Goal: Task Accomplishment & Management: Manage account settings

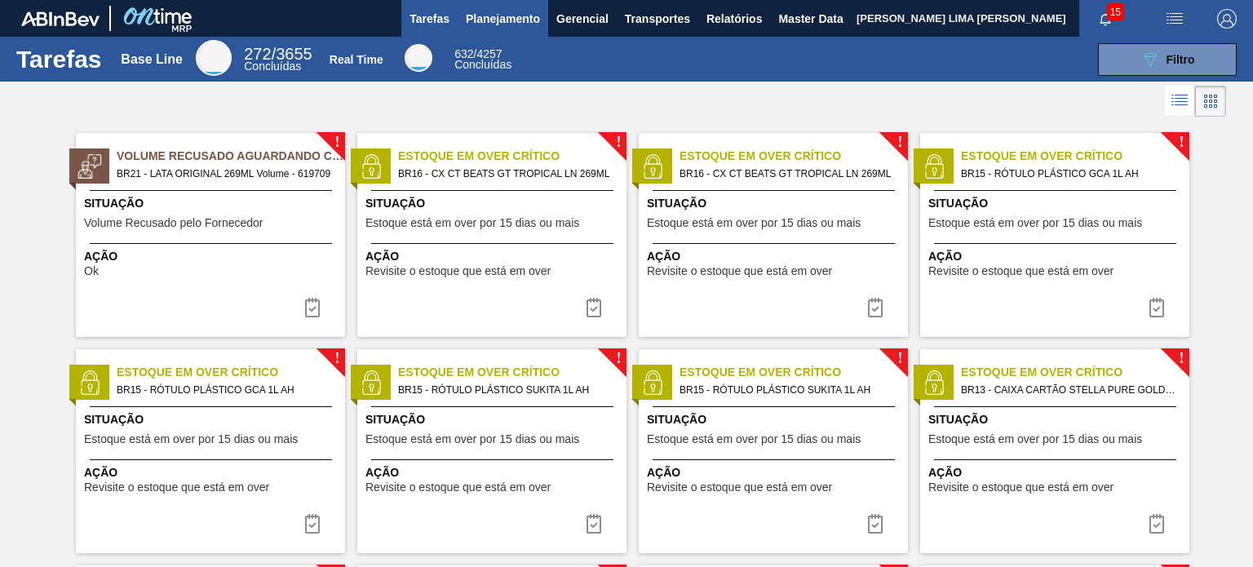
click at [521, 24] on span "Planejamento" at bounding box center [503, 19] width 74 height 20
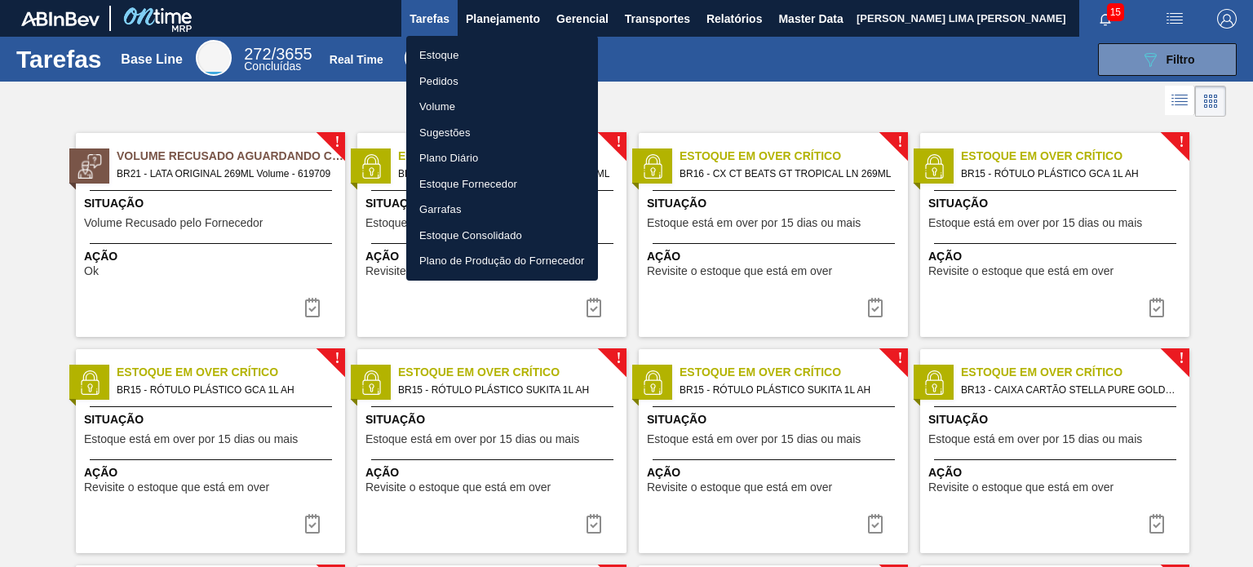
click at [478, 60] on li "Estoque" at bounding box center [502, 55] width 192 height 26
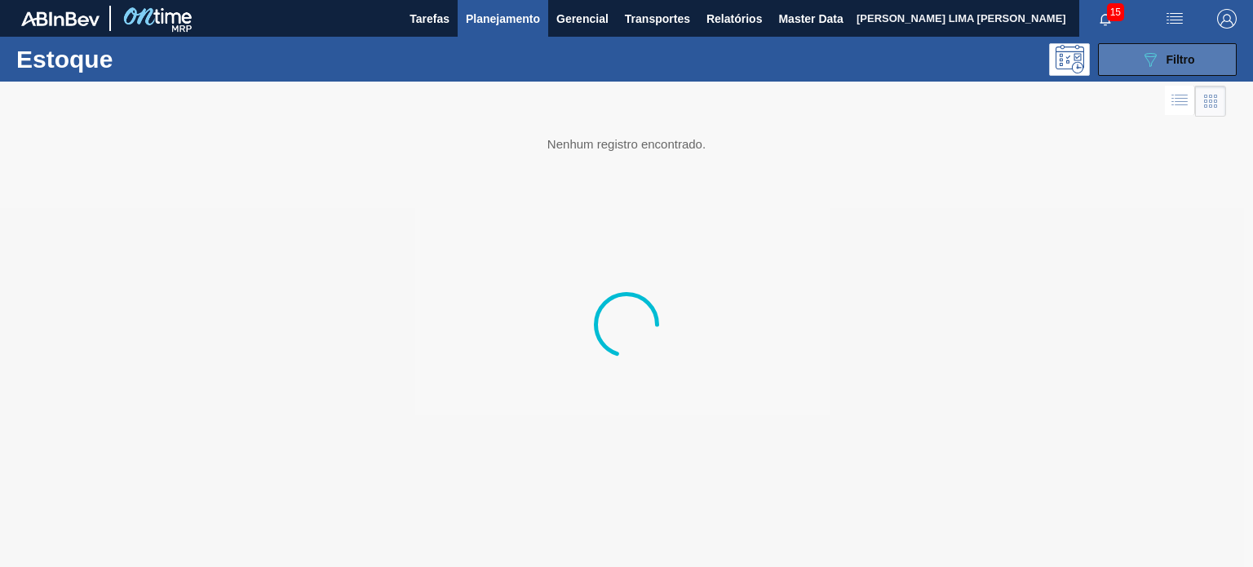
click at [1134, 69] on button "089F7B8B-B2A5-4AFE-B5C0-19BA573D28AC Filtro" at bounding box center [1167, 59] width 139 height 33
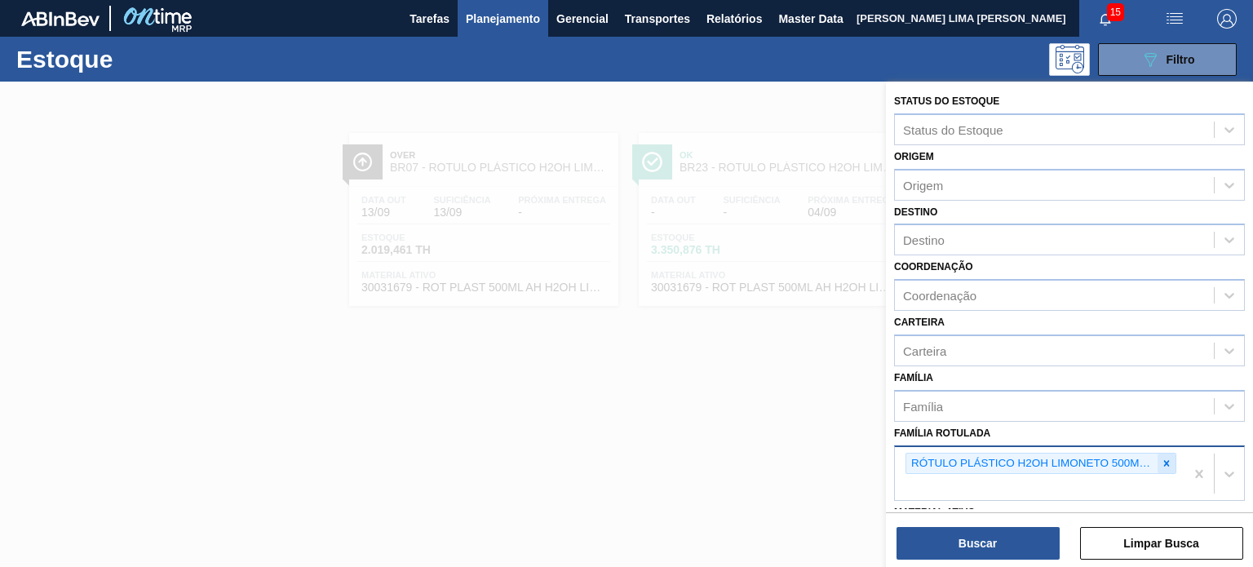
click at [1160, 463] on icon at bounding box center [1165, 462] width 11 height 11
click at [1169, 462] on icon at bounding box center [1165, 462] width 11 height 11
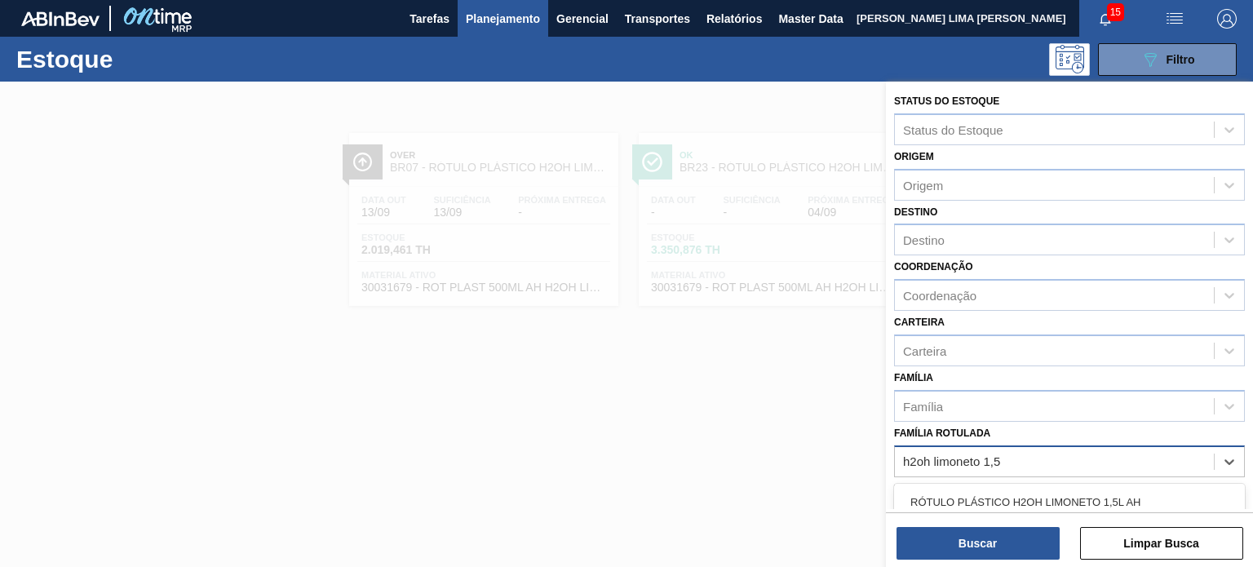
scroll to position [82, 0]
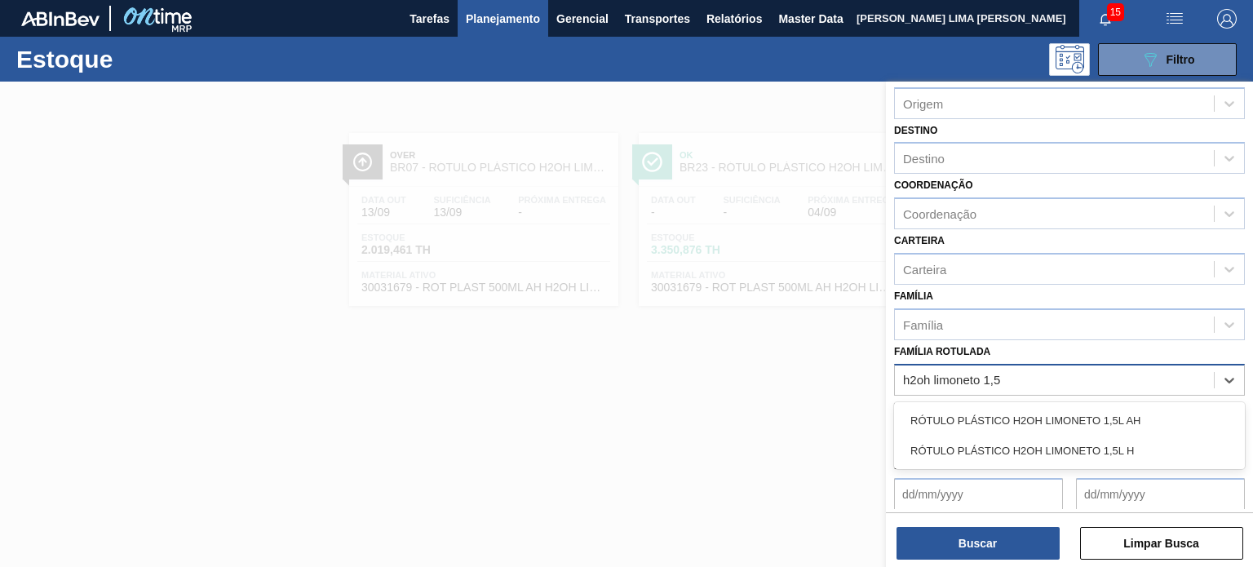
type Rotulada "h2oh limoneto 1,5"
type Rotulada "h2oh limoneto 1"
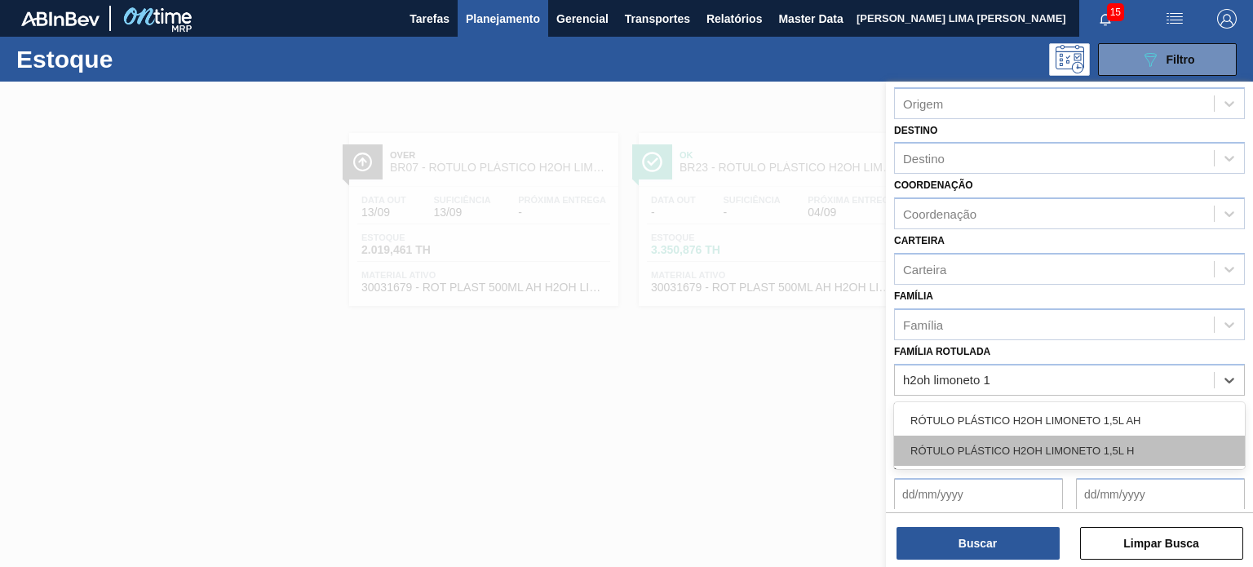
click at [1012, 436] on div "RÓTULO PLÁSTICO H2OH LIMONETO 1,5L H" at bounding box center [1069, 450] width 351 height 30
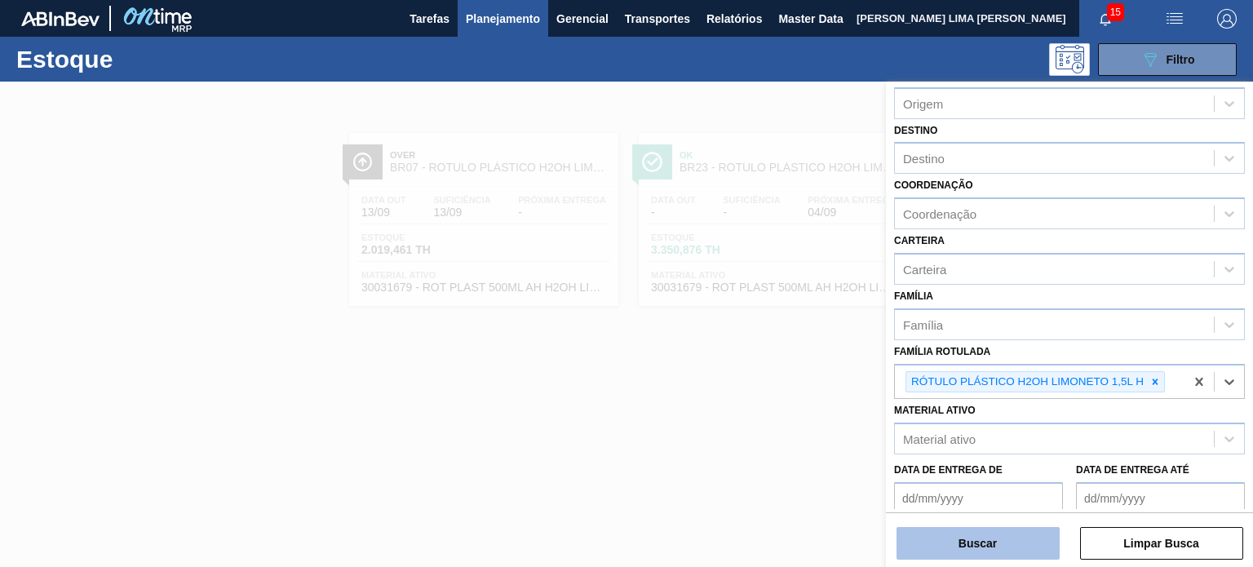
click at [989, 557] on button "Buscar" at bounding box center [977, 543] width 163 height 33
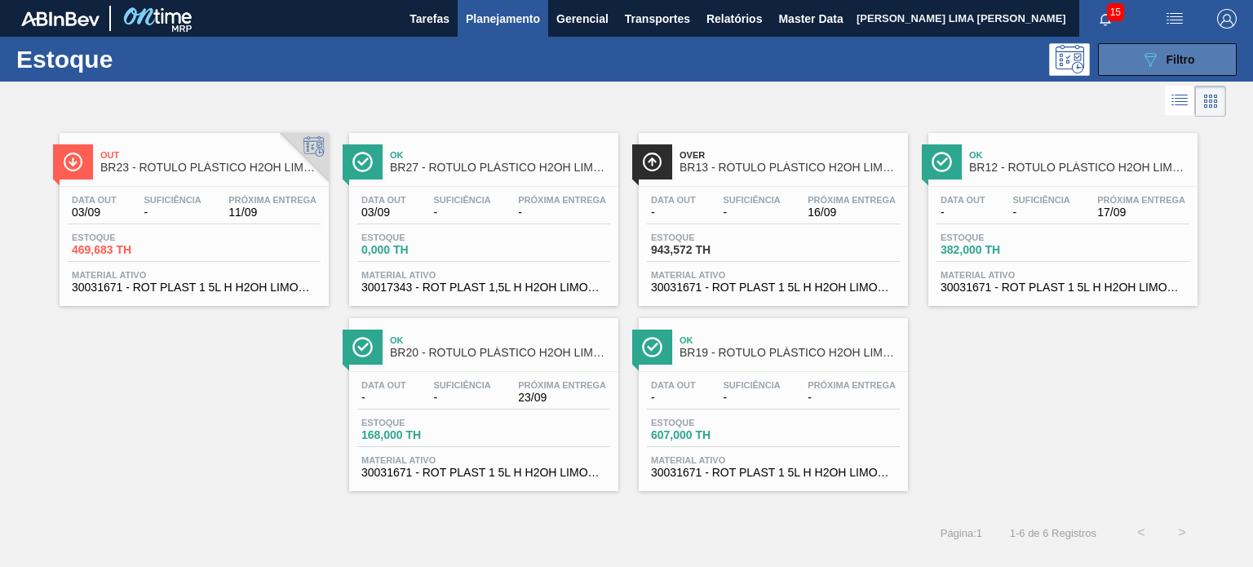
click at [1140, 60] on icon "089F7B8B-B2A5-4AFE-B5C0-19BA573D28AC" at bounding box center [1150, 60] width 20 height 20
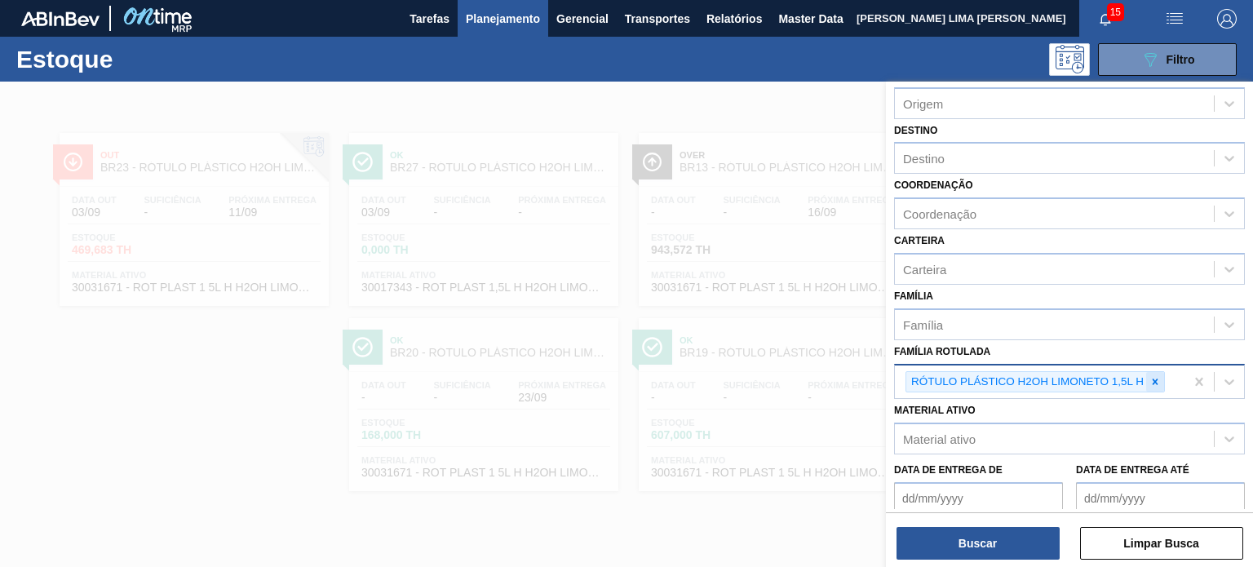
click at [1153, 381] on icon at bounding box center [1154, 381] width 11 height 11
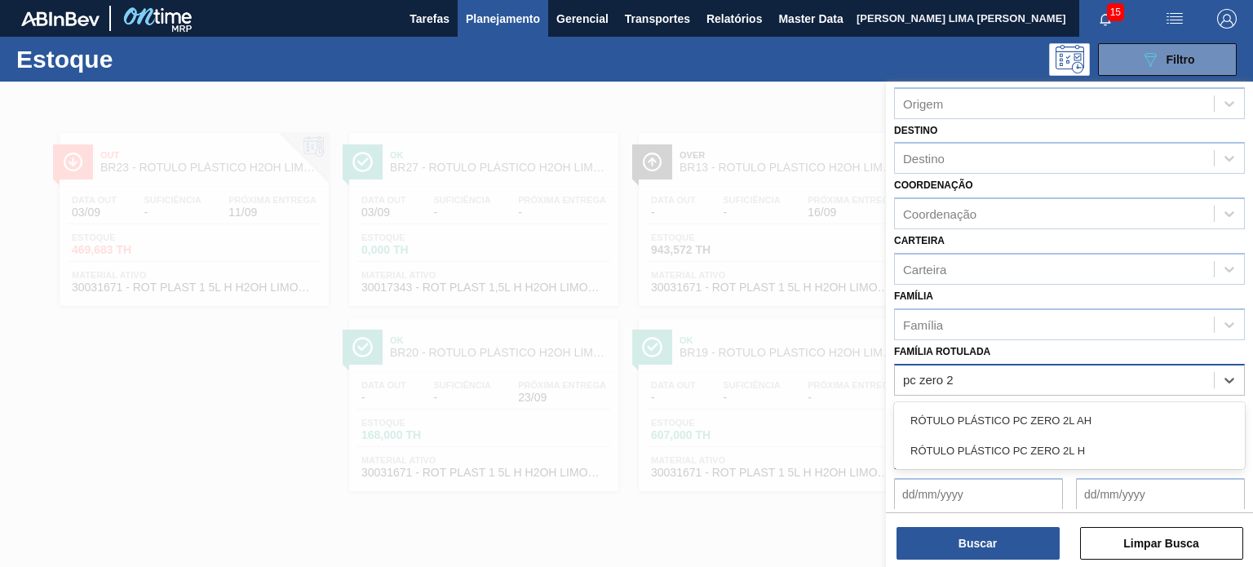
type Rotulada "pc zero 2l"
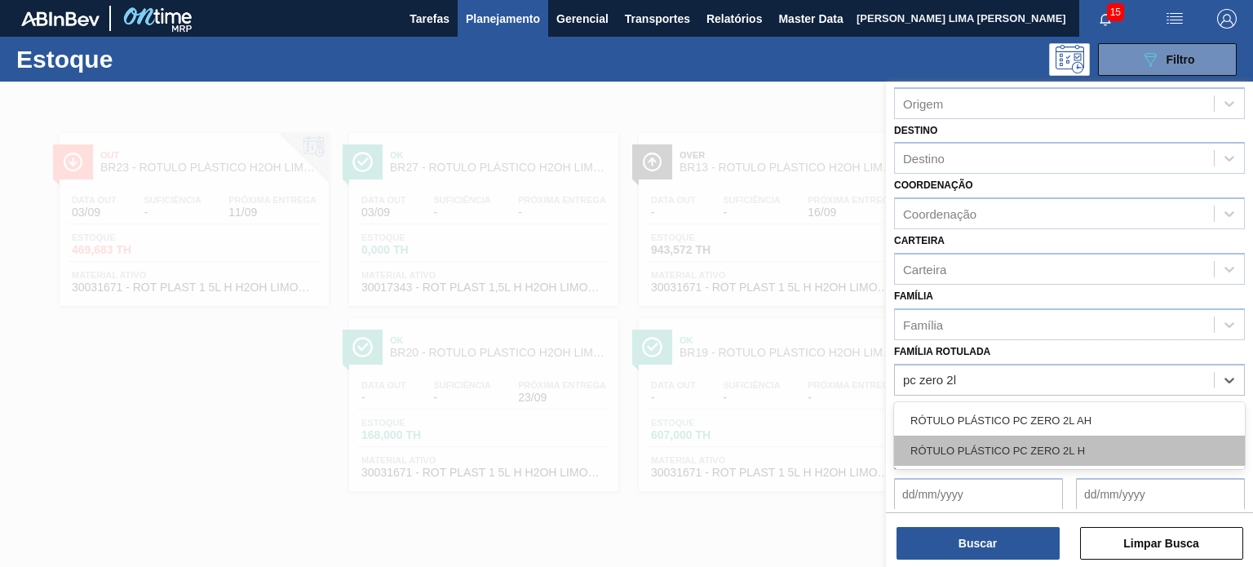
click at [1093, 446] on div "RÓTULO PLÁSTICO PC ZERO 2L H" at bounding box center [1069, 450] width 351 height 30
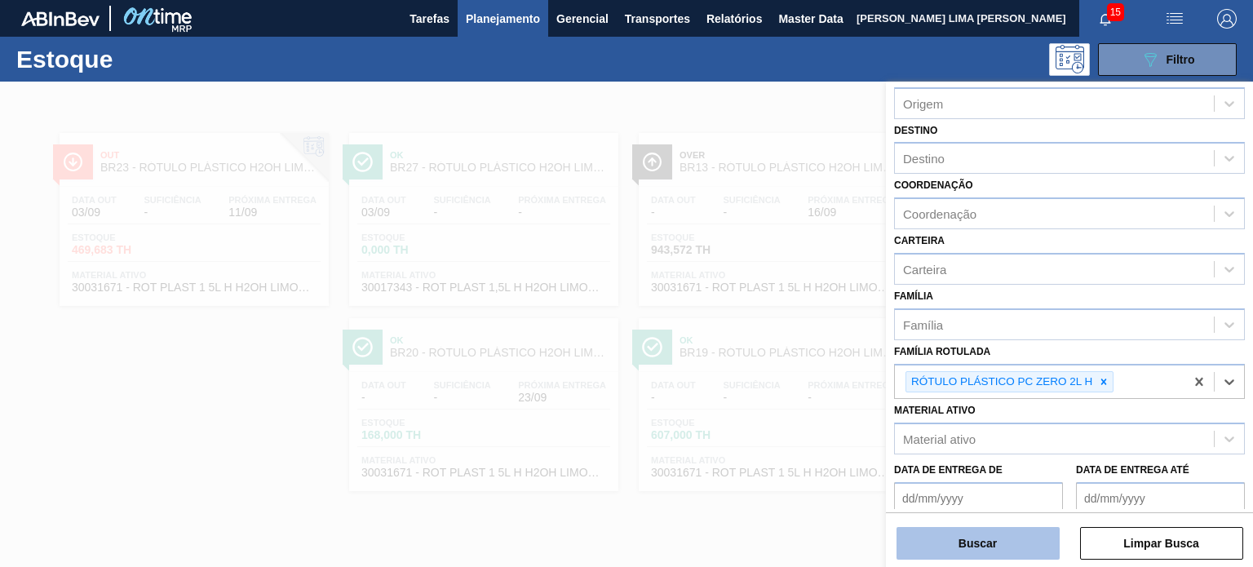
click at [1044, 543] on button "Buscar" at bounding box center [977, 543] width 163 height 33
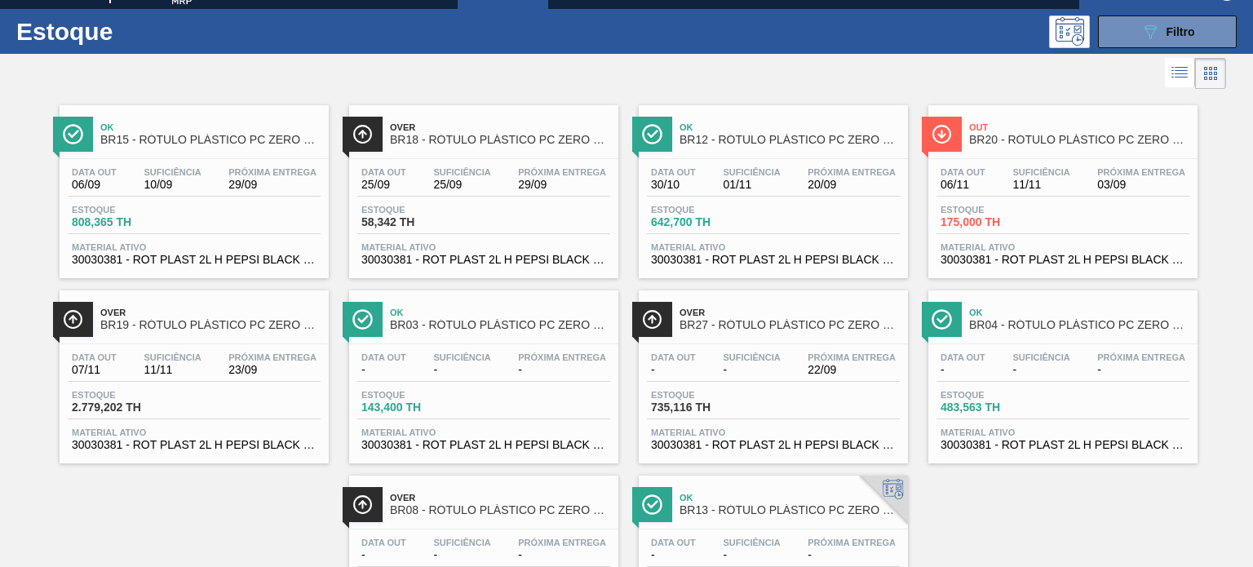
scroll to position [0, 0]
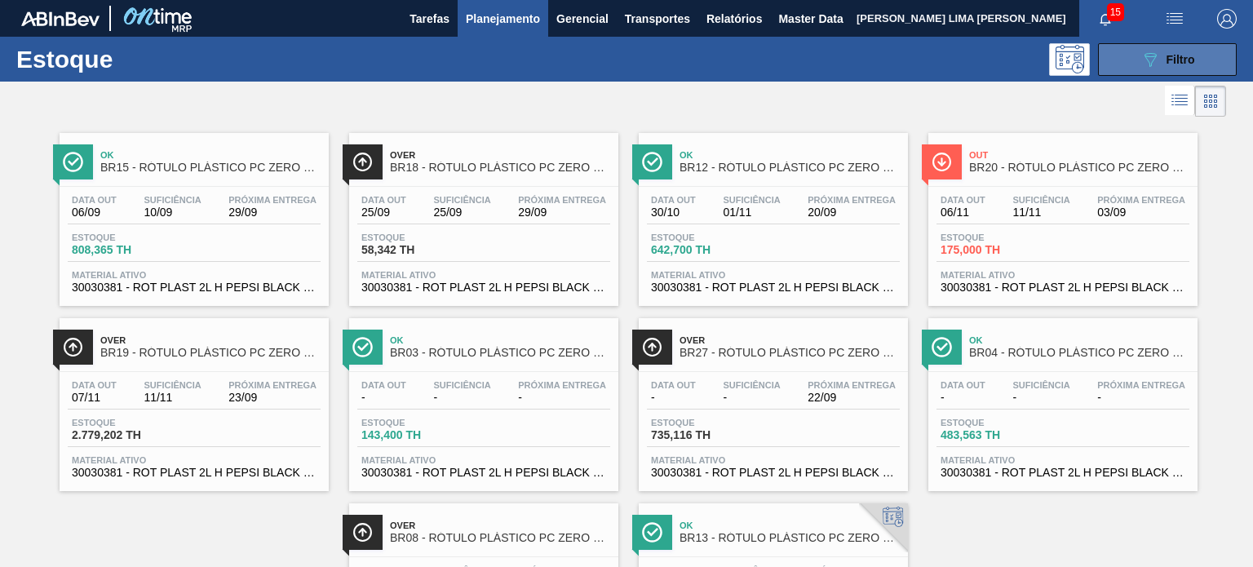
click at [1145, 68] on icon "089F7B8B-B2A5-4AFE-B5C0-19BA573D28AC" at bounding box center [1150, 60] width 20 height 20
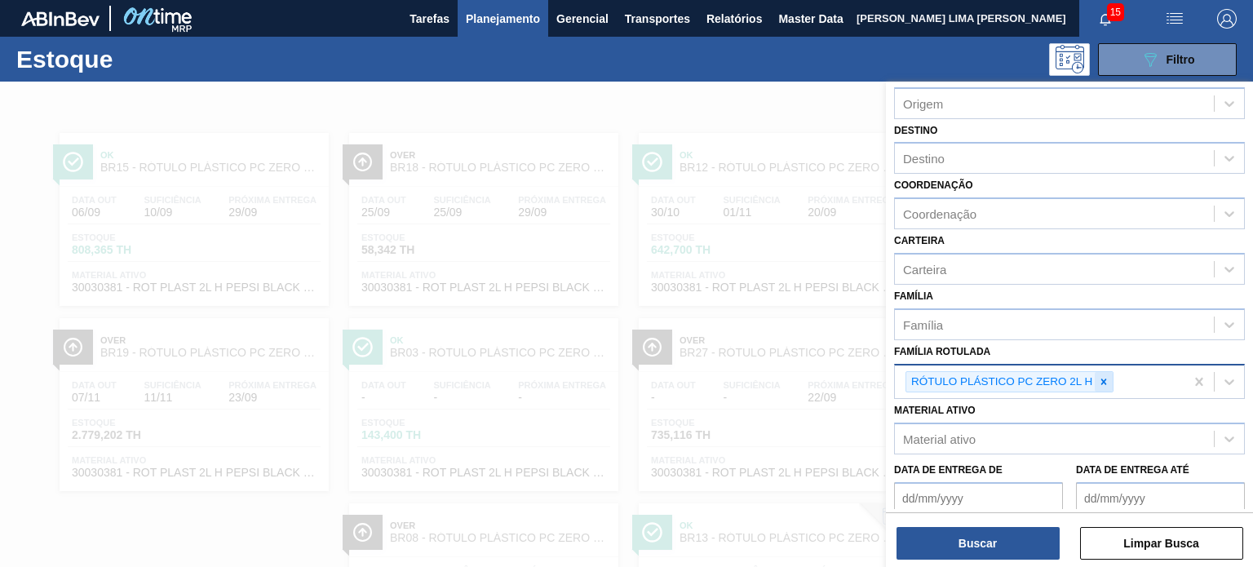
click at [1100, 384] on div at bounding box center [1103, 382] width 18 height 20
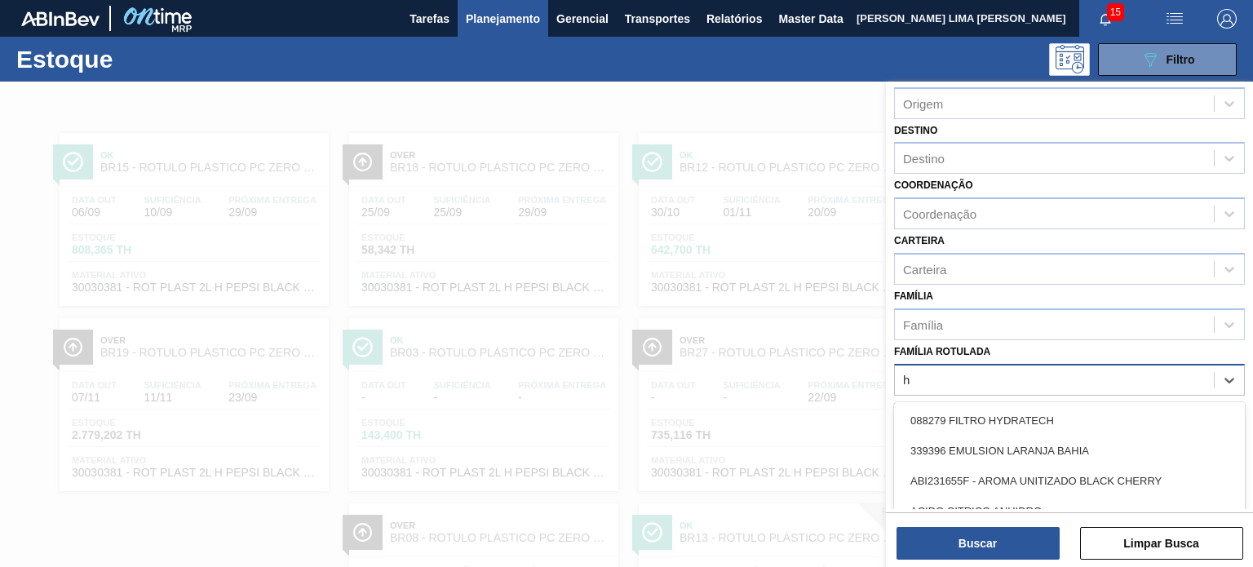
scroll to position [82, 0]
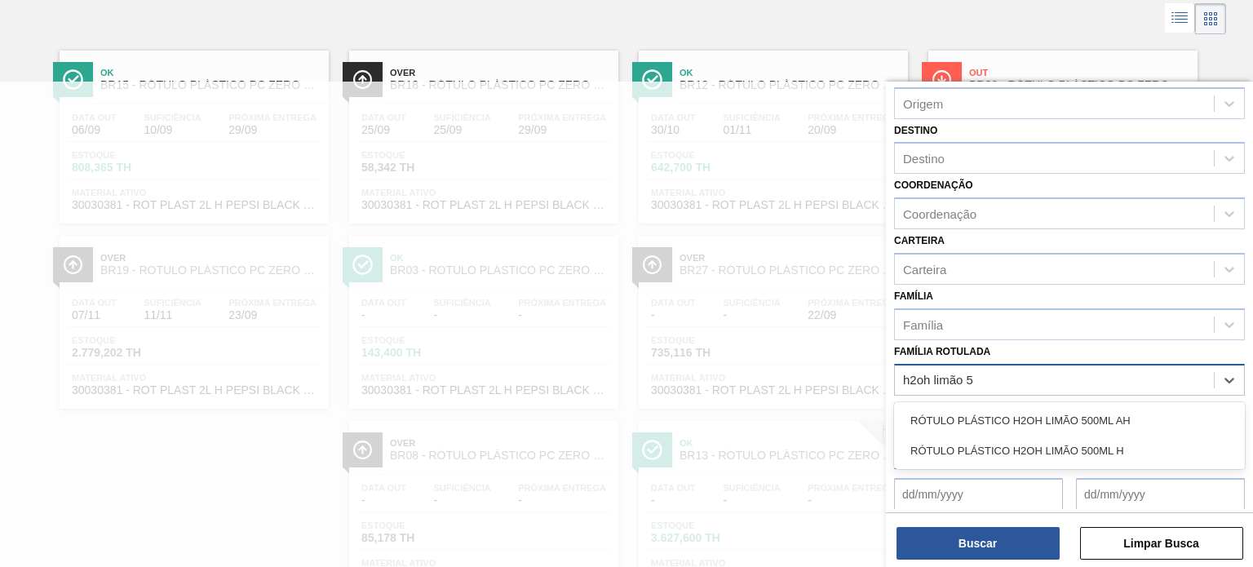
type Rotulada "h2oh limão 50"
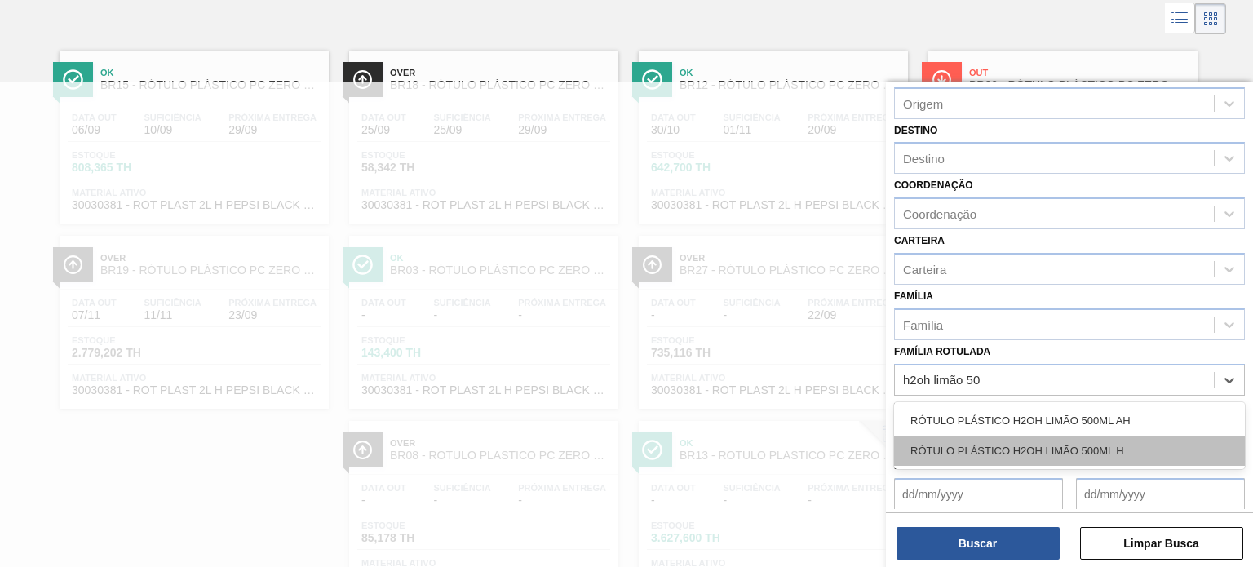
click at [1075, 444] on div "RÓTULO PLÁSTICO H2OH LIMÃO 500ML H" at bounding box center [1069, 450] width 351 height 30
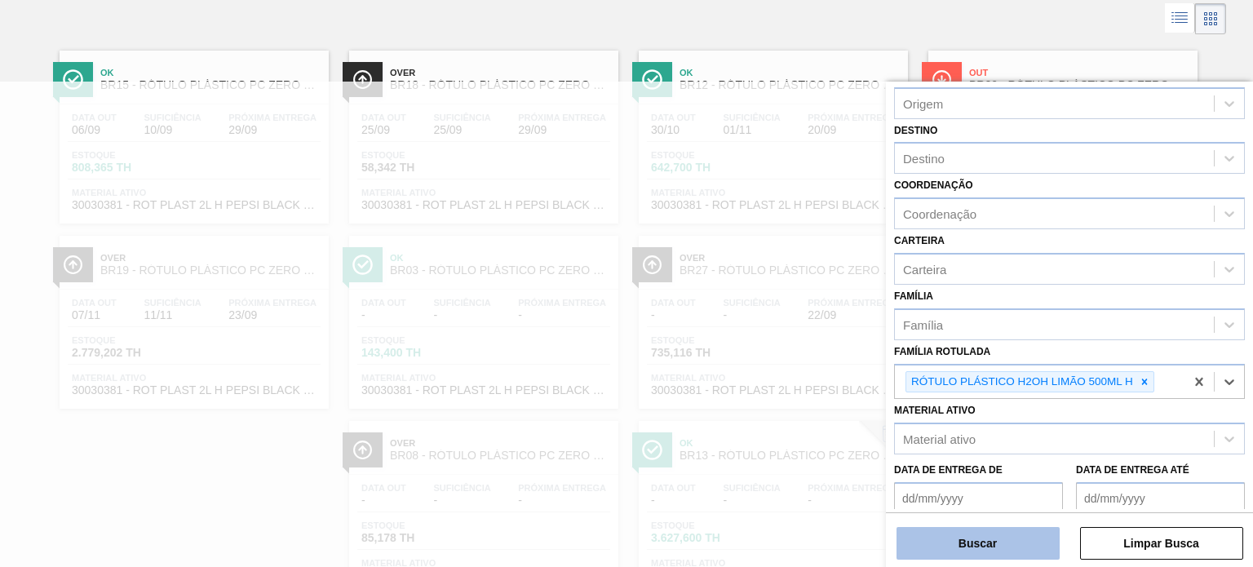
click at [1034, 541] on button "Buscar" at bounding box center [977, 543] width 163 height 33
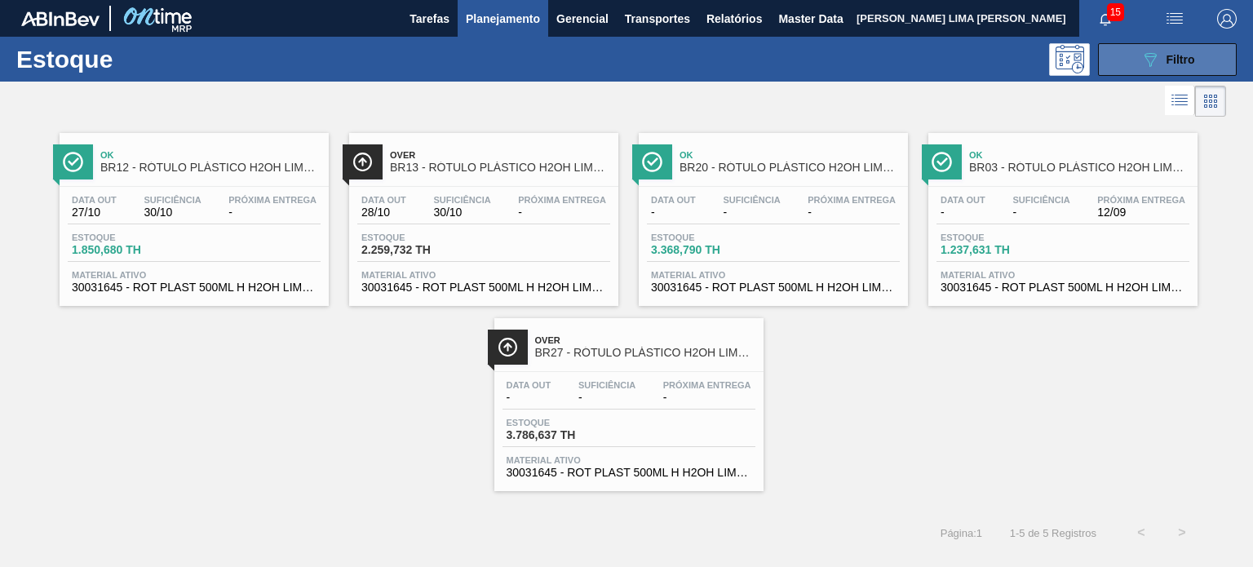
click at [1129, 66] on button "089F7B8B-B2A5-4AFE-B5C0-19BA573D28AC Filtro" at bounding box center [1167, 59] width 139 height 33
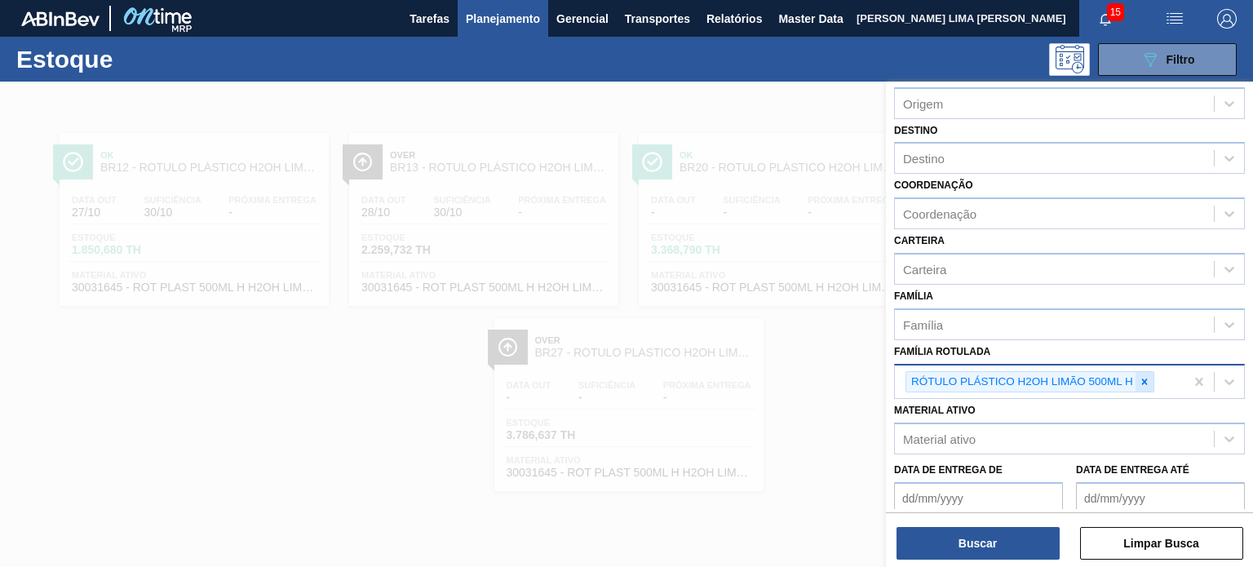
click at [1141, 386] on div at bounding box center [1144, 382] width 18 height 20
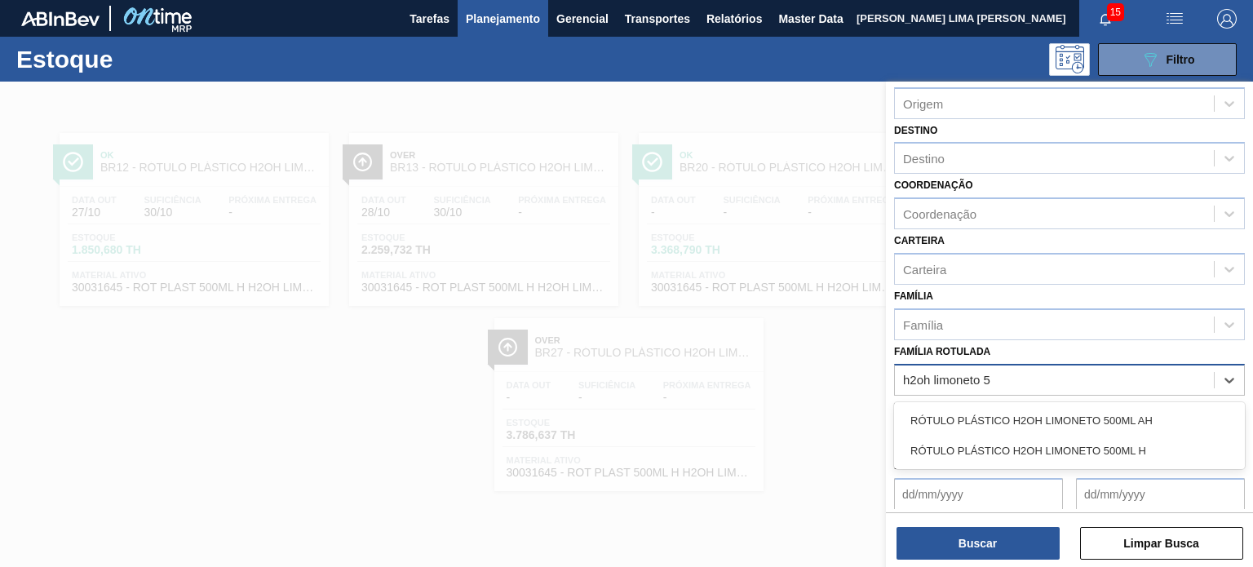
type Rotulada "h2oh limoneto 50"
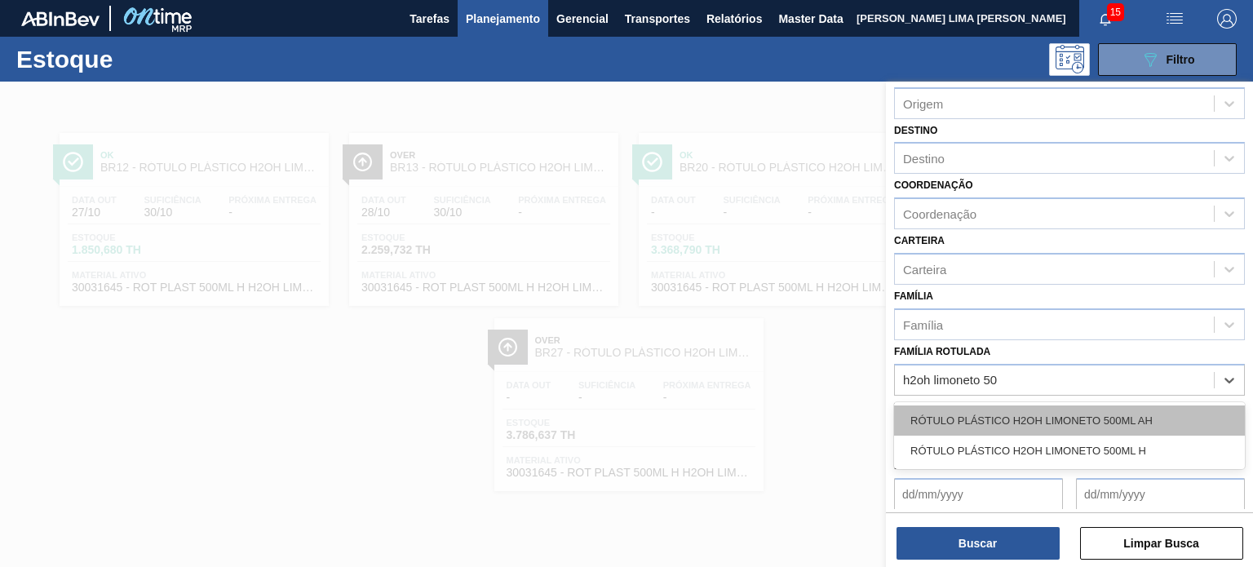
click at [1099, 422] on div "RÓTULO PLÁSTICO H2OH LIMONETO 500ML AH" at bounding box center [1069, 420] width 351 height 30
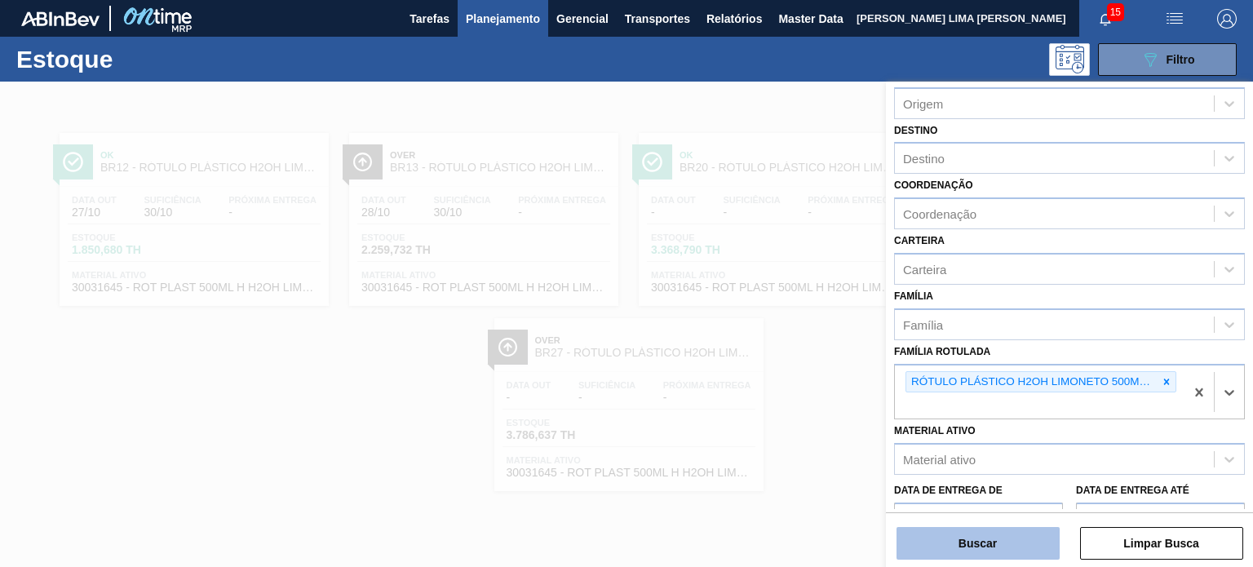
click at [1011, 550] on button "Buscar" at bounding box center [977, 543] width 163 height 33
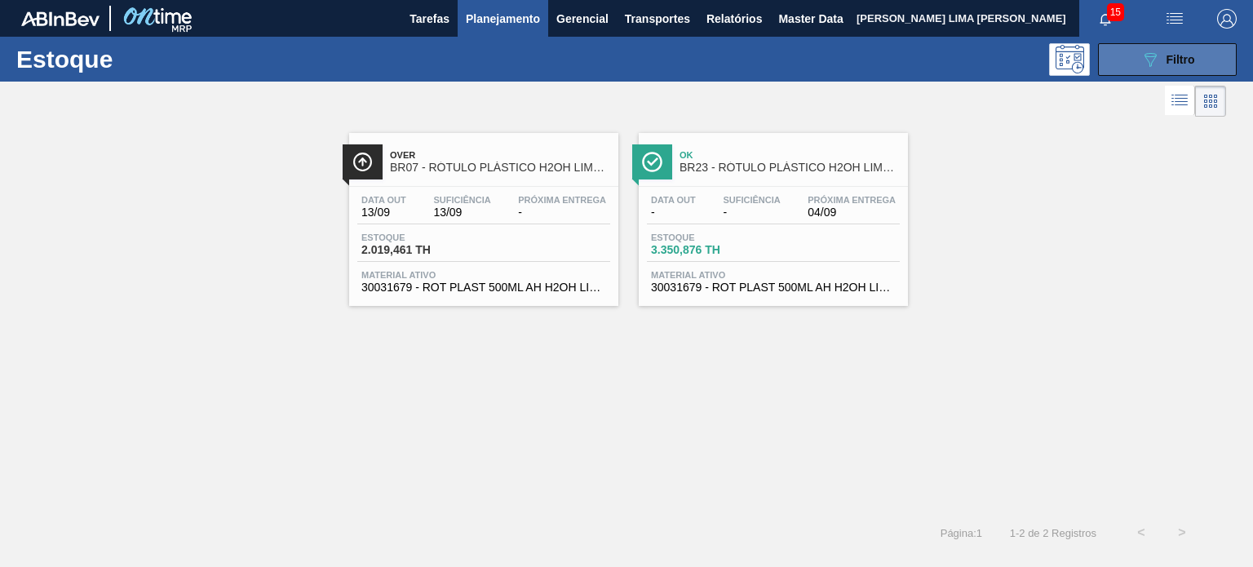
click at [1156, 69] on button "089F7B8B-B2A5-4AFE-B5C0-19BA573D28AC Filtro" at bounding box center [1167, 59] width 139 height 33
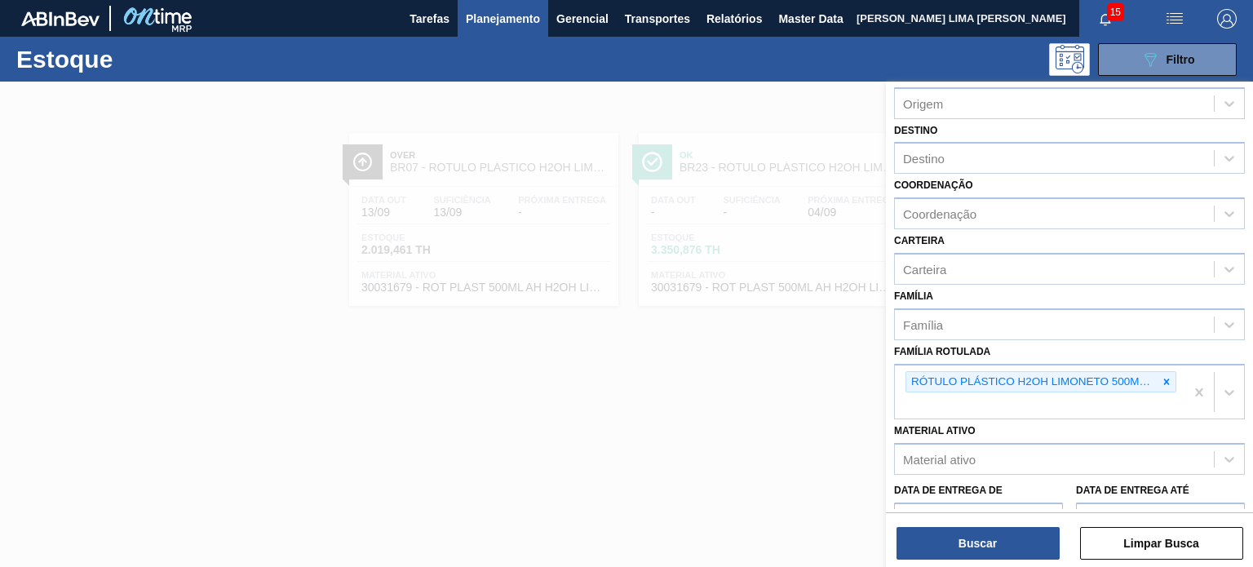
click at [851, 377] on div at bounding box center [626, 365] width 1253 height 567
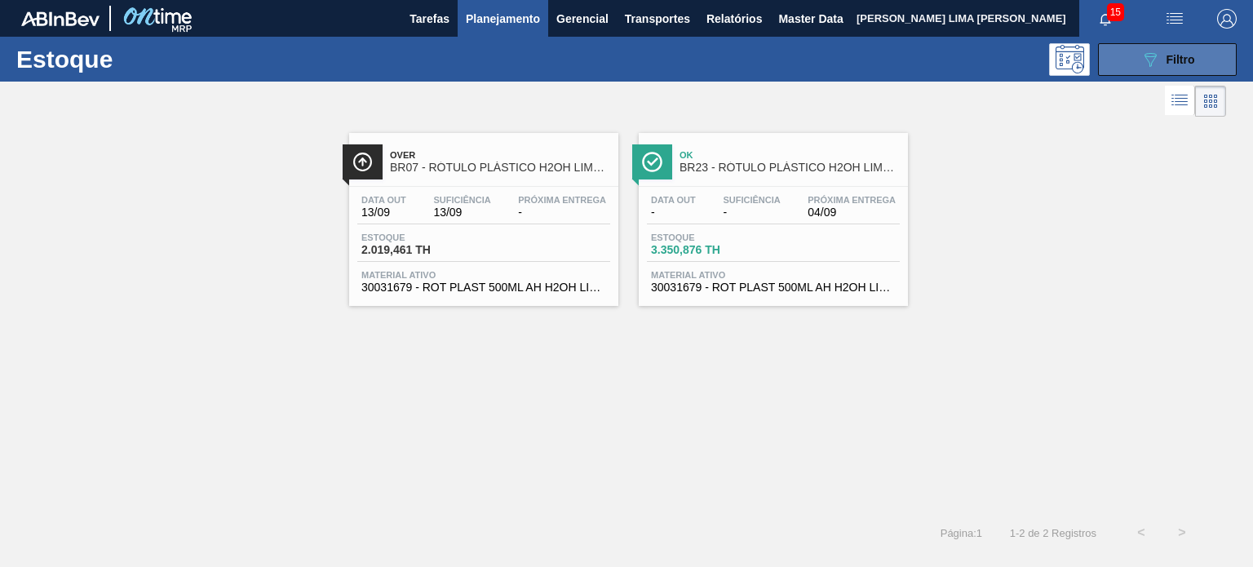
click at [1141, 66] on icon "089F7B8B-B2A5-4AFE-B5C0-19BA573D28AC" at bounding box center [1150, 60] width 20 height 20
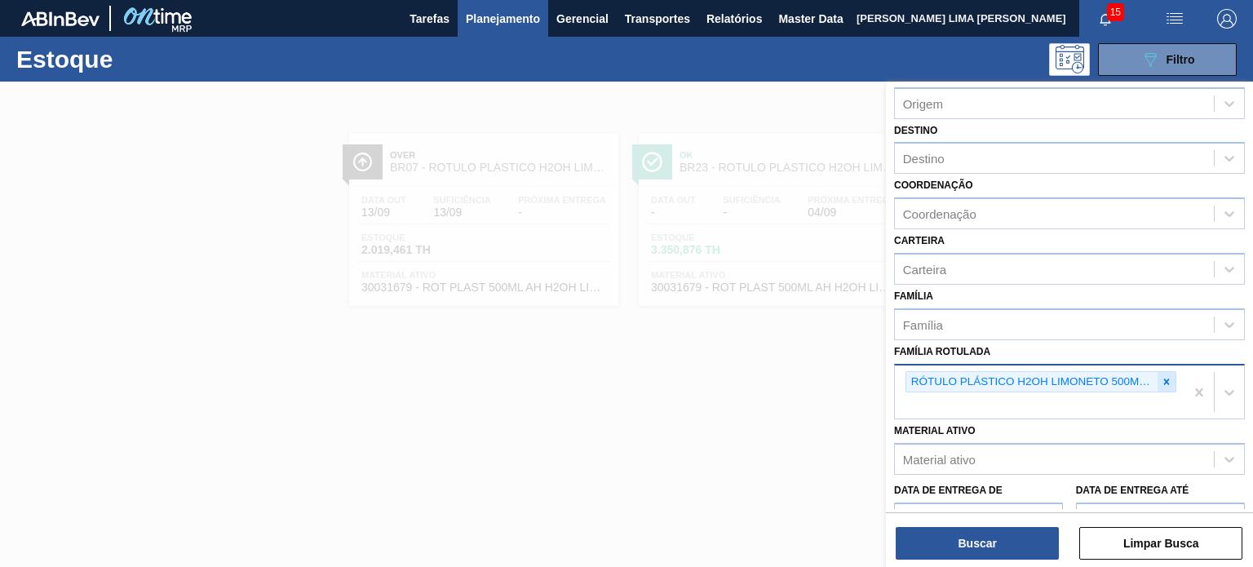
click at [1162, 372] on div at bounding box center [1166, 382] width 18 height 20
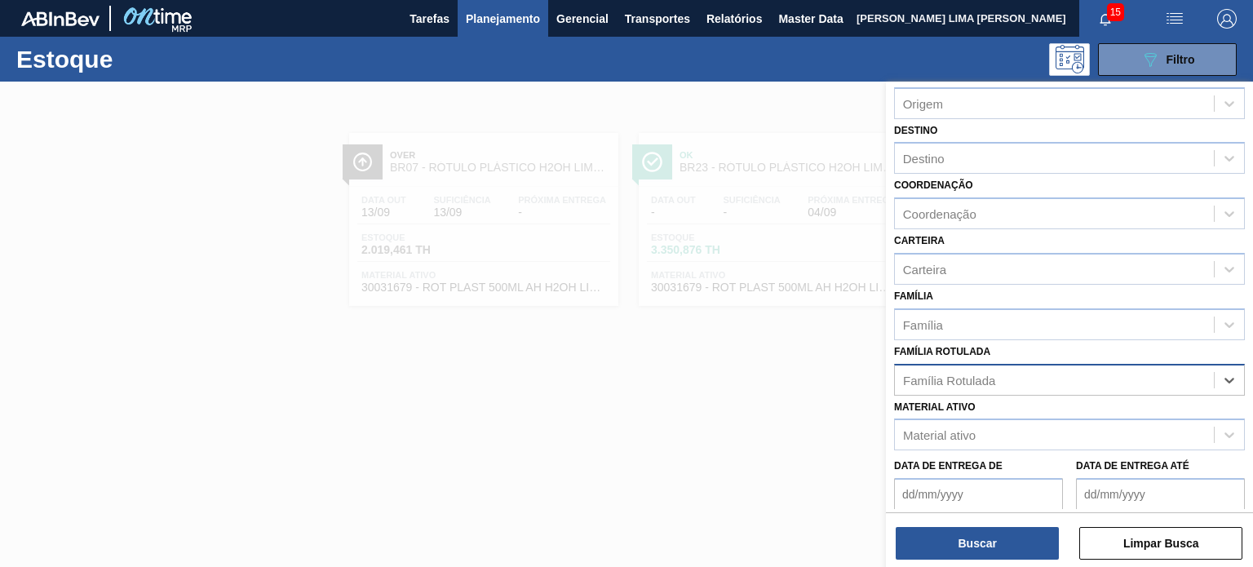
paste Rotulada "RÓTULO PLÁSTICO H2OH LIMONETO 1,5L AH"
type Rotulada "RÓTULO PLÁSTICO H2OH LIMONETO 1,5L AH"
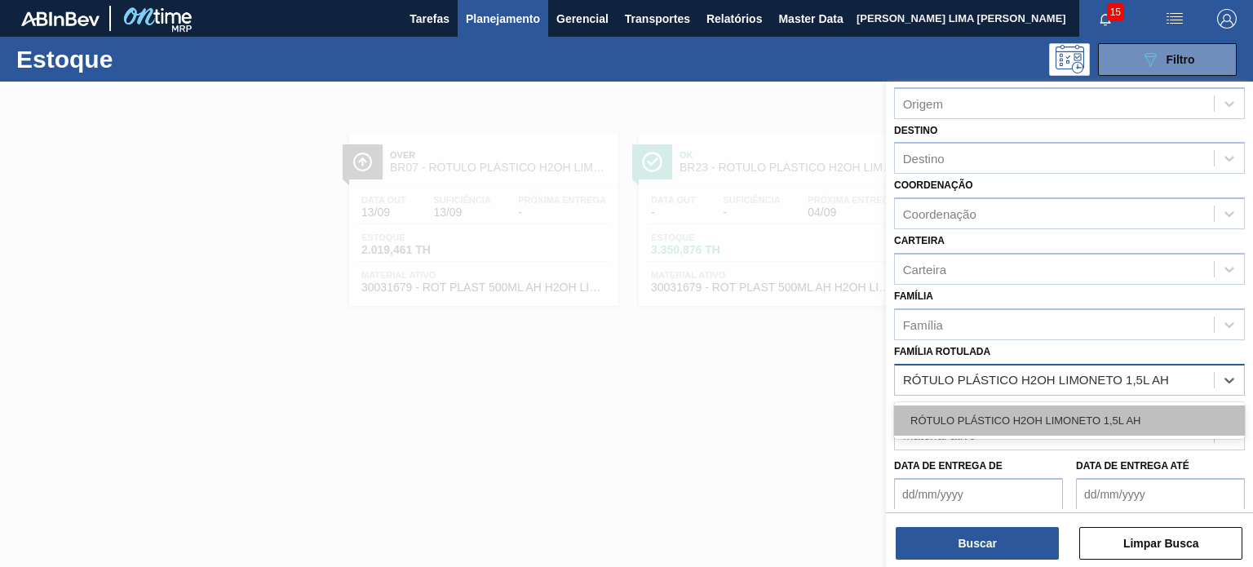
click at [1003, 416] on div "RÓTULO PLÁSTICO H2OH LIMONETO 1,5L AH" at bounding box center [1069, 420] width 351 height 30
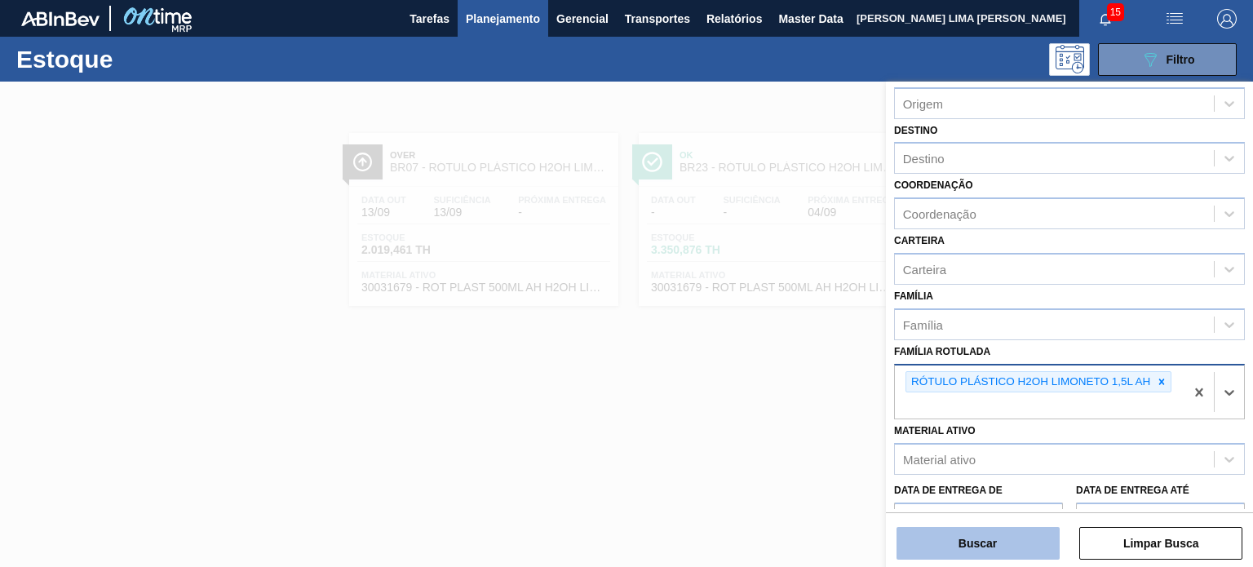
click at [1022, 547] on button "Buscar" at bounding box center [977, 543] width 163 height 33
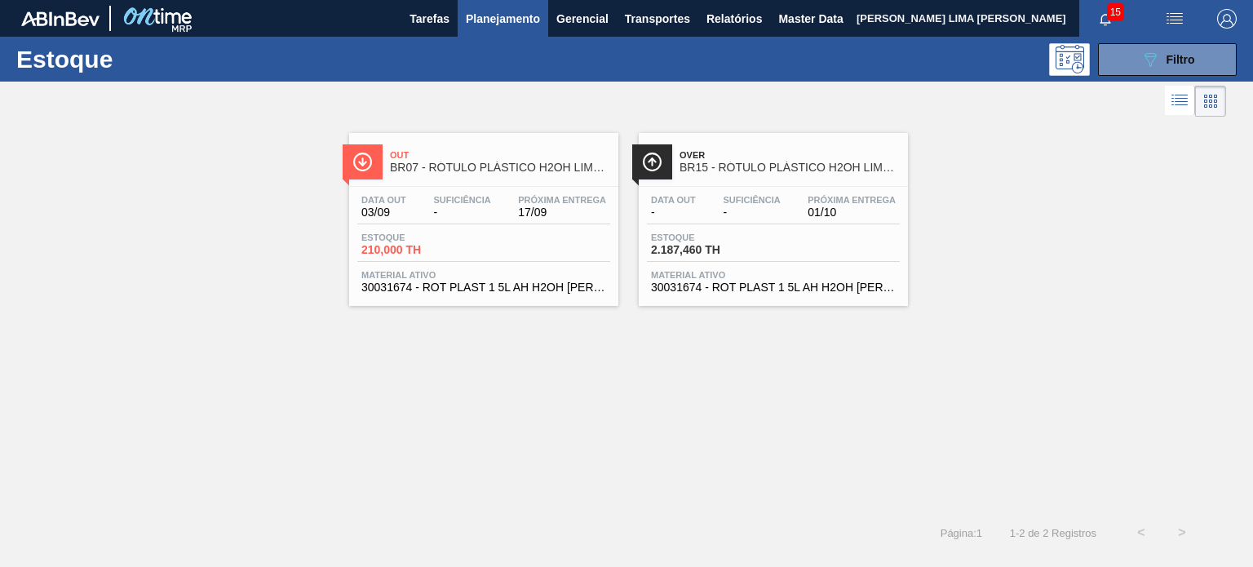
click at [487, 15] on span "Planejamento" at bounding box center [503, 19] width 74 height 20
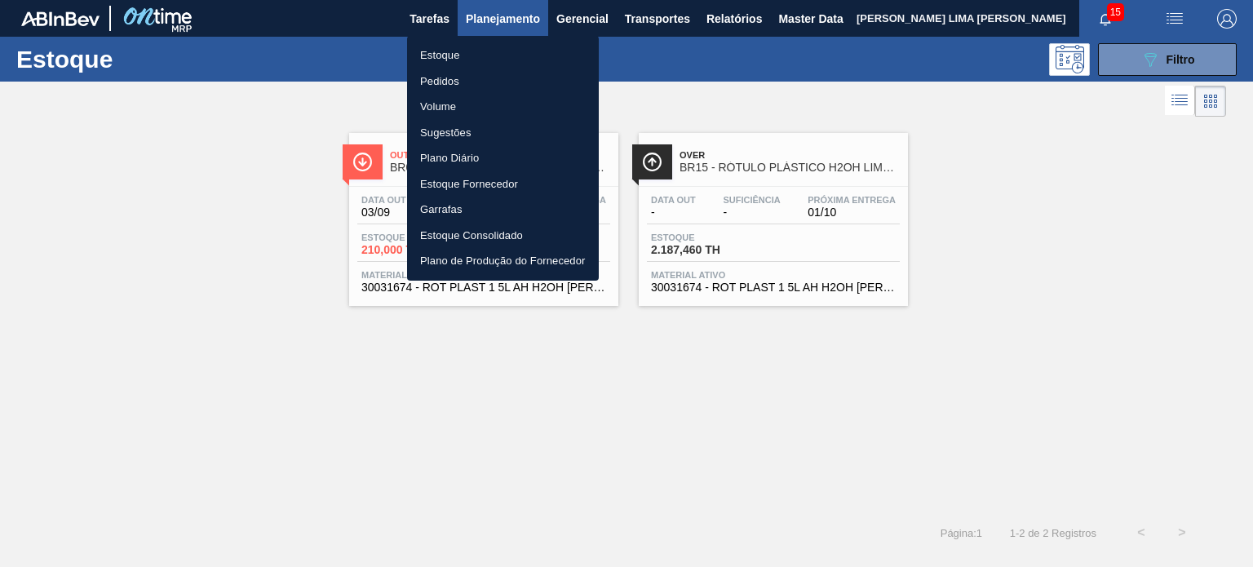
click at [456, 79] on li "Pedidos" at bounding box center [503, 82] width 192 height 26
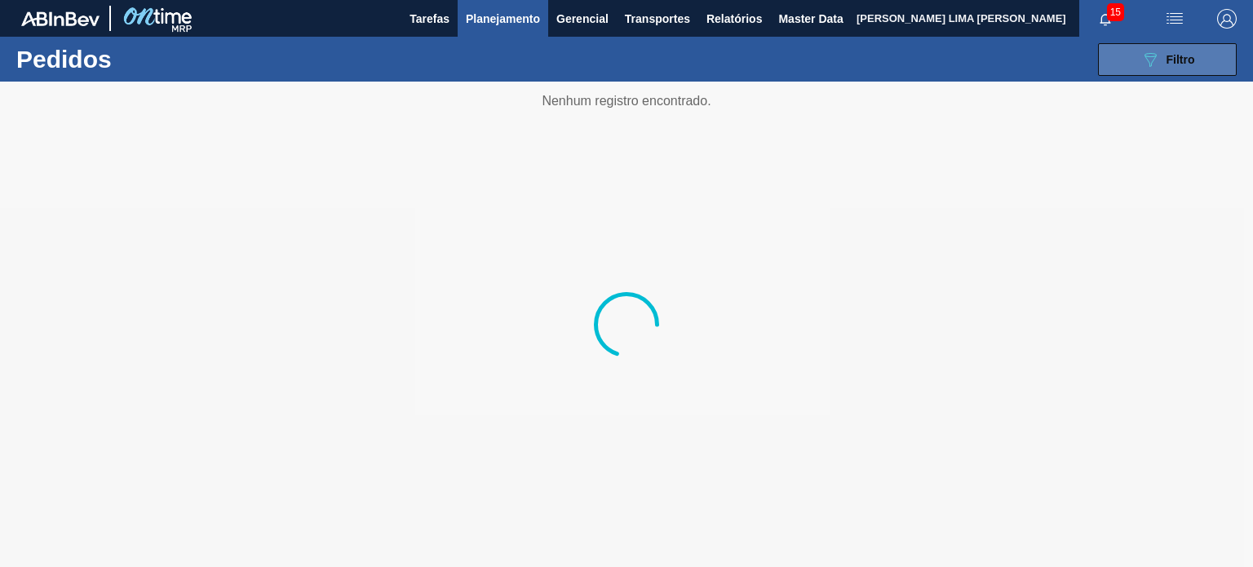
click at [1137, 64] on button "089F7B8B-B2A5-4AFE-B5C0-19BA573D28AC Filtro" at bounding box center [1167, 59] width 139 height 33
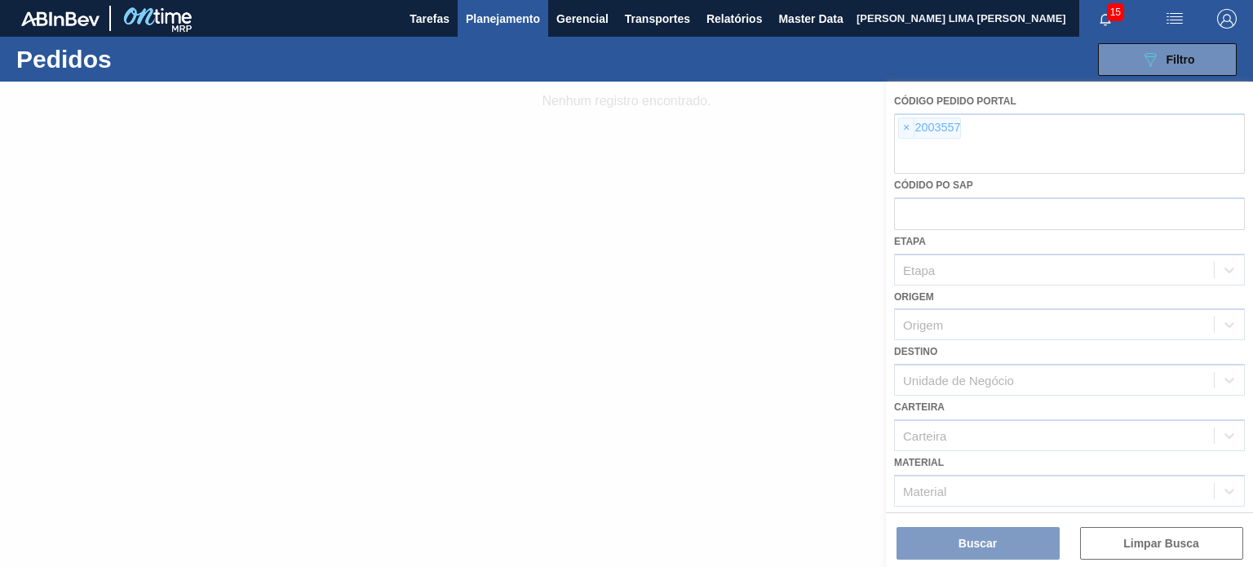
click at [924, 137] on div at bounding box center [626, 324] width 1253 height 485
click at [909, 132] on div at bounding box center [626, 324] width 1253 height 485
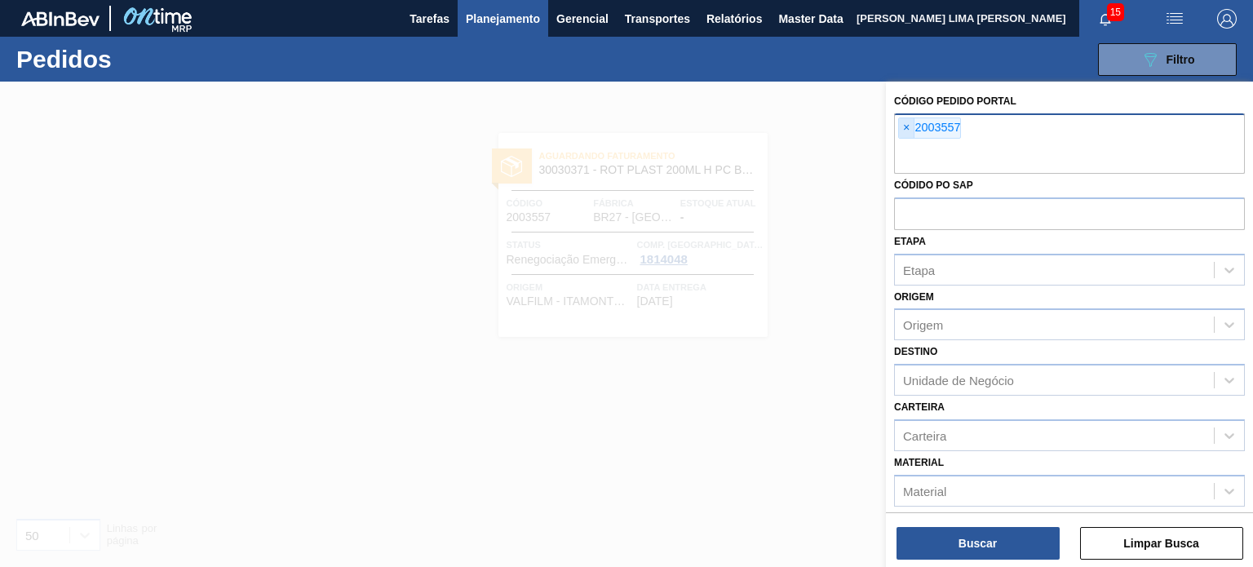
click at [908, 132] on span "×" at bounding box center [906, 128] width 15 height 20
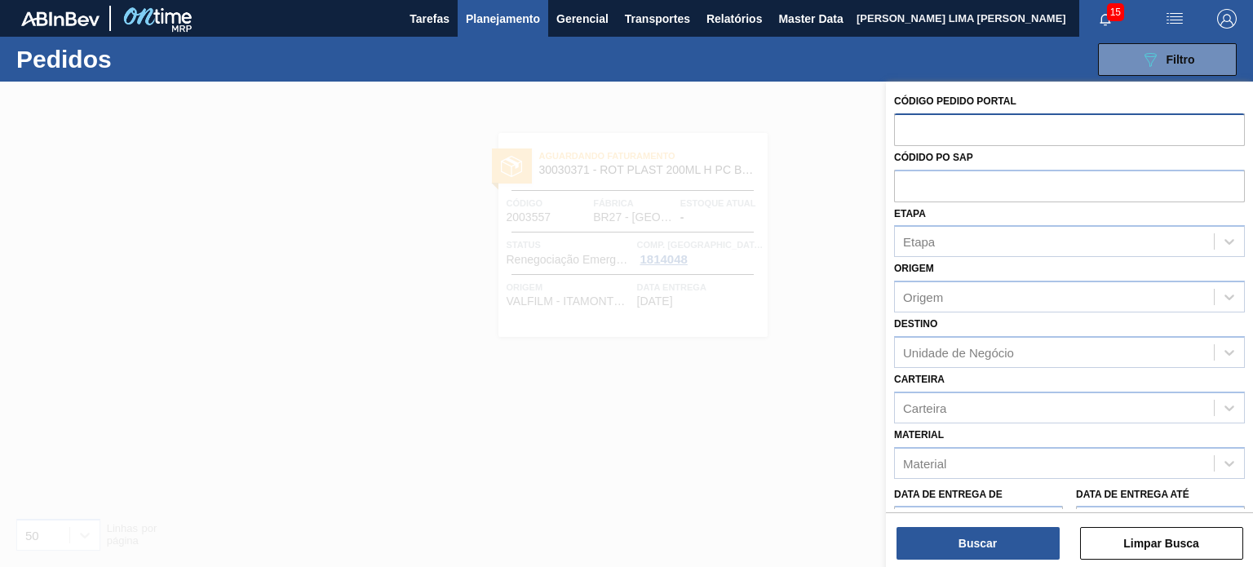
click at [904, 130] on input "text" at bounding box center [1069, 128] width 351 height 31
paste input "1988871"
type input "1988871"
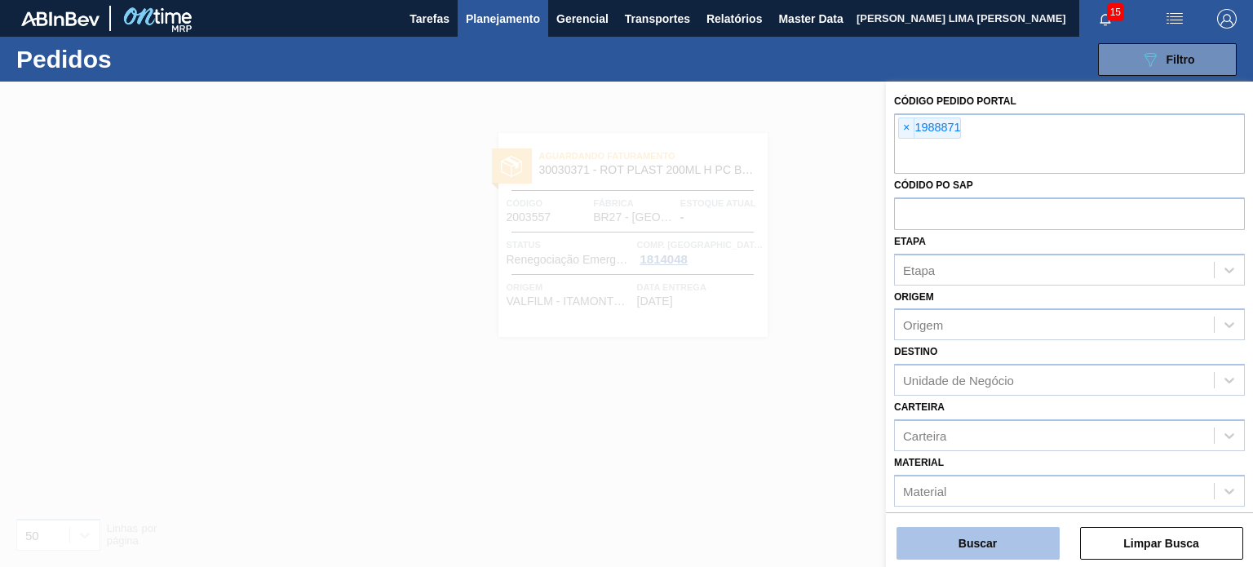
click at [1008, 554] on button "Buscar" at bounding box center [977, 543] width 163 height 33
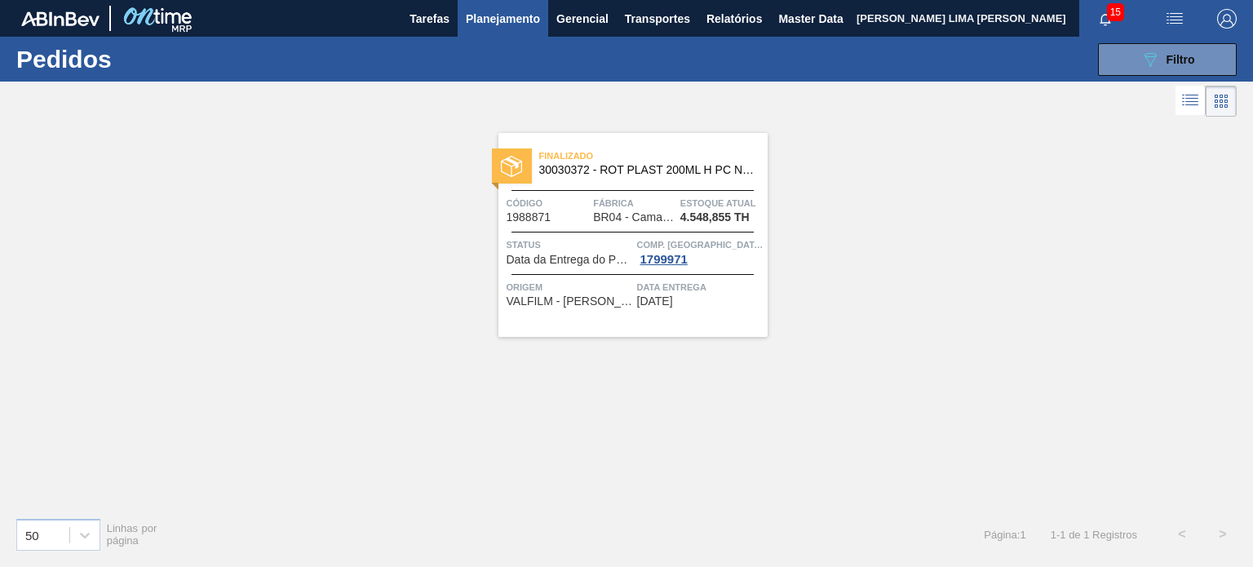
click at [533, 19] on span "Planejamento" at bounding box center [503, 19] width 74 height 20
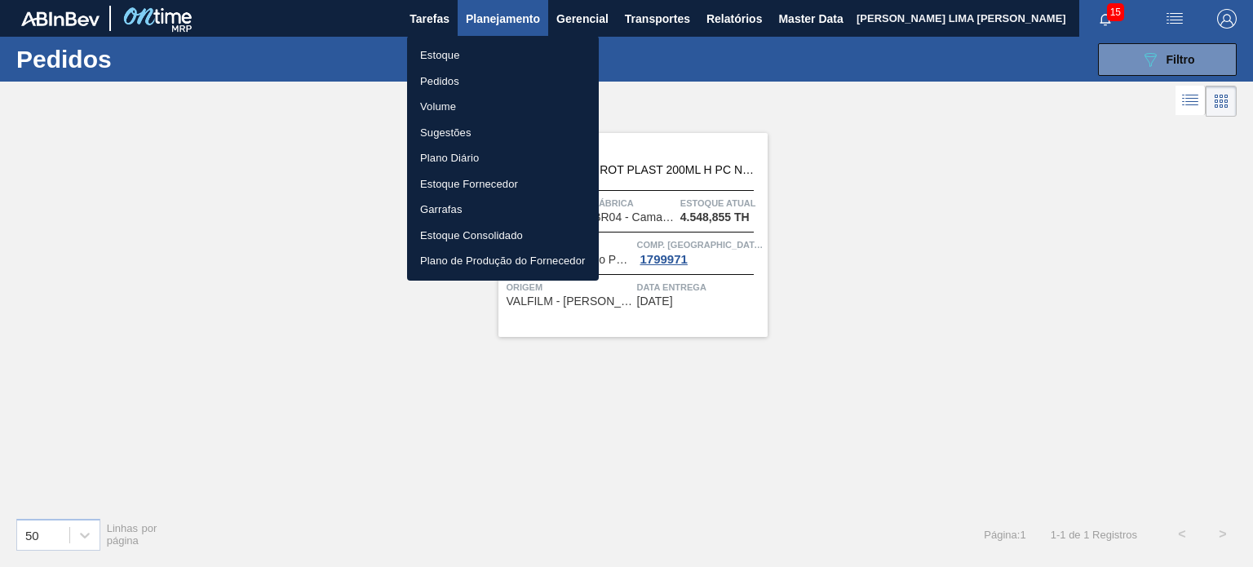
click at [506, 48] on li "Estoque" at bounding box center [503, 55] width 192 height 26
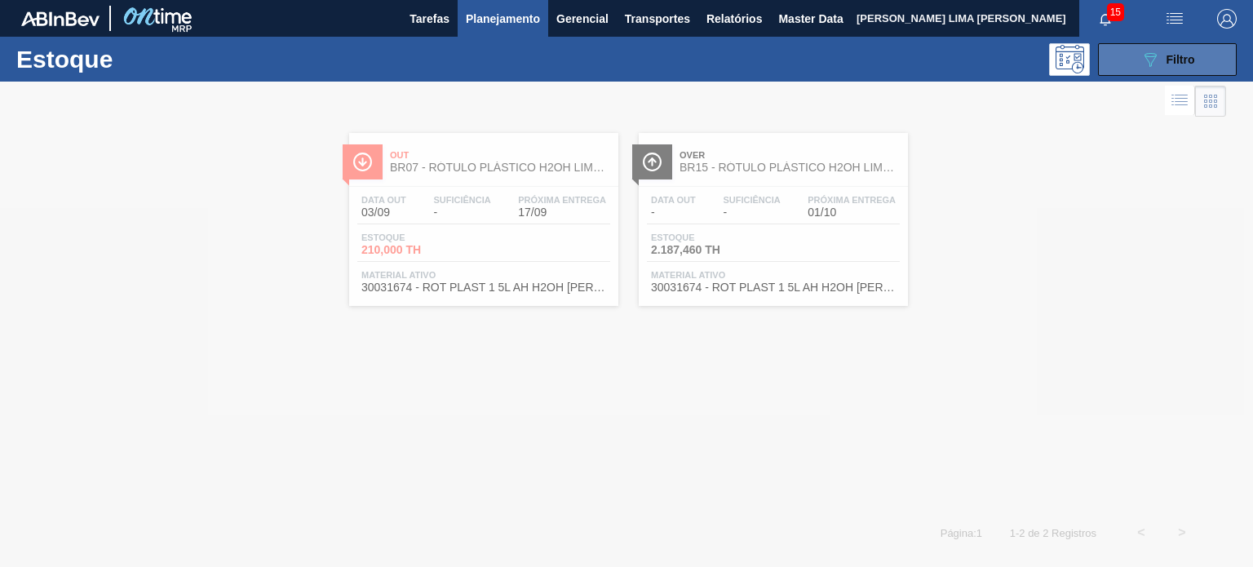
click at [1145, 67] on icon "089F7B8B-B2A5-4AFE-B5C0-19BA573D28AC" at bounding box center [1150, 60] width 20 height 20
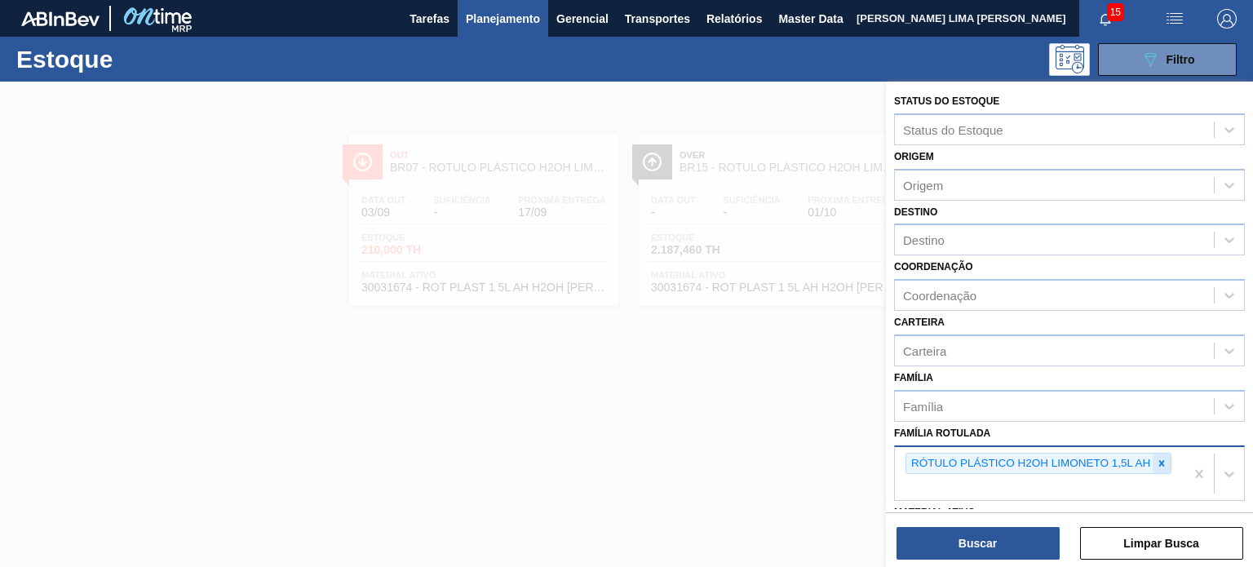
click at [1161, 461] on icon at bounding box center [1162, 463] width 6 height 6
type Rotulada "gca 200"
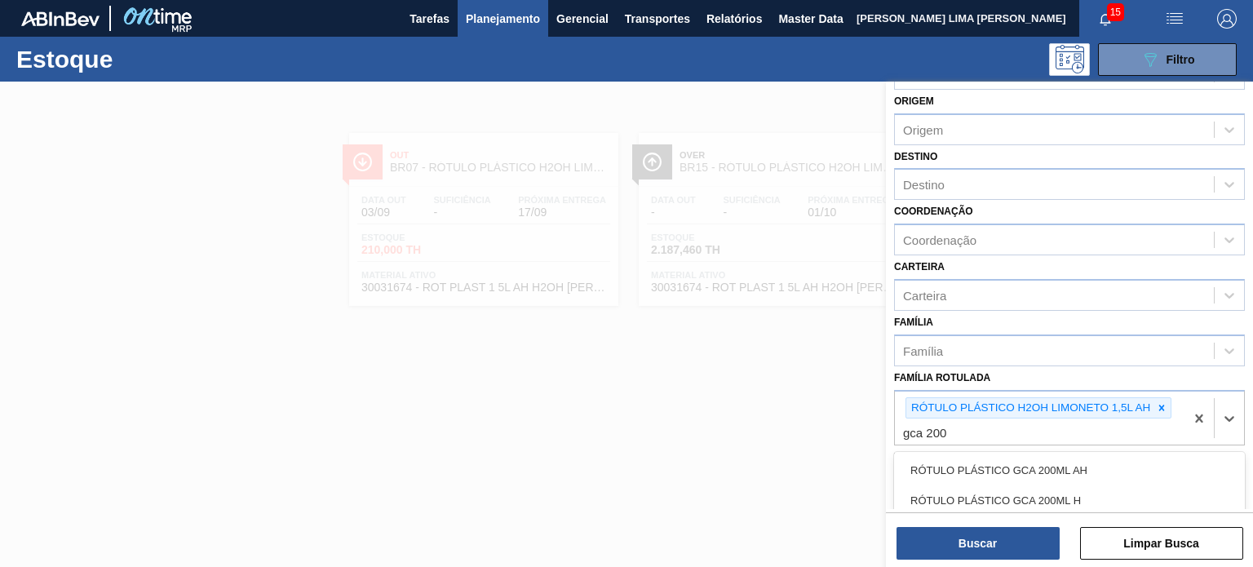
scroll to position [82, 0]
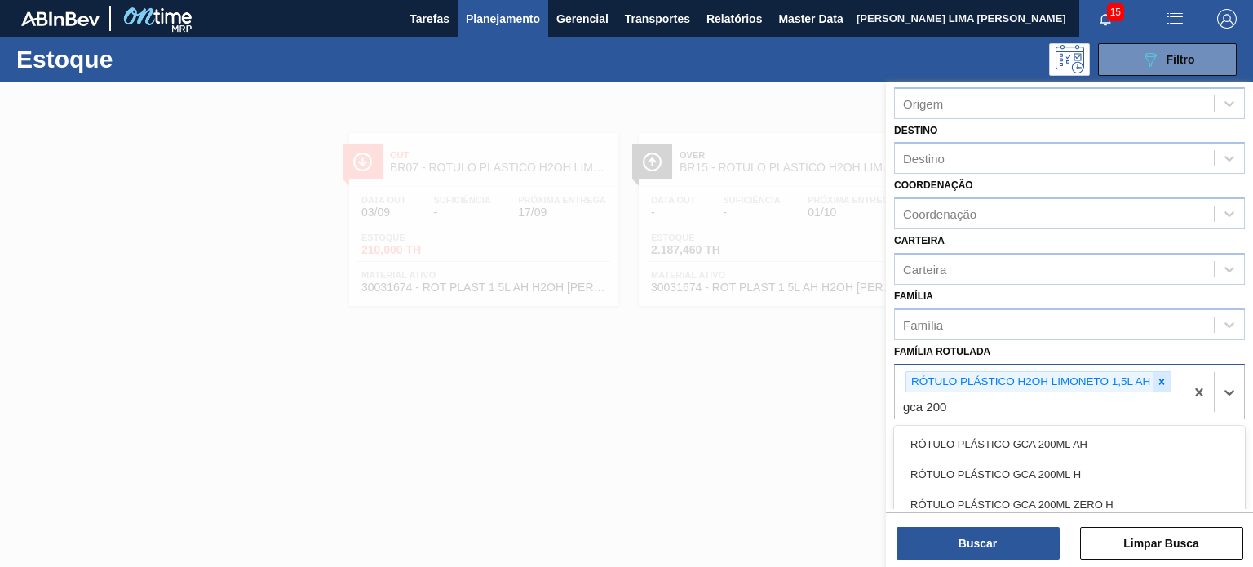
click at [1157, 379] on icon at bounding box center [1161, 381] width 11 height 11
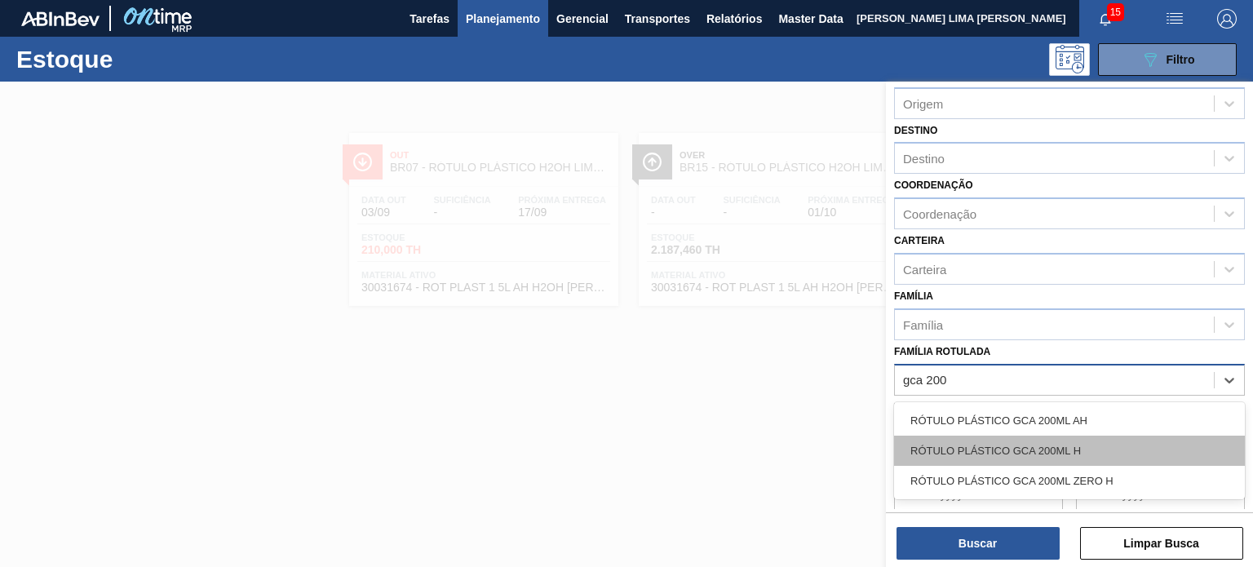
click at [1060, 445] on div "RÓTULO PLÁSTICO GCA 200ML H" at bounding box center [1069, 450] width 351 height 30
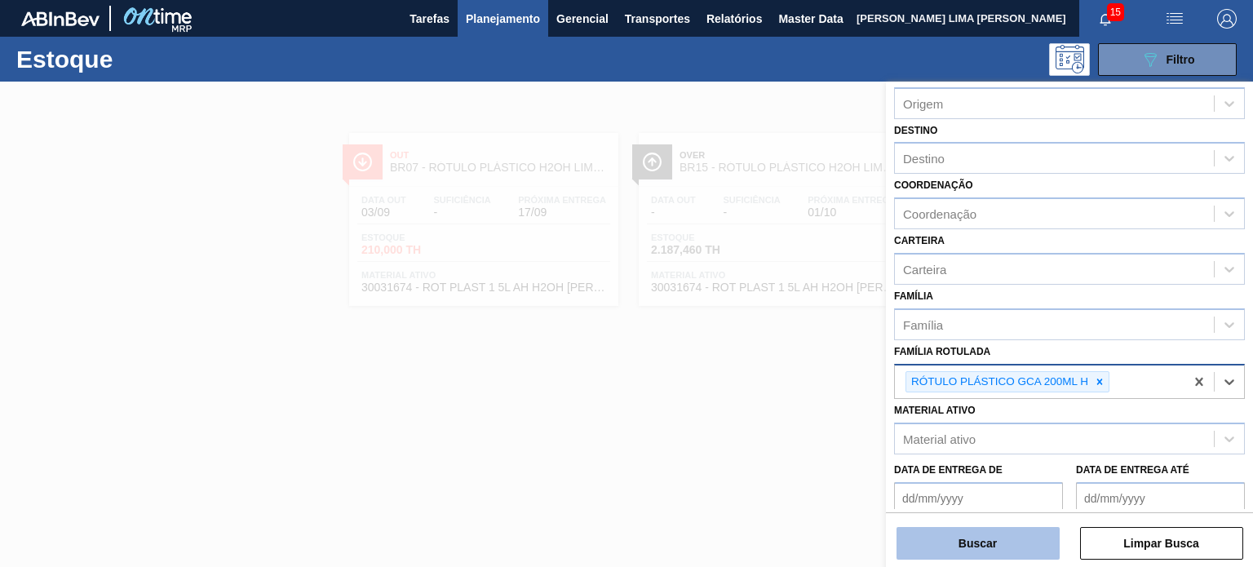
click at [1035, 535] on button "Buscar" at bounding box center [977, 543] width 163 height 33
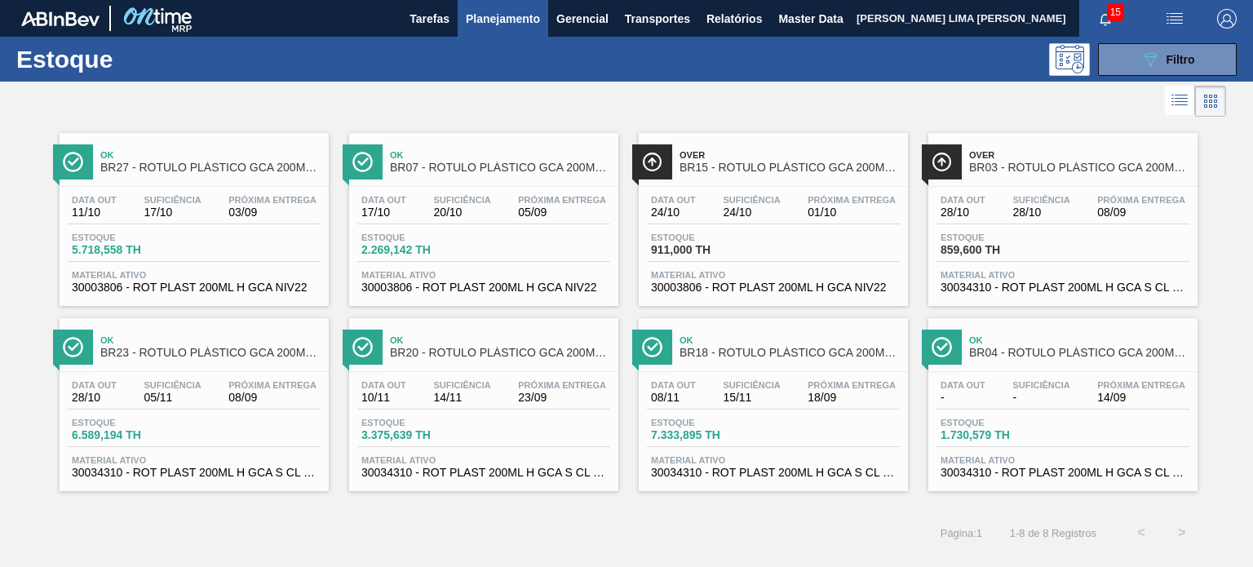
click at [509, 12] on span "Planejamento" at bounding box center [503, 19] width 74 height 20
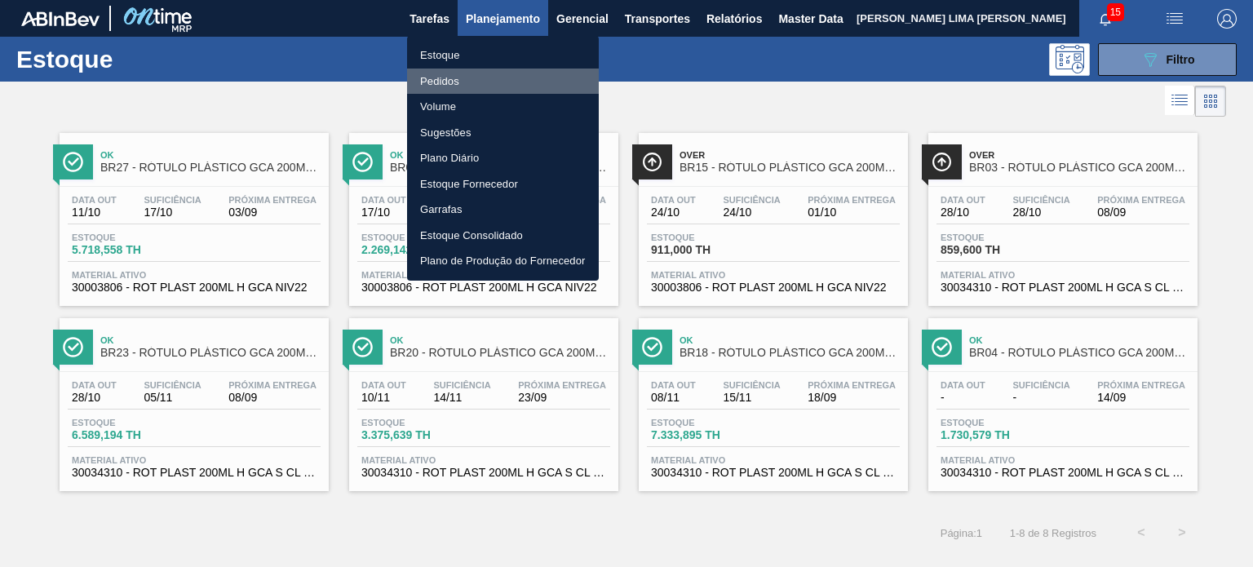
click at [475, 87] on li "Pedidos" at bounding box center [503, 82] width 192 height 26
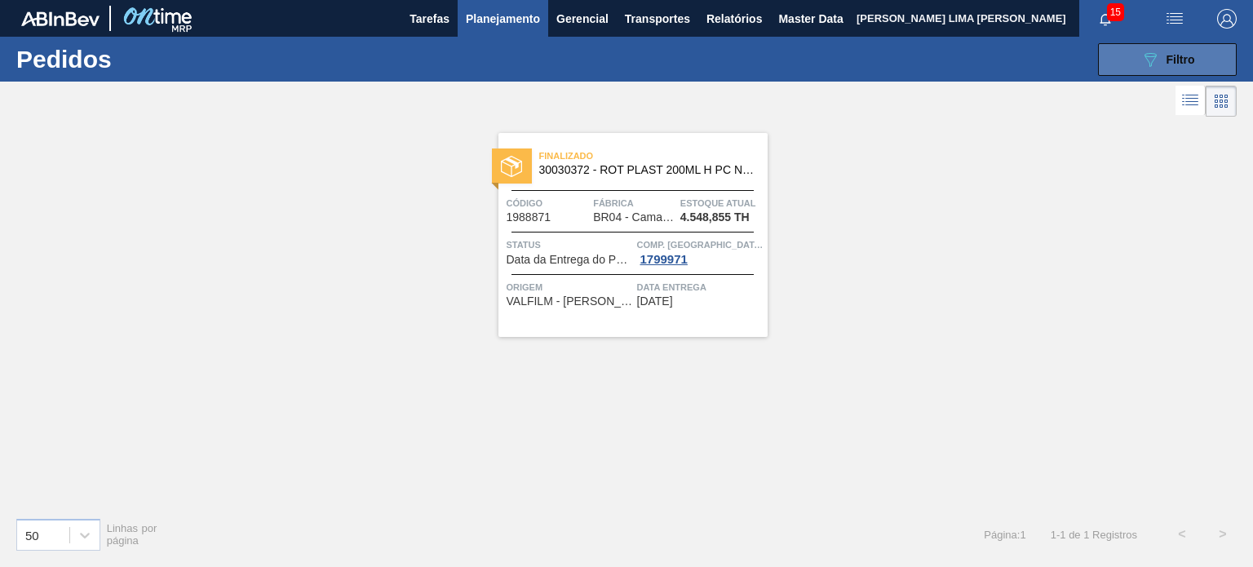
click at [1140, 60] on icon "089F7B8B-B2A5-4AFE-B5C0-19BA573D28AC" at bounding box center [1150, 60] width 20 height 20
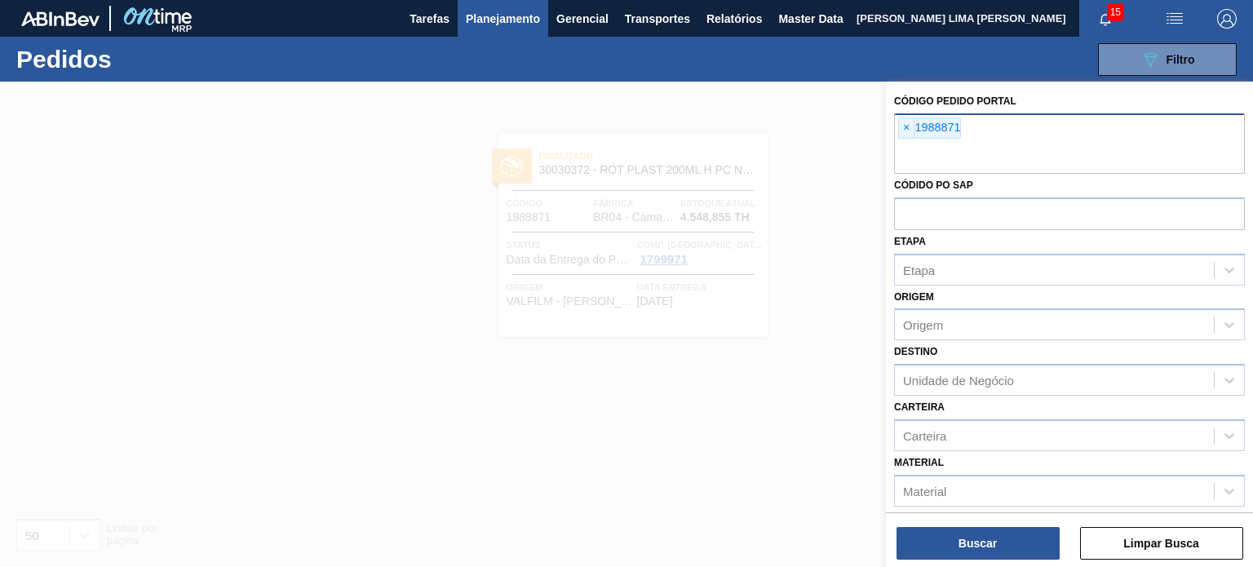
click at [902, 139] on div "× 1988871" at bounding box center [1069, 143] width 351 height 60
click at [907, 126] on span "×" at bounding box center [906, 128] width 15 height 20
paste input "1994301"
type input "1994301"
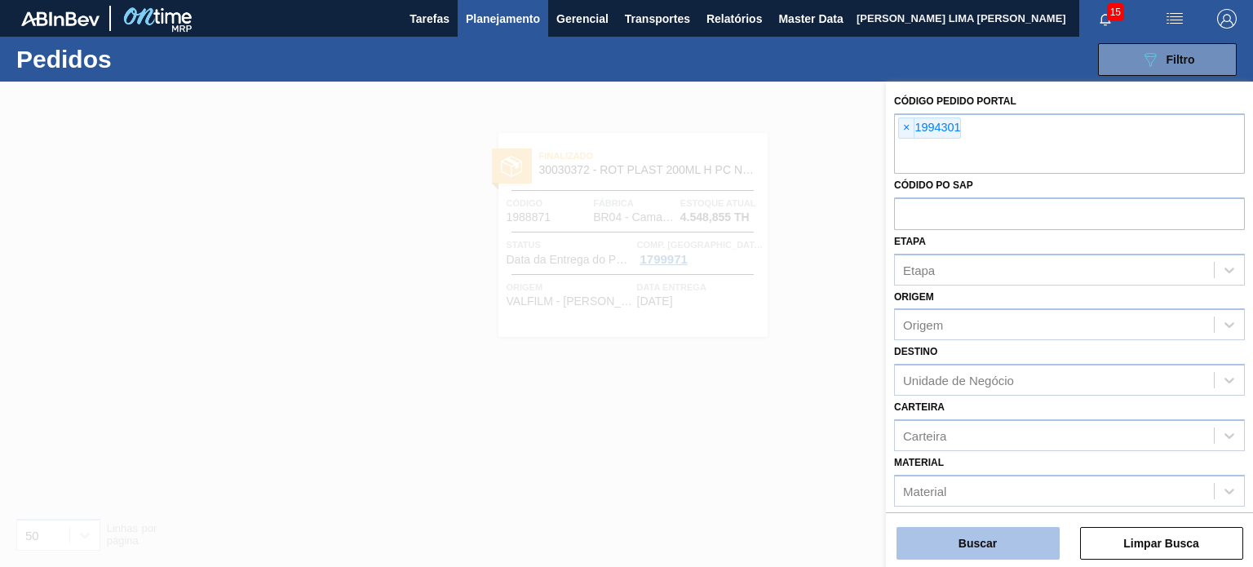
click at [976, 547] on button "Buscar" at bounding box center [977, 543] width 163 height 33
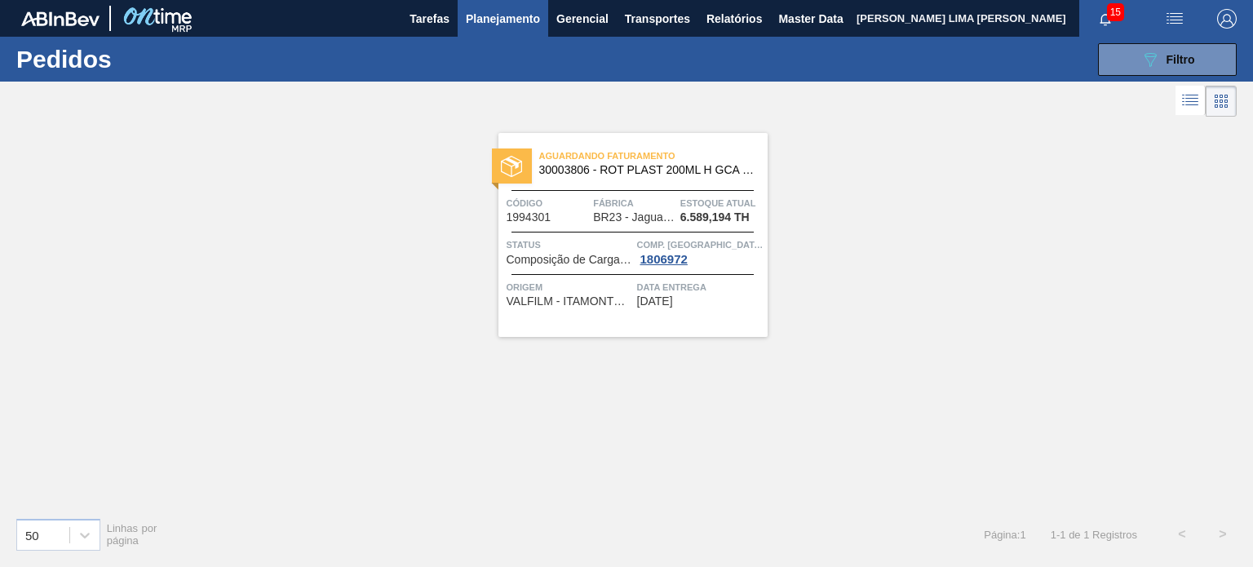
click at [672, 211] on span "BR23 - Jaguariúna" at bounding box center [634, 217] width 82 height 12
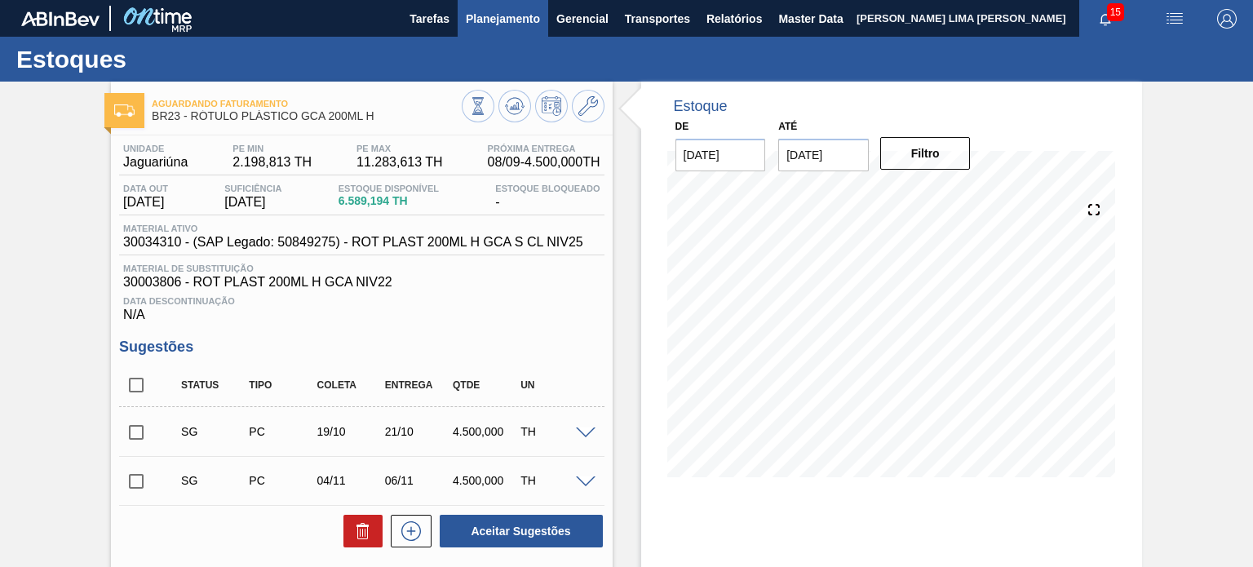
click at [486, 29] on button "Planejamento" at bounding box center [502, 18] width 91 height 37
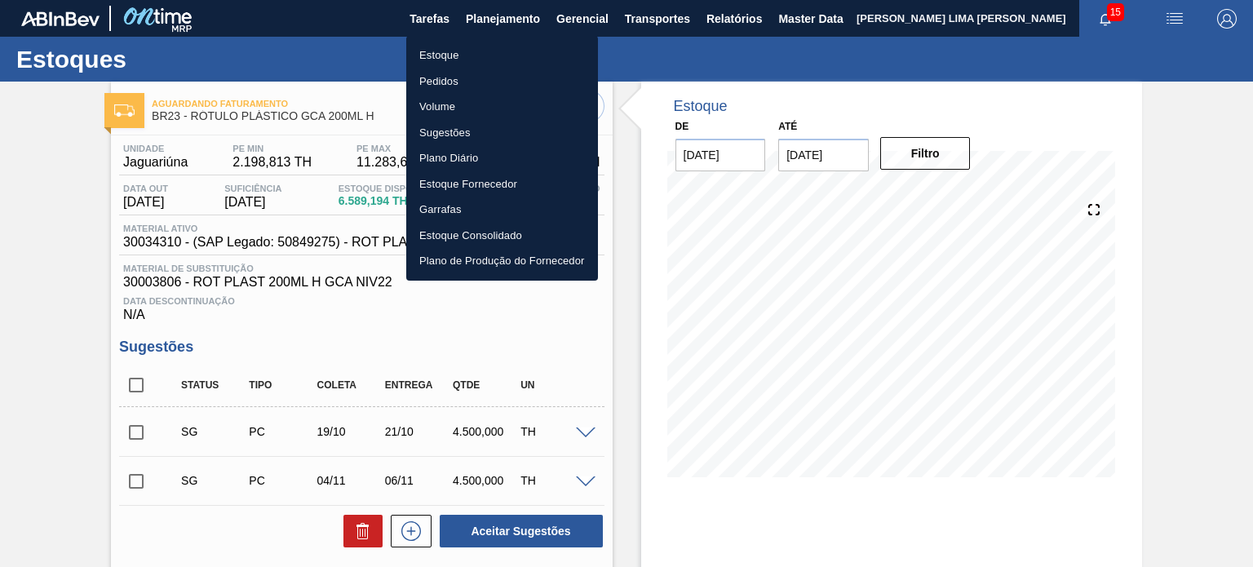
click at [463, 83] on li "Pedidos" at bounding box center [502, 82] width 192 height 26
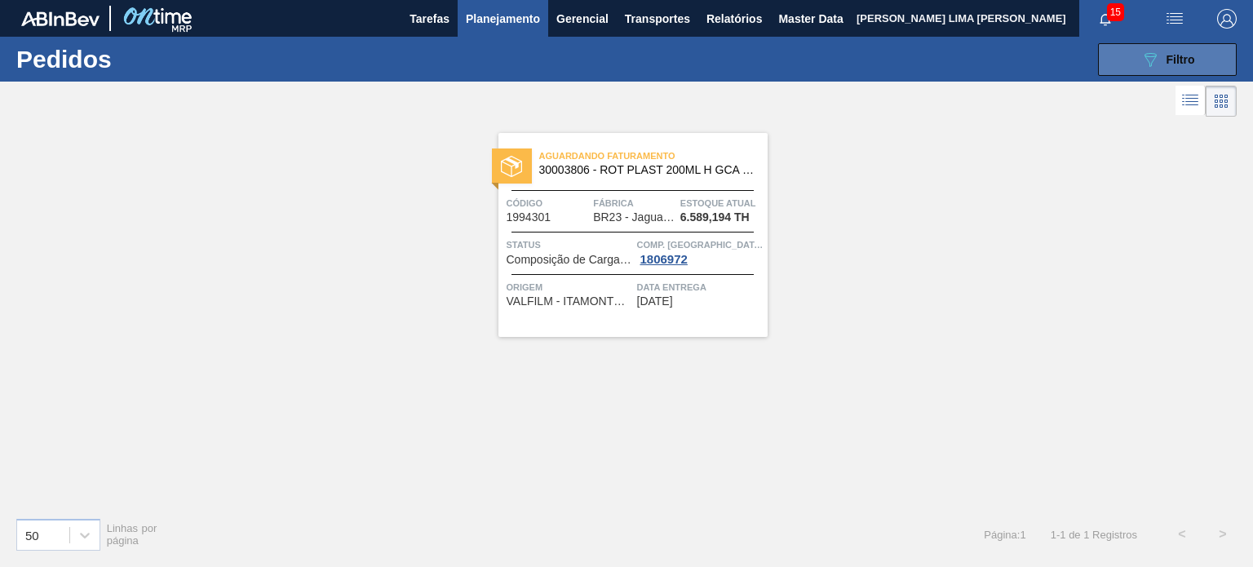
click at [1138, 61] on button "089F7B8B-B2A5-4AFE-B5C0-19BA573D28AC Filtro" at bounding box center [1167, 59] width 139 height 33
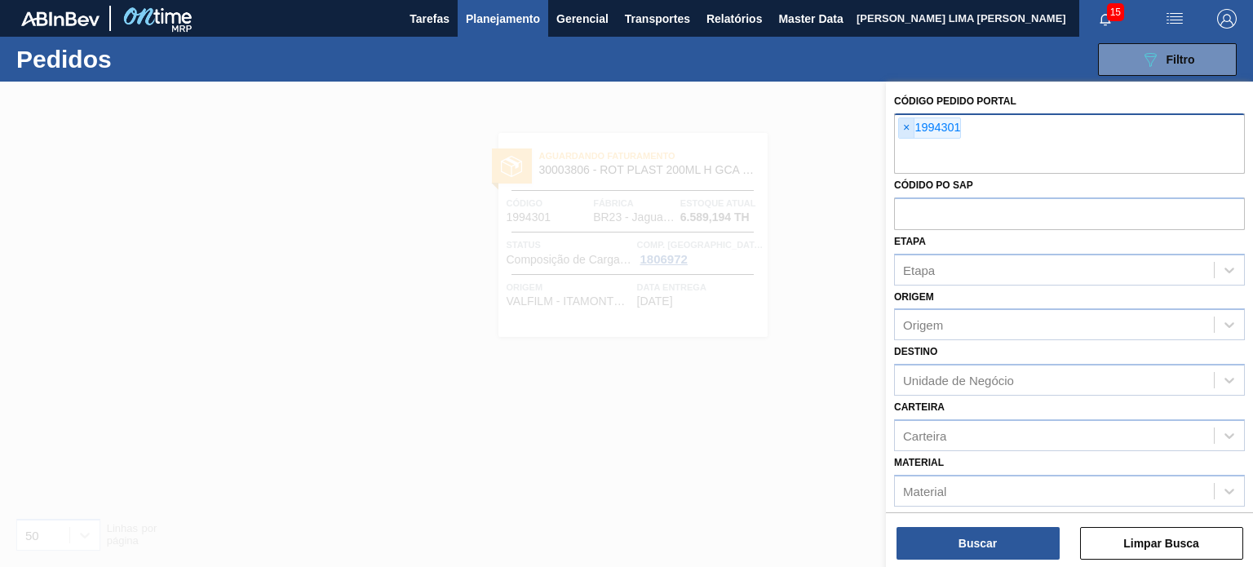
click at [905, 120] on span "×" at bounding box center [906, 128] width 15 height 20
paste input "2009056"
type input "2009056"
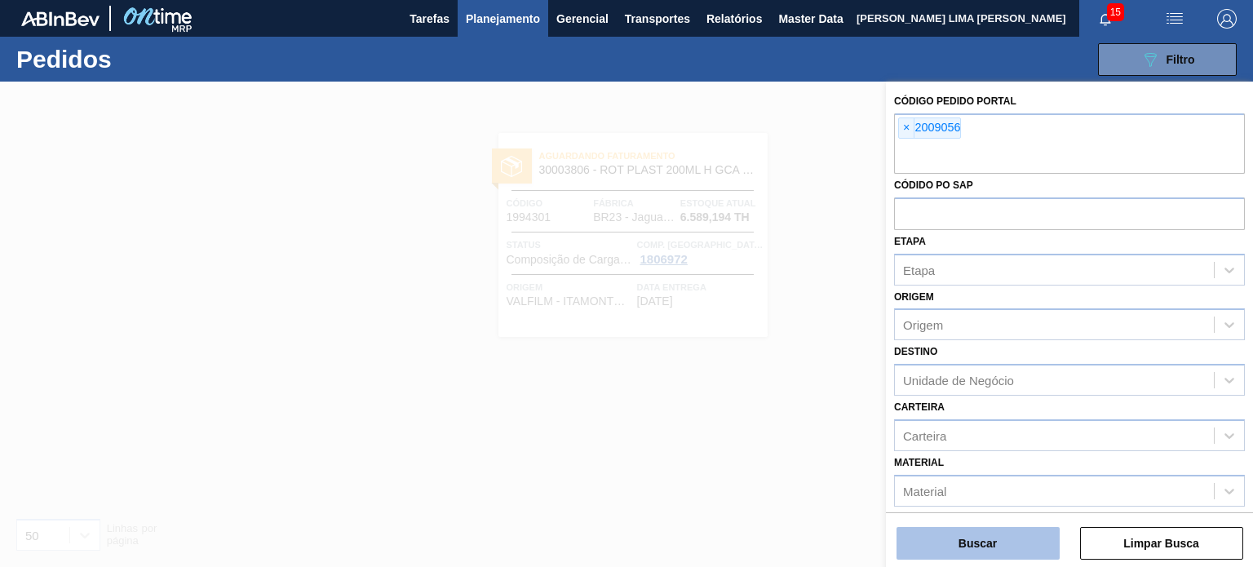
click at [975, 544] on button "Buscar" at bounding box center [977, 543] width 163 height 33
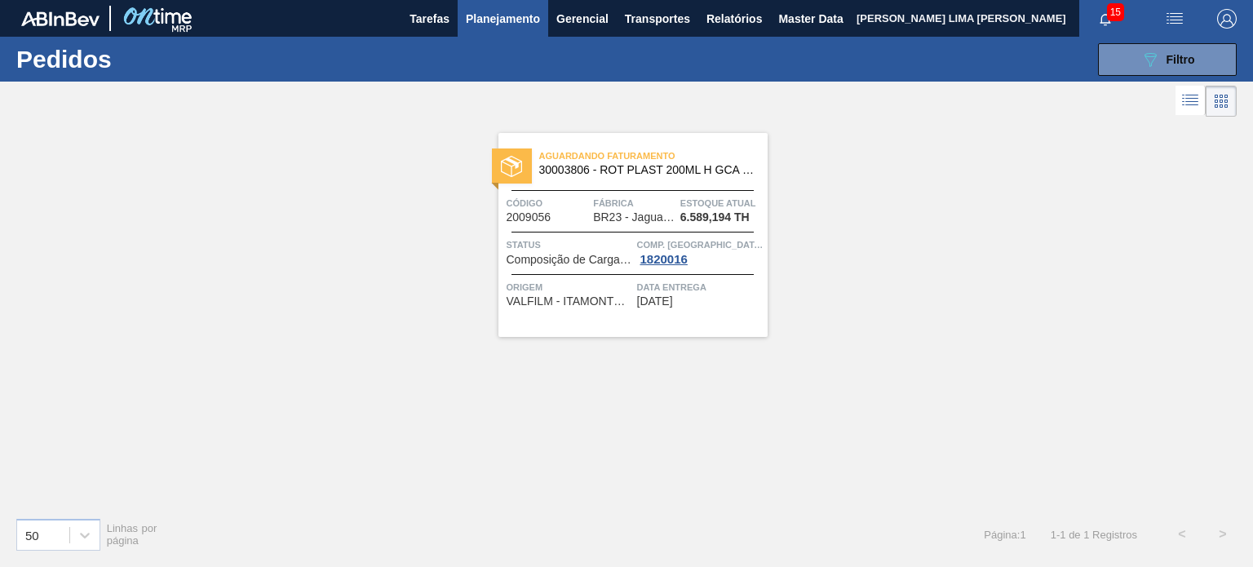
click at [1150, 77] on div "089F7B8B-B2A5-4AFE-B5C0-19BA573D28AC Filtro Código Pedido Portal × 1994301 Códi…" at bounding box center [747, 59] width 994 height 49
click at [1142, 62] on icon "089F7B8B-B2A5-4AFE-B5C0-19BA573D28AC" at bounding box center [1150, 60] width 20 height 20
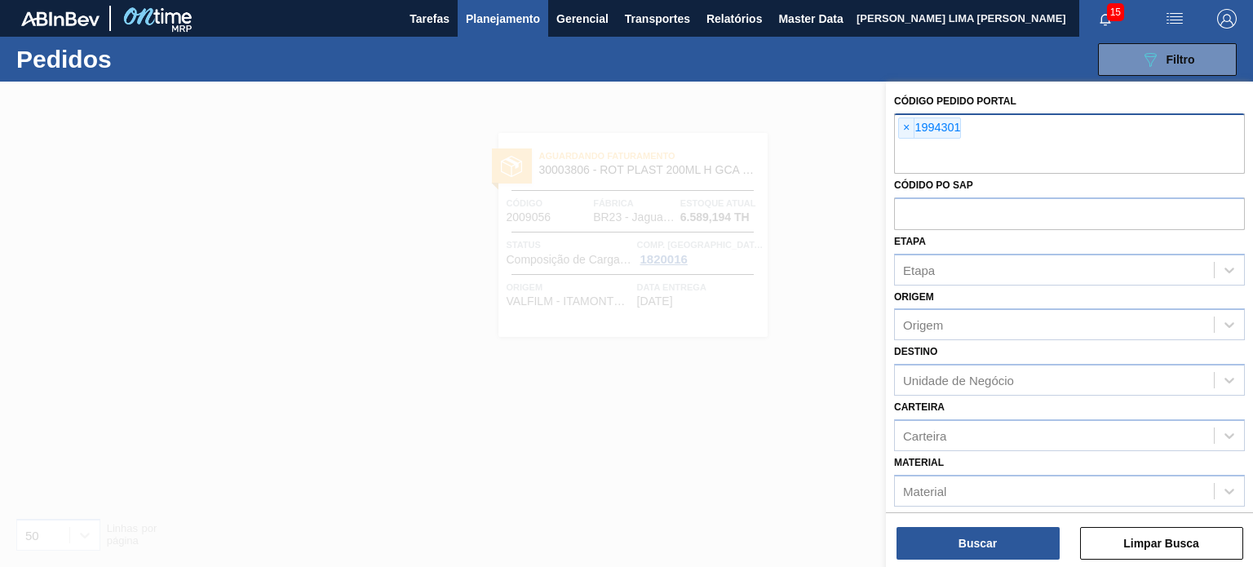
click at [904, 124] on span "×" at bounding box center [906, 128] width 15 height 20
paste input "2008205"
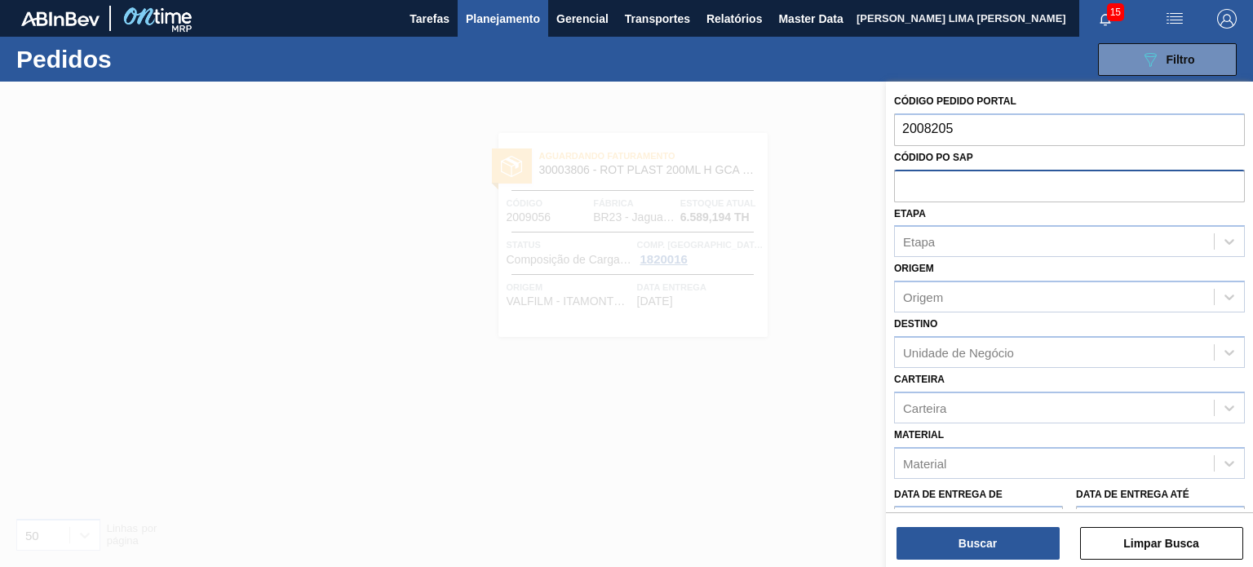
type input "2008205]"
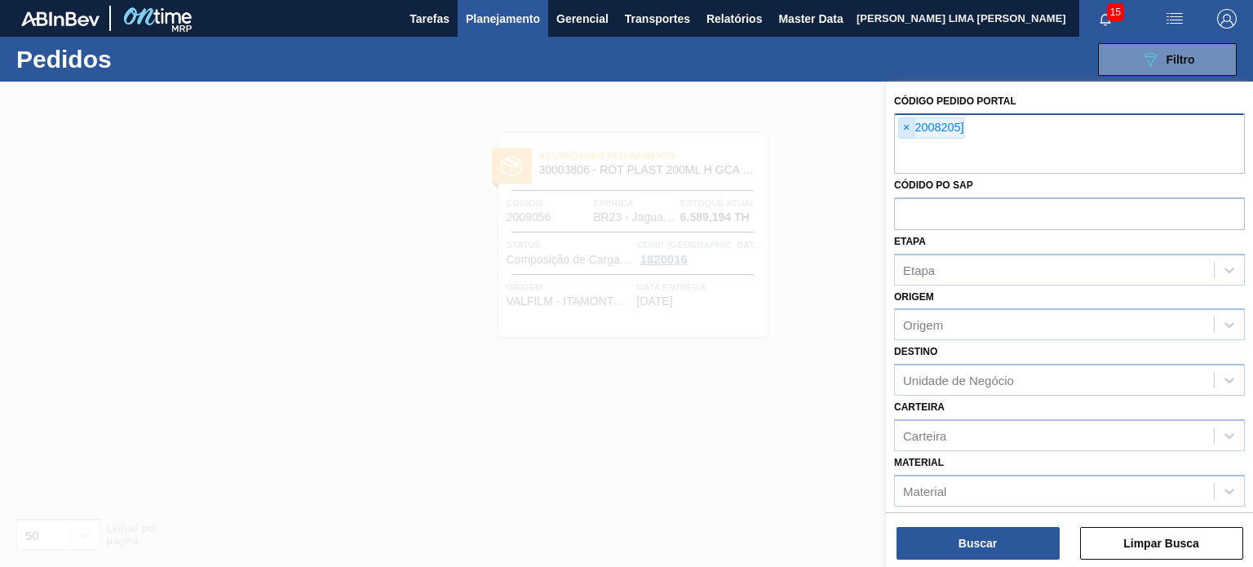
click at [907, 122] on span "×" at bounding box center [906, 128] width 15 height 20
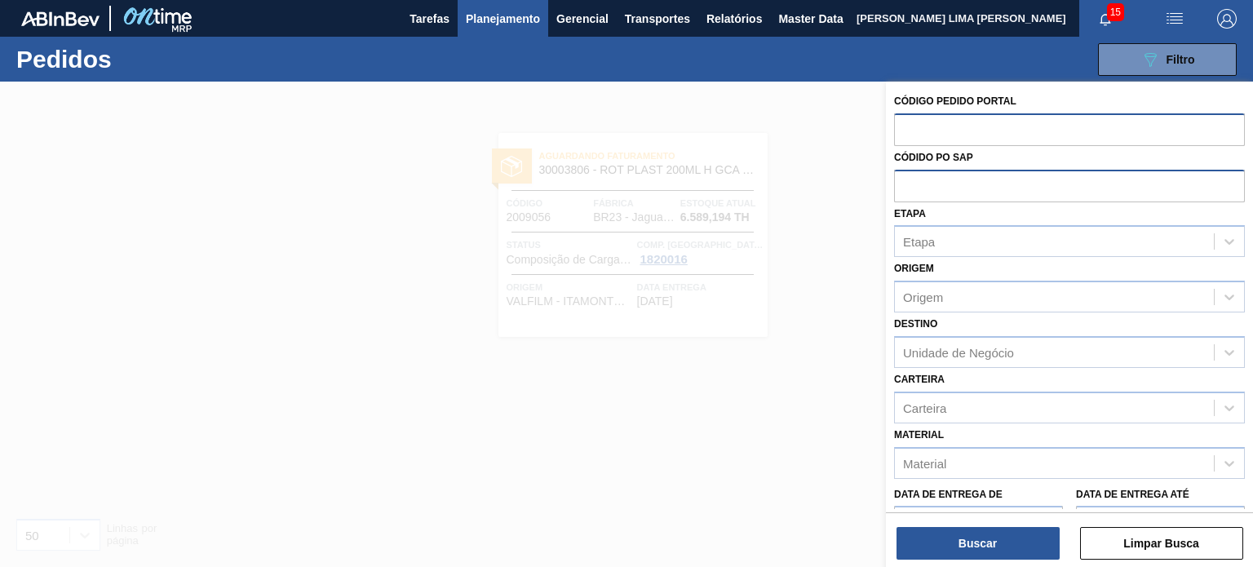
paste input "2008205"
type input "2008205"
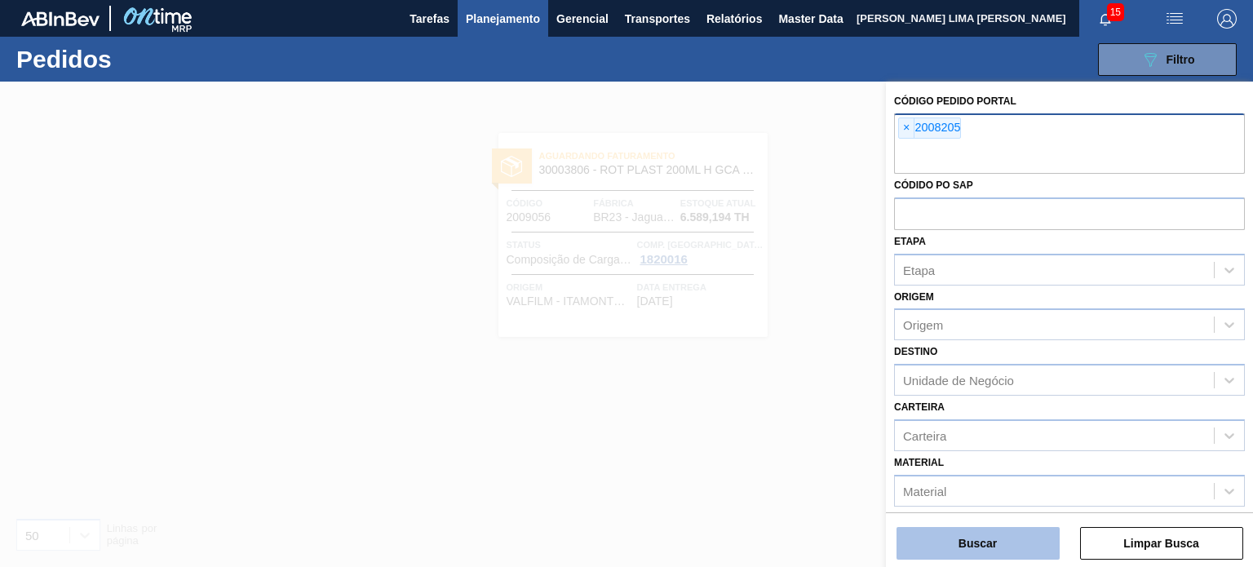
click at [1024, 556] on button "Buscar" at bounding box center [977, 543] width 163 height 33
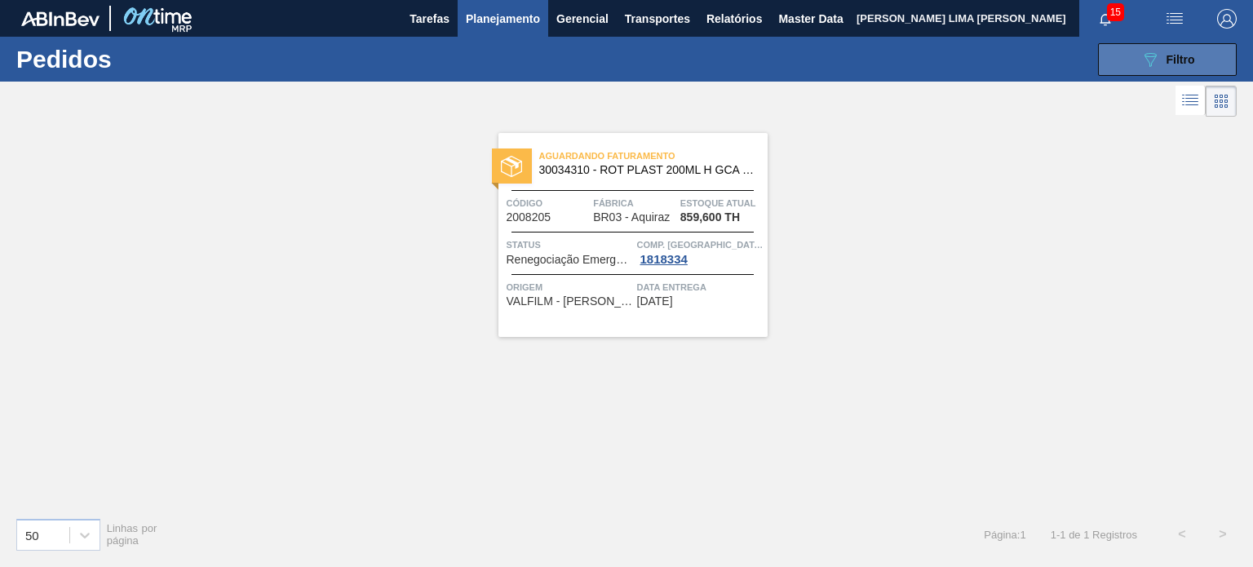
click at [1116, 56] on button "089F7B8B-B2A5-4AFE-B5C0-19BA573D28AC Filtro" at bounding box center [1167, 59] width 139 height 33
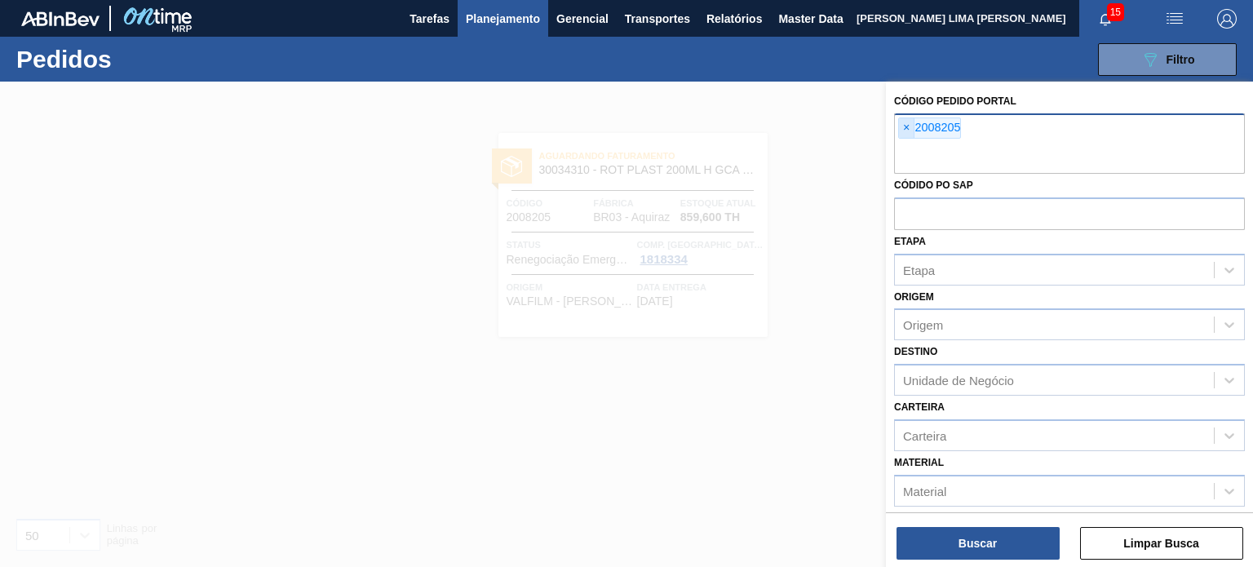
click at [913, 125] on div "× 2008205" at bounding box center [929, 127] width 63 height 21
click at [910, 125] on span "×" at bounding box center [906, 128] width 15 height 20
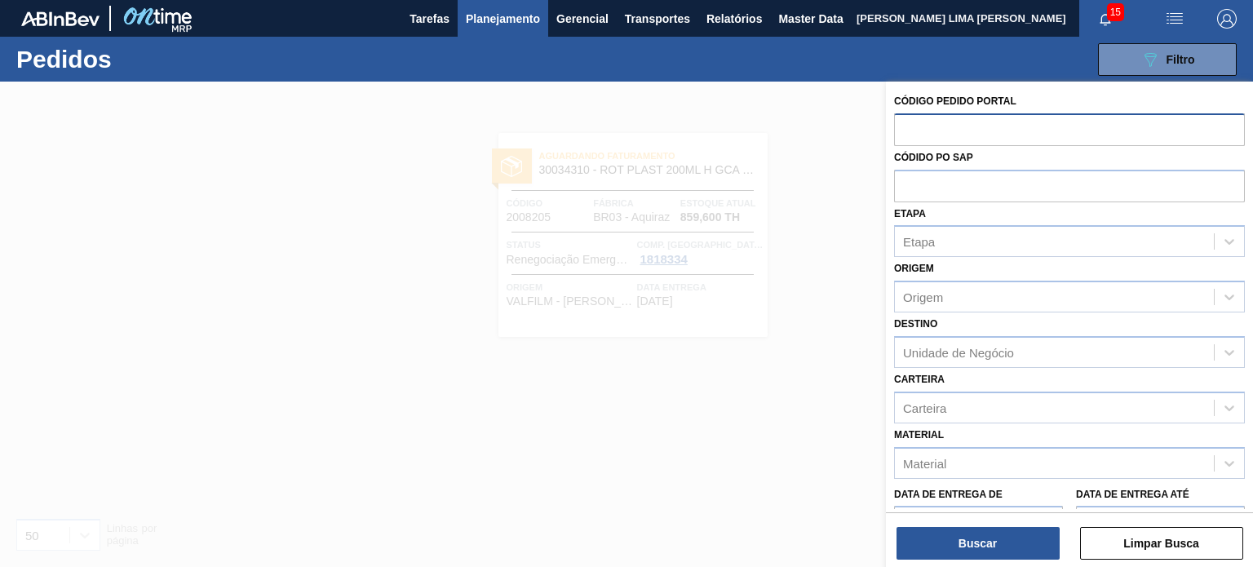
paste input "2003214"
type input "2003214"
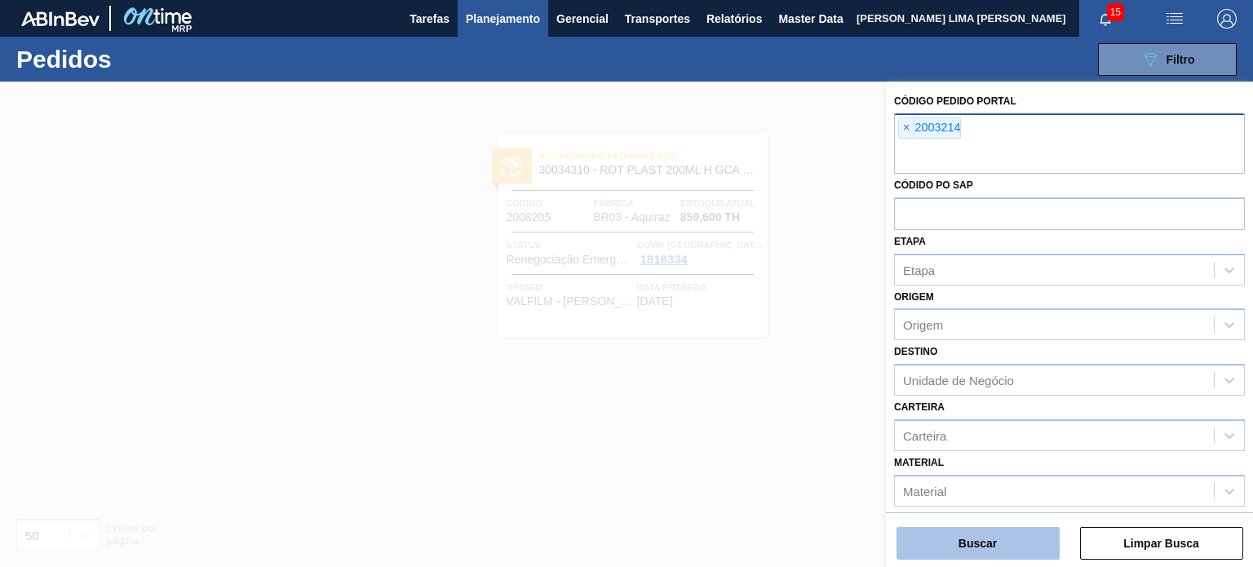
click at [993, 531] on button "Buscar" at bounding box center [977, 543] width 163 height 33
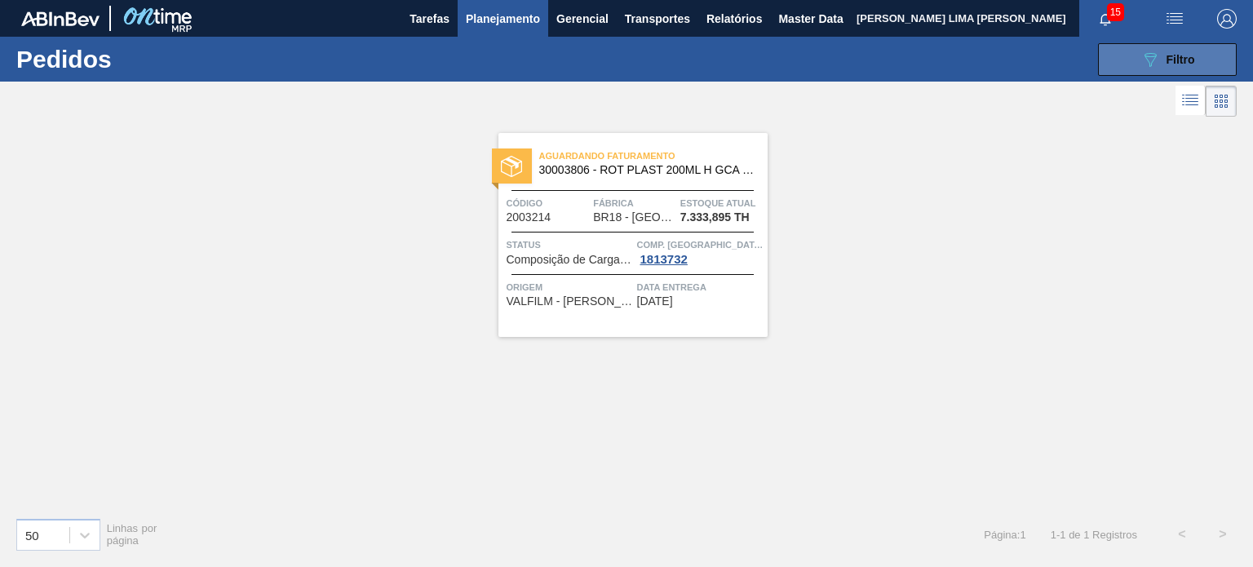
click at [1135, 69] on button "089F7B8B-B2A5-4AFE-B5C0-19BA573D28AC Filtro" at bounding box center [1167, 59] width 139 height 33
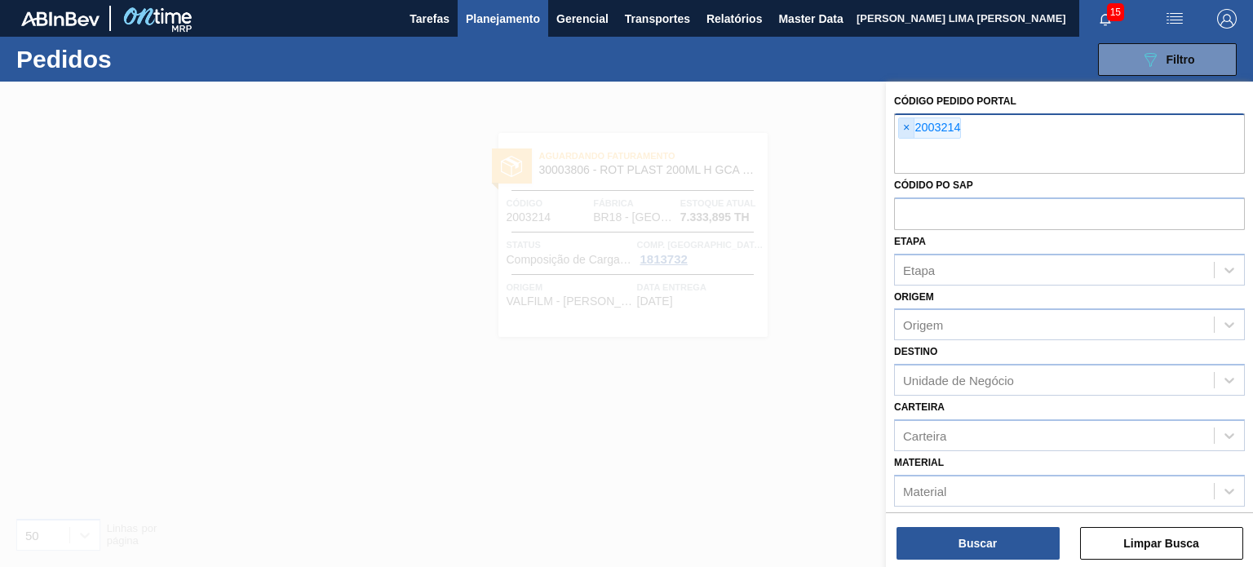
click at [910, 126] on span "×" at bounding box center [906, 128] width 15 height 20
paste input "2010926"
type input "2010926"
click at [944, 544] on button "Buscar" at bounding box center [977, 543] width 163 height 33
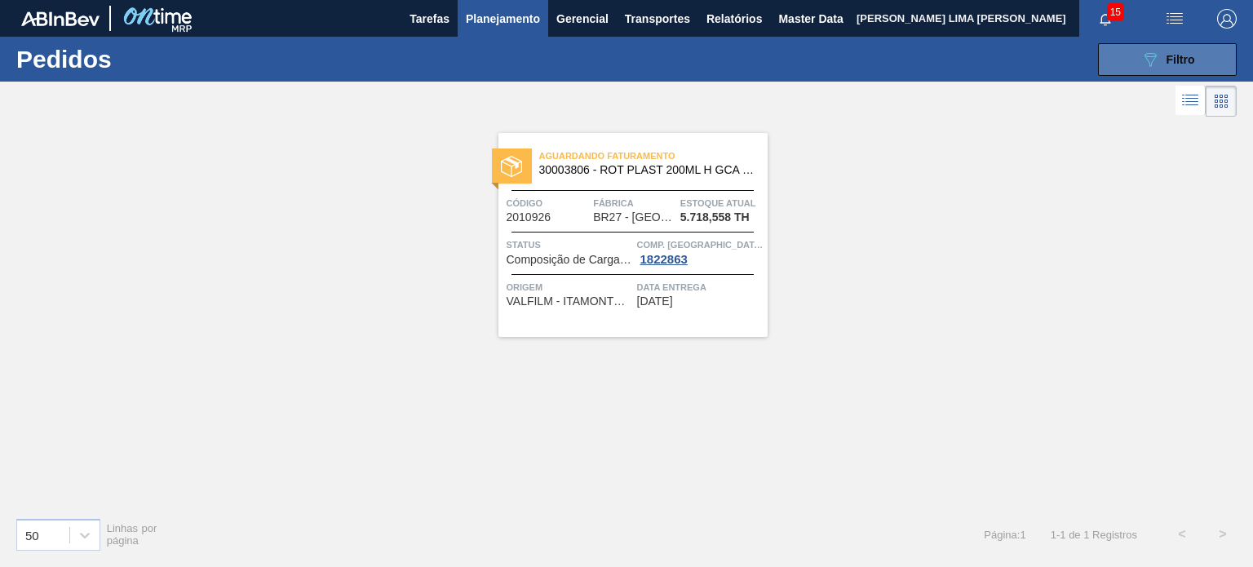
click at [1122, 65] on button "089F7B8B-B2A5-4AFE-B5C0-19BA573D28AC Filtro" at bounding box center [1167, 59] width 139 height 33
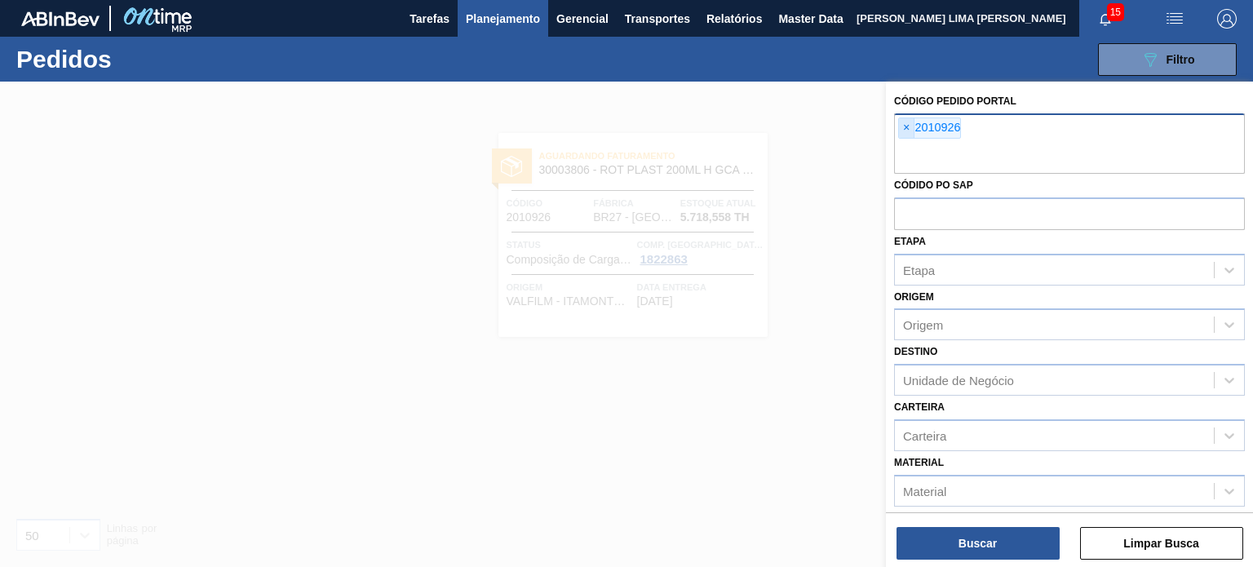
click at [900, 126] on span "×" at bounding box center [906, 128] width 15 height 20
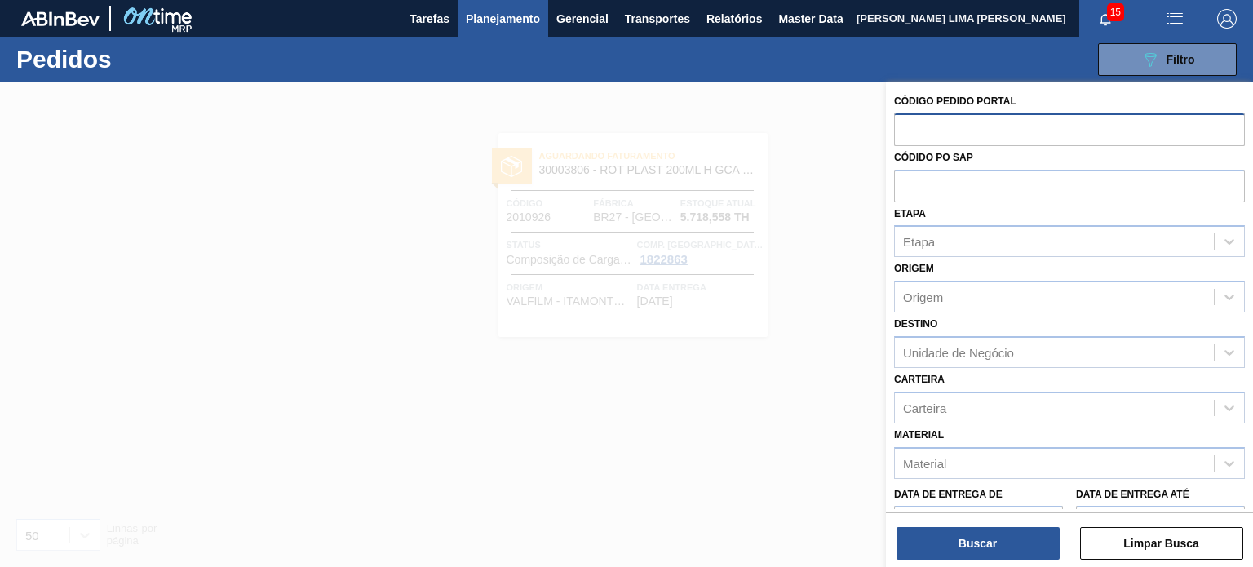
paste input "2003566"
type input "2003566"
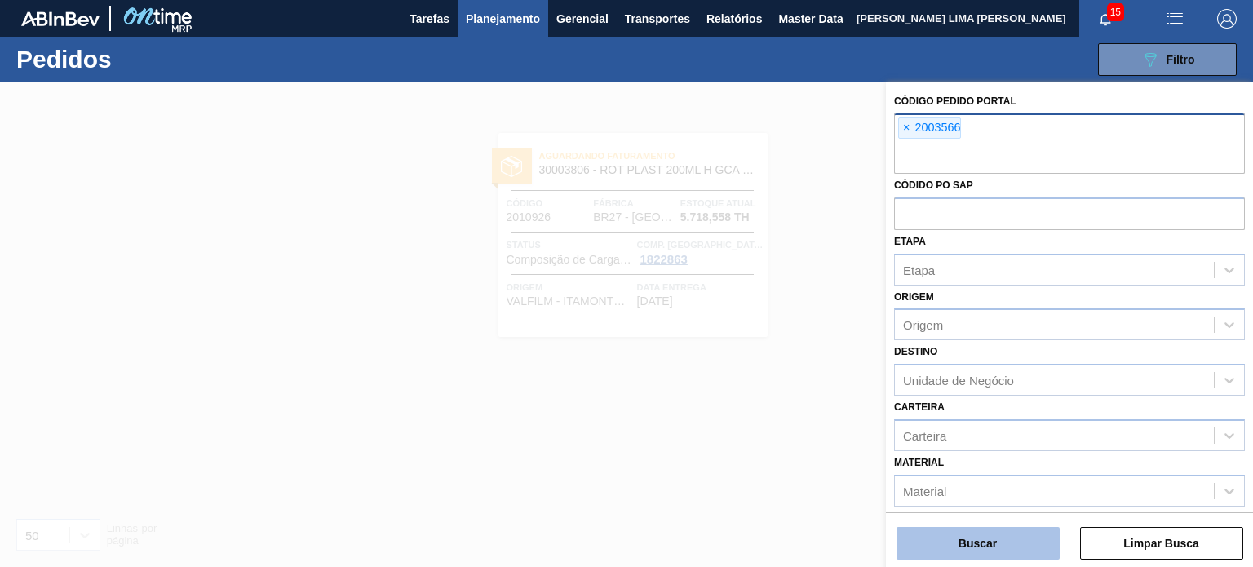
click at [966, 543] on button "Buscar" at bounding box center [977, 543] width 163 height 33
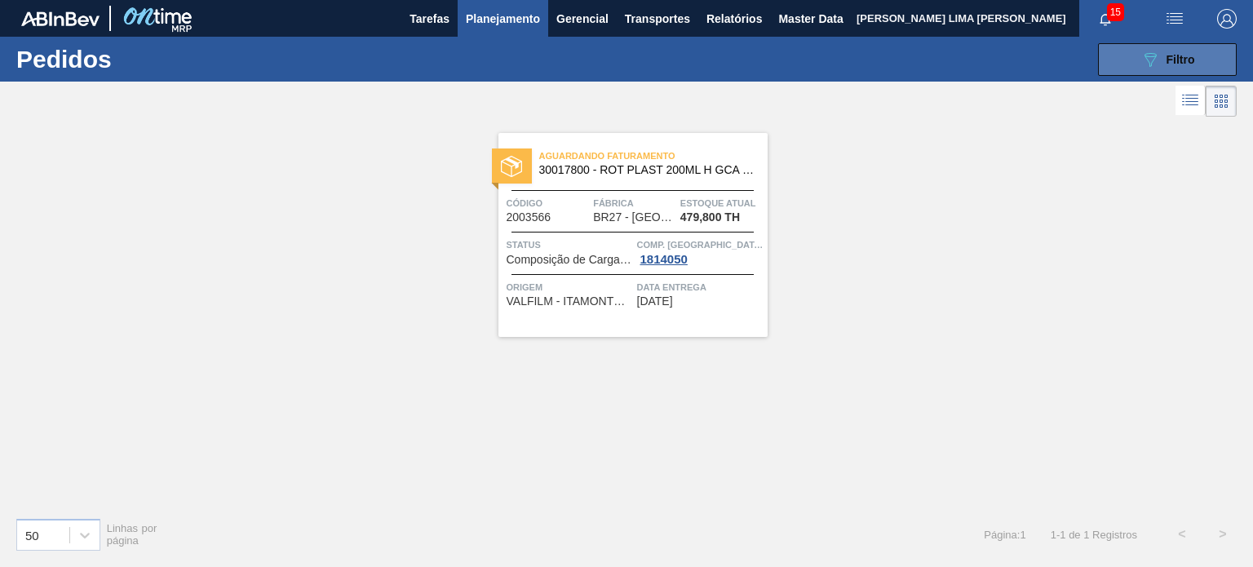
click at [1196, 60] on button "089F7B8B-B2A5-4AFE-B5C0-19BA573D28AC Filtro" at bounding box center [1167, 59] width 139 height 33
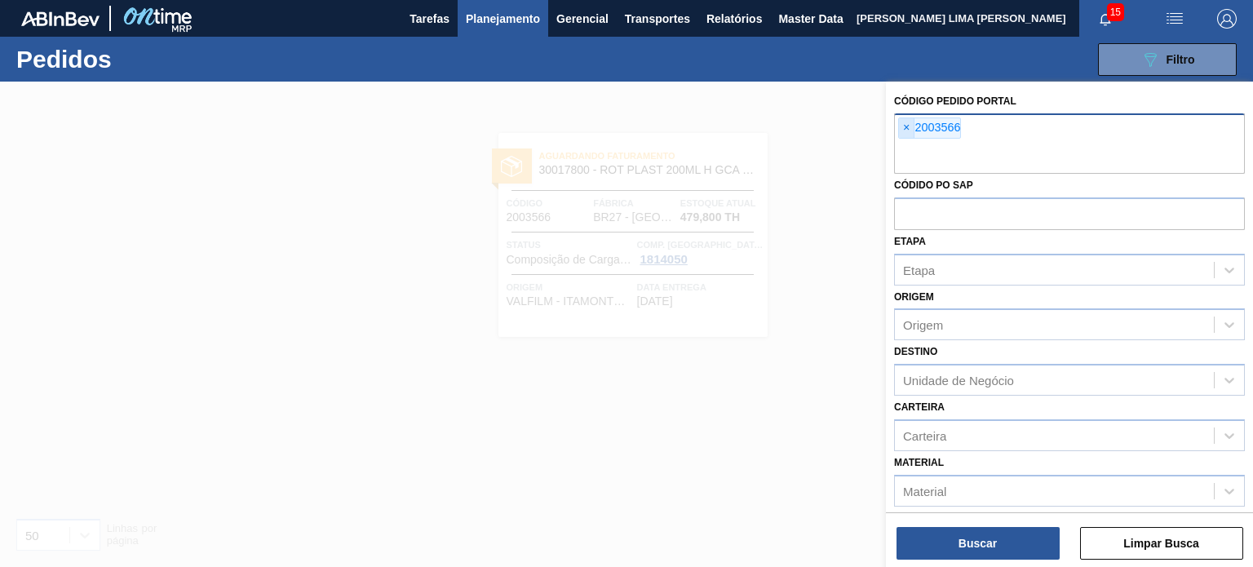
click at [904, 135] on span "×" at bounding box center [906, 128] width 15 height 20
paste input "2008205"
type input "2008205"
click at [1022, 543] on button "Buscar" at bounding box center [977, 543] width 163 height 33
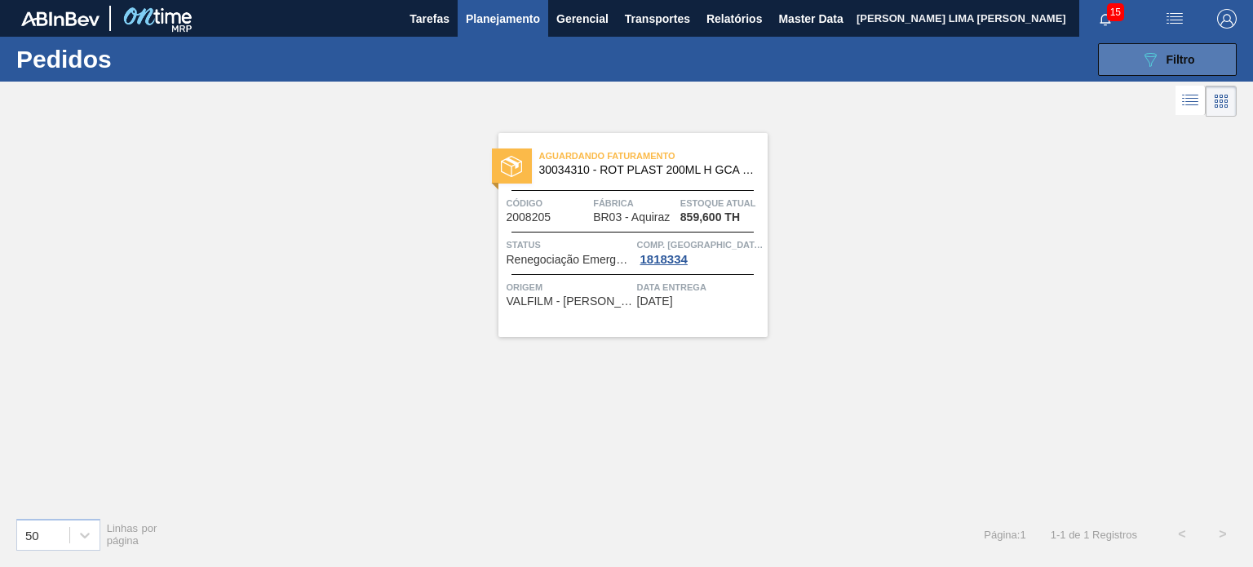
click at [1195, 59] on button "089F7B8B-B2A5-4AFE-B5C0-19BA573D28AC Filtro" at bounding box center [1167, 59] width 139 height 33
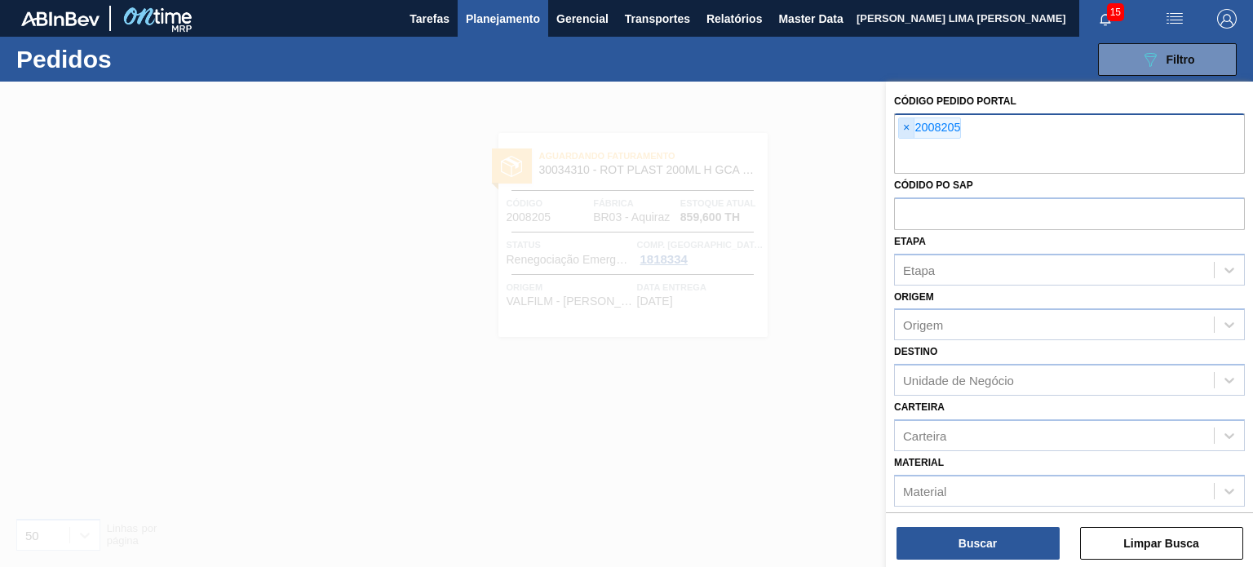
click at [900, 135] on span "×" at bounding box center [906, 128] width 15 height 20
paste input "1994251"
type input "1994251"
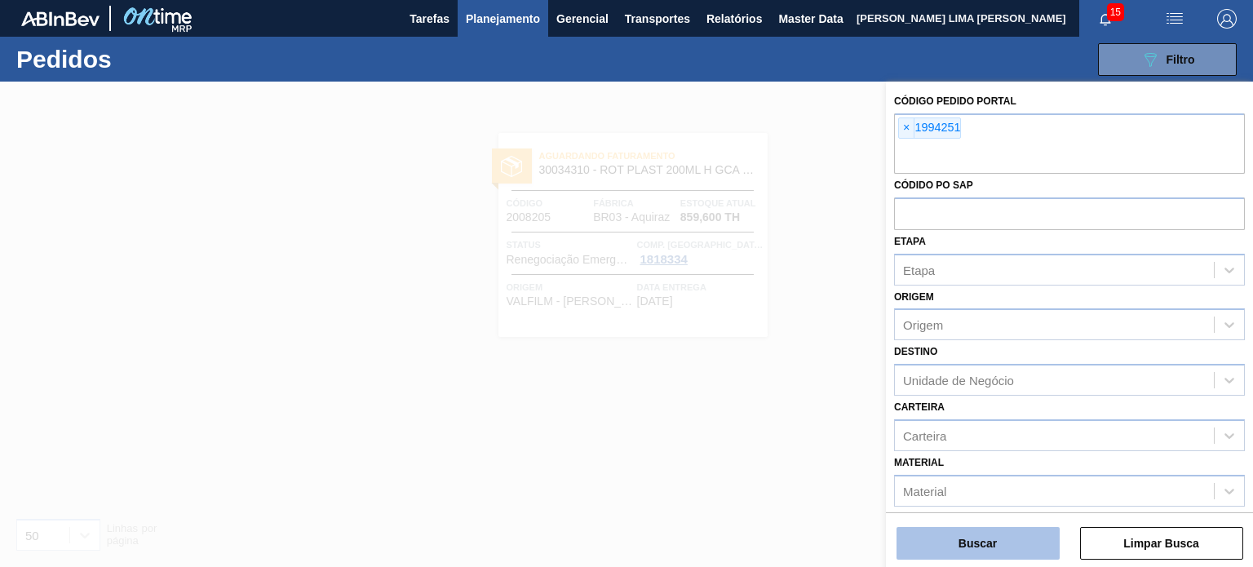
click at [1015, 533] on button "Buscar" at bounding box center [977, 543] width 163 height 33
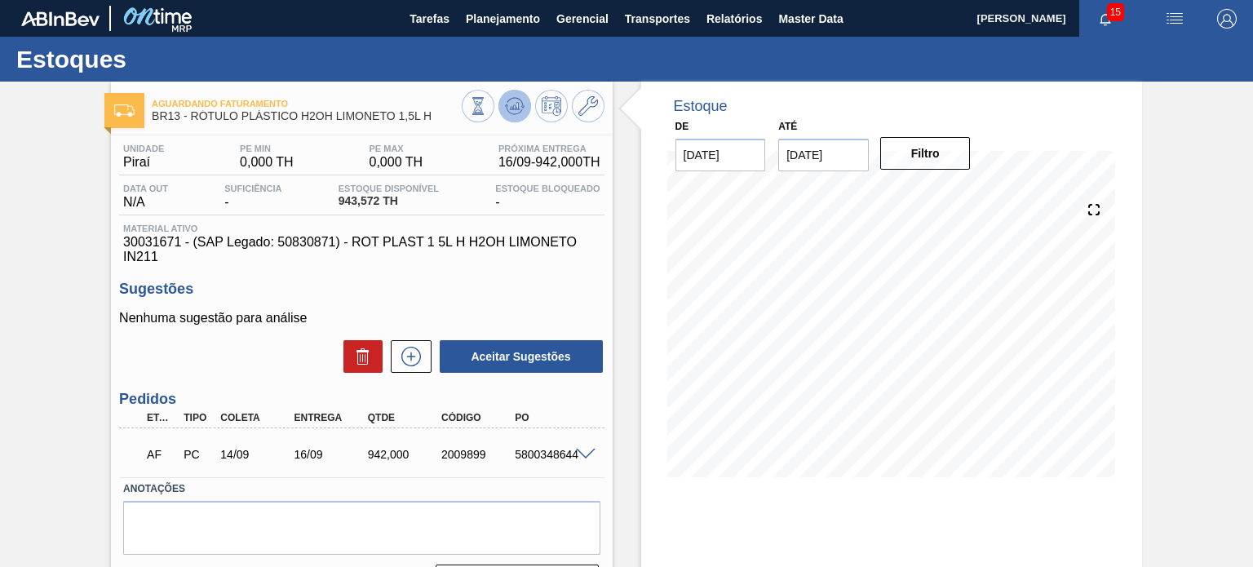
click at [505, 104] on icon at bounding box center [515, 106] width 20 height 20
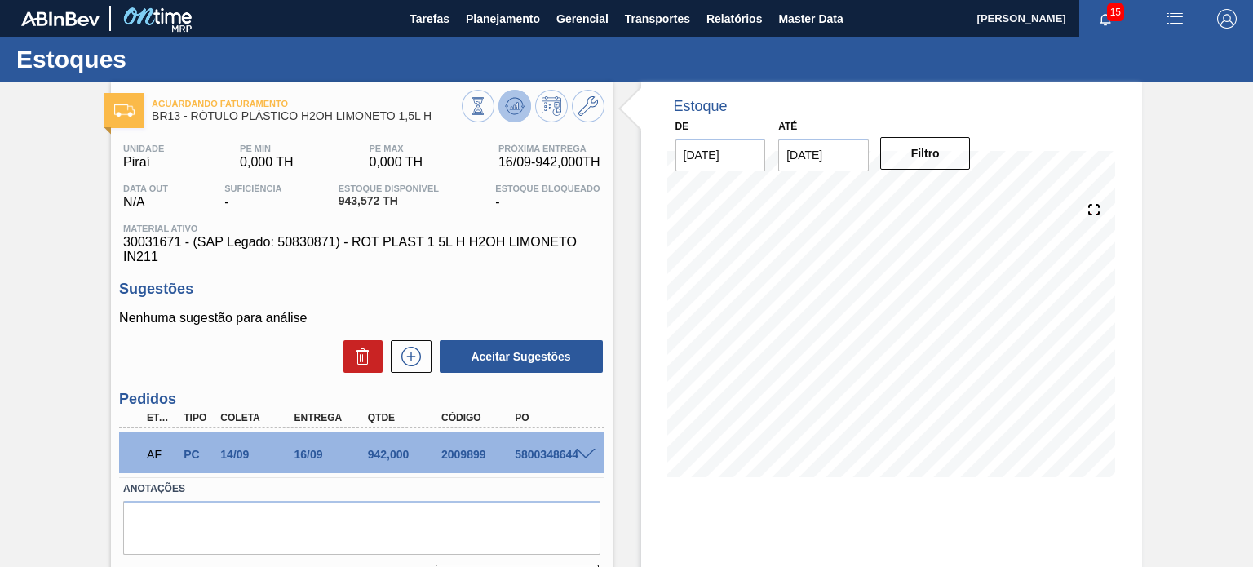
click at [505, 113] on icon at bounding box center [515, 106] width 20 height 20
click at [1170, 274] on div "Aguardando Faturamento BR13 - RÓTULO PLÁSTICO H2OH LIMONETO 1,5L H Unidade Pira…" at bounding box center [626, 392] width 1253 height 620
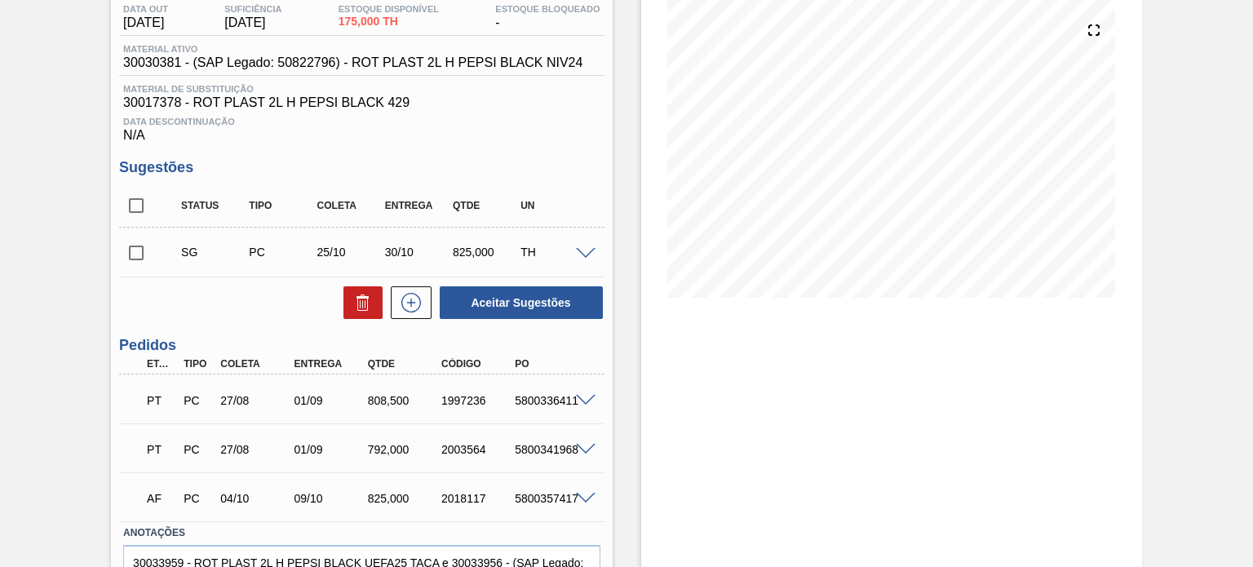
scroll to position [267, 0]
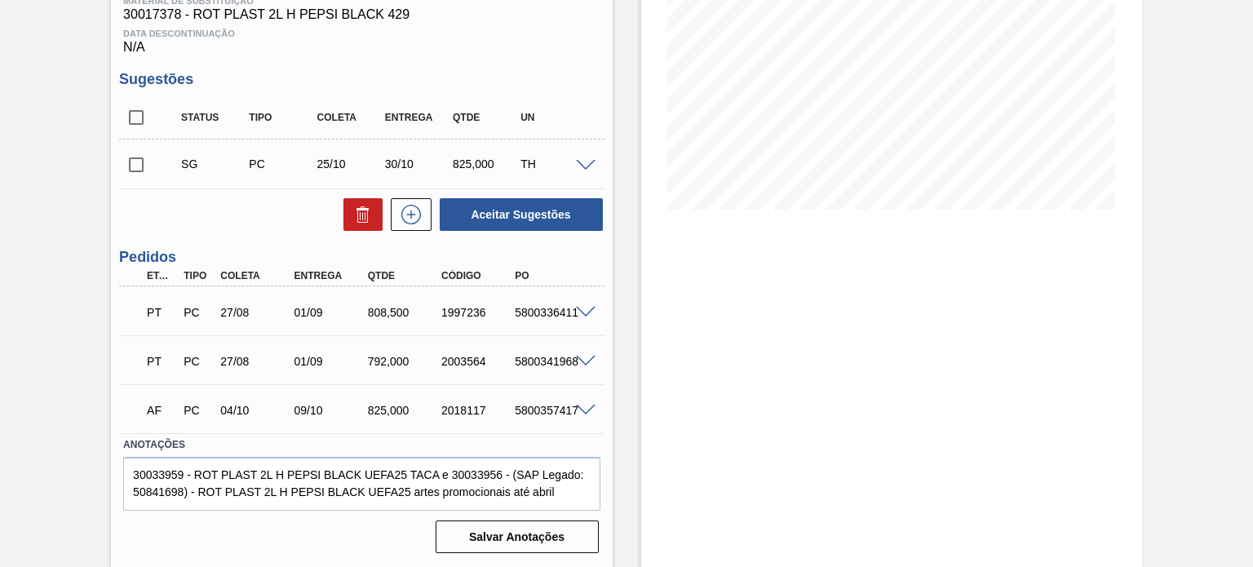
click at [568, 307] on div "5800336411" at bounding box center [551, 312] width 81 height 13
click at [580, 312] on span at bounding box center [586, 313] width 20 height 12
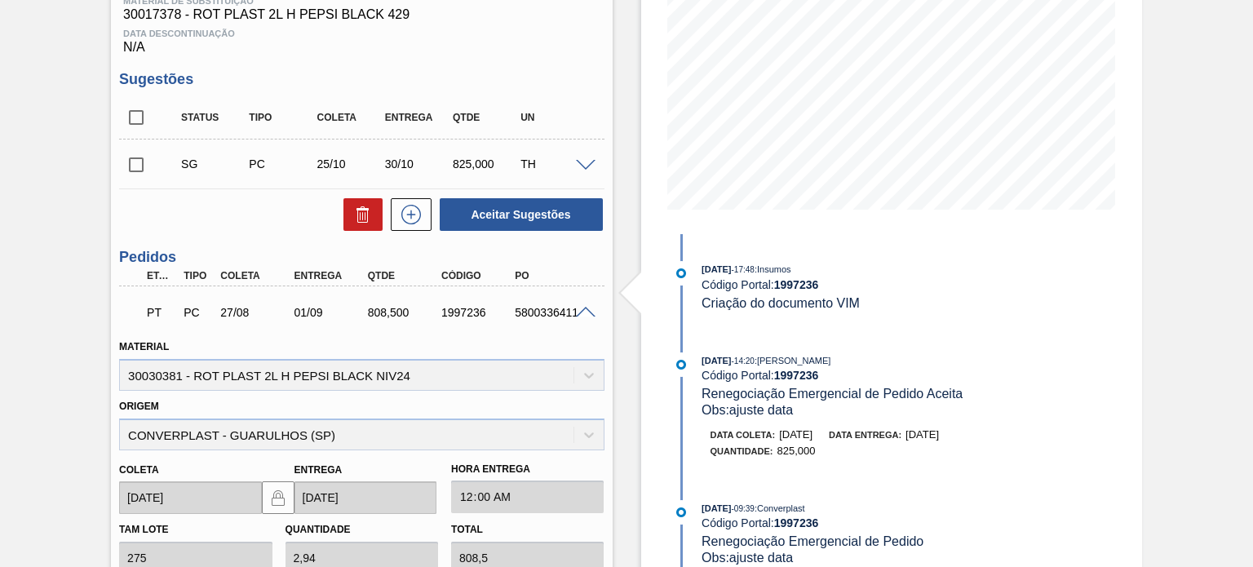
scroll to position [408, 0]
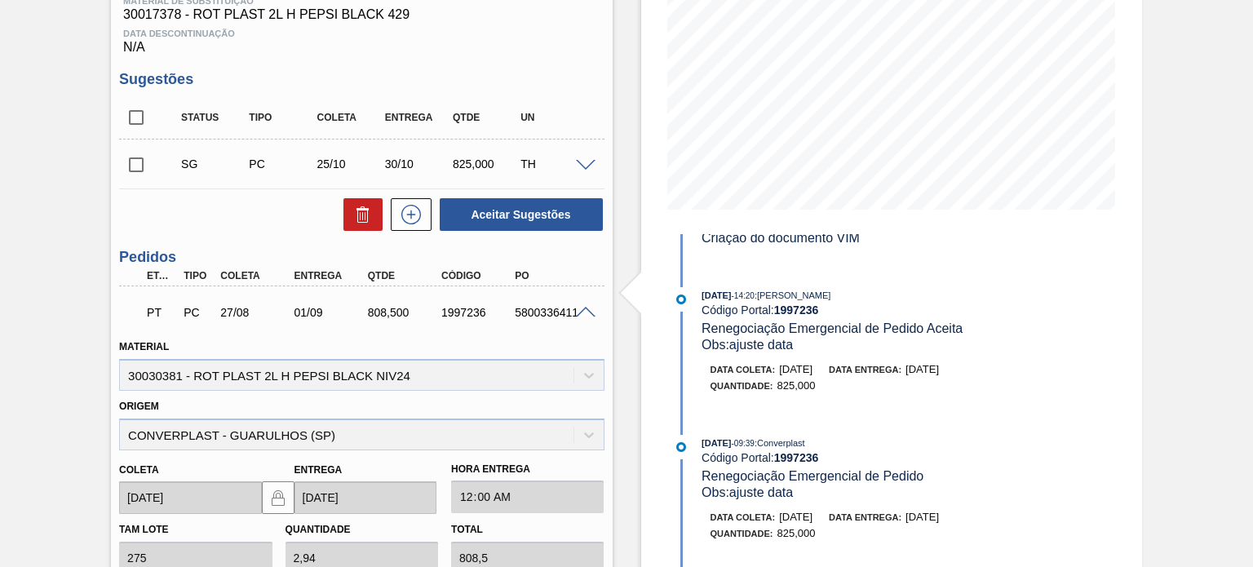
drag, startPoint x: 952, startPoint y: 380, endPoint x: 975, endPoint y: 380, distance: 23.6
click at [939, 378] on div "Data entrega: 05/09/2025" at bounding box center [884, 369] width 110 height 16
click at [906, 325] on div "18/08/2025 - 14:20 : MATHEUS FARIA LIMA DA SILVA Código Portal: 1997236 Renegoc…" at bounding box center [894, 320] width 387 height 66
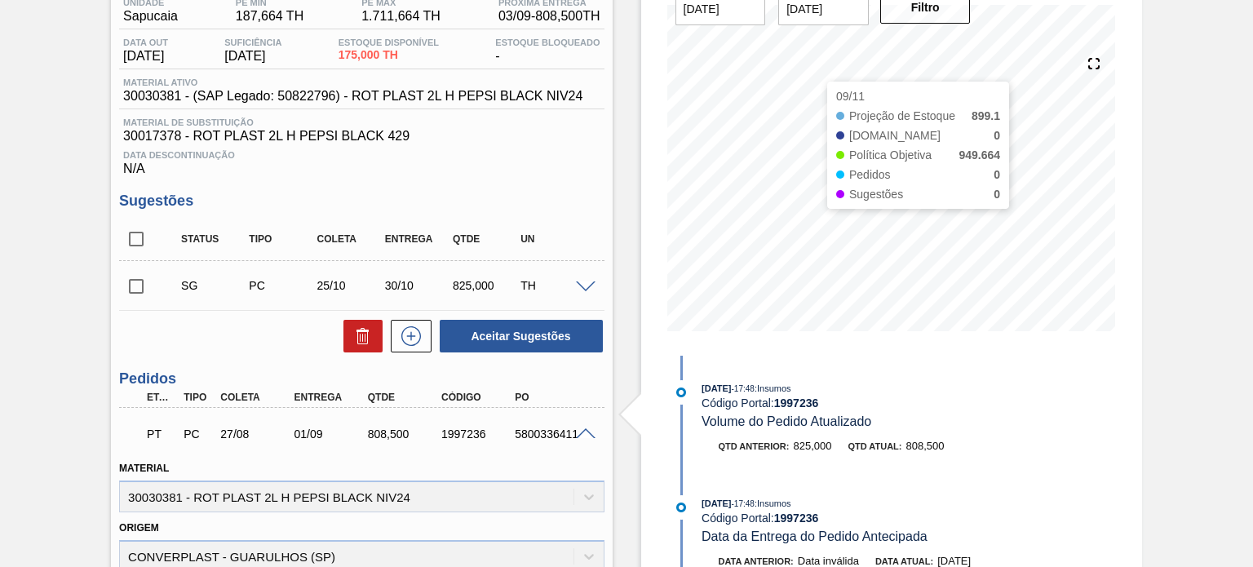
scroll to position [23, 0]
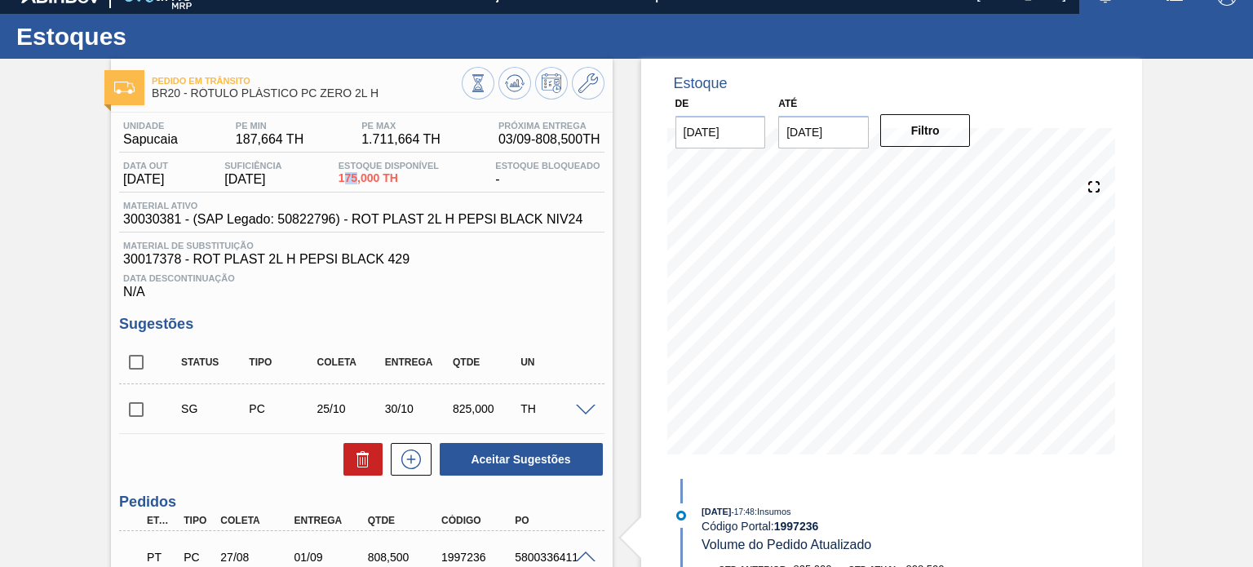
drag, startPoint x: 351, startPoint y: 172, endPoint x: 365, endPoint y: 172, distance: 14.7
click at [365, 172] on span "175,000 TH" at bounding box center [388, 178] width 100 height 12
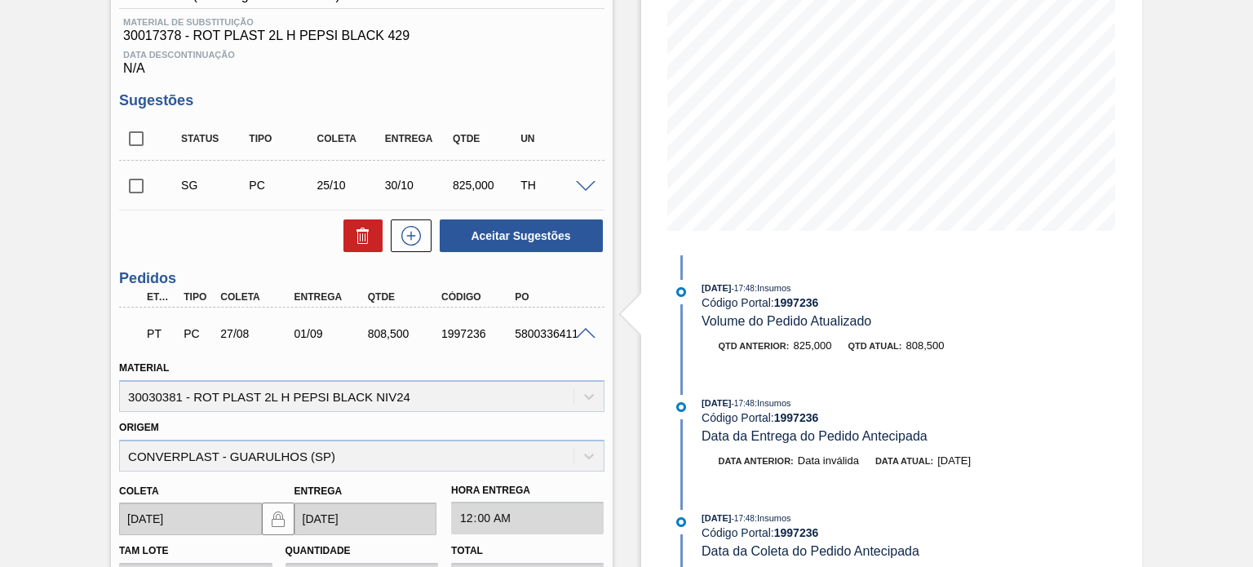
scroll to position [267, 0]
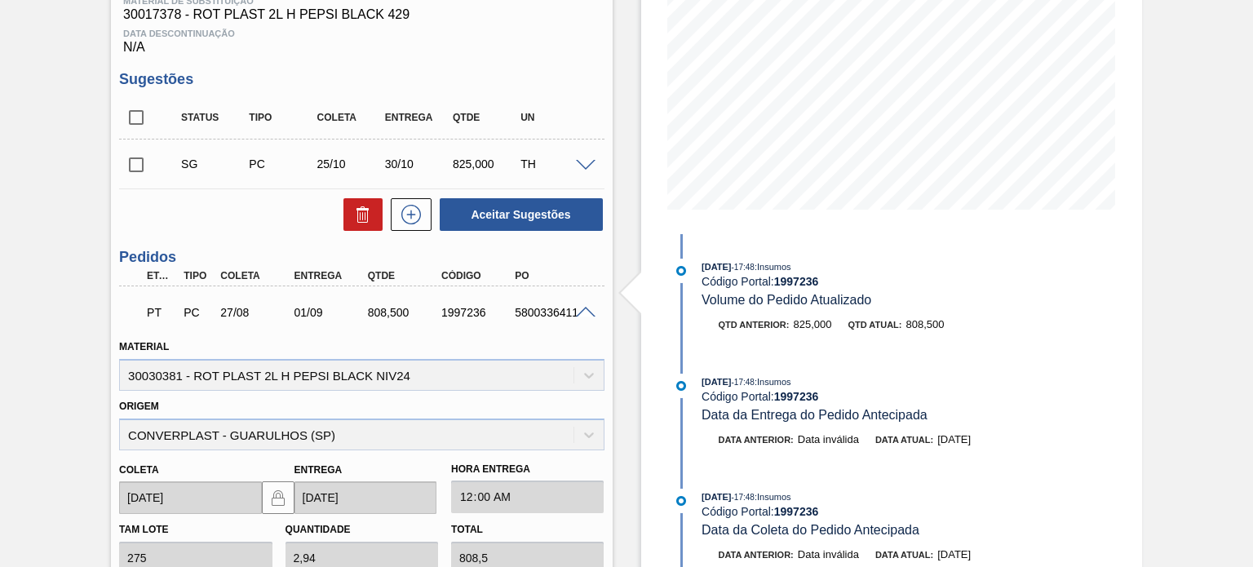
click at [579, 311] on span at bounding box center [586, 313] width 20 height 12
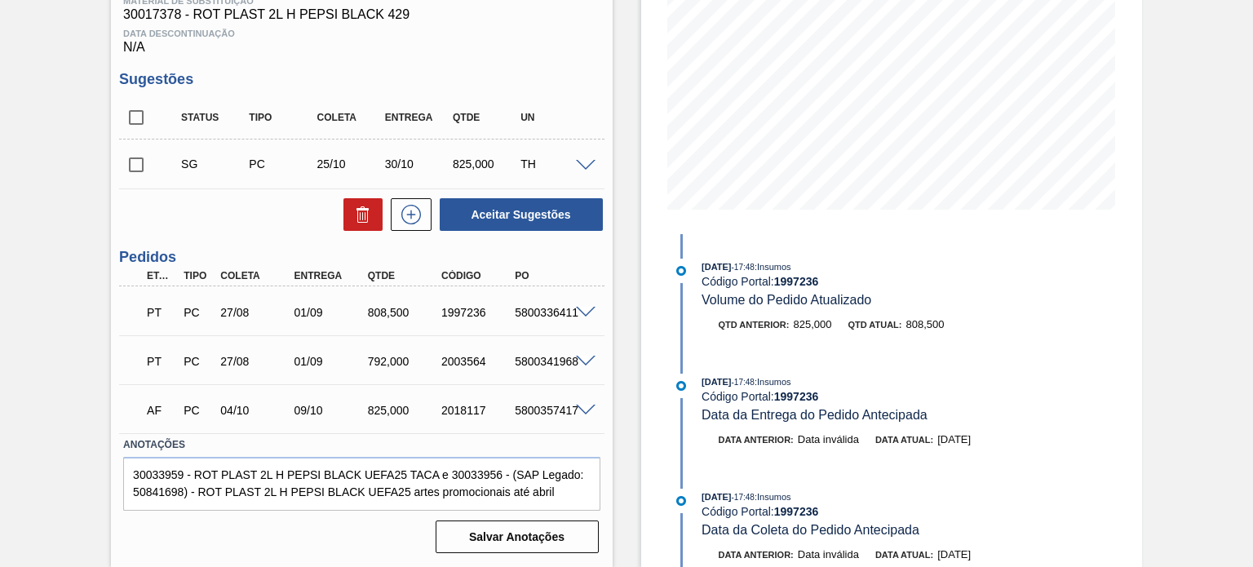
click at [581, 316] on span at bounding box center [586, 313] width 20 height 12
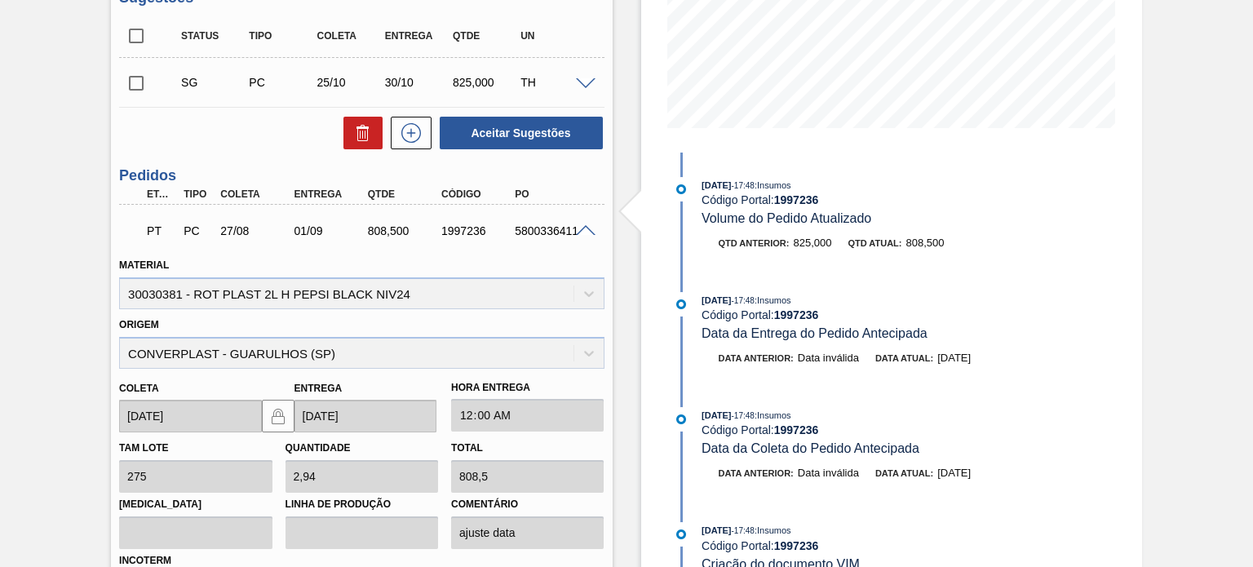
scroll to position [82, 0]
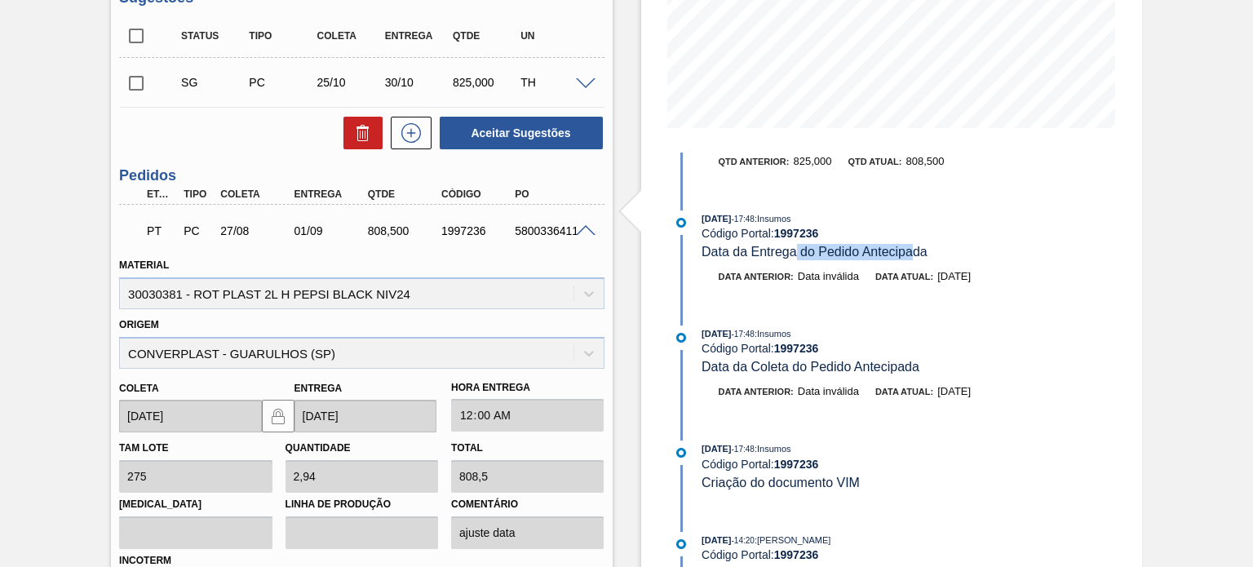
drag, startPoint x: 908, startPoint y: 254, endPoint x: 794, endPoint y: 259, distance: 114.3
click at [794, 259] on span "Data da Entrega do Pedido Antecipada" at bounding box center [814, 252] width 226 height 14
click at [812, 254] on span "Data da Entrega do Pedido Antecipada" at bounding box center [814, 252] width 226 height 14
click at [814, 256] on span "Data da Entrega do Pedido Antecipada" at bounding box center [814, 252] width 226 height 14
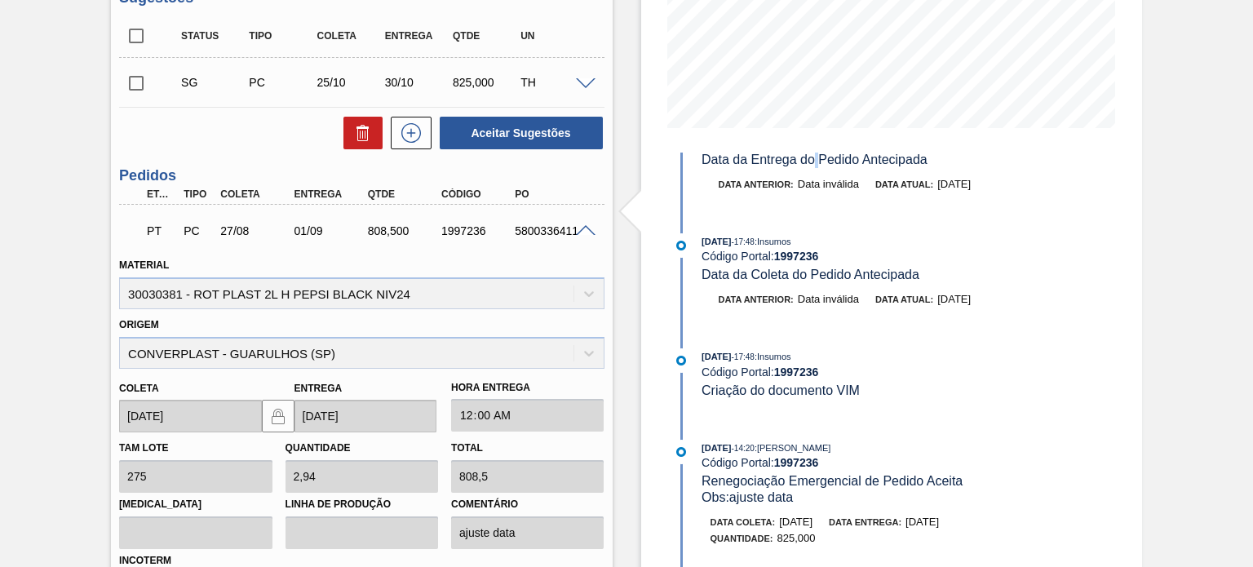
scroll to position [326, 0]
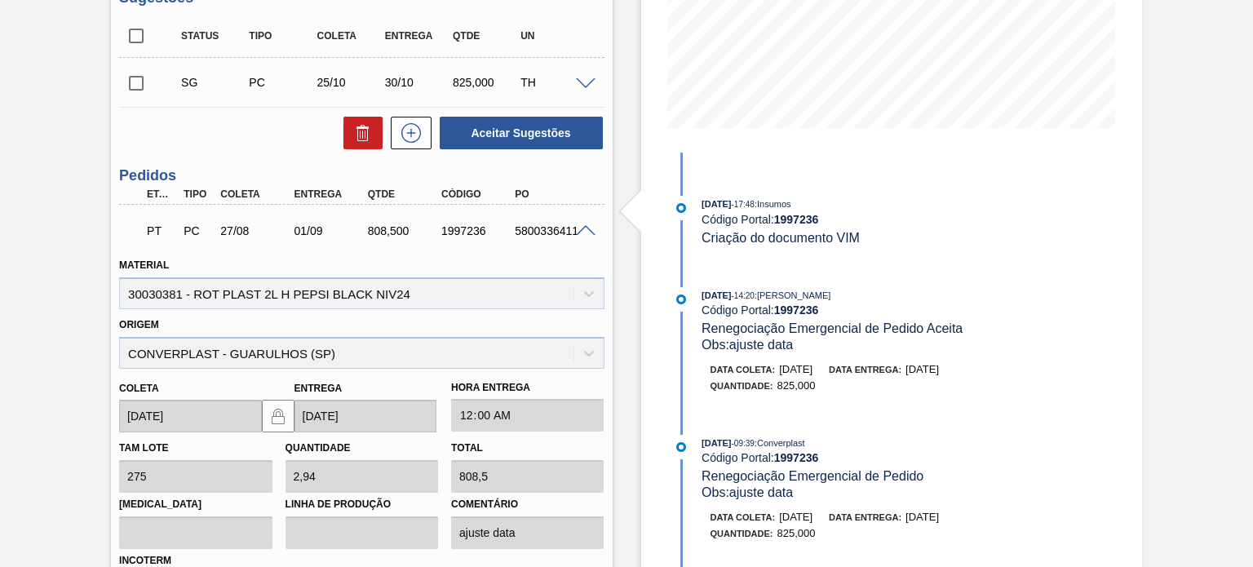
drag, startPoint x: 787, startPoint y: 293, endPoint x: 926, endPoint y: 291, distance: 138.6
click at [926, 291] on div "27/08/2025 - 17:48 : Insumos Código Portal: 1997236 Volume do Pedido Atualizado…" at bounding box center [880, 189] width 420 height 727
click at [803, 335] on span "Renegociação Emergencial de Pedido Aceita" at bounding box center [831, 328] width 261 height 14
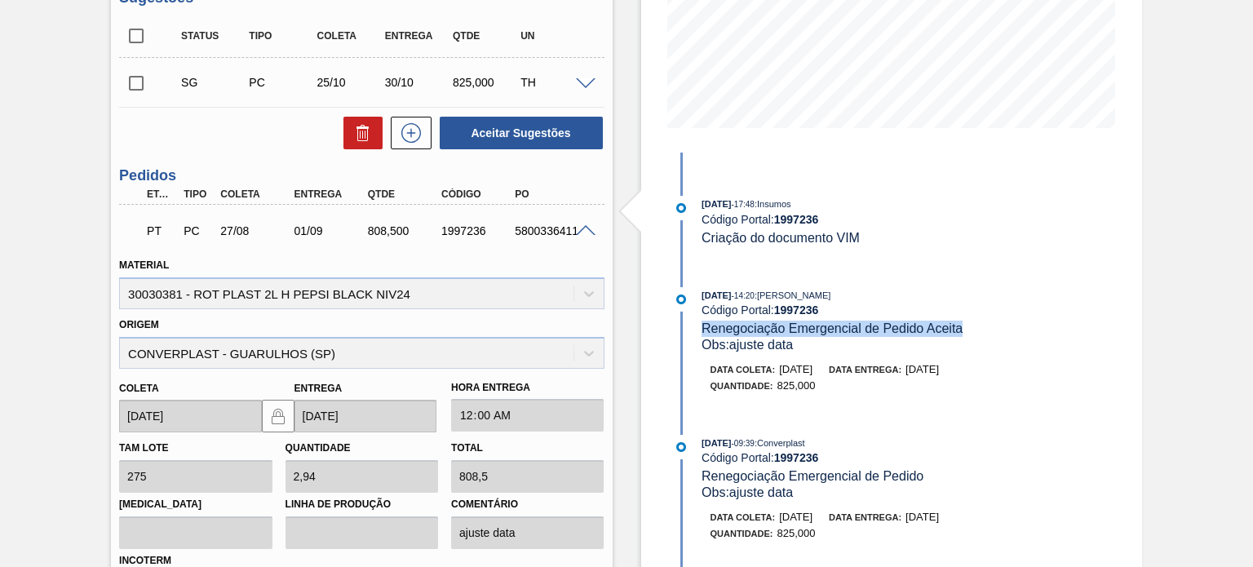
click at [839, 335] on span "Renegociação Emergencial de Pedido Aceita" at bounding box center [831, 328] width 261 height 14
click at [840, 335] on span "Renegociação Emergencial de Pedido Aceita" at bounding box center [831, 328] width 261 height 14
click at [939, 375] on span "05/09/2025" at bounding box center [921, 369] width 33 height 12
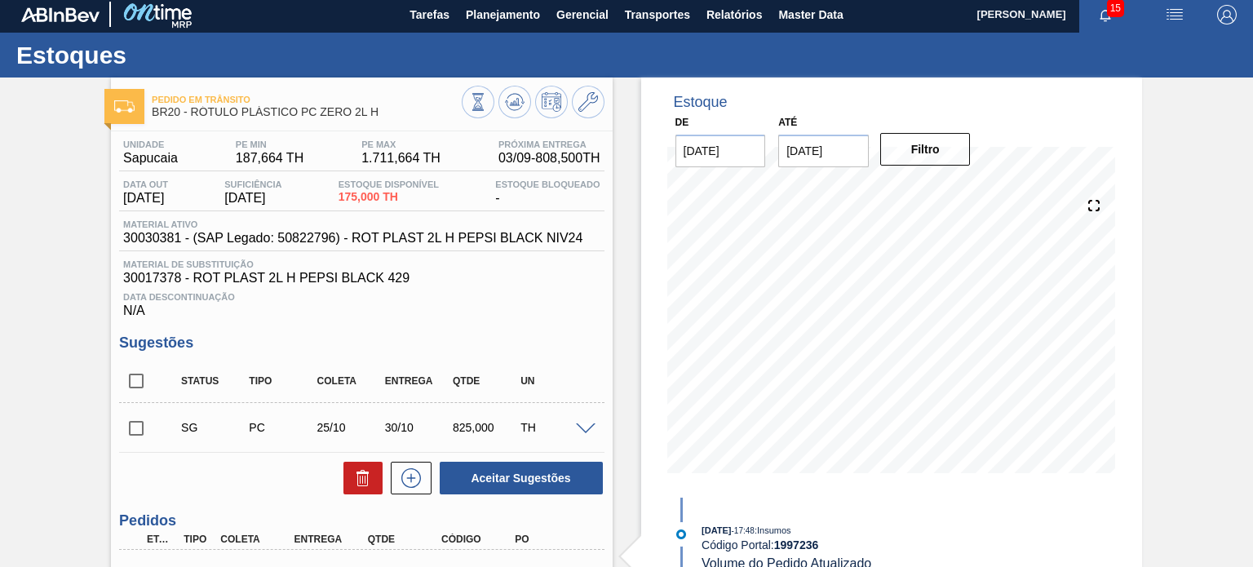
scroll to position [0, 0]
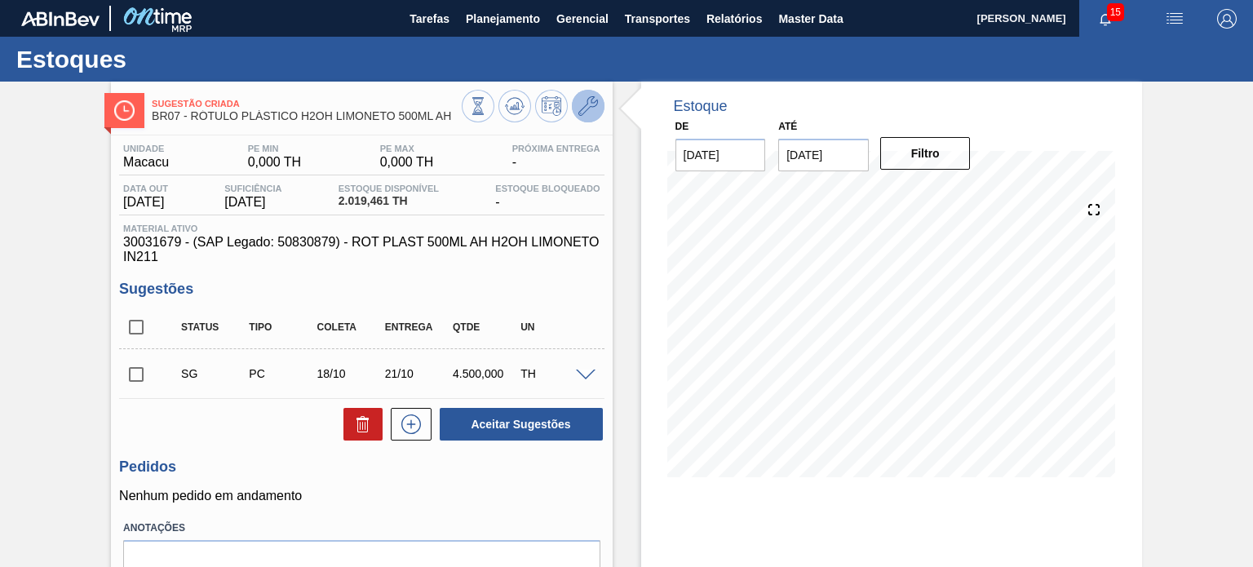
click at [594, 107] on icon at bounding box center [588, 106] width 20 height 20
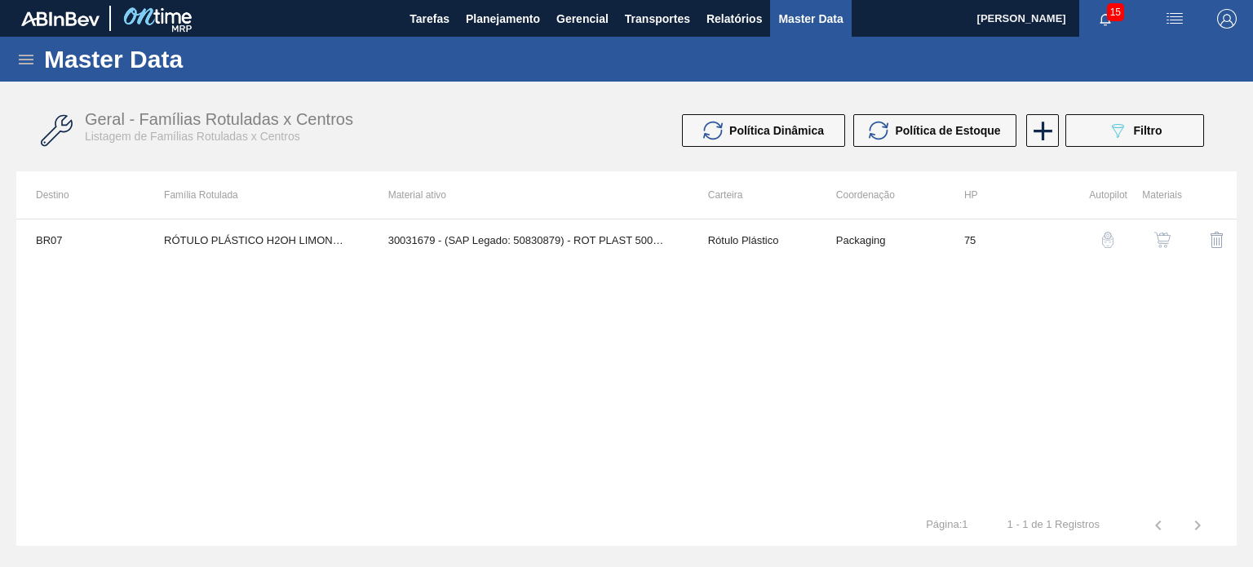
click at [1162, 246] on img "button" at bounding box center [1162, 240] width 16 height 16
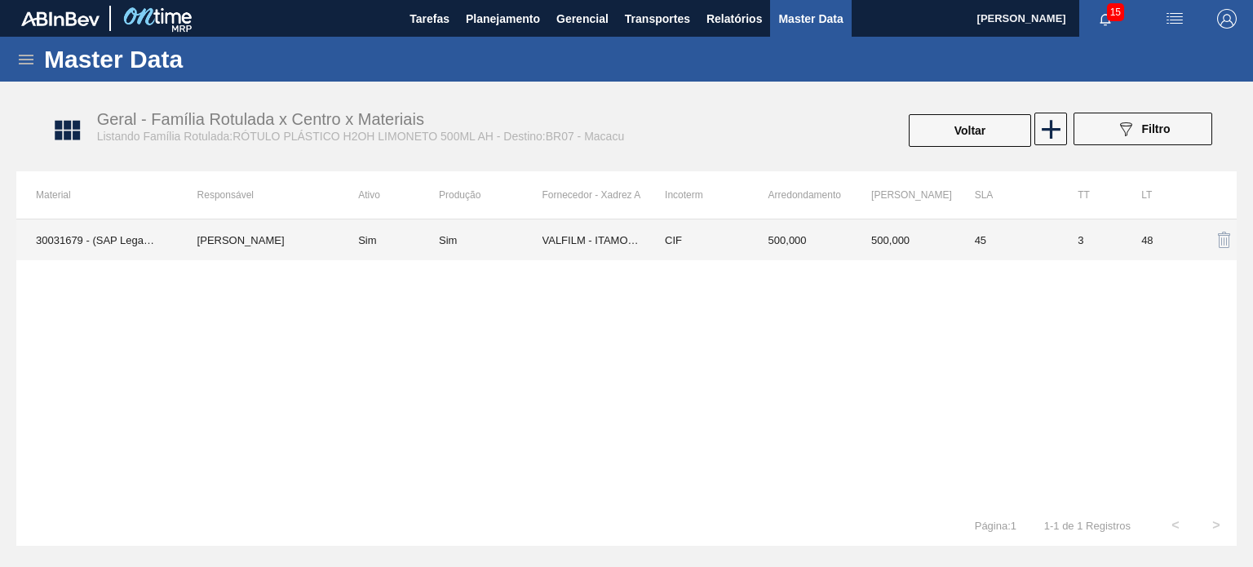
click at [952, 238] on td "500,000" at bounding box center [903, 239] width 104 height 41
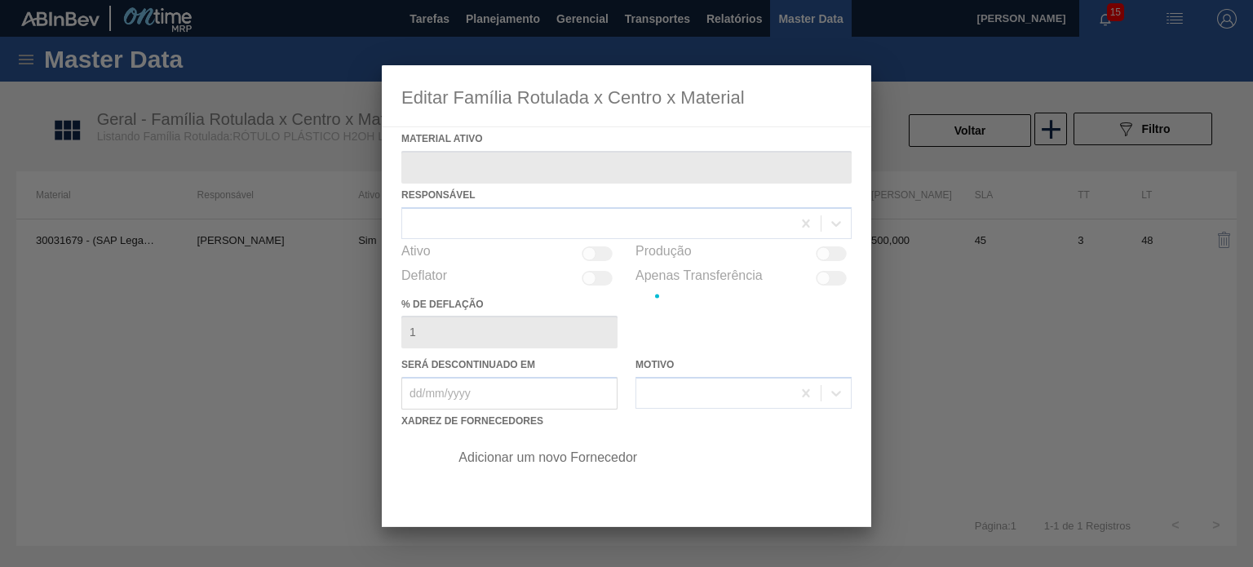
type ativo "30031679 - (SAP Legado: 50830879) - ROT PLAST 500ML AH H2OH LIMONETO IN211"
checkbox input "true"
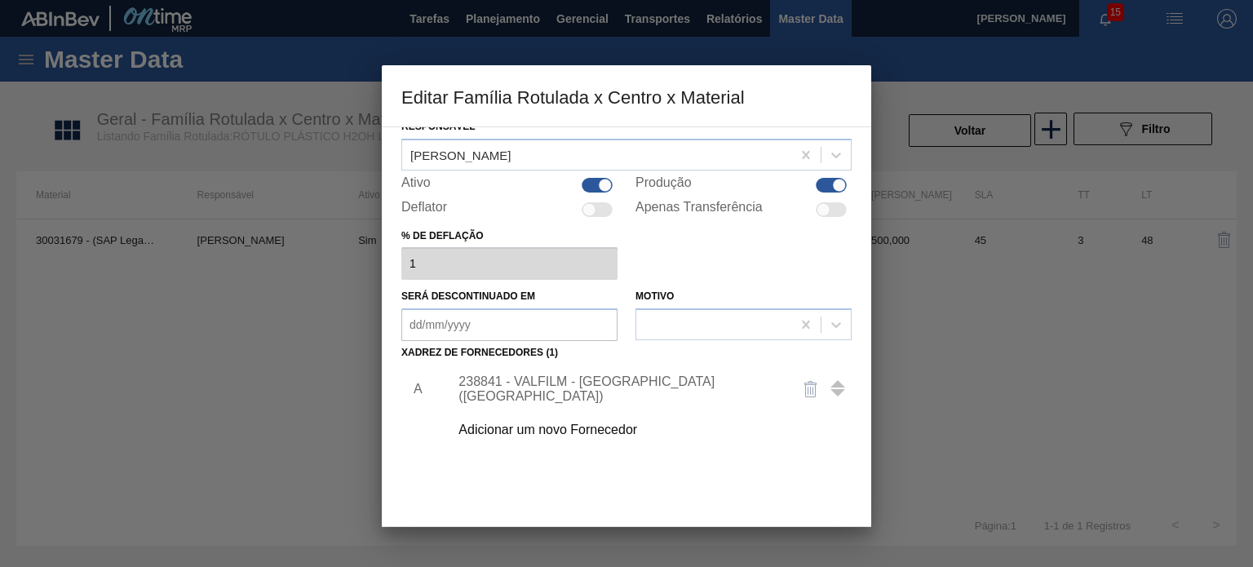
scroll to position [163, 0]
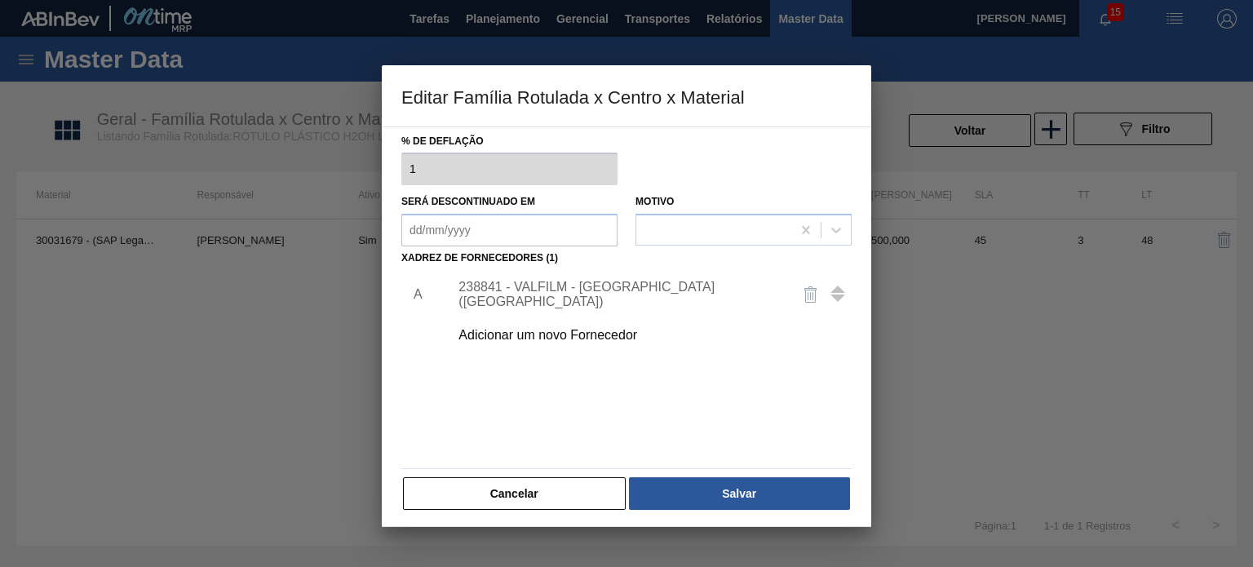
click at [657, 299] on div "238841 - VALFILM - [GEOGRAPHIC_DATA] ([GEOGRAPHIC_DATA])" at bounding box center [618, 294] width 320 height 29
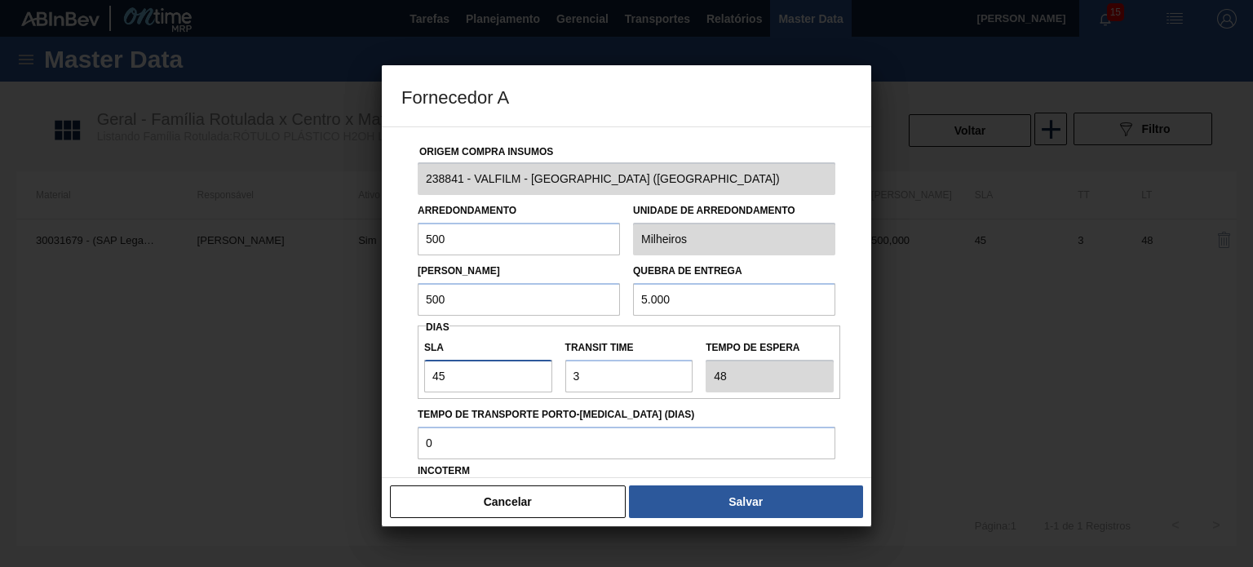
drag, startPoint x: 455, startPoint y: 374, endPoint x: 409, endPoint y: 368, distance: 46.1
click at [409, 368] on div "Origem Compra Insumos 238841 - VALFILM - [GEOGRAPHIC_DATA] ([GEOGRAPHIC_DATA]) …" at bounding box center [626, 397] width 450 height 540
type input "3"
type input "6"
type input "30"
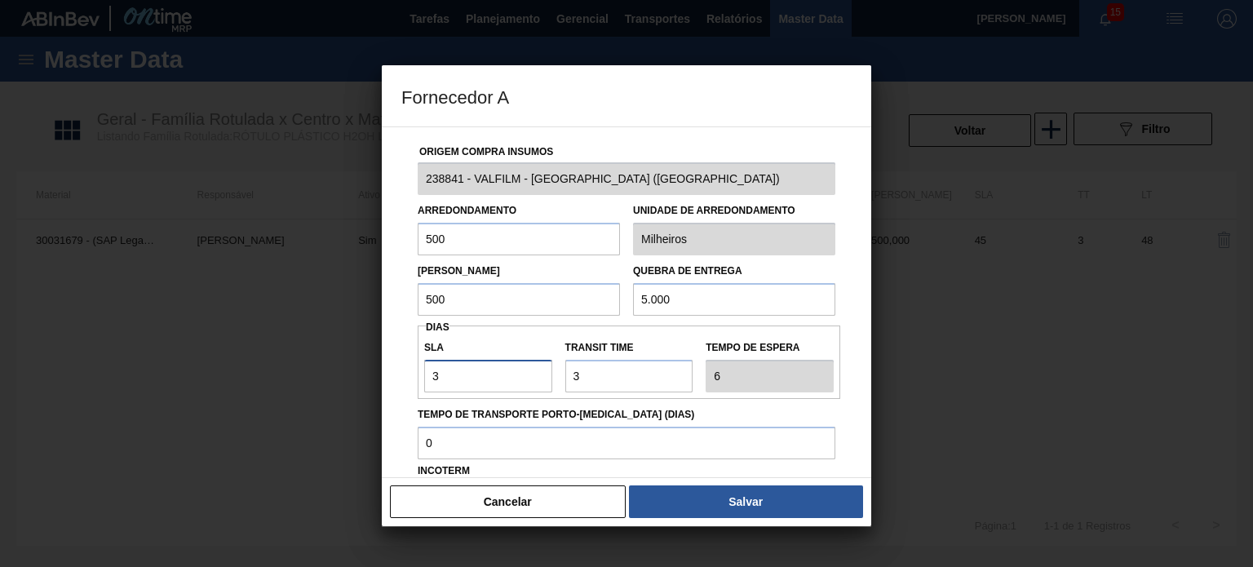
type input "33"
type input "30"
drag, startPoint x: 577, startPoint y: 370, endPoint x: 545, endPoint y: 368, distance: 32.7
click at [543, 368] on div "SLA 30 Transit Time Tempo de espera 33" at bounding box center [629, 362] width 422 height 60
type input "5"
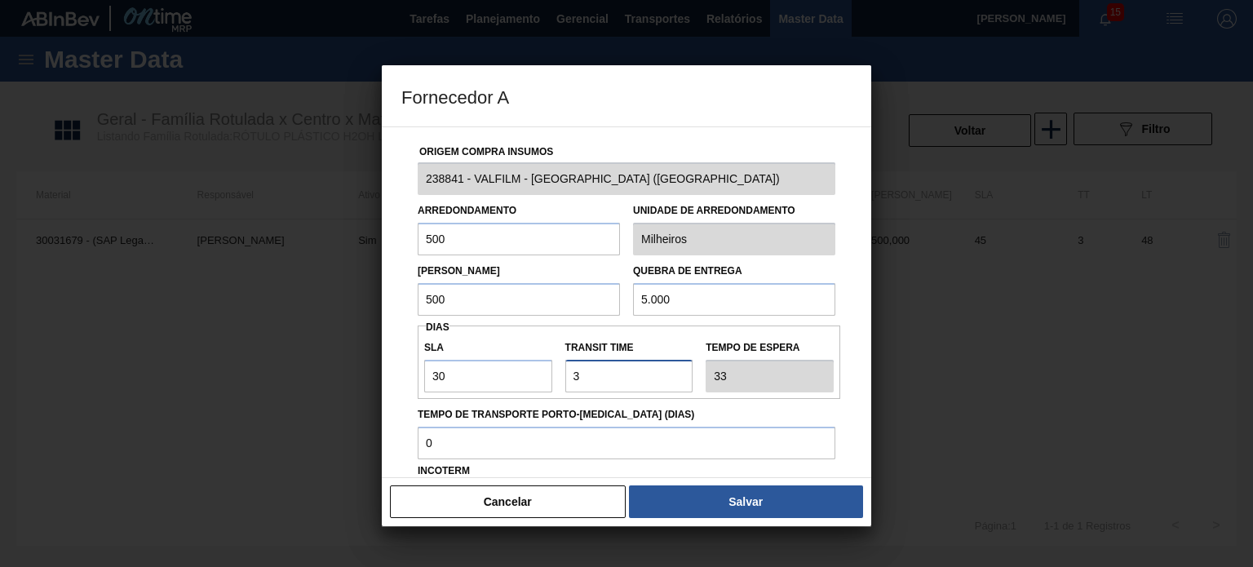
type input "35"
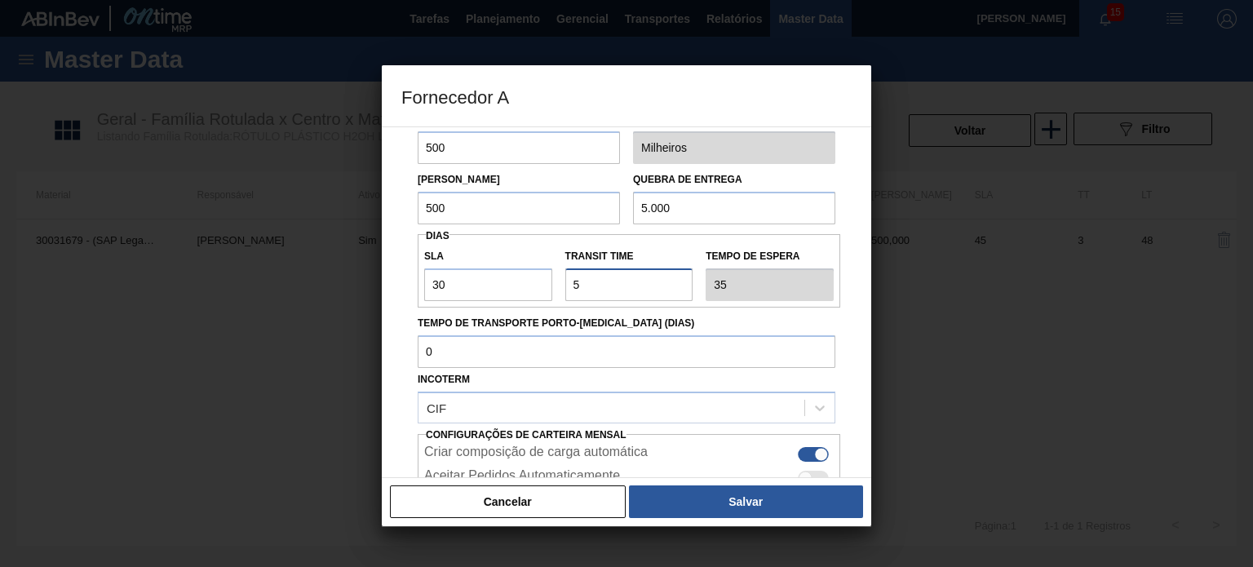
scroll to position [208, 0]
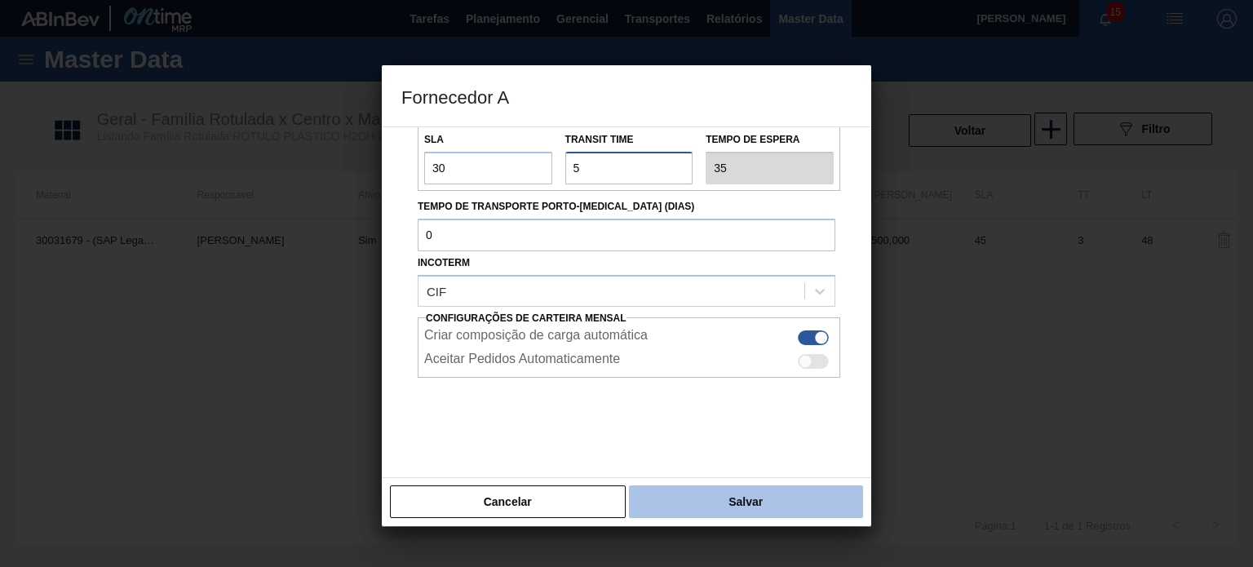
type input "5"
click at [710, 488] on button "Salvar" at bounding box center [746, 501] width 234 height 33
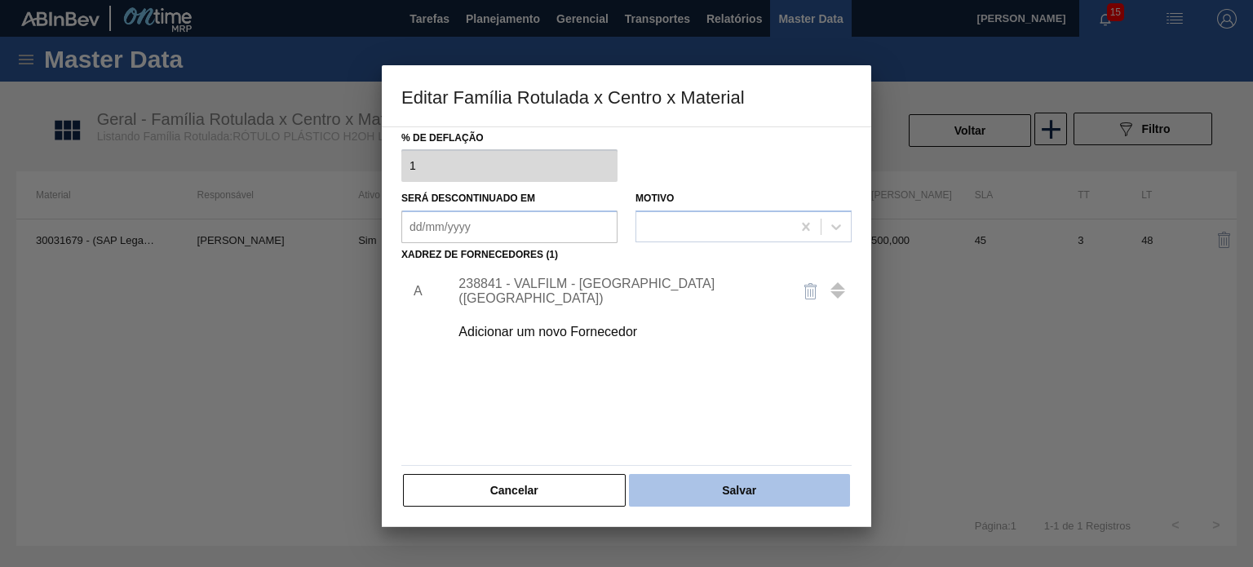
scroll to position [166, 0]
click at [712, 482] on button "Salvar" at bounding box center [739, 490] width 221 height 33
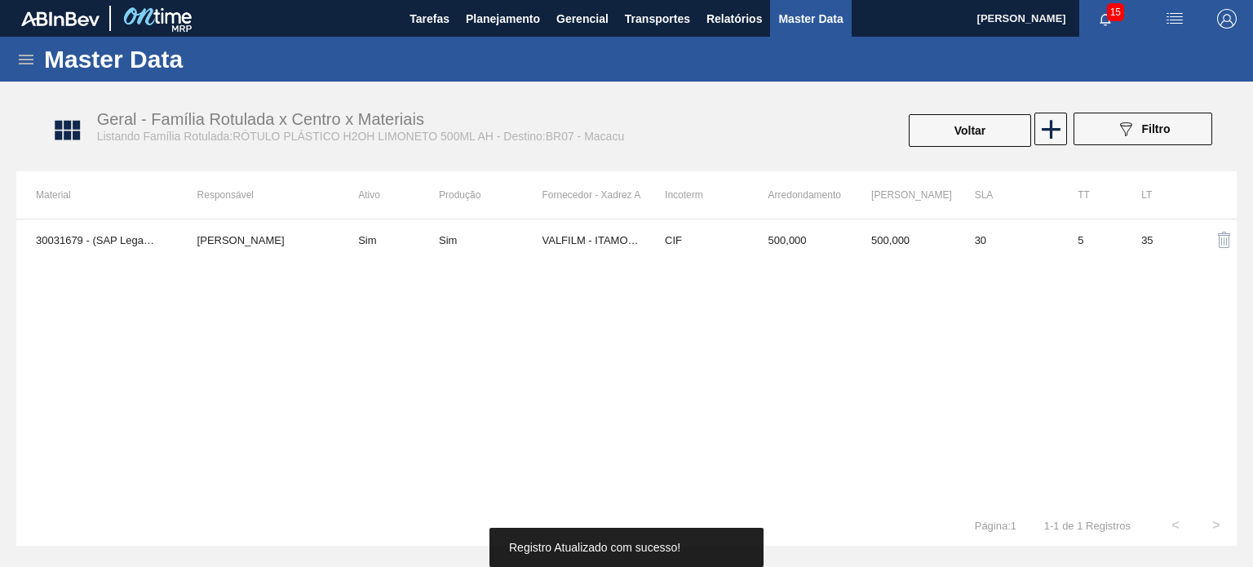
click at [979, 133] on button "Voltar" at bounding box center [969, 130] width 122 height 33
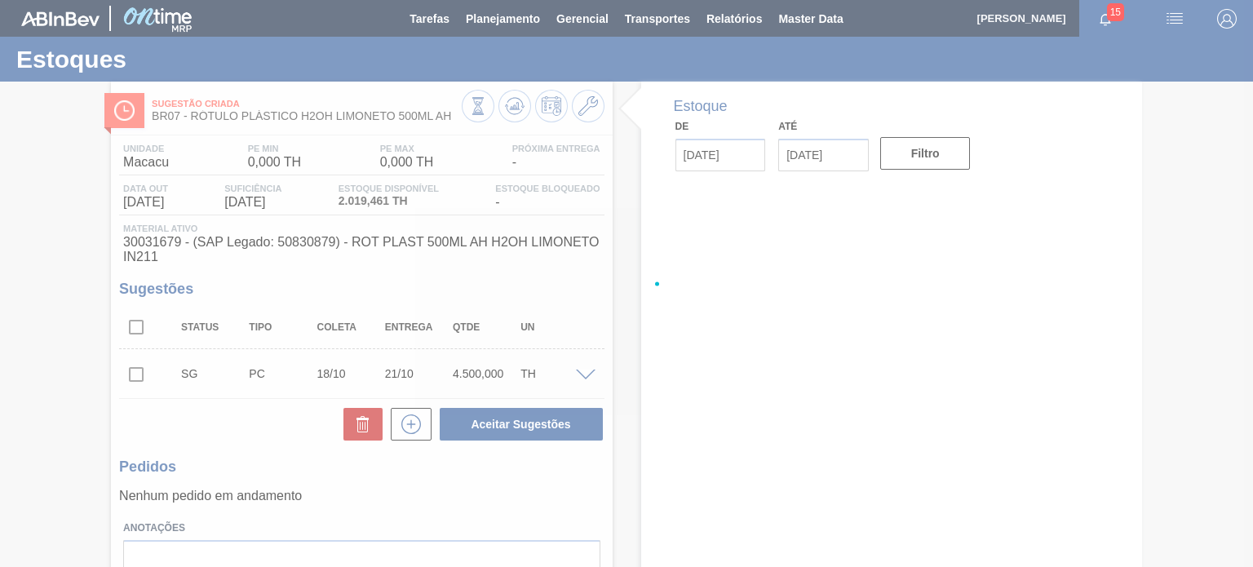
click at [513, 108] on div at bounding box center [626, 283] width 1253 height 567
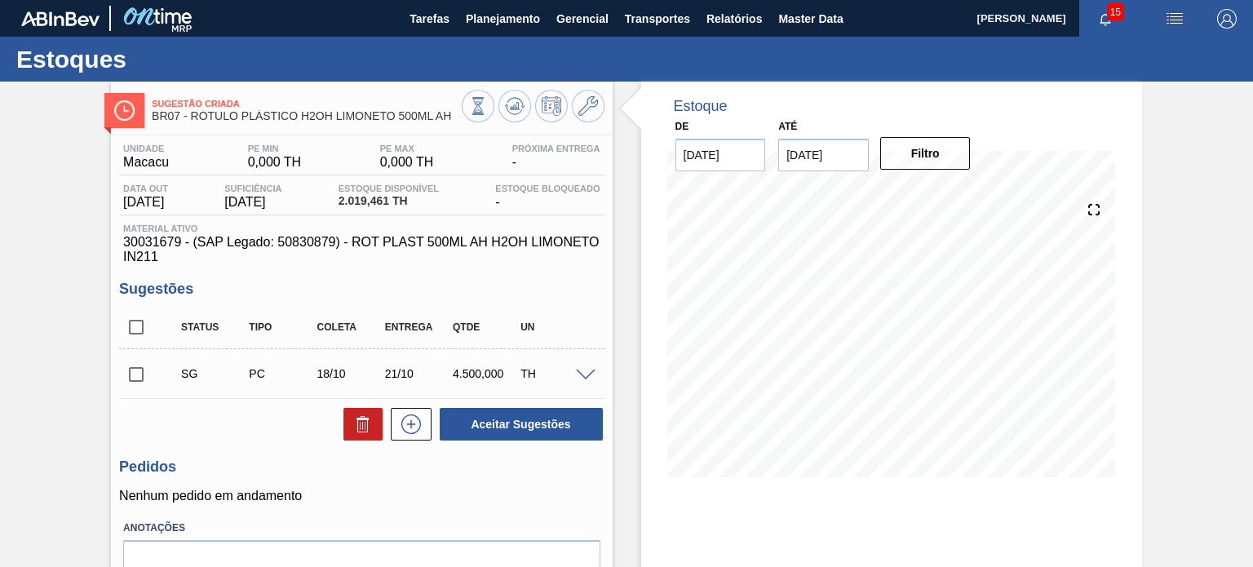
click at [513, 108] on icon at bounding box center [514, 107] width 2 height 4
click at [595, 110] on icon at bounding box center [588, 106] width 20 height 20
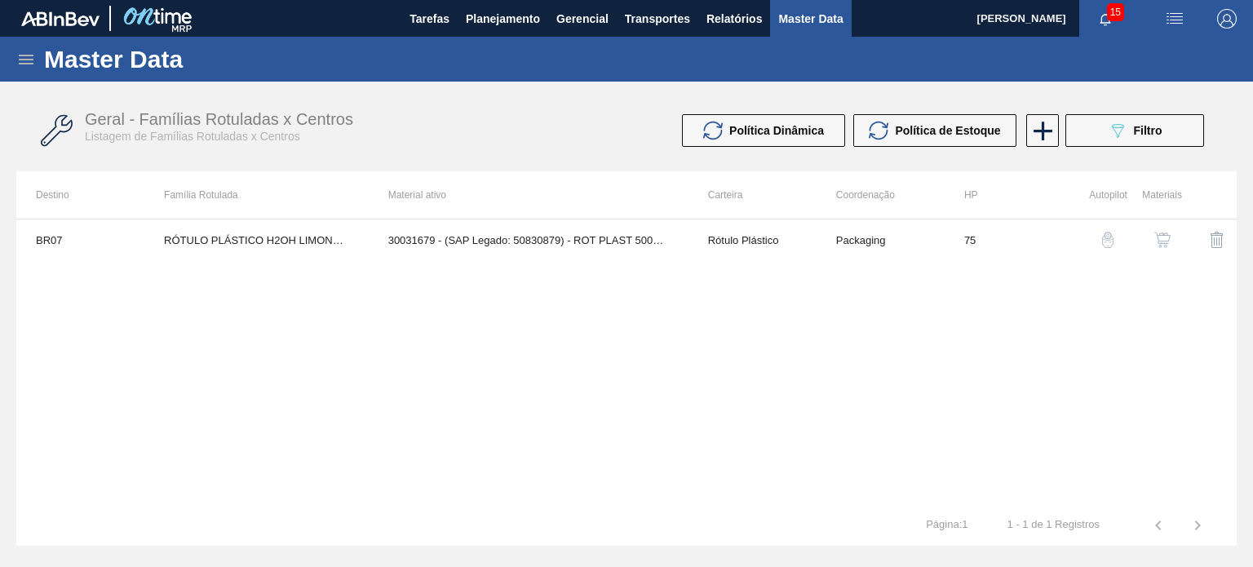
click at [1157, 237] on img "button" at bounding box center [1162, 240] width 16 height 16
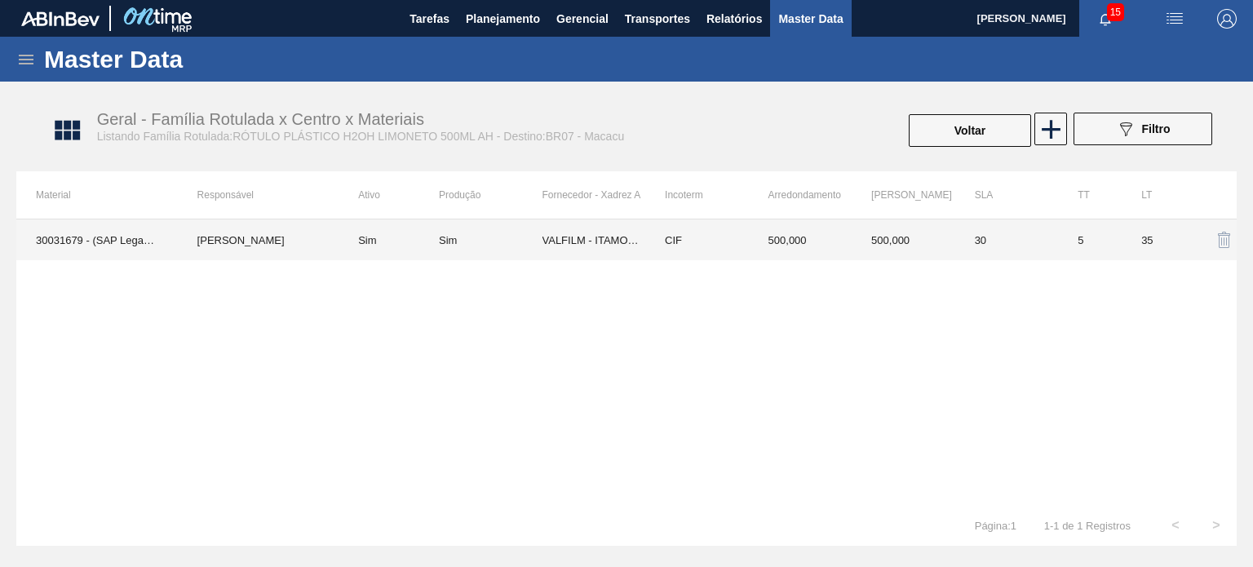
click at [821, 241] on td "500,000" at bounding box center [801, 239] width 104 height 41
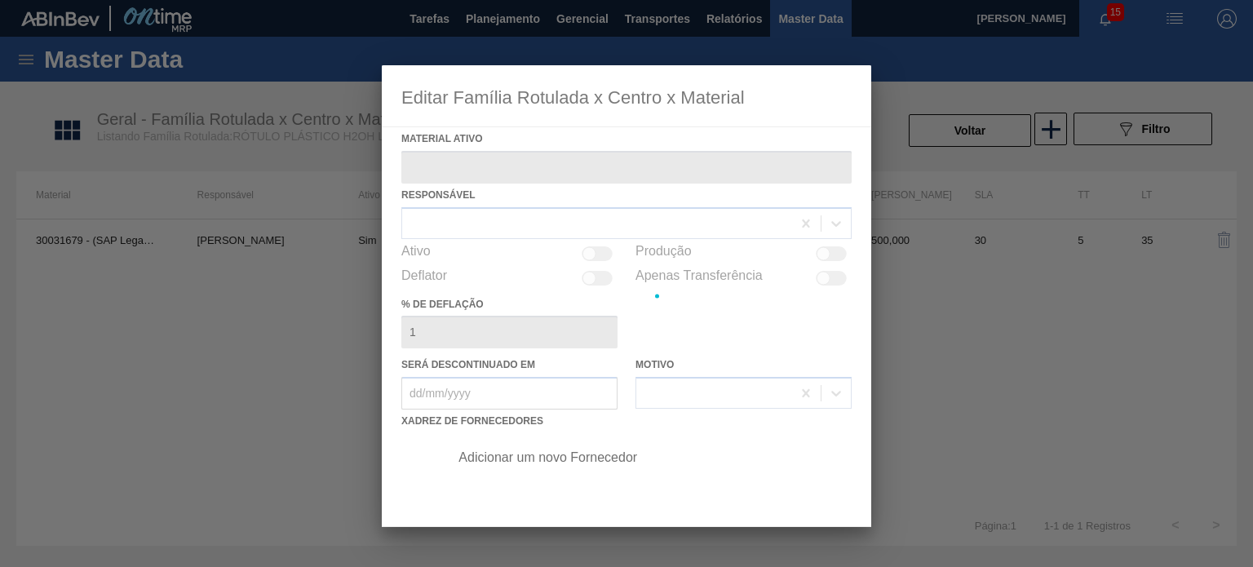
type ativo "30031679 - (SAP Legado: 50830879) - ROT PLAST 500ML AH H2OH LIMONETO IN211"
checkbox input "true"
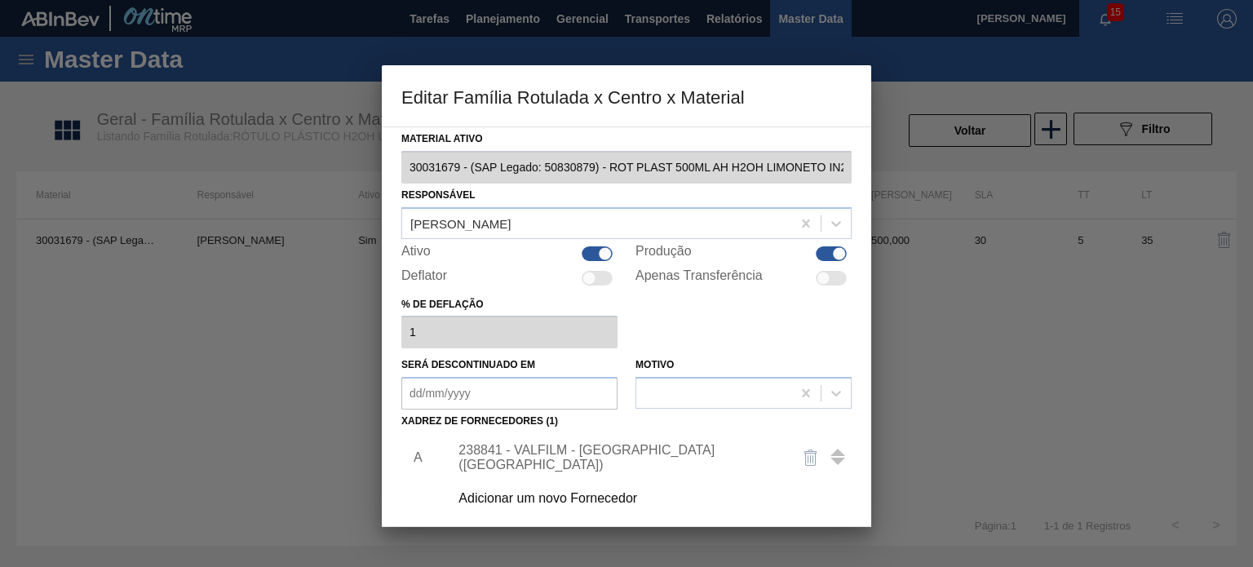
click at [608, 448] on div "238841 - VALFILM - ITAMONTE (MG)" at bounding box center [646, 457] width 412 height 41
click at [606, 453] on div "238841 - VALFILM - ITAMONTE (MG)" at bounding box center [618, 457] width 320 height 29
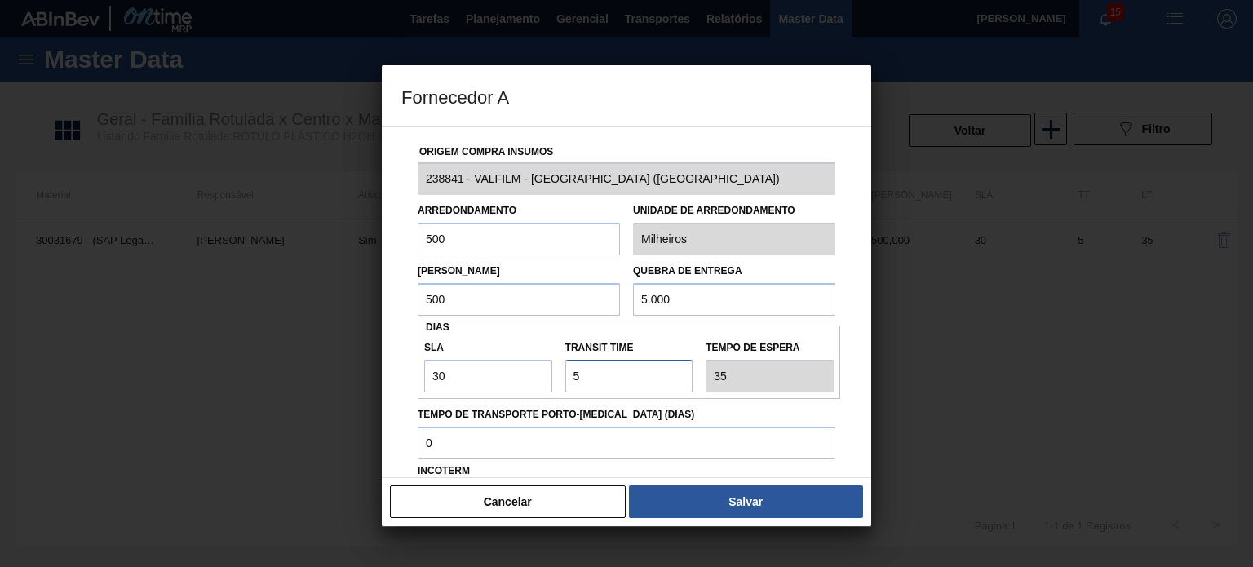
drag, startPoint x: 594, startPoint y: 380, endPoint x: 550, endPoint y: 371, distance: 44.1
click at [551, 371] on div "SLA 30 Transit Time Tempo de espera 35" at bounding box center [629, 362] width 422 height 60
type input "0"
type input "30"
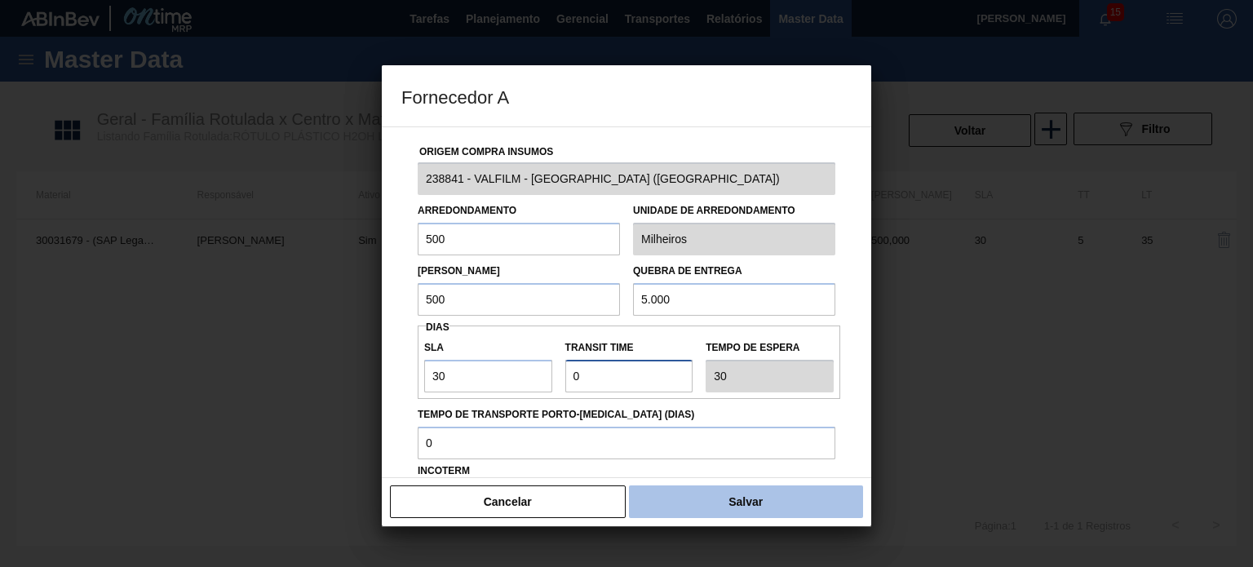
type input "0"
click at [705, 498] on button "Salvar" at bounding box center [746, 501] width 234 height 33
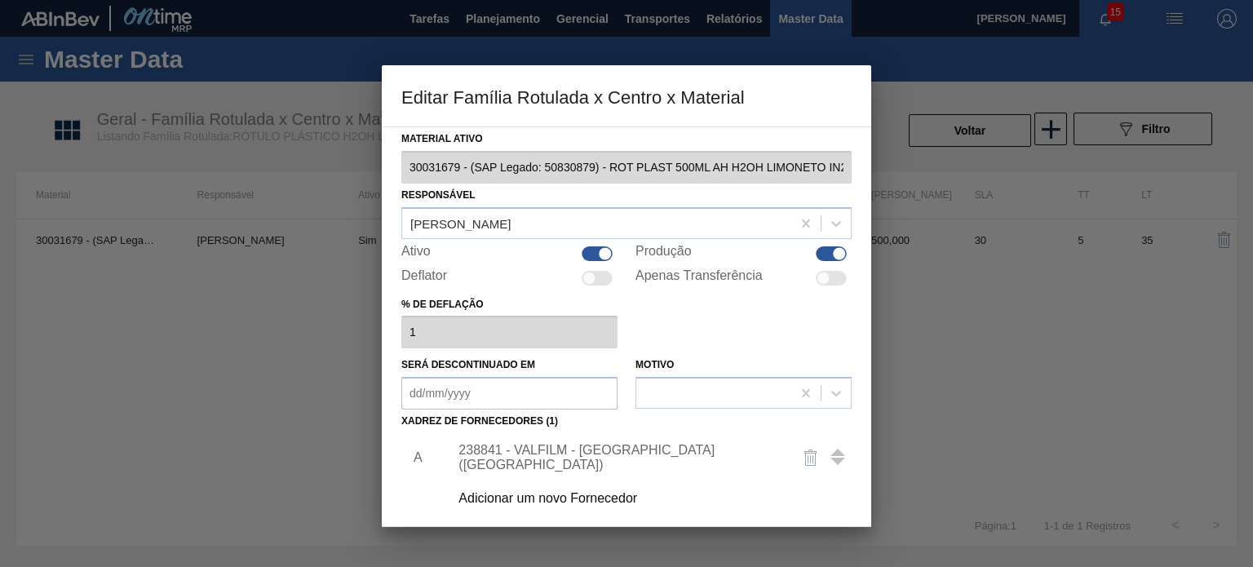
scroll to position [166, 0]
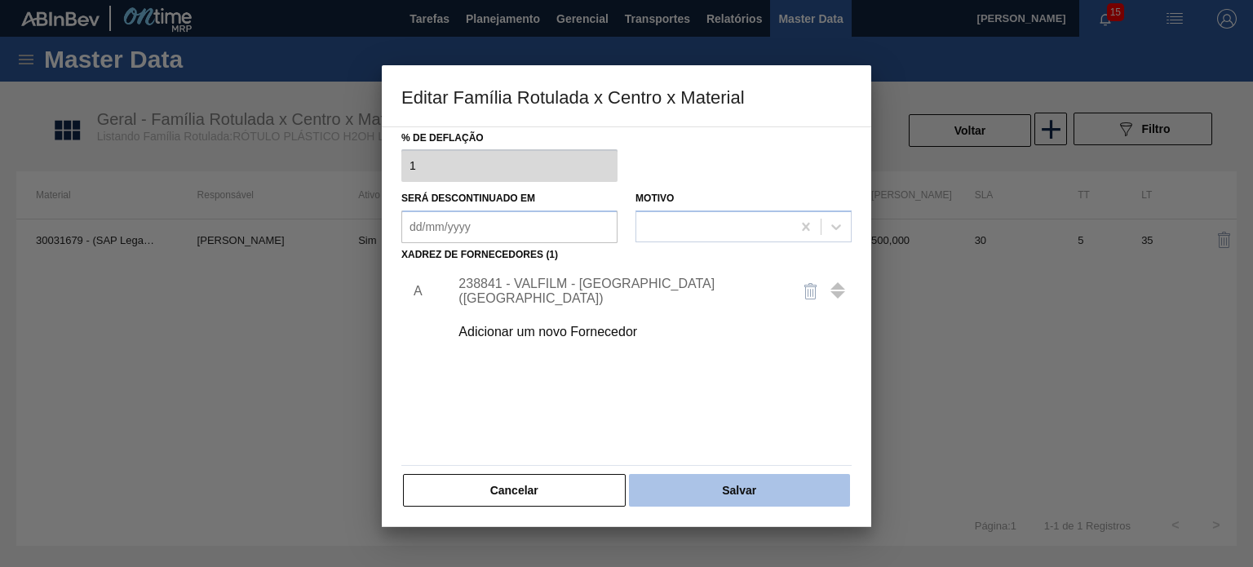
click at [701, 475] on button "Salvar" at bounding box center [739, 490] width 221 height 33
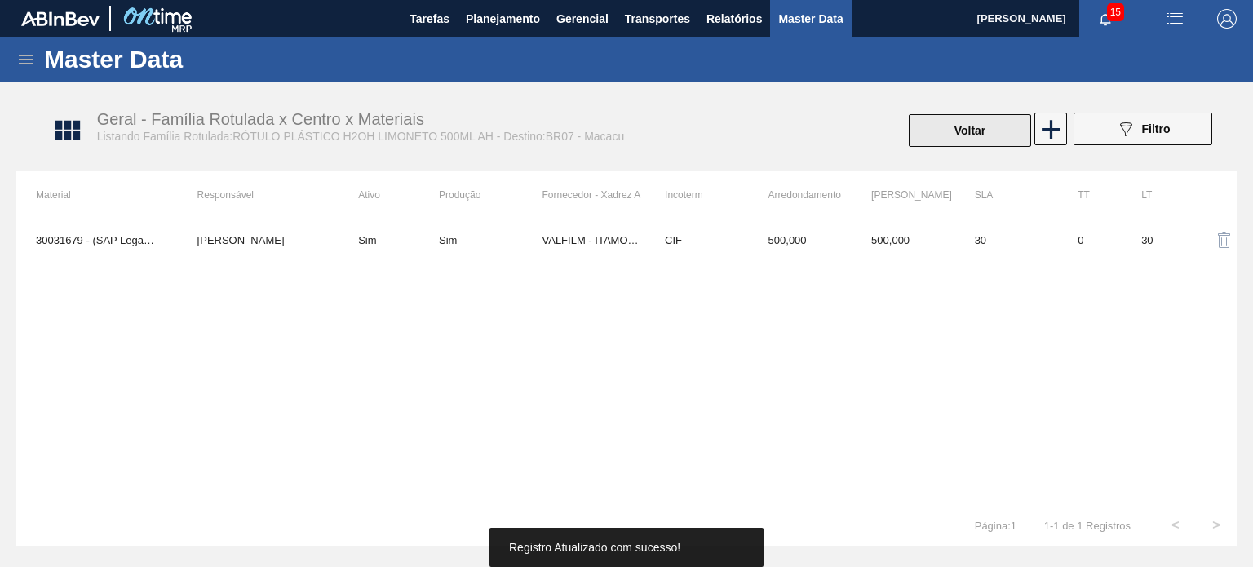
click at [942, 130] on button "Voltar" at bounding box center [969, 130] width 122 height 33
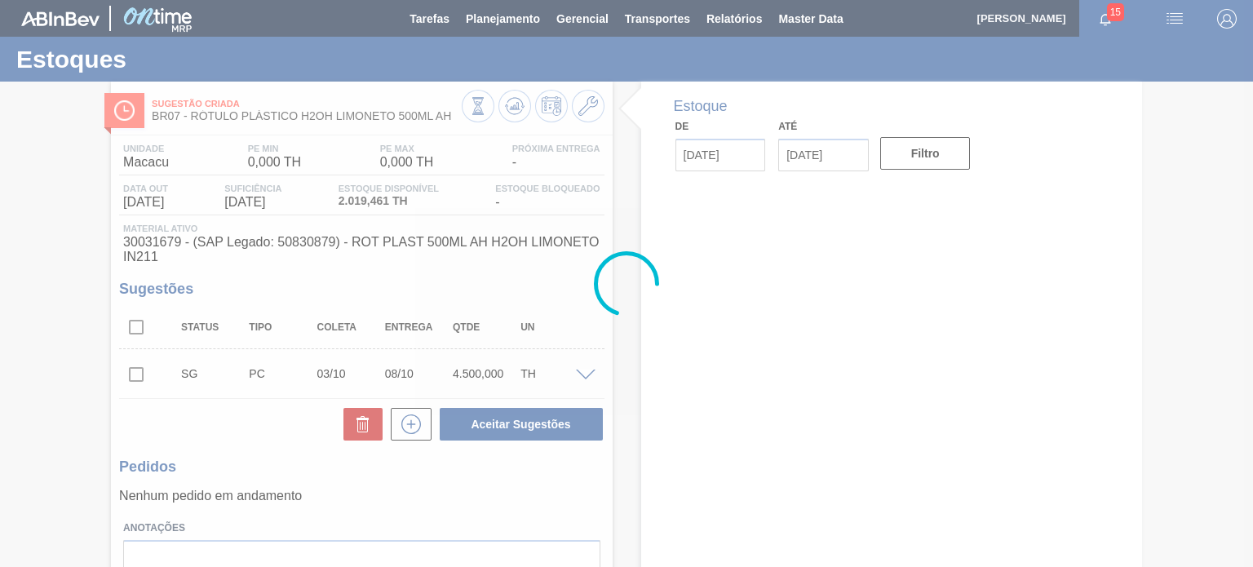
click at [509, 110] on div at bounding box center [626, 283] width 1253 height 567
click at [509, 110] on icon at bounding box center [515, 106] width 20 height 20
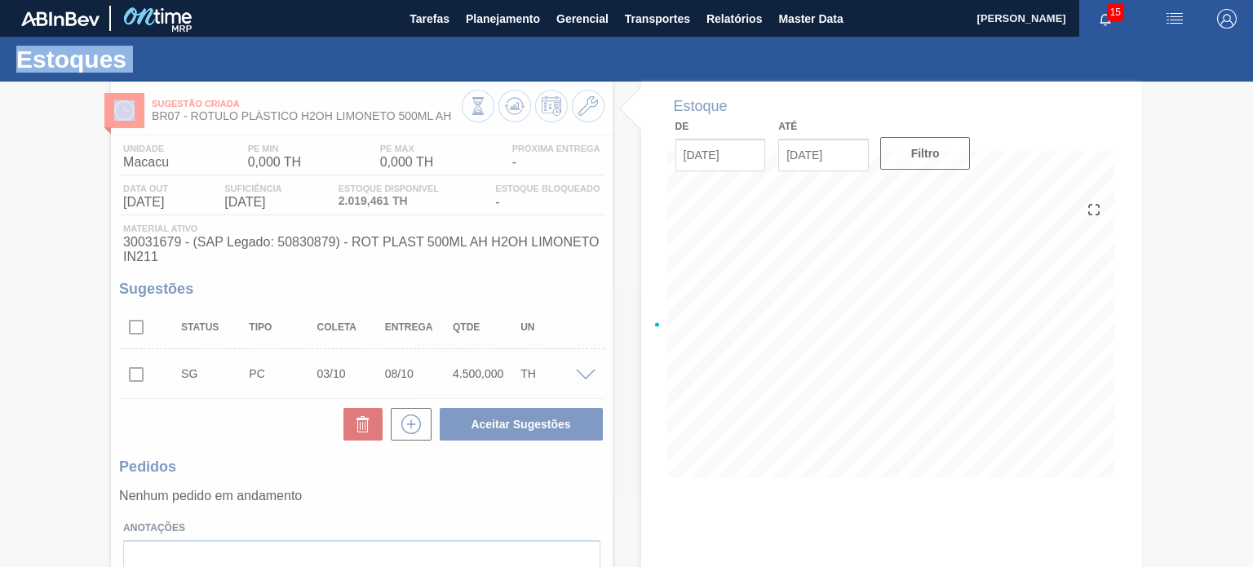
click at [509, 110] on div at bounding box center [626, 324] width 1253 height 485
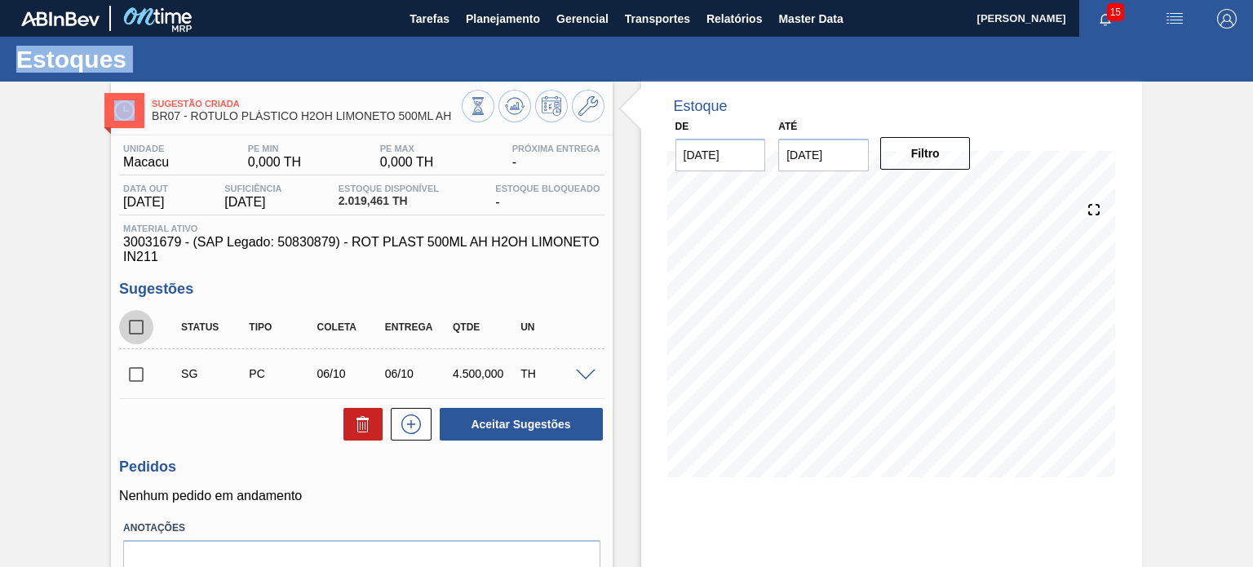
click at [144, 329] on input "checkbox" at bounding box center [136, 327] width 34 height 34
checkbox input "true"
click at [134, 333] on input "checkbox" at bounding box center [136, 327] width 34 height 34
checkbox input "false"
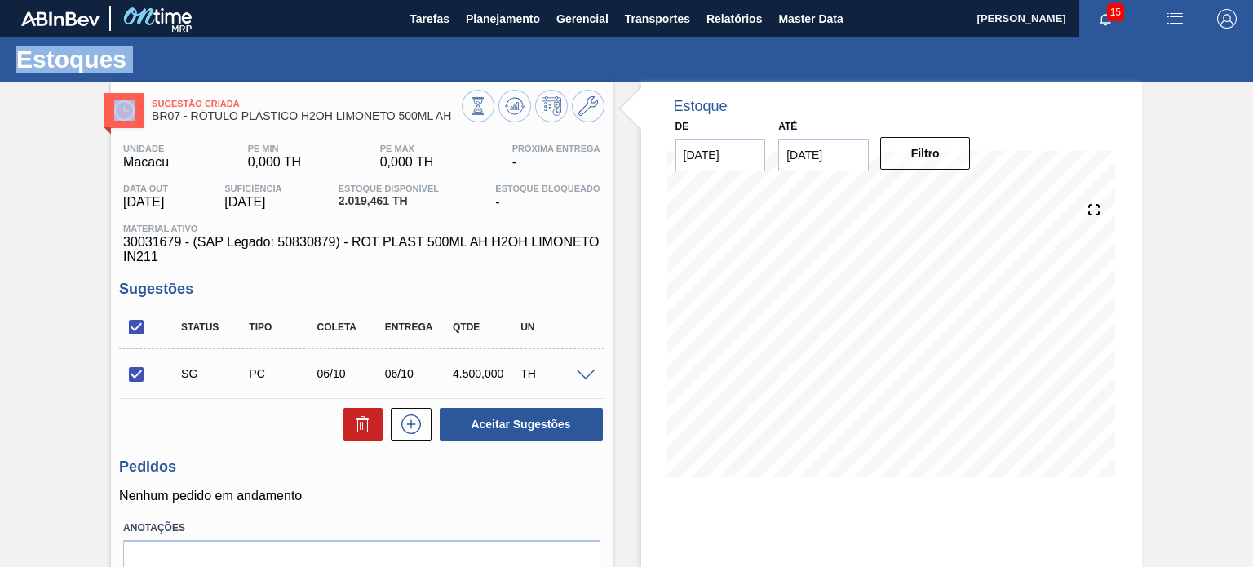
checkbox input "false"
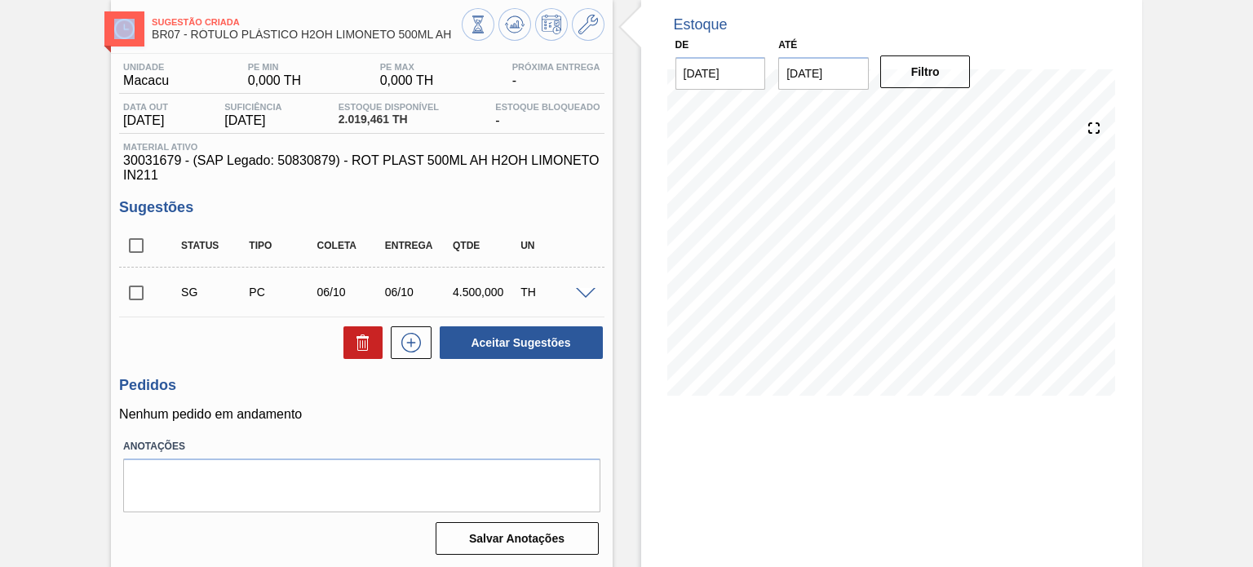
drag, startPoint x: 577, startPoint y: 30, endPoint x: 583, endPoint y: 36, distance: 8.7
click at [578, 31] on icon at bounding box center [588, 25] width 20 height 20
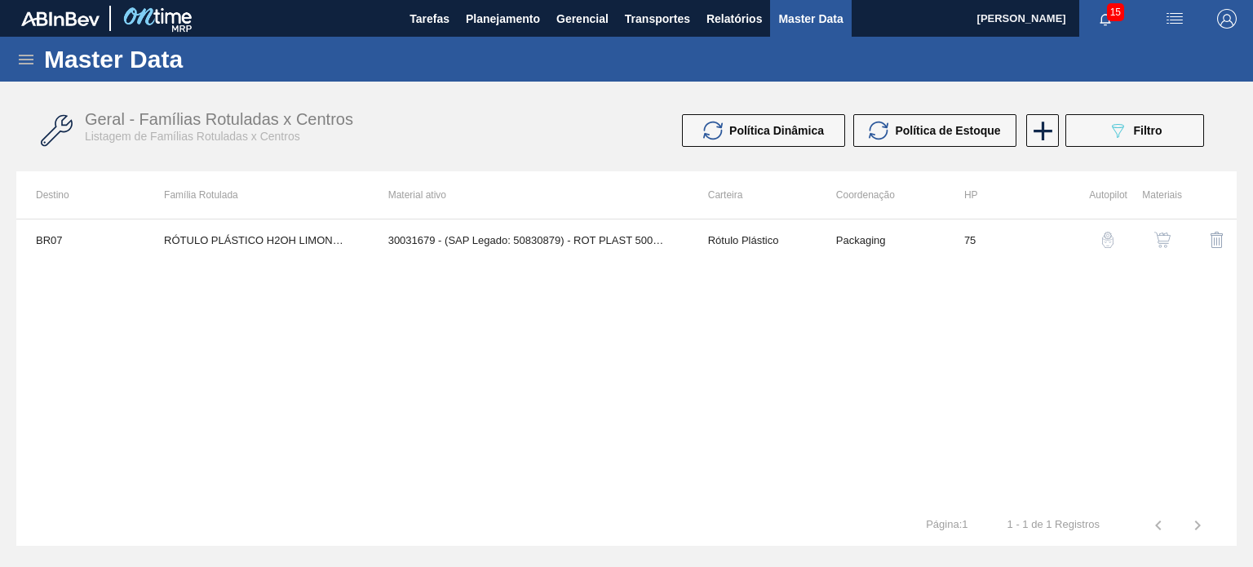
click at [1161, 234] on img "button" at bounding box center [1162, 240] width 16 height 16
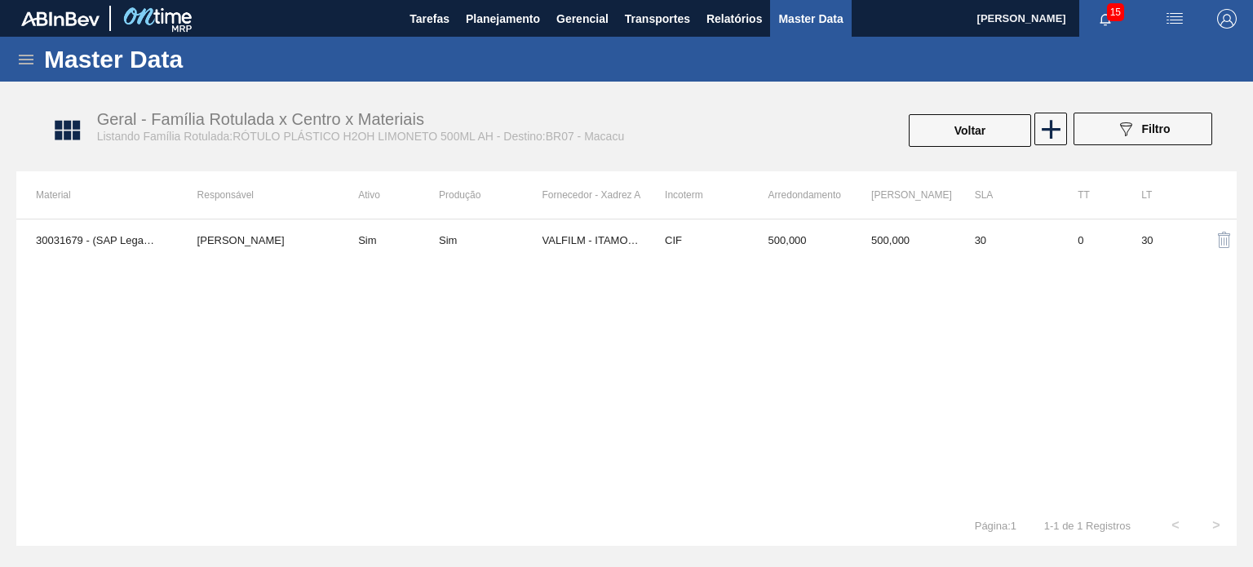
click at [737, 242] on td "CIF" at bounding box center [697, 239] width 104 height 41
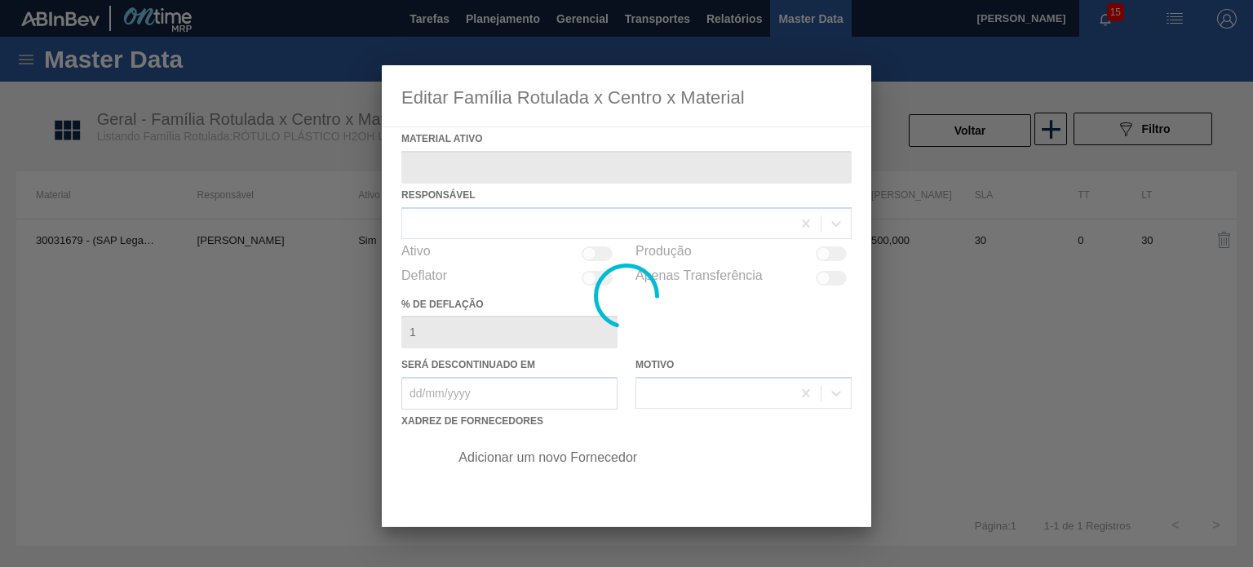
type ativo "30031679 - (SAP Legado: 50830879) - ROT PLAST 500ML AH H2OH LIMONETO IN211"
checkbox input "true"
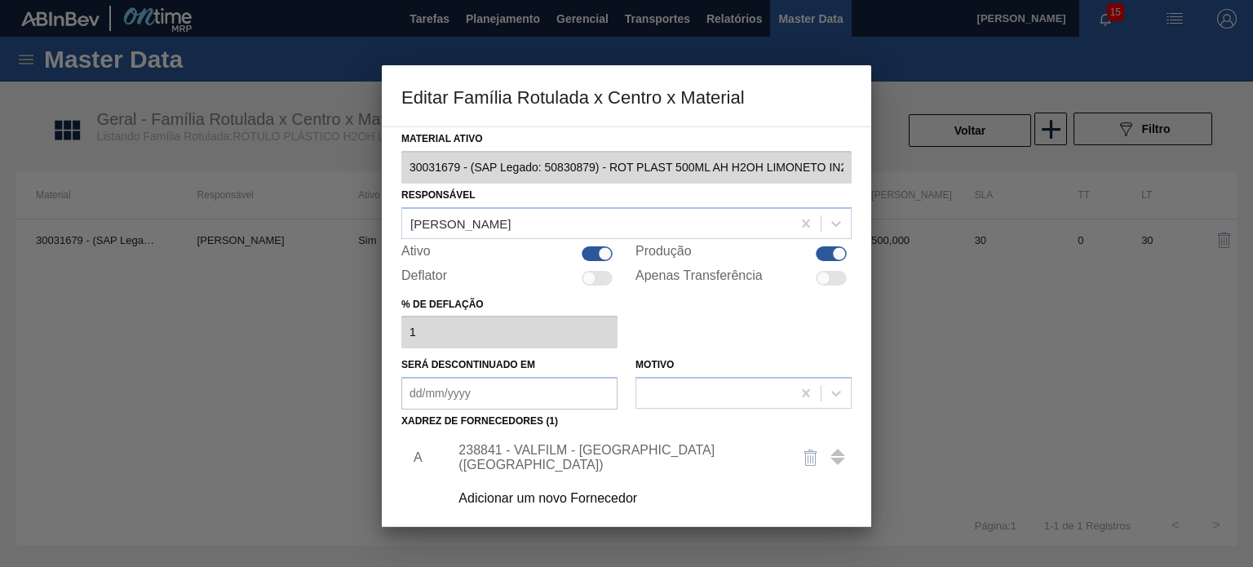
click at [596, 463] on div "238841 - VALFILM - ITAMONTE (MG)" at bounding box center [618, 457] width 320 height 29
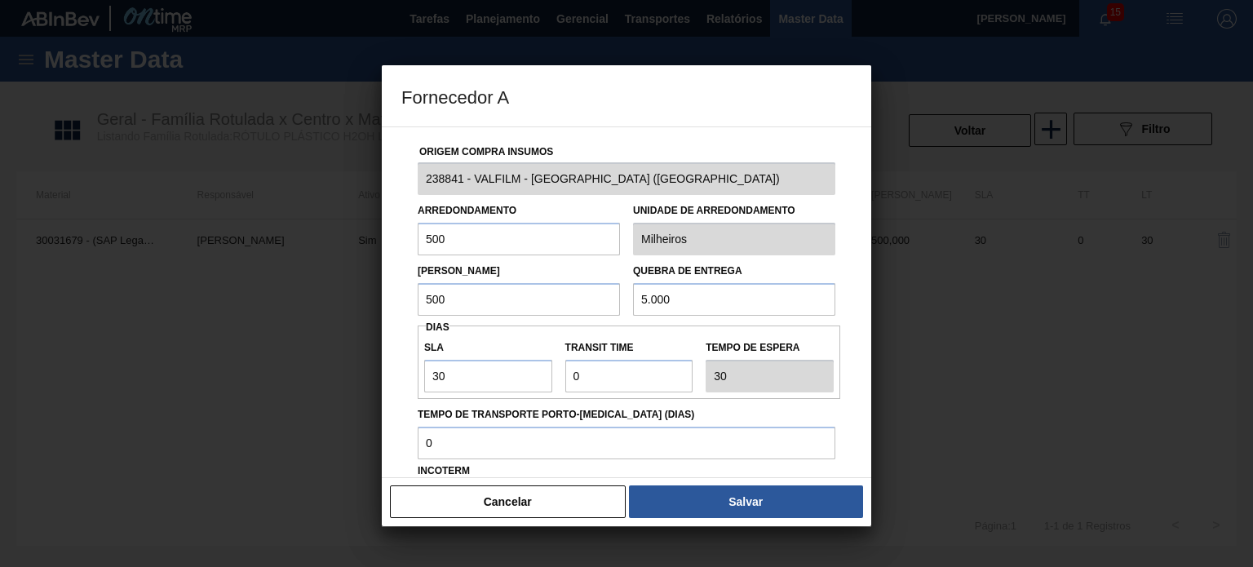
drag, startPoint x: 677, startPoint y: 299, endPoint x: 644, endPoint y: 301, distance: 32.7
click at [644, 301] on input "5.000" at bounding box center [734, 299] width 202 height 33
type input "5"
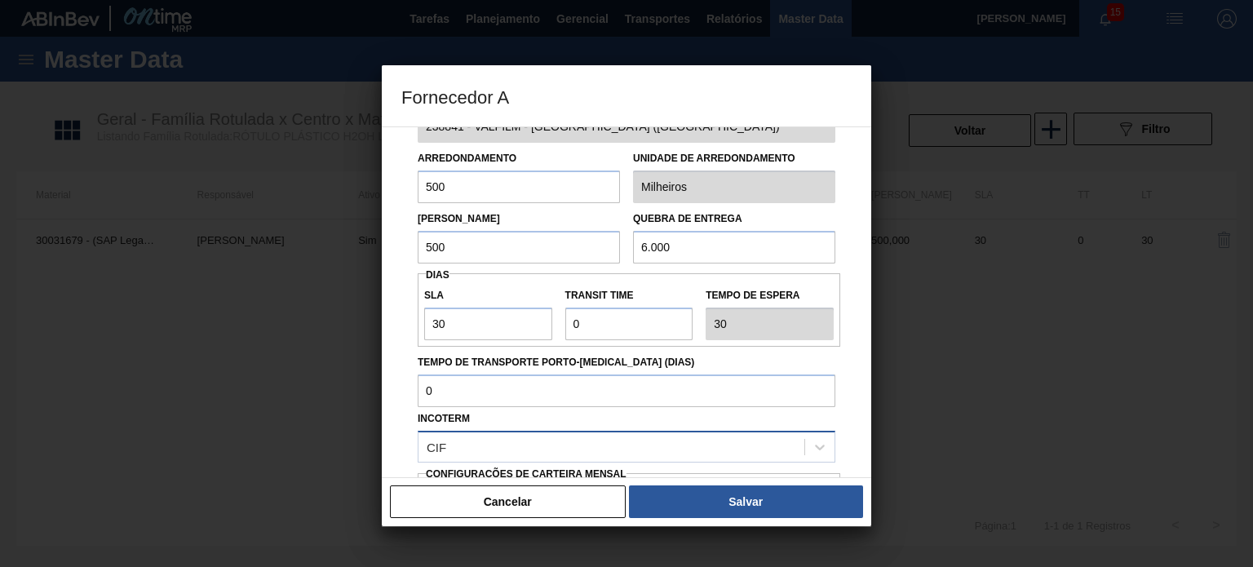
scroll to position [82, 0]
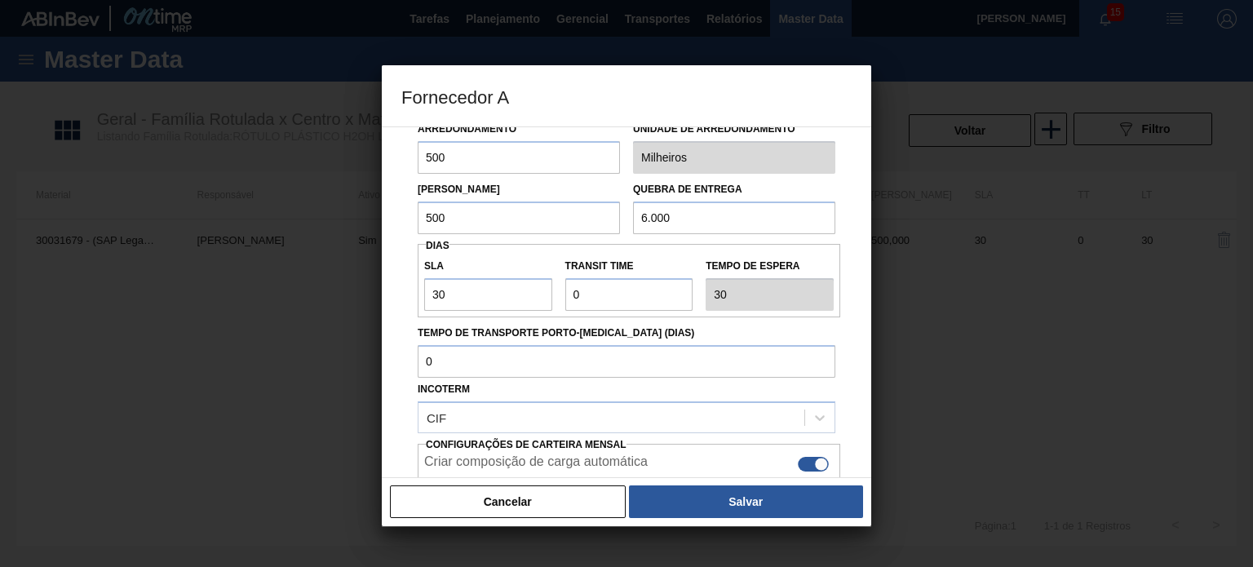
click at [612, 214] on div "Lote Mínimo 500 Quebra de entrega 6.000" at bounding box center [626, 204] width 431 height 60
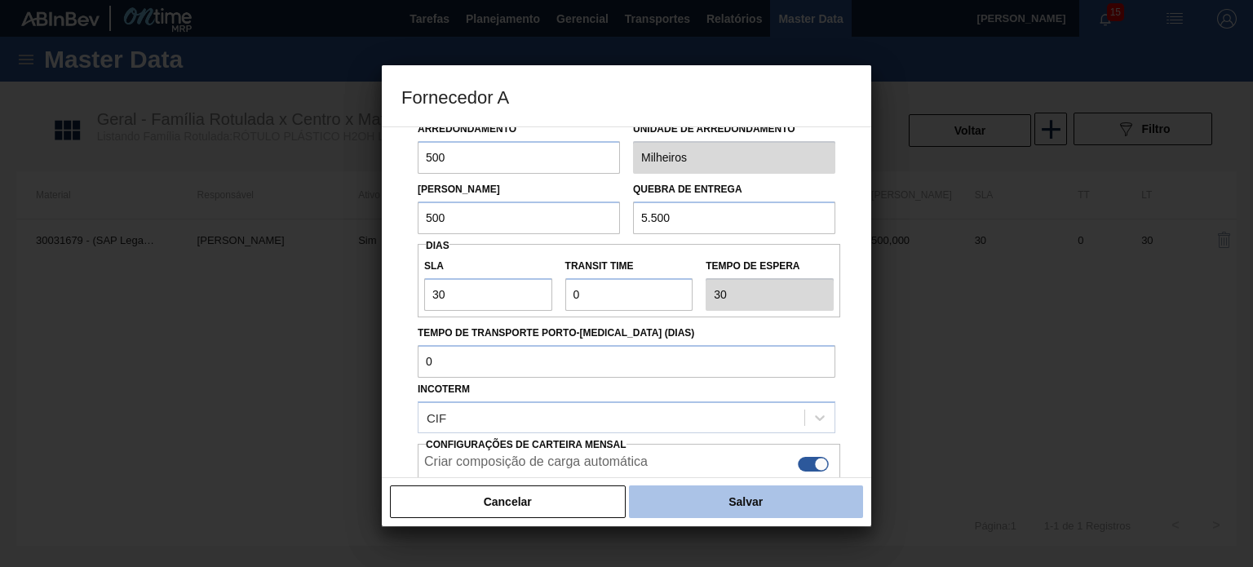
type input "5.500"
click at [737, 497] on button "Salvar" at bounding box center [746, 501] width 234 height 33
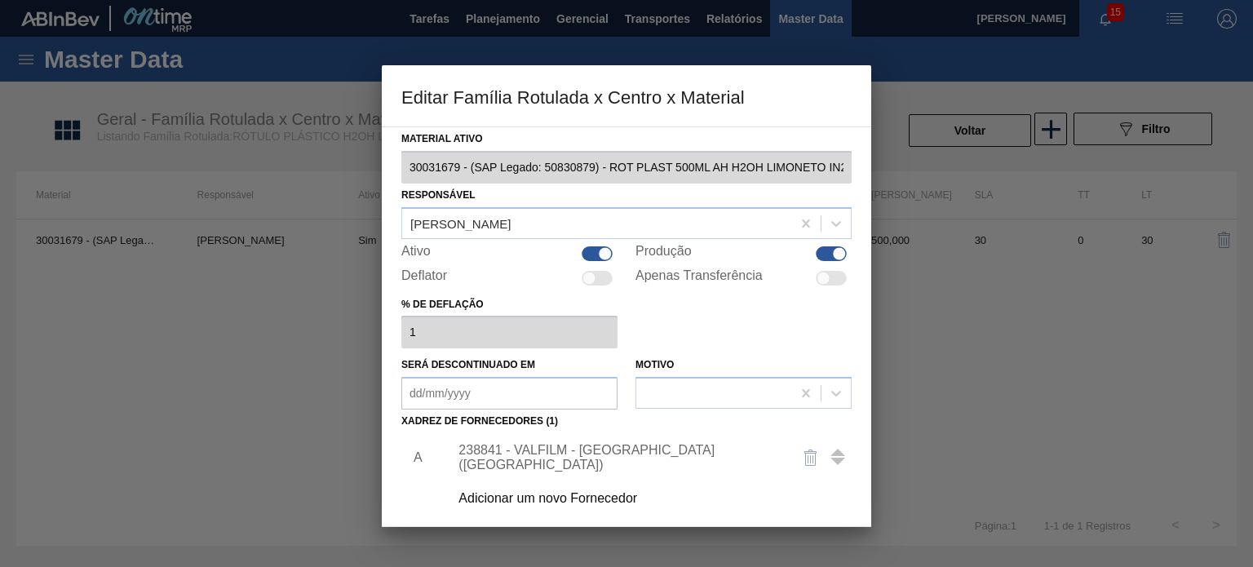
scroll to position [166, 0]
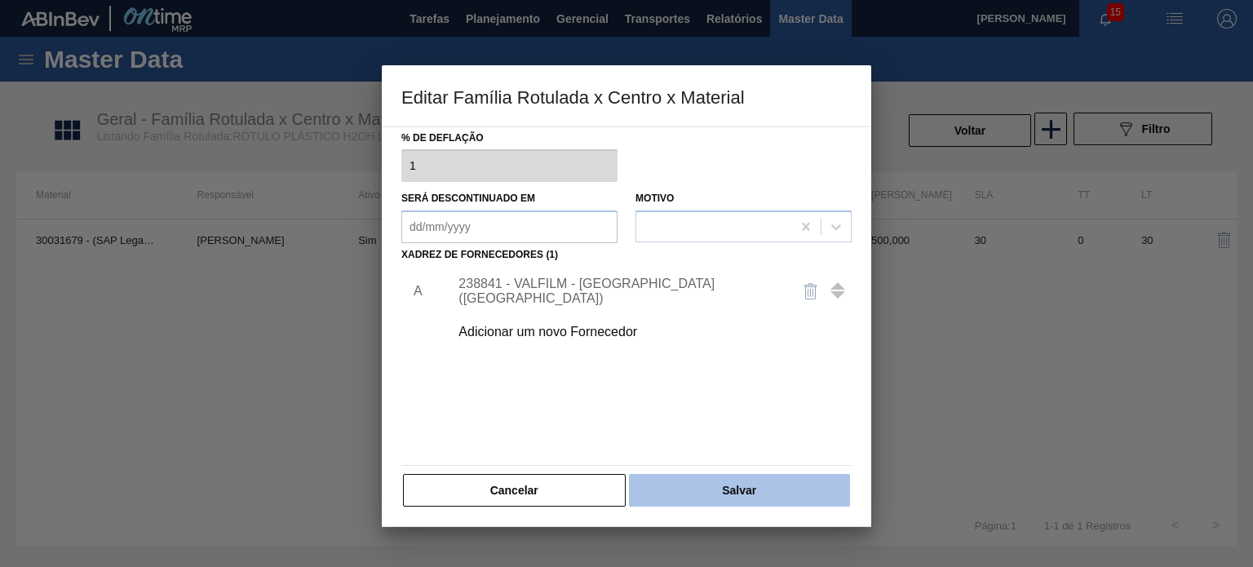
click at [730, 488] on button "Salvar" at bounding box center [739, 490] width 221 height 33
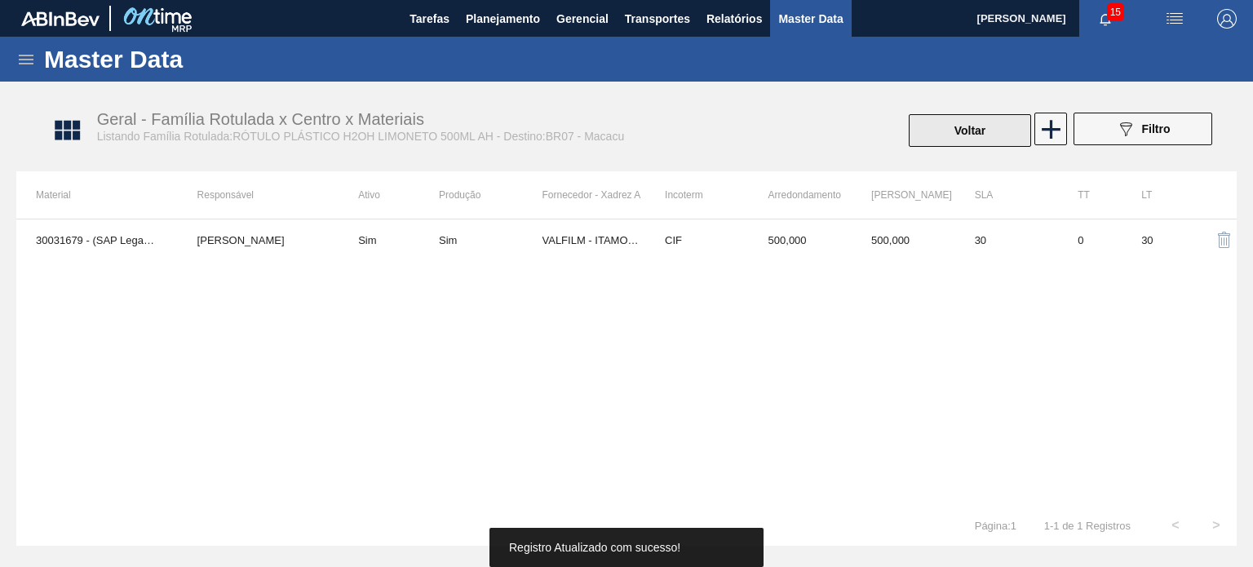
click at [981, 133] on button "Voltar" at bounding box center [969, 130] width 122 height 33
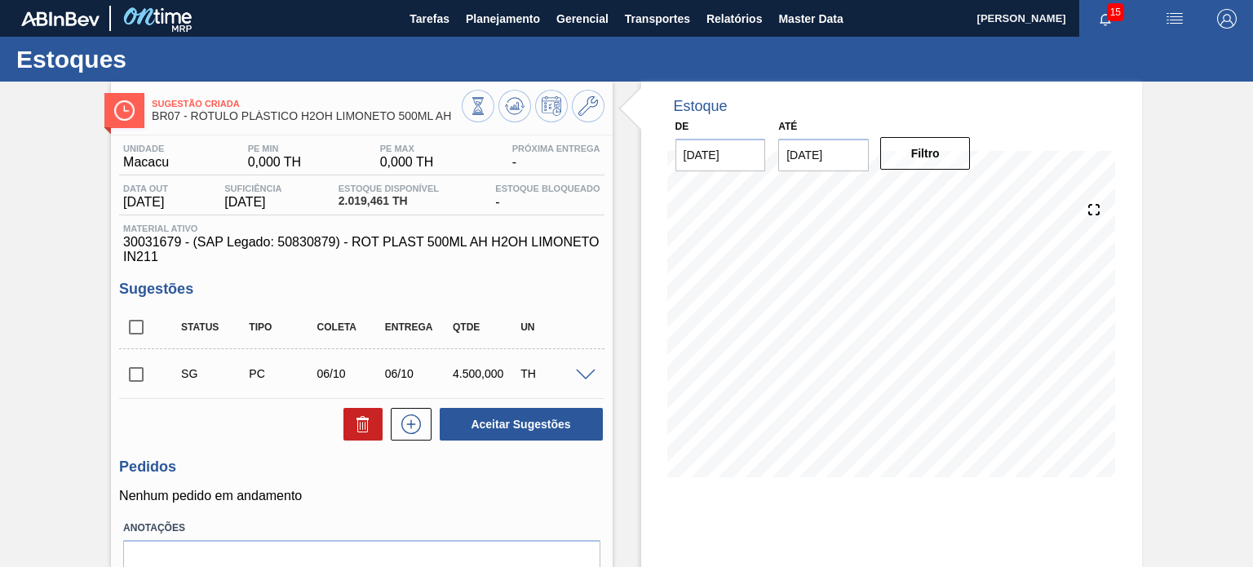
click at [143, 330] on input "checkbox" at bounding box center [136, 327] width 34 height 34
checkbox input "true"
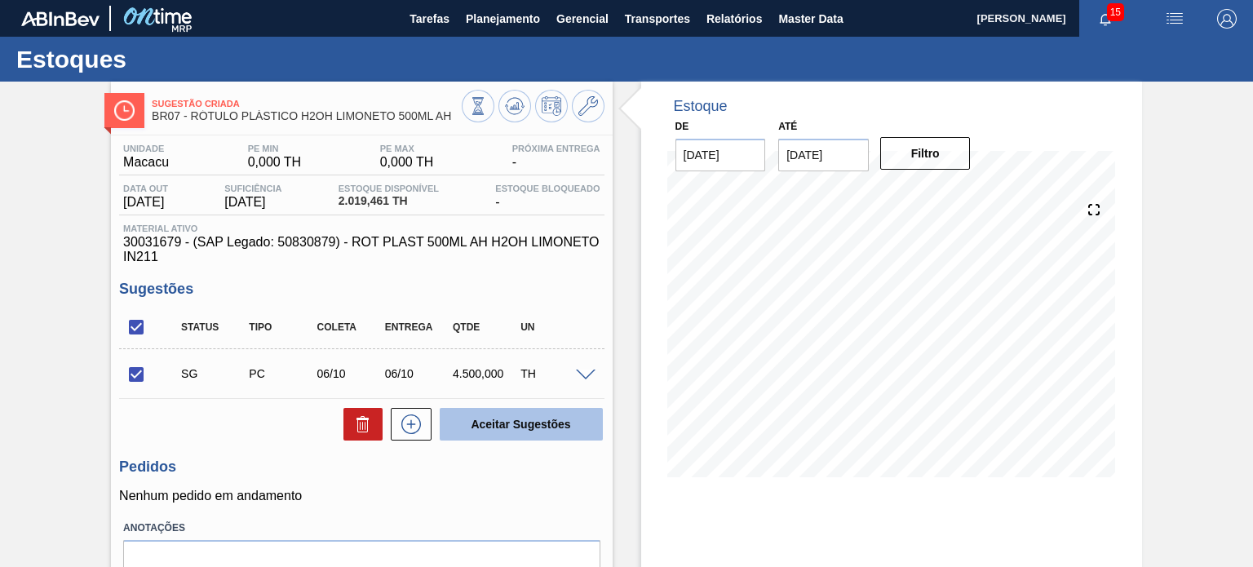
click at [515, 423] on button "Aceitar Sugestões" at bounding box center [521, 424] width 163 height 33
checkbox input "false"
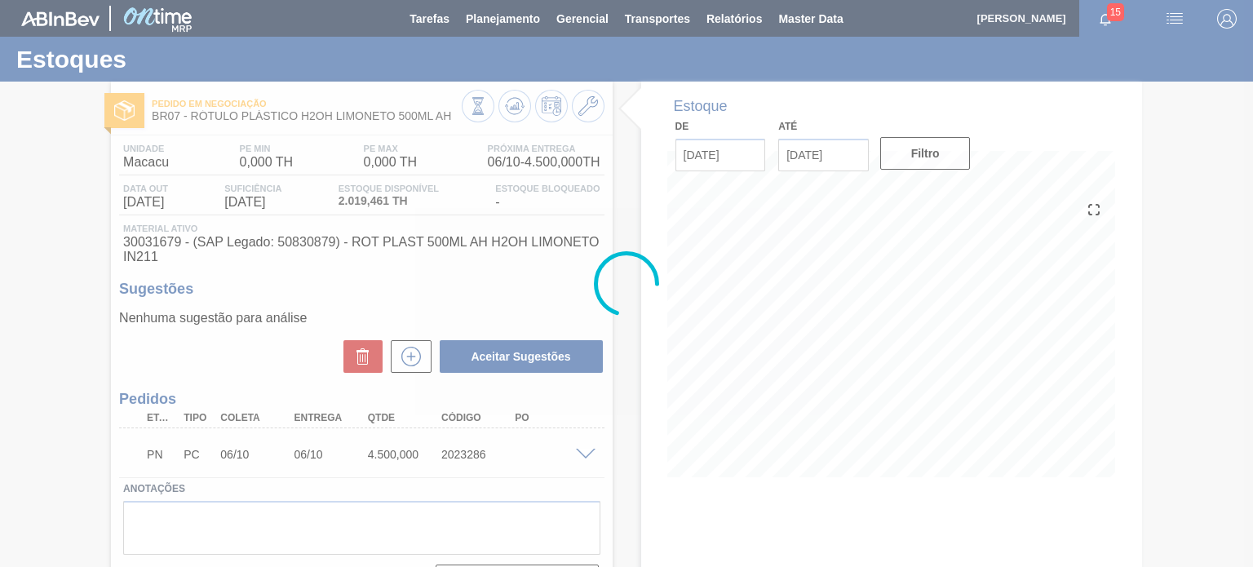
click at [618, 107] on div at bounding box center [626, 283] width 1253 height 567
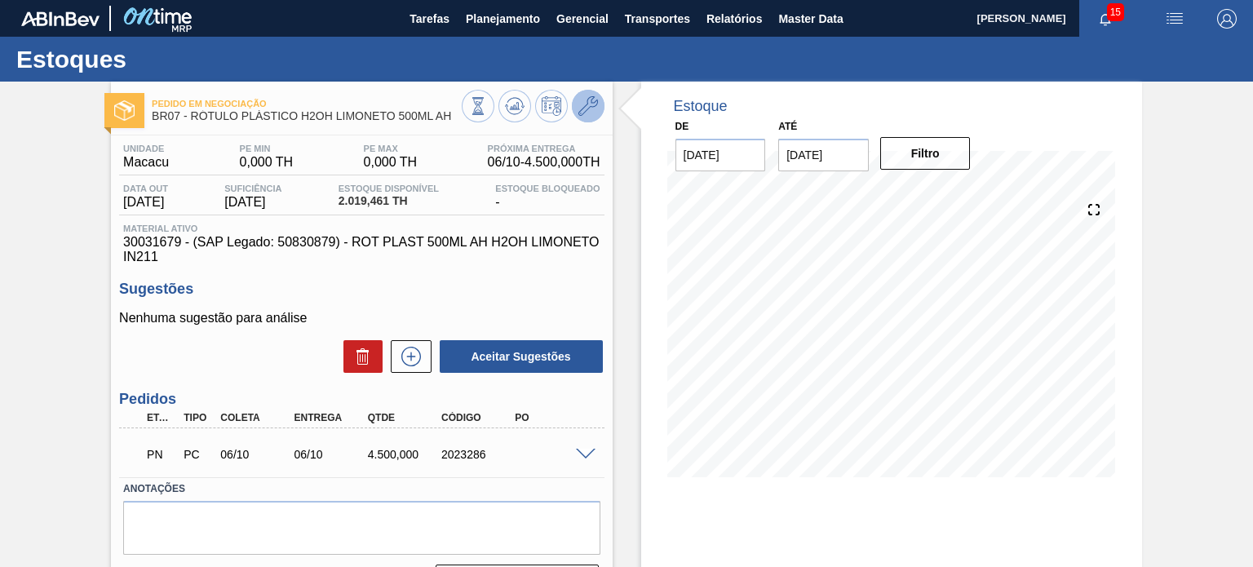
click at [595, 104] on icon at bounding box center [588, 106] width 20 height 20
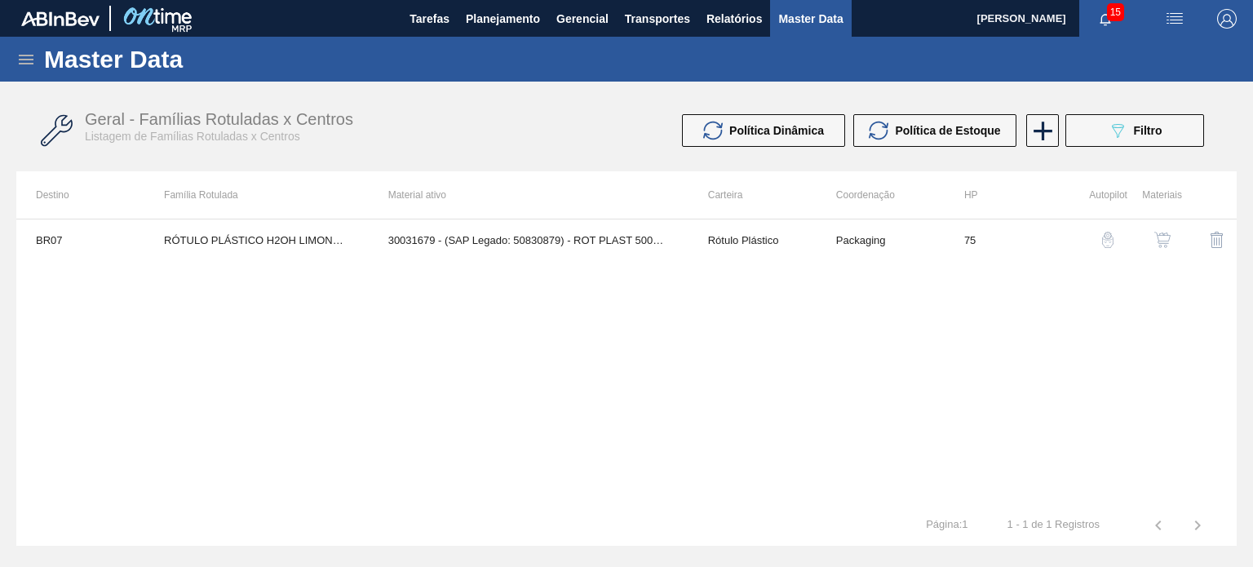
click at [1161, 239] on img "button" at bounding box center [1162, 240] width 16 height 16
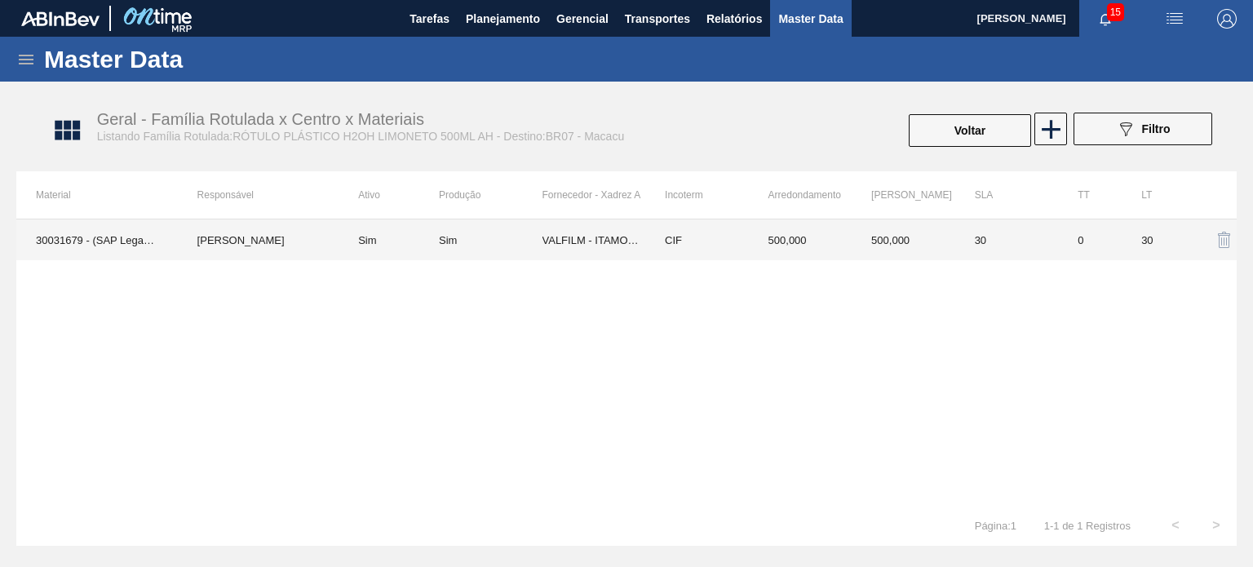
click at [835, 238] on td "500,000" at bounding box center [801, 239] width 104 height 41
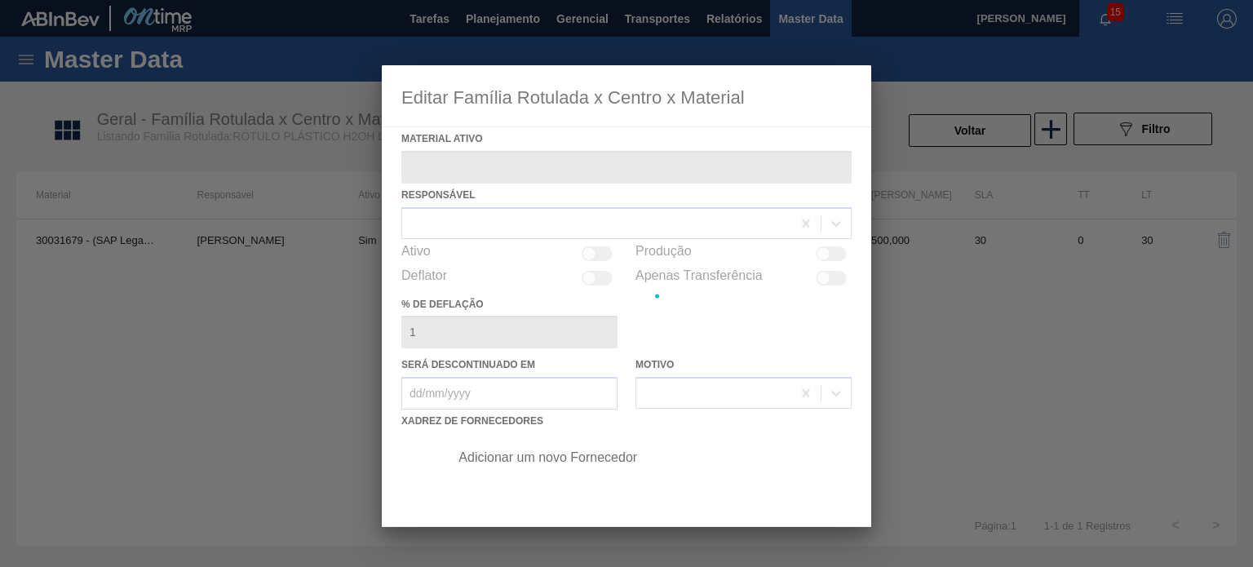
type ativo "30031679 - (SAP Legado: 50830879) - ROT PLAST 500ML AH H2OH LIMONETO IN211"
checkbox input "true"
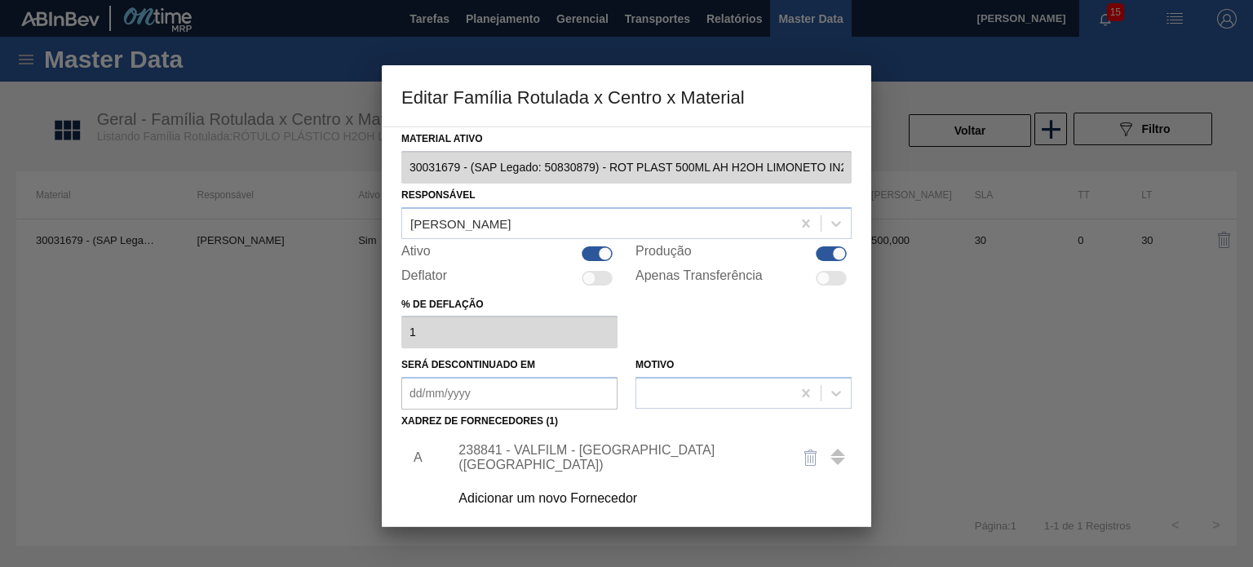
click at [579, 464] on div "238841 - VALFILM - ITAMONTE (MG)" at bounding box center [646, 457] width 412 height 41
click at [580, 456] on div "238841 - VALFILM - ITAMONTE (MG)" at bounding box center [618, 457] width 320 height 29
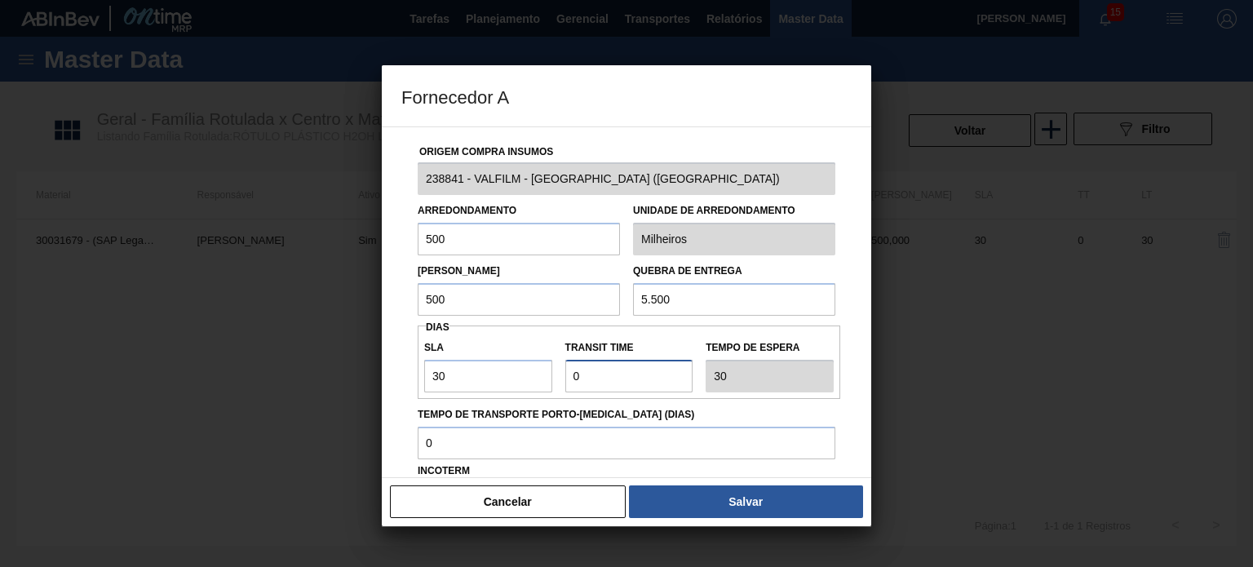
drag, startPoint x: 588, startPoint y: 381, endPoint x: 563, endPoint y: 381, distance: 25.3
click at [565, 382] on input "Transit Time" at bounding box center [629, 376] width 128 height 33
type input "5"
type input "35"
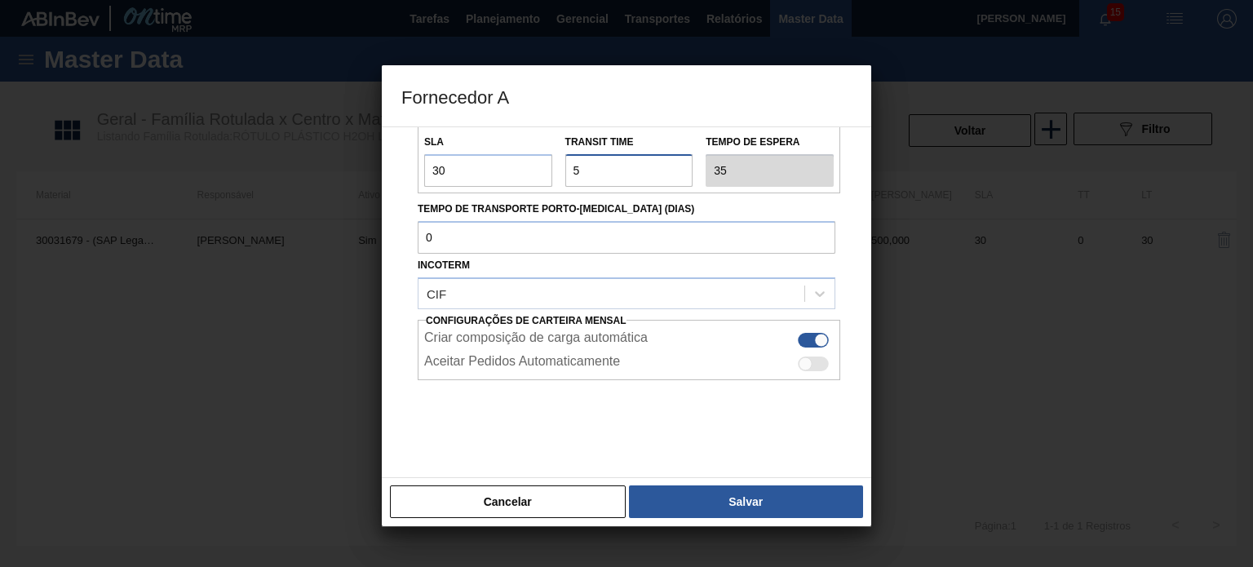
scroll to position [208, 0]
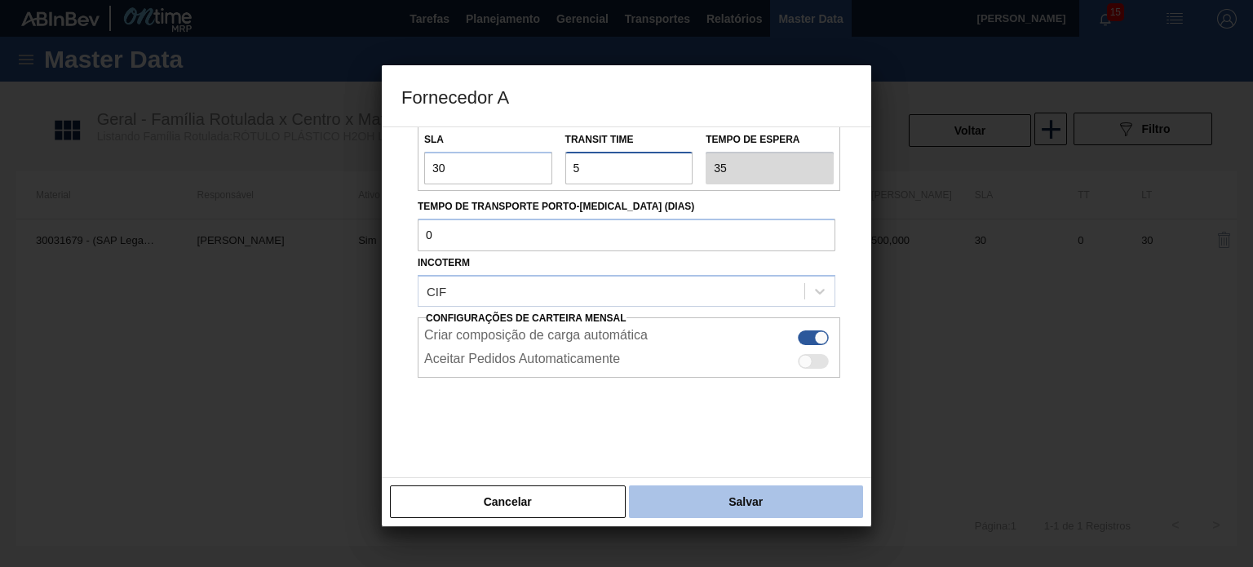
type input "5"
click at [719, 496] on button "Salvar" at bounding box center [746, 501] width 234 height 33
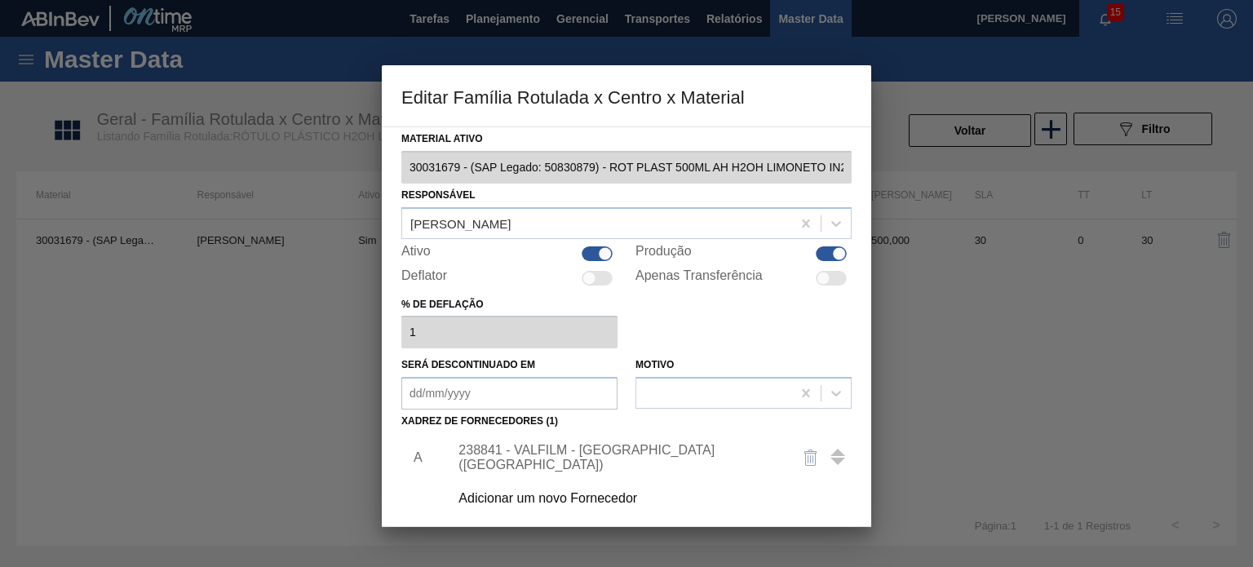
scroll to position [166, 0]
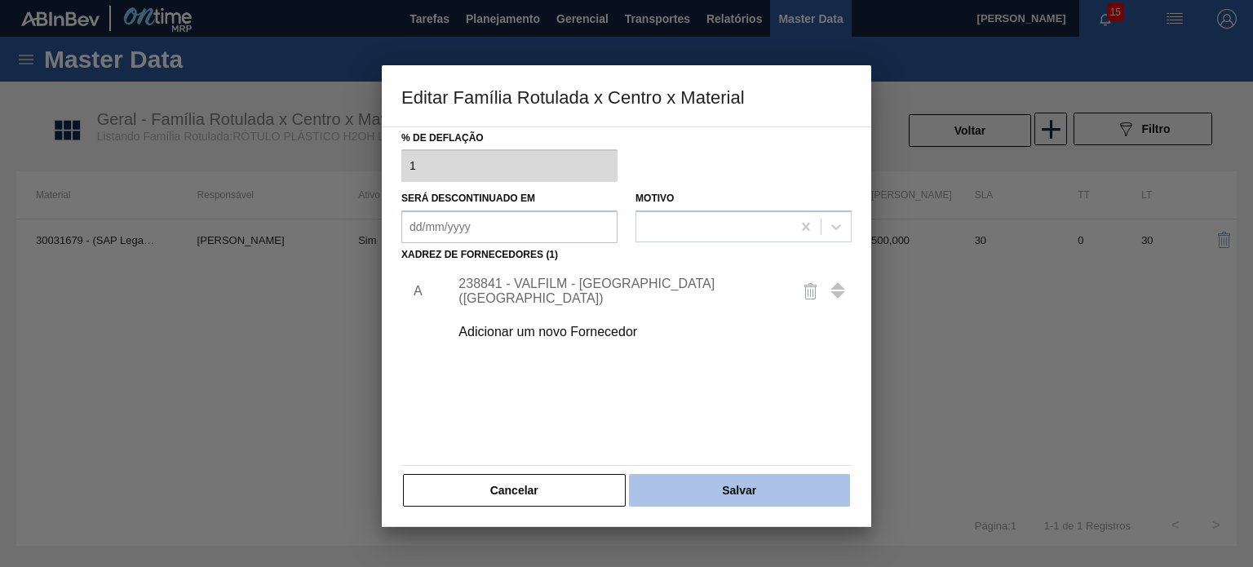
click at [730, 500] on button "Salvar" at bounding box center [739, 490] width 221 height 33
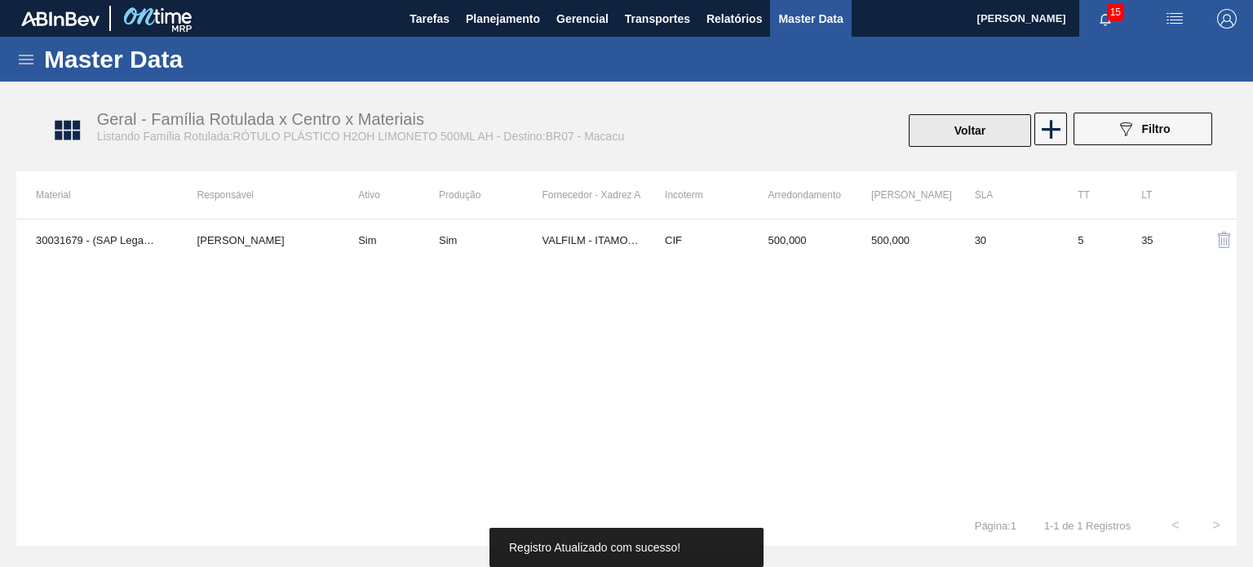
click at [994, 130] on button "Voltar" at bounding box center [969, 130] width 122 height 33
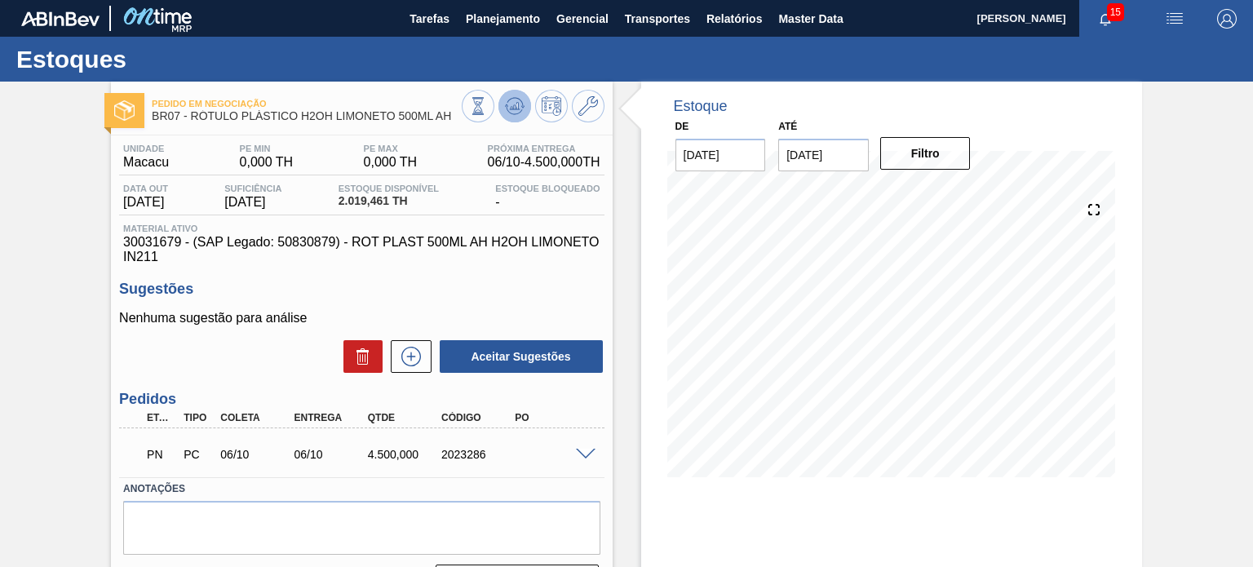
click at [525, 108] on button at bounding box center [514, 106] width 33 height 33
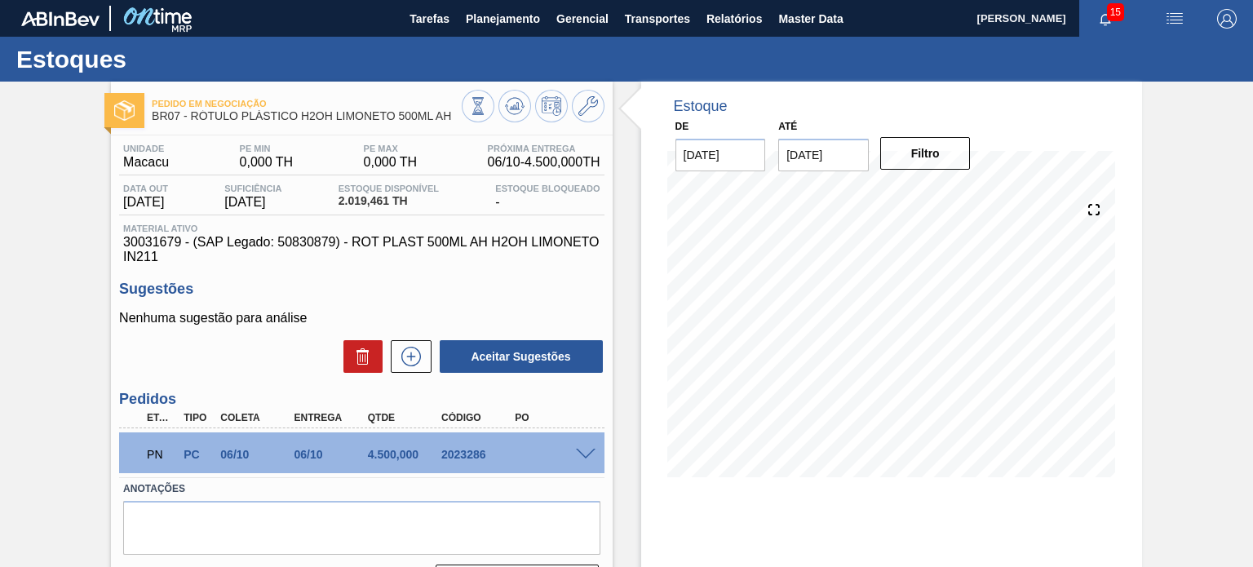
click at [476, 449] on div "2023286" at bounding box center [477, 454] width 81 height 13
copy div "2023286"
drag, startPoint x: 450, startPoint y: 119, endPoint x: 194, endPoint y: 111, distance: 256.2
click at [194, 111] on span "BR07 - RÓTULO PLÁSTICO H2OH LIMONETO 500ML AH" at bounding box center [306, 116] width 309 height 12
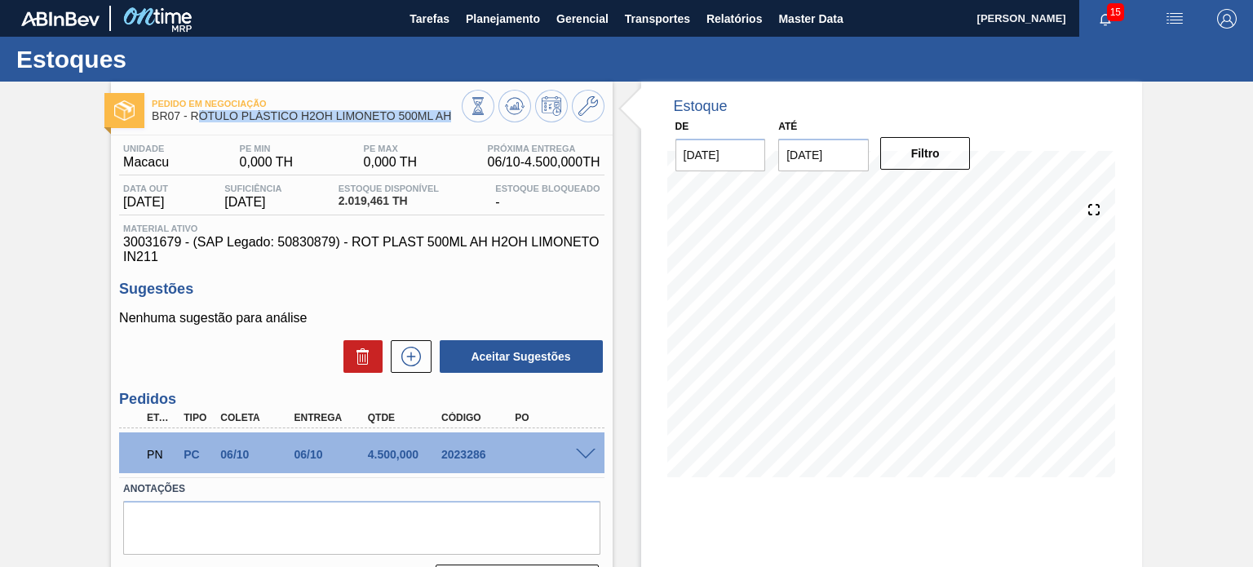
copy span "ÓTULO PLÁSTICO H2OH LIMONETO 500ML AH"
drag, startPoint x: 191, startPoint y: 111, endPoint x: 462, endPoint y: 111, distance: 270.7
click at [462, 112] on div "Pedido em Negociação BR07 - RÓTULO PLÁSTICO H2OH LIMONETO 500ML AH" at bounding box center [361, 108] width 501 height 37
copy div "RÓTULO PLÁSTICO H2OH LIMONETO 500ML AH"
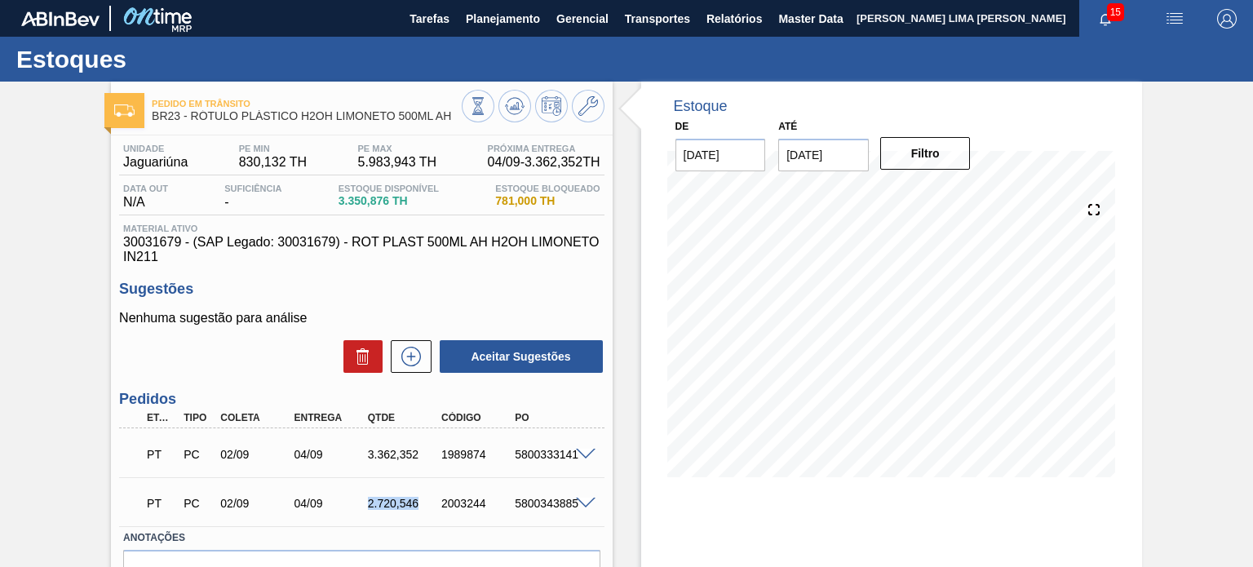
drag, startPoint x: 422, startPoint y: 504, endPoint x: 369, endPoint y: 502, distance: 53.8
click at [369, 502] on div "2.720,546" at bounding box center [404, 503] width 81 height 13
click at [478, 464] on div "PT PC 02/09 04/09 3.362,352 1989874 5800333141" at bounding box center [356, 452] width 441 height 33
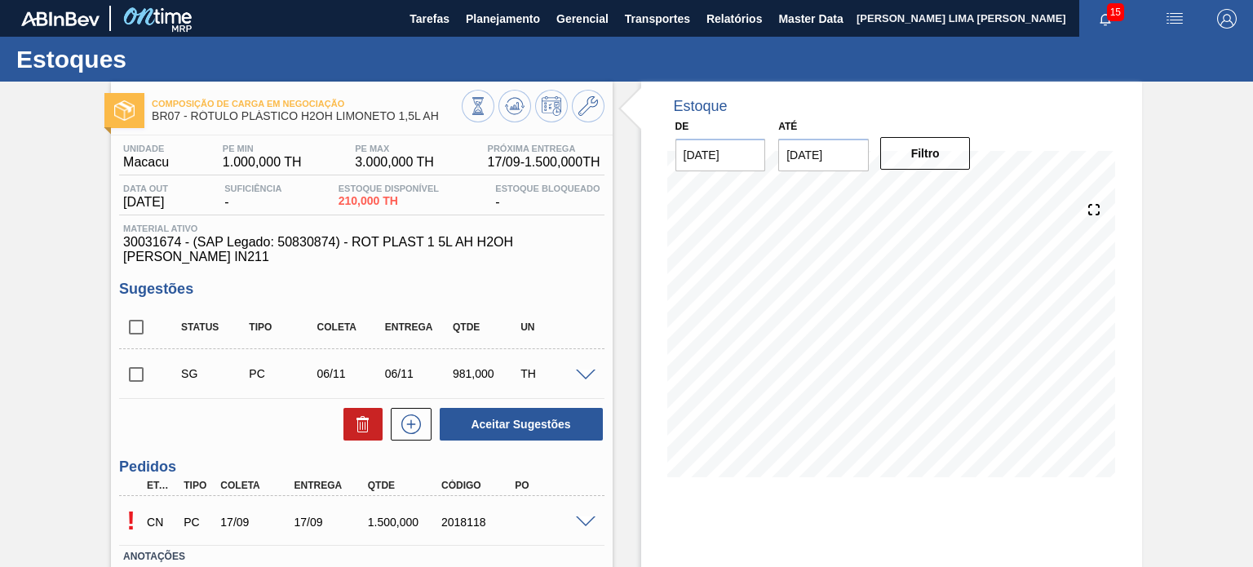
click at [578, 500] on div "! CN PC 17/09 17/09 1.500,000 2018118" at bounding box center [361, 520] width 484 height 41
click at [584, 500] on div "! CN PC 17/09 17/09 1.500,000 2018118" at bounding box center [361, 520] width 484 height 41
click at [589, 513] on div "! CN PC 17/09 17/09 1.500,000 2018118" at bounding box center [361, 520] width 484 height 41
click at [586, 516] on span at bounding box center [586, 522] width 20 height 12
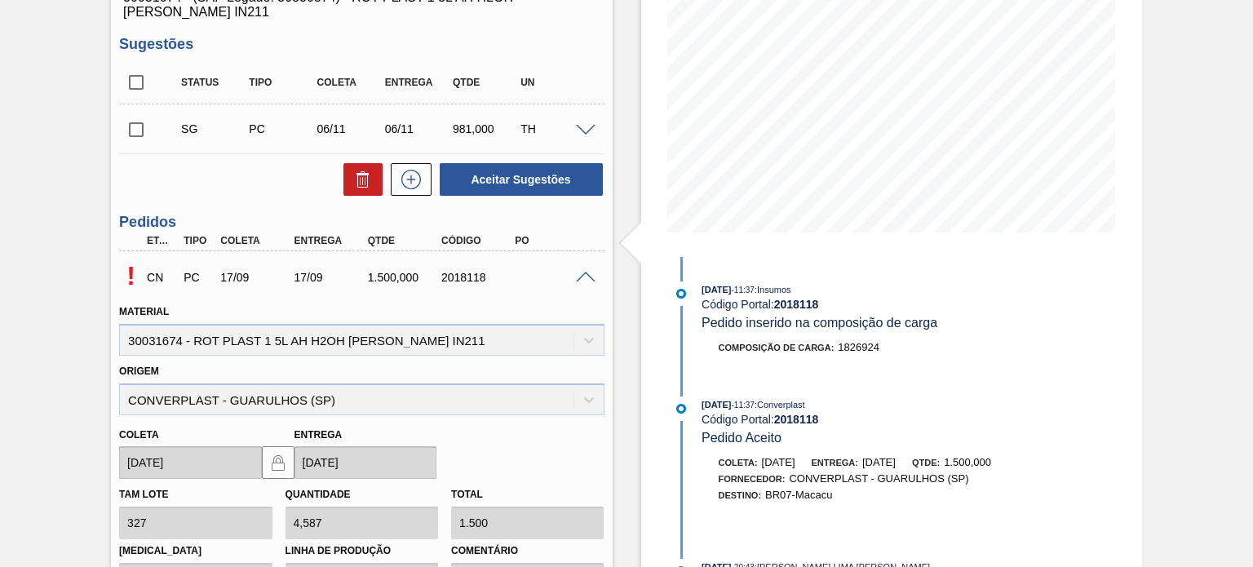
scroll to position [408, 0]
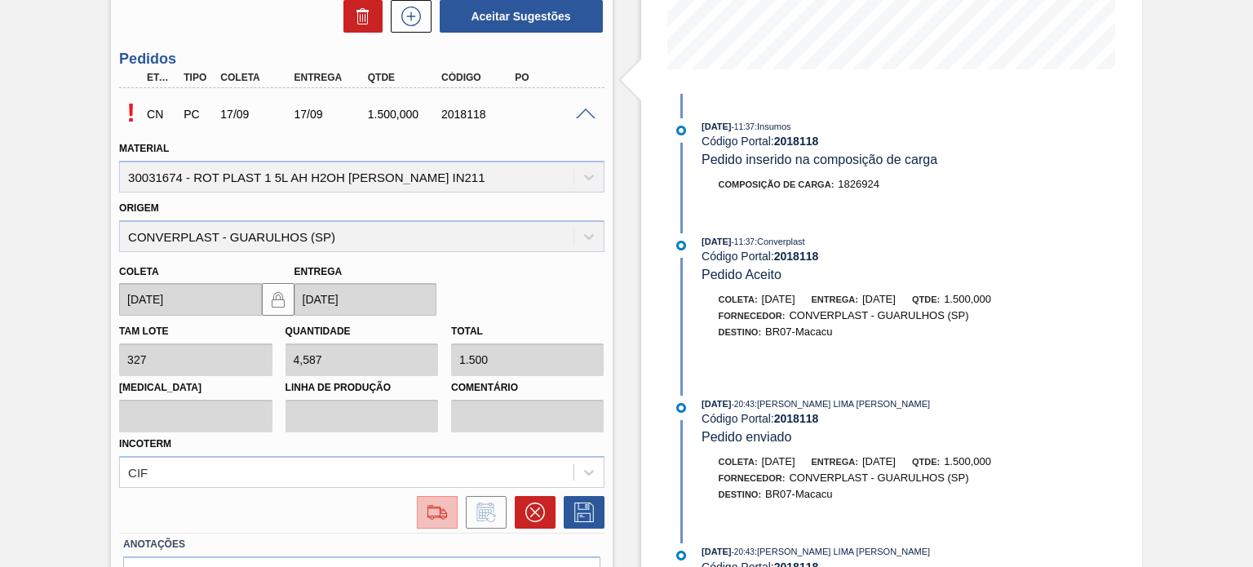
click at [444, 502] on img at bounding box center [437, 512] width 26 height 20
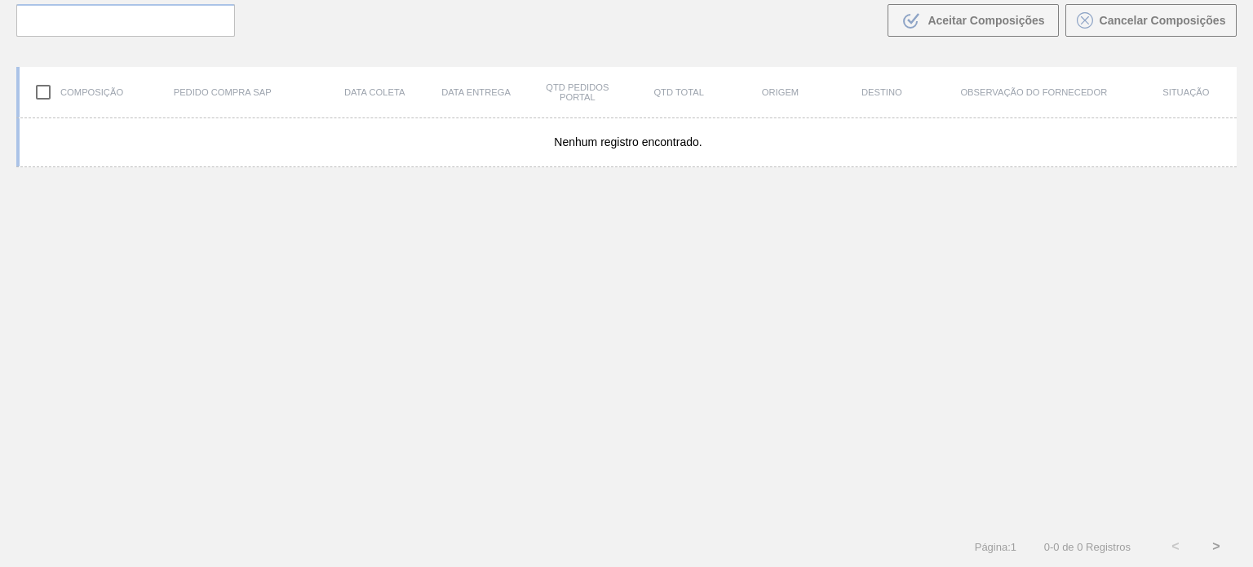
scroll to position [117, 0]
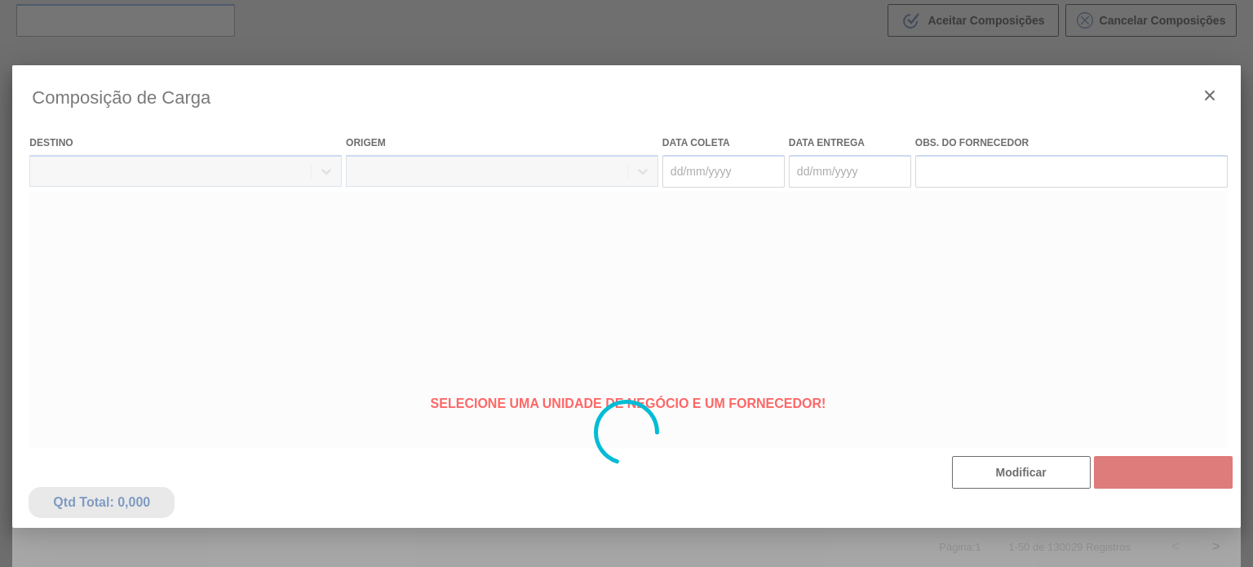
type coleta "[DATE]"
type entrega "[DATE]"
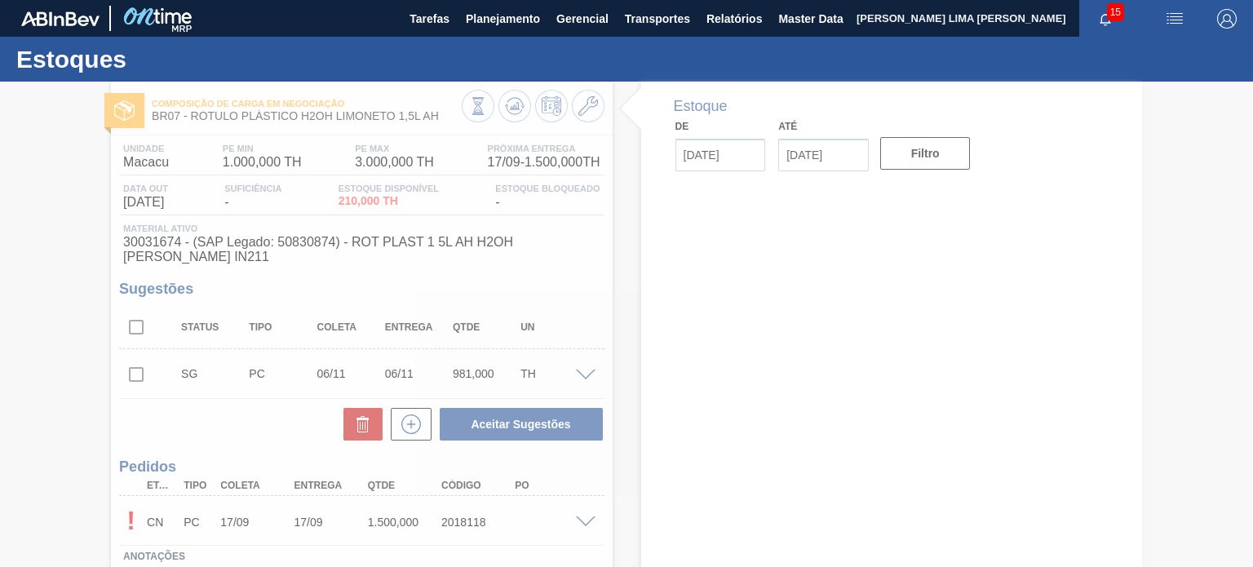
click at [584, 504] on div at bounding box center [626, 324] width 1253 height 485
click at [583, 505] on div at bounding box center [626, 324] width 1253 height 485
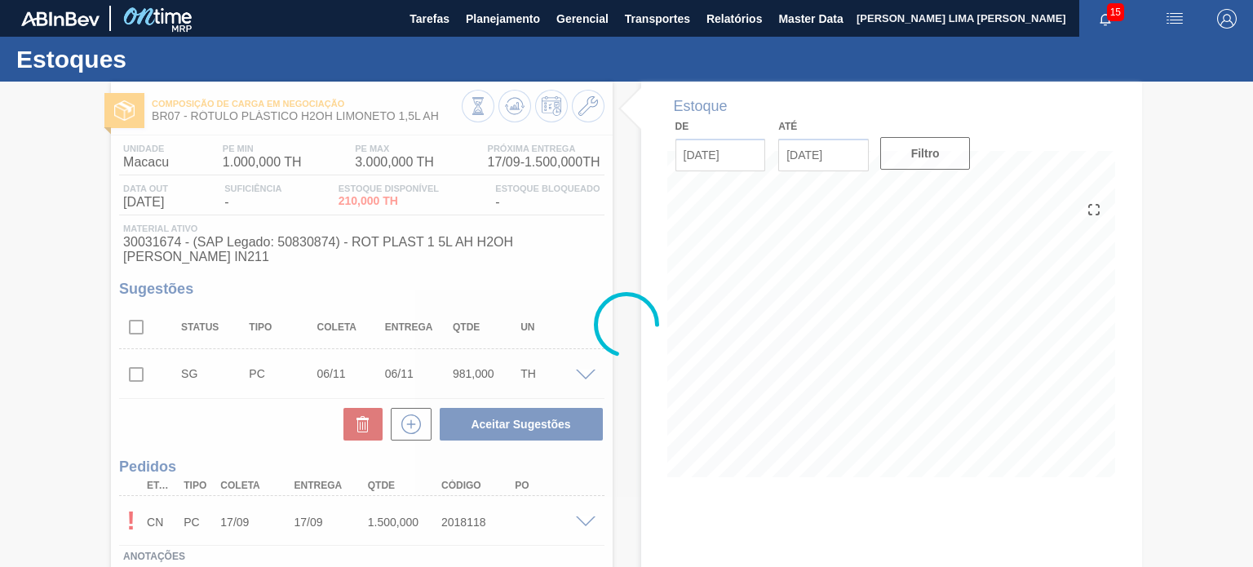
click at [583, 503] on div at bounding box center [626, 324] width 1253 height 485
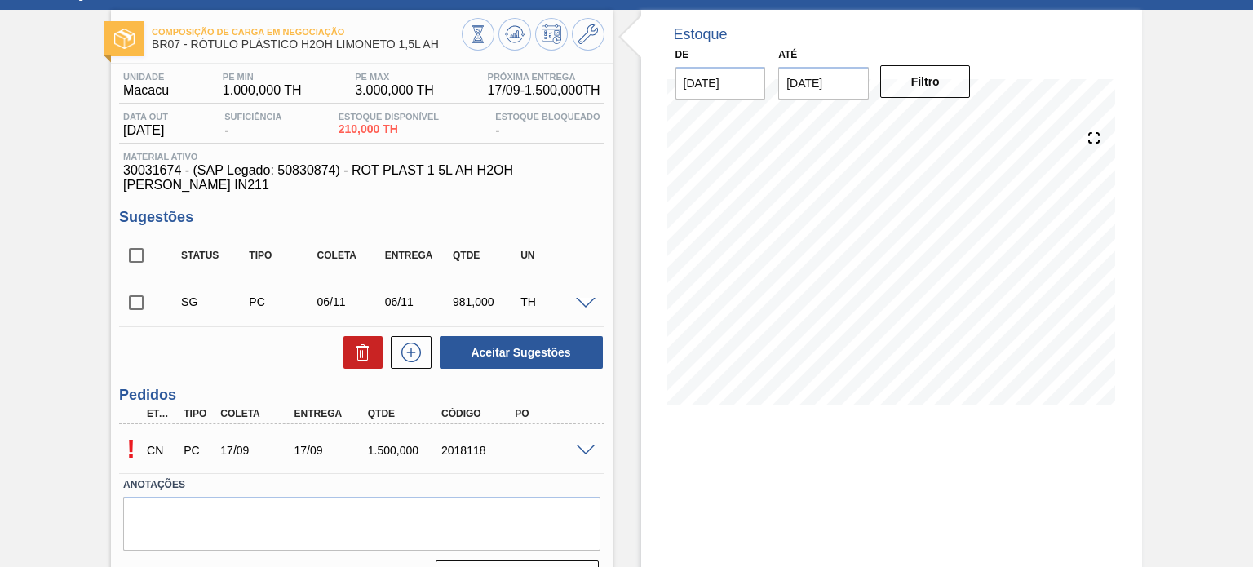
scroll to position [134, 0]
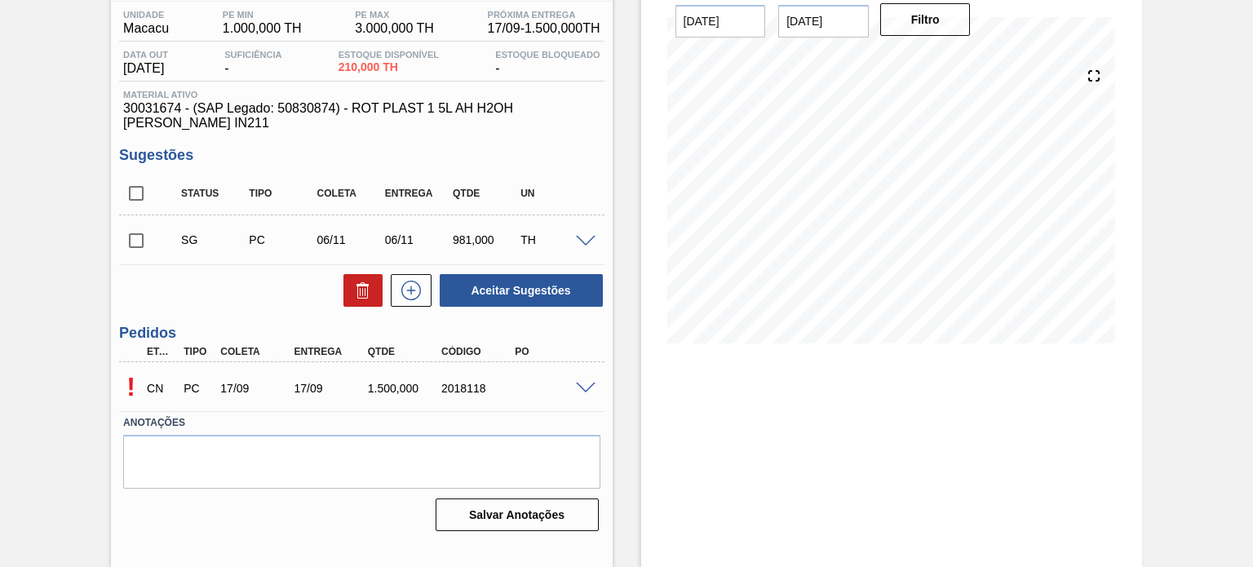
click at [593, 382] on span at bounding box center [586, 388] width 20 height 12
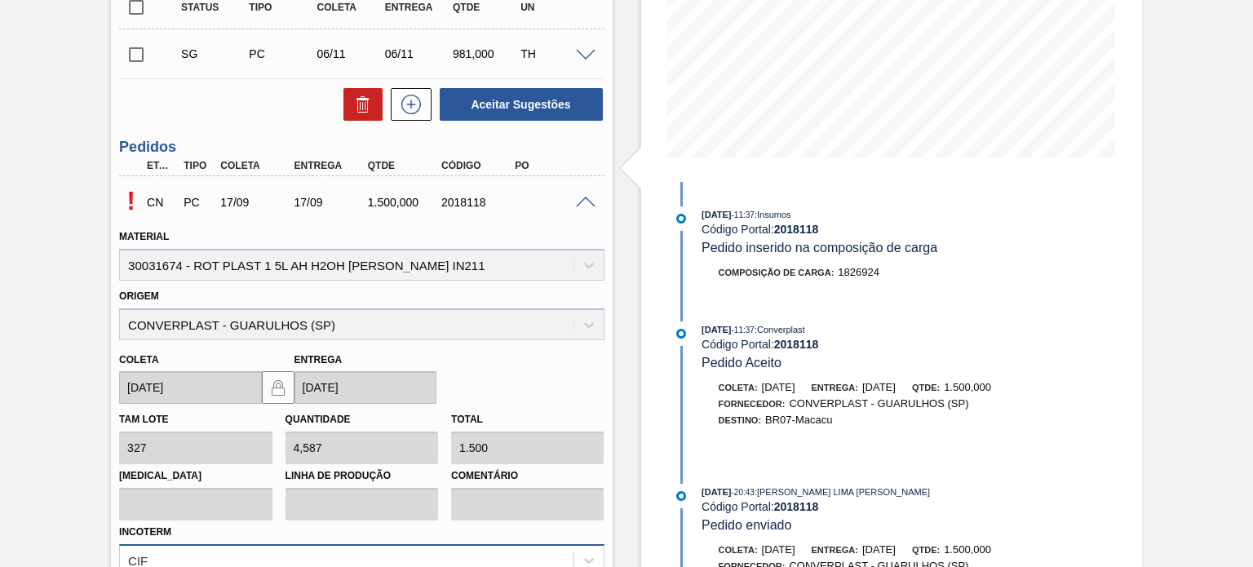
scroll to position [460, 0]
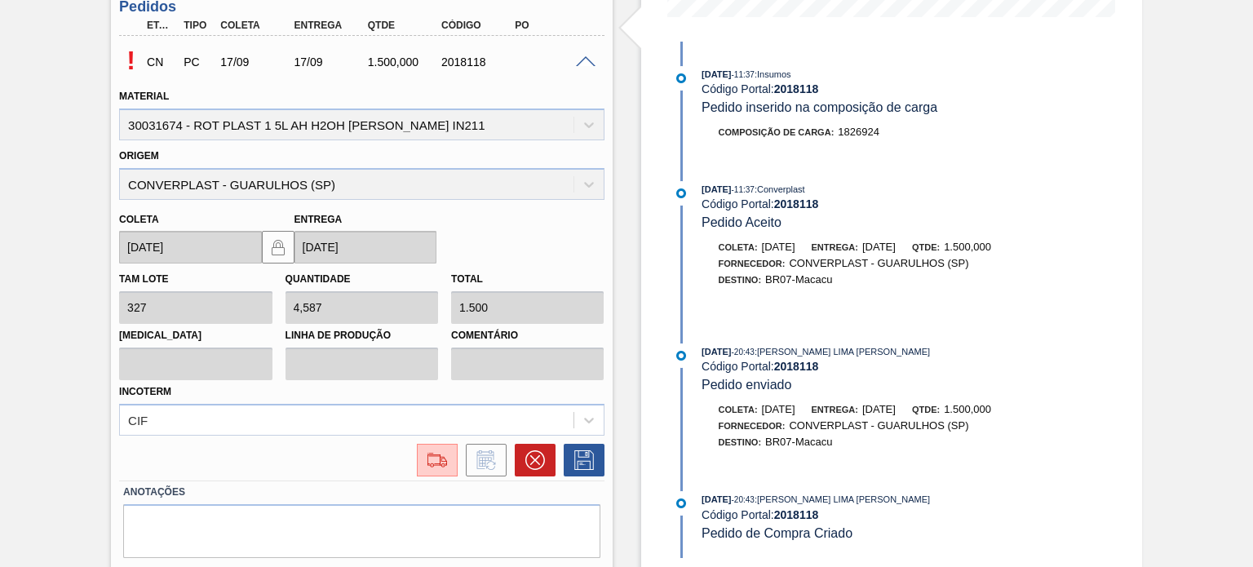
click at [314, 444] on div at bounding box center [361, 460] width 484 height 33
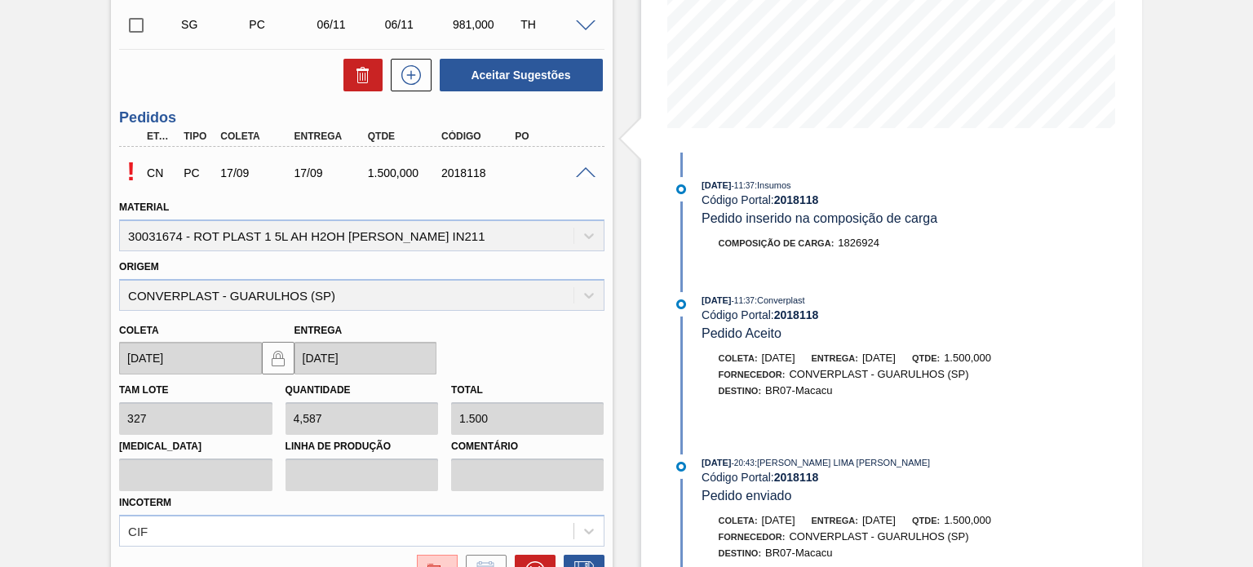
scroll to position [327, 0]
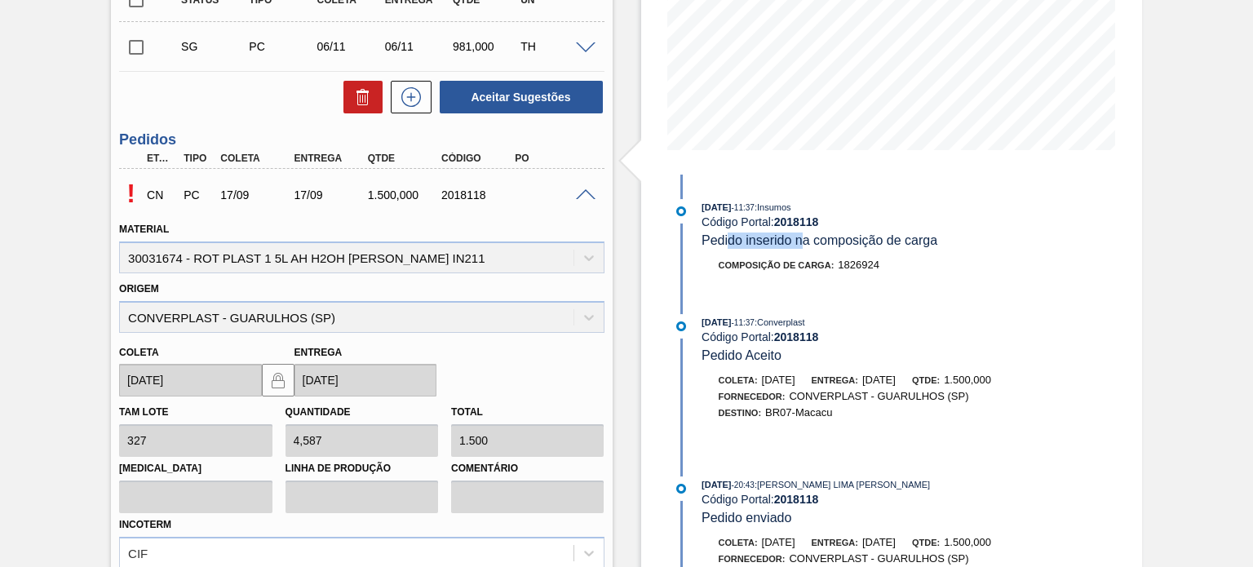
drag, startPoint x: 727, startPoint y: 234, endPoint x: 807, endPoint y: 240, distance: 79.3
click at [807, 240] on span "Pedido inserido na composição de carga" at bounding box center [819, 240] width 236 height 14
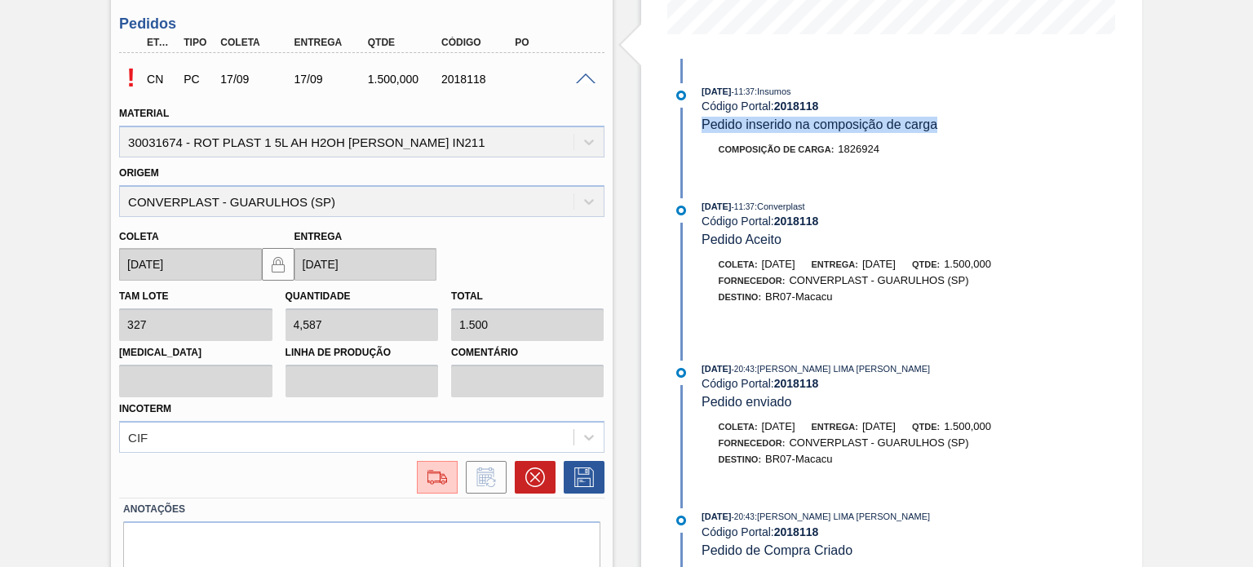
scroll to position [490, 0]
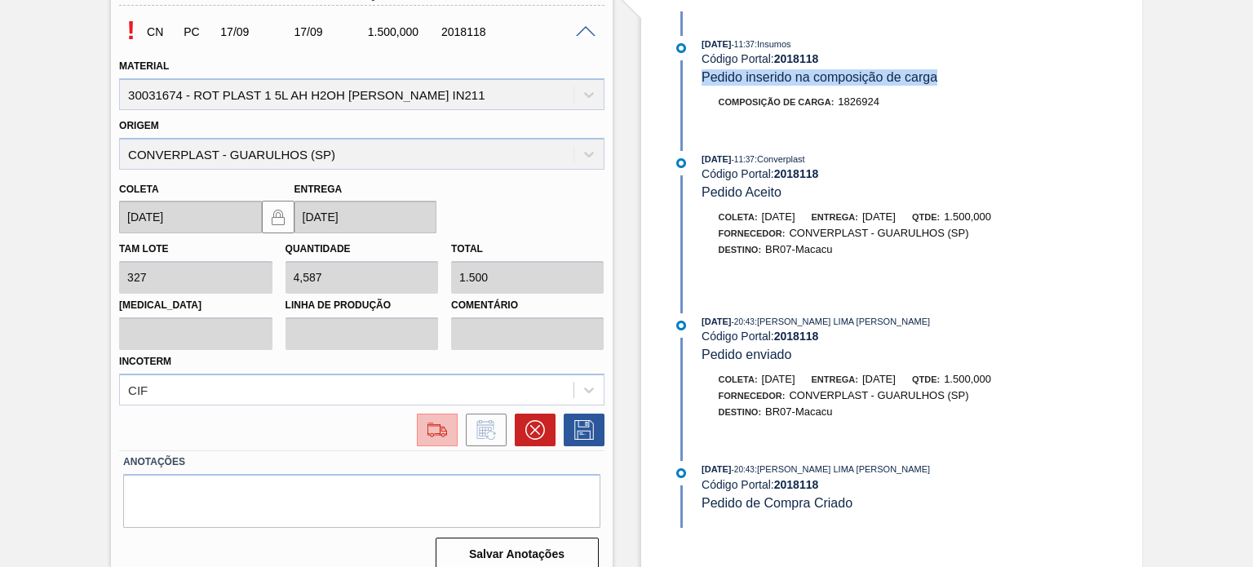
click at [431, 420] on img at bounding box center [437, 430] width 26 height 20
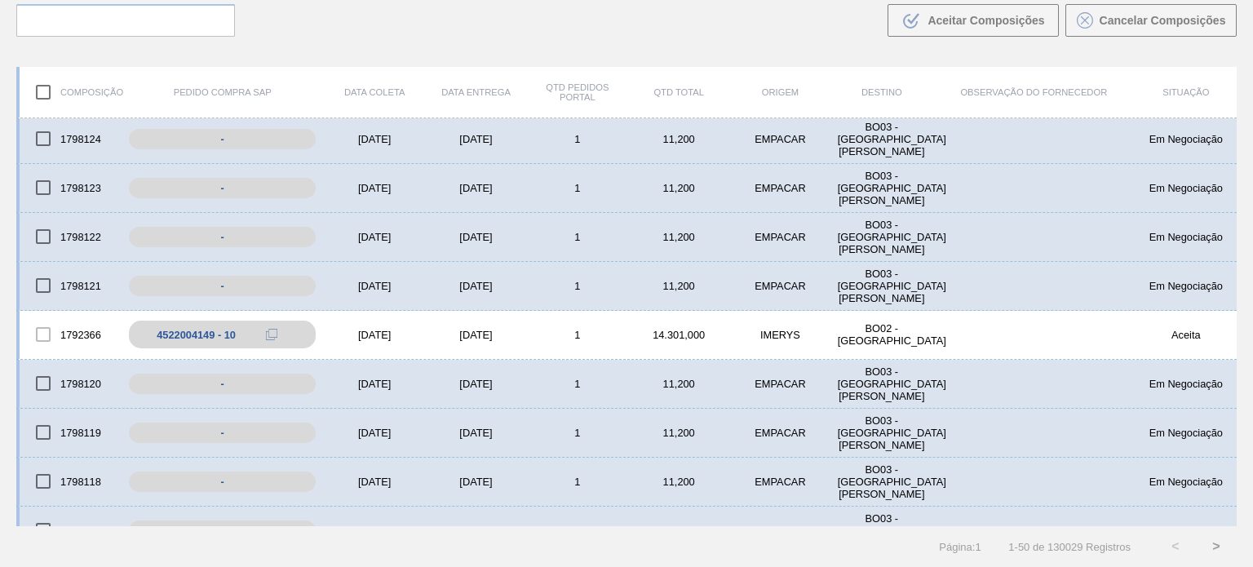
scroll to position [326, 0]
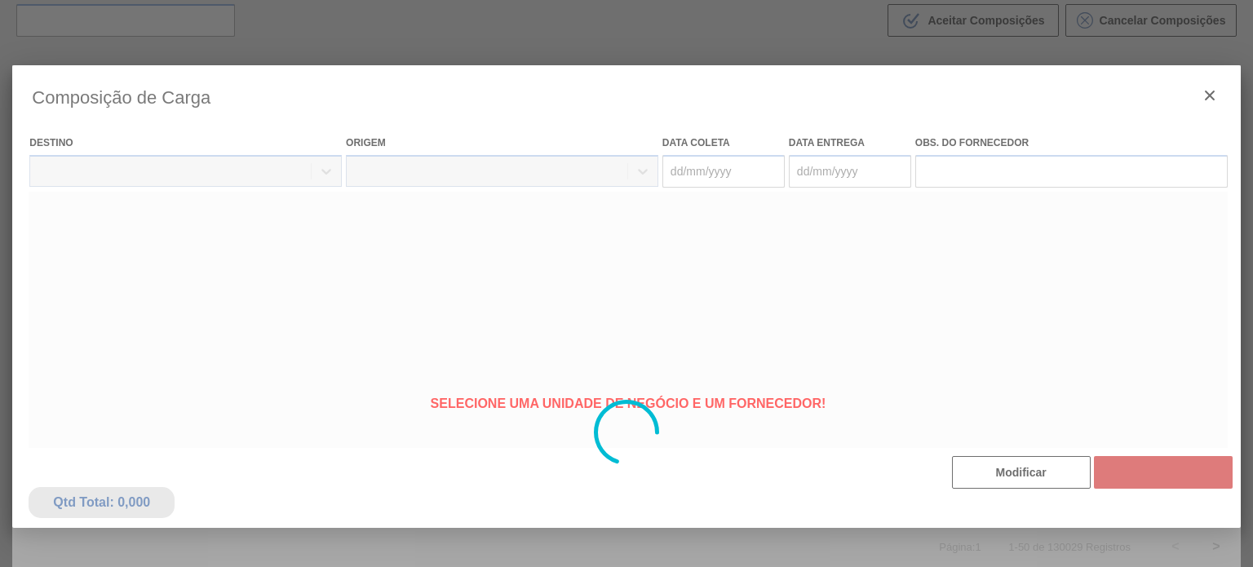
type coleta "17/09/2025"
type entrega "17/09/2025"
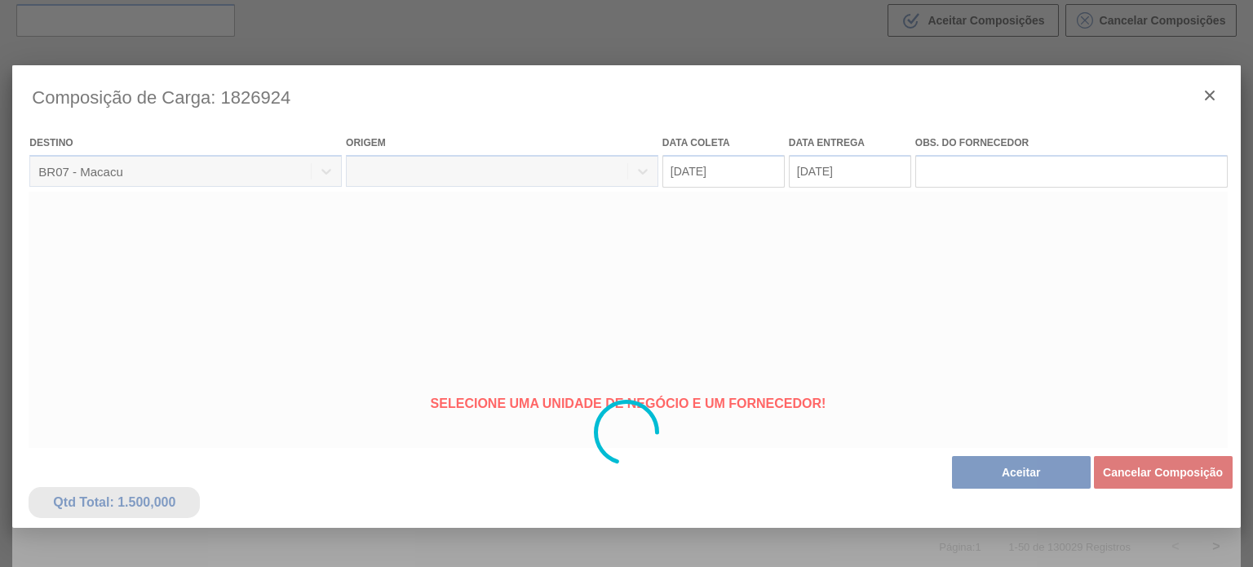
click at [1021, 466] on div at bounding box center [625, 432] width 1227 height 734
click at [1021, 473] on div at bounding box center [625, 432] width 1227 height 734
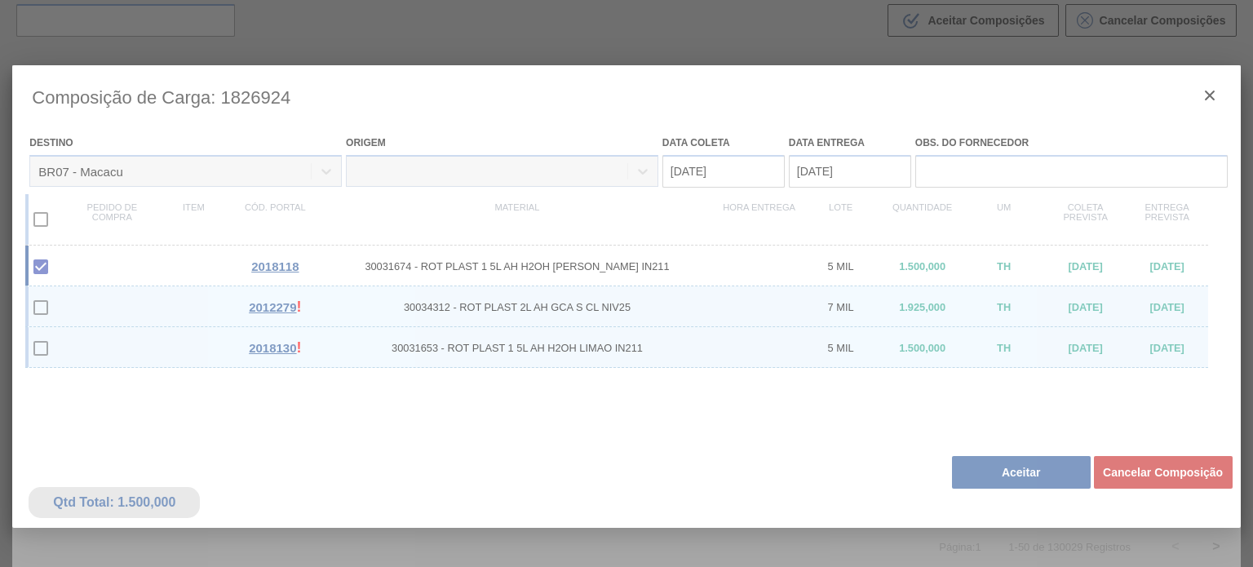
click at [1021, 474] on div at bounding box center [625, 432] width 1227 height 734
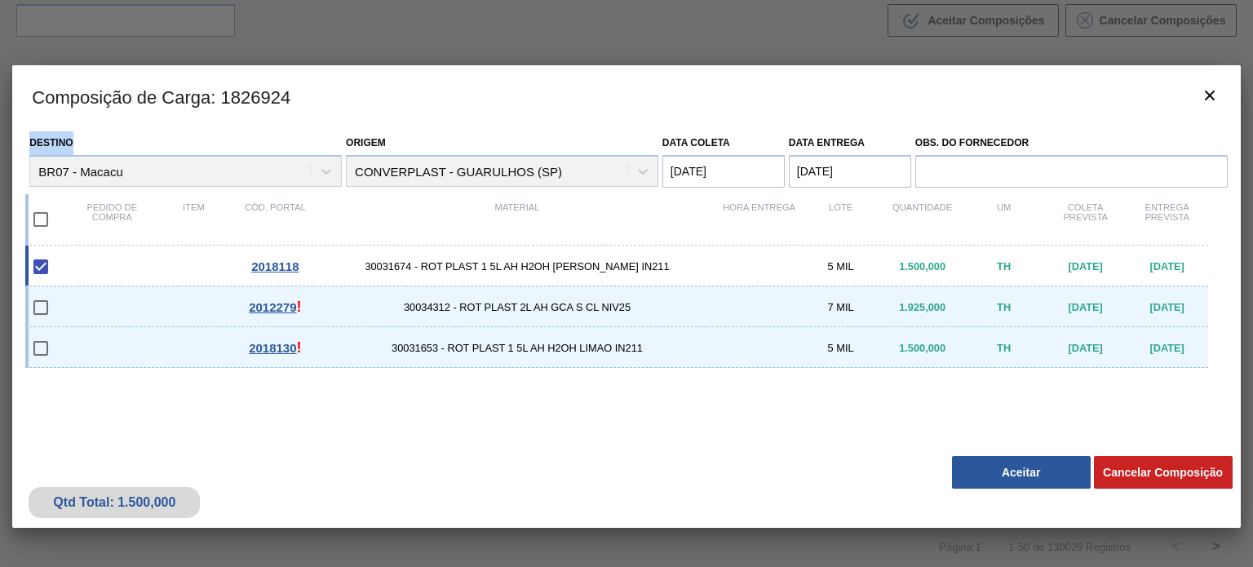
click at [1021, 474] on button "Aceitar" at bounding box center [1021, 472] width 139 height 33
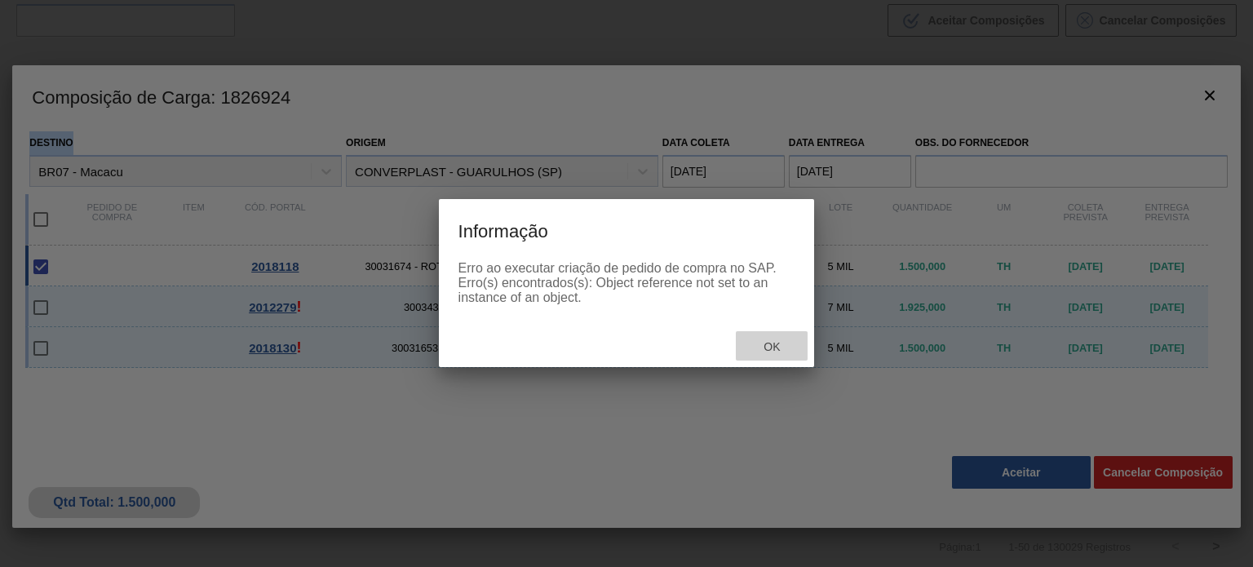
click at [771, 348] on span "Ok" at bounding box center [771, 346] width 42 height 13
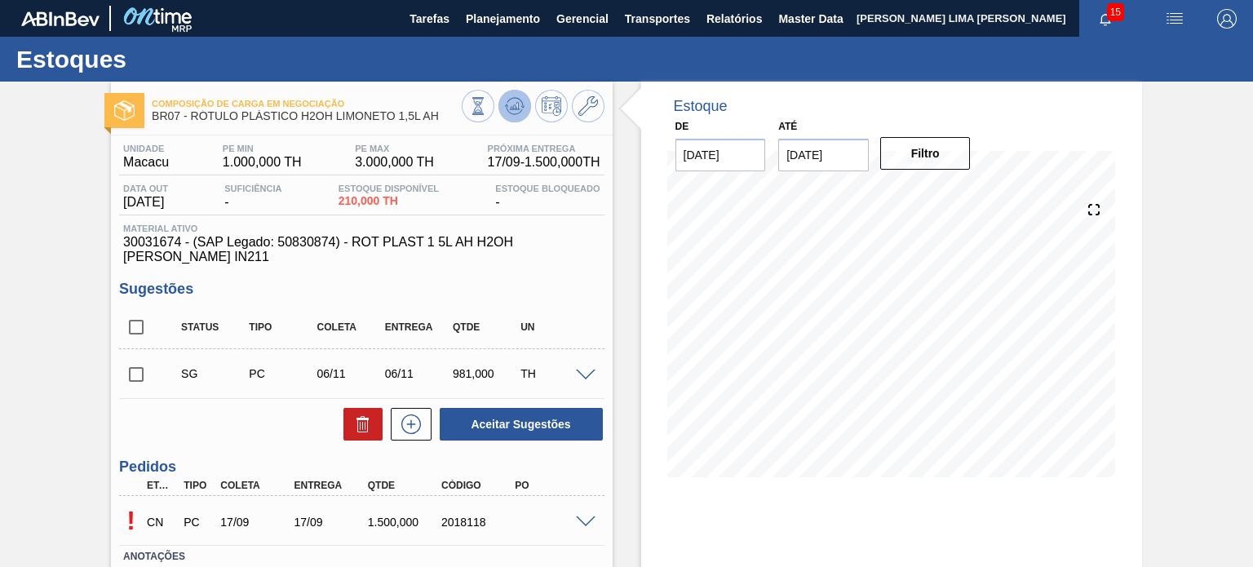
click at [516, 107] on icon at bounding box center [514, 105] width 11 height 7
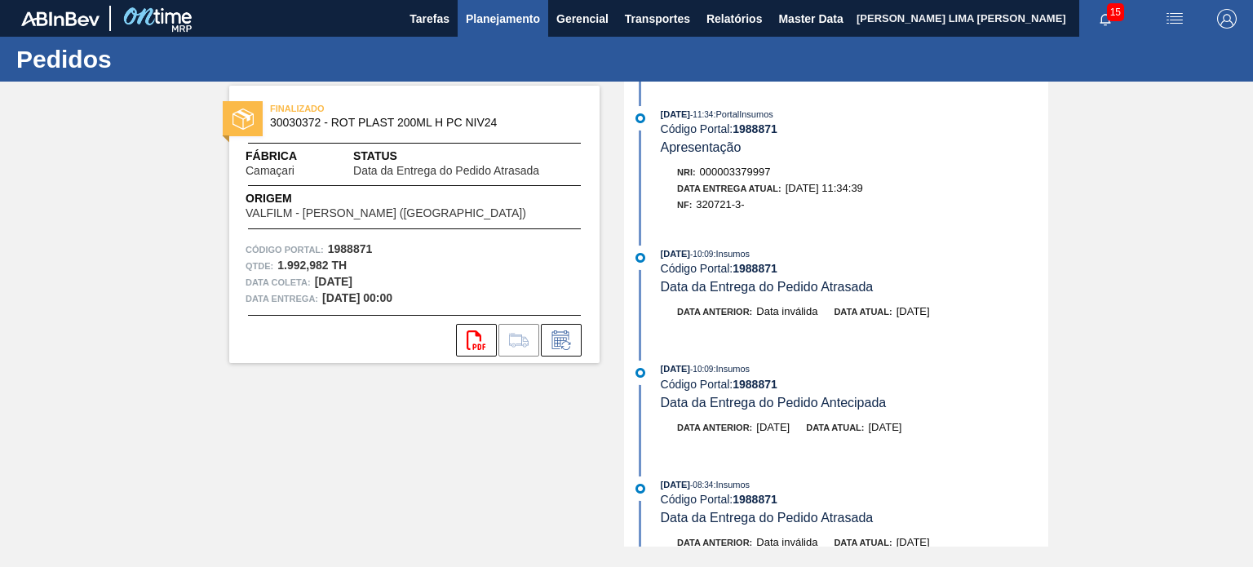
click at [529, 21] on span "Planejamento" at bounding box center [503, 19] width 74 height 20
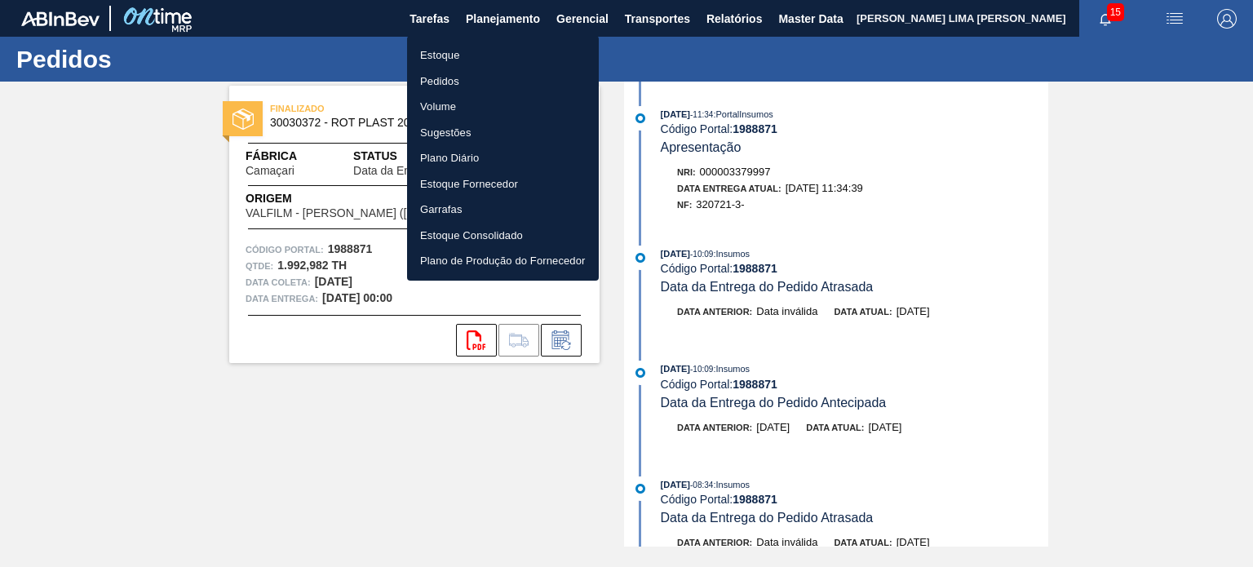
click at [366, 41] on div at bounding box center [626, 283] width 1253 height 567
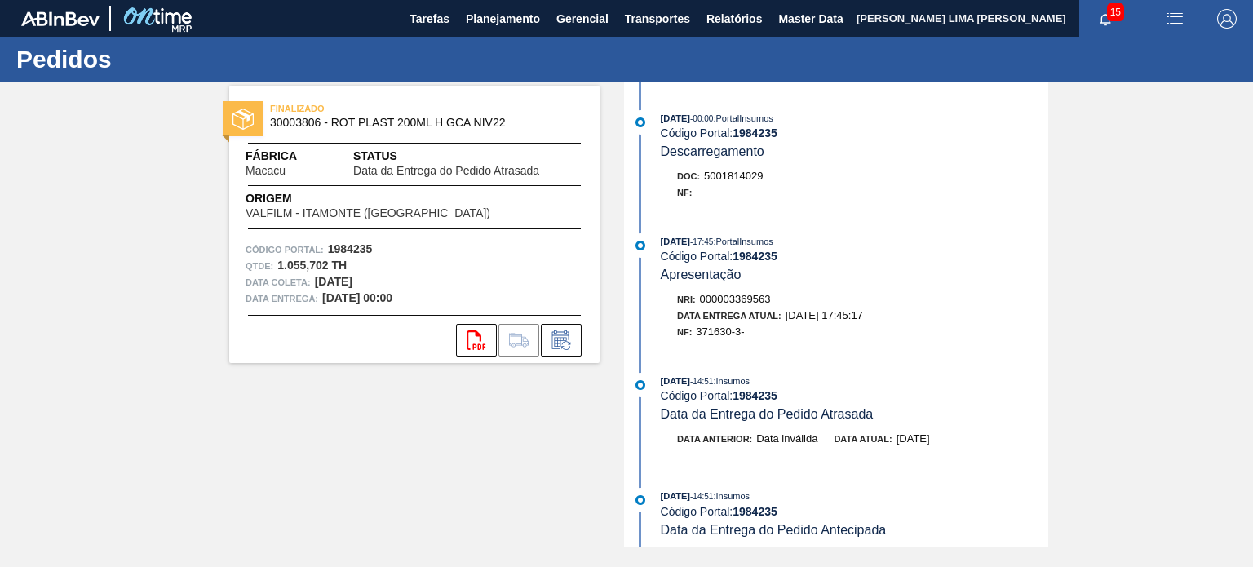
scroll to position [489, 0]
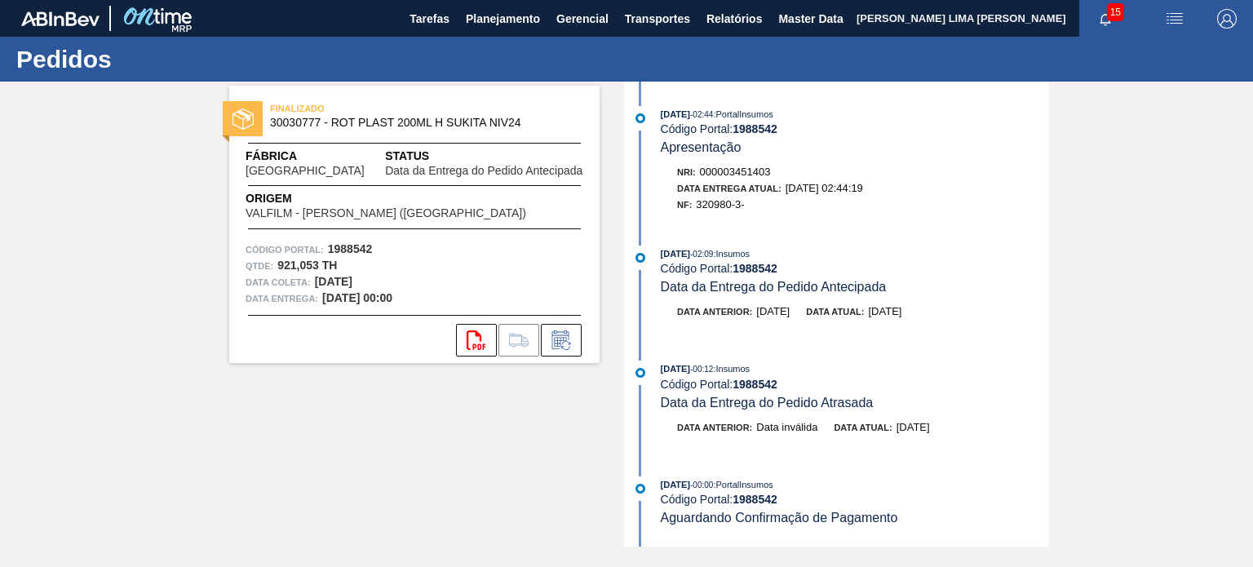
scroll to position [82, 0]
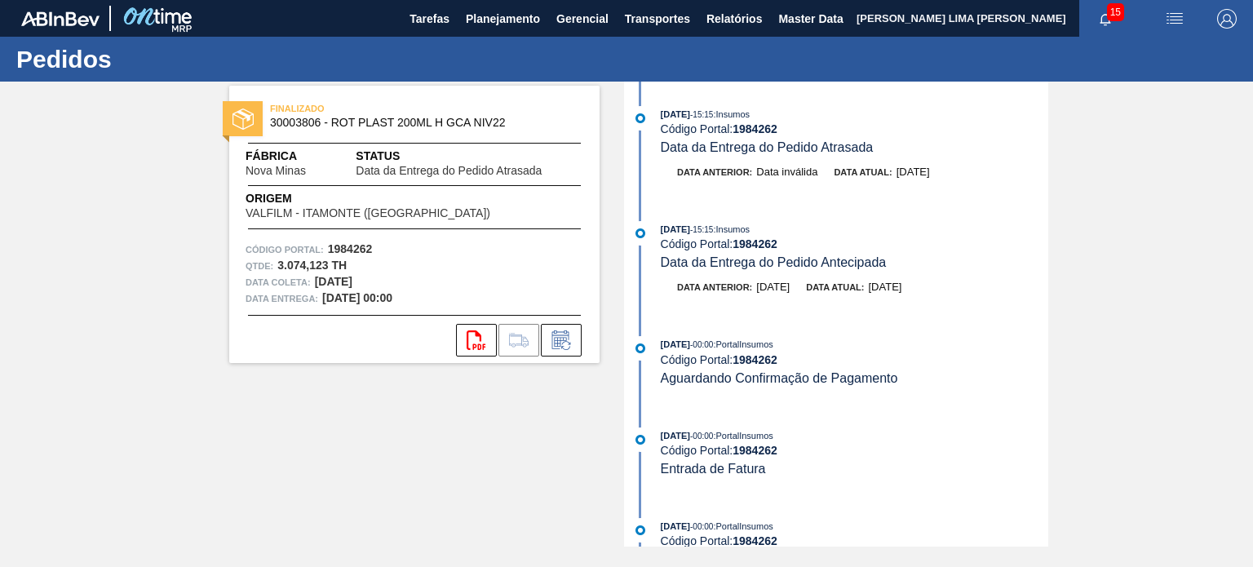
scroll to position [82, 0]
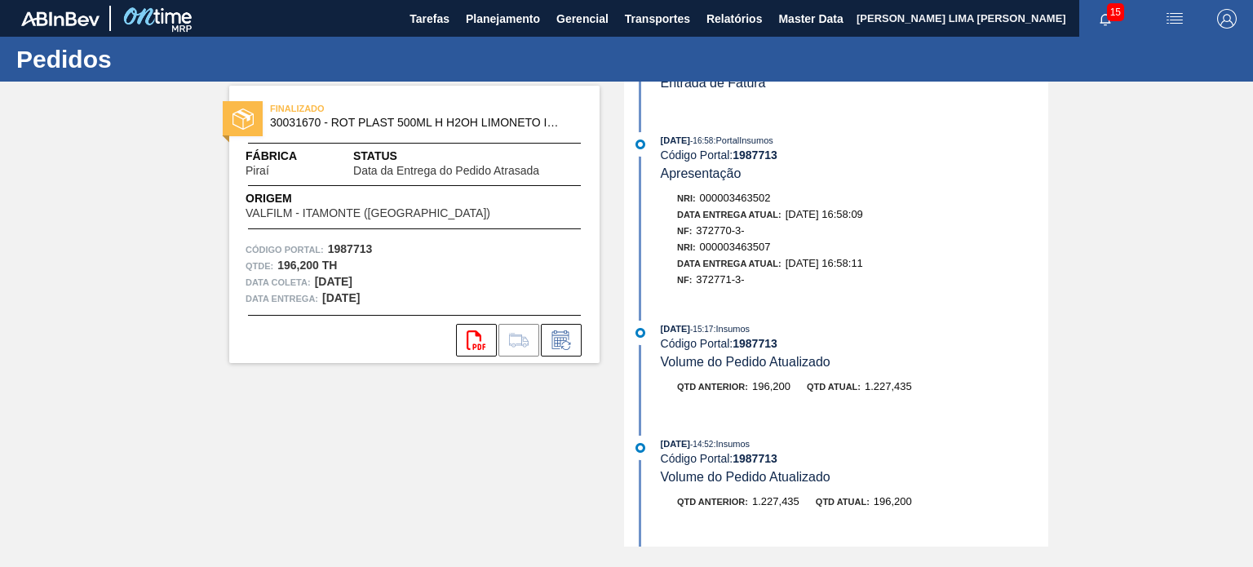
scroll to position [571, 0]
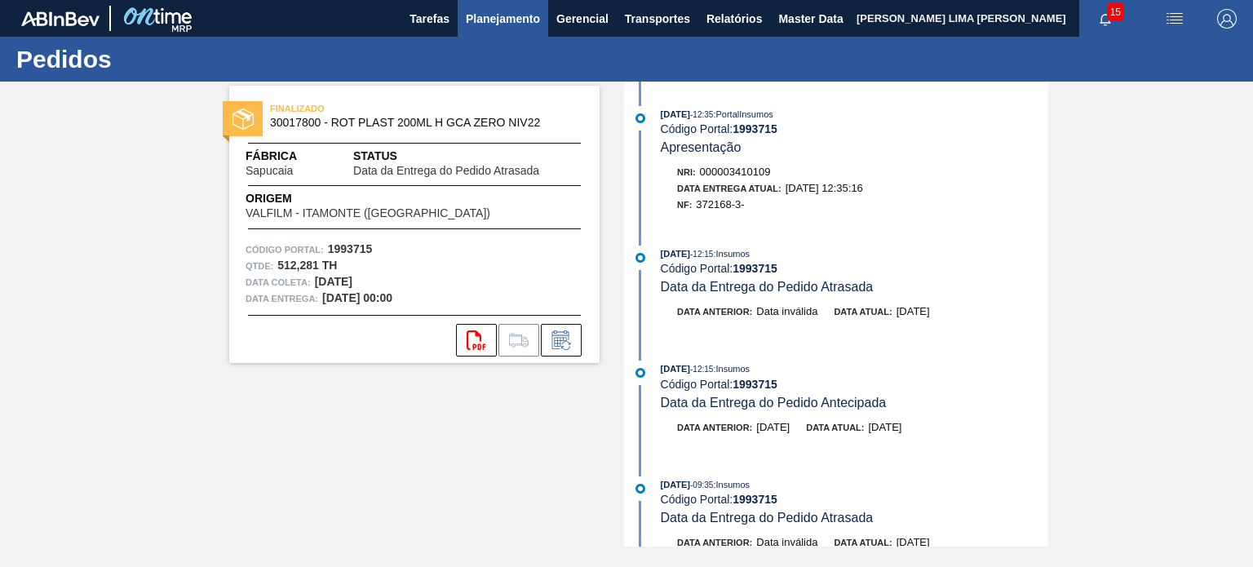
click at [490, 14] on span "Planejamento" at bounding box center [503, 19] width 74 height 20
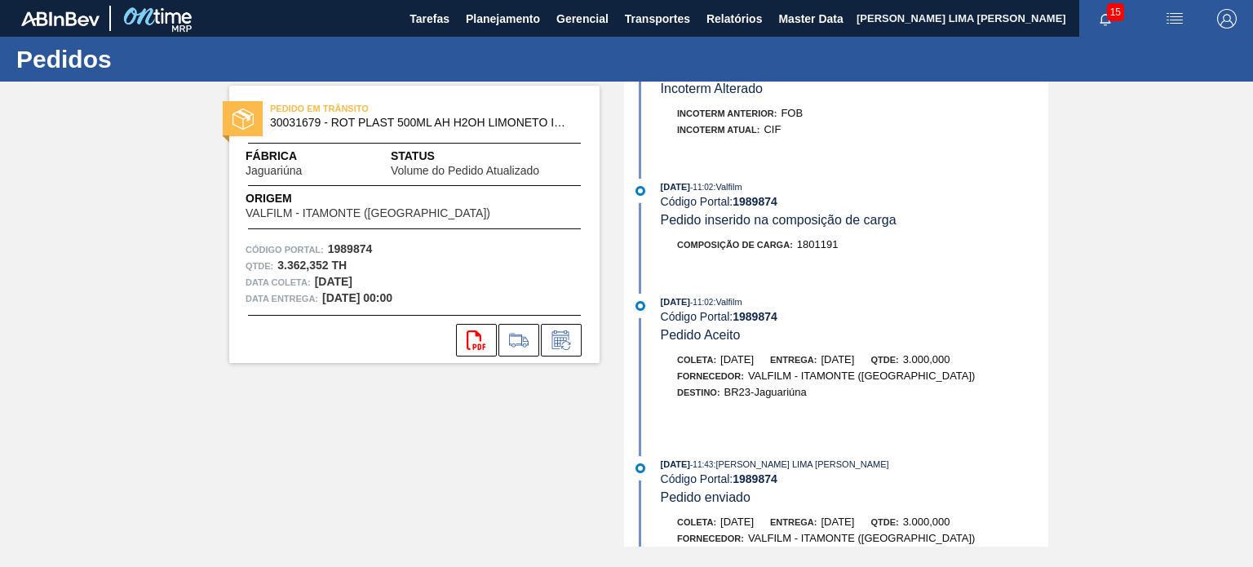
scroll to position [897, 0]
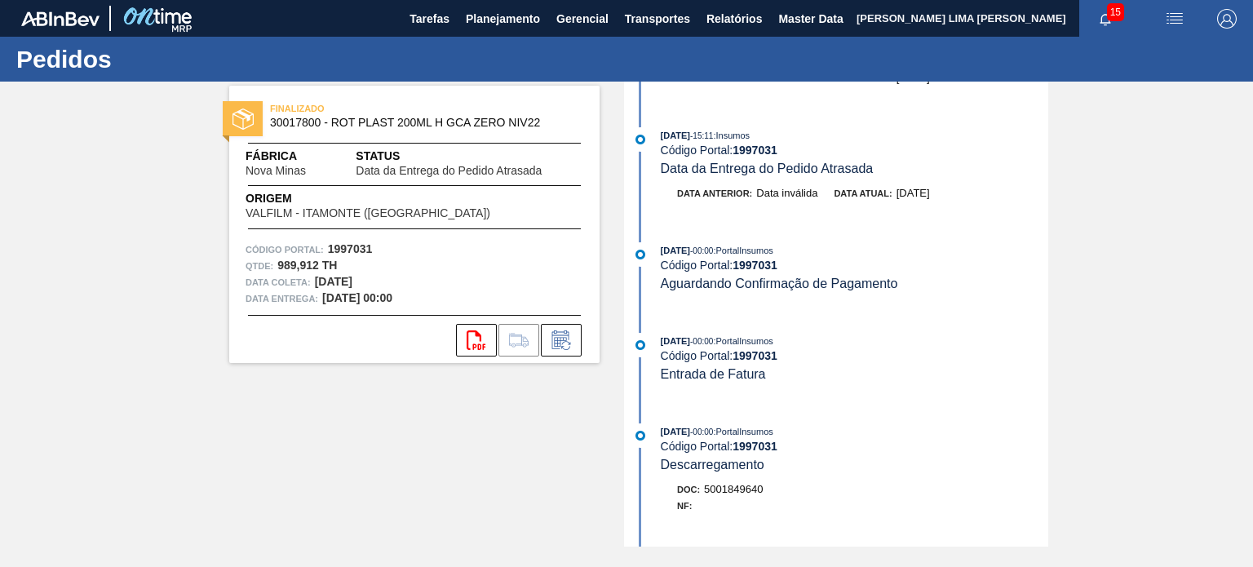
scroll to position [326, 0]
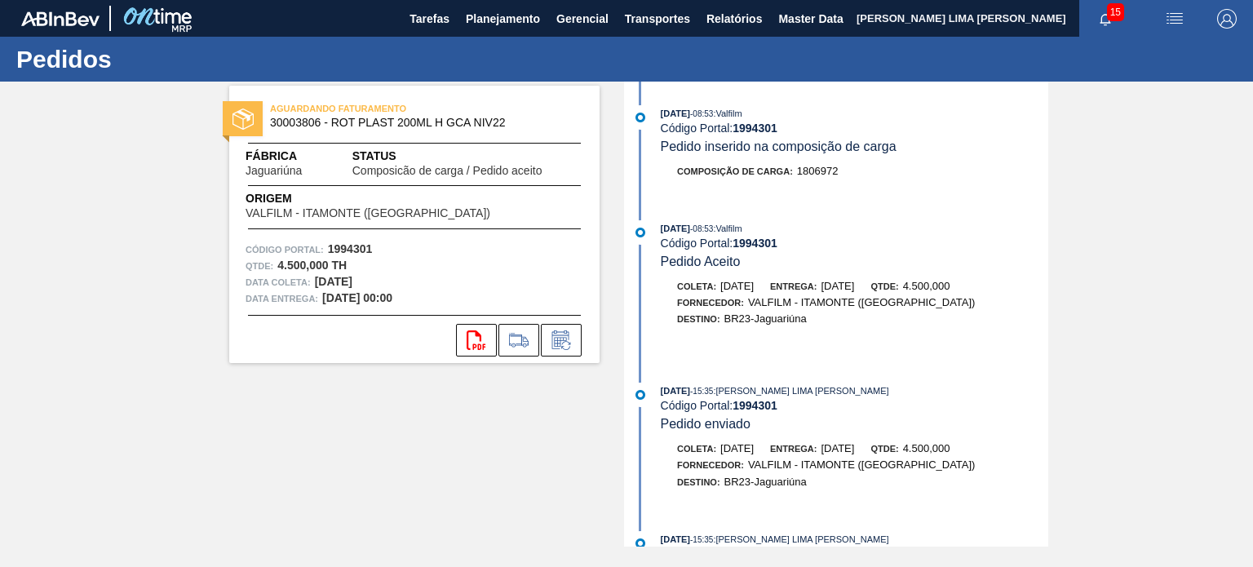
scroll to position [562, 0]
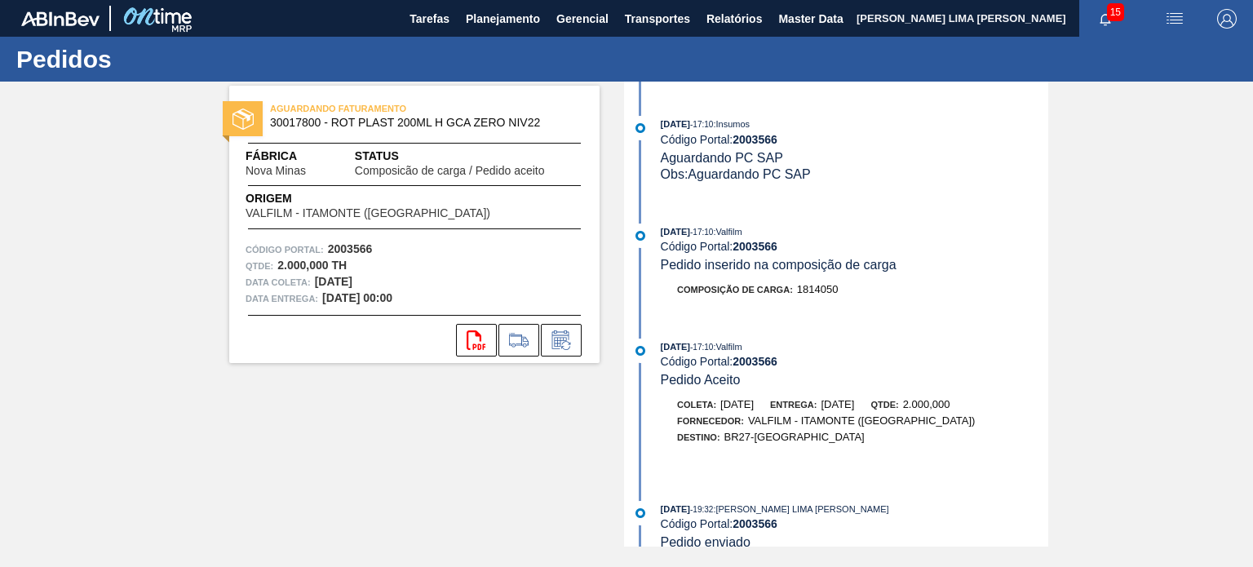
scroll to position [428, 0]
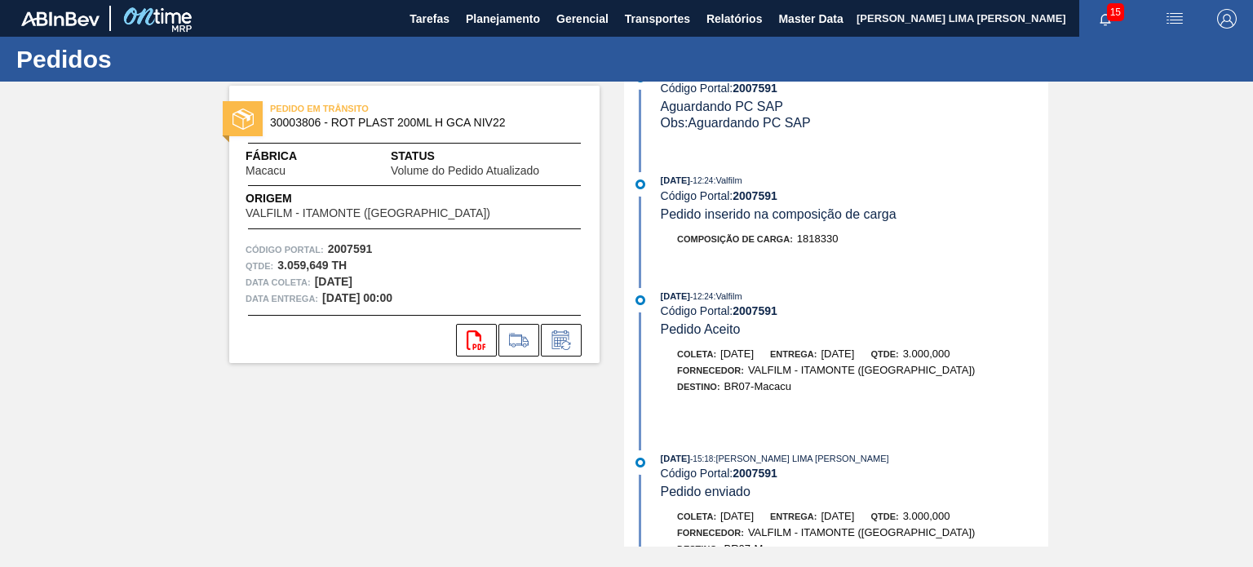
scroll to position [734, 0]
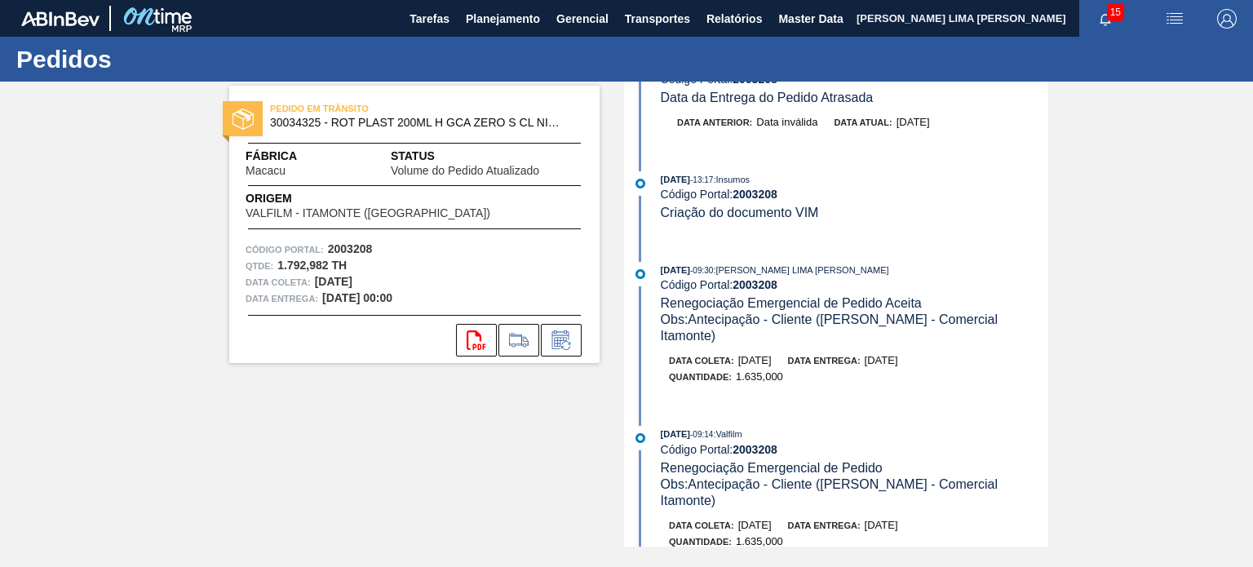
scroll to position [652, 0]
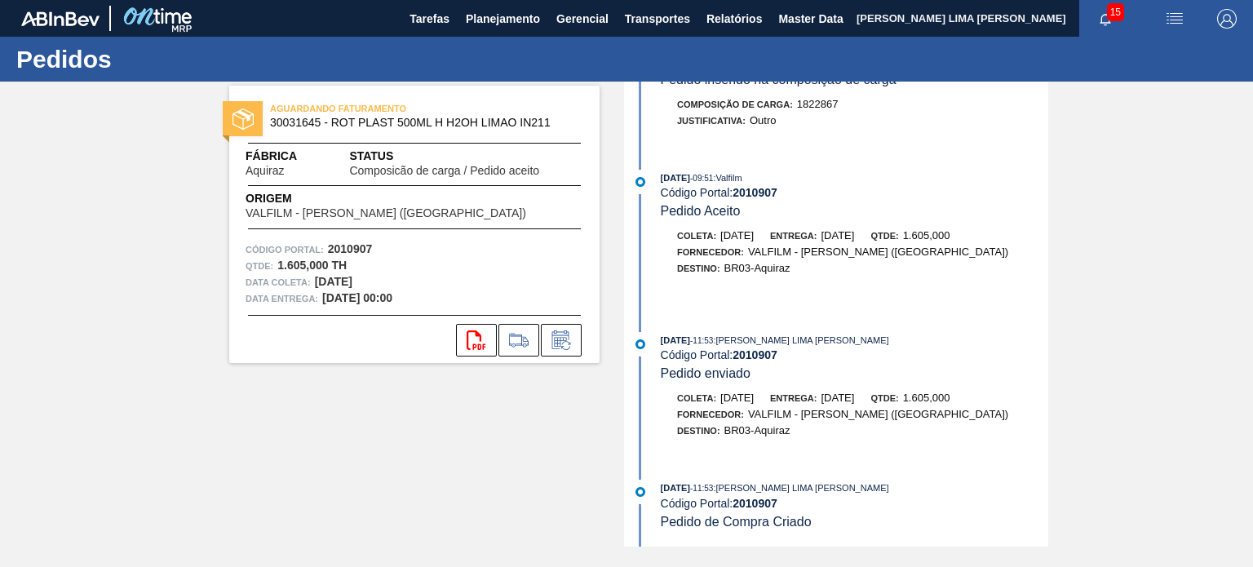
scroll to position [445, 0]
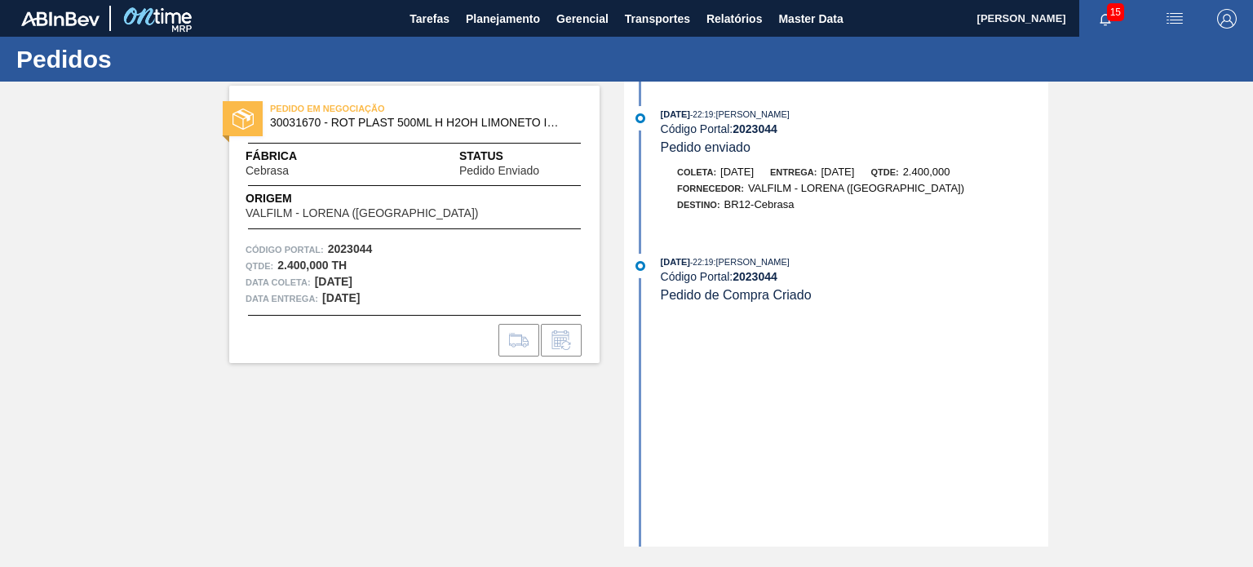
drag, startPoint x: 698, startPoint y: 113, endPoint x: 656, endPoint y: 107, distance: 42.8
click at [656, 107] on div "[DATE] 22:19 : [PERSON_NAME] Código Portal: 2023044 Pedido enviado" at bounding box center [838, 131] width 420 height 50
click at [656, 107] on div "02/09/2025 - 22:19 : MATHEUS FARIA LIMA DA SILVA Código Portal: 2023044 Pedido …" at bounding box center [838, 131] width 420 height 50
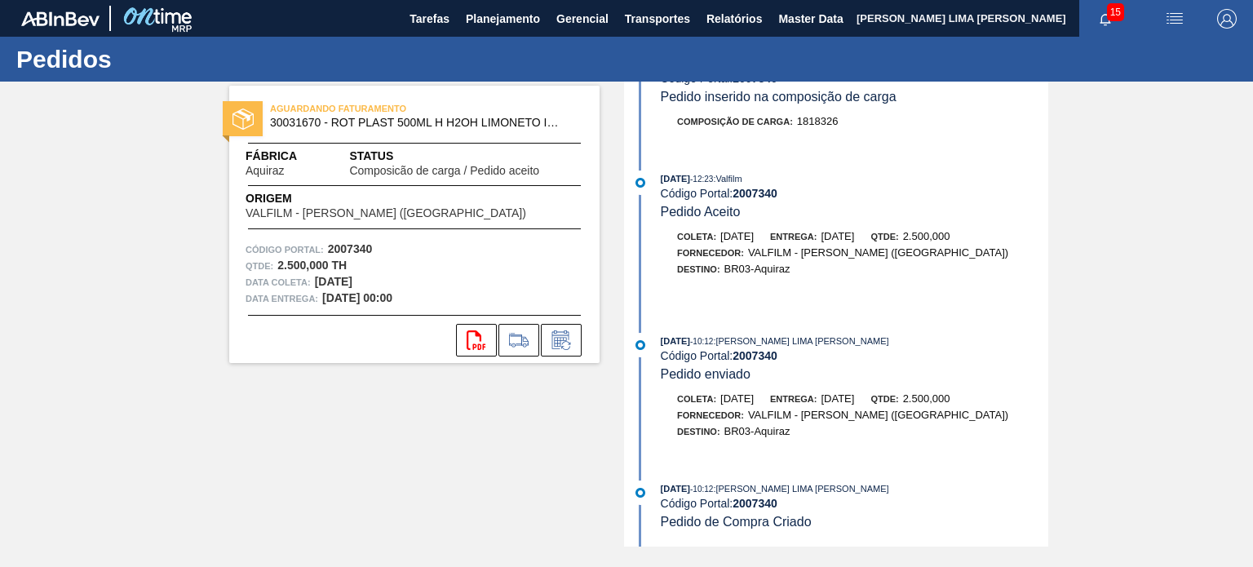
scroll to position [428, 0]
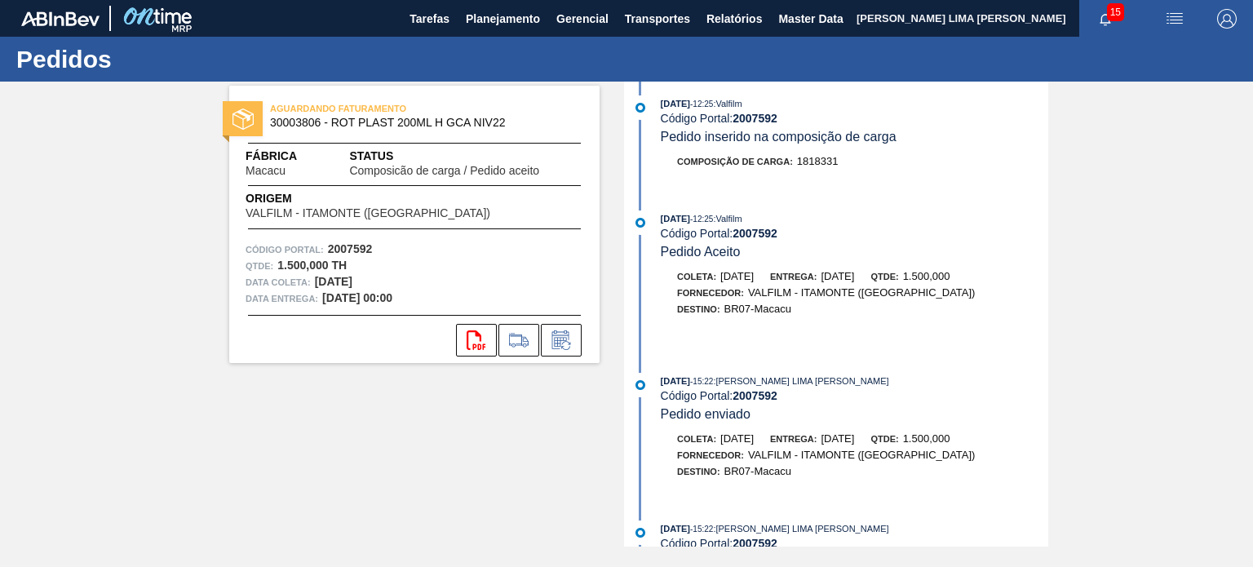
scroll to position [428, 0]
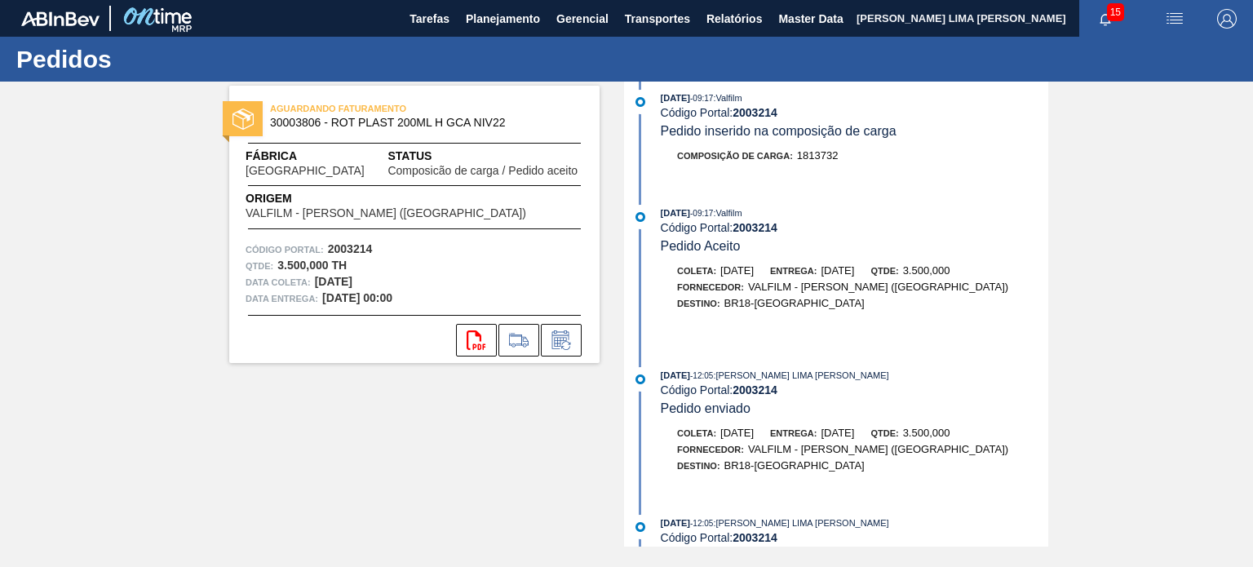
scroll to position [428, 0]
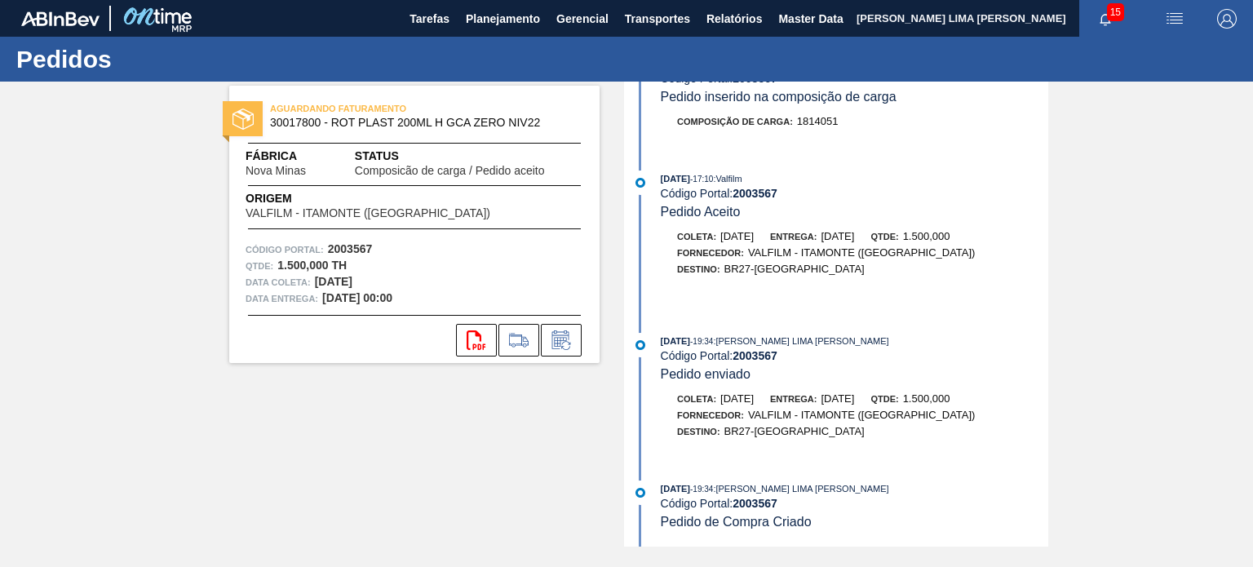
scroll to position [428, 0]
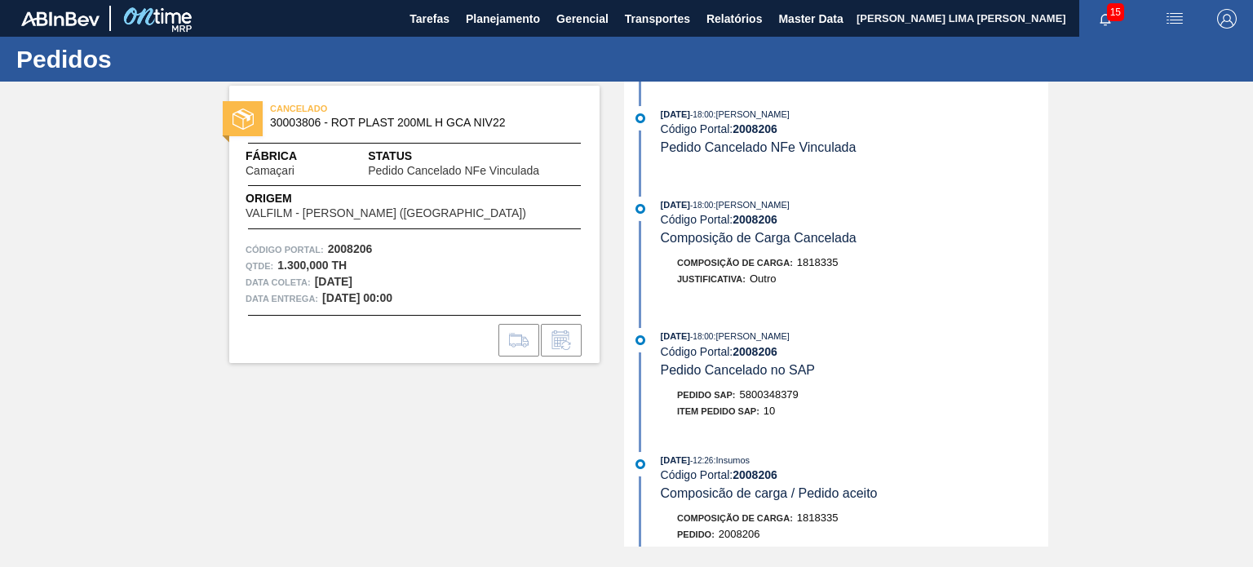
click at [418, 108] on span "CANCELADO" at bounding box center [384, 108] width 228 height 16
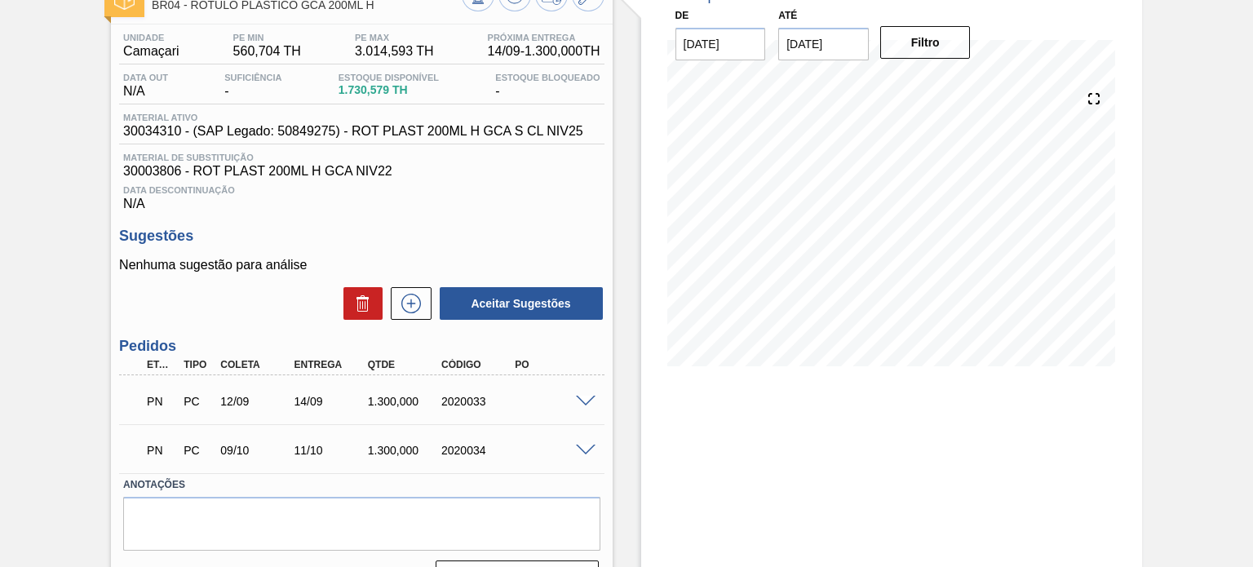
scroll to position [151, 0]
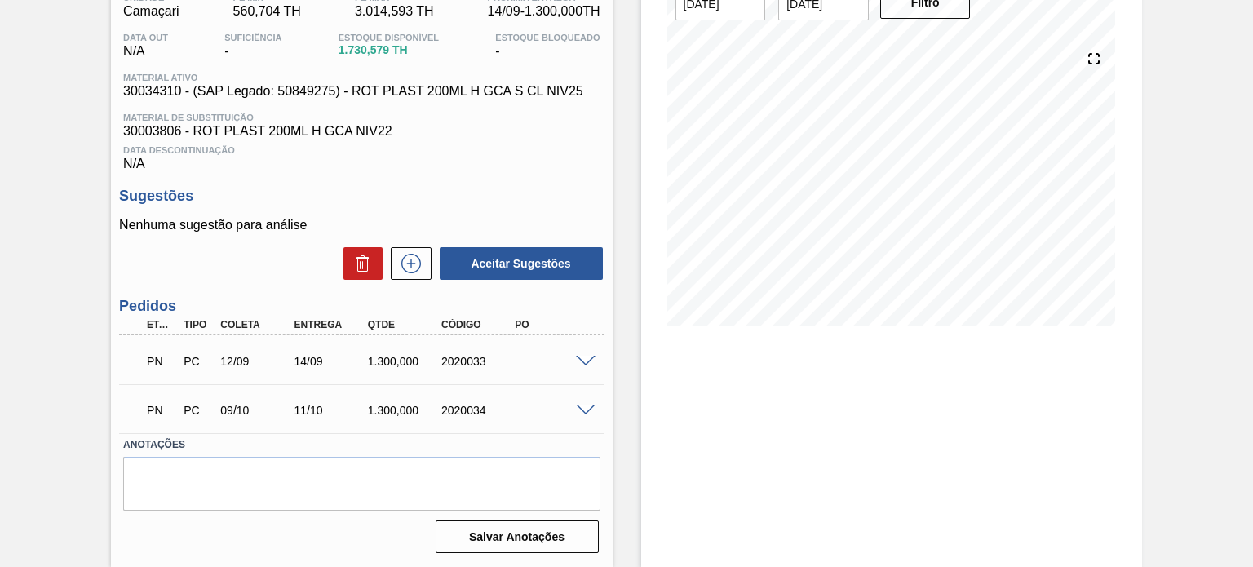
click at [434, 356] on div "2020033" at bounding box center [467, 361] width 73 height 13
click at [442, 356] on div "2020033" at bounding box center [477, 361] width 81 height 13
copy div "2020033"
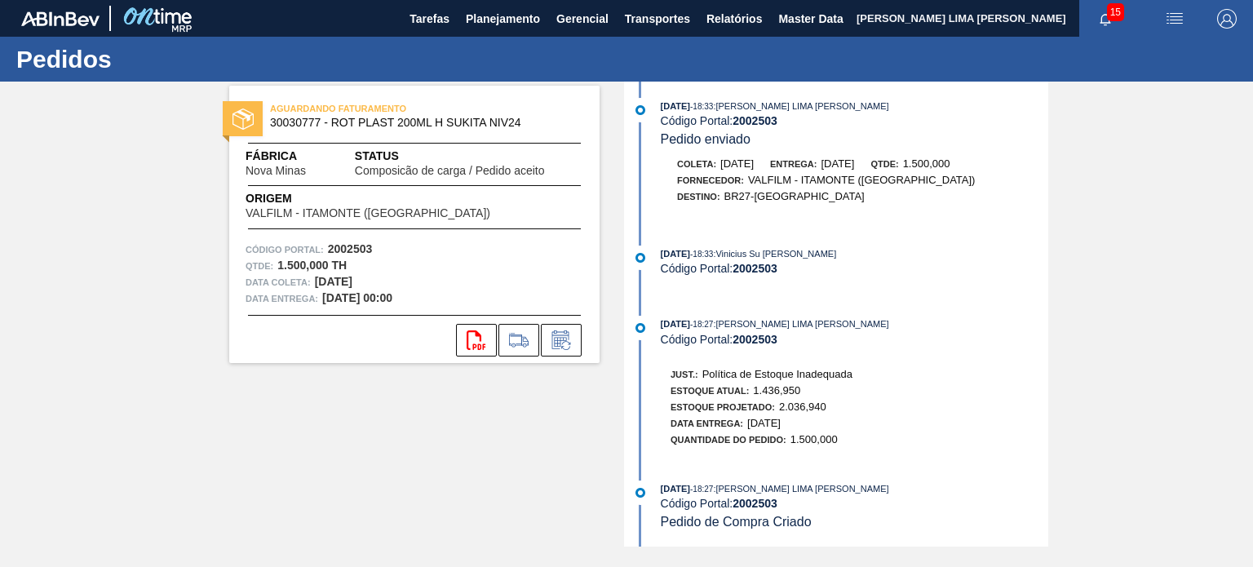
scroll to position [668, 0]
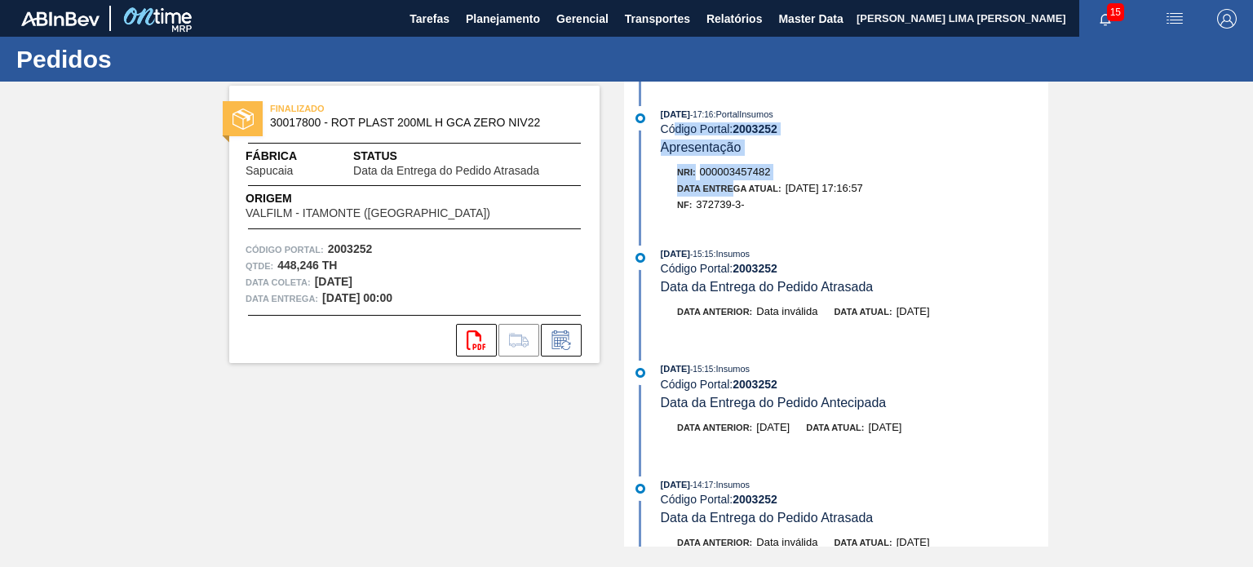
drag, startPoint x: 695, startPoint y: 126, endPoint x: 732, endPoint y: 188, distance: 71.8
click at [732, 188] on div "[DATE] 17:16 : PortalInsumos Código Portal: 2003252 Apresentação Nri: 000003457…" at bounding box center [838, 163] width 420 height 115
click at [736, 191] on span "Data Entrega Atual:" at bounding box center [729, 188] width 104 height 10
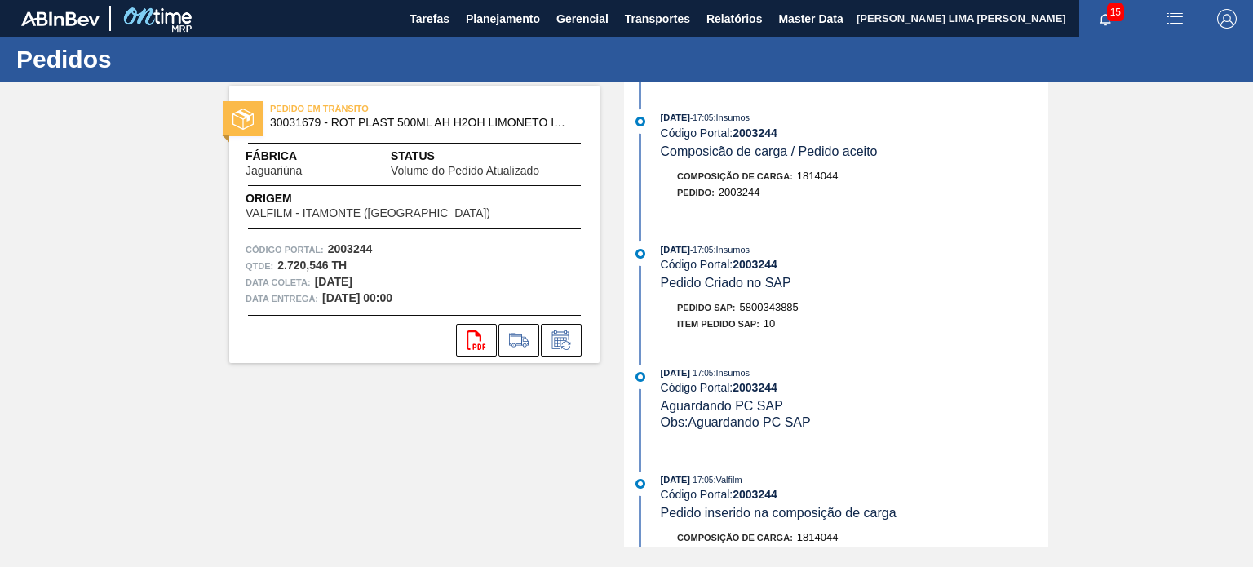
scroll to position [1756, 0]
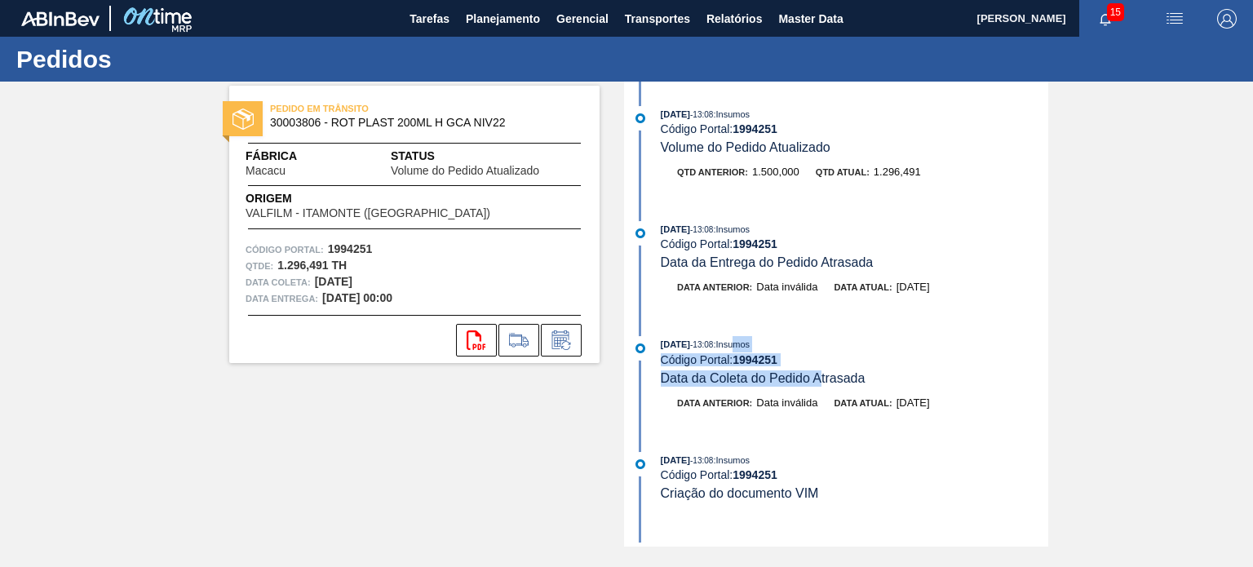
drag, startPoint x: 797, startPoint y: 369, endPoint x: 747, endPoint y: 343, distance: 56.2
click at [749, 345] on div "03/09/2025 - 13:08 : Insumos Código Portal: 1994251 Data da Coleta do Pedido At…" at bounding box center [854, 361] width 387 height 50
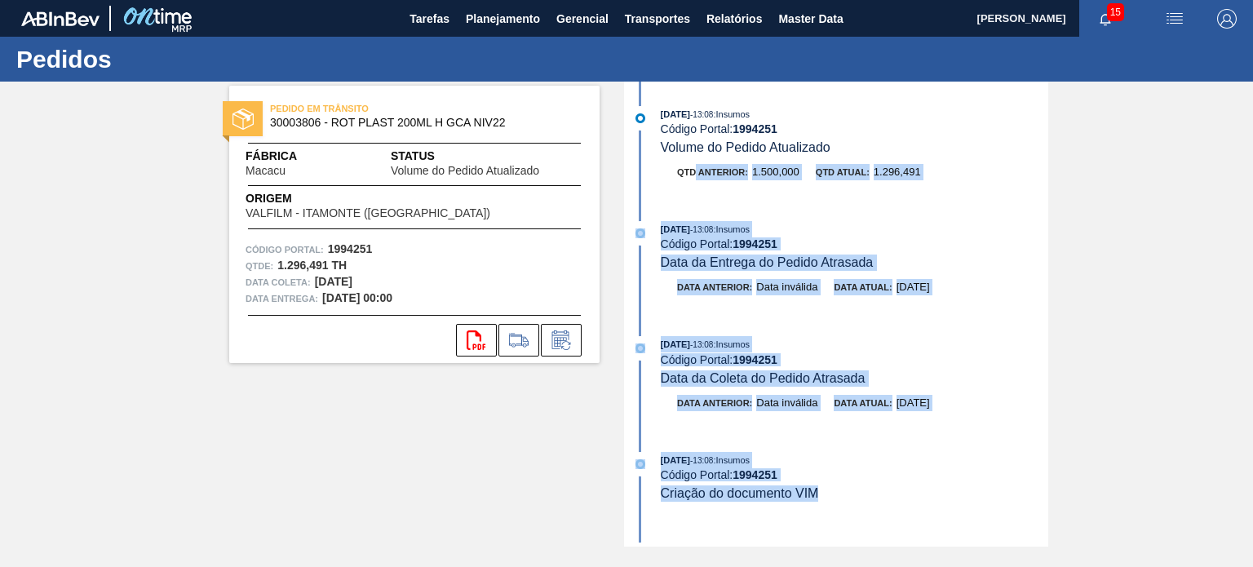
drag, startPoint x: 758, startPoint y: 457, endPoint x: 689, endPoint y: 141, distance: 323.1
click at [689, 142] on div "03/09/2025 - 13:08 : Insumos Código Portal: 1994251 Volume do Pedido Atualizado…" at bounding box center [838, 314] width 420 height 465
click at [695, 154] on span "Volume do Pedido Atualizado" at bounding box center [746, 147] width 170 height 14
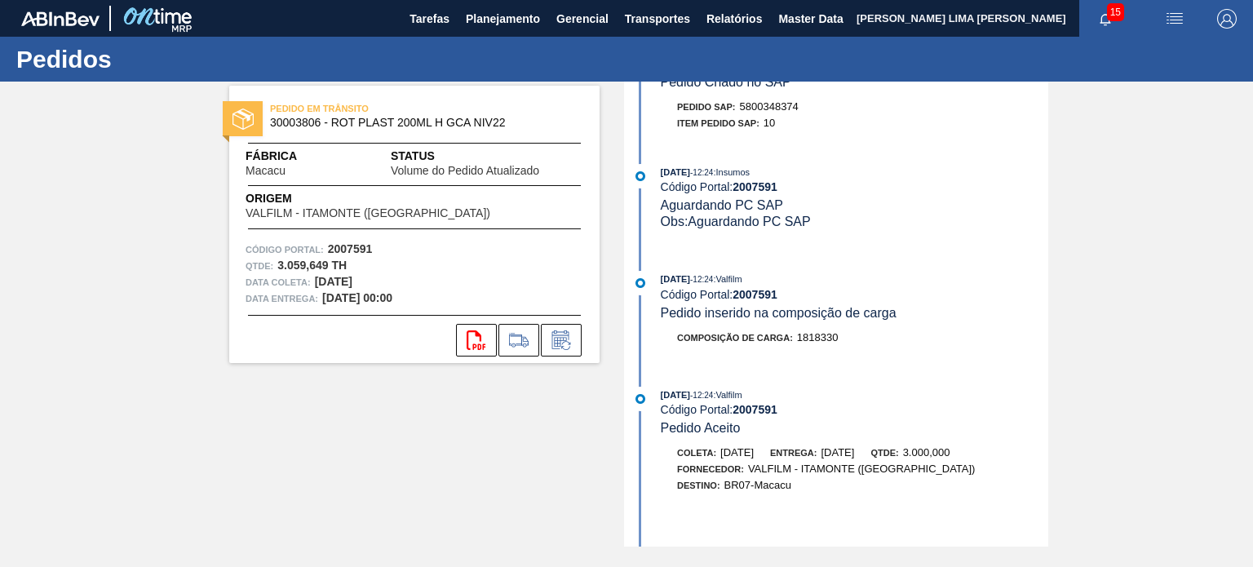
scroll to position [734, 0]
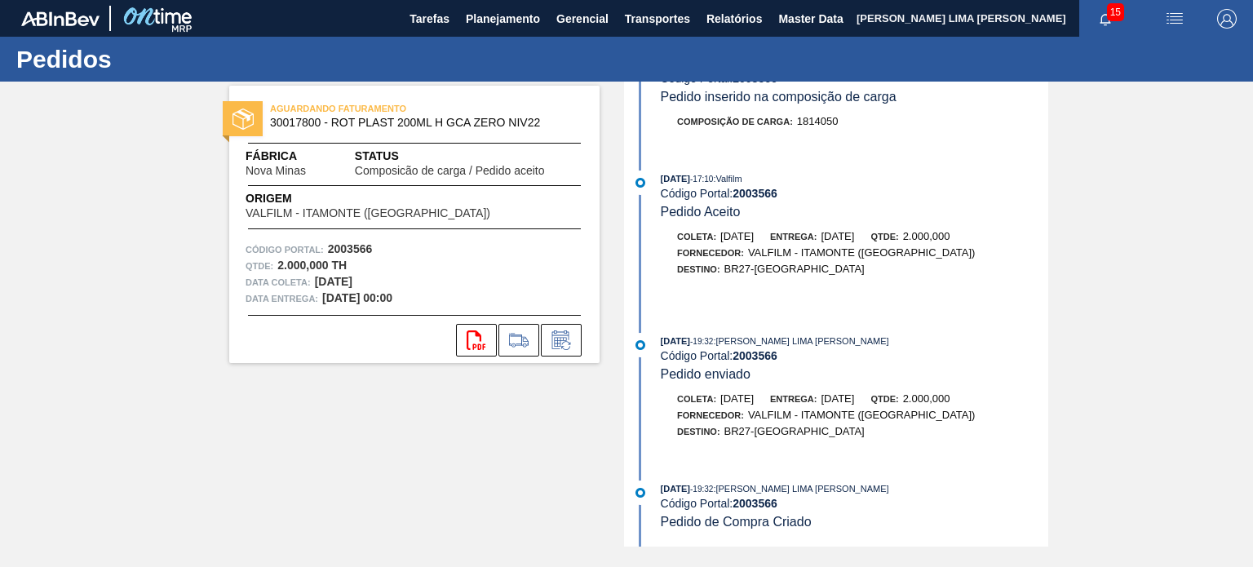
scroll to position [428, 0]
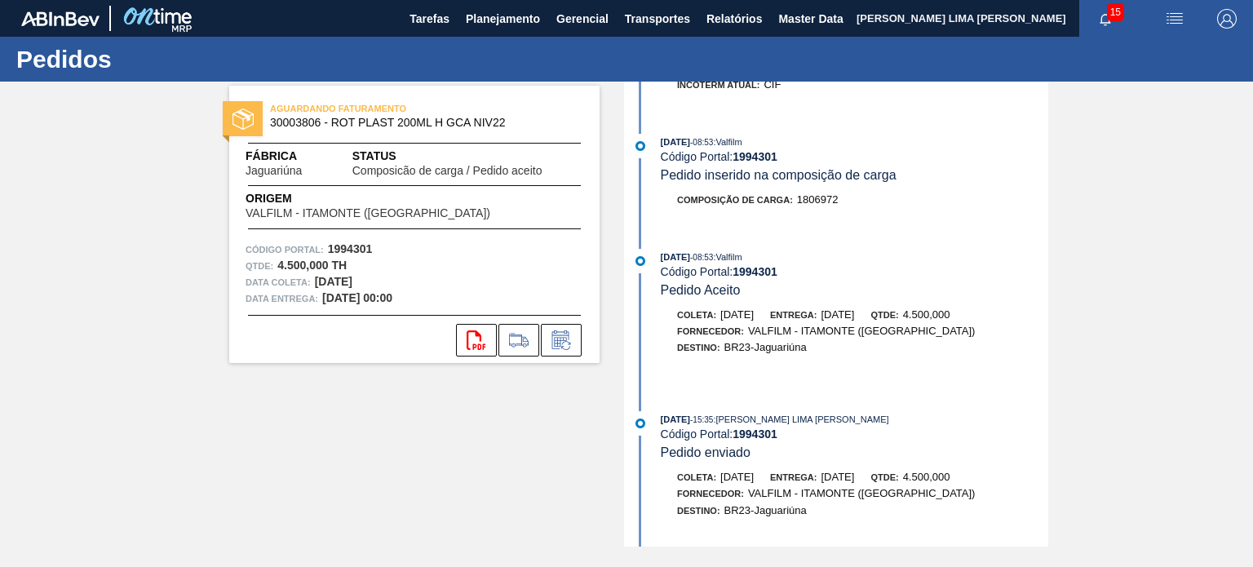
scroll to position [489, 0]
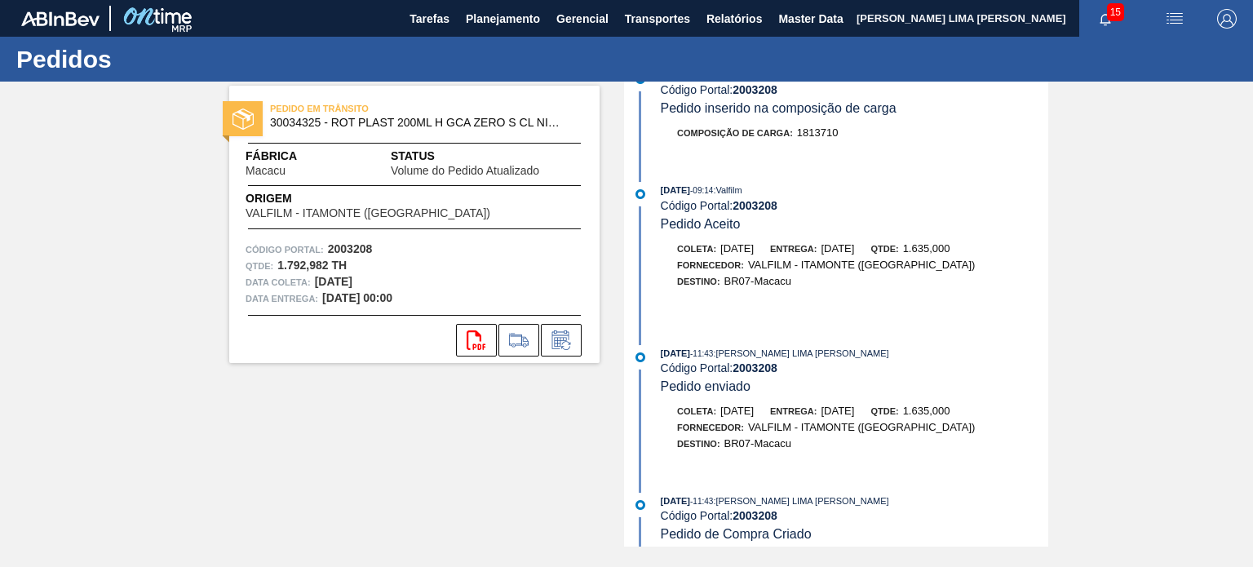
scroll to position [1380, 0]
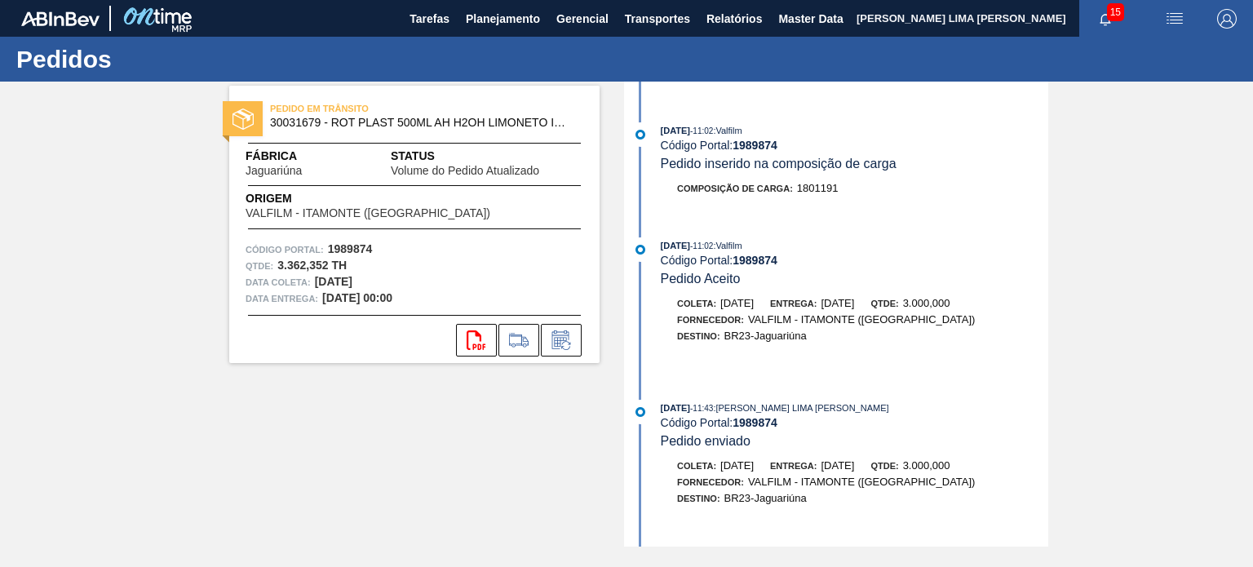
scroll to position [1005, 0]
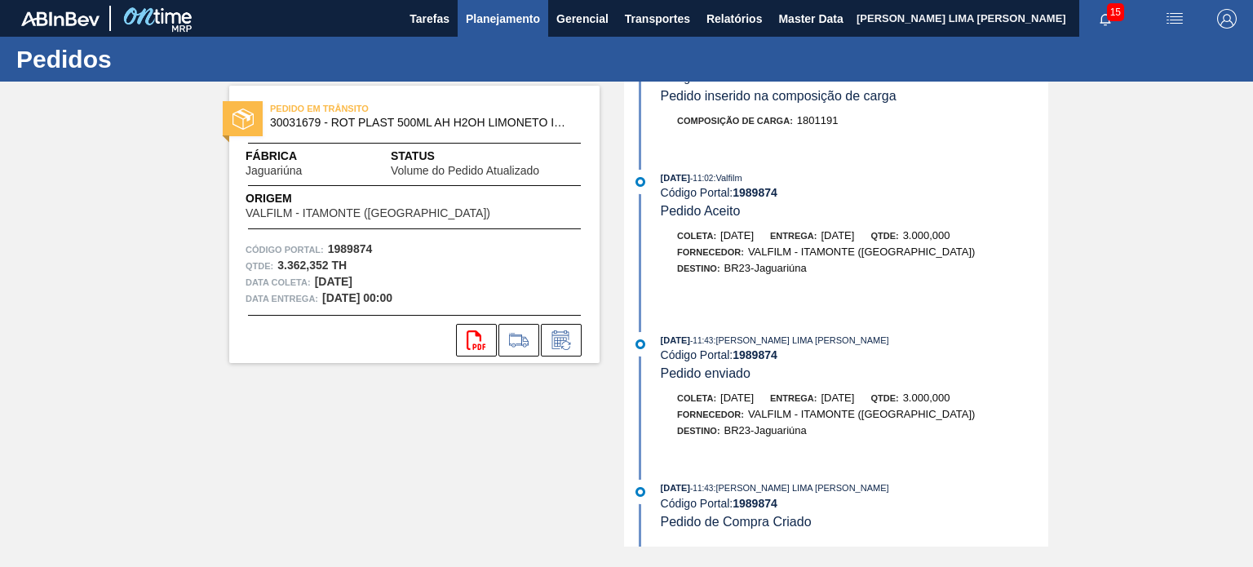
click at [495, 28] on span "Planejamento" at bounding box center [503, 19] width 74 height 20
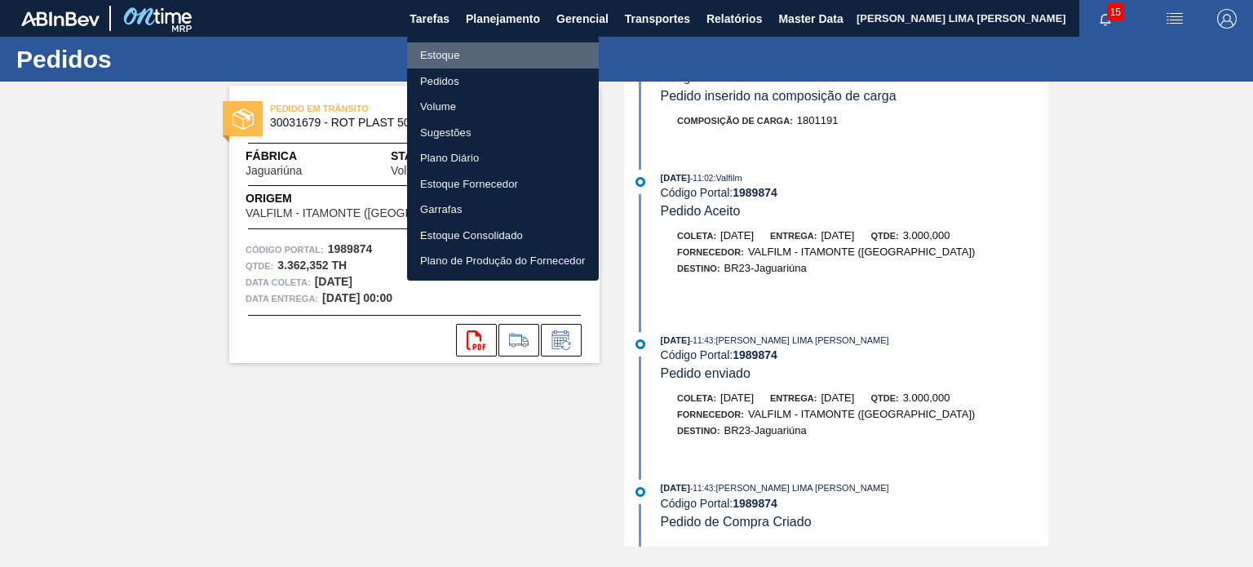
click at [487, 51] on li "Estoque" at bounding box center [503, 55] width 192 height 26
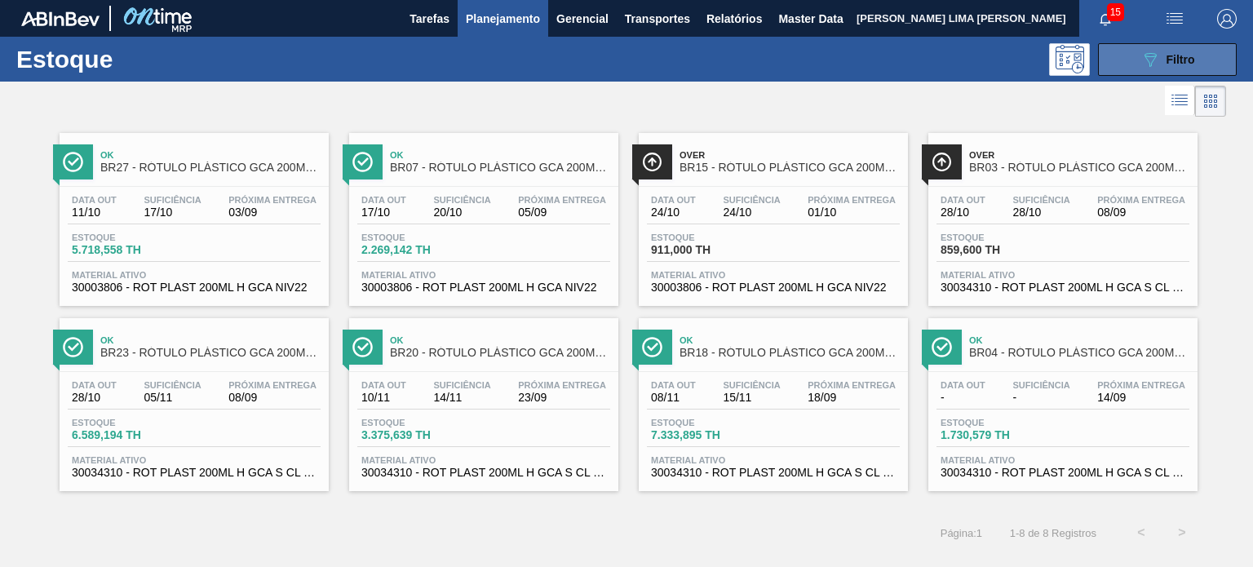
click at [1175, 63] on span "Filtro" at bounding box center [1180, 59] width 29 height 13
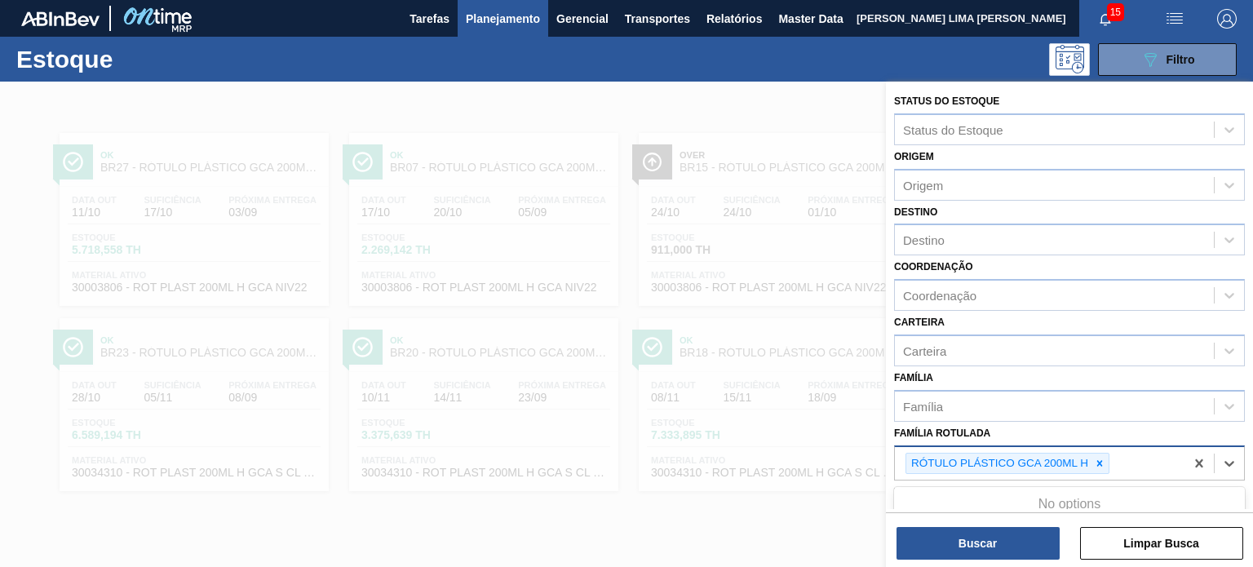
click at [1098, 471] on div "RÓTULO PLÁSTICO GCA 200ML H" at bounding box center [1040, 463] width 290 height 33
click at [1094, 462] on icon at bounding box center [1099, 462] width 11 height 11
paste Rotulada "RÓTULO PLÁSTICO GCA 200ML H"
type Rotulada "RÓTULO PLÁSTICO GCA 200ML H"
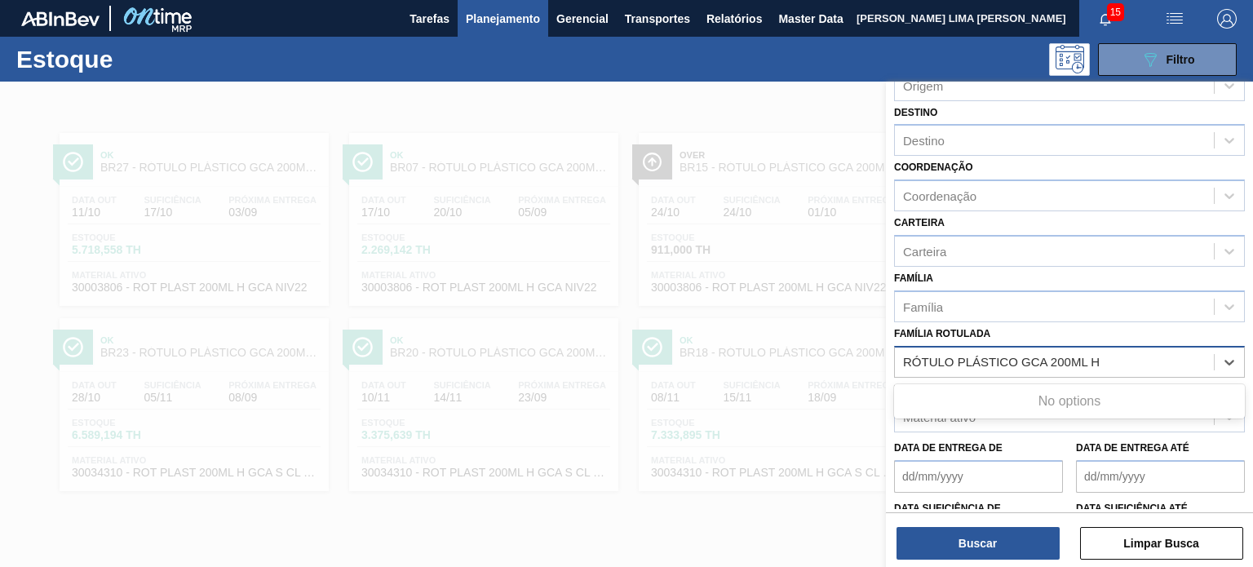
scroll to position [208, 0]
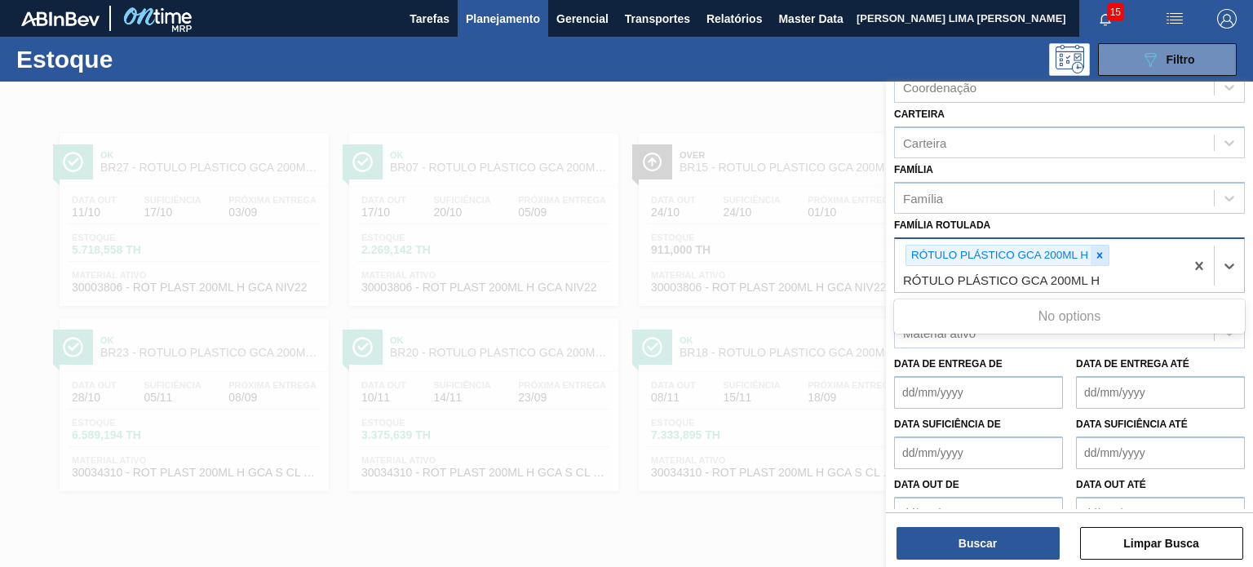
click at [1096, 254] on icon at bounding box center [1099, 255] width 11 height 11
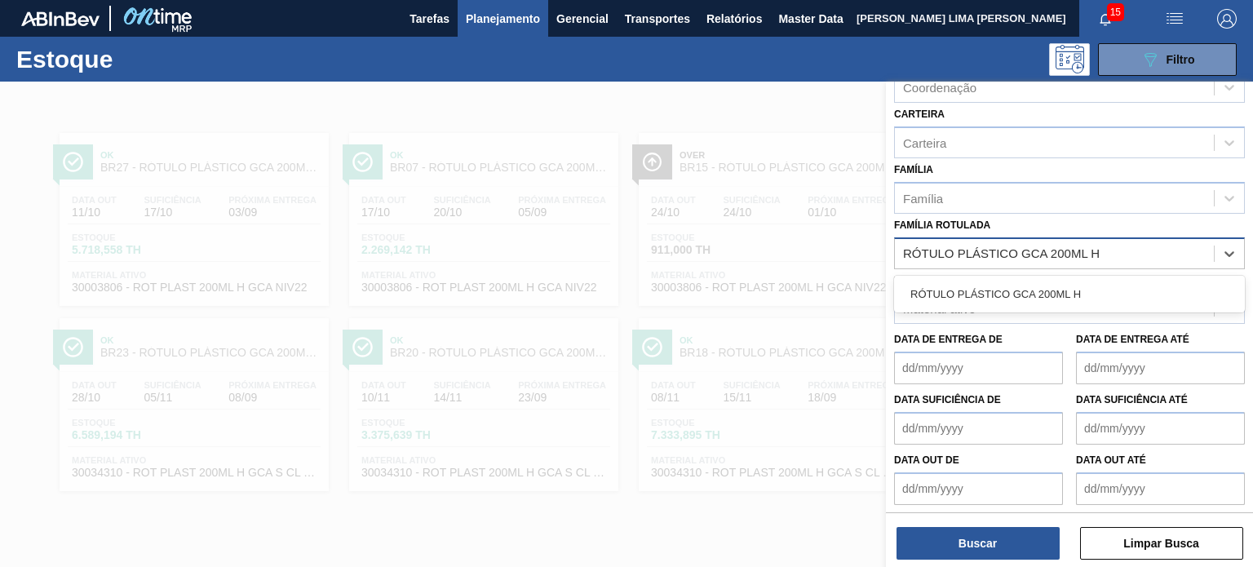
click at [1061, 283] on div "RÓTULO PLÁSTICO GCA 200ML H" at bounding box center [1069, 294] width 351 height 30
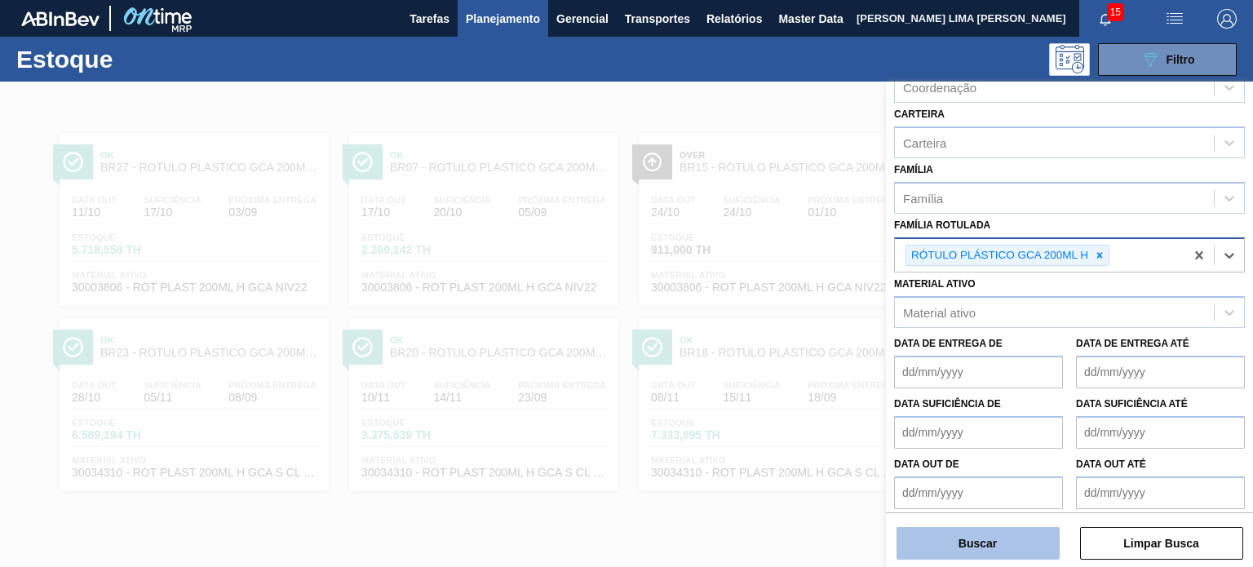
click at [1018, 555] on button "Buscar" at bounding box center [977, 543] width 163 height 33
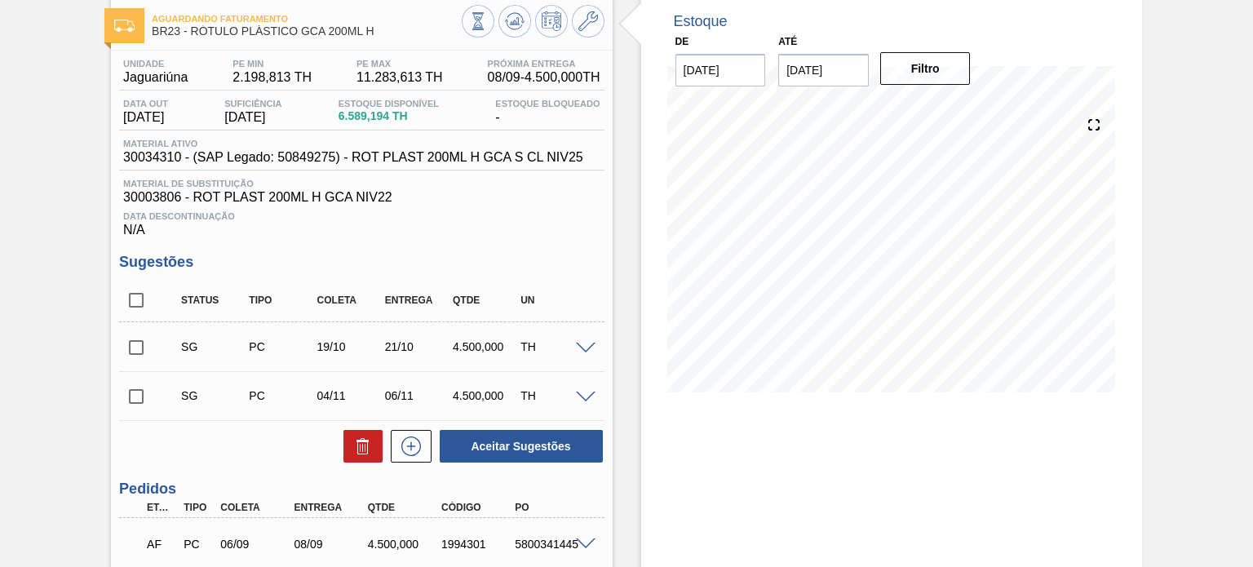
scroll to position [245, 0]
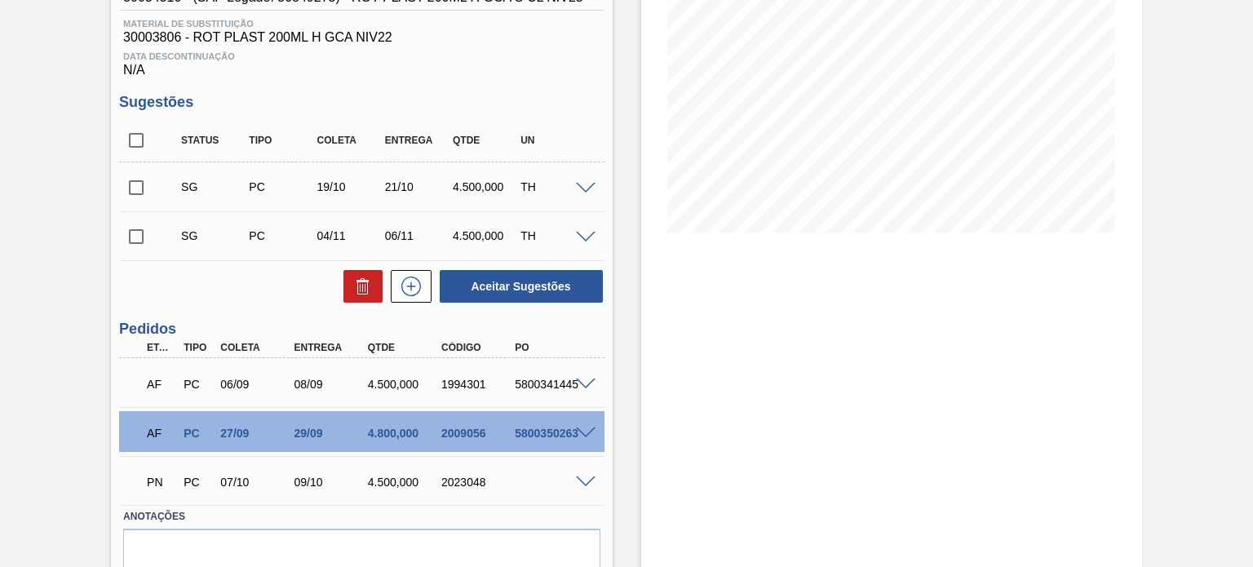
click at [482, 431] on div "2009056" at bounding box center [477, 433] width 81 height 13
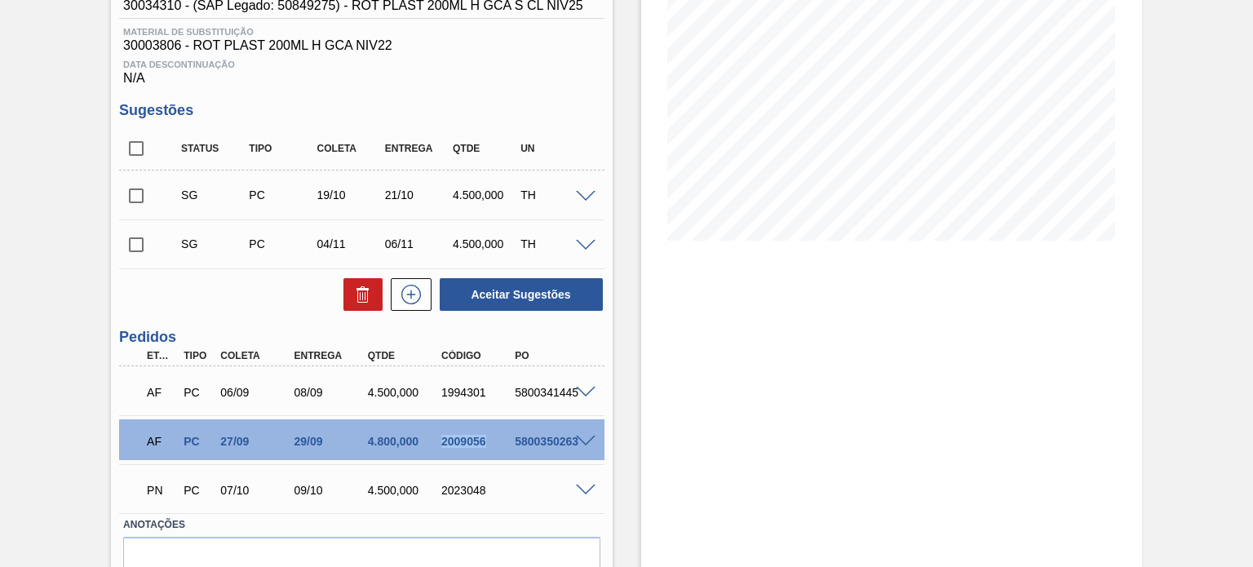
scroll to position [316, 0]
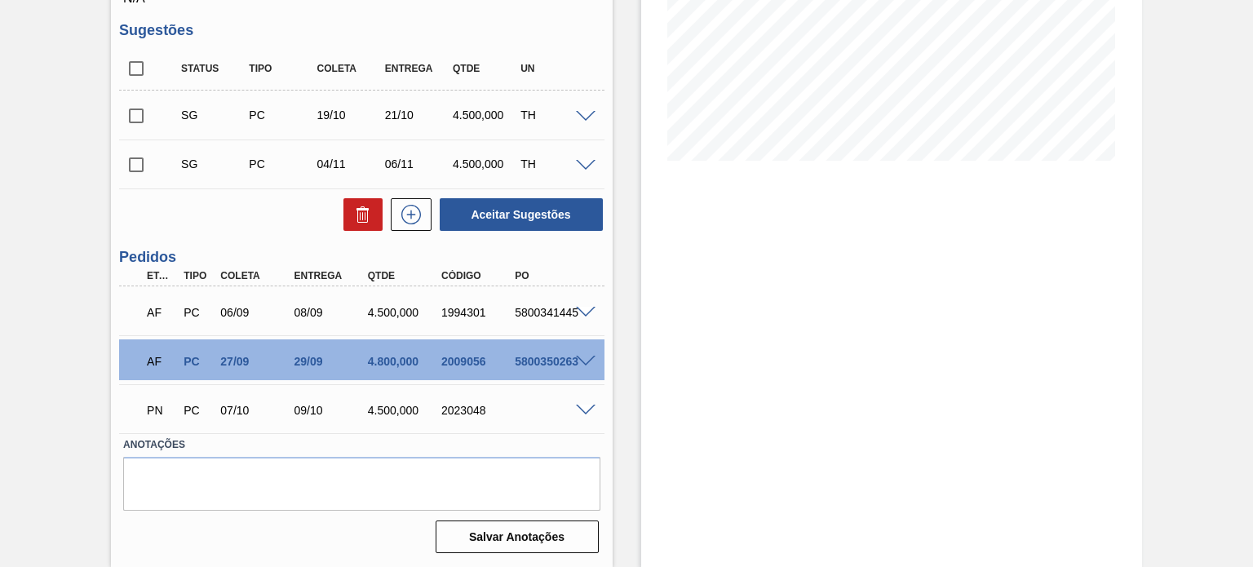
click at [584, 413] on span at bounding box center [586, 410] width 20 height 12
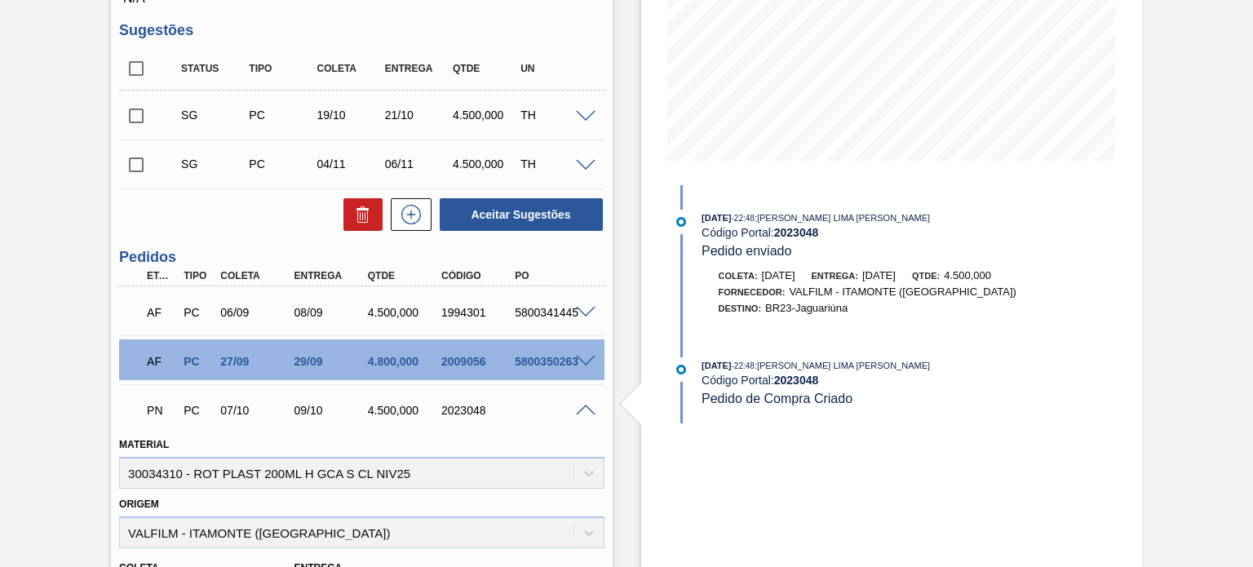
click at [584, 413] on span at bounding box center [586, 410] width 20 height 12
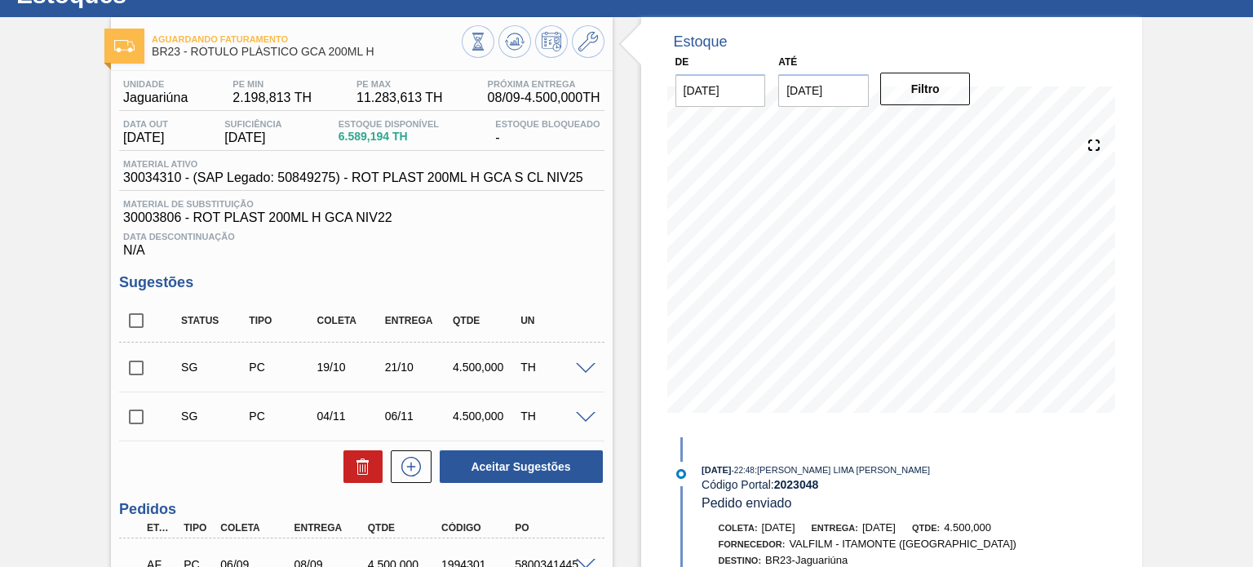
scroll to position [0, 0]
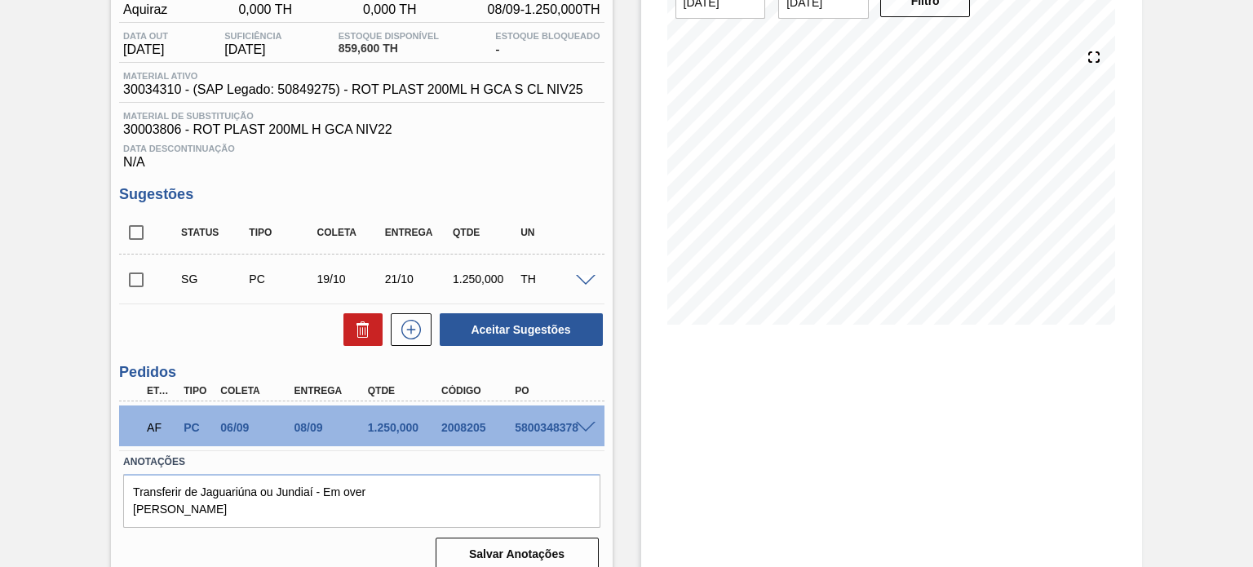
scroll to position [170, 0]
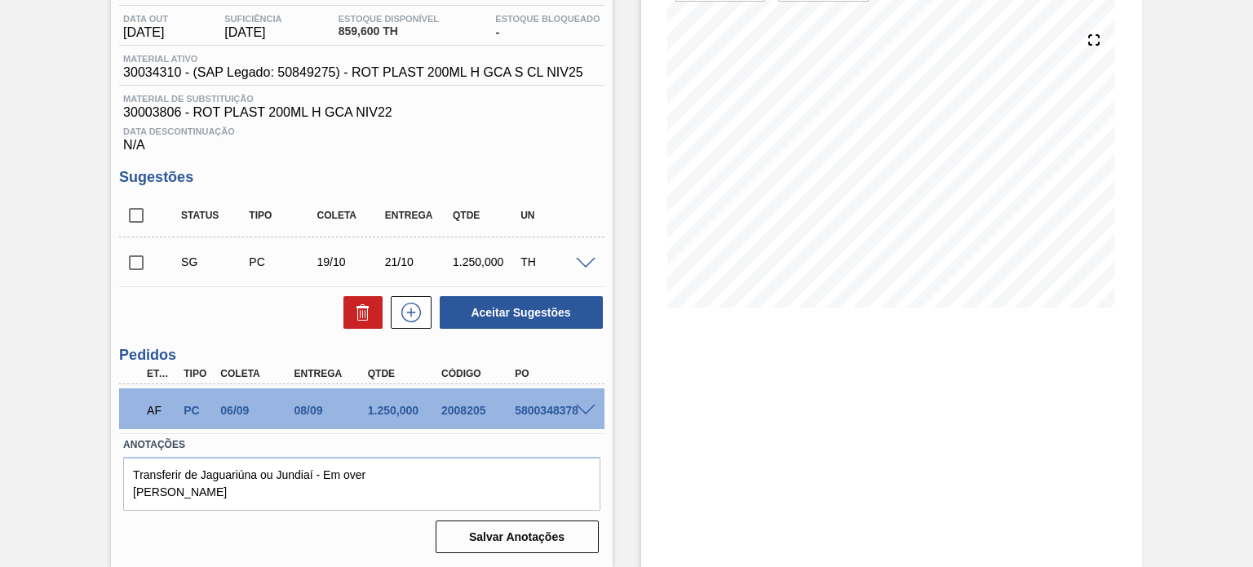
click at [579, 409] on span at bounding box center [586, 410] width 20 height 12
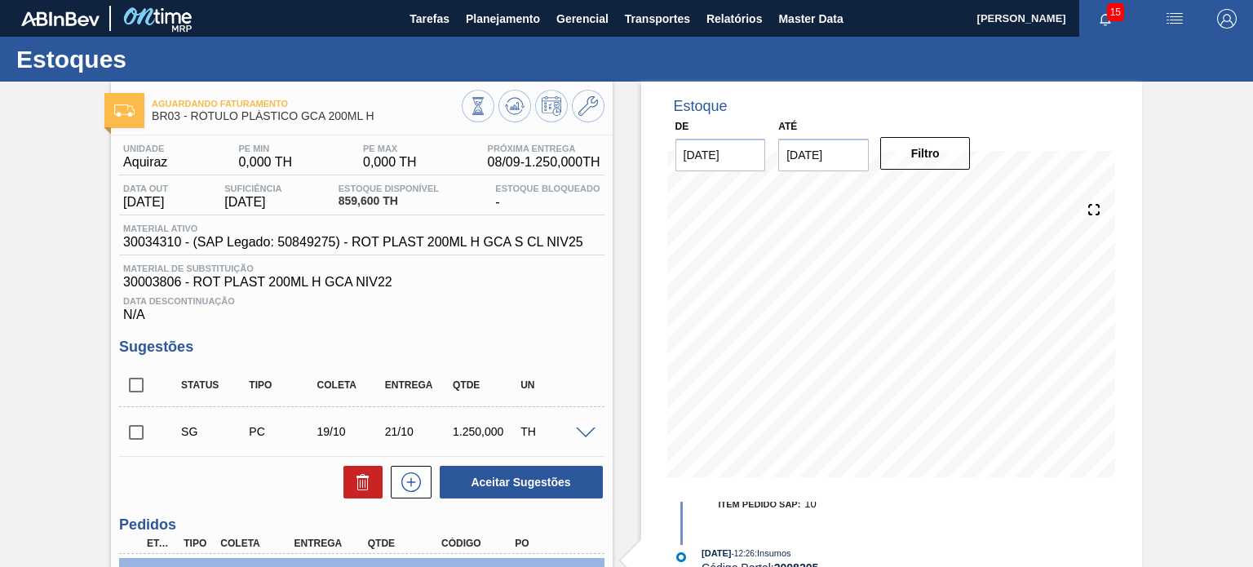
scroll to position [0, 0]
drag, startPoint x: 385, startPoint y: 123, endPoint x: 191, endPoint y: 120, distance: 194.1
click at [191, 120] on div "Aguardando Faturamento BR03 - RÓTULO PLÁSTICO GCA 200ML H" at bounding box center [306, 110] width 309 height 37
copy span "RÓTULO PLÁSTICO GCA 200ML H"
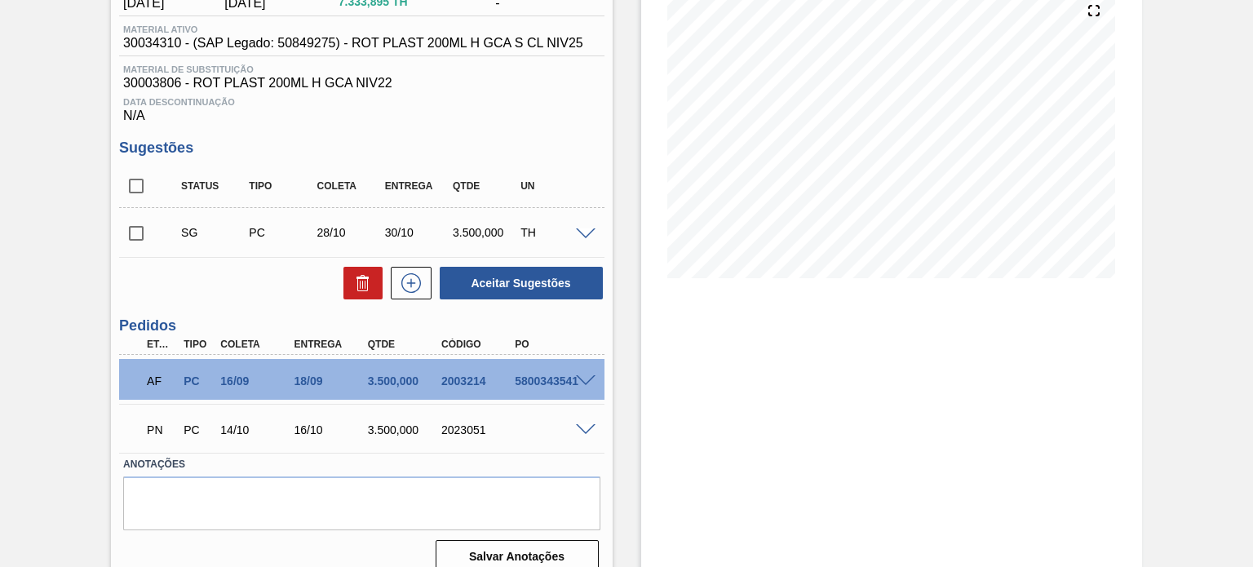
scroll to position [219, 0]
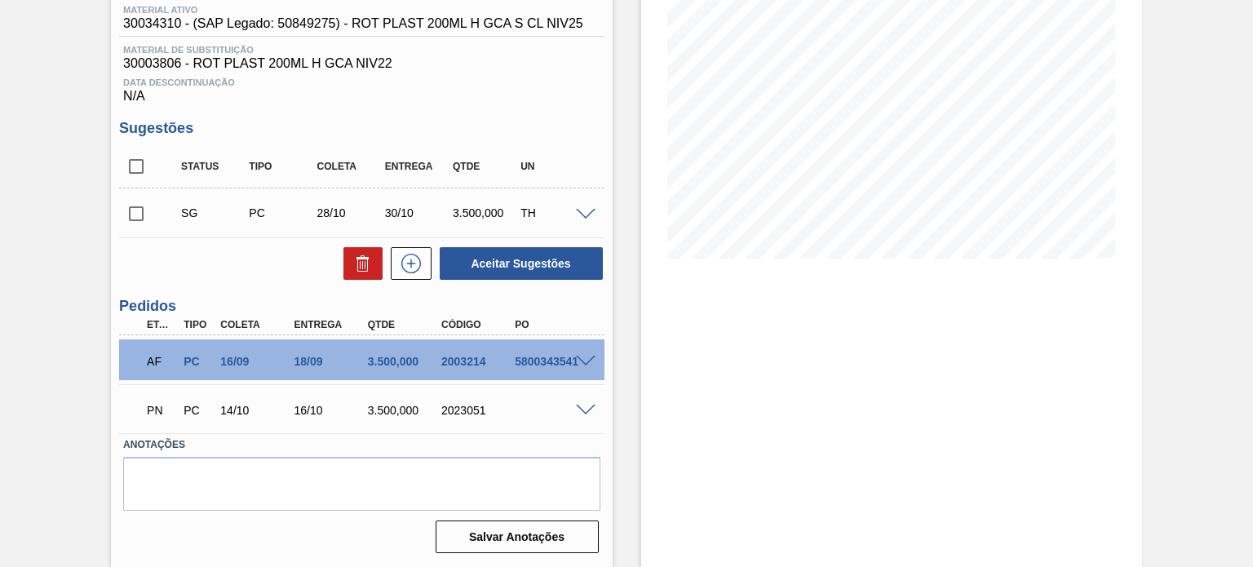
click at [310, 358] on div "18/09" at bounding box center [330, 361] width 81 height 13
click at [309, 358] on div "18/09" at bounding box center [330, 361] width 81 height 13
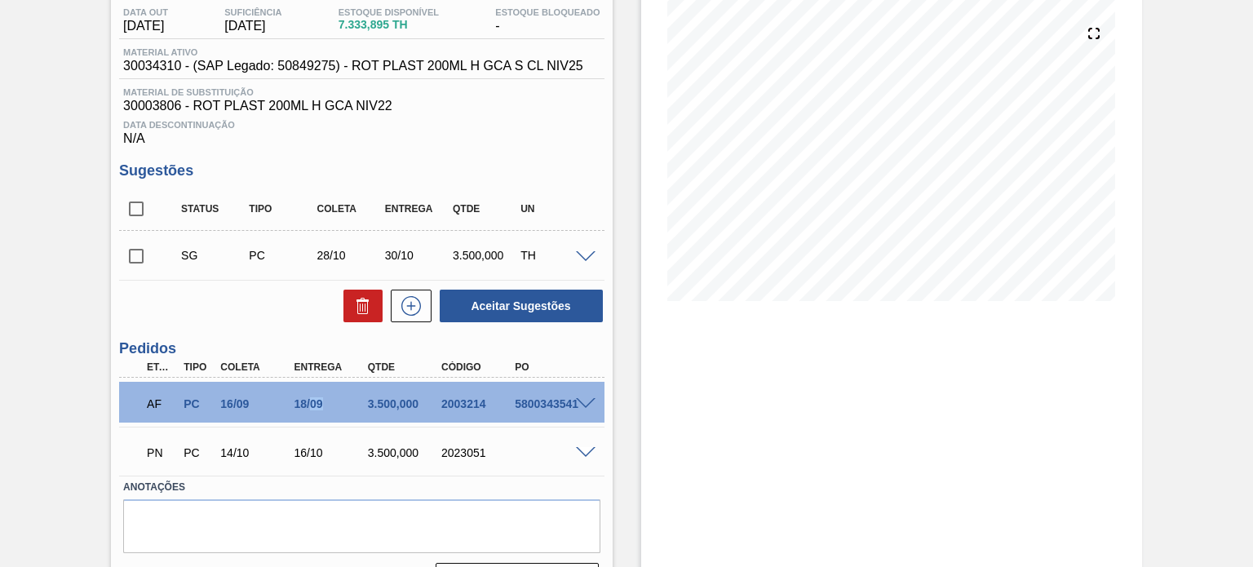
scroll to position [137, 0]
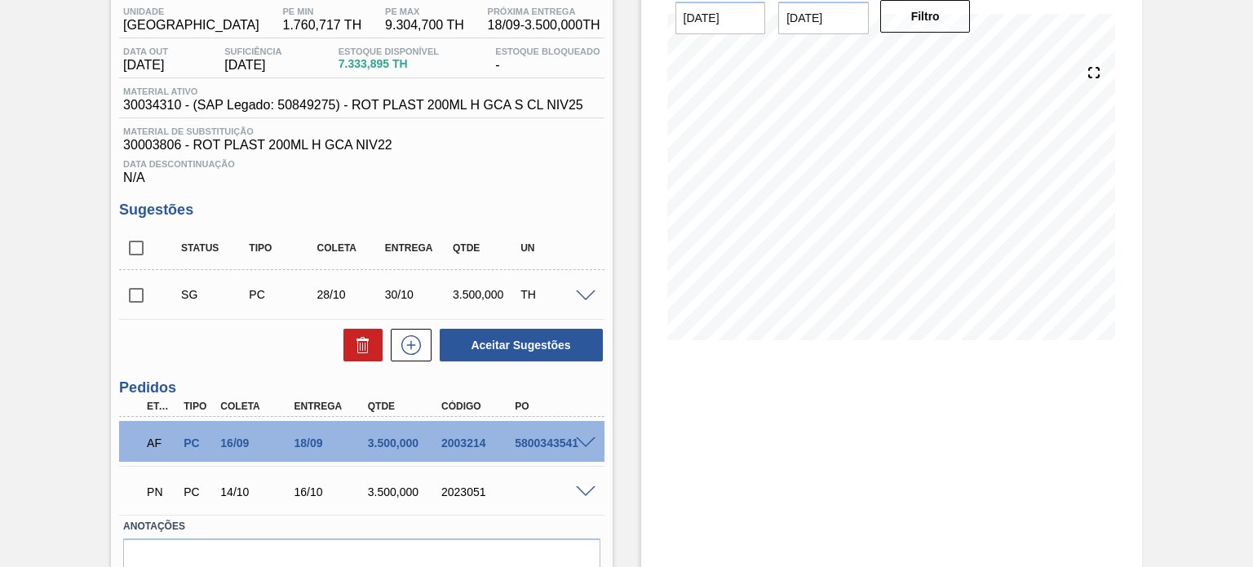
click at [577, 438] on span at bounding box center [586, 443] width 20 height 12
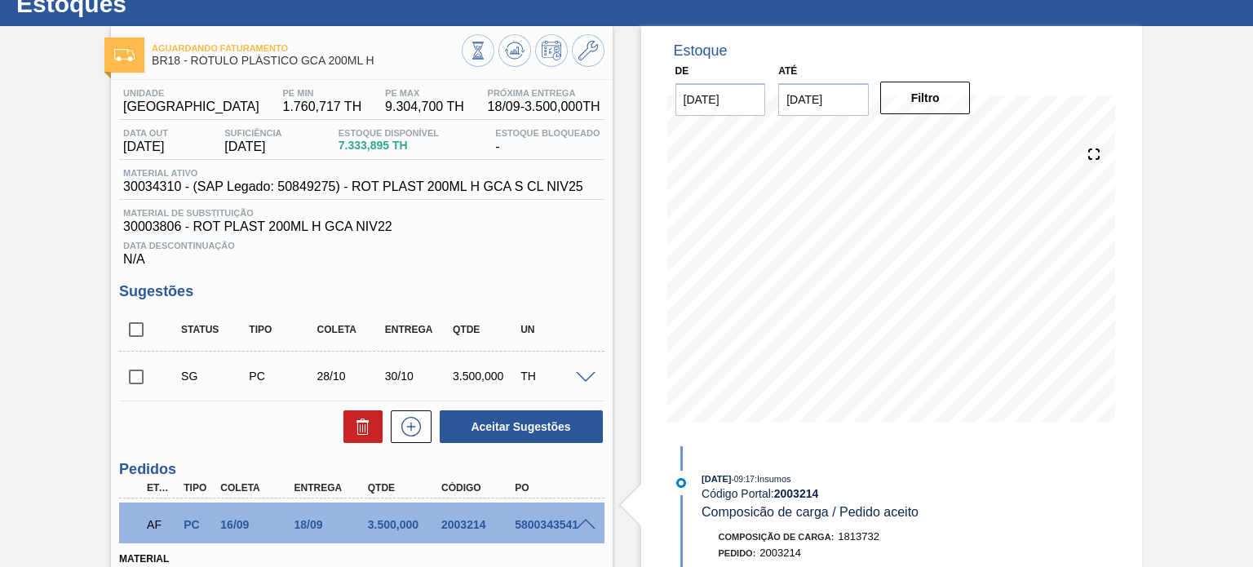
scroll to position [0, 0]
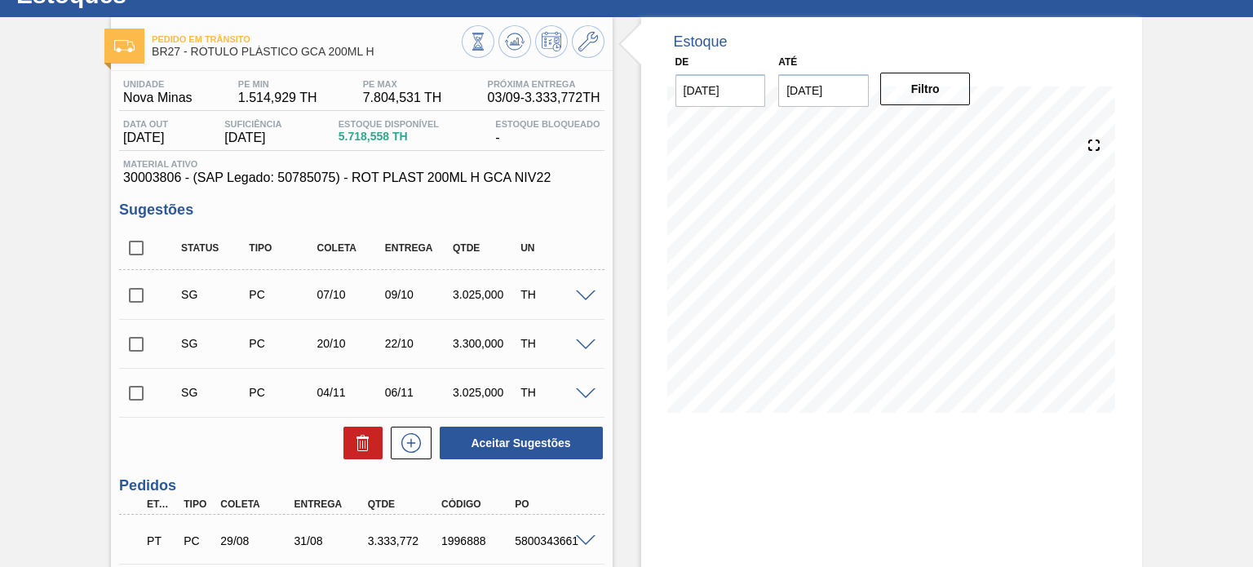
scroll to position [163, 0]
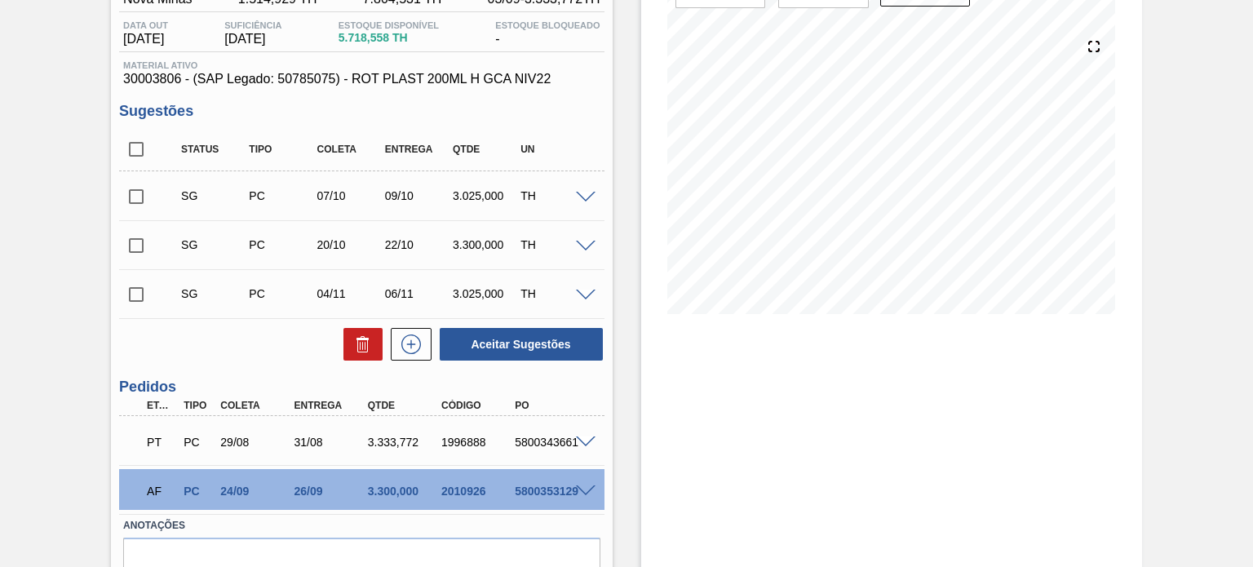
click at [465, 484] on div "2010926" at bounding box center [477, 490] width 81 height 13
copy div "2010926"
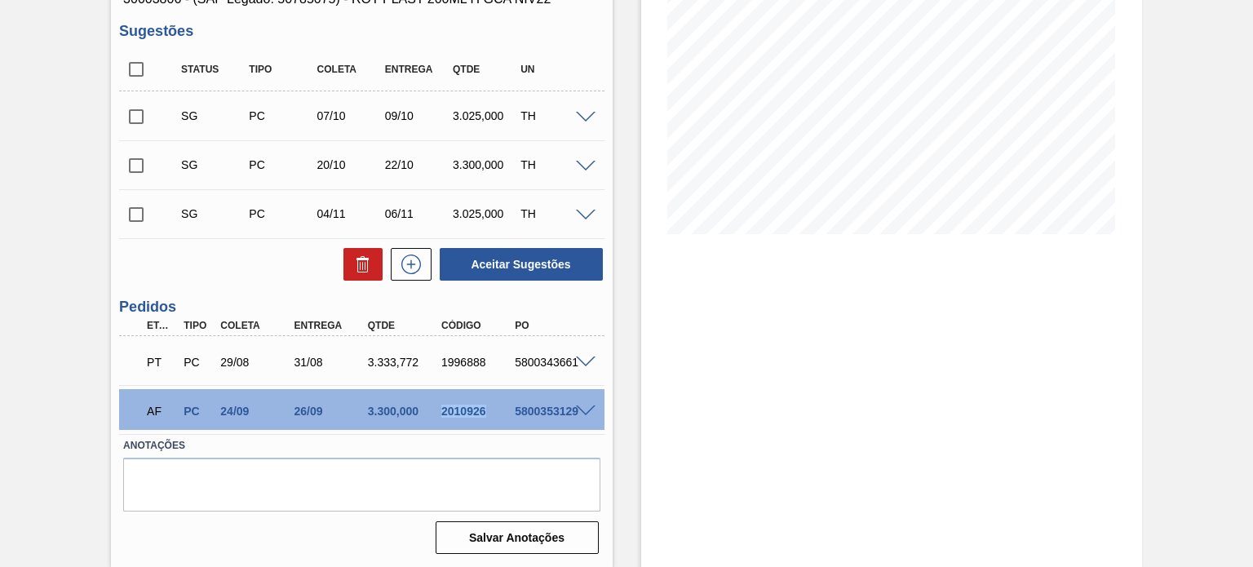
scroll to position [0, 0]
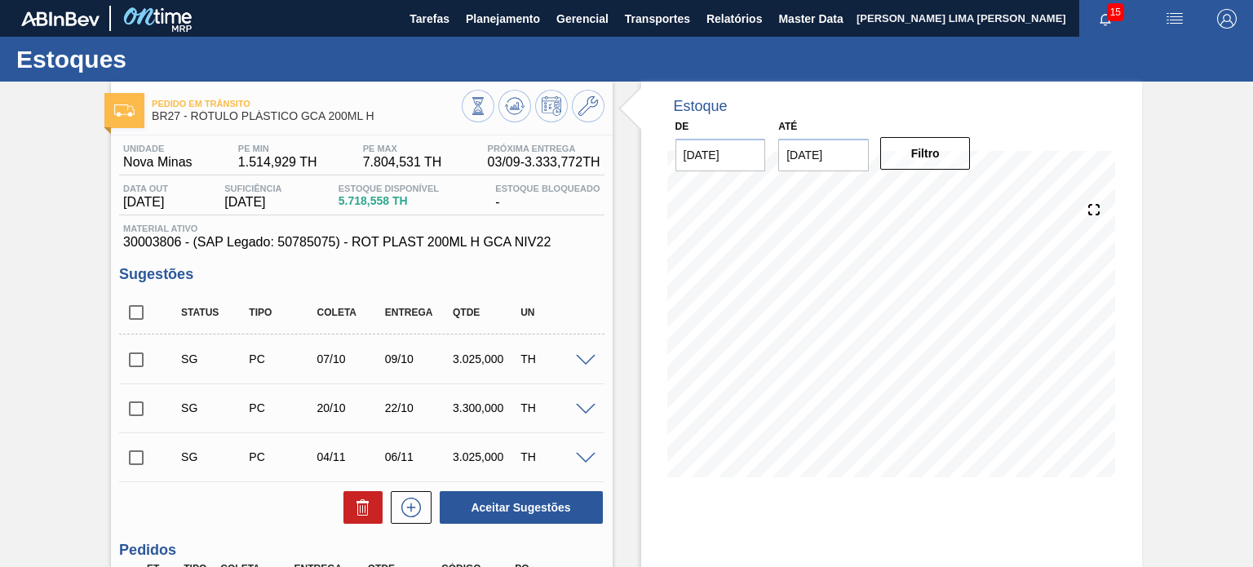
click at [604, 104] on div "Pedido em Trânsito BR27 - RÓTULO PLÁSTICO GCA 200ML H" at bounding box center [361, 108] width 501 height 37
click at [592, 104] on icon at bounding box center [588, 106] width 20 height 20
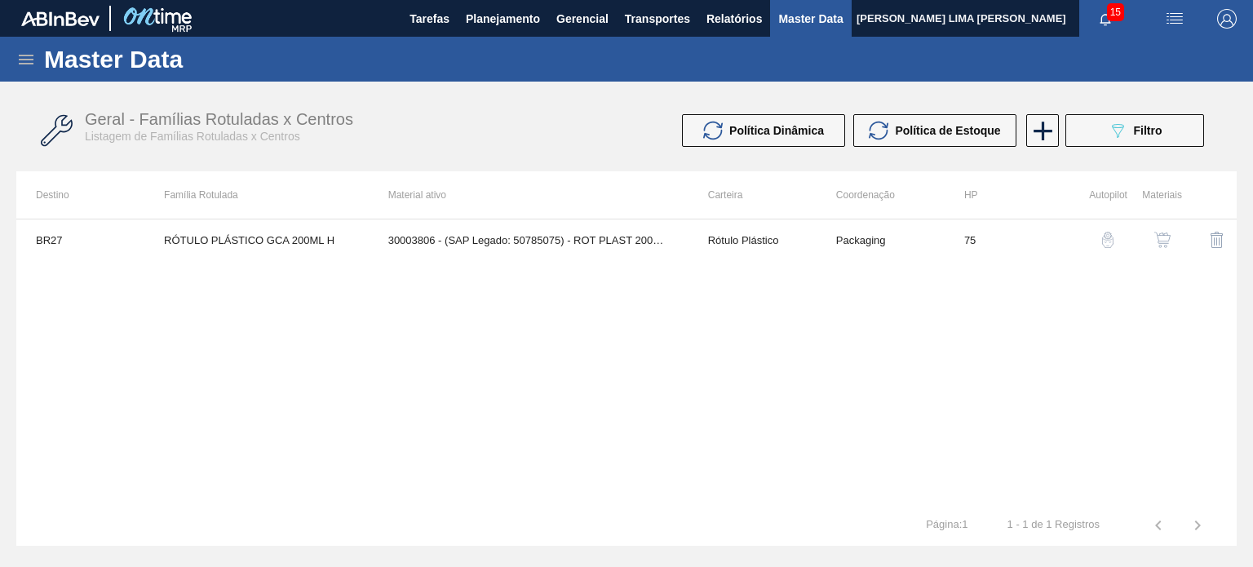
click at [1165, 234] on img "button" at bounding box center [1162, 240] width 16 height 16
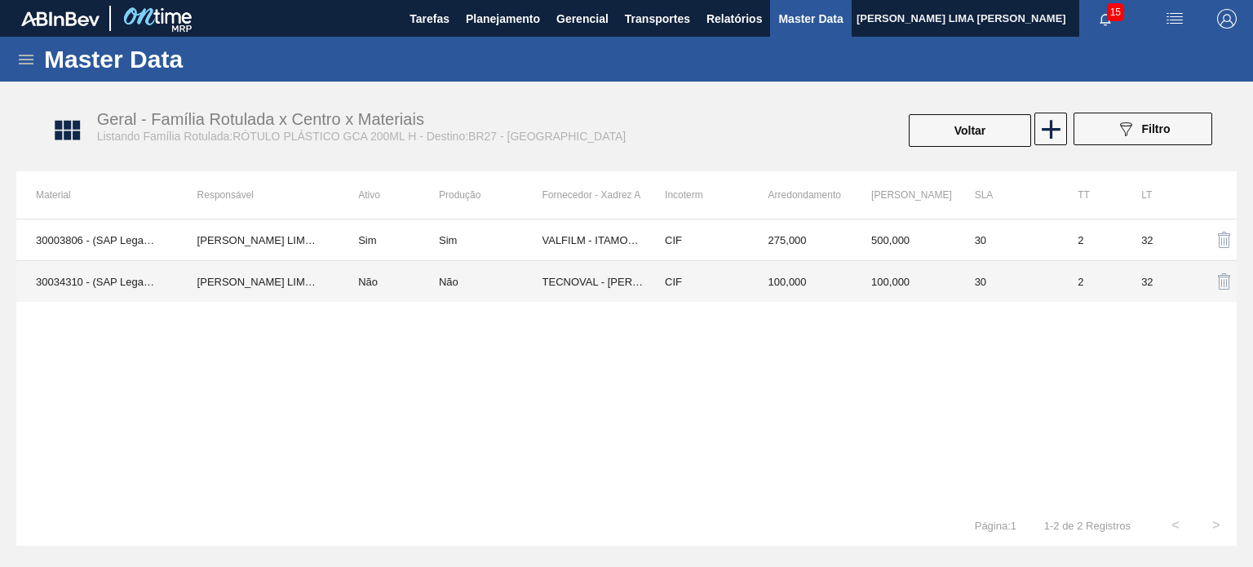
click at [873, 290] on td "100,000" at bounding box center [903, 282] width 104 height 42
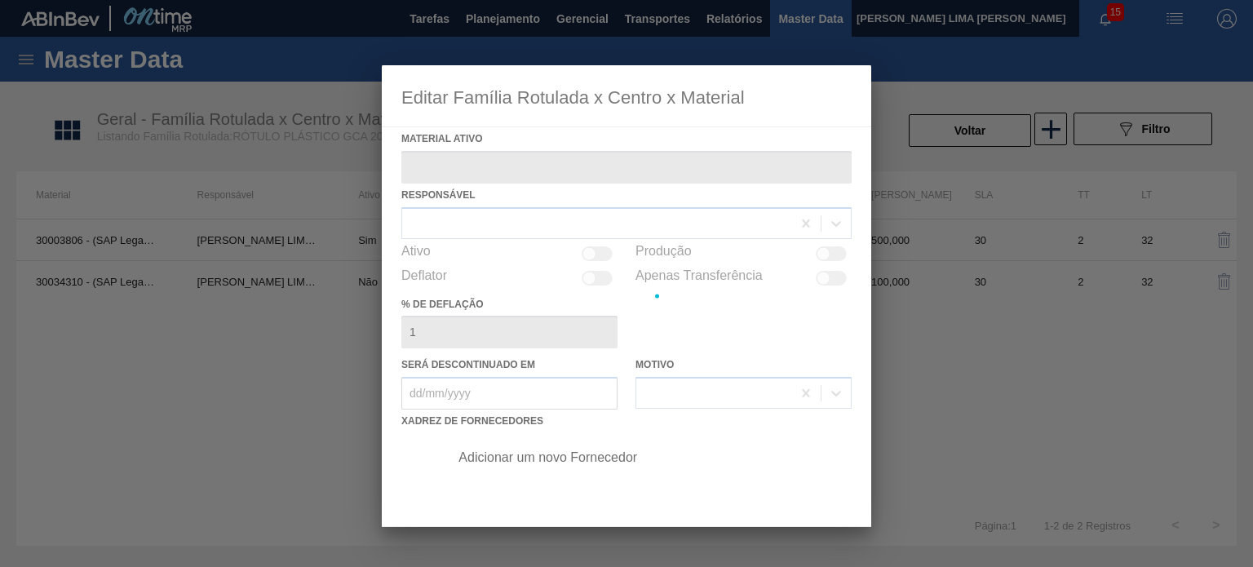
type ativo "30034310 - (SAP Legado: 50849275) - ROT PLAST 200ML H GCA S CL NIV25"
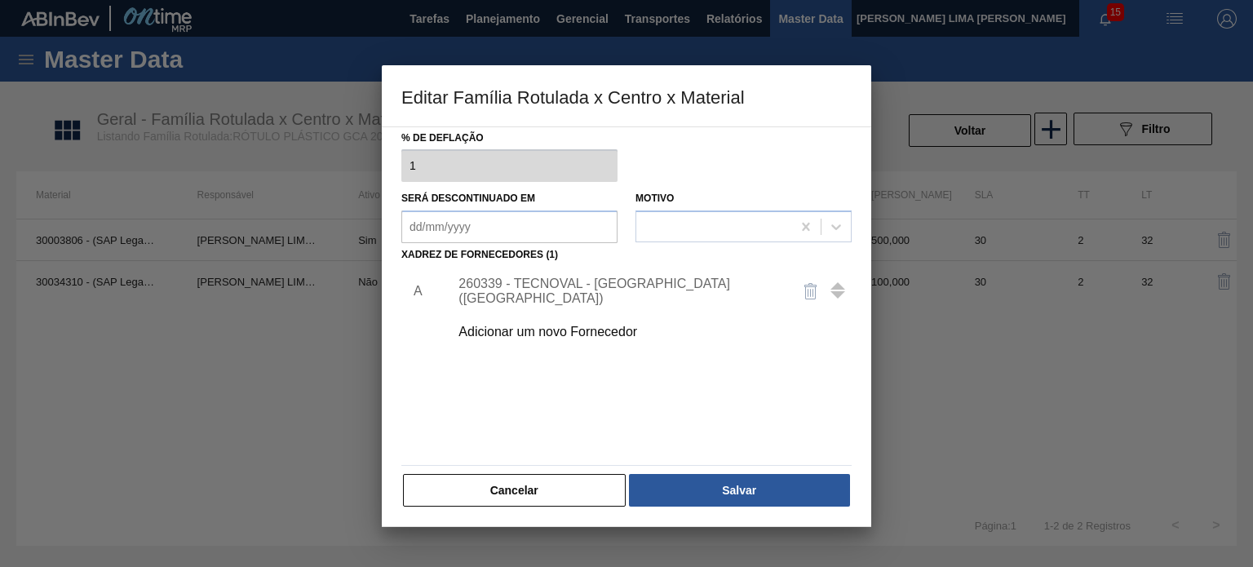
scroll to position [85, 0]
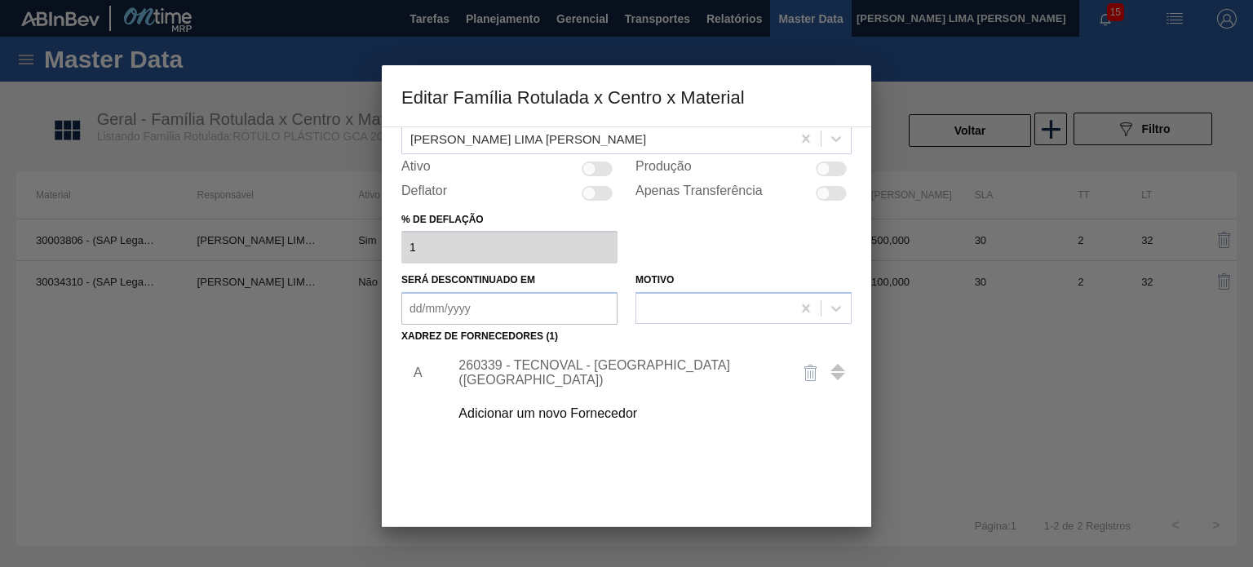
click at [585, 409] on div "Adicionar um novo Fornecedor" at bounding box center [618, 413] width 320 height 15
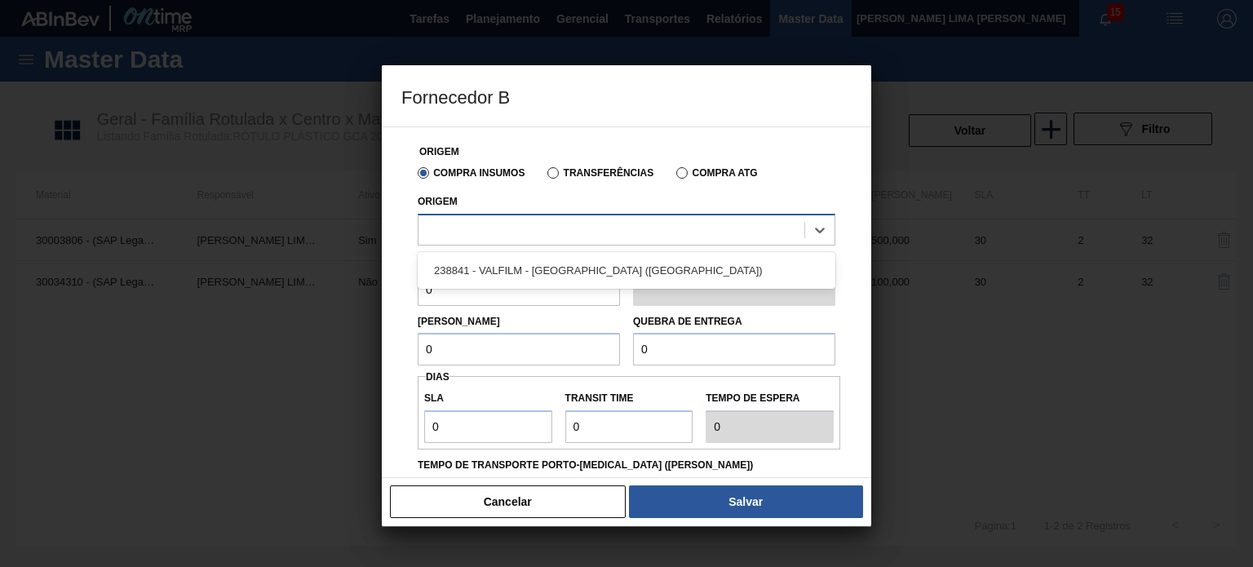
click at [636, 224] on div at bounding box center [611, 230] width 386 height 24
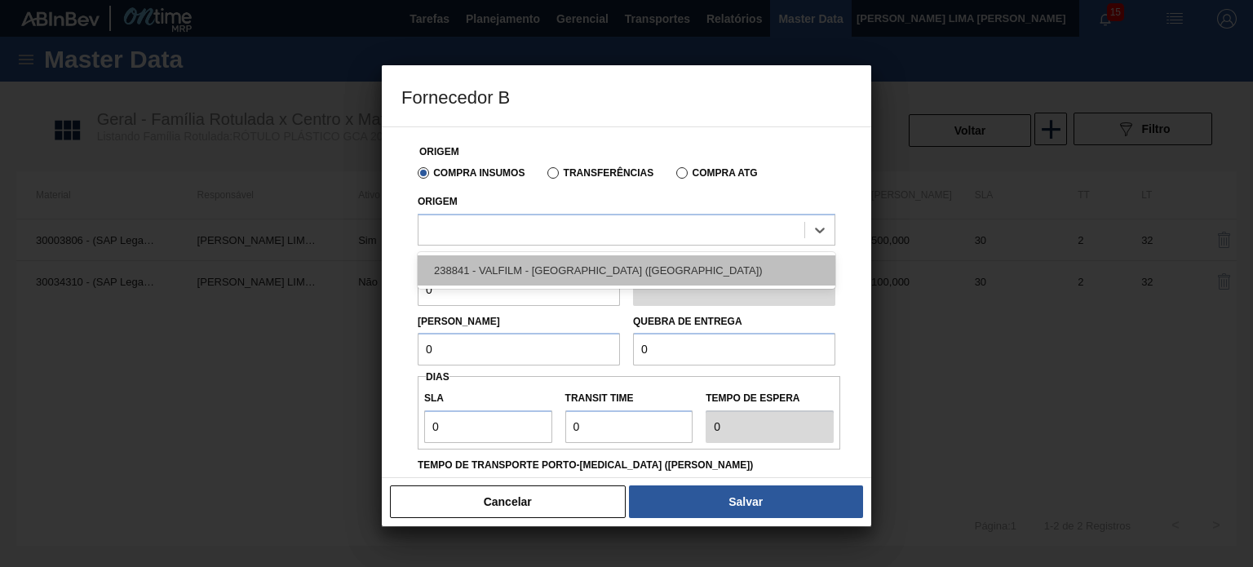
click at [599, 271] on div "238841 - VALFILM - ITAMONTE (MG)" at bounding box center [627, 270] width 418 height 30
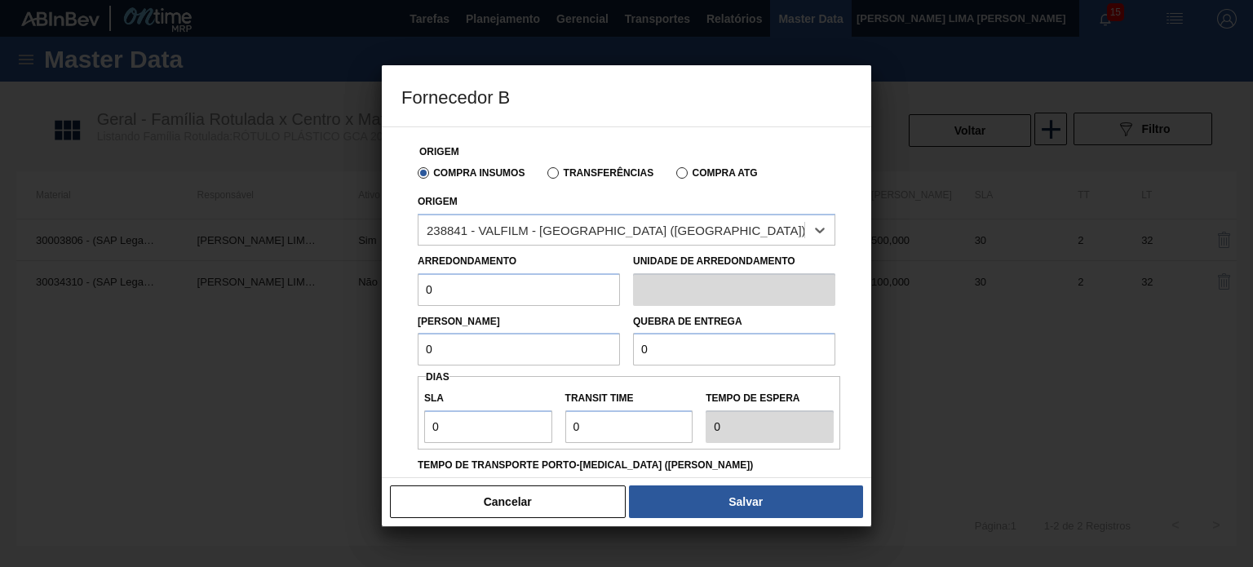
drag, startPoint x: 470, startPoint y: 294, endPoint x: 417, endPoint y: 286, distance: 53.6
click at [417, 286] on div "Arredondamento 0" at bounding box center [518, 278] width 215 height 56
type input "500"
type input "2"
type input "1.000"
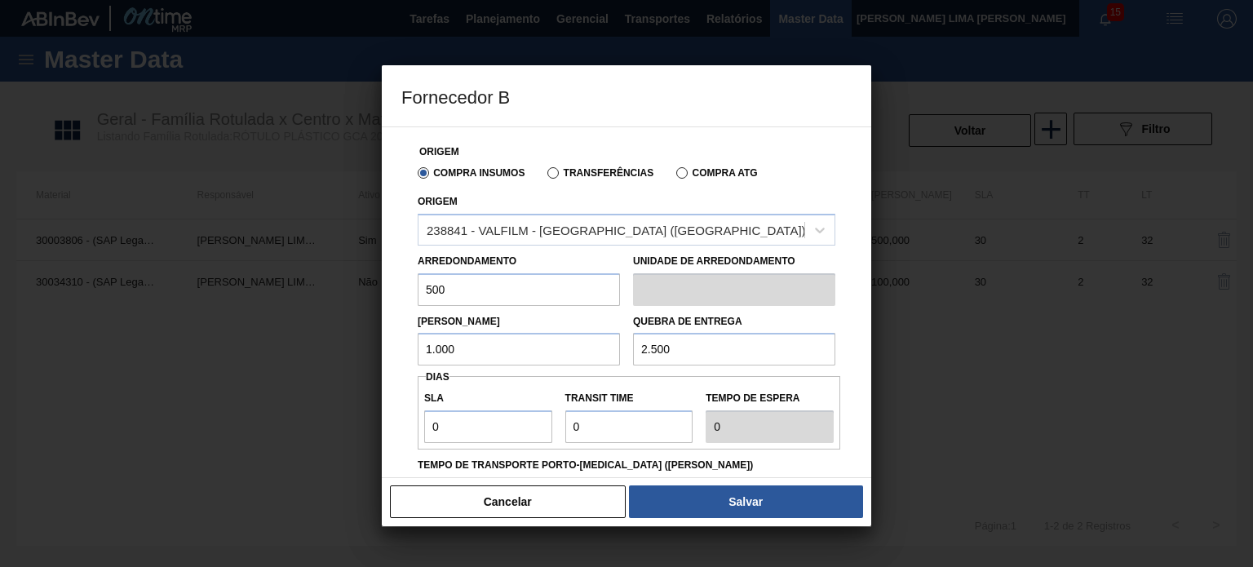
type input "2.500"
type input "3"
type input "30"
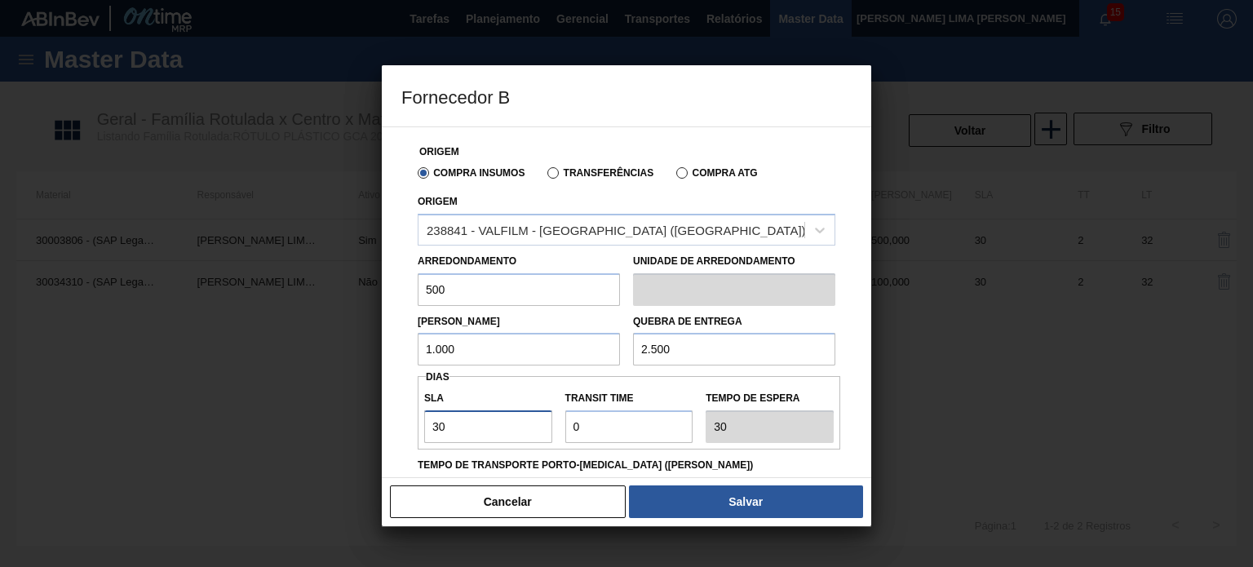
type input "30"
type input "2"
type input "32"
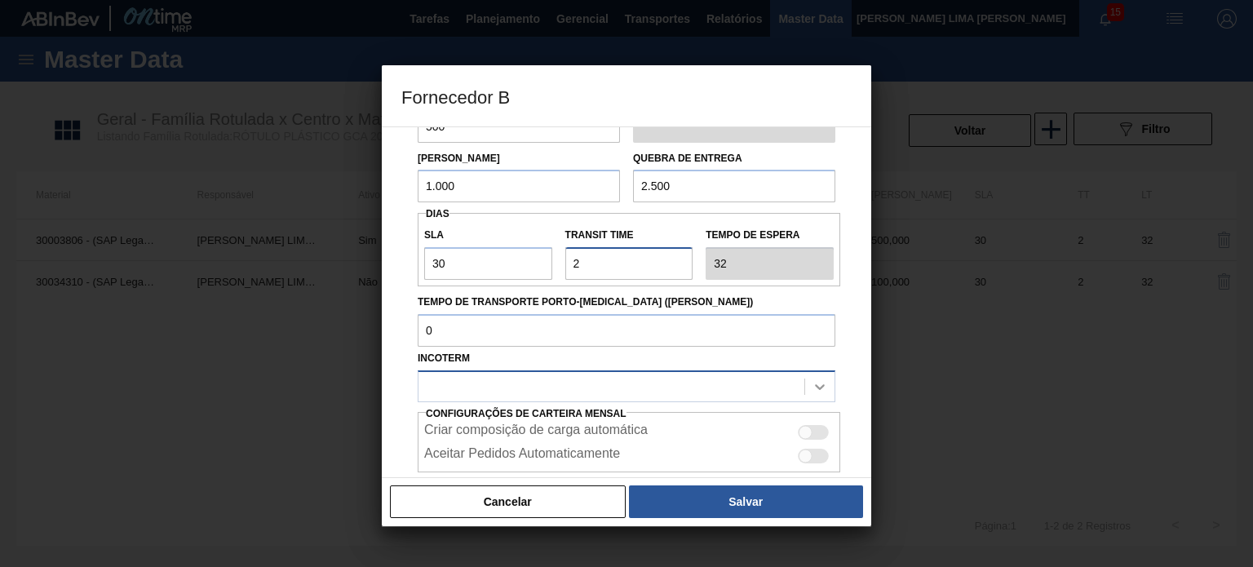
type input "2"
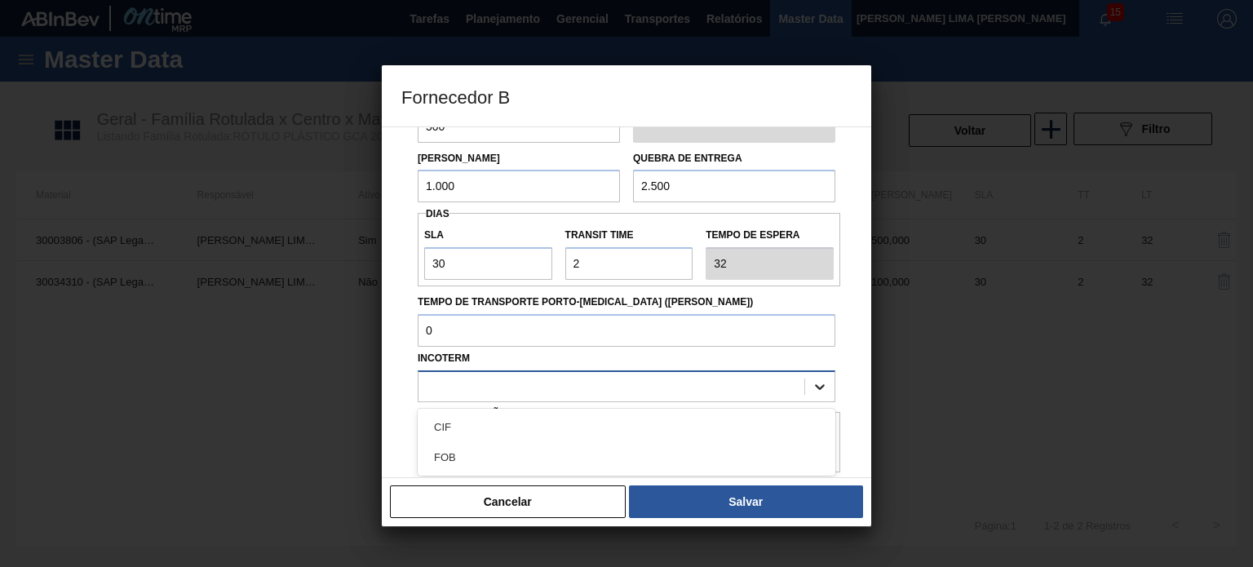
click at [809, 389] on div at bounding box center [819, 386] width 29 height 29
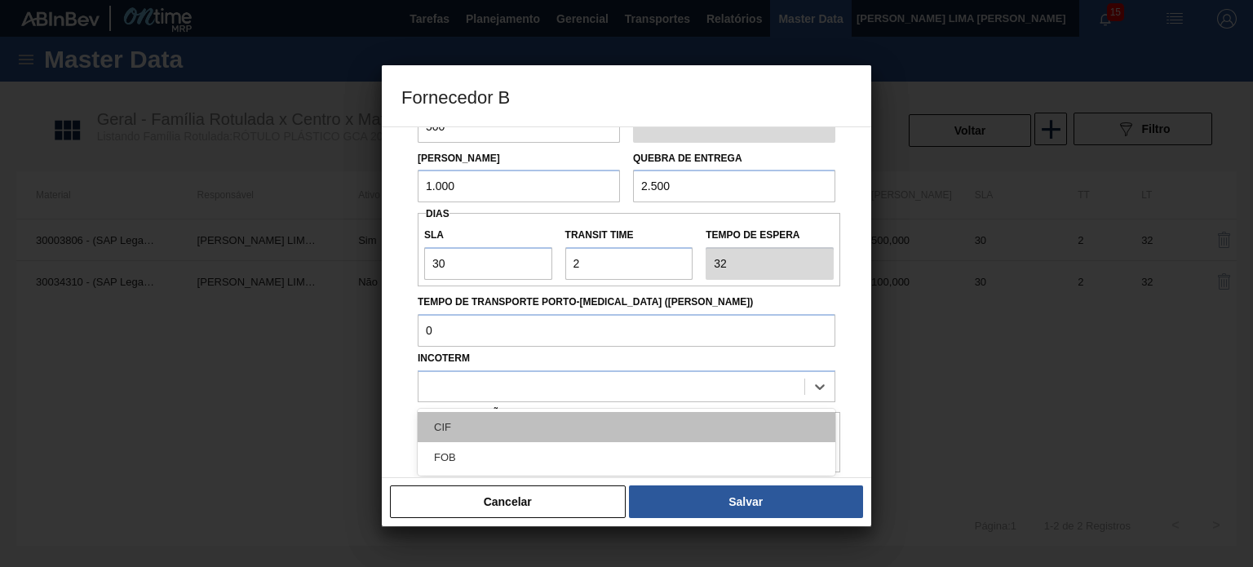
click at [698, 412] on div "CIF" at bounding box center [627, 427] width 418 height 30
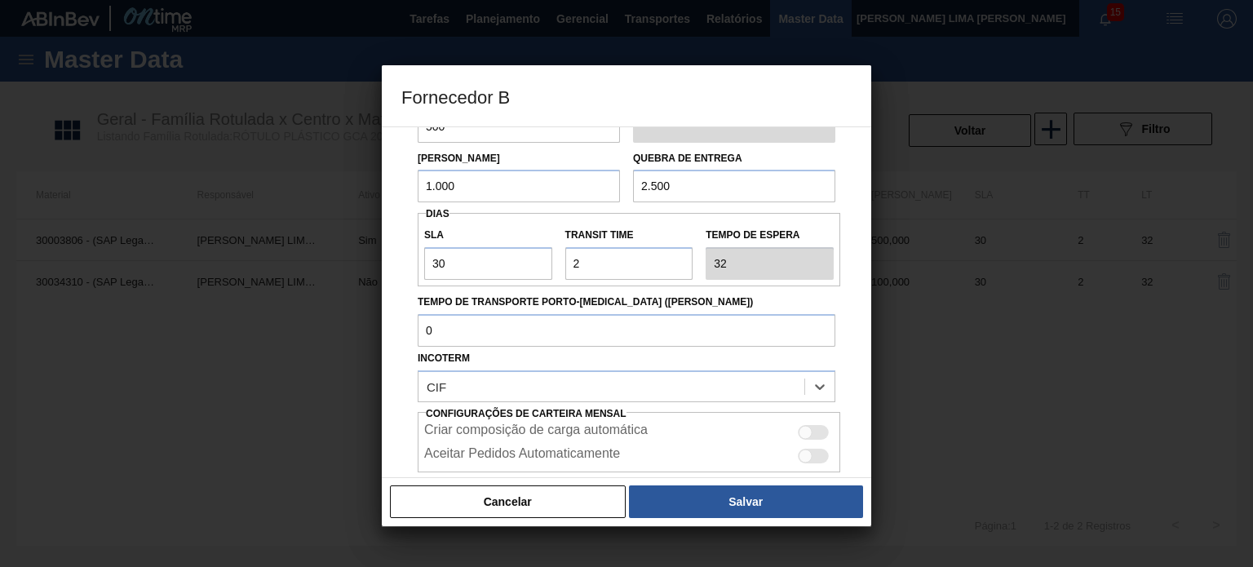
click at [815, 431] on div at bounding box center [813, 432] width 31 height 15
checkbox input "true"
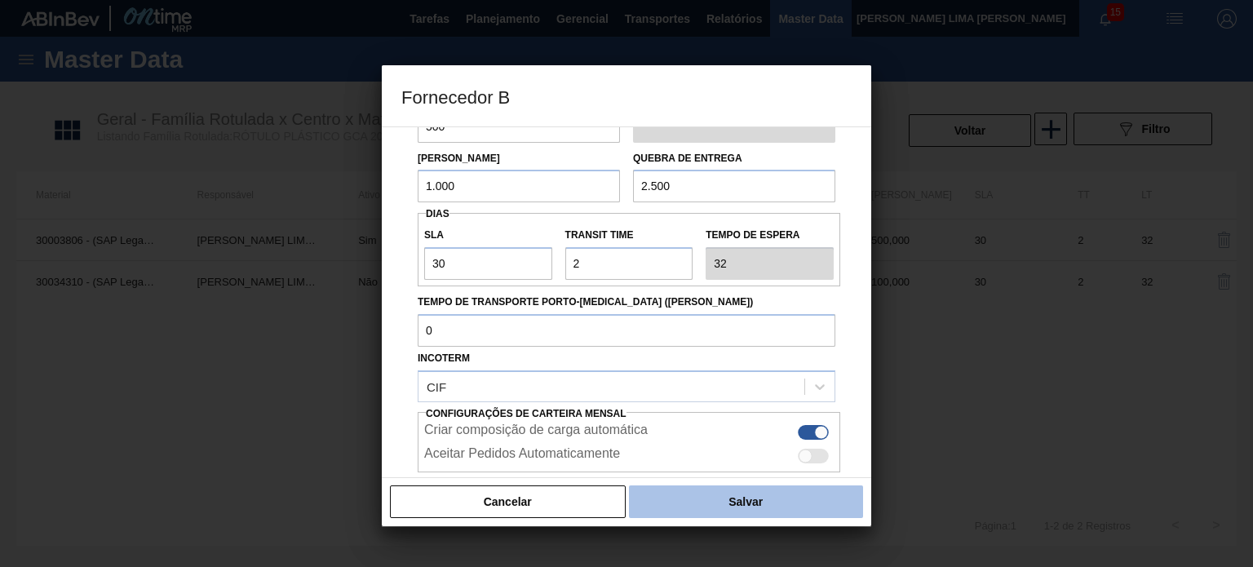
click at [790, 511] on button "Salvar" at bounding box center [746, 501] width 234 height 33
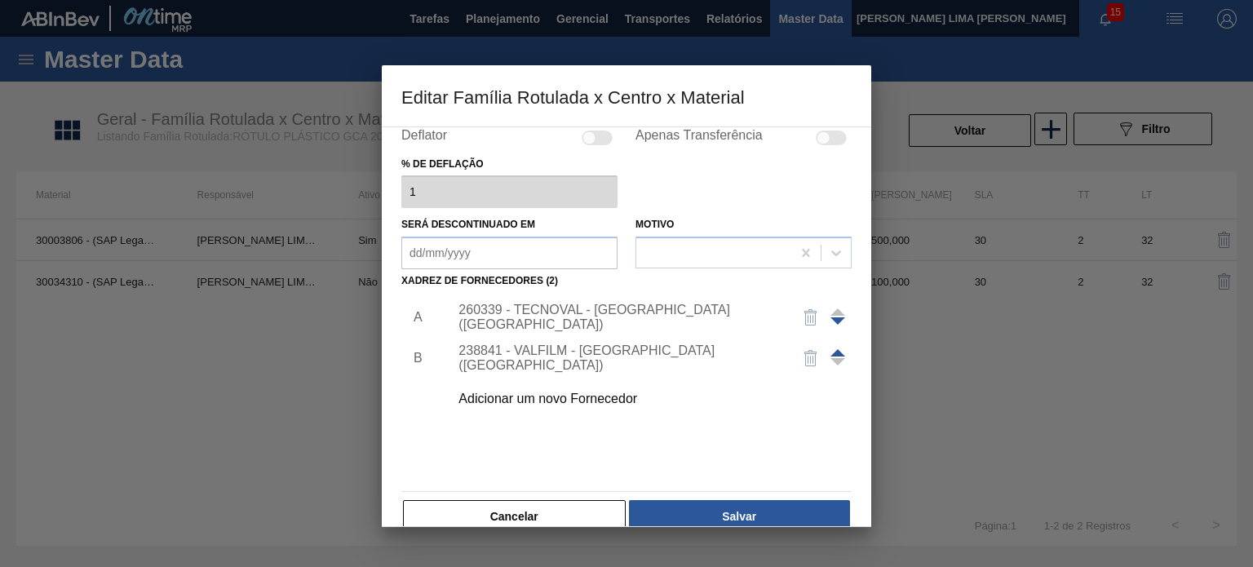
scroll to position [166, 0]
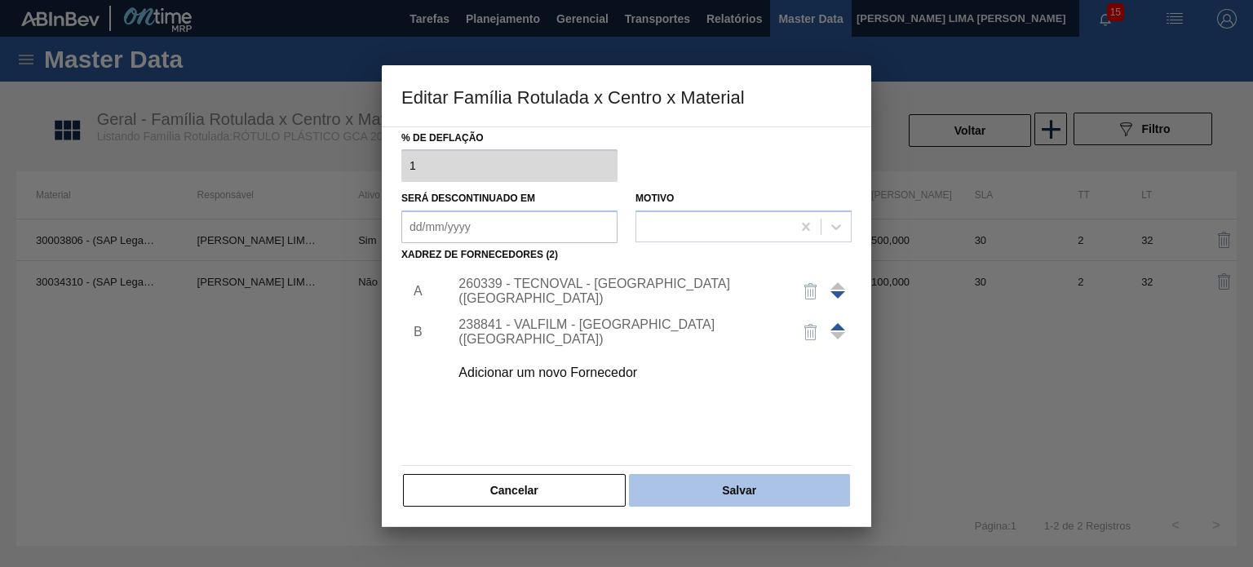
click at [781, 475] on button "Salvar" at bounding box center [739, 490] width 221 height 33
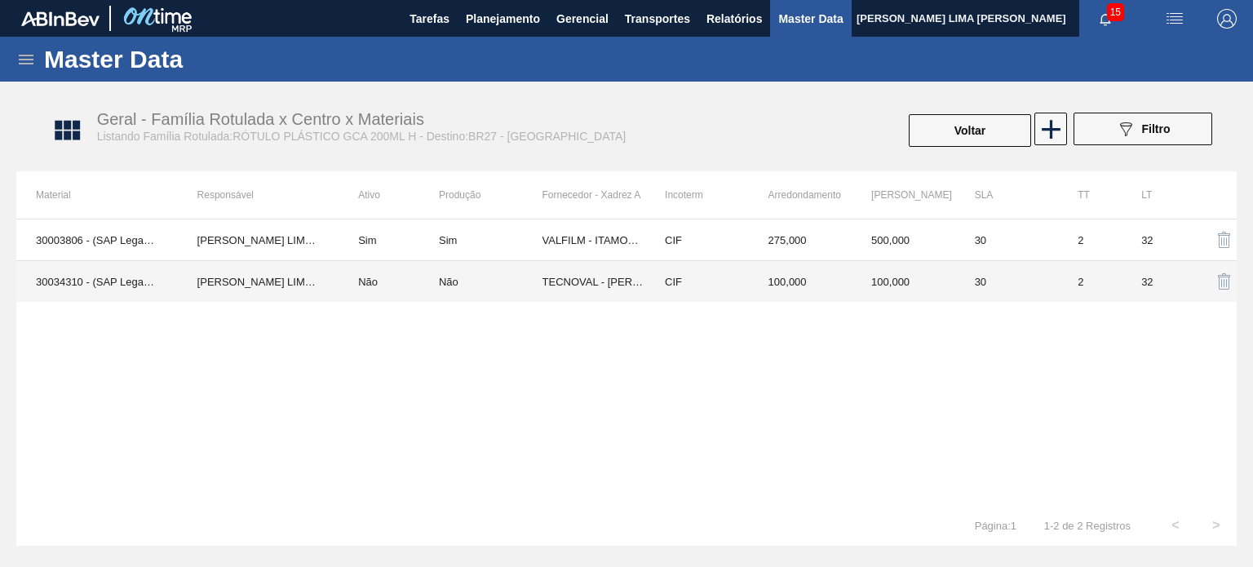
click at [875, 298] on td "100,000" at bounding box center [903, 282] width 104 height 42
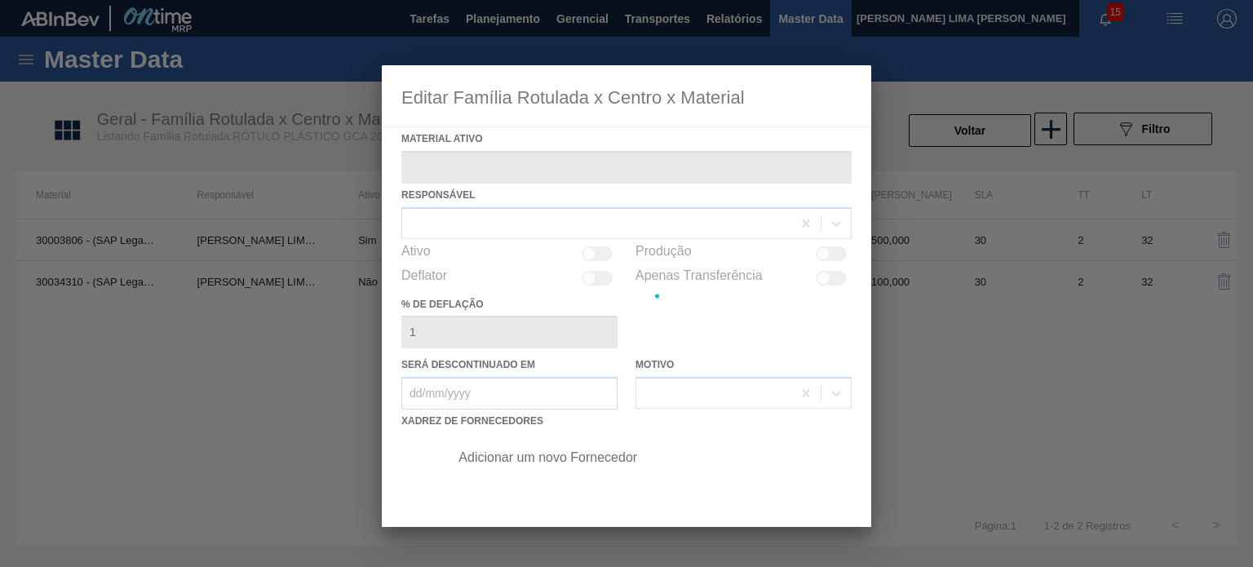
type ativo "30034310 - (SAP Legado: 50849275) - ROT PLAST 200ML H GCA S CL NIV25"
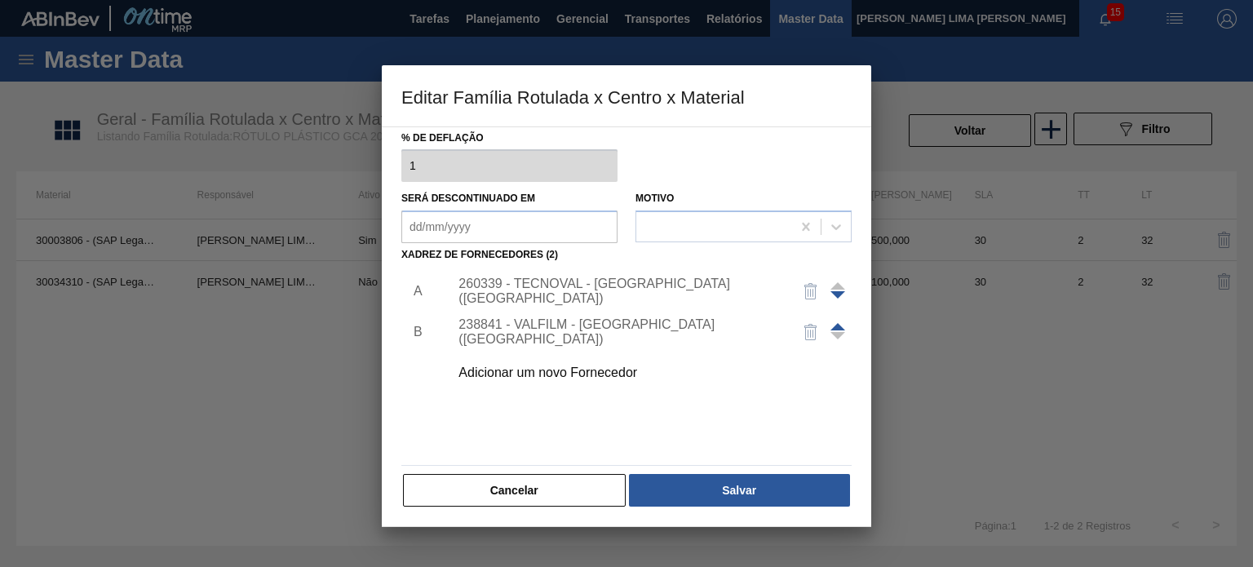
click at [836, 323] on span at bounding box center [837, 326] width 15 height 7
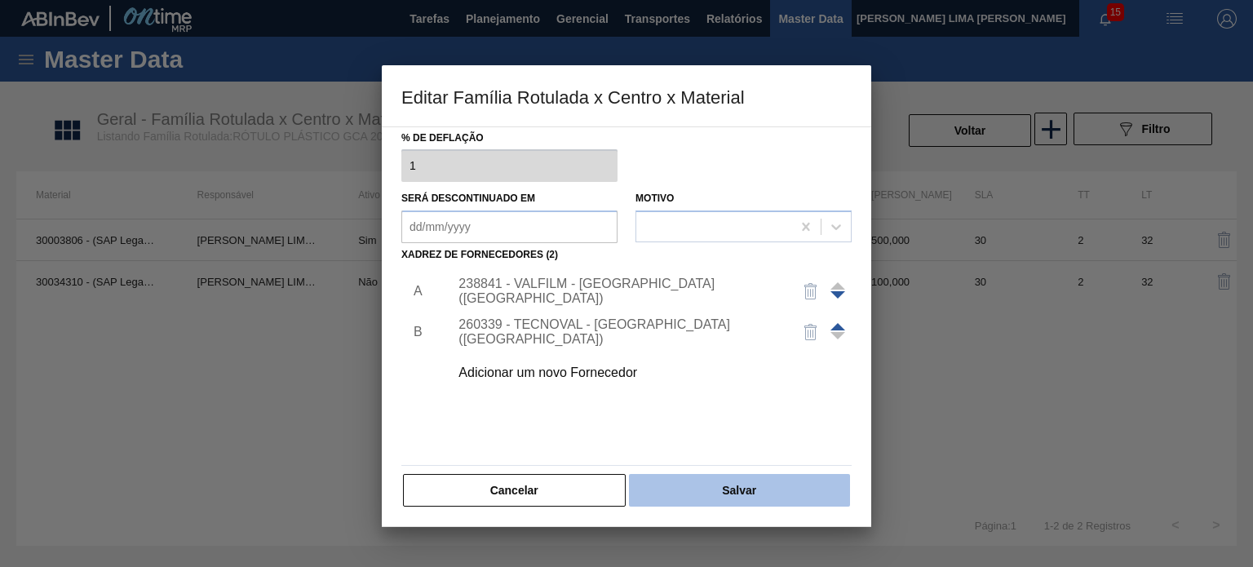
click at [744, 483] on button "Salvar" at bounding box center [739, 490] width 221 height 33
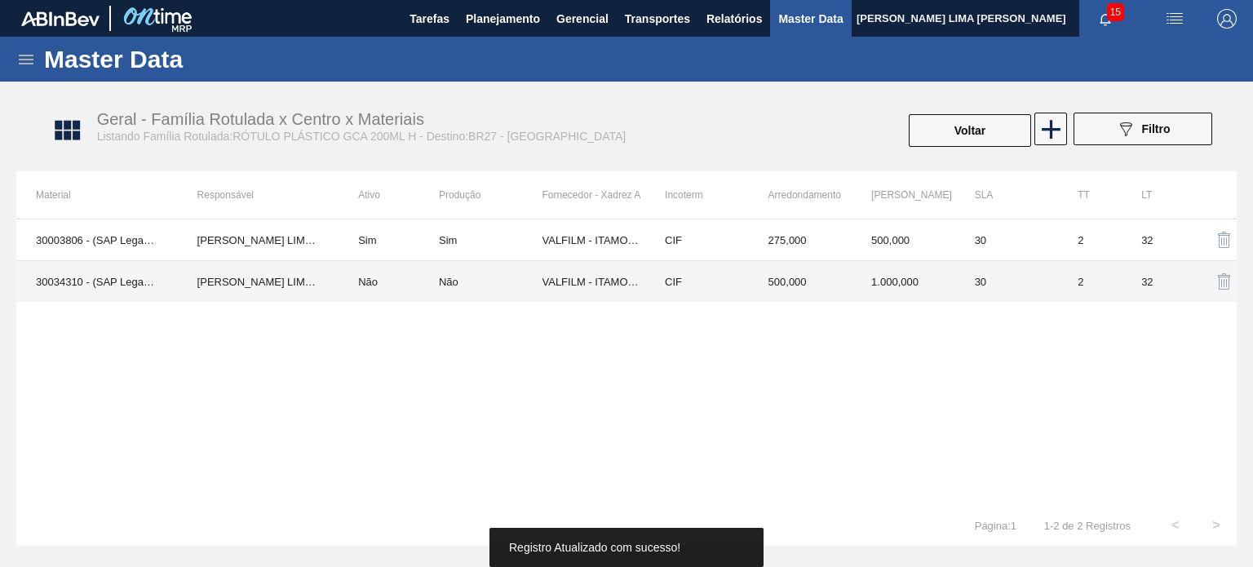
click at [918, 280] on td "1.000,000" at bounding box center [903, 282] width 104 height 42
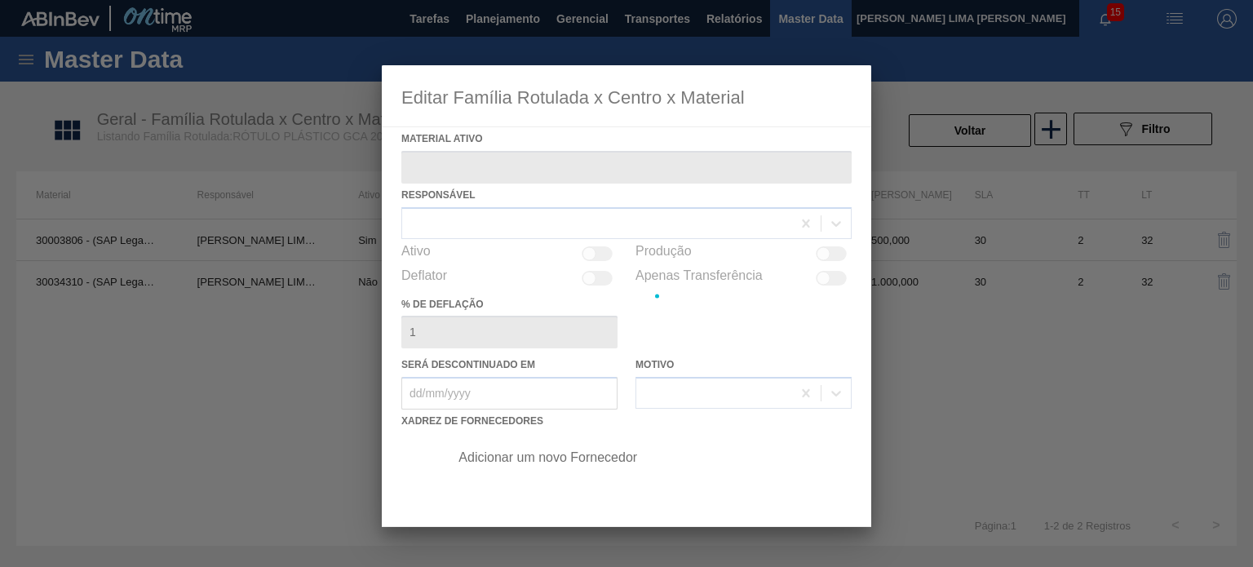
type ativo "30034310 - (SAP Legado: 50849275) - ROT PLAST 200ML H GCA S CL NIV25"
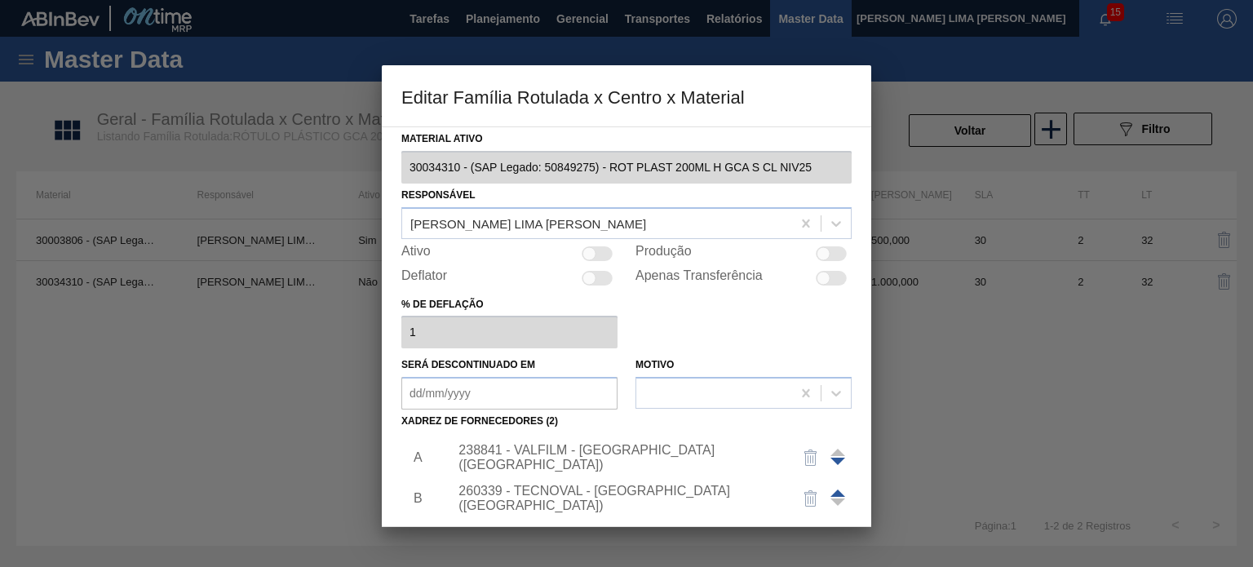
click at [975, 322] on div at bounding box center [626, 283] width 1253 height 567
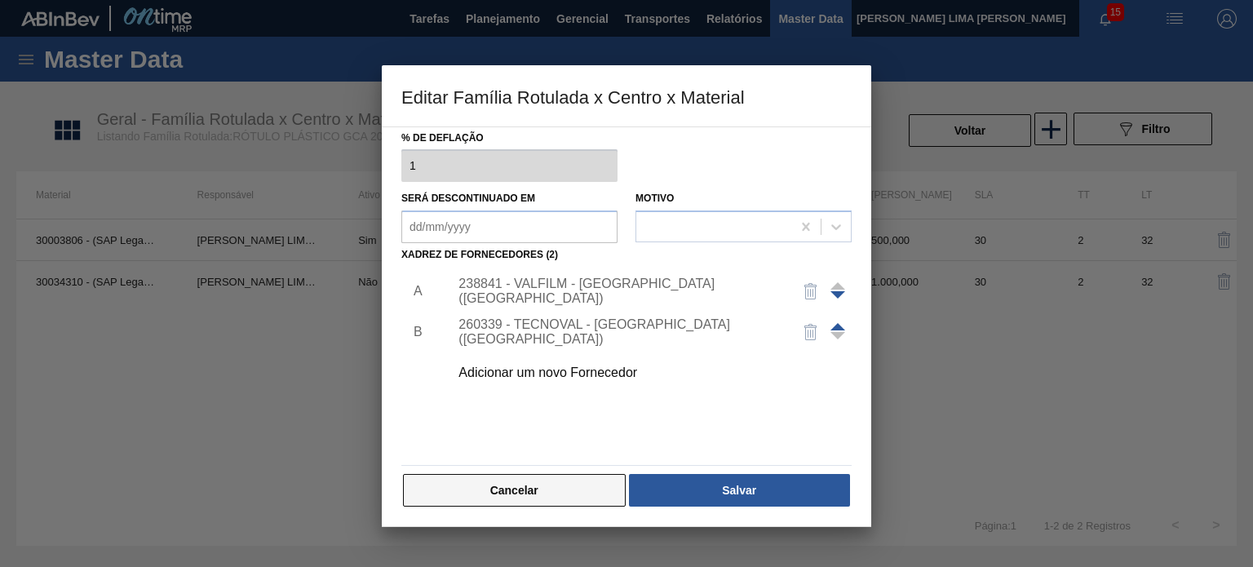
click at [566, 479] on button "Cancelar" at bounding box center [514, 490] width 223 height 33
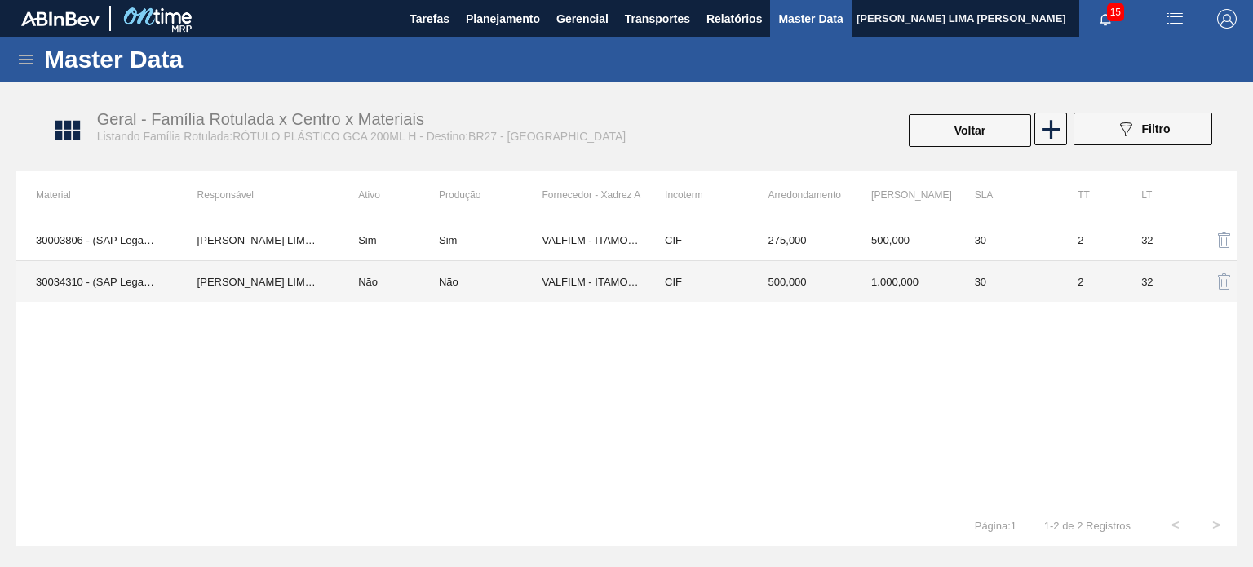
click at [896, 286] on td "1.000,000" at bounding box center [903, 282] width 104 height 42
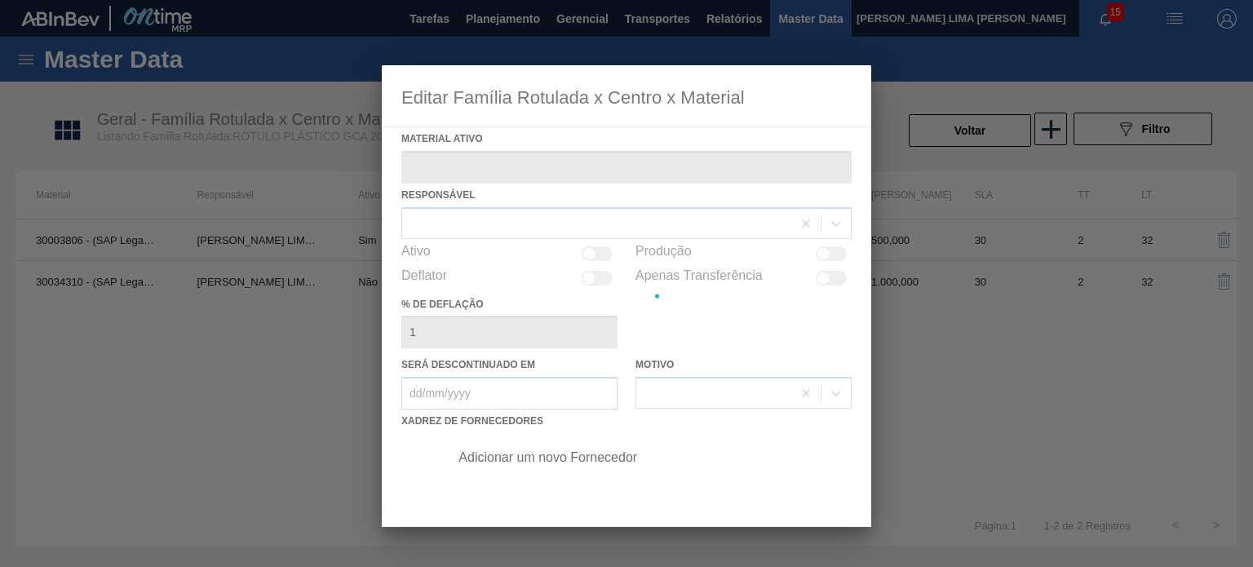
type ativo "30034310 - (SAP Legado: 50849275) - ROT PLAST 200ML H GCA S CL NIV25"
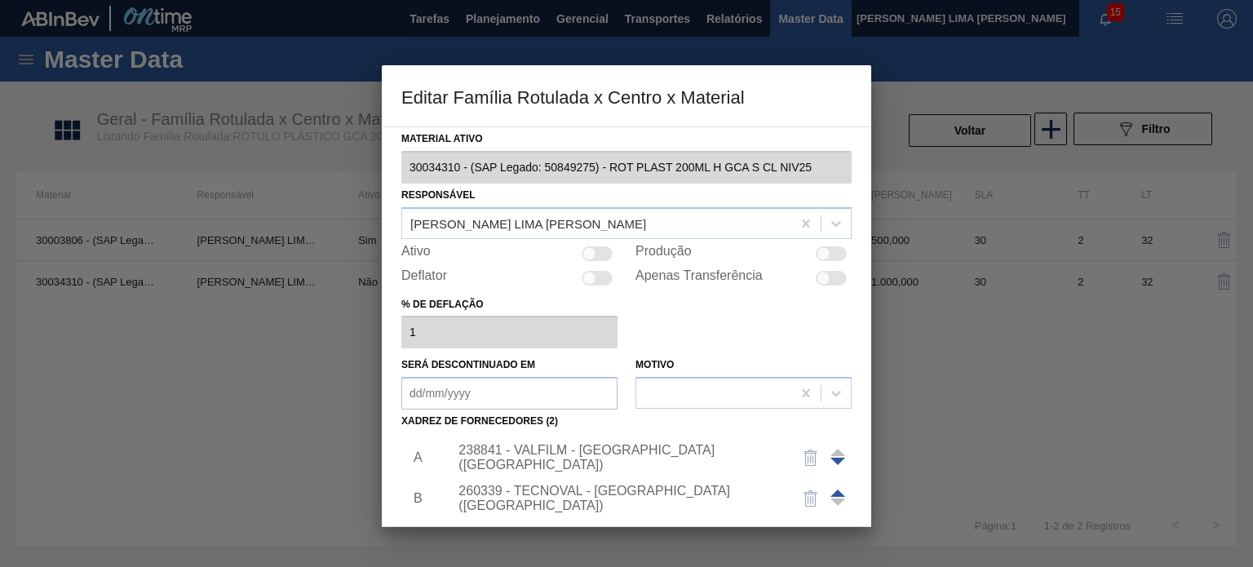
click at [660, 449] on div "238841 - VALFILM - [GEOGRAPHIC_DATA] ([GEOGRAPHIC_DATA])" at bounding box center [618, 457] width 320 height 29
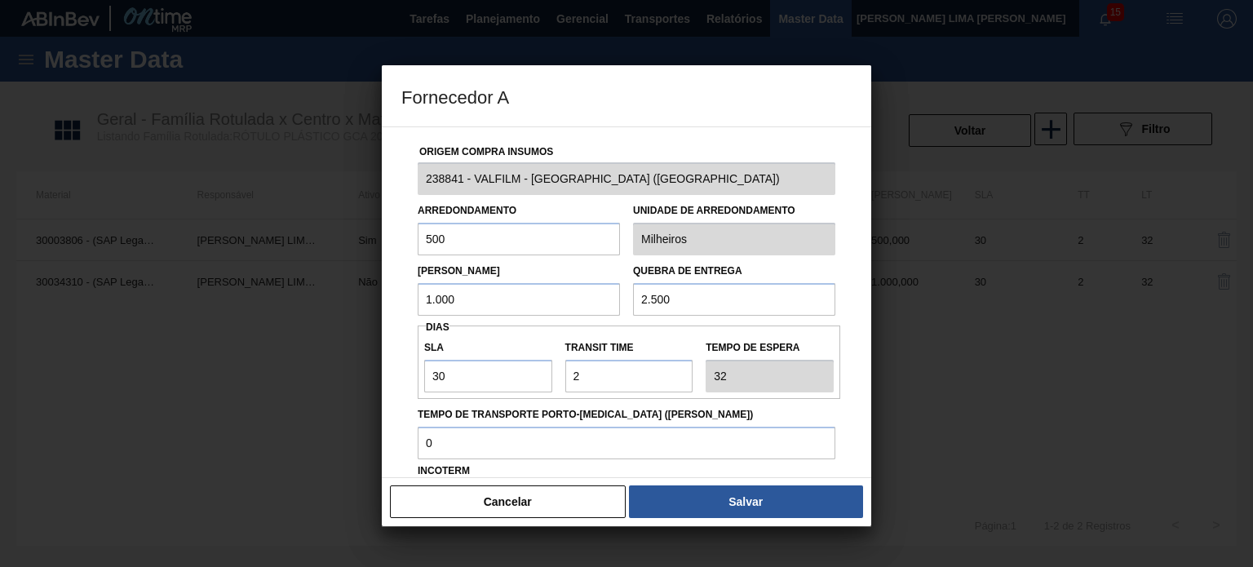
drag, startPoint x: 503, startPoint y: 243, endPoint x: 382, endPoint y: 226, distance: 121.9
click at [382, 227] on div "Origem Compra Insumos 238841 - VALFILM - ITAMONTE (MG) Arredondamento 500 Unida…" at bounding box center [626, 301] width 489 height 351
type input "275"
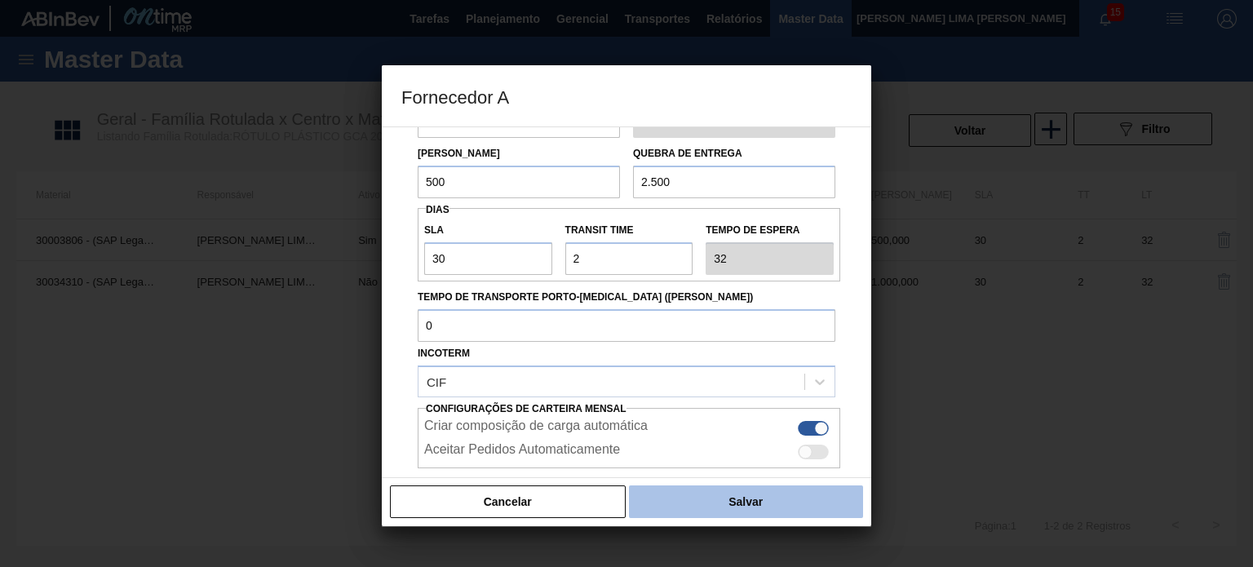
scroll to position [208, 0]
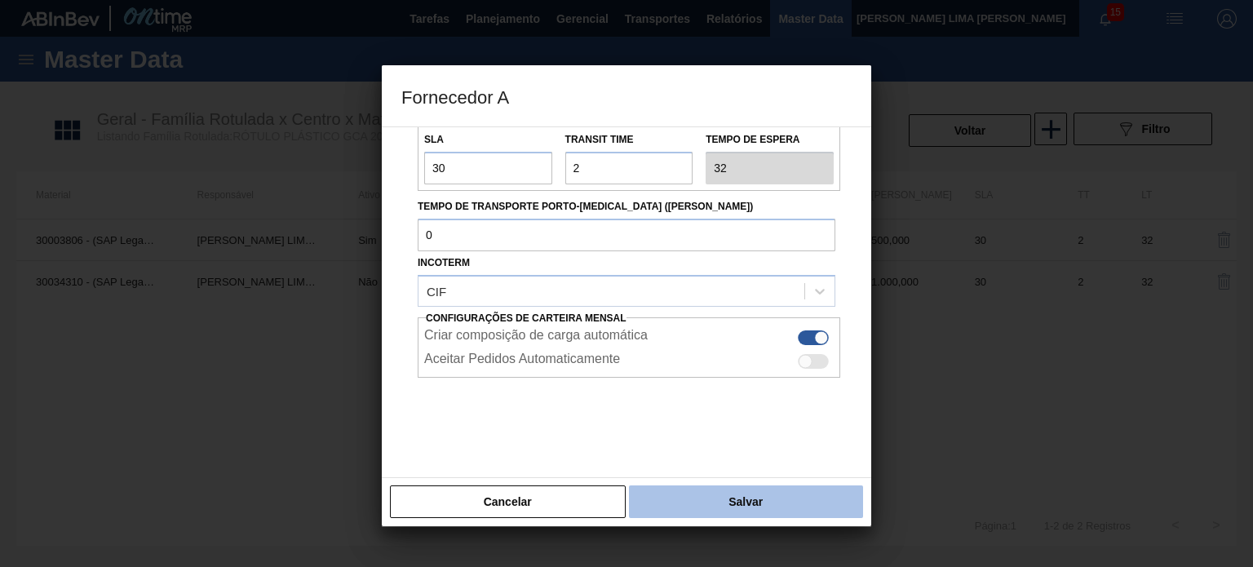
type input "500"
click at [730, 488] on button "Salvar" at bounding box center [746, 501] width 234 height 33
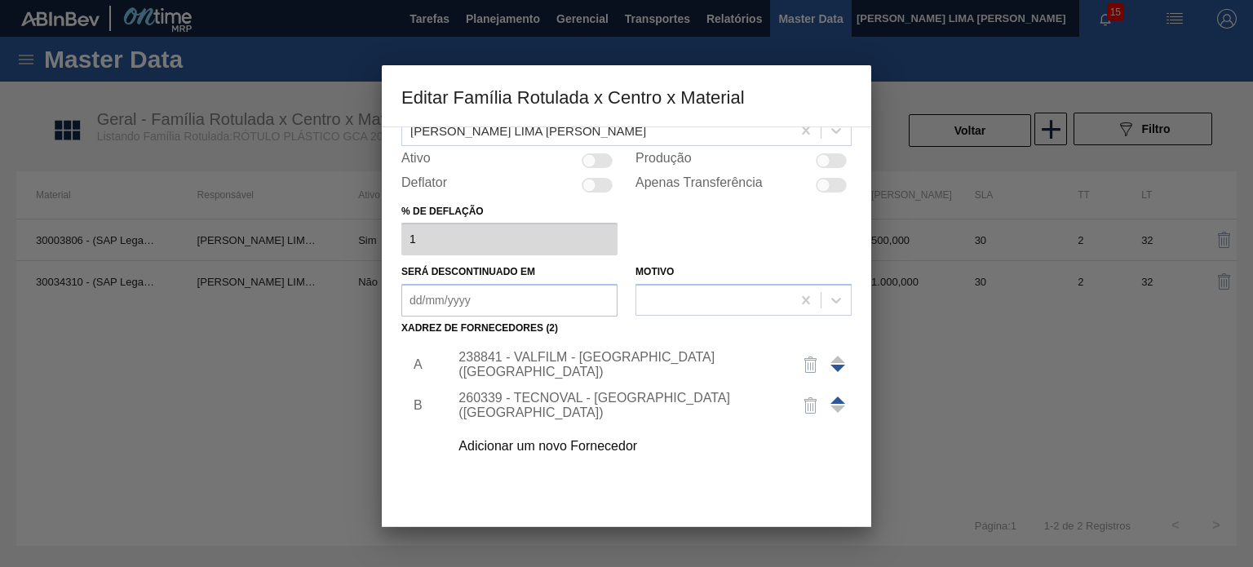
scroll to position [166, 0]
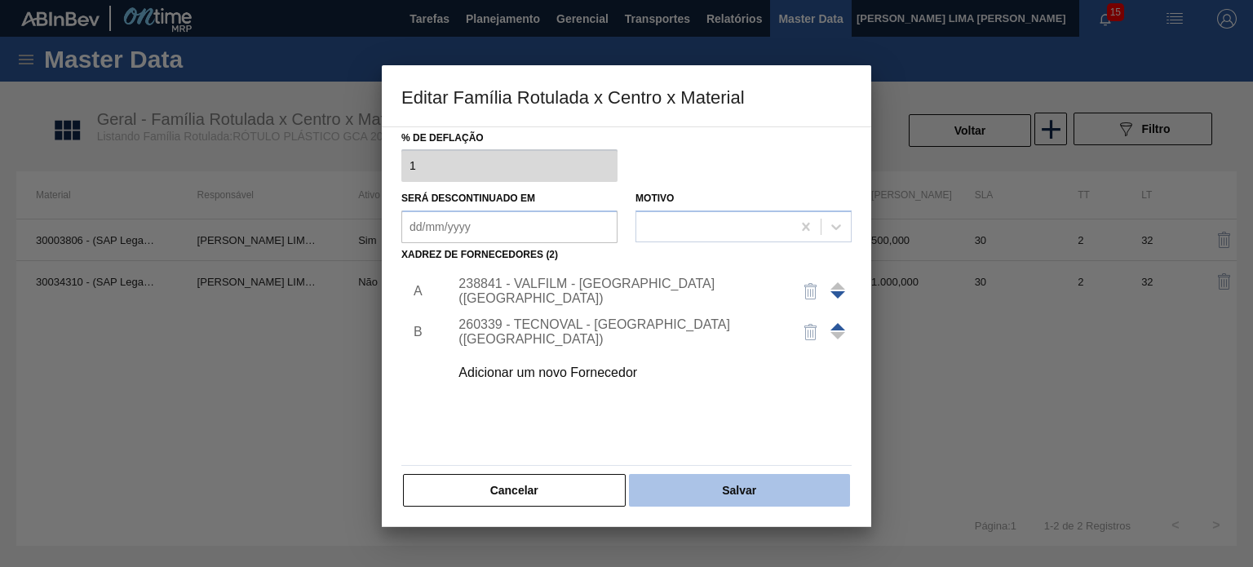
click at [732, 487] on button "Salvar" at bounding box center [739, 490] width 221 height 33
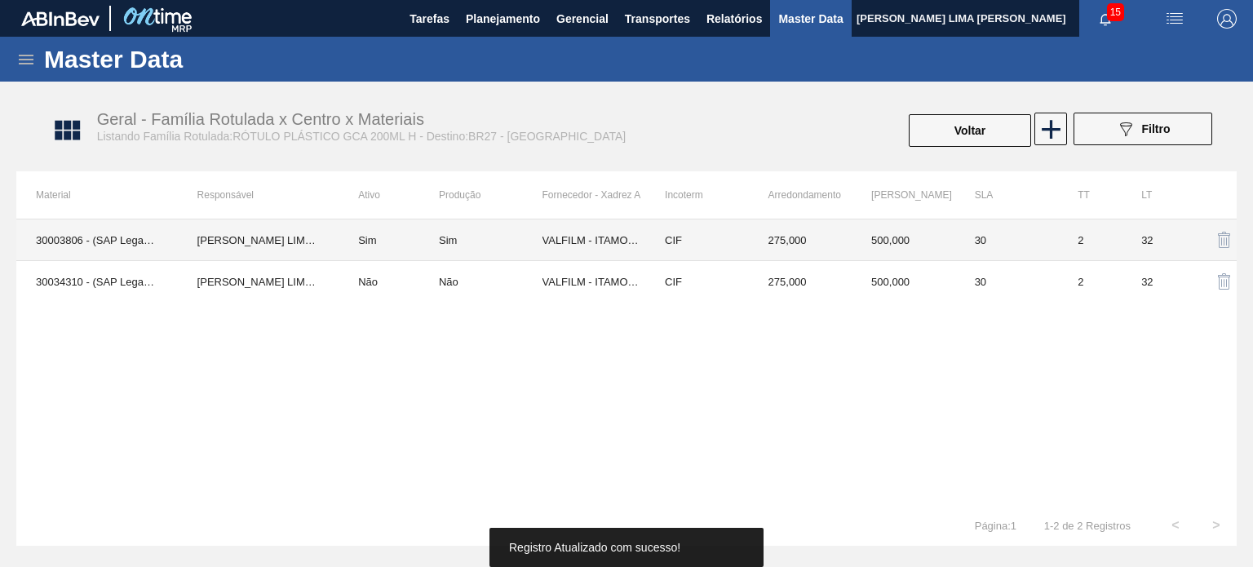
click at [674, 242] on td "CIF" at bounding box center [697, 240] width 104 height 42
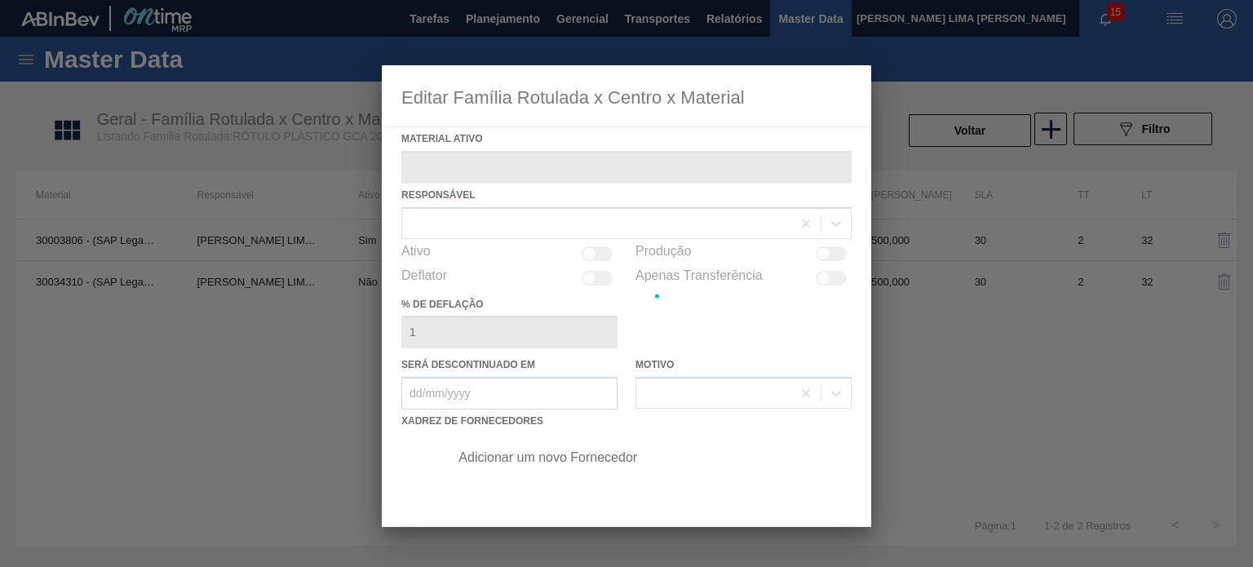
type ativo "30003806 - (SAP Legado: 50785075) - ROT PLAST 200ML H GCA NIV22"
checkbox input "true"
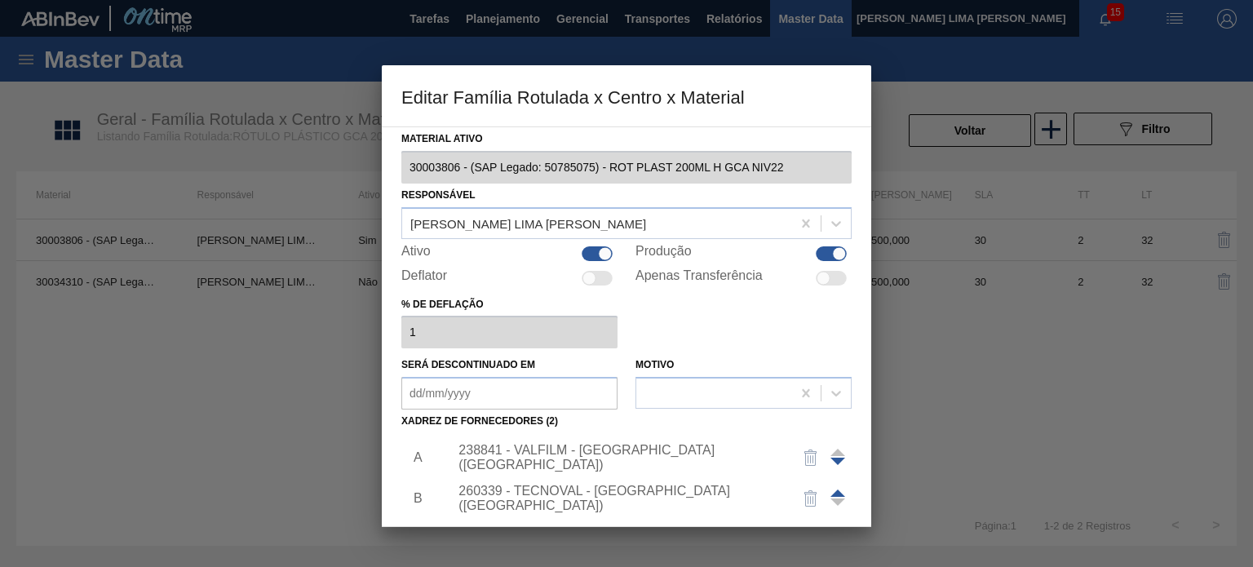
click at [605, 246] on div at bounding box center [596, 253] width 31 height 15
checkbox input "false"
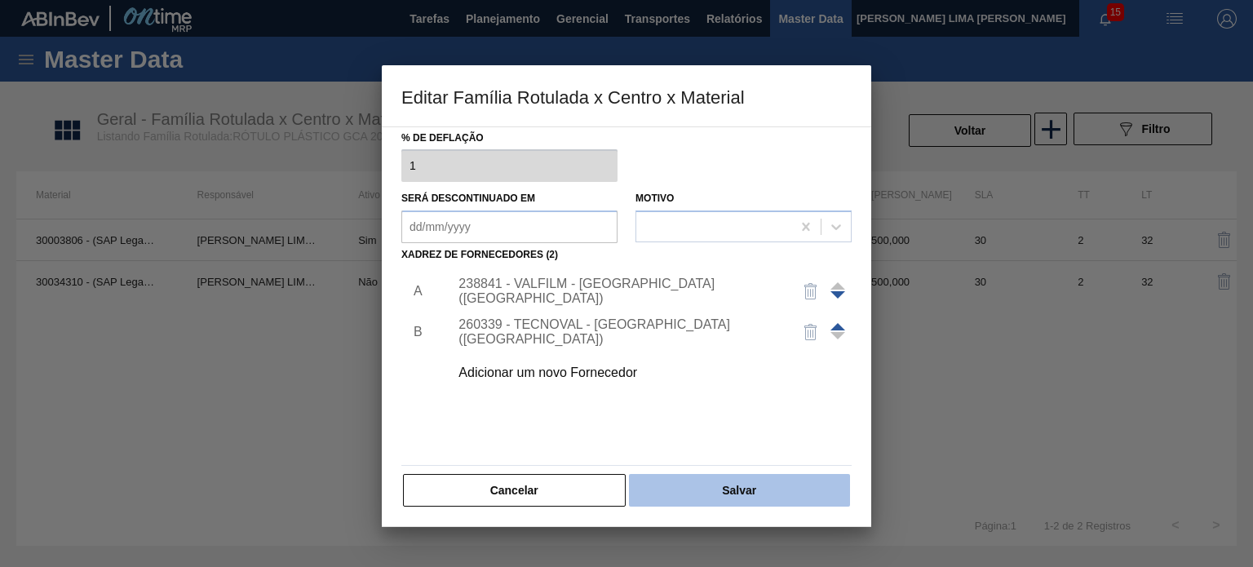
click at [774, 493] on button "Salvar" at bounding box center [739, 490] width 221 height 33
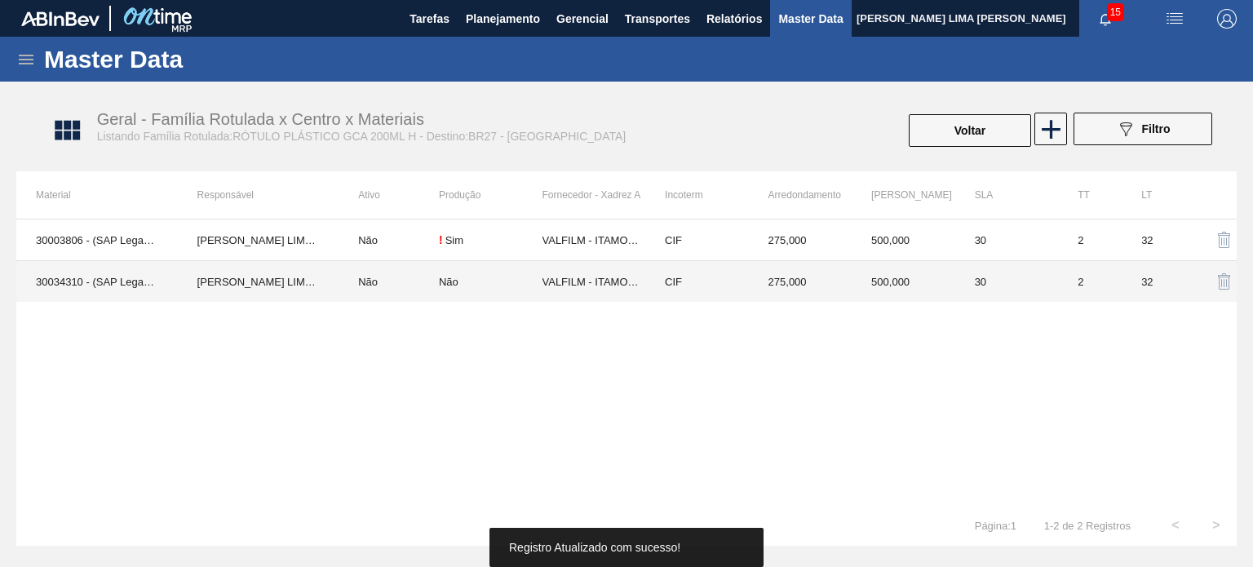
click at [754, 285] on td "275,000" at bounding box center [801, 282] width 104 height 42
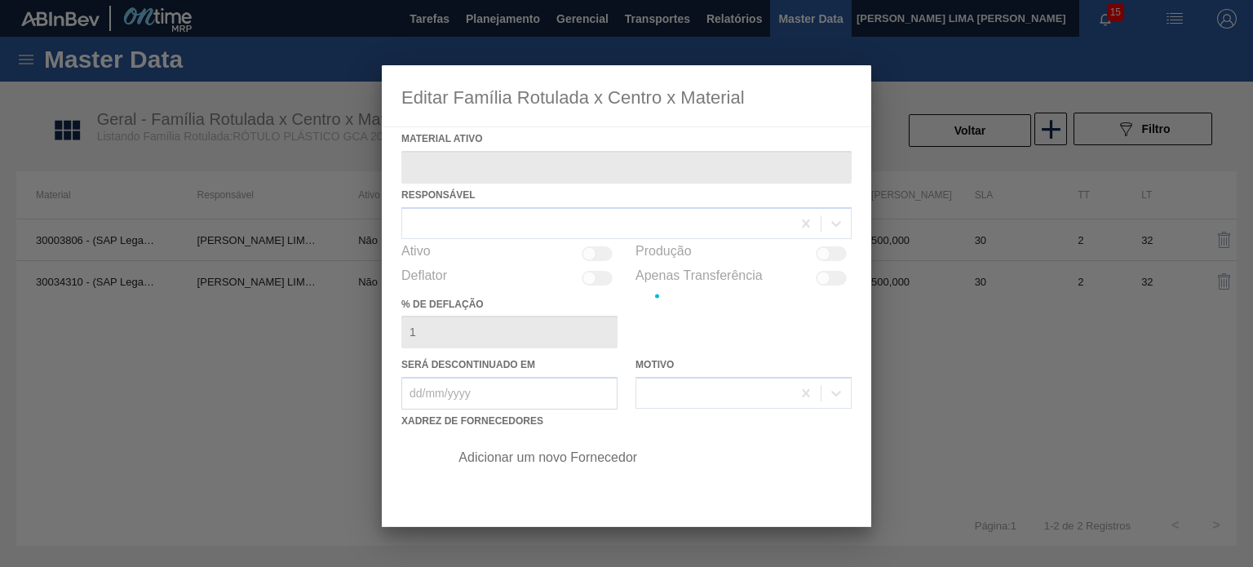
type ativo "30034310 - (SAP Legado: 50849275) - ROT PLAST 200ML H GCA S CL NIV25"
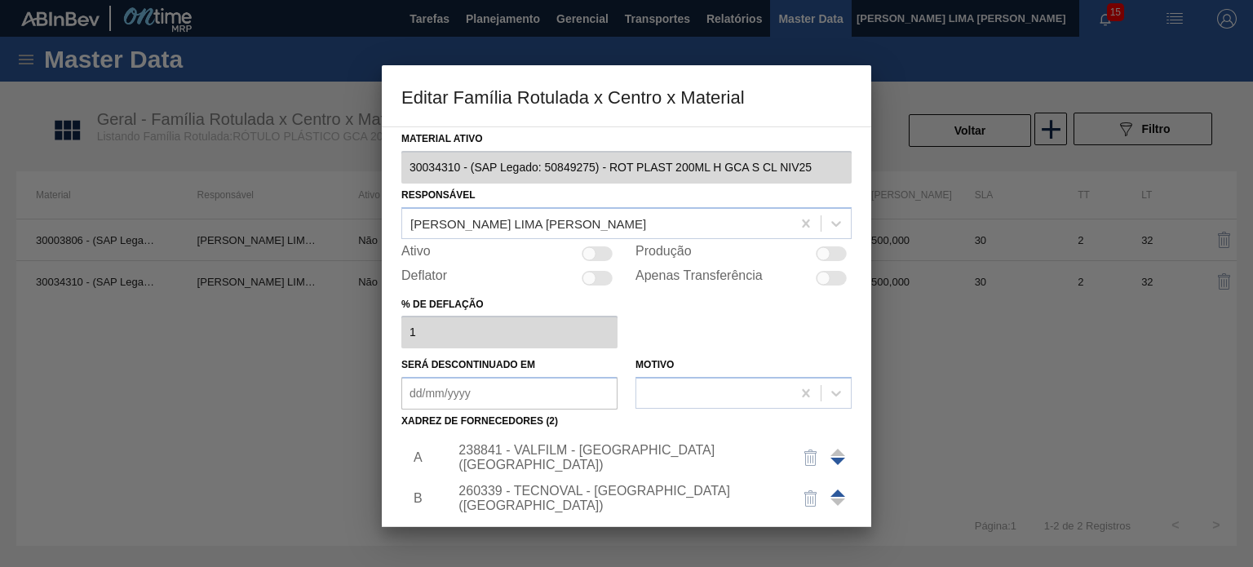
click at [599, 252] on div at bounding box center [596, 253] width 31 height 15
checkbox input "true"
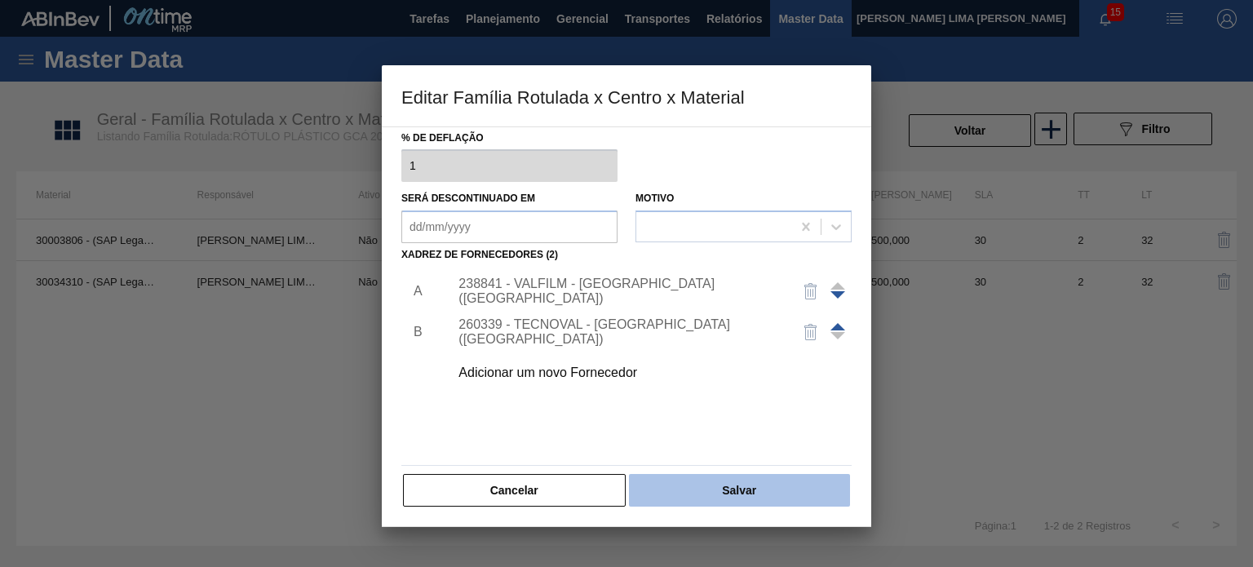
click at [760, 479] on button "Salvar" at bounding box center [739, 490] width 221 height 33
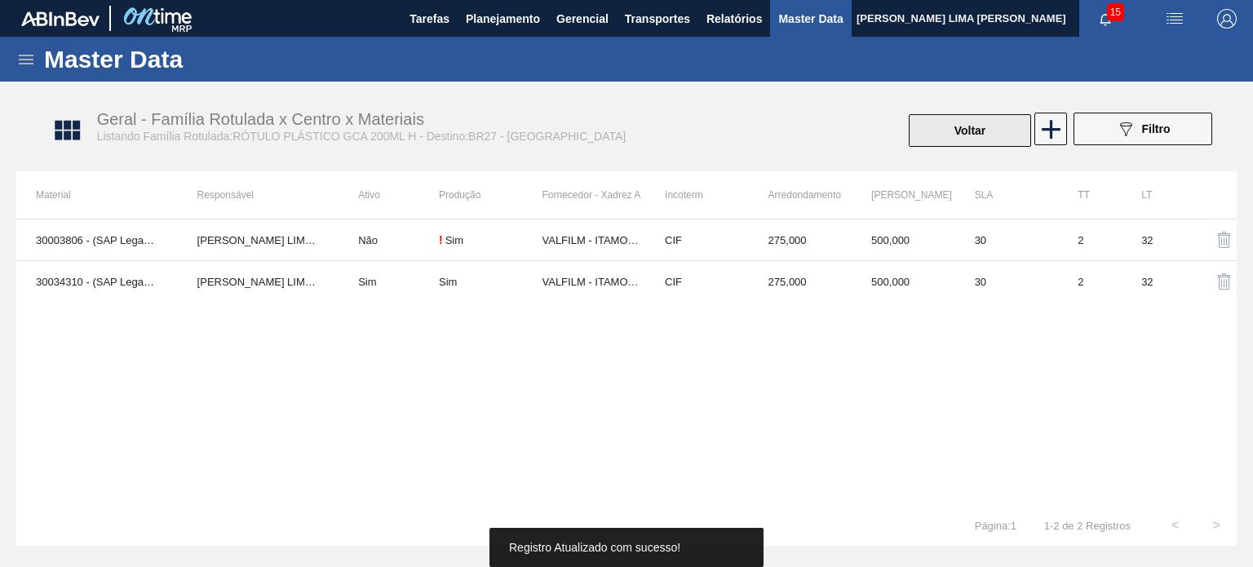
click at [956, 143] on button "Voltar" at bounding box center [969, 130] width 122 height 33
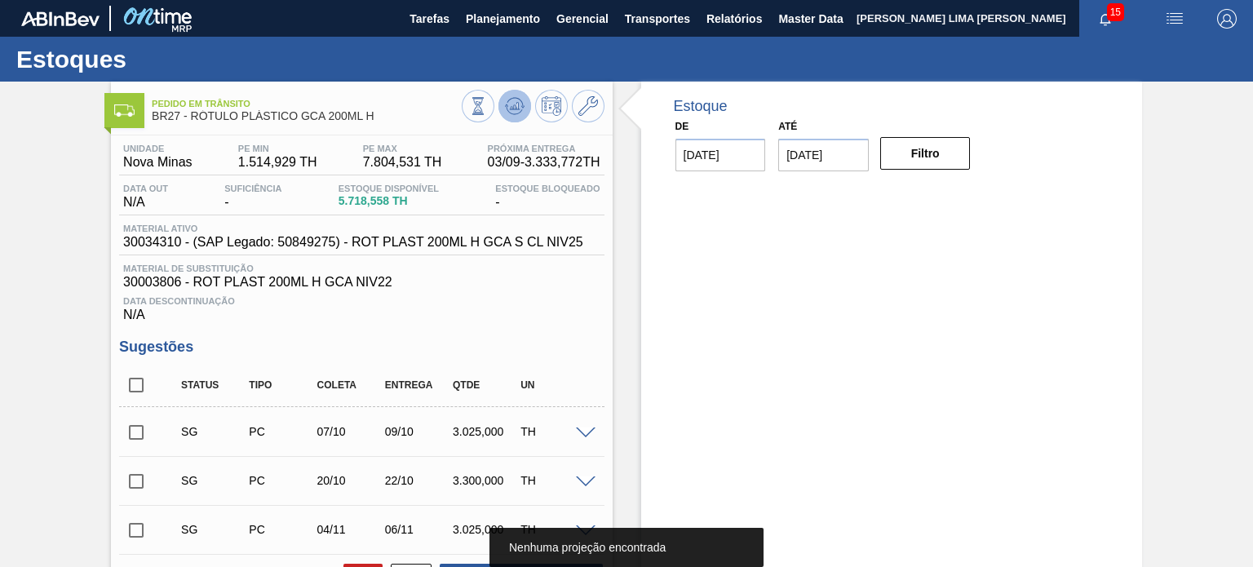
click at [507, 113] on icon at bounding box center [515, 106] width 20 height 20
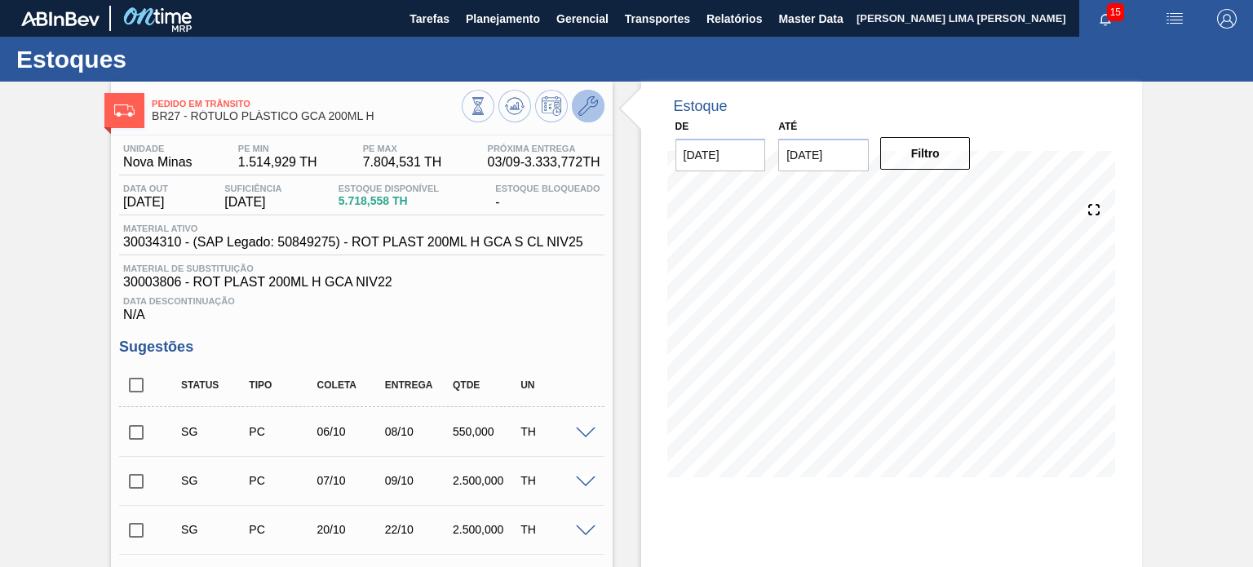
click at [594, 111] on icon at bounding box center [588, 106] width 20 height 20
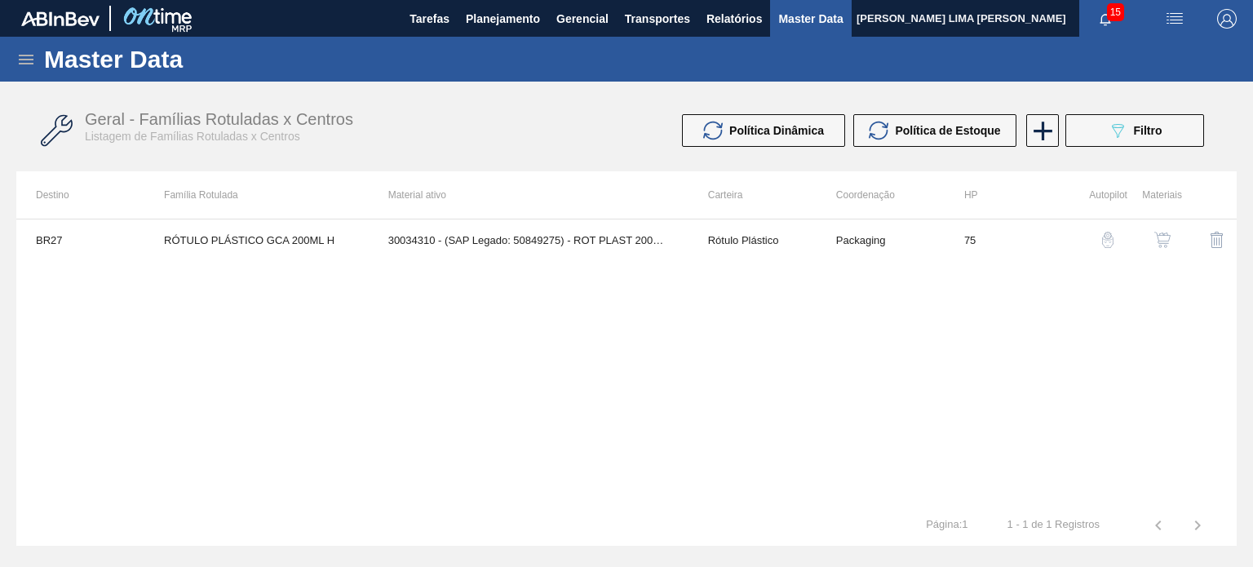
click at [1166, 234] on img "button" at bounding box center [1162, 240] width 16 height 16
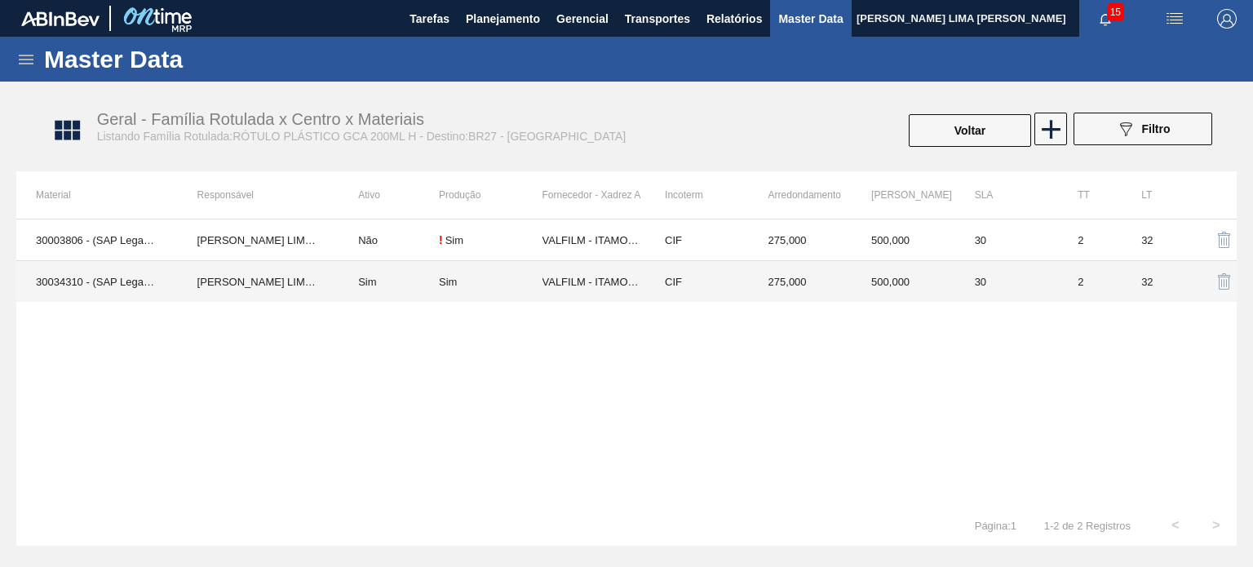
click at [870, 290] on td "500,000" at bounding box center [903, 282] width 104 height 42
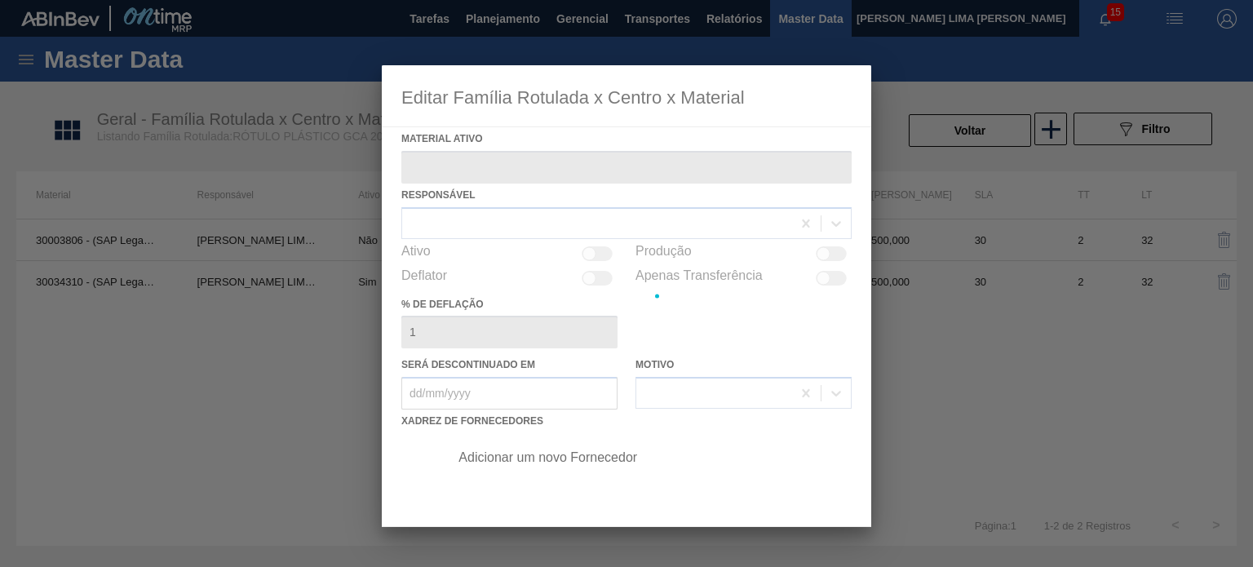
type ativo "30034310 - (SAP Legado: 50849275) - ROT PLAST 200ML H GCA S CL NIV25"
checkbox input "true"
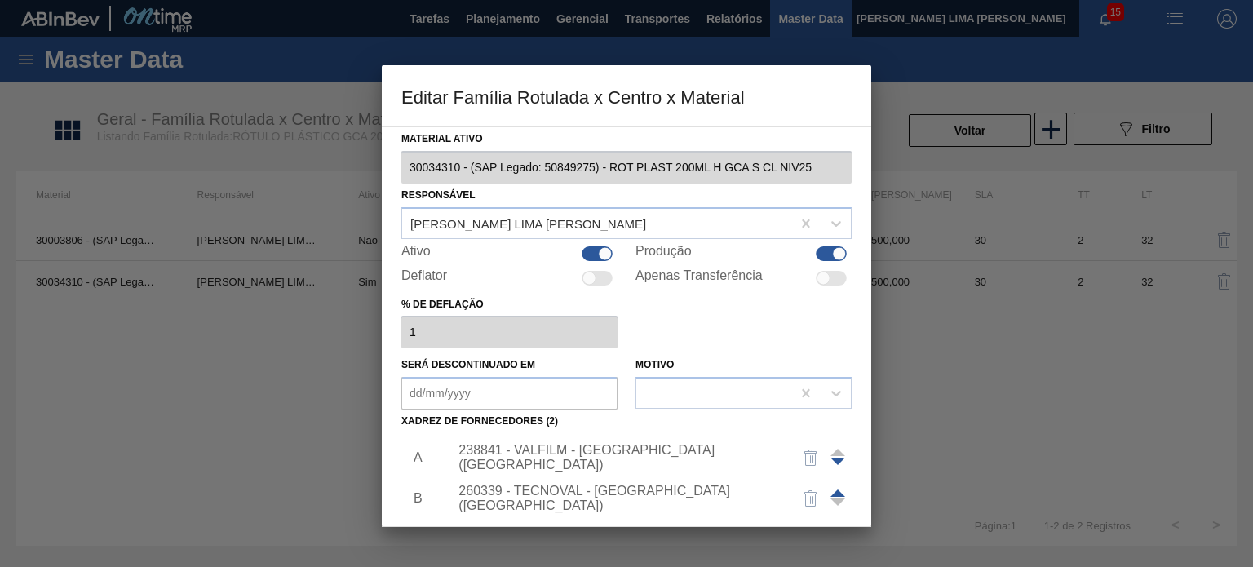
click at [629, 443] on div "238841 - VALFILM - [GEOGRAPHIC_DATA] ([GEOGRAPHIC_DATA])" at bounding box center [646, 457] width 412 height 41
click at [621, 456] on div "238841 - VALFILM - [GEOGRAPHIC_DATA] ([GEOGRAPHIC_DATA])" at bounding box center [618, 457] width 320 height 29
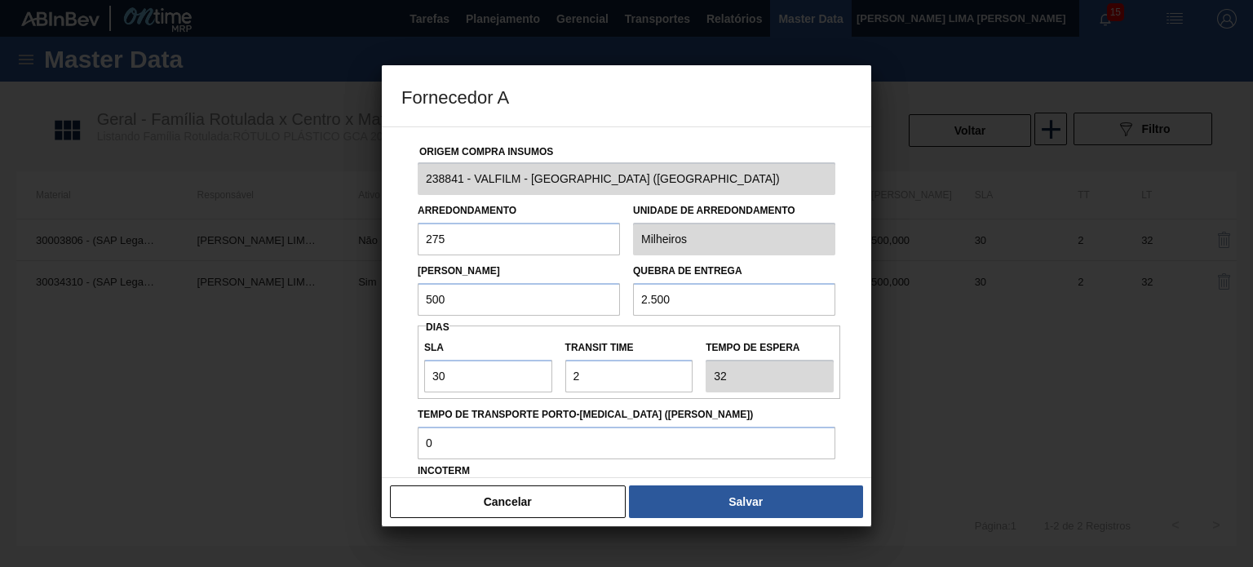
drag, startPoint x: 467, startPoint y: 303, endPoint x: 401, endPoint y: 282, distance: 69.1
click at [401, 282] on div "Origem Compra Insumos 238841 - VALFILM - ITAMONTE (MG) Arredondamento 275 Unida…" at bounding box center [626, 397] width 450 height 540
type input "1.500"
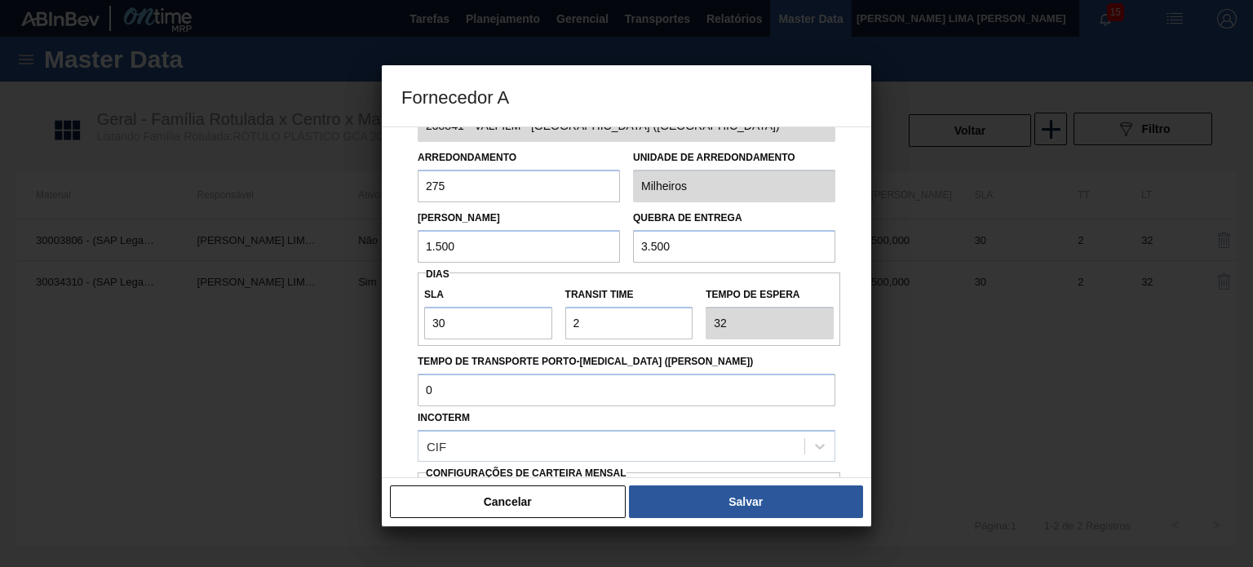
scroll to position [82, 0]
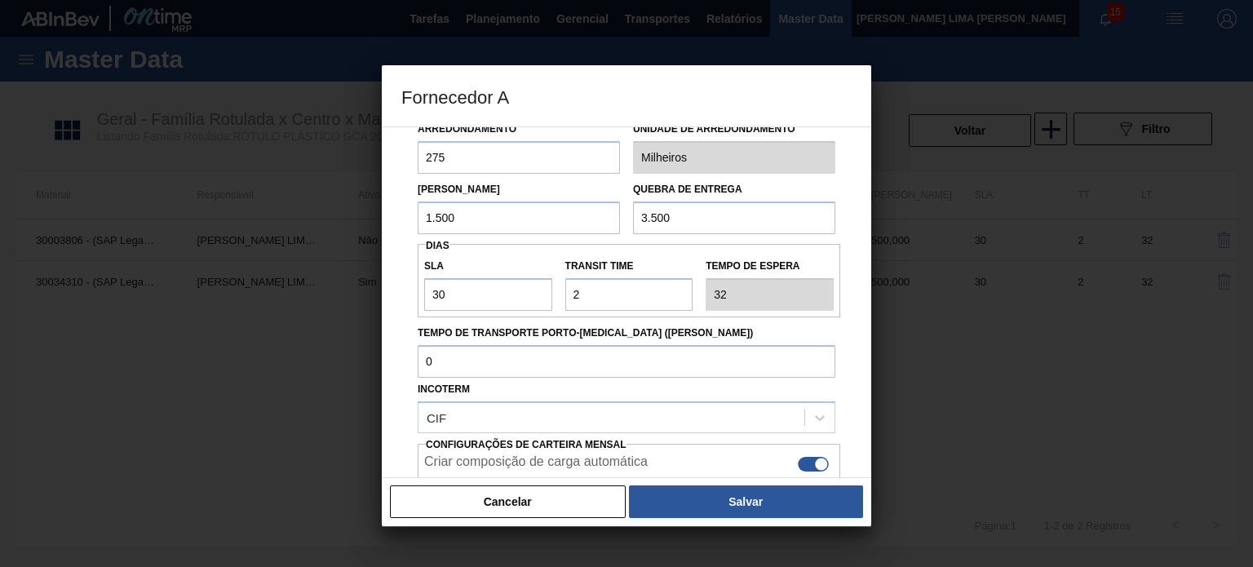
type input "3.500"
click at [705, 497] on button "Salvar" at bounding box center [746, 501] width 234 height 33
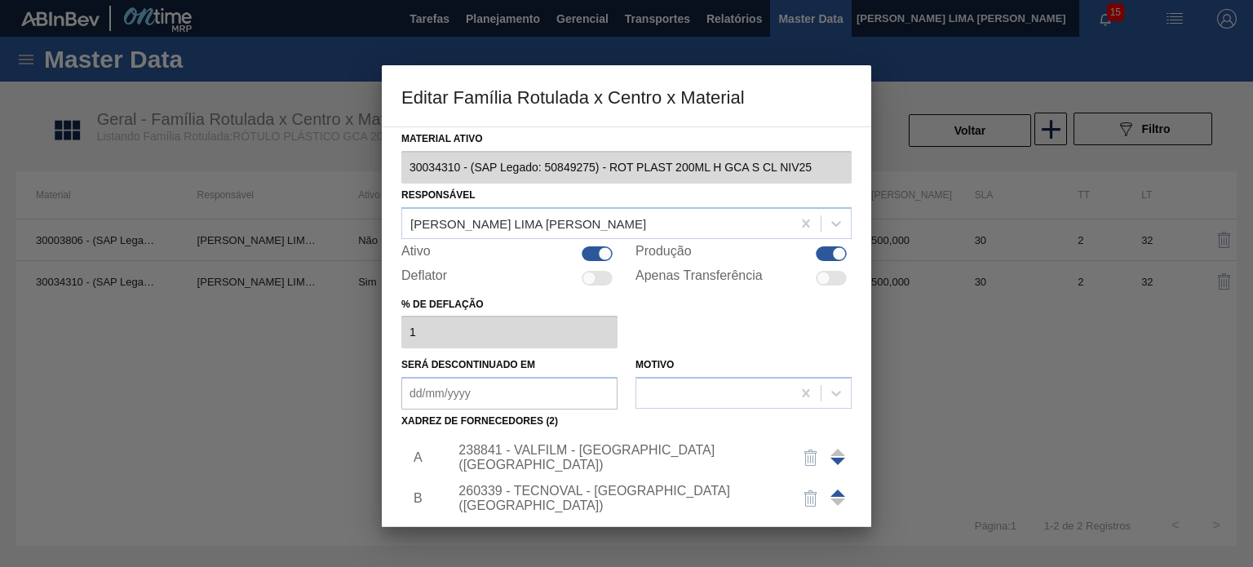
scroll to position [166, 0]
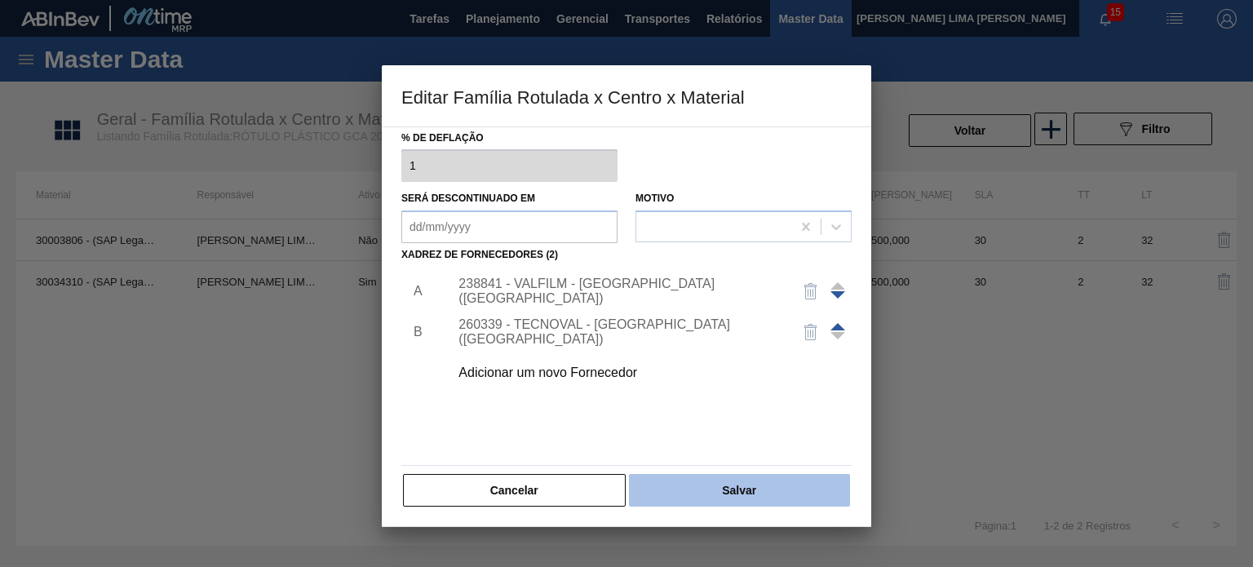
click at [716, 500] on button "Salvar" at bounding box center [739, 490] width 221 height 33
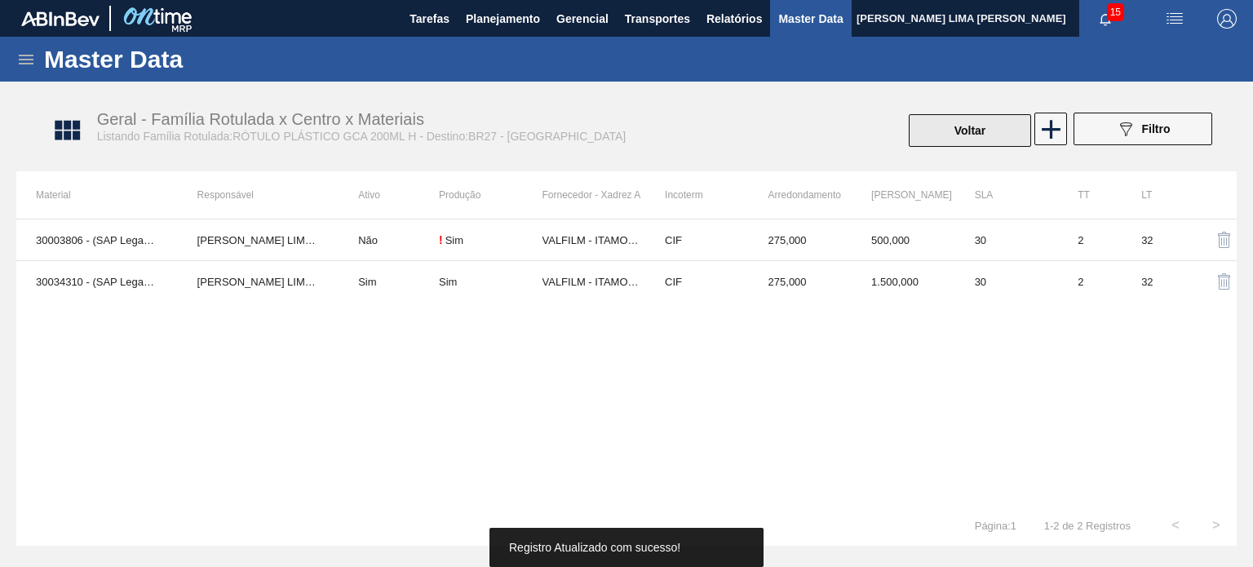
click at [939, 139] on button "Voltar" at bounding box center [969, 130] width 122 height 33
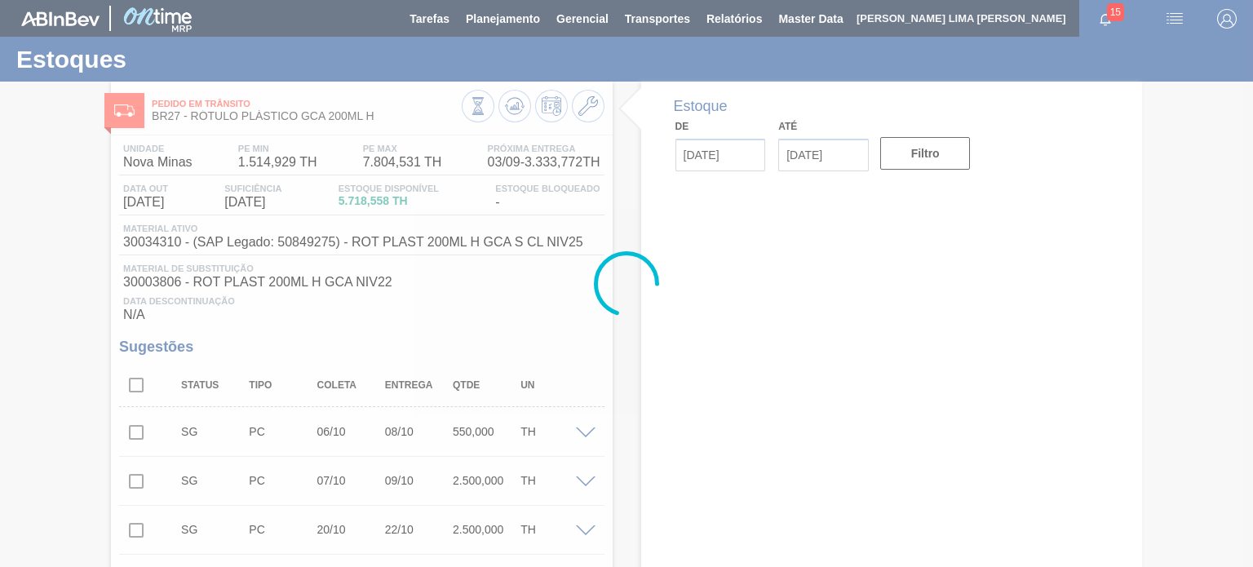
click at [506, 111] on icon at bounding box center [515, 106] width 20 height 20
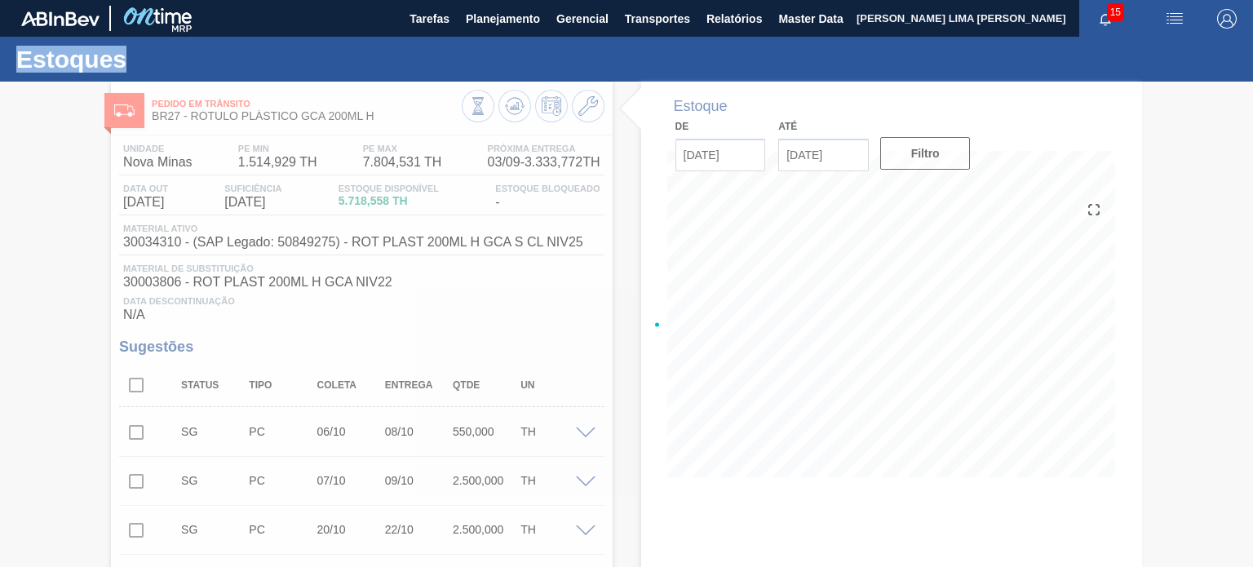
click at [506, 111] on div at bounding box center [626, 324] width 1253 height 485
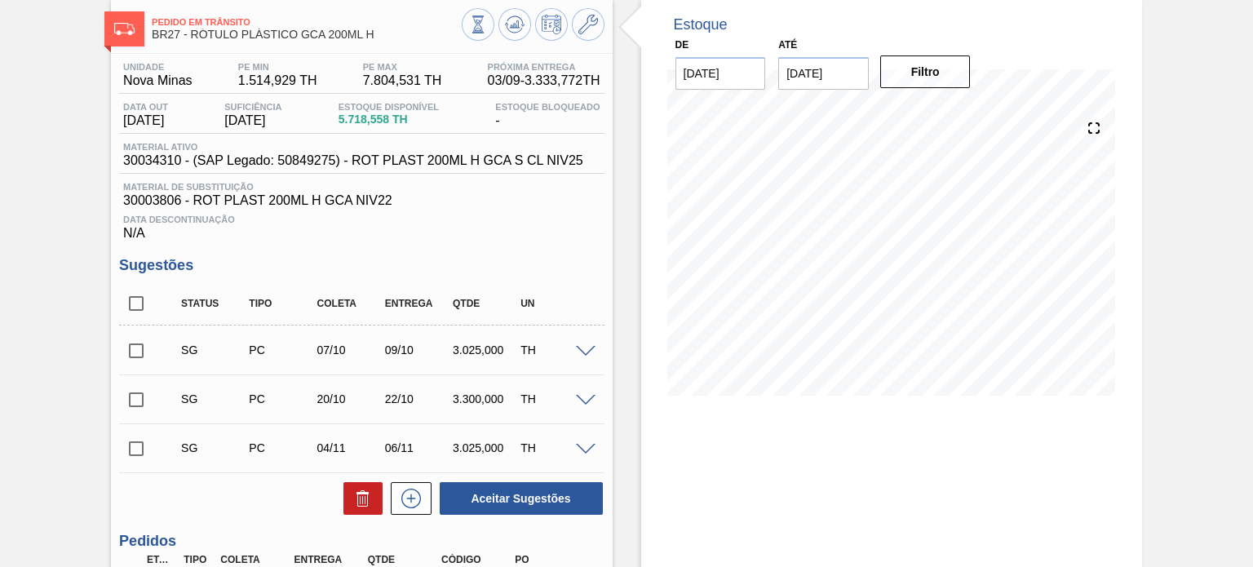
scroll to position [163, 0]
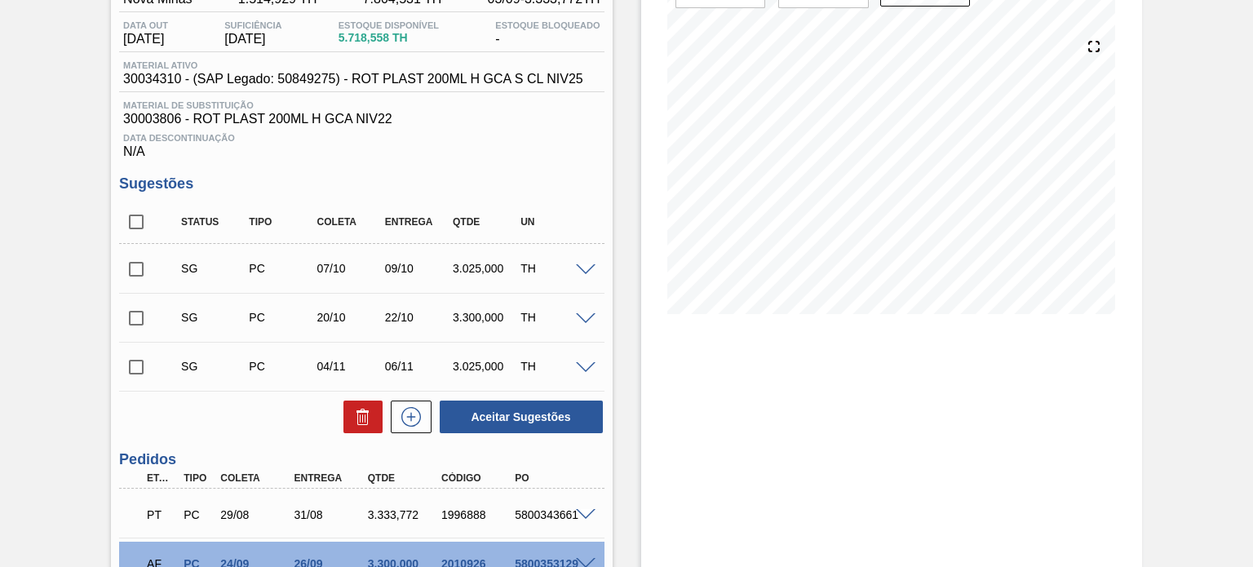
click at [139, 267] on input "checkbox" at bounding box center [136, 269] width 34 height 34
click at [515, 413] on button "Aceitar Sugestões" at bounding box center [521, 416] width 163 height 33
checkbox input "false"
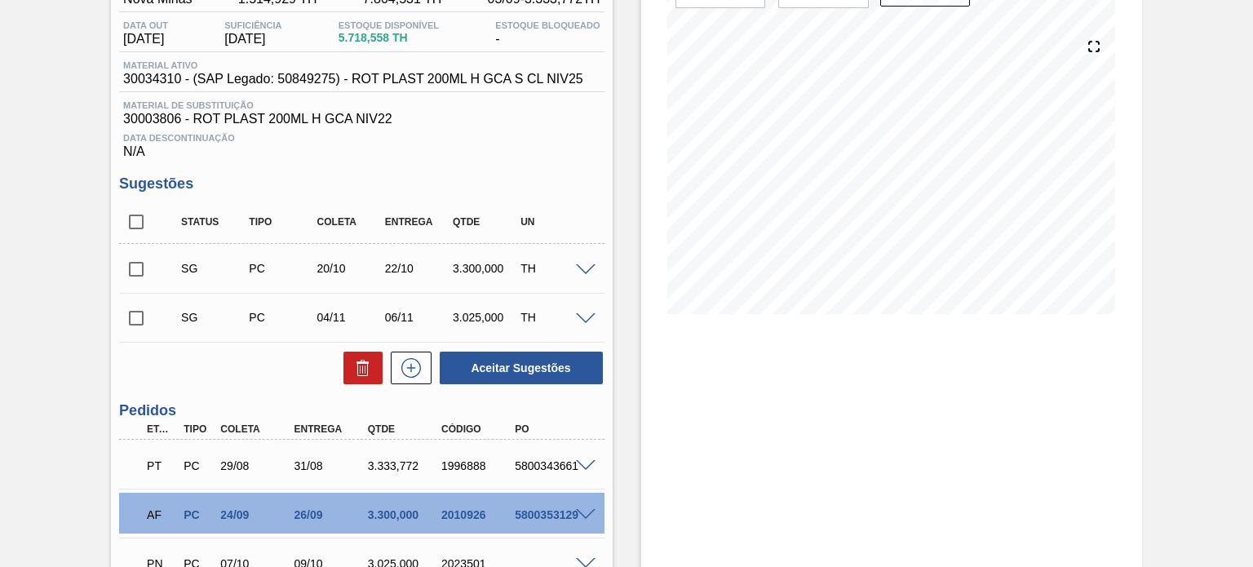
scroll to position [316, 0]
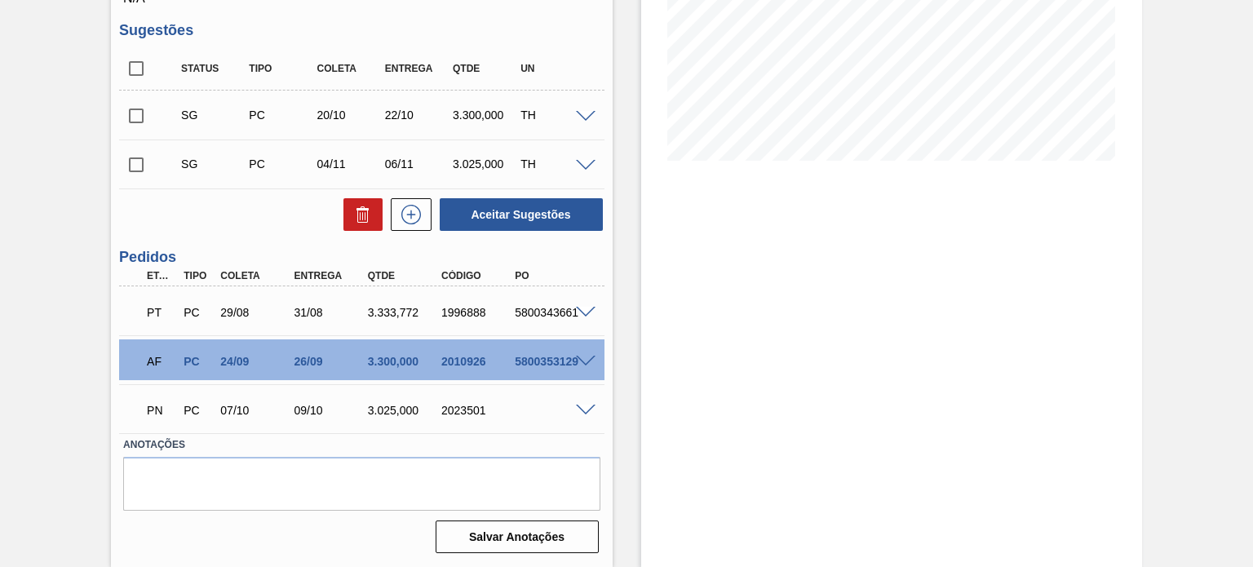
click at [456, 412] on div "2023501" at bounding box center [477, 410] width 81 height 13
copy div "2023501"
click at [588, 404] on div at bounding box center [588, 409] width 33 height 12
click at [587, 405] on span at bounding box center [586, 410] width 20 height 12
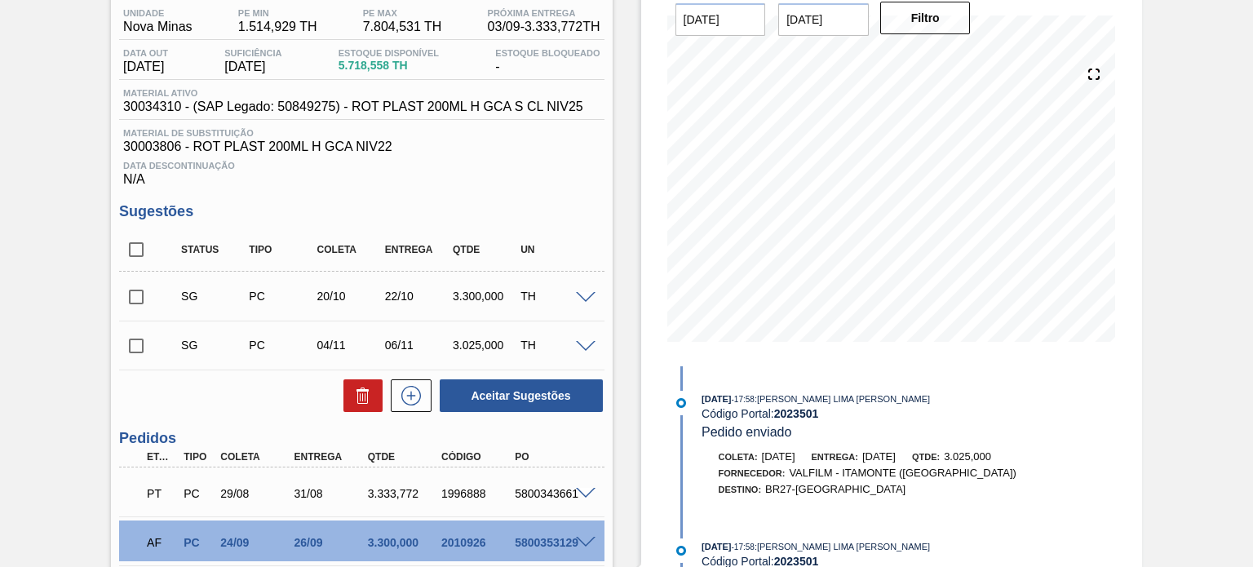
scroll to position [0, 0]
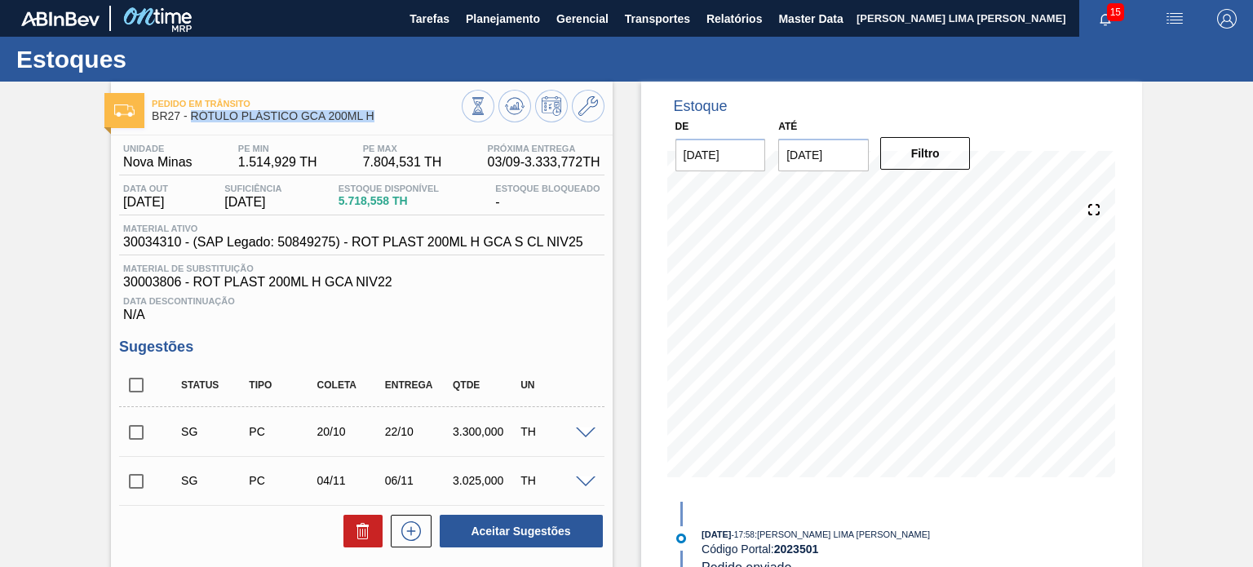
drag, startPoint x: 386, startPoint y: 117, endPoint x: 190, endPoint y: 121, distance: 195.8
click at [190, 121] on span "BR27 - RÓTULO PLÁSTICO GCA 200ML H" at bounding box center [306, 116] width 309 height 12
copy span "RÓTULO PLÁSTICO GCA 200ML H"
click at [509, 111] on icon at bounding box center [515, 106] width 20 height 20
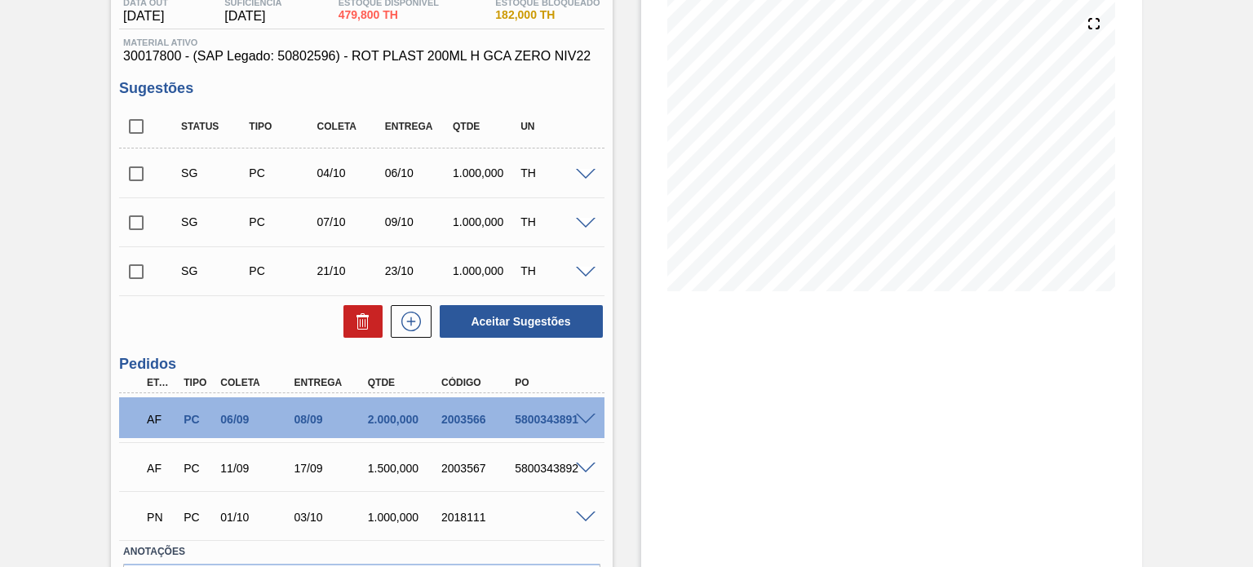
scroll to position [210, 0]
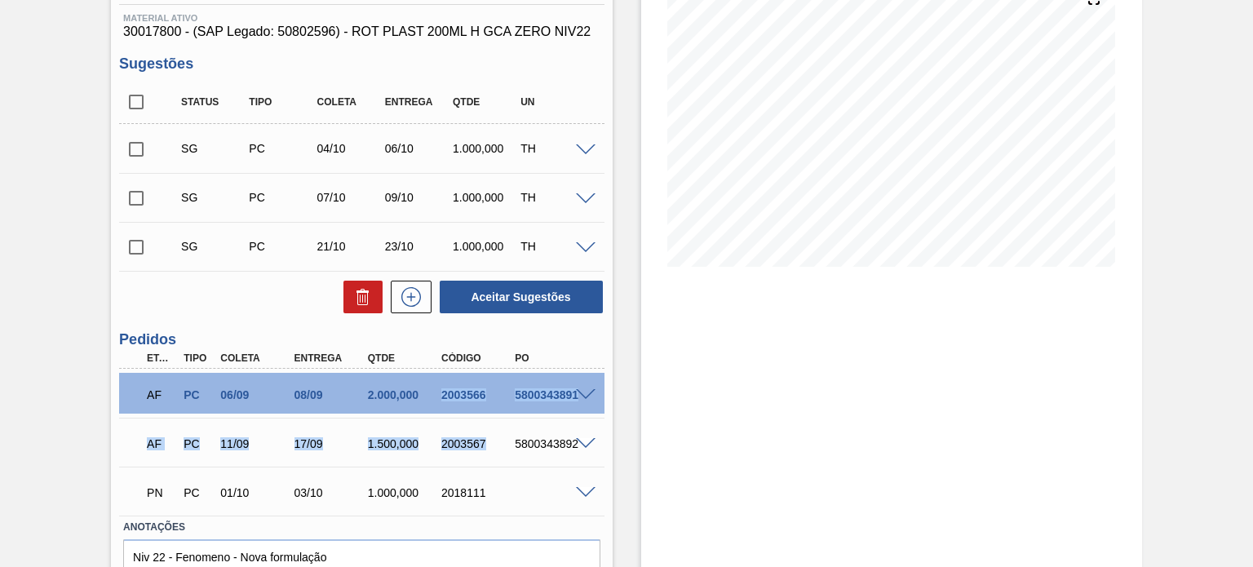
drag, startPoint x: 494, startPoint y: 437, endPoint x: 435, endPoint y: 387, distance: 78.1
click at [435, 387] on div "AF PC 06/09 08/09 2.000,000 2003566 5800343891 Material 30017800 - ROT PLAST 20…" at bounding box center [361, 442] width 484 height 147
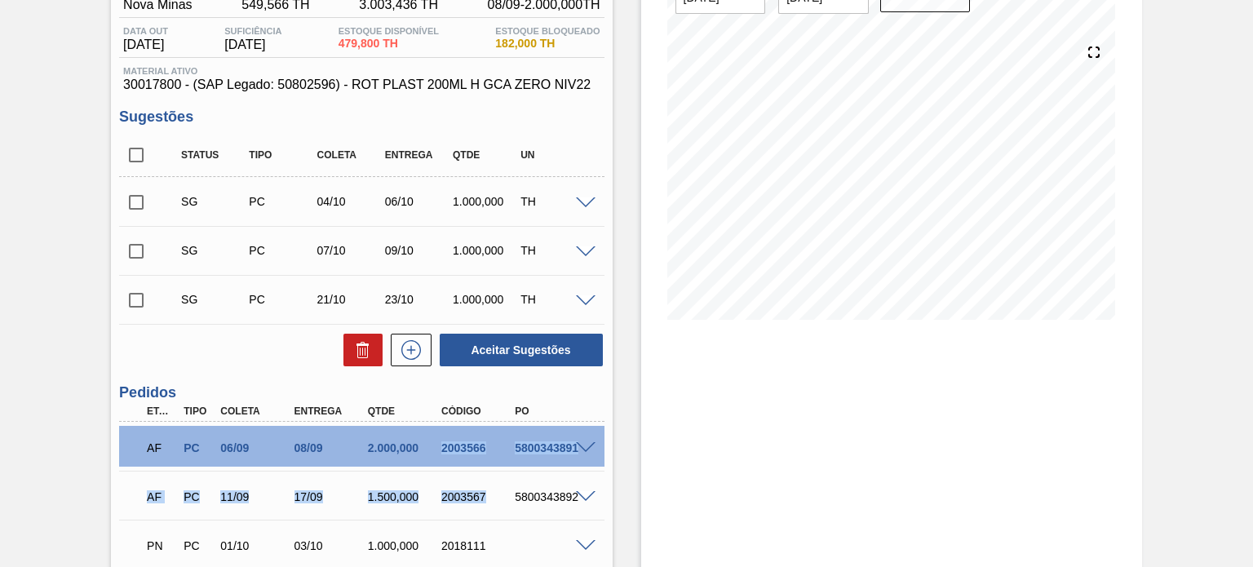
scroll to position [129, 0]
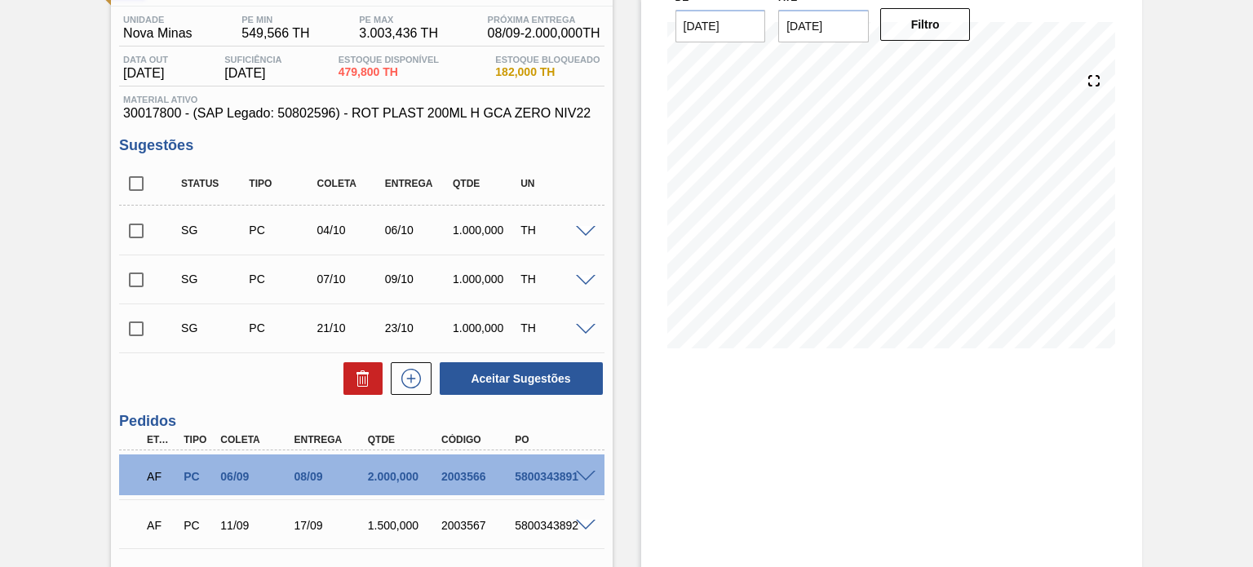
click at [541, 99] on span "Material ativo" at bounding box center [361, 100] width 476 height 10
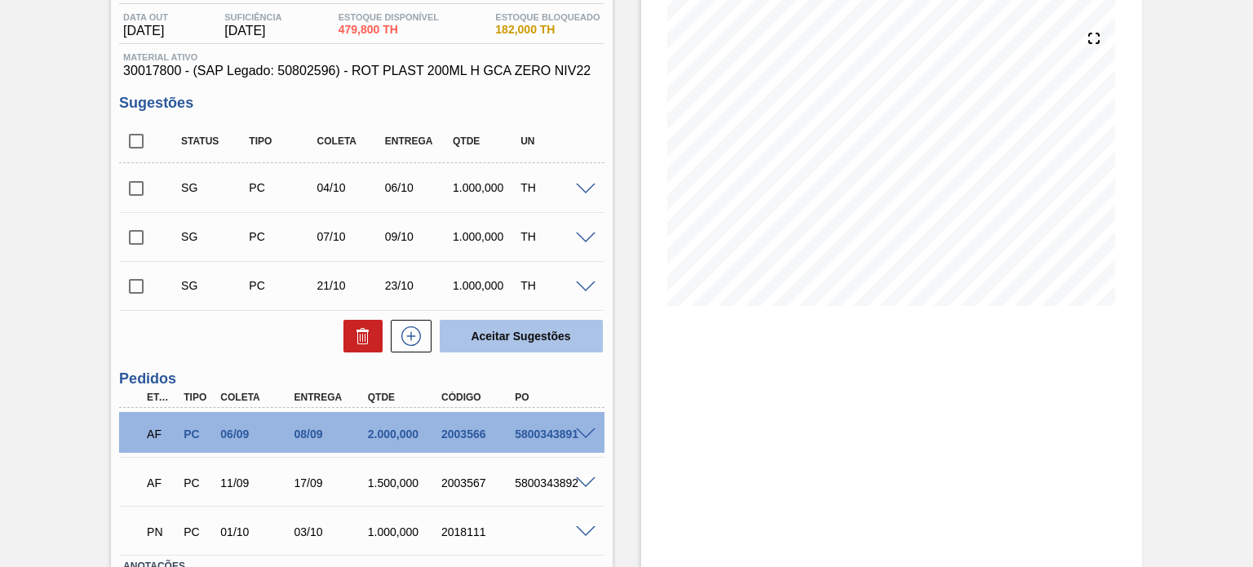
scroll to position [210, 0]
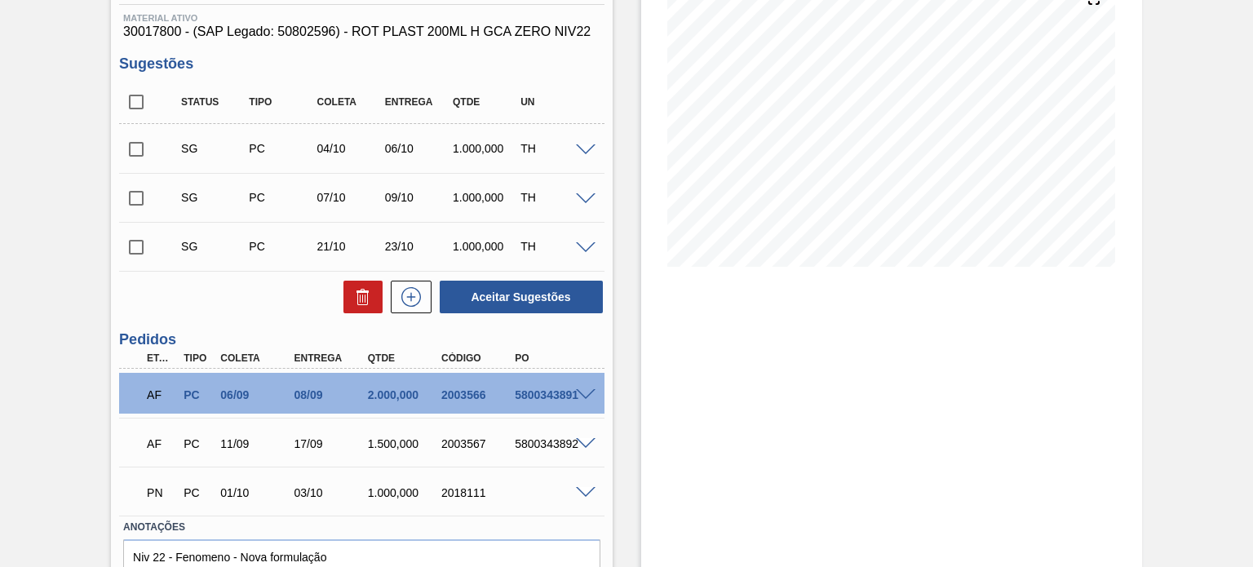
click at [469, 437] on div "2003567" at bounding box center [477, 443] width 81 height 13
copy div "2003567"
click at [455, 384] on div "AF PC 06/09 08/09 2.000,000 2003566 5800343891" at bounding box center [356, 393] width 441 height 33
click at [455, 385] on div "AF PC 06/09 08/09 2.000,000 2003566 5800343891" at bounding box center [356, 393] width 441 height 33
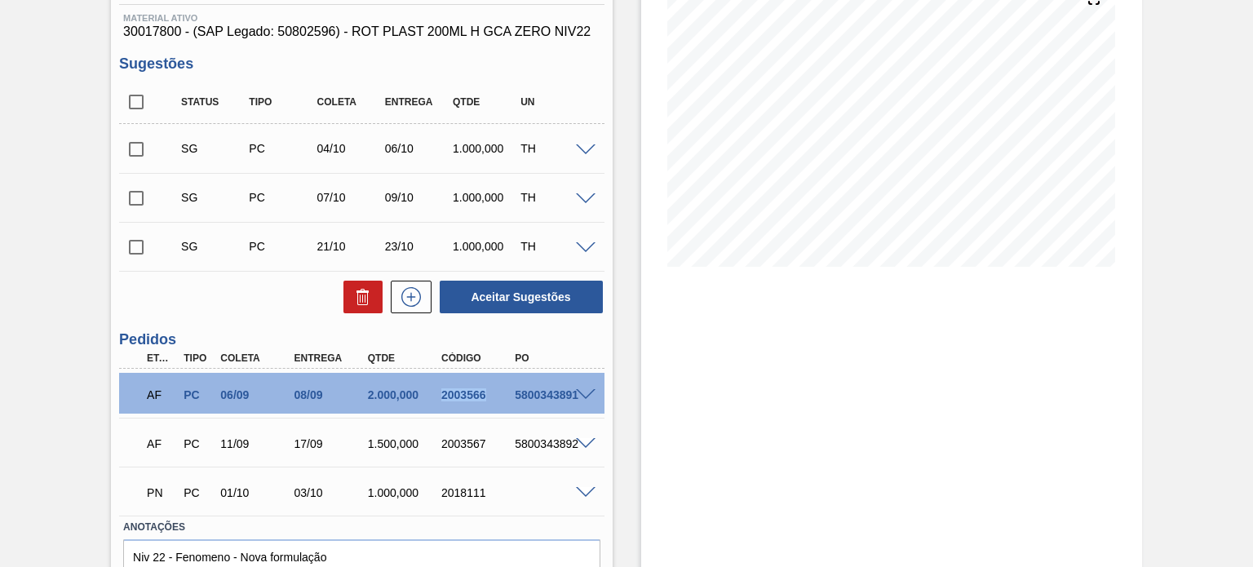
copy div "2003566"
click at [463, 440] on div "2003567" at bounding box center [477, 443] width 81 height 13
click at [462, 440] on div "2003567" at bounding box center [477, 443] width 81 height 13
copy div "2003567"
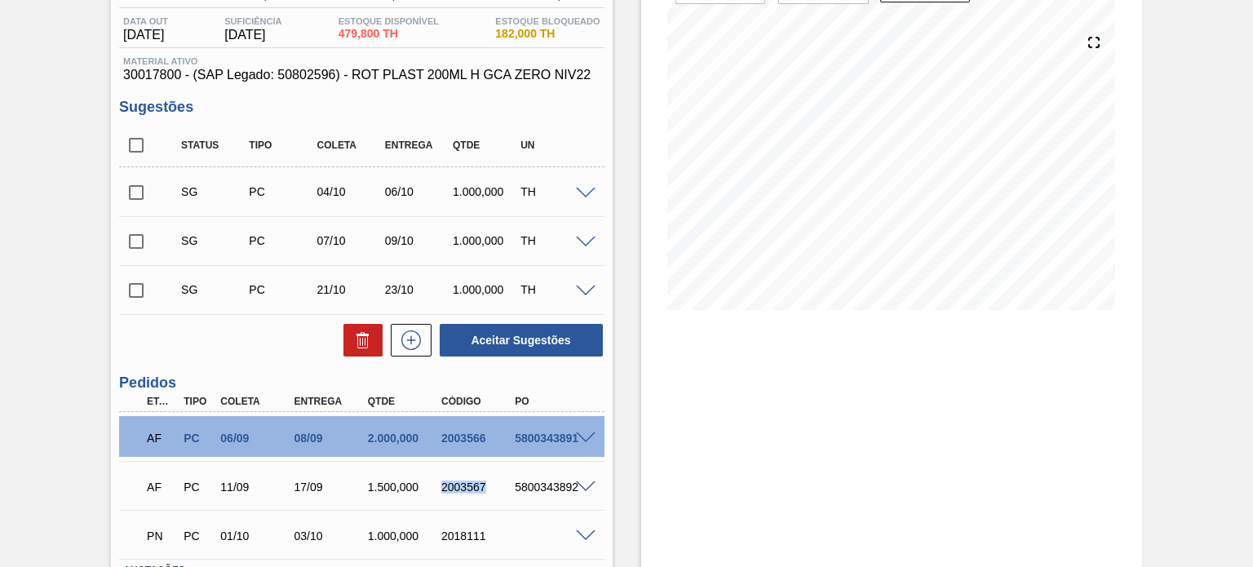
scroll to position [292, 0]
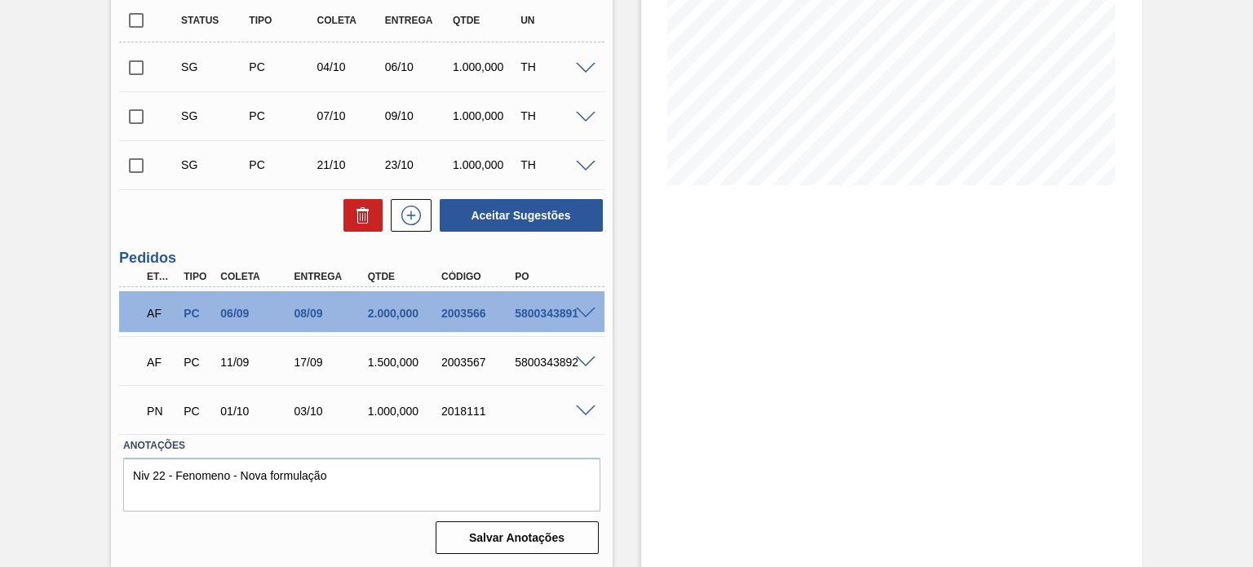
click at [471, 415] on div "2018111" at bounding box center [477, 410] width 81 height 13
copy div "2018111"
click at [582, 409] on span at bounding box center [586, 411] width 20 height 12
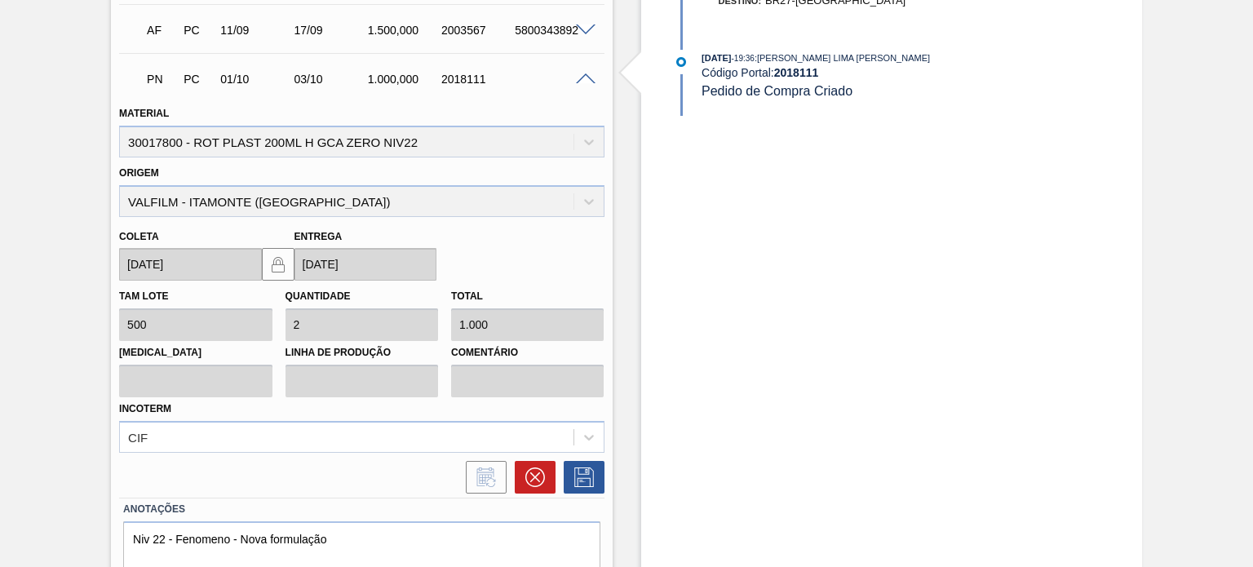
scroll to position [686, 0]
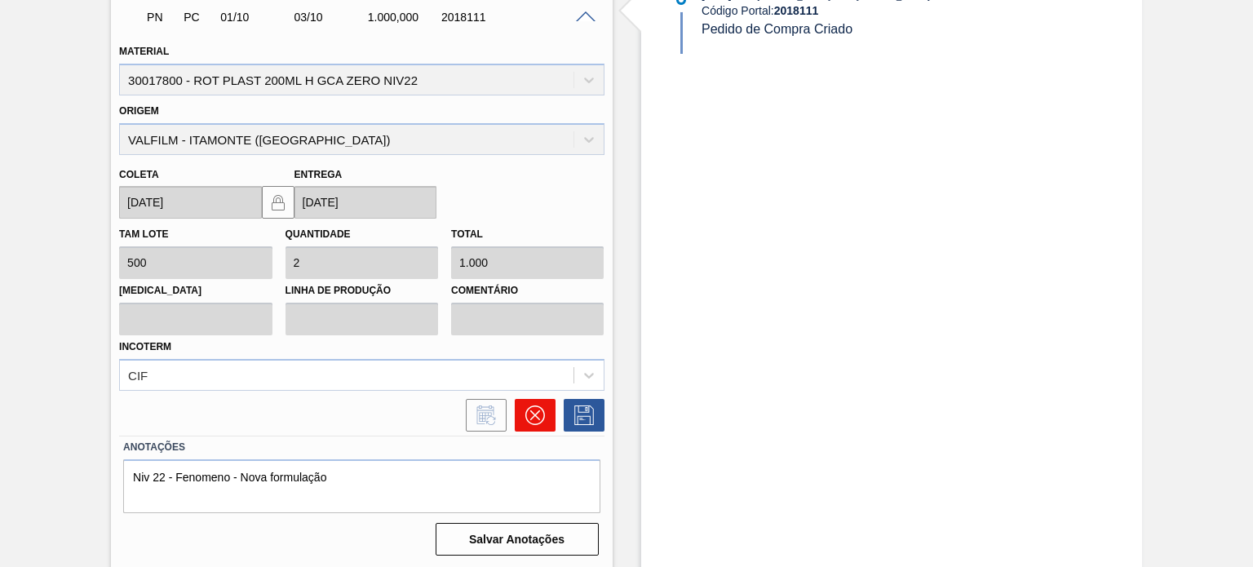
click at [537, 410] on icon at bounding box center [535, 415] width 20 height 20
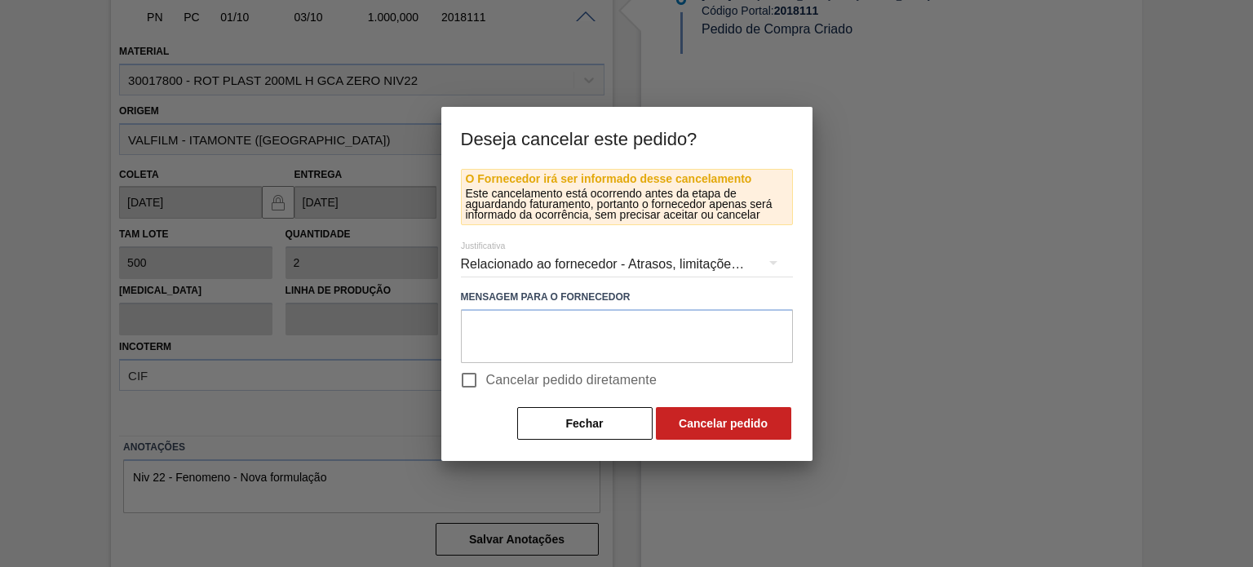
click at [538, 267] on div "Relacionado ao fornecedor - Atrasos, limitações de capacidade, etc." at bounding box center [627, 264] width 332 height 46
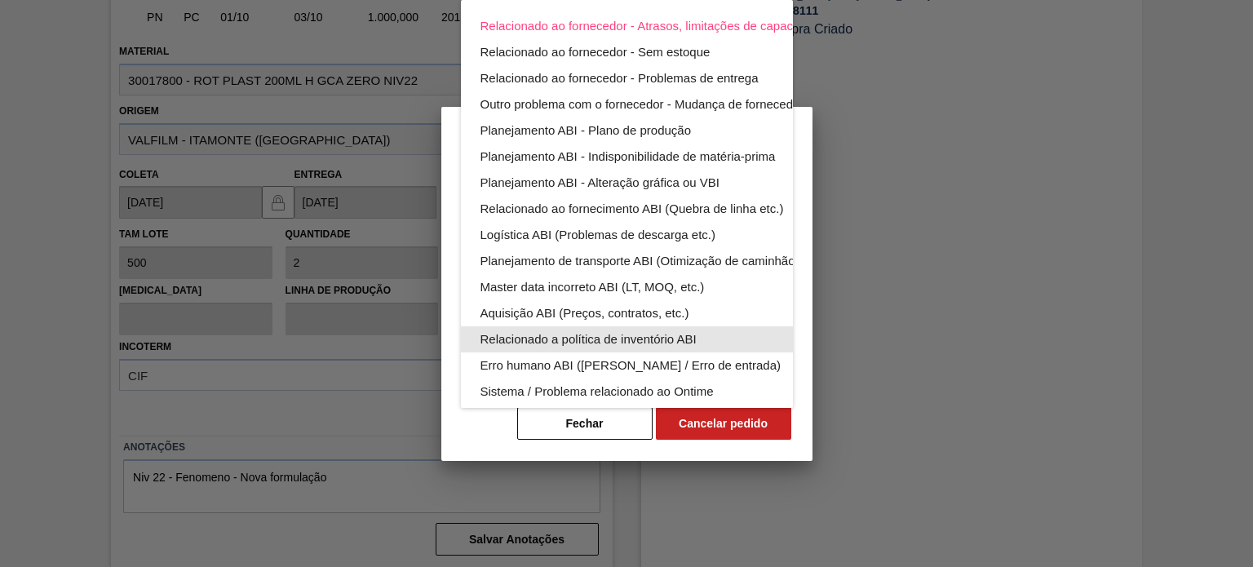
scroll to position [0, 0]
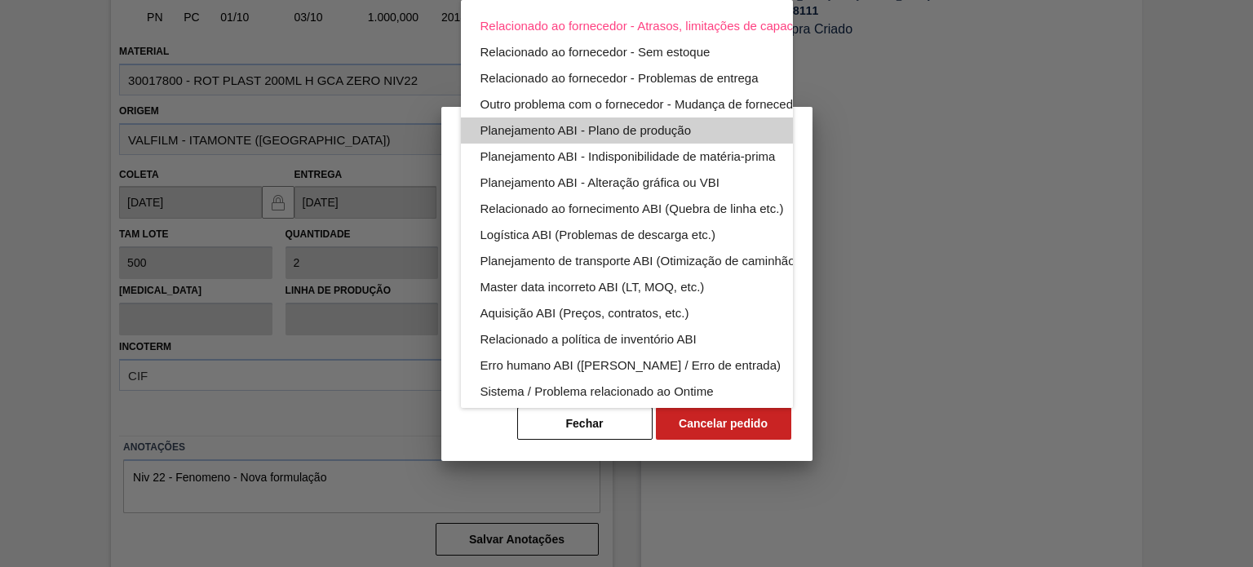
click at [673, 133] on div "Planejamento ABI - Plano de produção" at bounding box center [664, 130] width 369 height 26
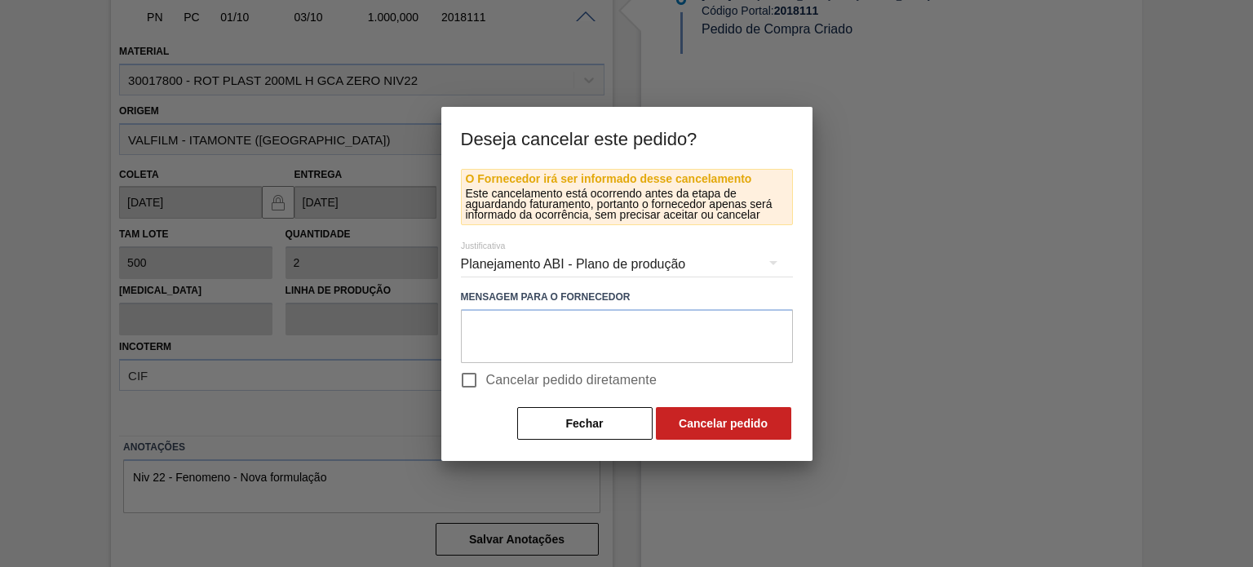
click at [512, 369] on label "Cancelar pedido diretamente" at bounding box center [555, 380] width 206 height 34
click at [486, 369] on input "Cancelar pedido diretamente" at bounding box center [469, 380] width 34 height 34
checkbox input "true"
click at [707, 413] on button "Cancelar pedido" at bounding box center [723, 423] width 135 height 33
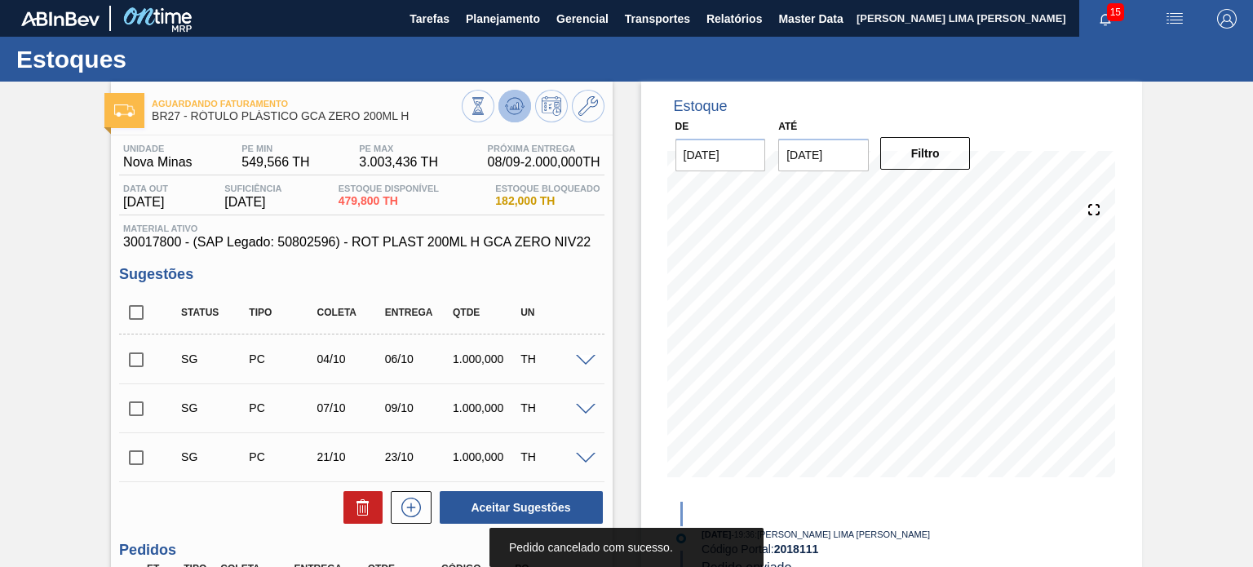
click at [515, 99] on icon at bounding box center [515, 106] width 20 height 20
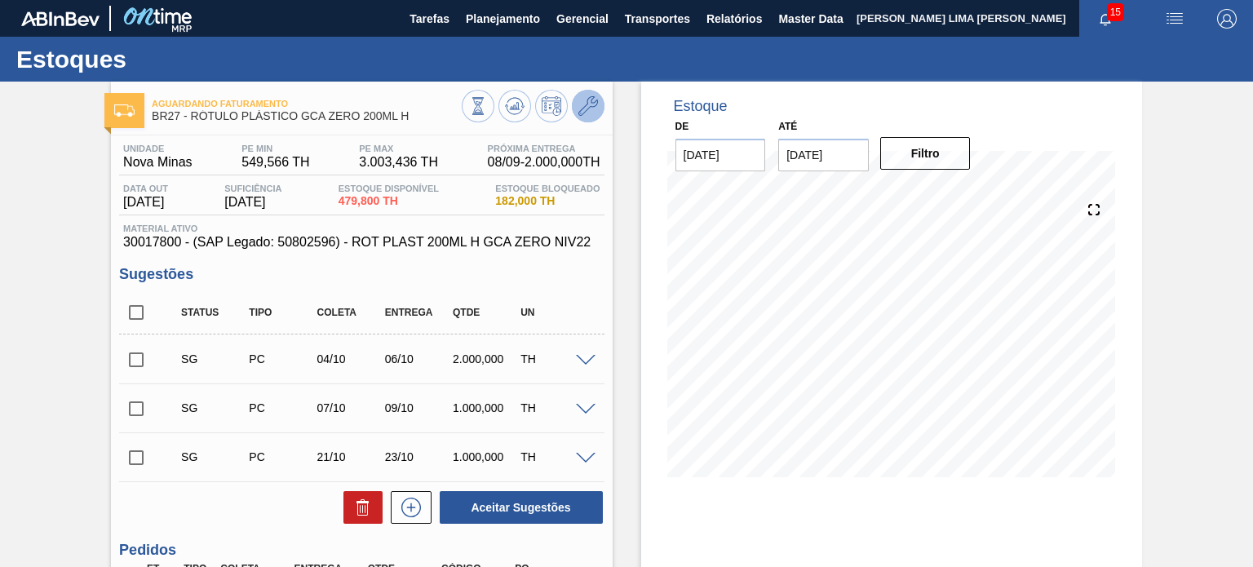
click at [599, 105] on button at bounding box center [588, 106] width 33 height 33
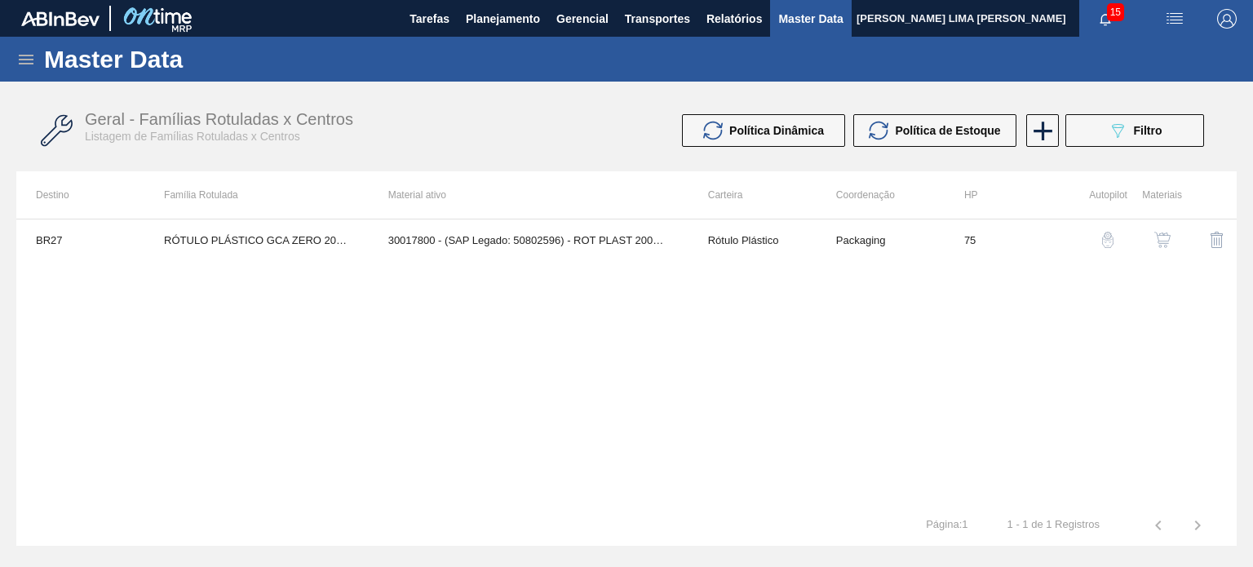
click at [1169, 239] on img "button" at bounding box center [1162, 240] width 16 height 16
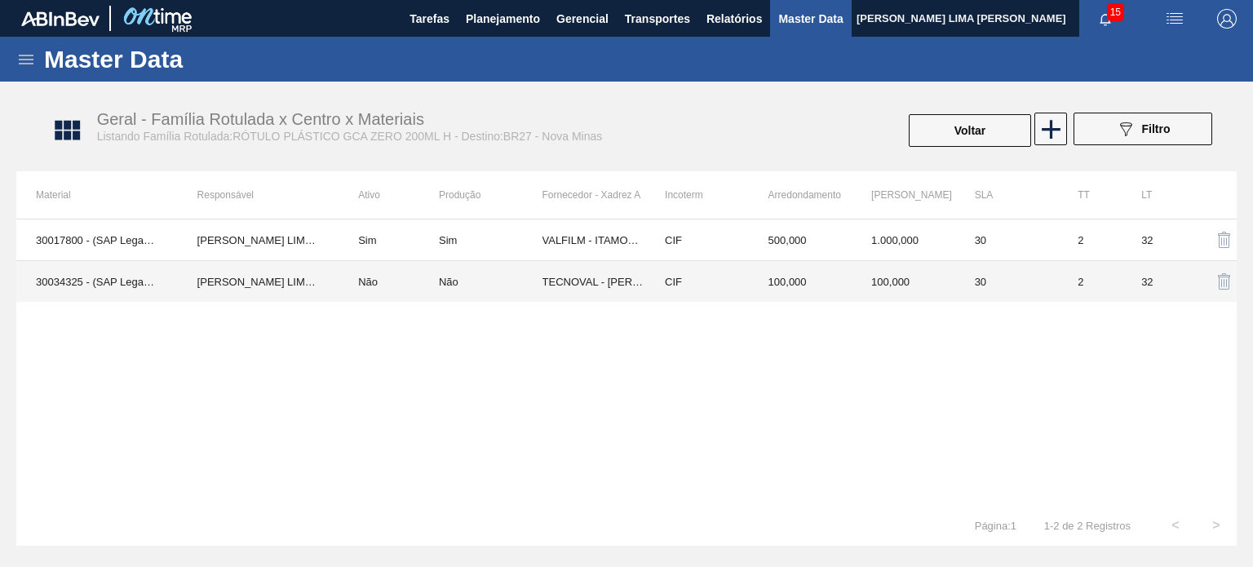
click at [919, 276] on td "100,000" at bounding box center [903, 282] width 104 height 42
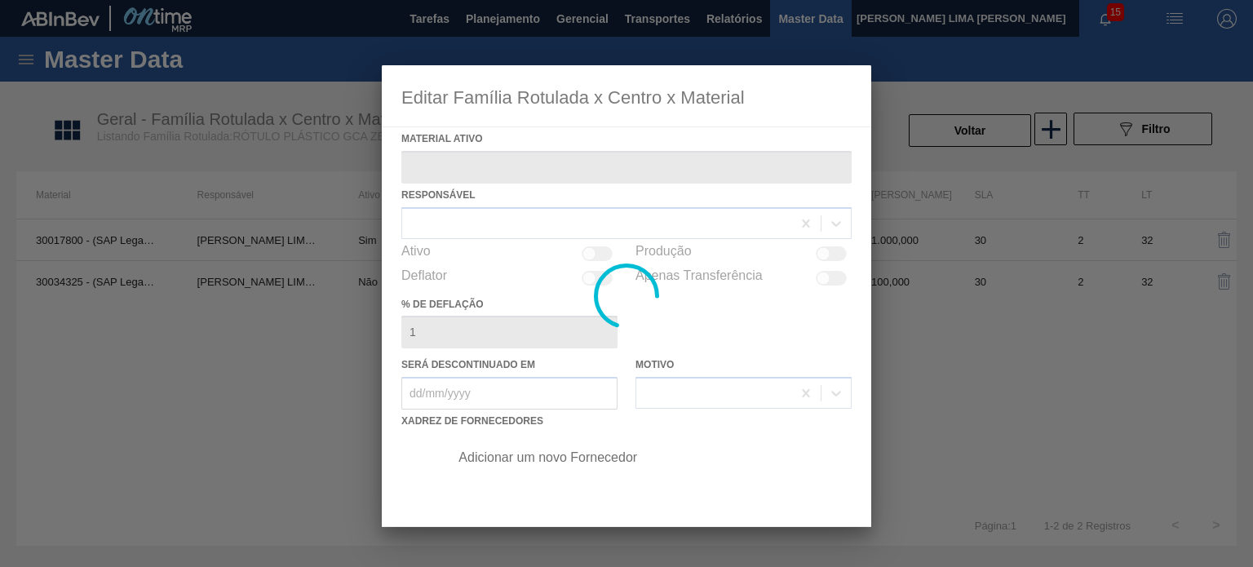
type ativo "30034325 - (SAP Legado: 50849292) - ROT PLAST 200ML H GCA ZERO S CL NIV25"
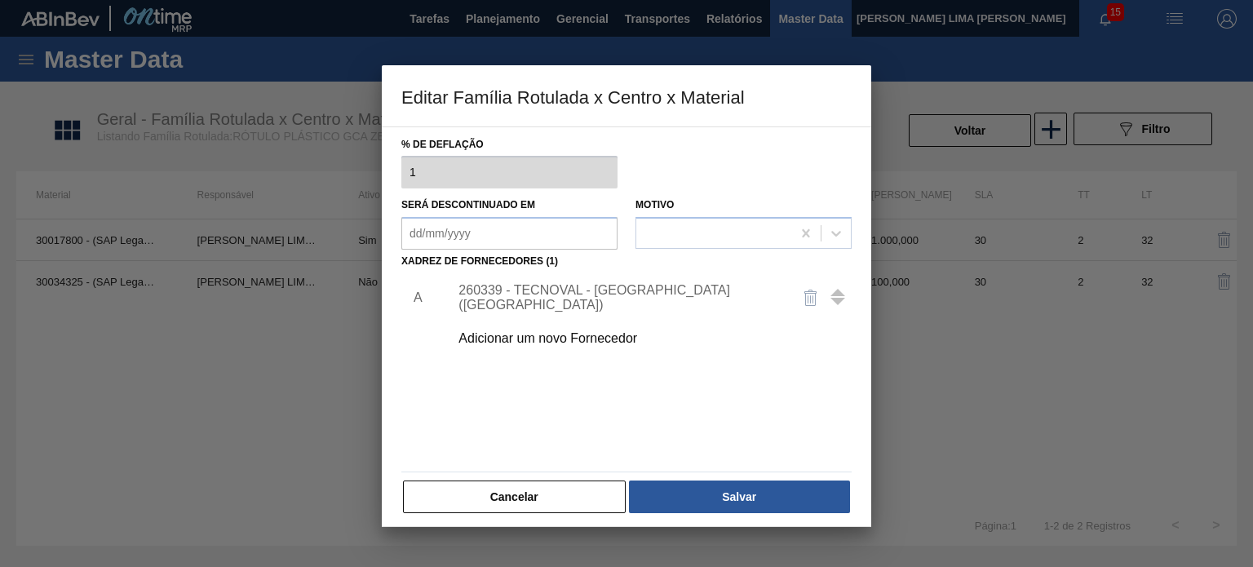
scroll to position [163, 0]
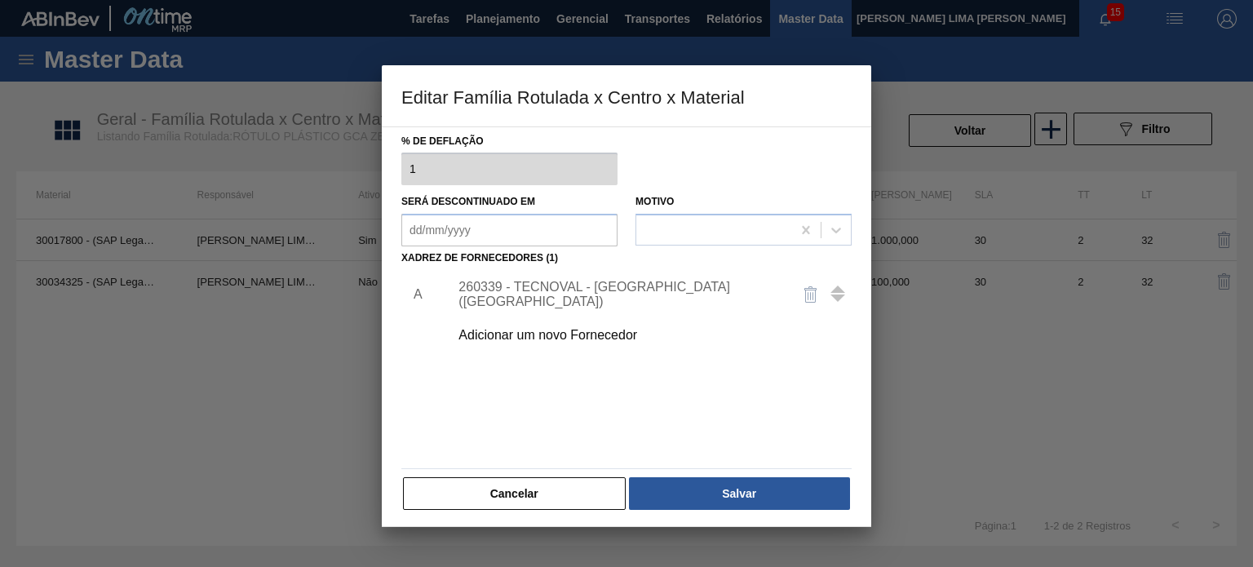
click at [633, 287] on div "260339 - TECNOVAL - [GEOGRAPHIC_DATA] ([GEOGRAPHIC_DATA])" at bounding box center [618, 294] width 320 height 29
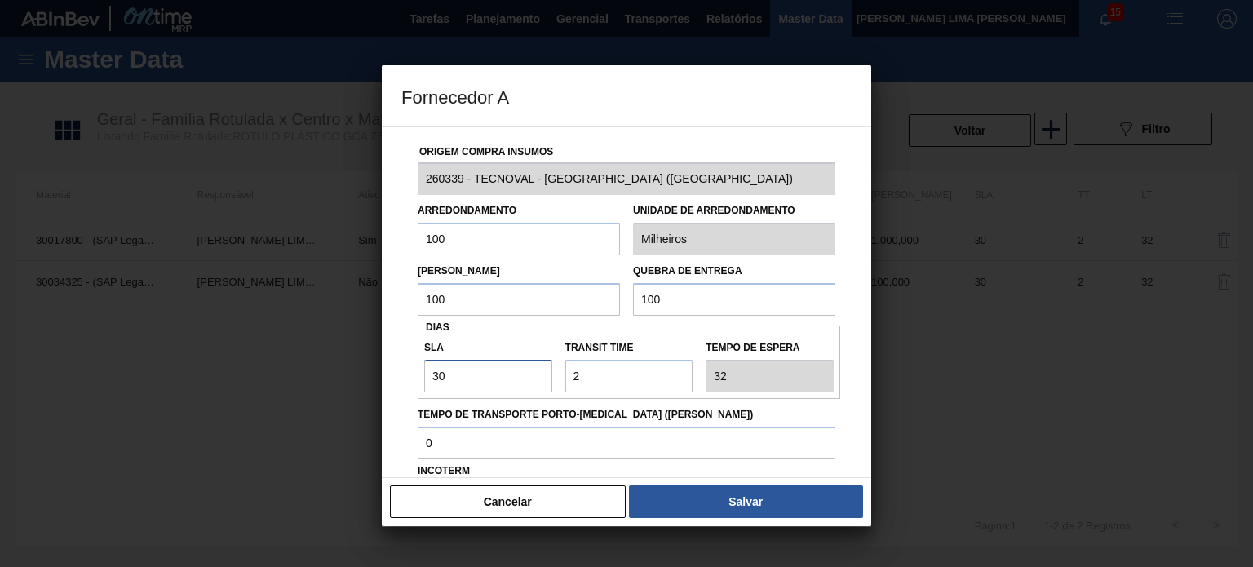
drag, startPoint x: 452, startPoint y: 367, endPoint x: 425, endPoint y: 365, distance: 27.0
click at [425, 365] on input "30" at bounding box center [488, 376] width 128 height 33
type input "2"
type input "4"
type input "27"
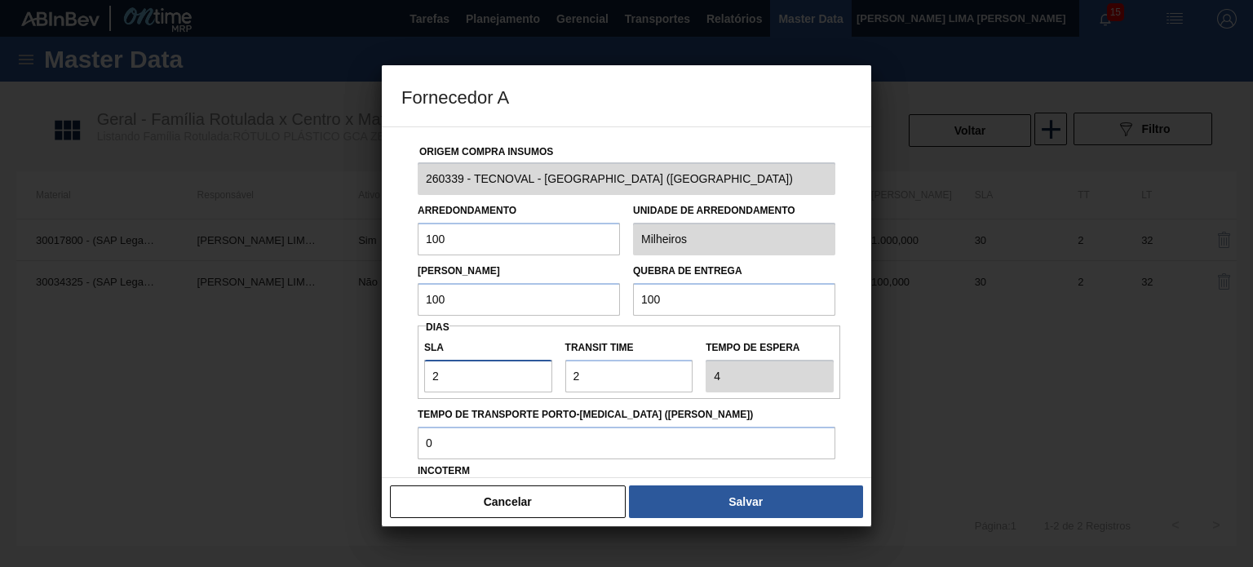
type input "29"
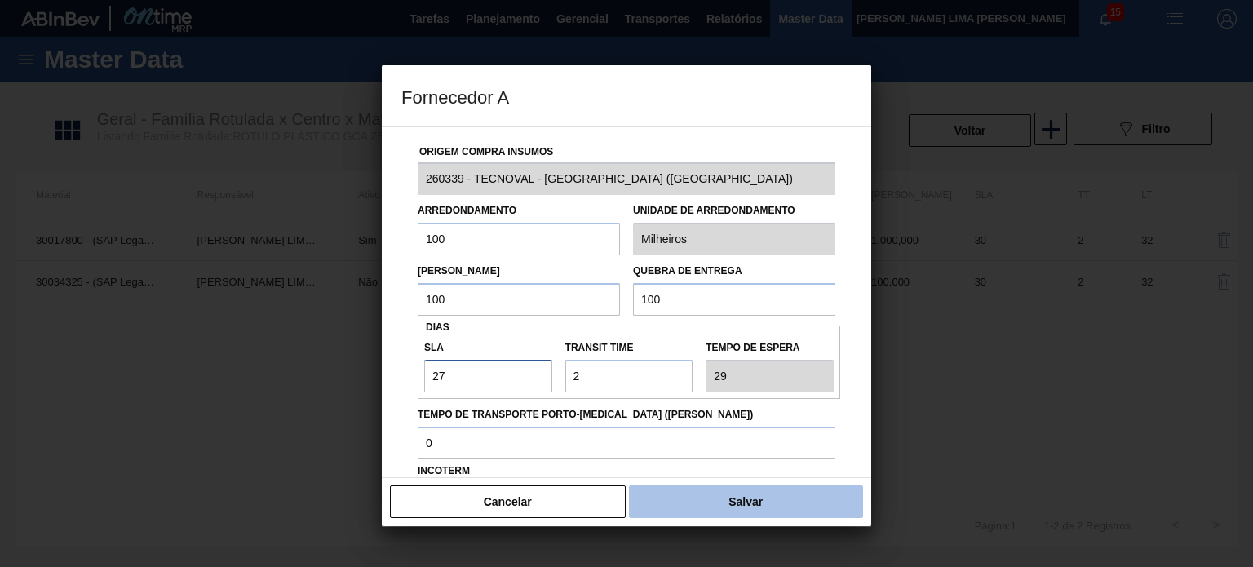
type input "27"
click at [719, 493] on button "Salvar" at bounding box center [746, 501] width 234 height 33
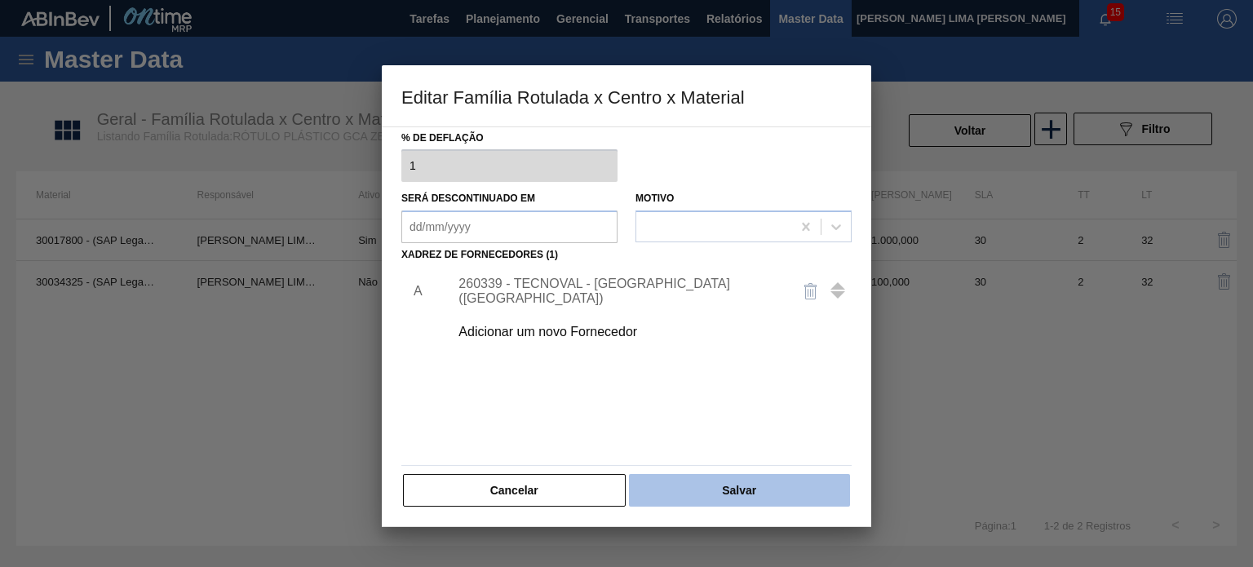
scroll to position [166, 0]
click at [718, 481] on button "Salvar" at bounding box center [739, 490] width 221 height 33
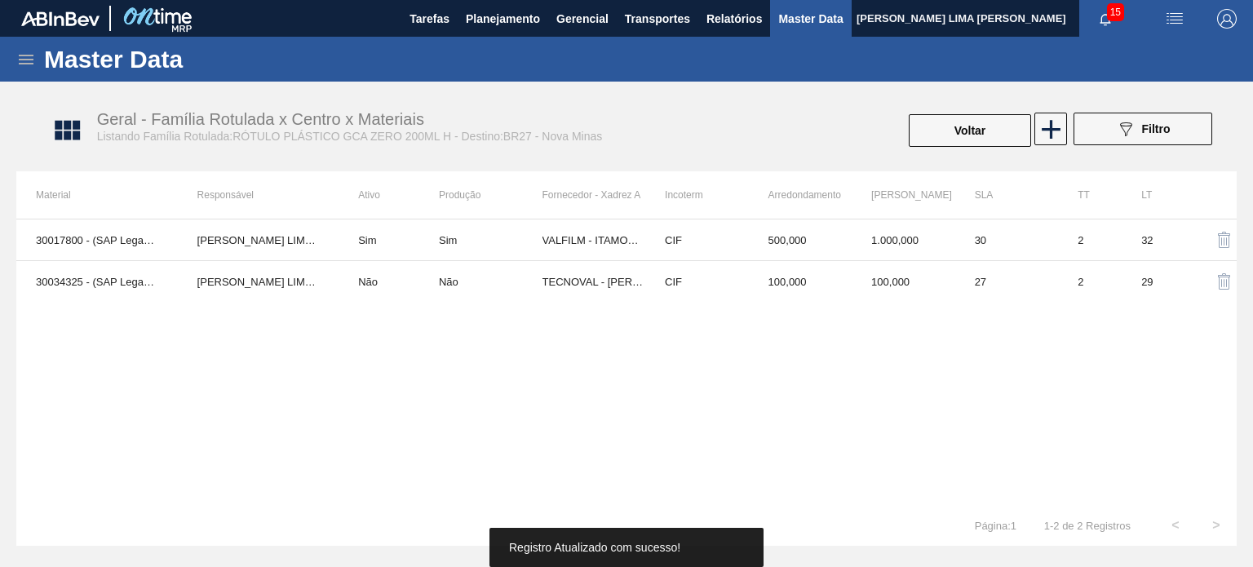
click at [935, 130] on button "Voltar" at bounding box center [969, 130] width 122 height 33
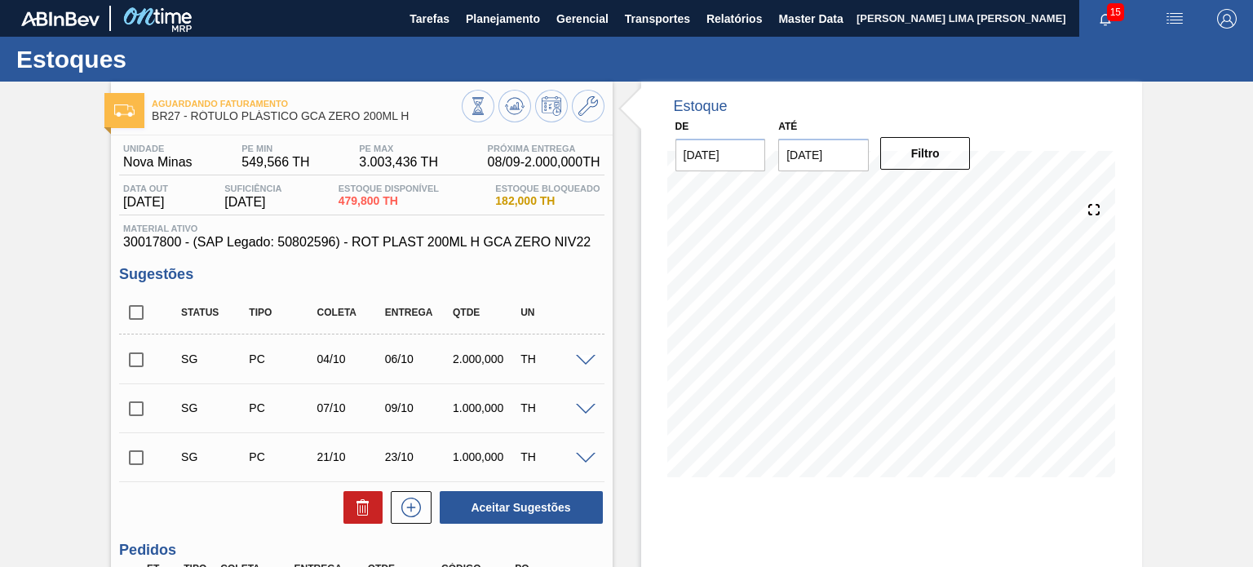
click at [515, 117] on button at bounding box center [514, 106] width 33 height 33
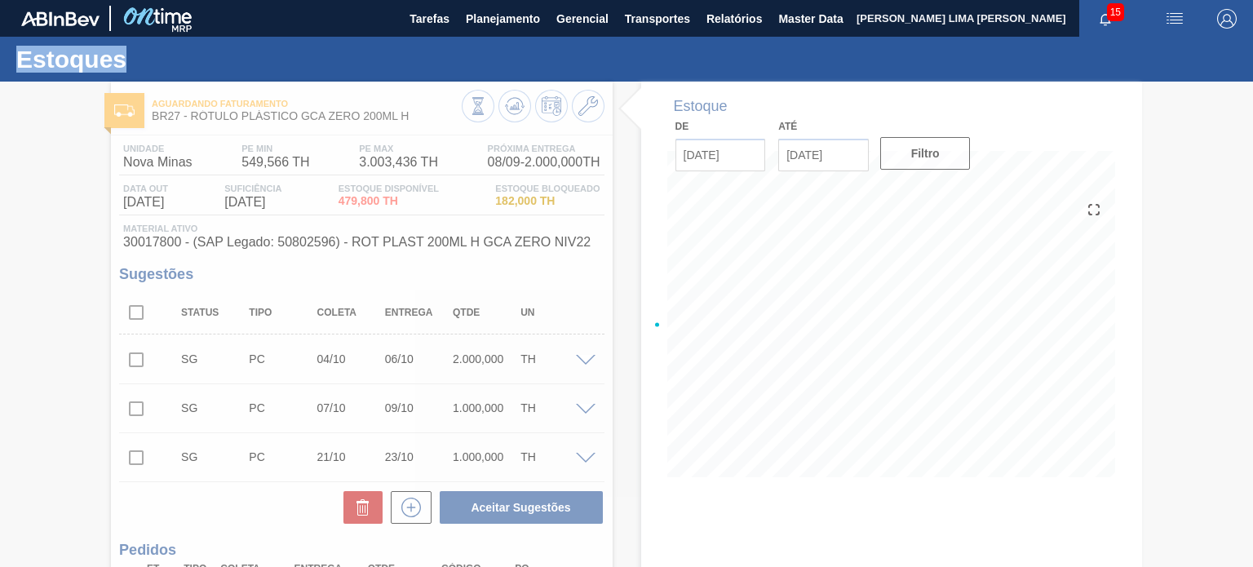
click at [515, 117] on div at bounding box center [626, 324] width 1253 height 485
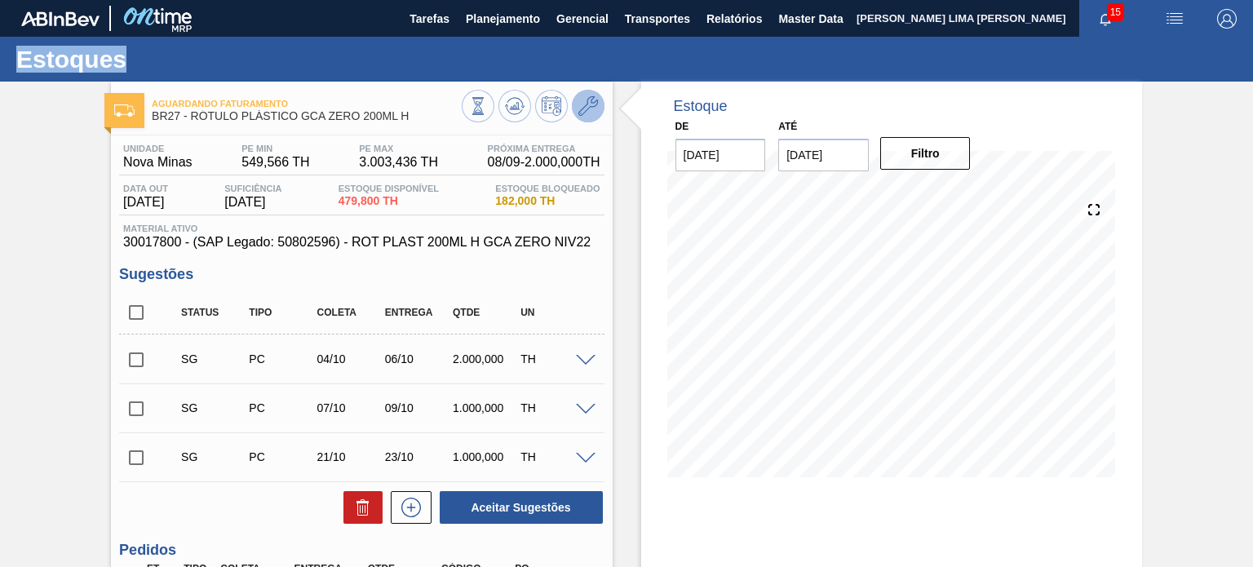
click at [584, 104] on icon at bounding box center [588, 106] width 20 height 20
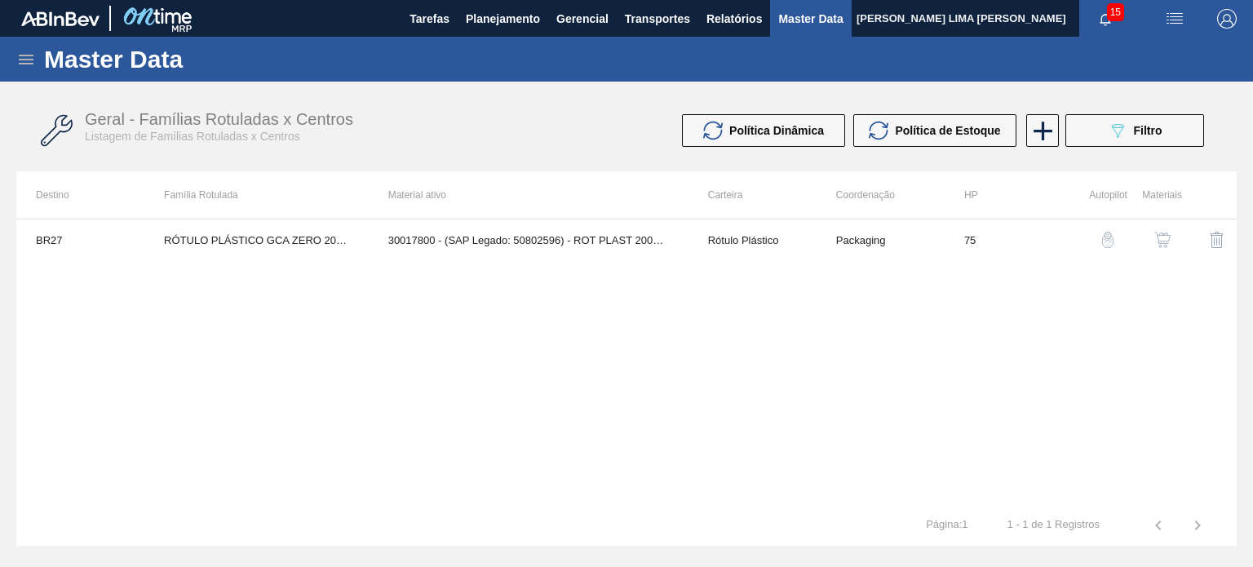
click at [1162, 241] on img "button" at bounding box center [1162, 240] width 16 height 16
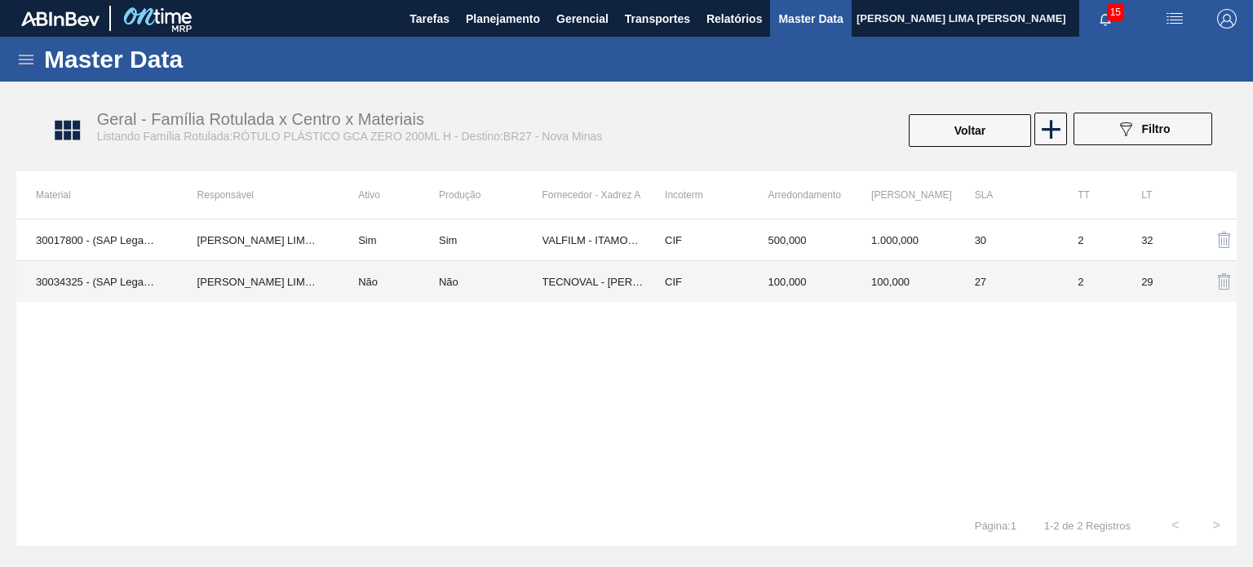
click at [968, 289] on td "27" at bounding box center [1007, 282] width 104 height 42
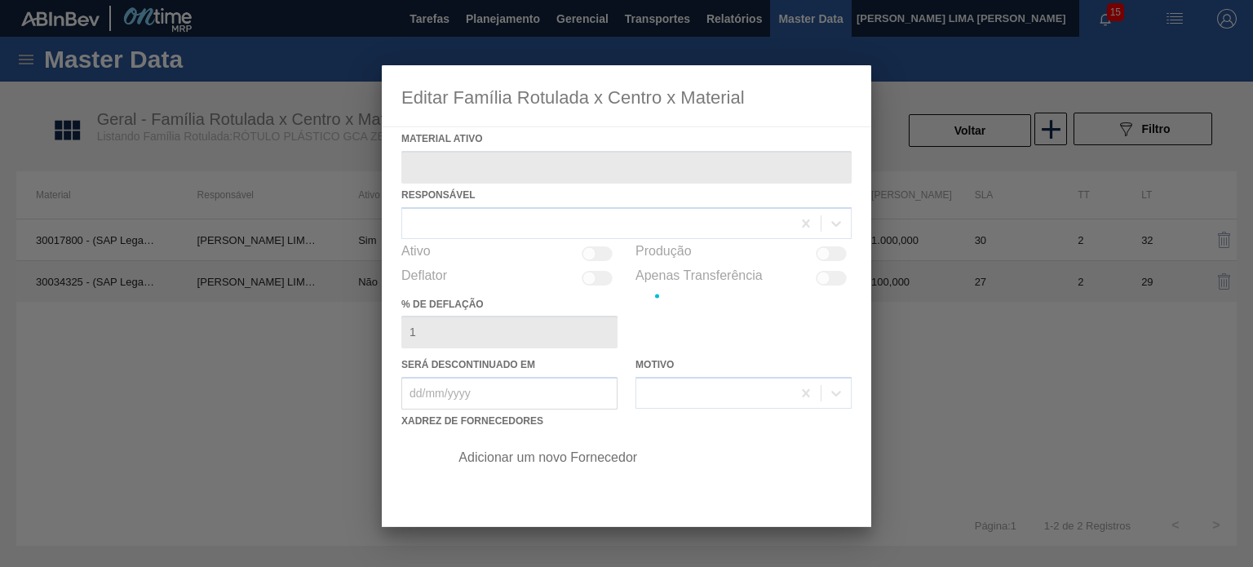
type ativo "30034325 - (SAP Legado: 50849292) - ROT PLAST 200ML H GCA ZERO S CL NIV25"
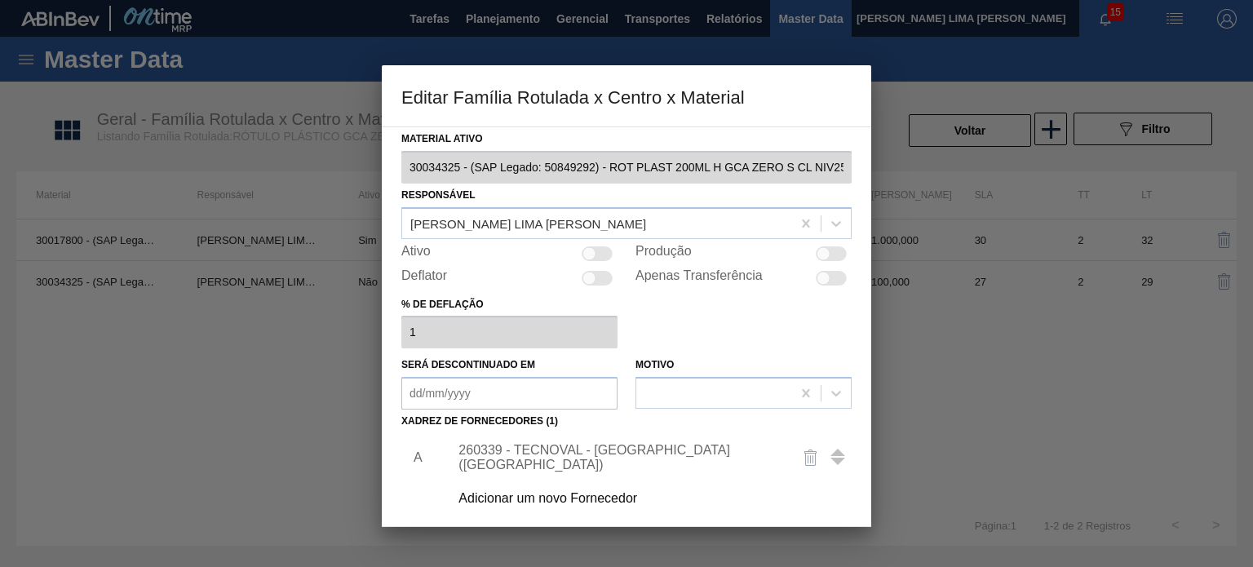
click at [654, 446] on div "260339 - TECNOVAL - [GEOGRAPHIC_DATA] ([GEOGRAPHIC_DATA])" at bounding box center [646, 457] width 412 height 41
click at [664, 458] on div "260339 - TECNOVAL - [GEOGRAPHIC_DATA] ([GEOGRAPHIC_DATA])" at bounding box center [618, 457] width 320 height 29
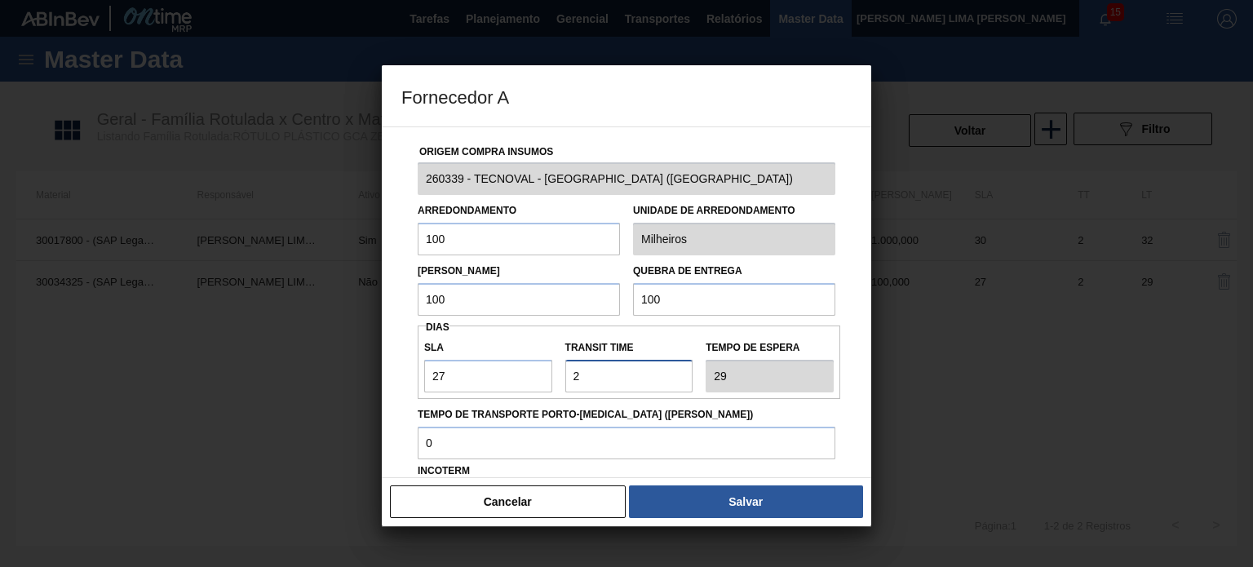
drag, startPoint x: 631, startPoint y: 378, endPoint x: 567, endPoint y: 373, distance: 64.6
click at [567, 373] on input "Transit Time" at bounding box center [629, 376] width 128 height 33
drag, startPoint x: 500, startPoint y: 378, endPoint x: 421, endPoint y: 369, distance: 79.6
click at [421, 369] on div "SLA 27" at bounding box center [488, 364] width 141 height 56
type input "3"
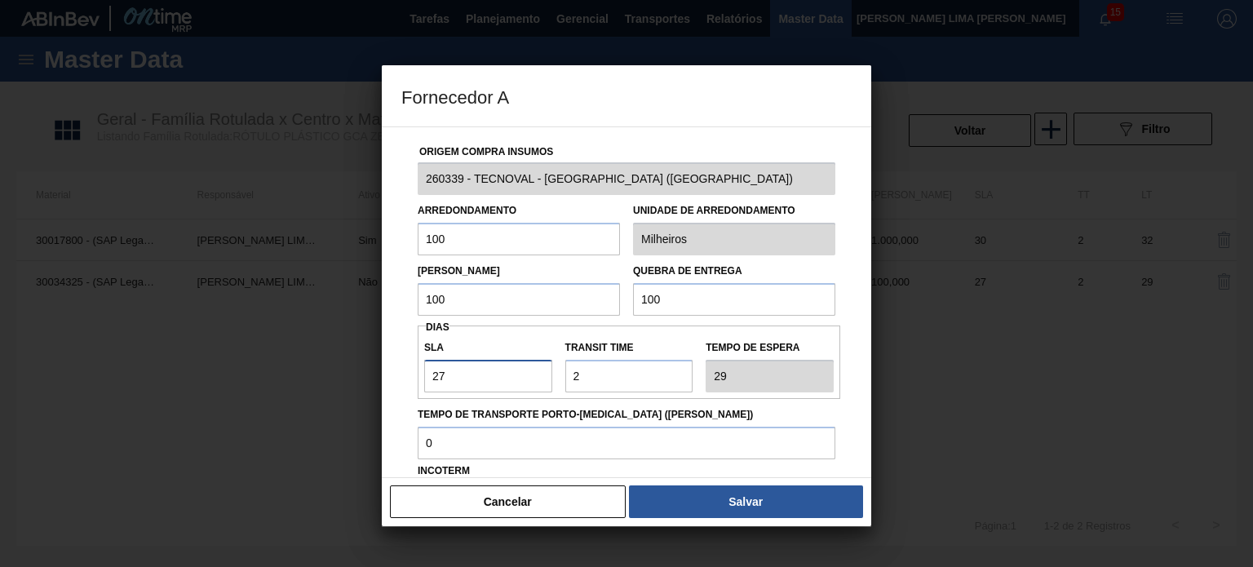
type input "5"
type input "30"
type input "32"
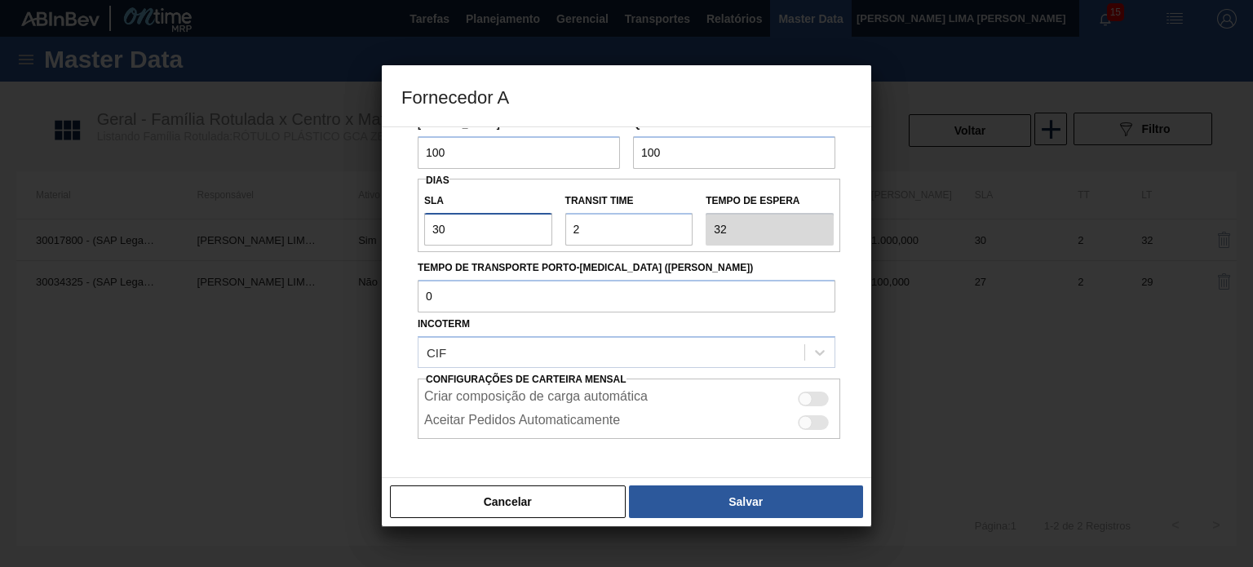
scroll to position [208, 0]
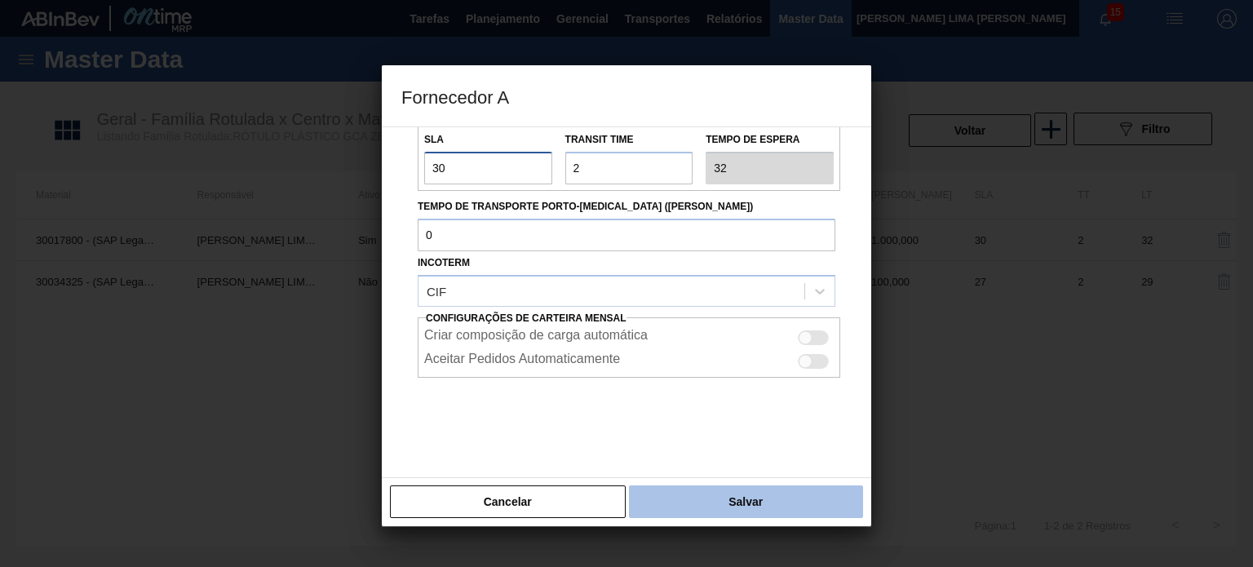
type input "30"
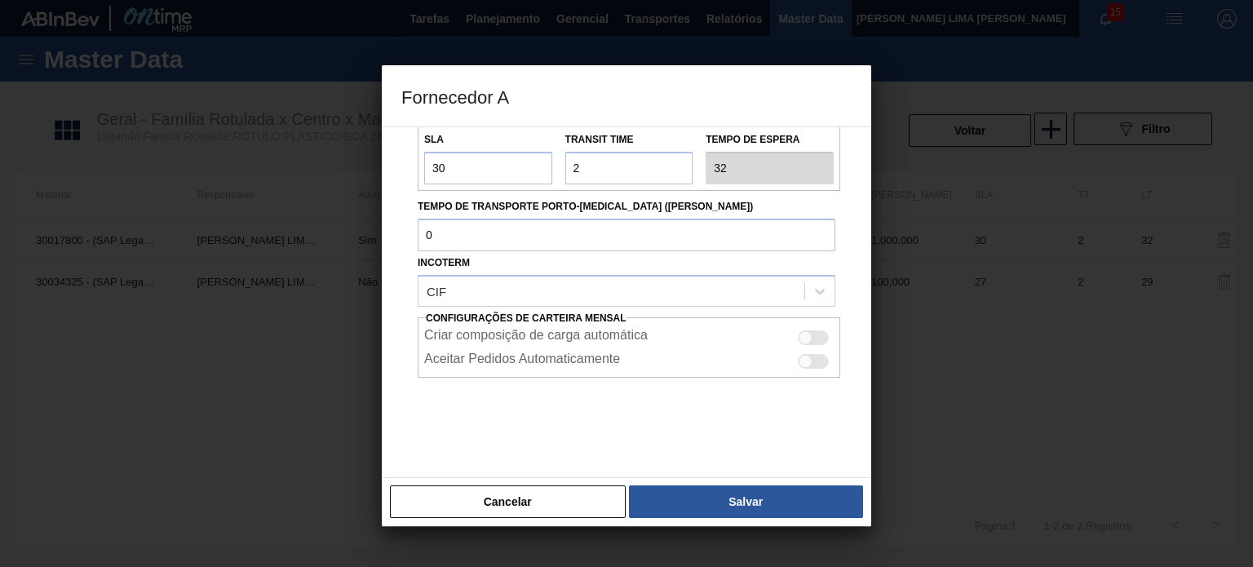
click at [736, 487] on button "Salvar" at bounding box center [746, 501] width 234 height 33
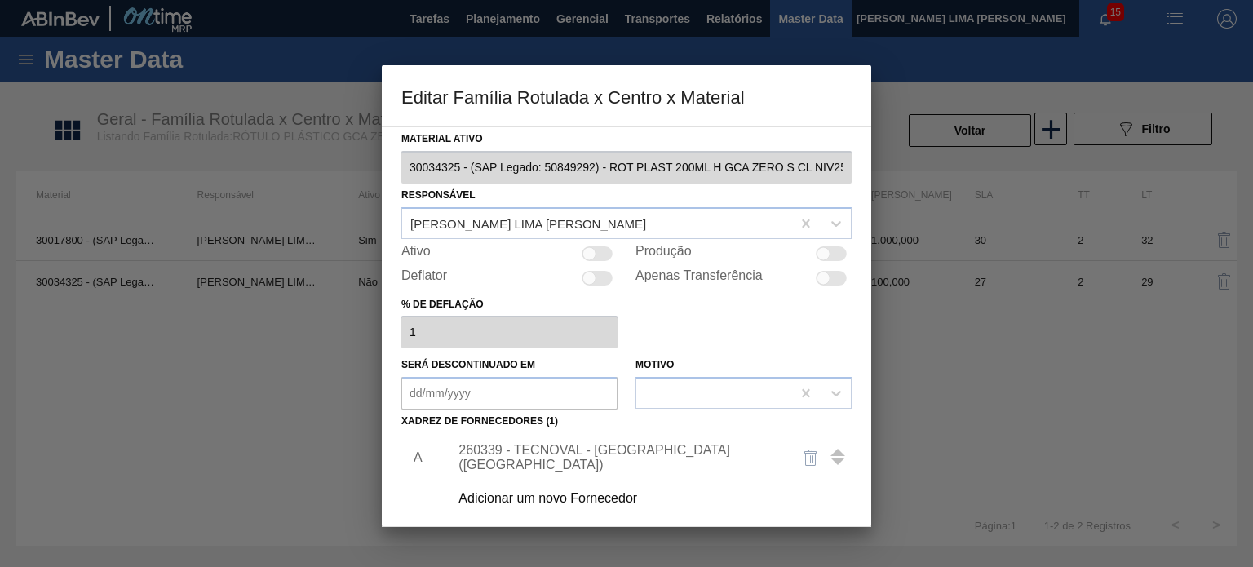
click at [664, 457] on div "260339 - TECNOVAL - [GEOGRAPHIC_DATA] ([GEOGRAPHIC_DATA])" at bounding box center [618, 457] width 320 height 29
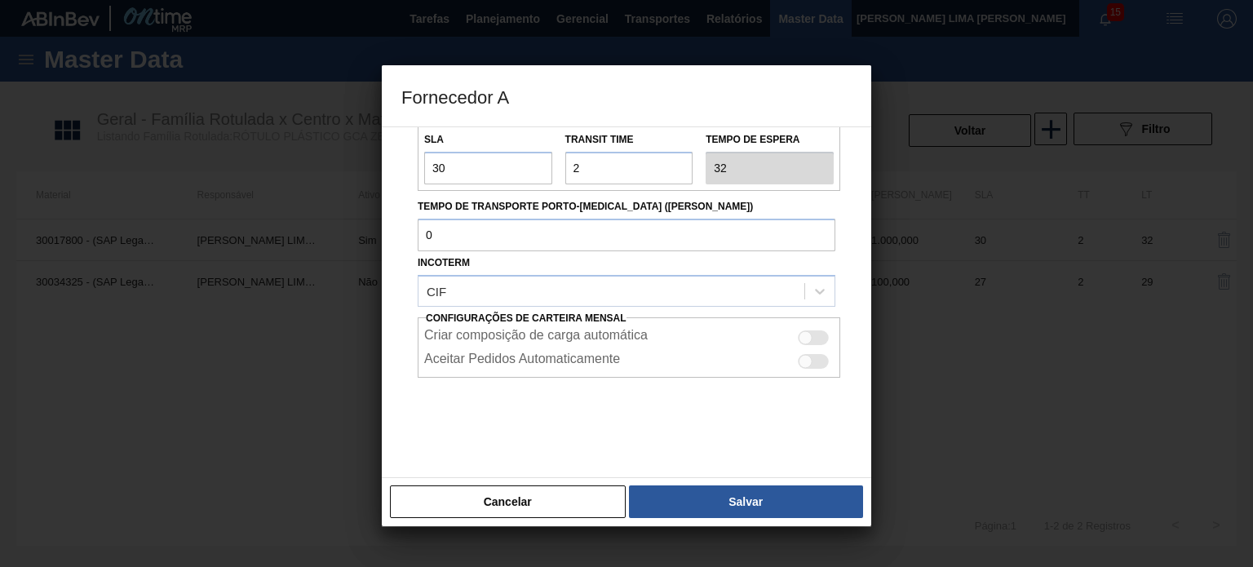
click at [816, 334] on div at bounding box center [813, 337] width 31 height 15
checkbox input "true"
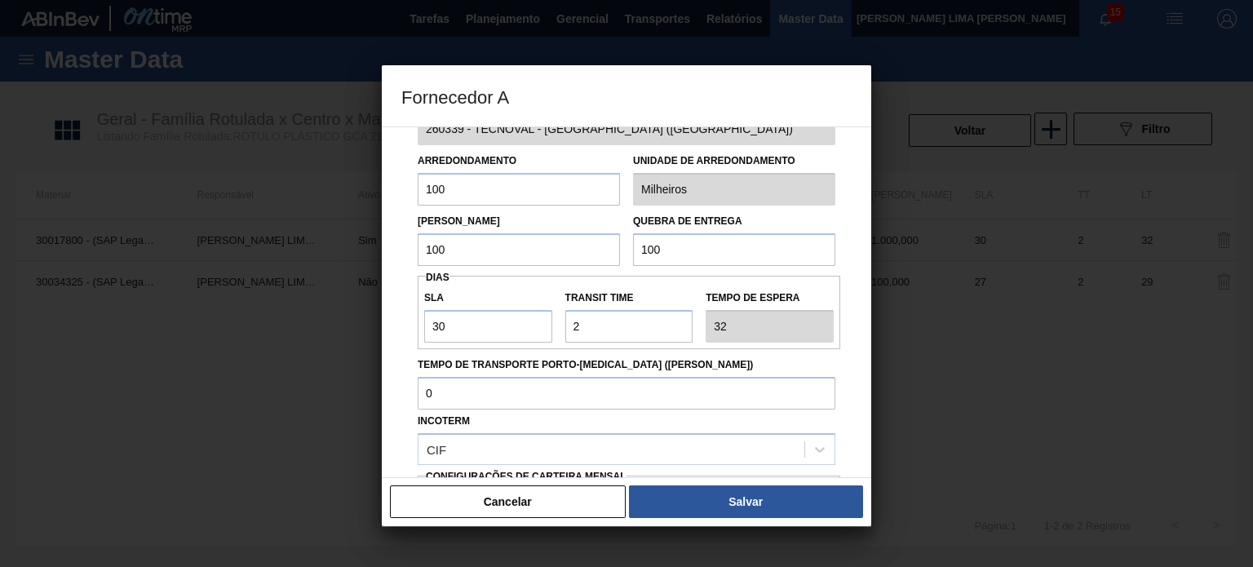
scroll to position [0, 0]
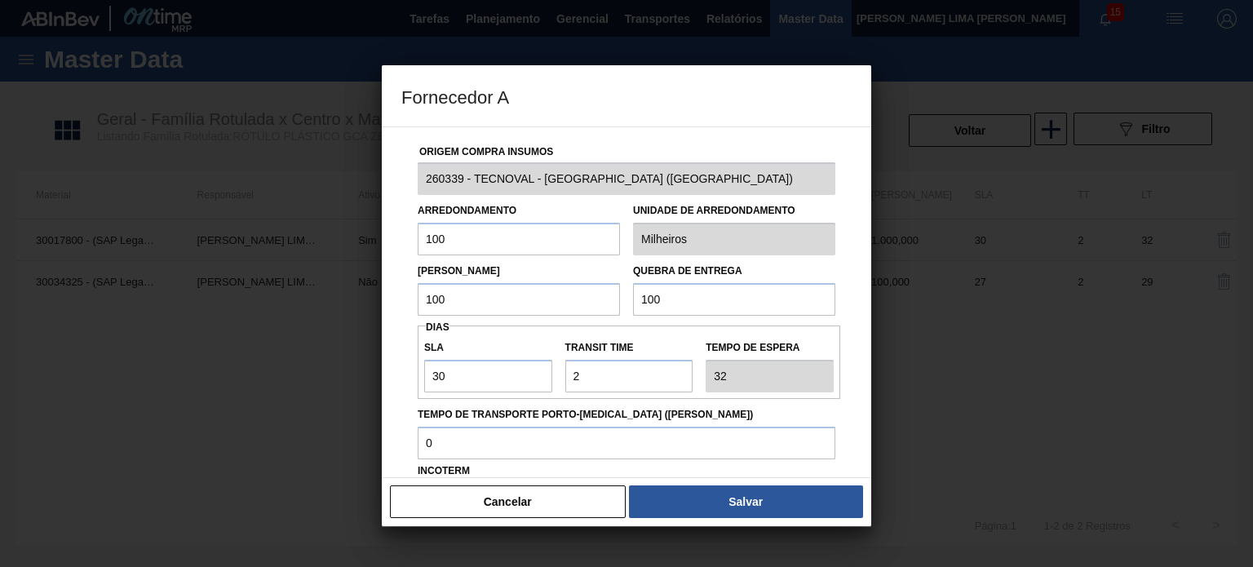
click at [707, 521] on div "Cancelar Salvar" at bounding box center [626, 501] width 489 height 49
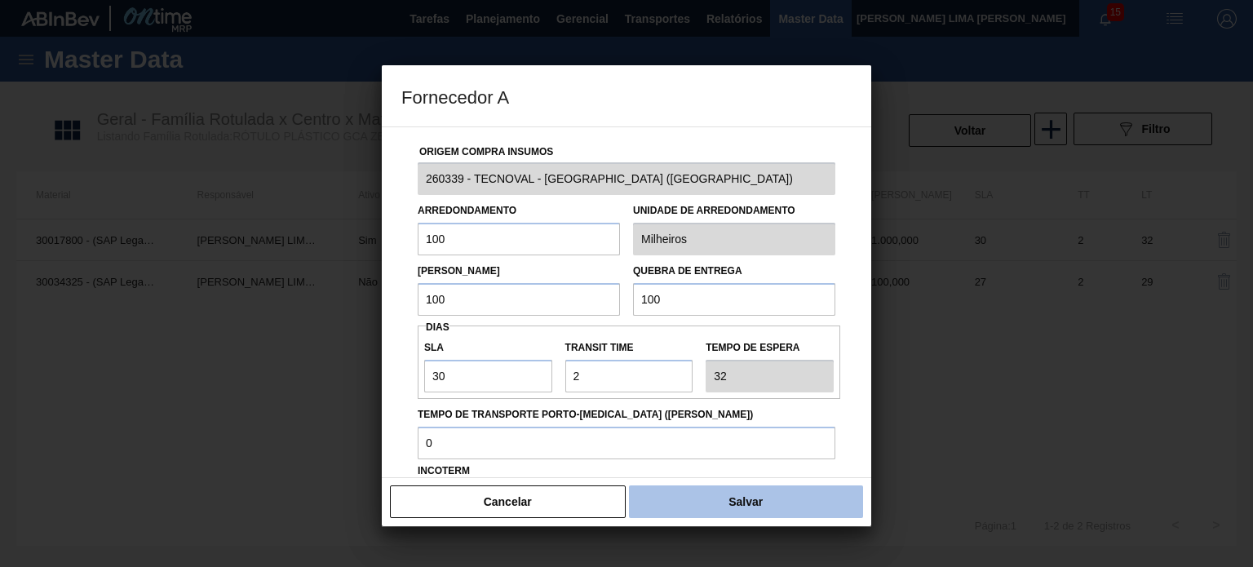
click at [711, 502] on button "Salvar" at bounding box center [746, 501] width 234 height 33
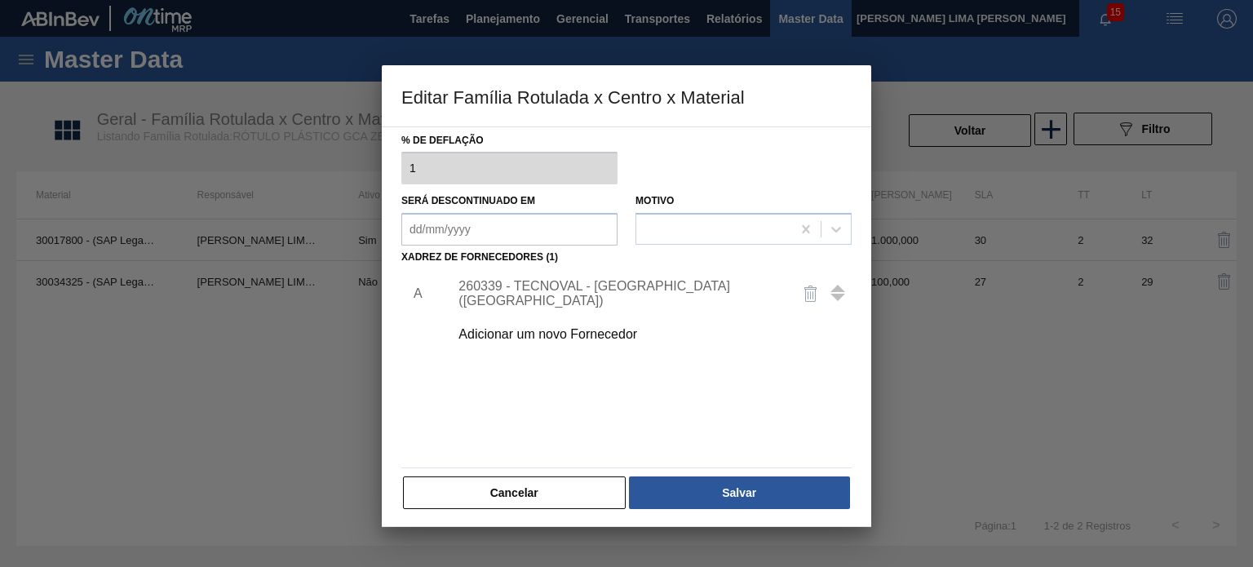
scroll to position [166, 0]
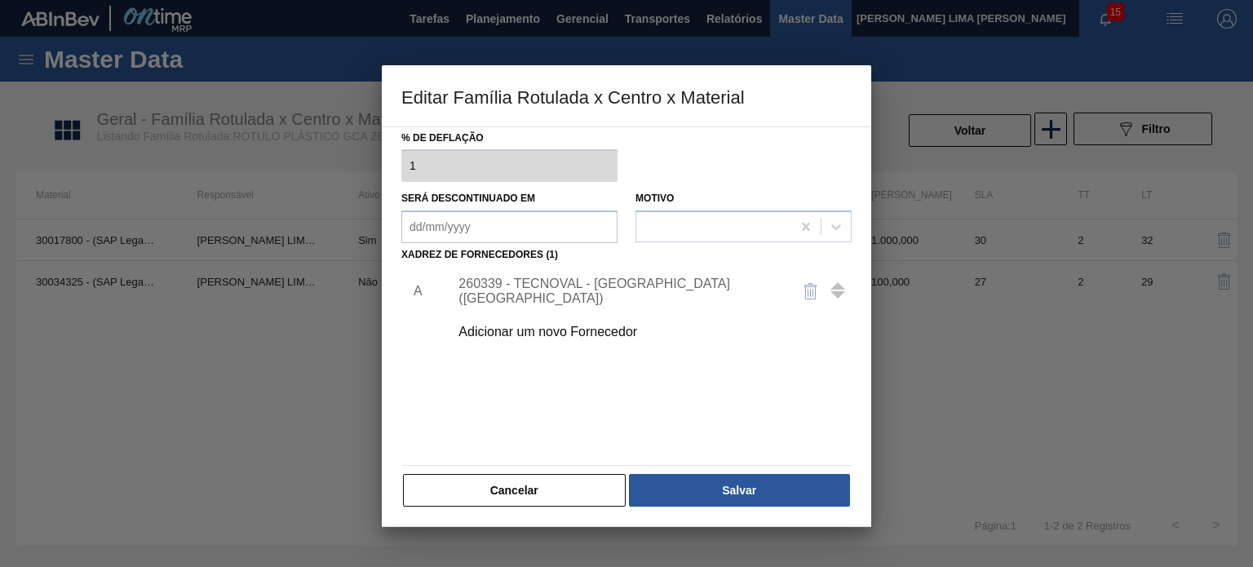
click at [597, 317] on div "Adicionar um novo Fornecedor" at bounding box center [646, 332] width 412 height 41
click at [608, 325] on div "Adicionar um novo Fornecedor" at bounding box center [618, 332] width 320 height 15
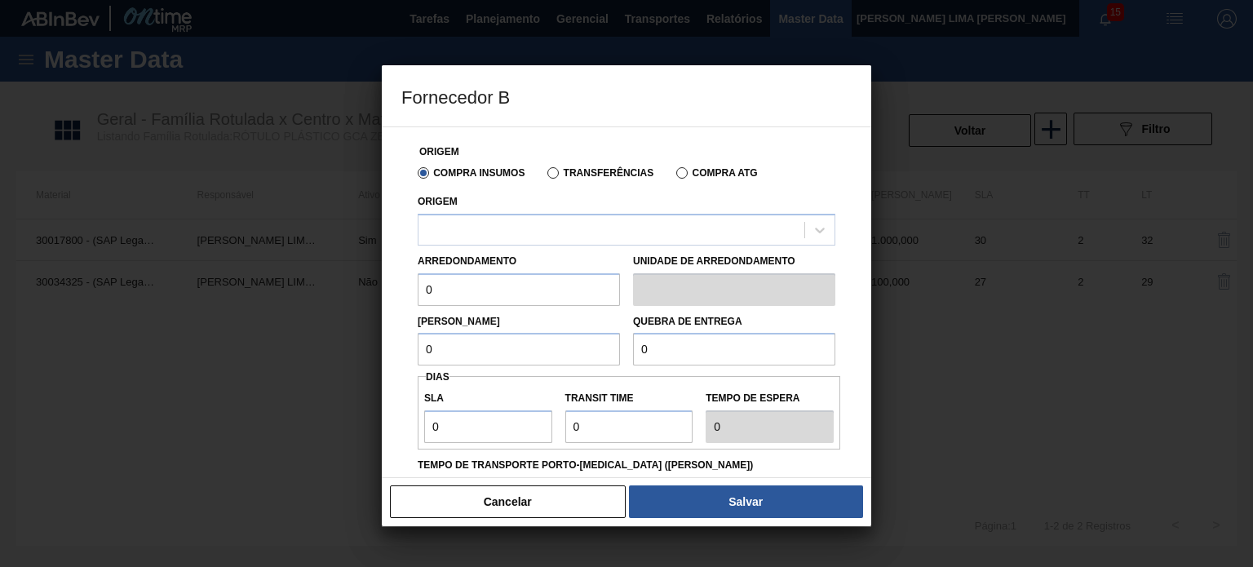
click at [656, 200] on div "Origem" at bounding box center [627, 217] width 418 height 55
click at [652, 220] on div at bounding box center [611, 230] width 386 height 24
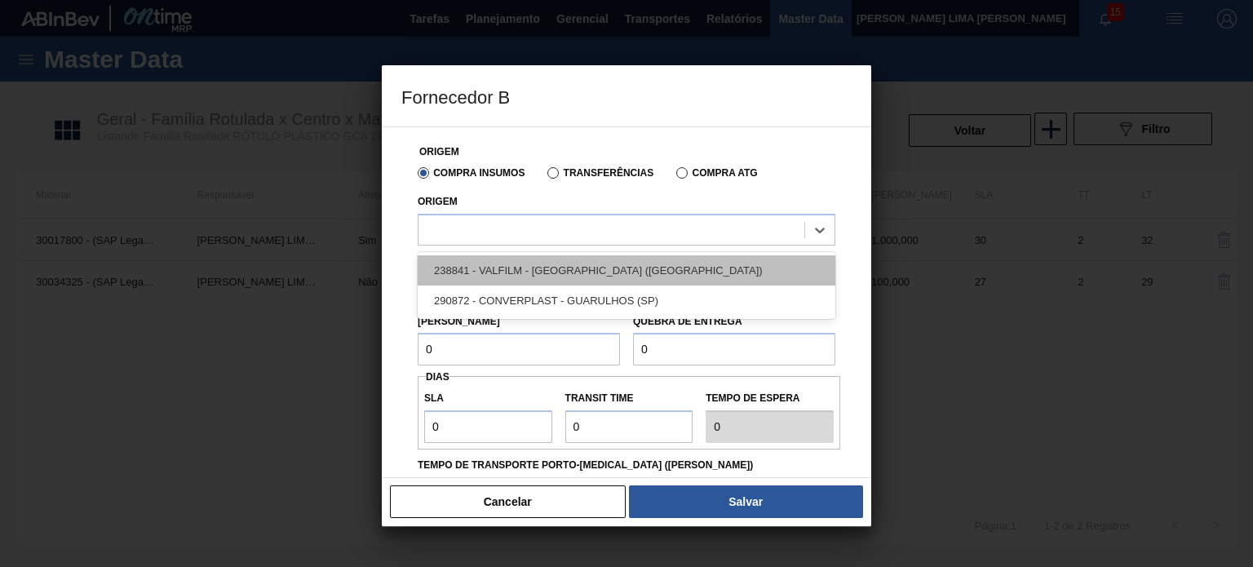
click at [614, 260] on div "238841 - VALFILM - [GEOGRAPHIC_DATA] ([GEOGRAPHIC_DATA])" at bounding box center [627, 270] width 418 height 30
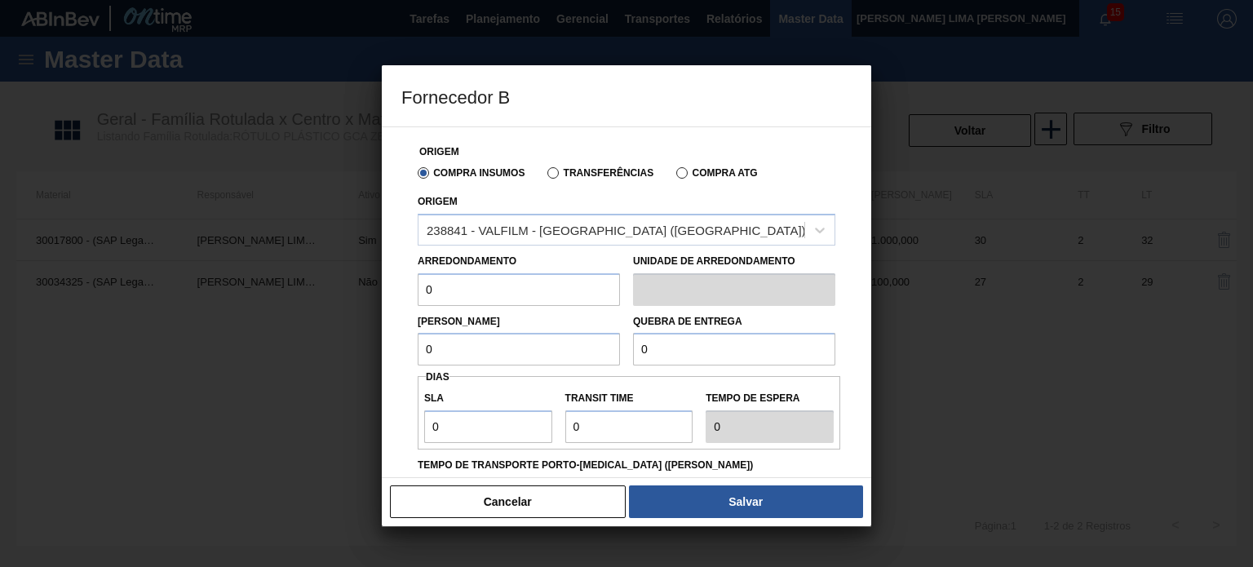
drag, startPoint x: 455, startPoint y: 283, endPoint x: 400, endPoint y: 273, distance: 55.5
click at [400, 273] on div "Origem Compra Insumos Transferências Compra ATG Origem 238841 - VALFILM - [GEOG…" at bounding box center [626, 301] width 489 height 351
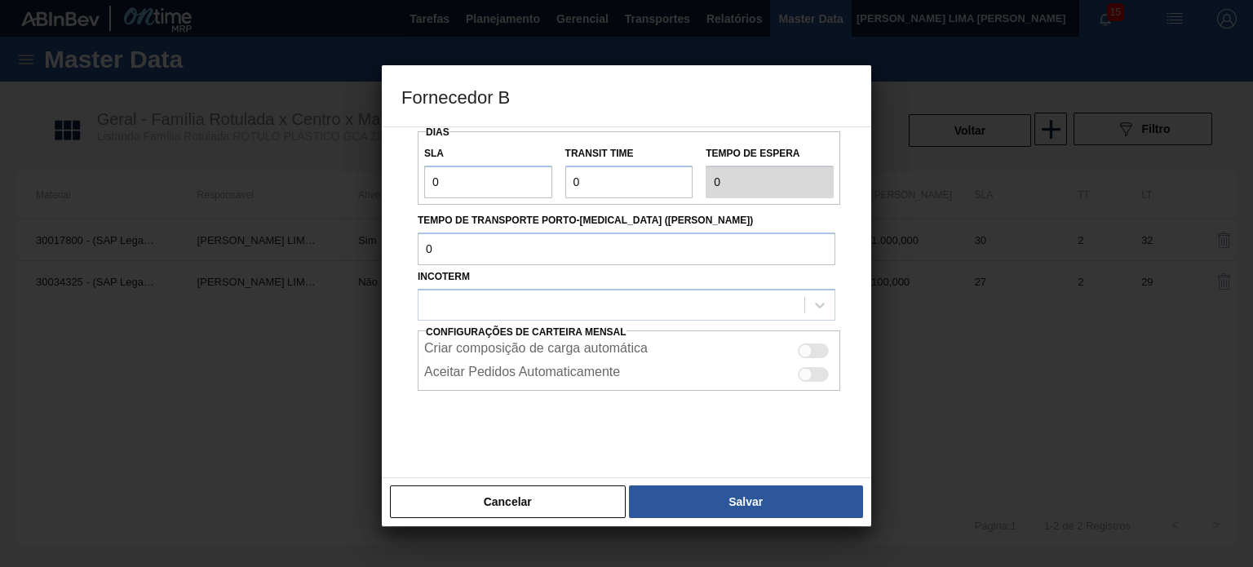
scroll to position [0, 0]
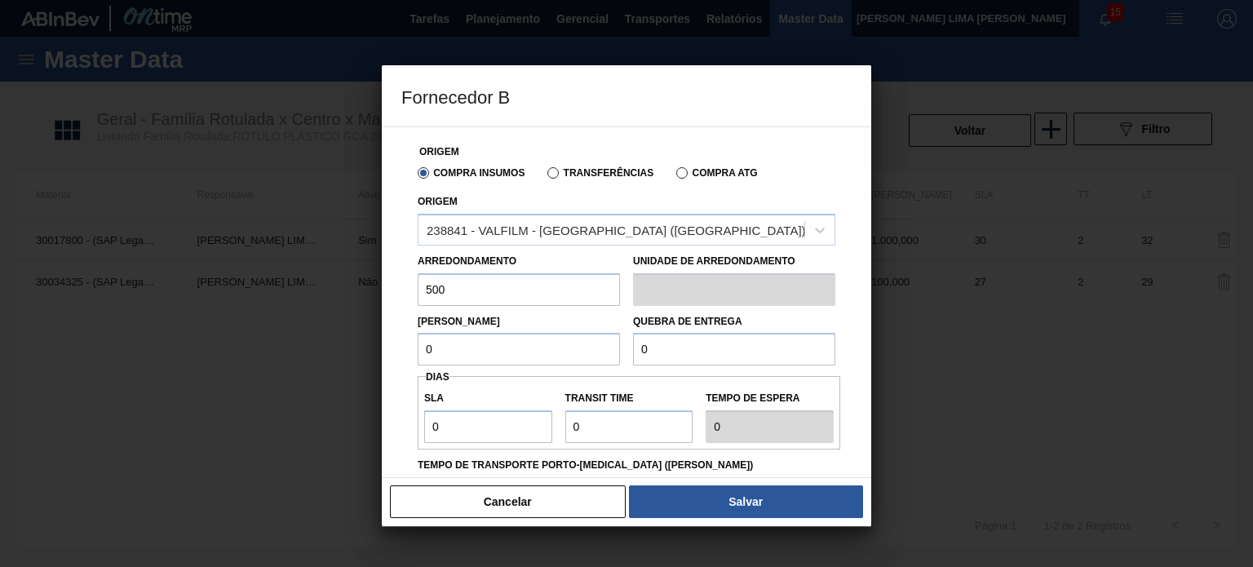
type input "500"
click at [484, 339] on input "100" at bounding box center [519, 349] width 202 height 33
type input "1.000"
type input "3.500"
drag, startPoint x: 448, startPoint y: 410, endPoint x: 428, endPoint y: 415, distance: 20.2
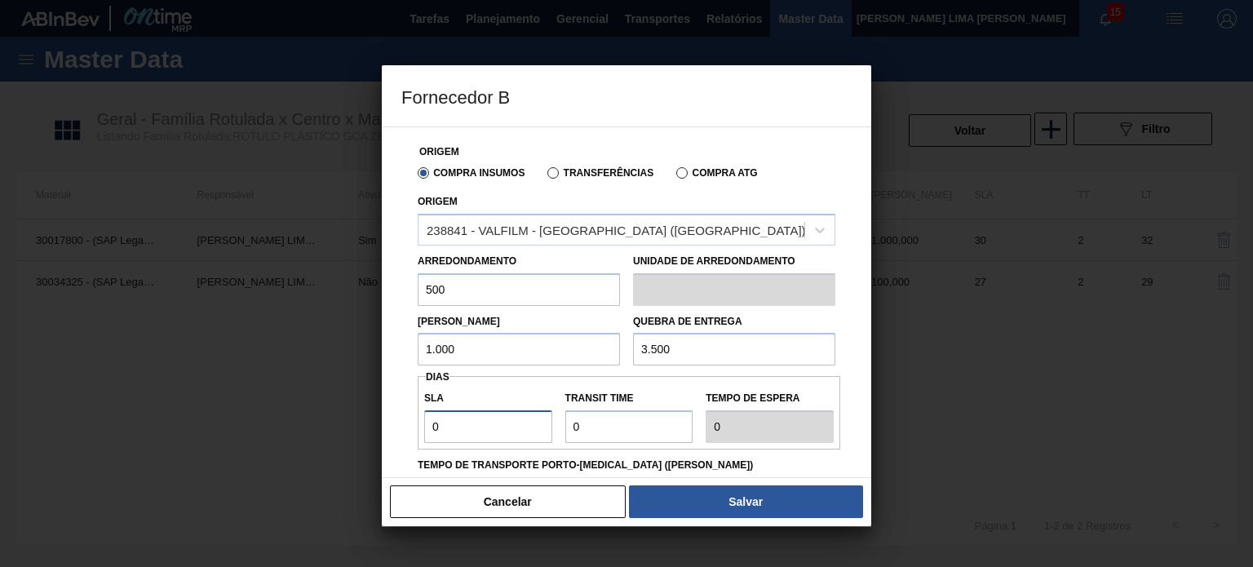
click at [428, 415] on input "0" at bounding box center [488, 426] width 128 height 33
type input "3"
type input "30"
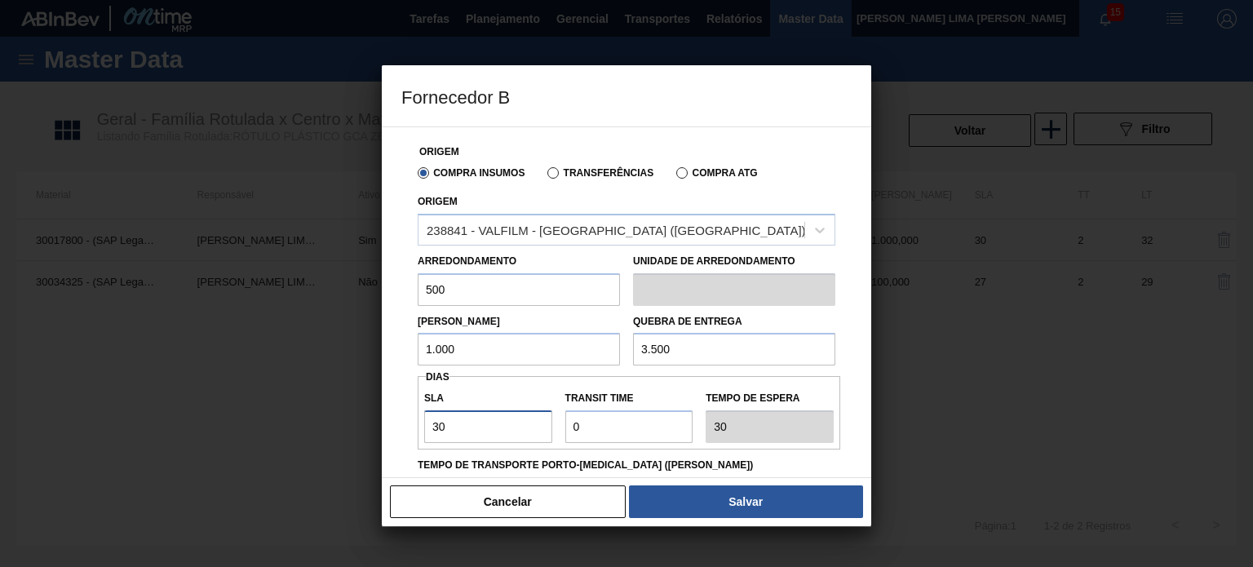
type input "30"
type input "2"
type input "32"
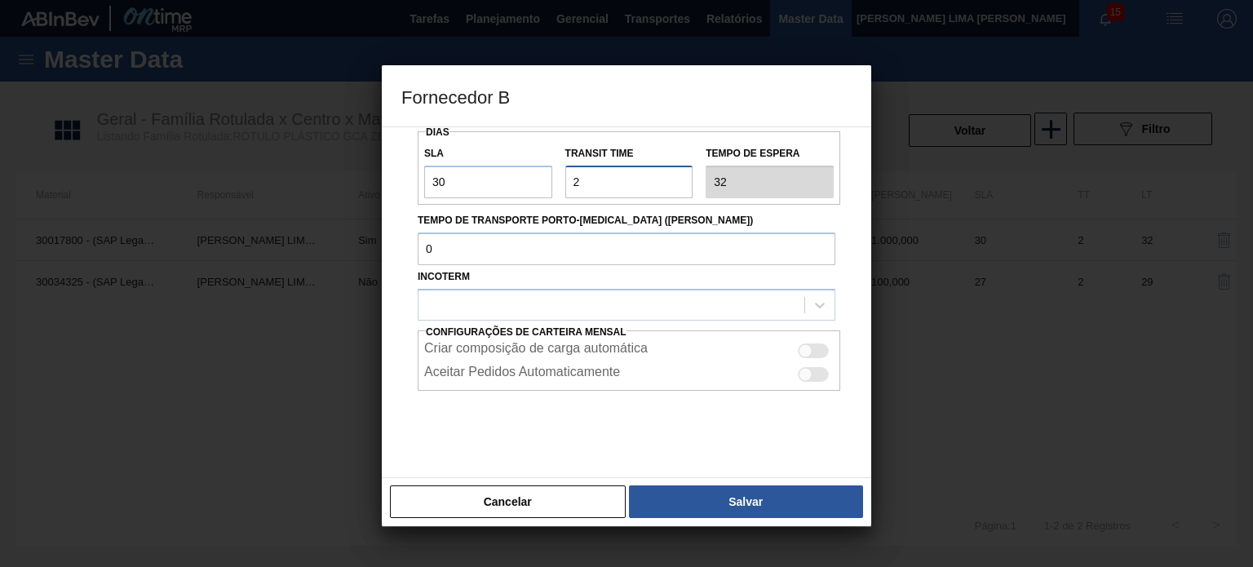
type input "2"
click at [807, 342] on div "Criar composição de carga automática" at bounding box center [628, 351] width 409 height 20
click at [809, 346] on div at bounding box center [805, 351] width 14 height 14
checkbox input "true"
click at [799, 306] on div at bounding box center [611, 305] width 386 height 24
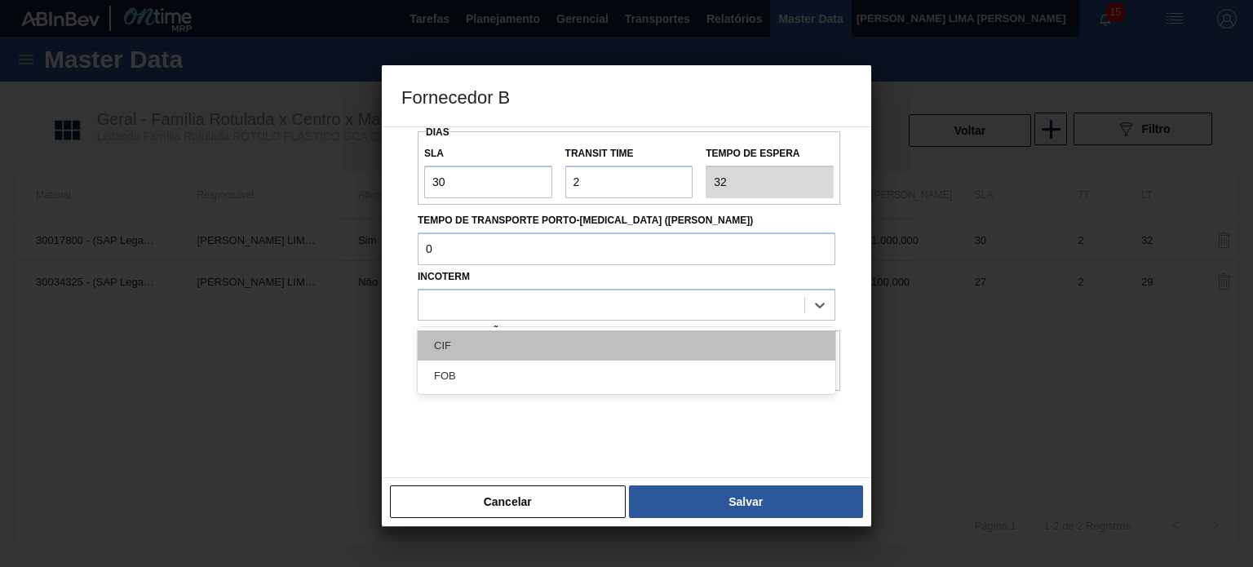
click at [574, 345] on div "CIF" at bounding box center [627, 345] width 418 height 30
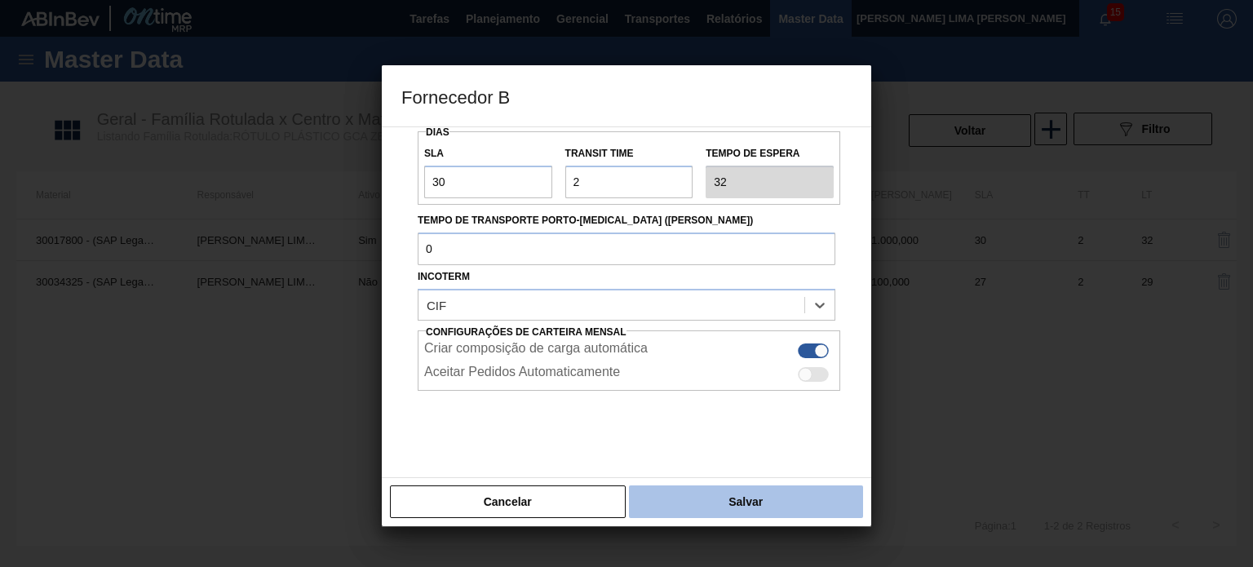
click at [714, 487] on button "Salvar" at bounding box center [746, 501] width 234 height 33
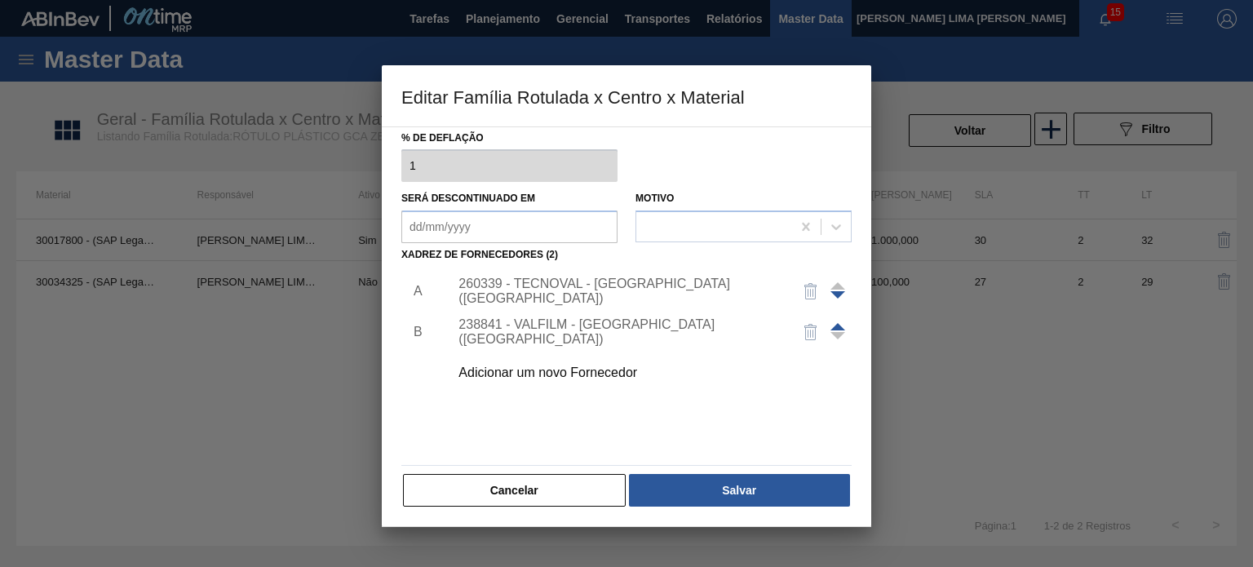
click at [834, 323] on span at bounding box center [837, 326] width 15 height 7
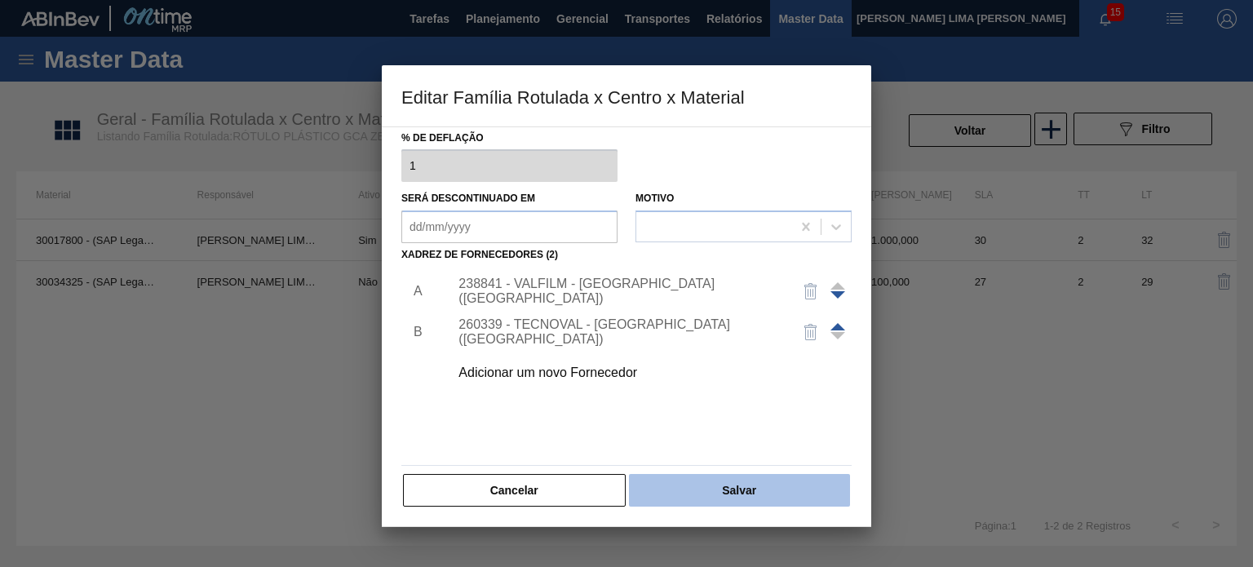
click at [762, 490] on button "Salvar" at bounding box center [739, 490] width 221 height 33
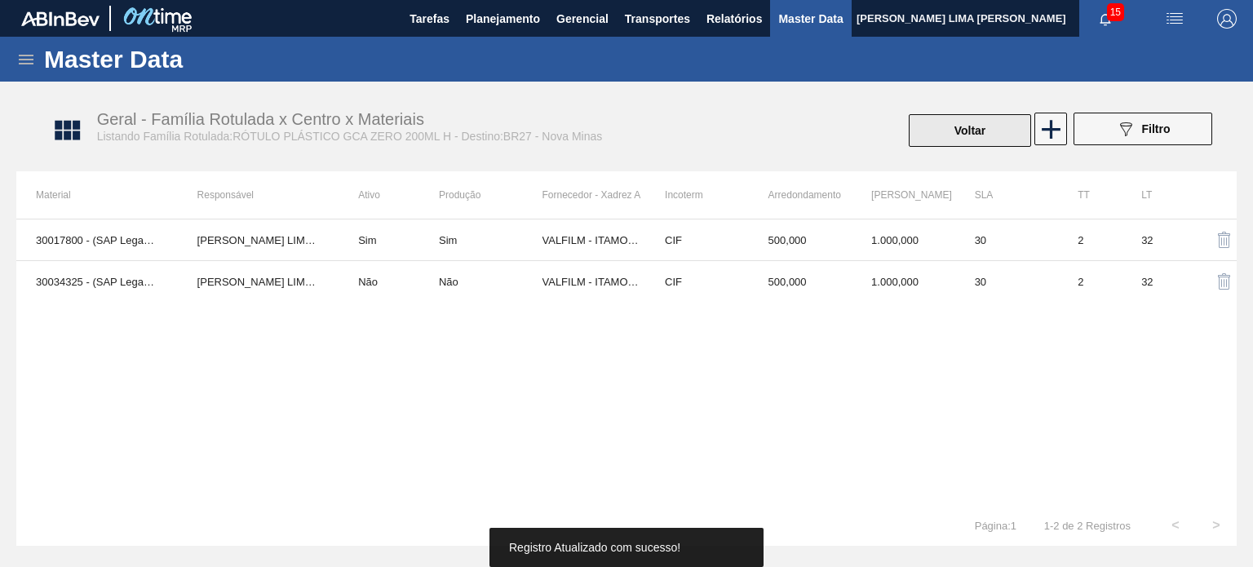
click at [927, 139] on button "Voltar" at bounding box center [969, 130] width 122 height 33
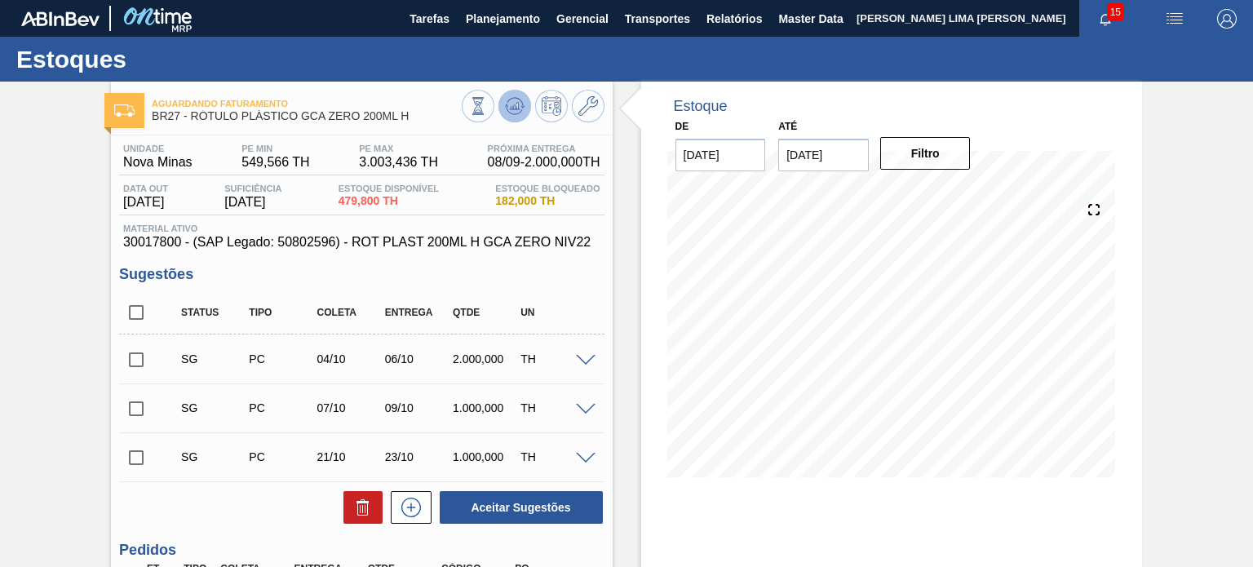
click at [502, 100] on button at bounding box center [514, 106] width 33 height 33
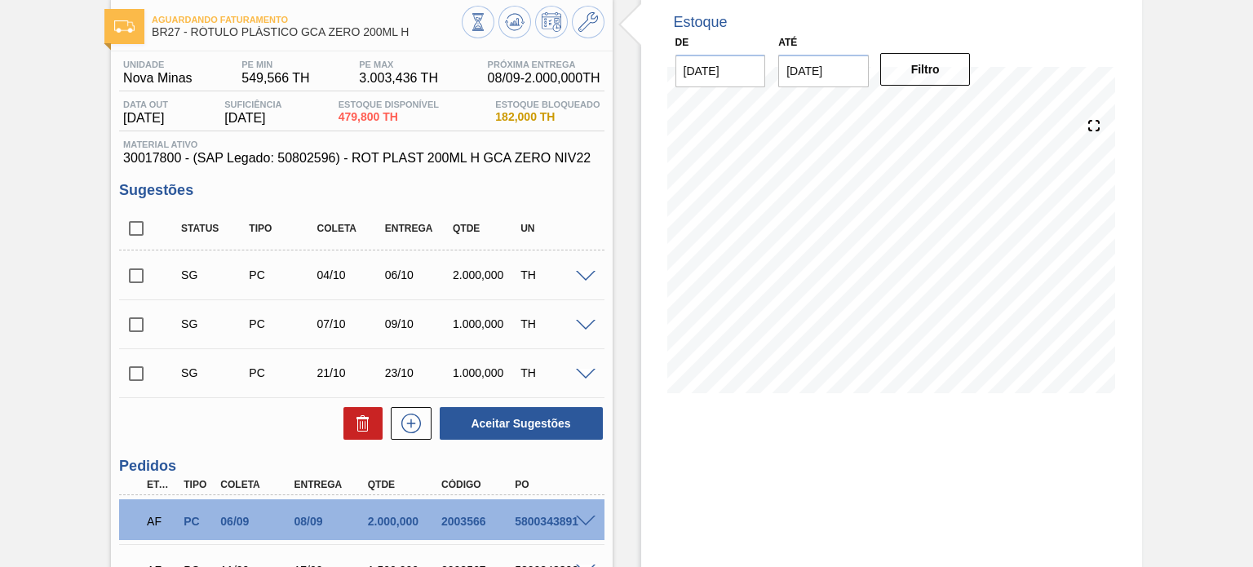
scroll to position [80, 0]
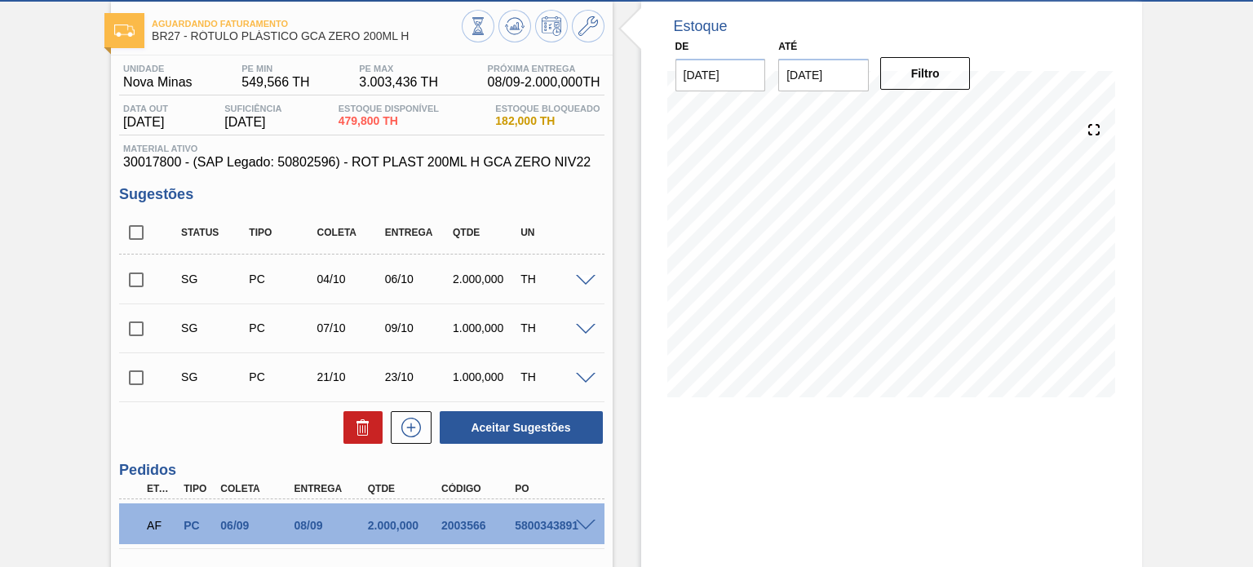
click at [586, 282] on span at bounding box center [586, 281] width 20 height 12
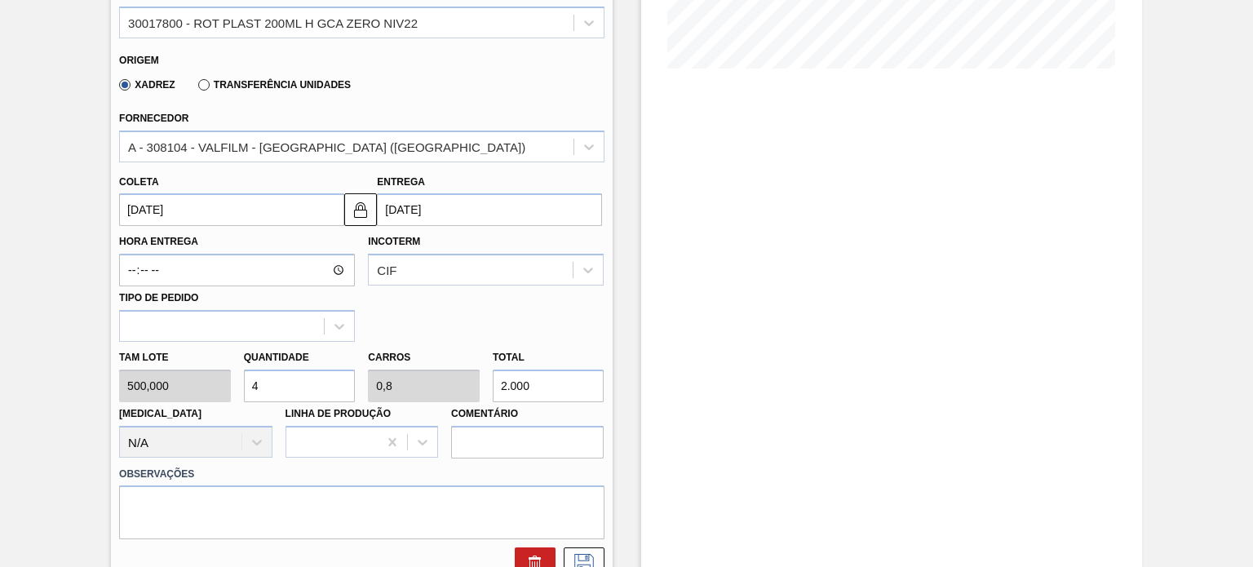
scroll to position [406, 0]
drag, startPoint x: 395, startPoint y: 202, endPoint x: 349, endPoint y: 192, distance: 46.7
click at [349, 192] on div "Coleta 04/10/2025 Entrega 06/10/2025" at bounding box center [361, 199] width 497 height 60
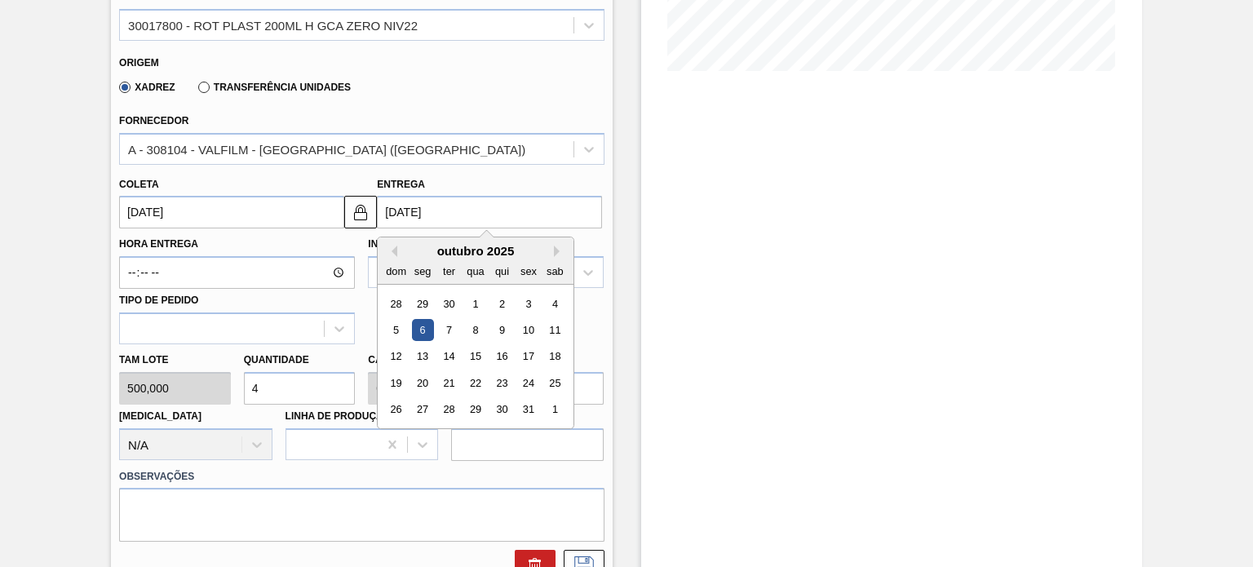
type input "2"
type input "31/08/2025"
type input "28"
type input "26/09/2025"
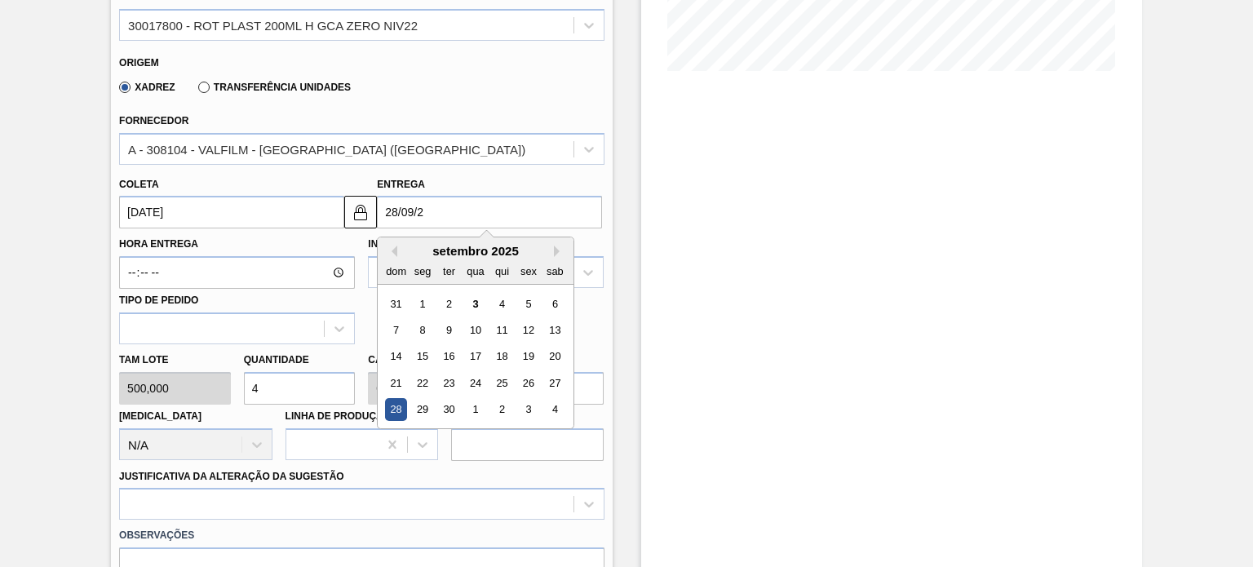
type input "28/09/20"
type input "26/09/2020"
type input "28/09/2025"
type input "26/09/2025"
type input "28/09/2025"
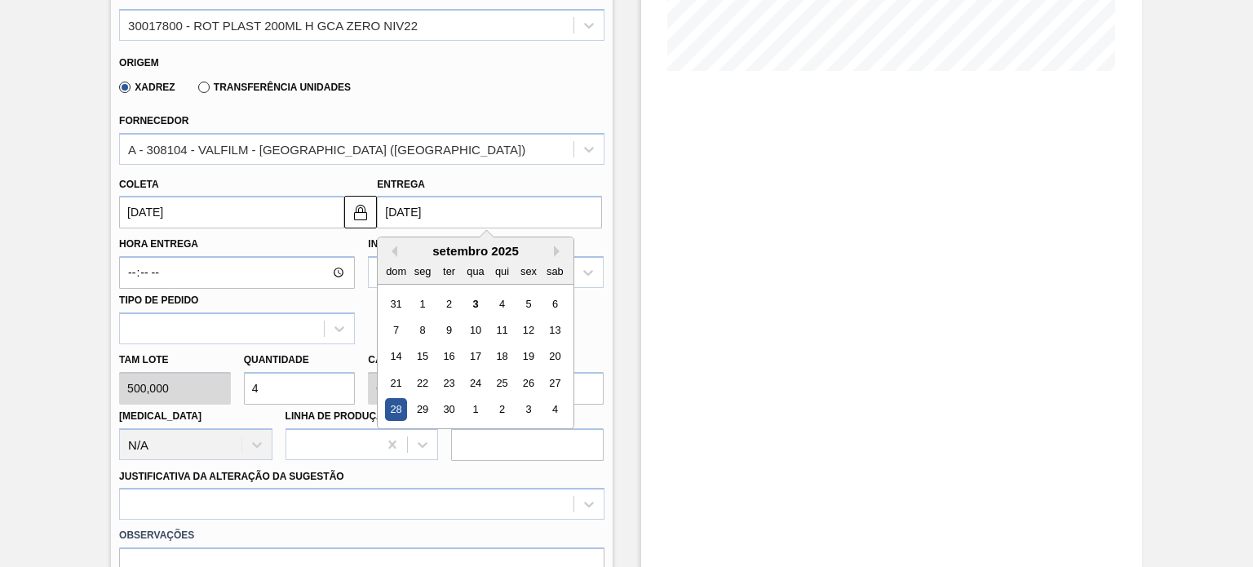
click at [606, 227] on div "Entrega 28/09/2025 Previous Month Next Month setembro 2025 dom seg ter qua qui …" at bounding box center [493, 201] width 232 height 56
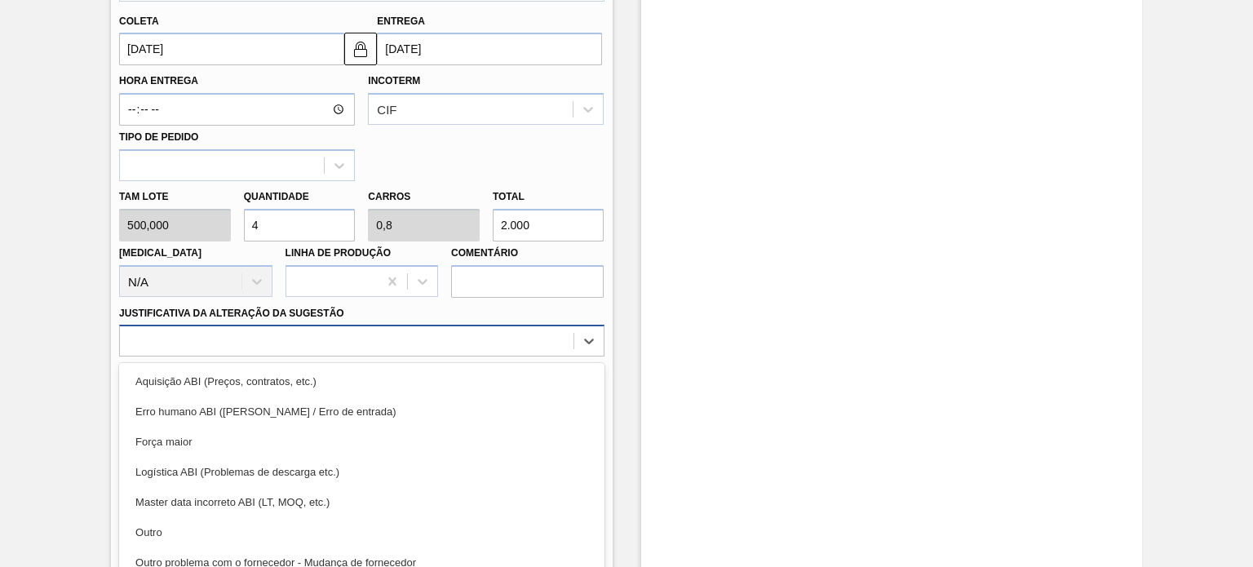
click at [481, 348] on div "option Aquisição ABI (Preços, contratos, etc.) focused, 1 of 18. 18 results ava…" at bounding box center [361, 341] width 484 height 32
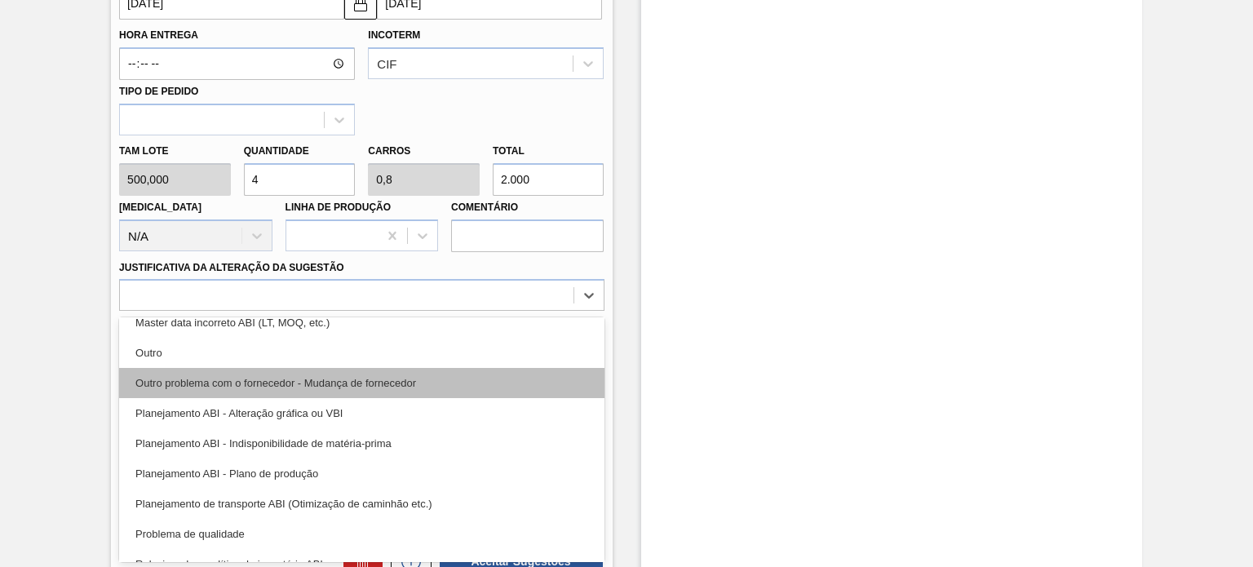
scroll to position [163, 0]
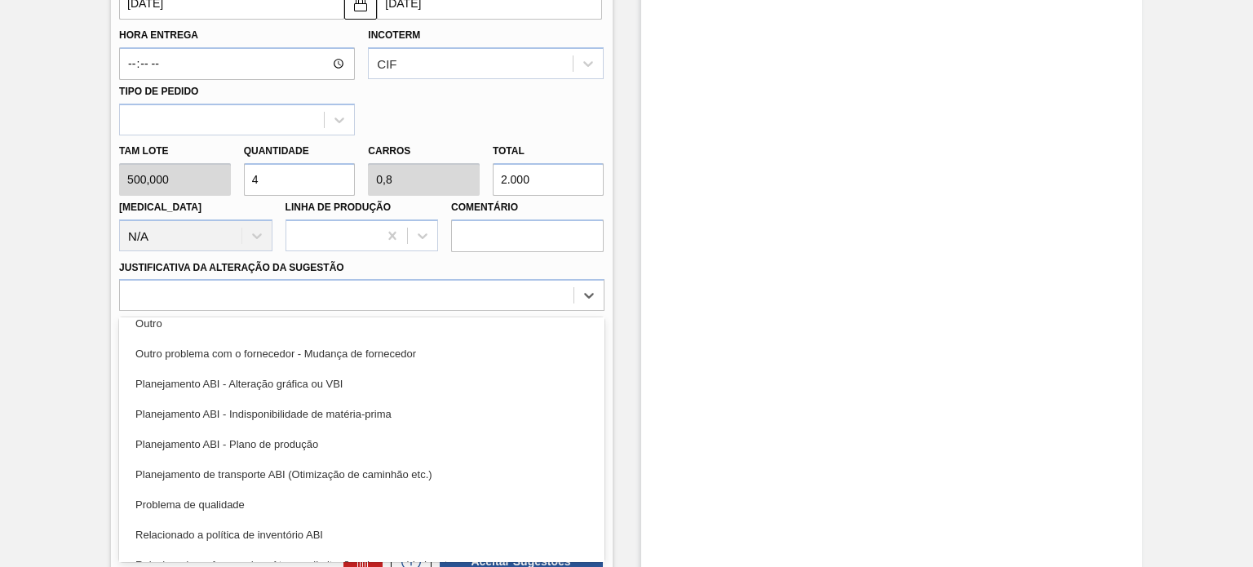
click at [334, 444] on div "Planejamento ABI - Plano de produção" at bounding box center [361, 444] width 484 height 30
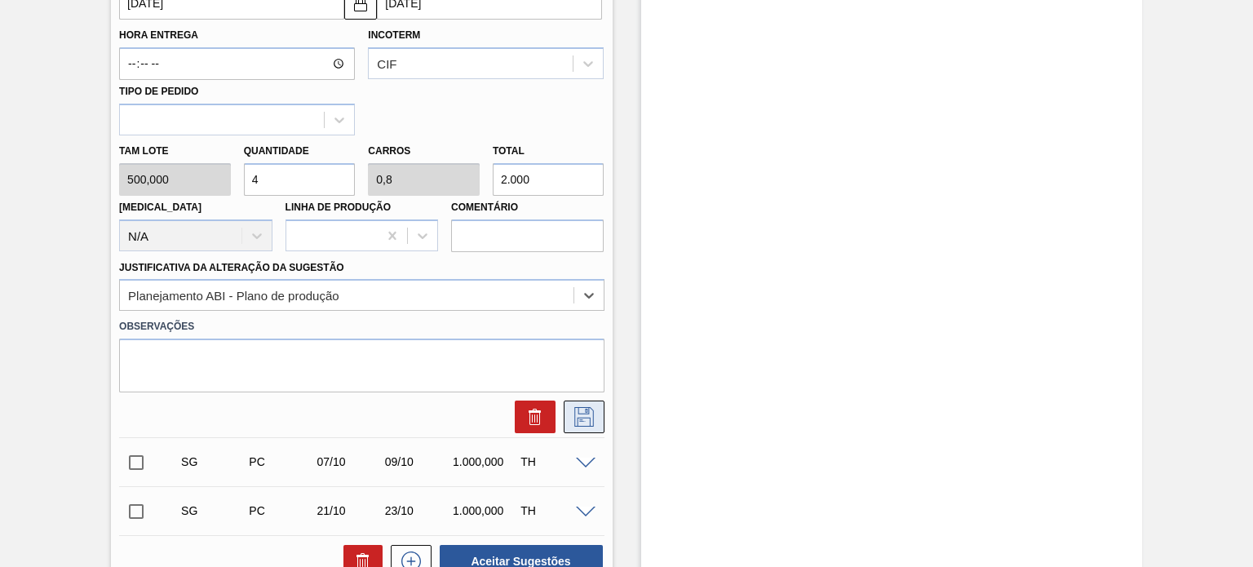
click at [568, 413] on button at bounding box center [584, 416] width 41 height 33
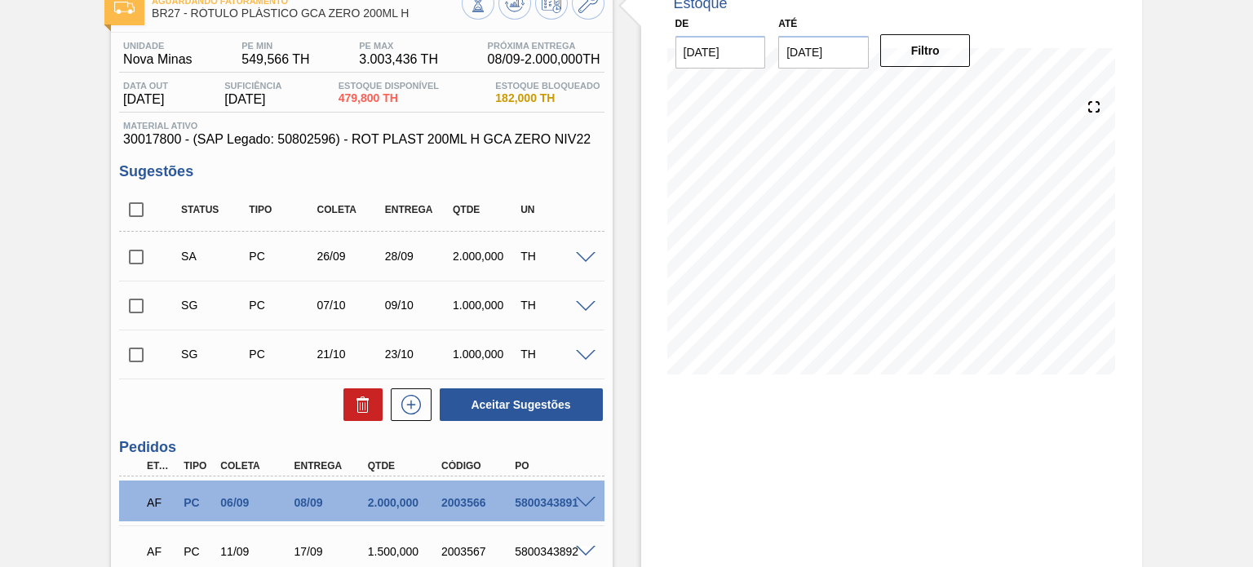
scroll to position [80, 0]
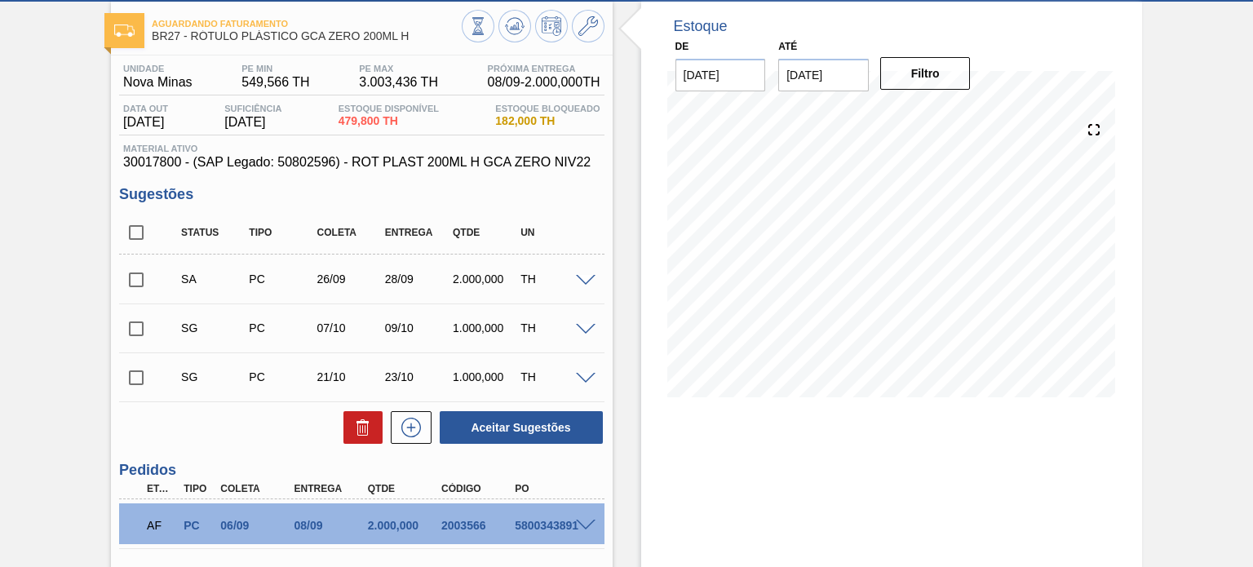
click at [580, 286] on div "SA PC 26/09 28/09 2.000,000 TH" at bounding box center [361, 279] width 484 height 41
click at [582, 281] on span at bounding box center [586, 281] width 20 height 12
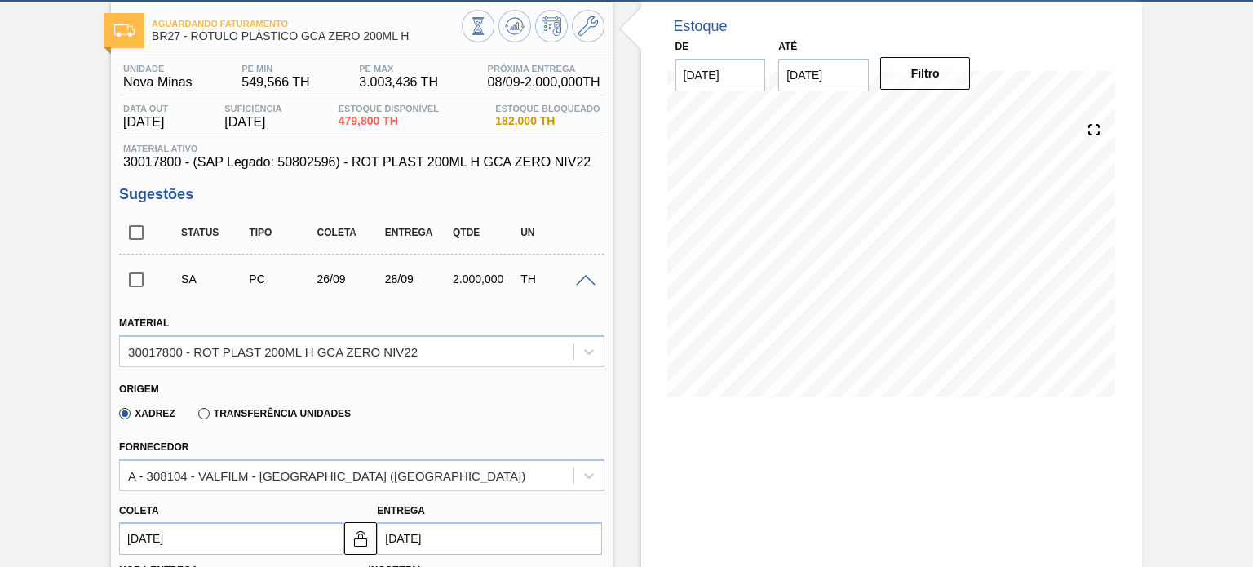
click at [593, 273] on div at bounding box center [588, 279] width 33 height 12
click at [584, 276] on span at bounding box center [586, 281] width 20 height 12
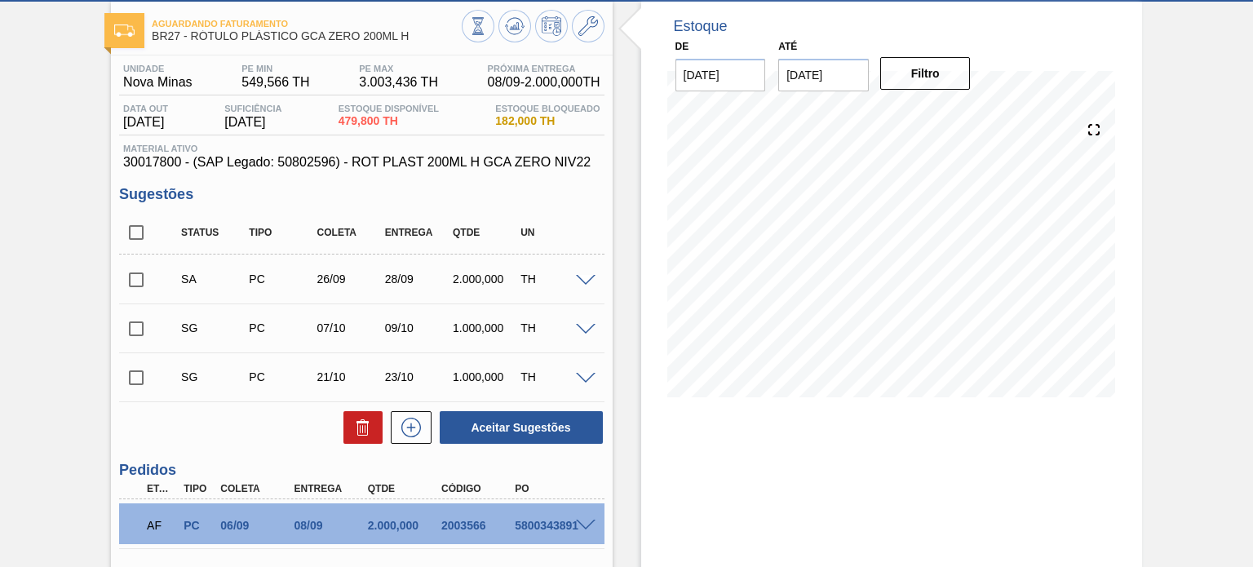
click at [598, 18] on button at bounding box center [588, 26] width 33 height 33
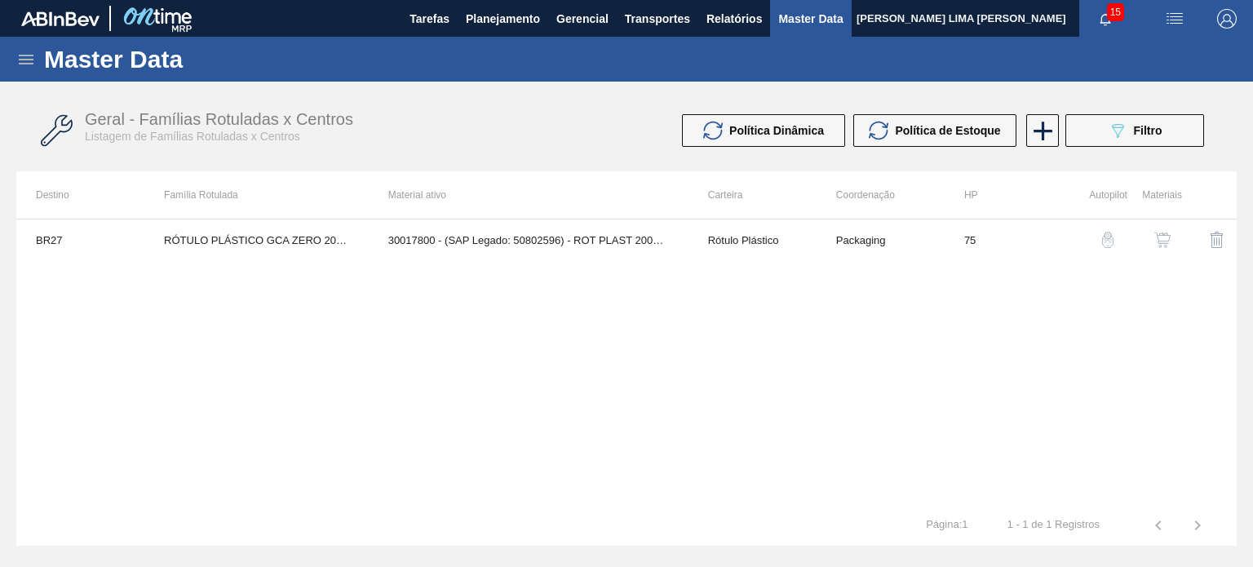
click at [1156, 235] on img "button" at bounding box center [1162, 240] width 16 height 16
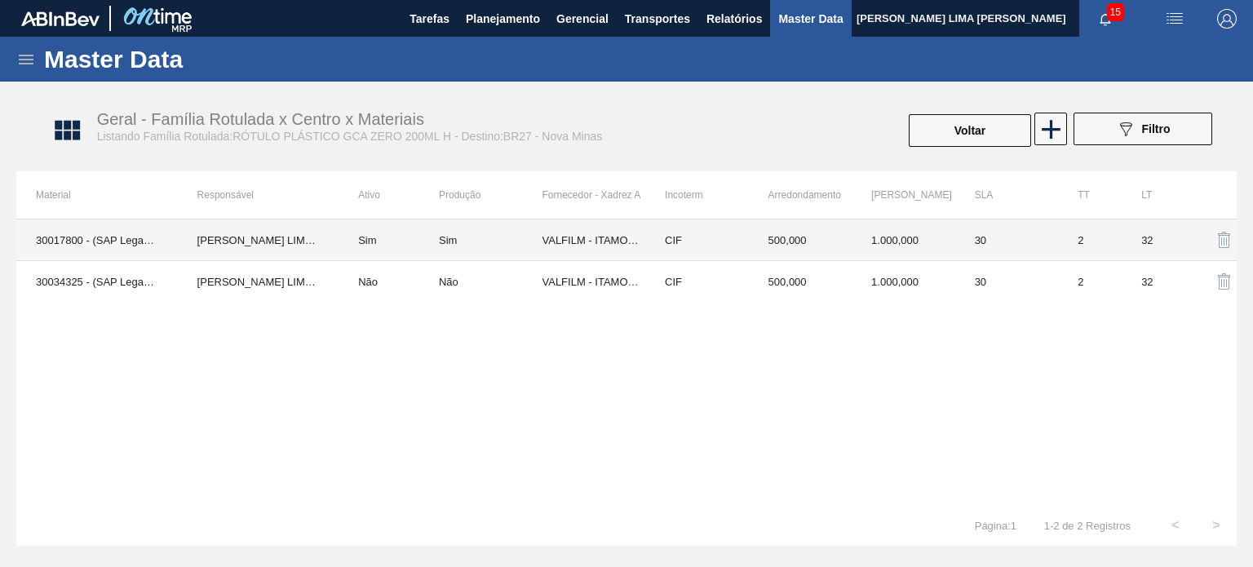
click at [783, 244] on td "500,000" at bounding box center [801, 240] width 104 height 42
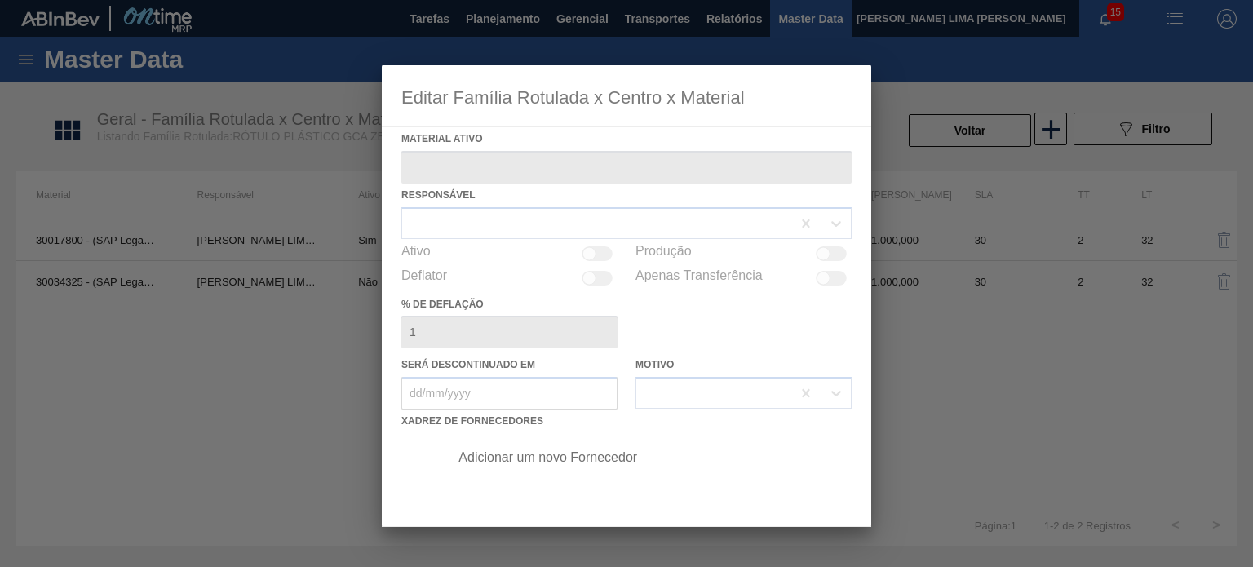
click at [592, 253] on div at bounding box center [626, 296] width 489 height 462
click at [597, 254] on div at bounding box center [626, 296] width 489 height 462
click at [598, 254] on div at bounding box center [626, 296] width 489 height 462
type ativo "30017800 - (SAP Legado: 50802596) - ROT PLAST 200ML H GCA ZERO NIV22"
checkbox input "true"
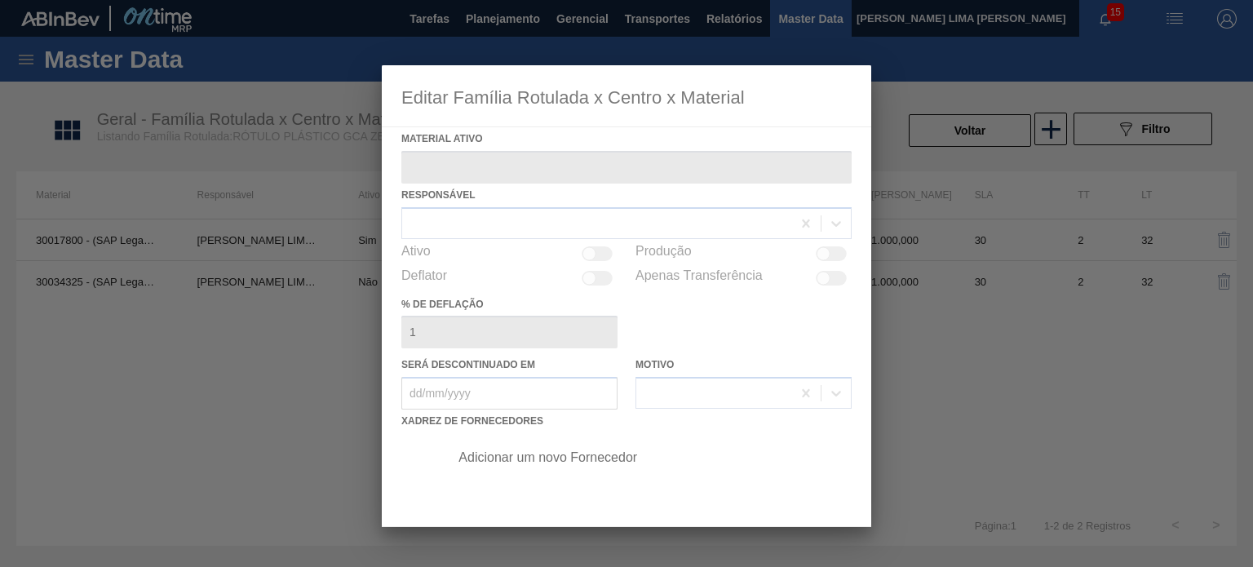
checkbox input "true"
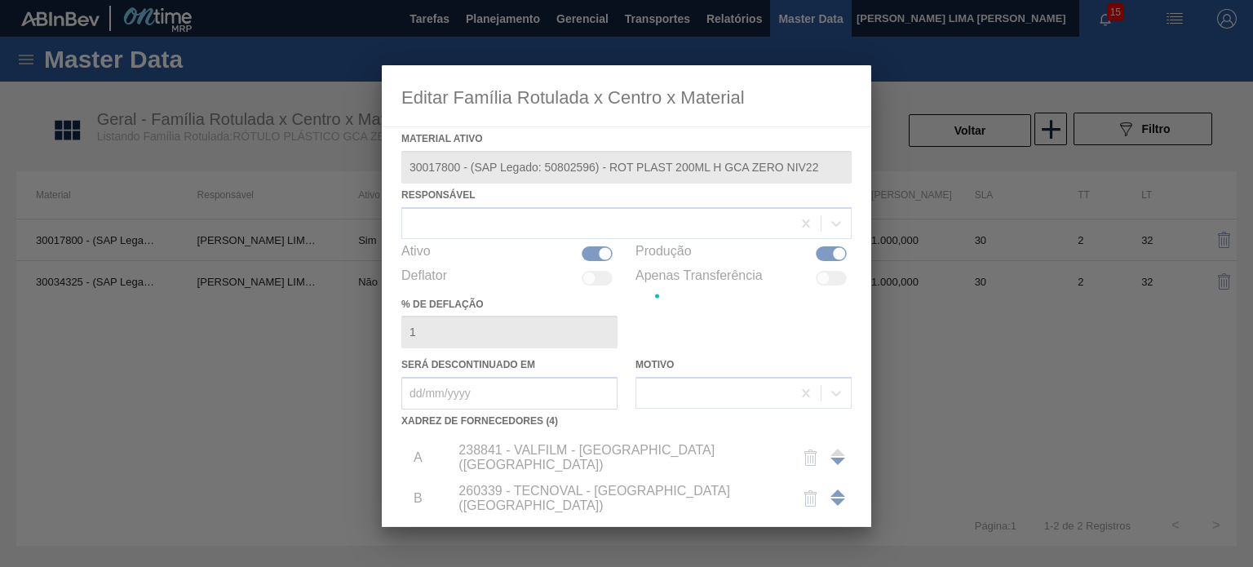
click at [602, 257] on div at bounding box center [626, 296] width 489 height 462
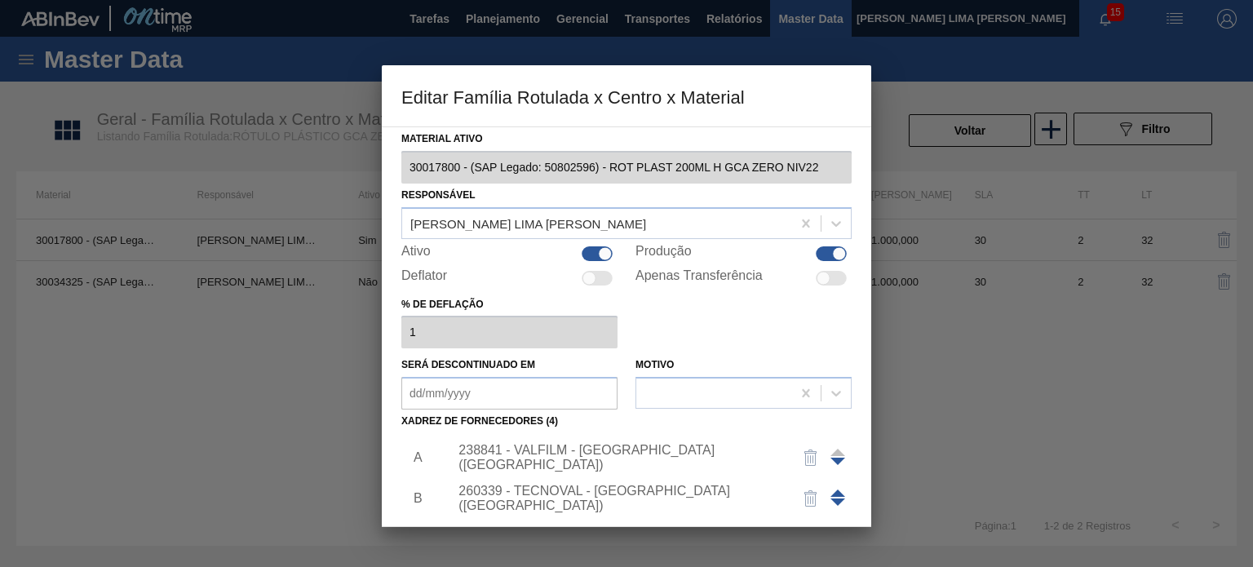
click at [602, 258] on div at bounding box center [605, 253] width 14 height 14
checkbox input "false"
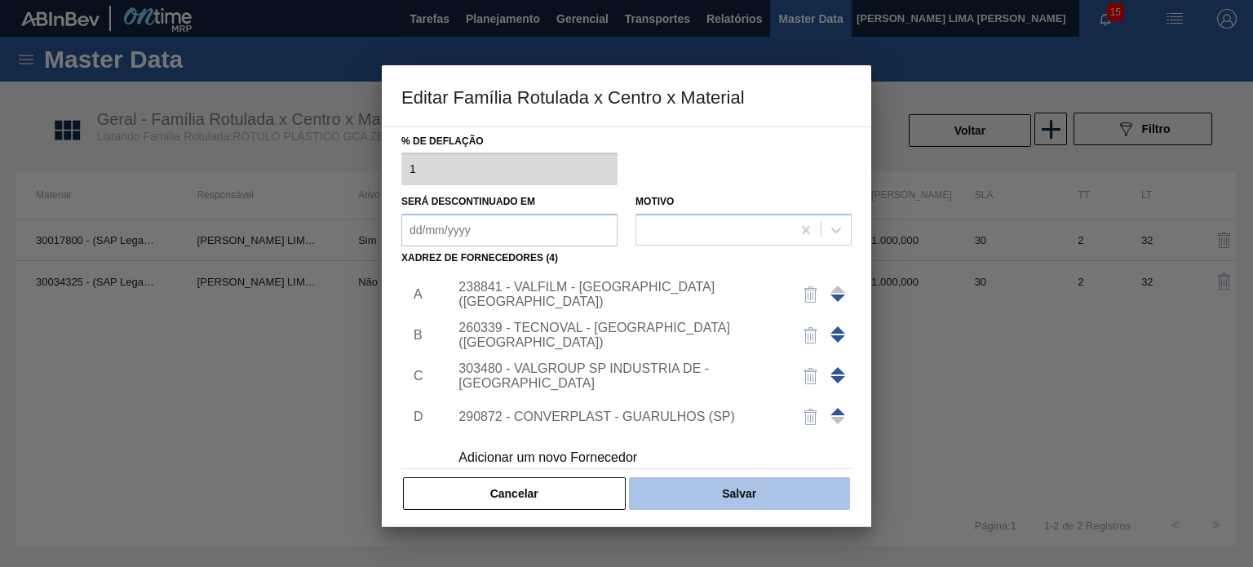
click at [765, 485] on button "Salvar" at bounding box center [739, 493] width 221 height 33
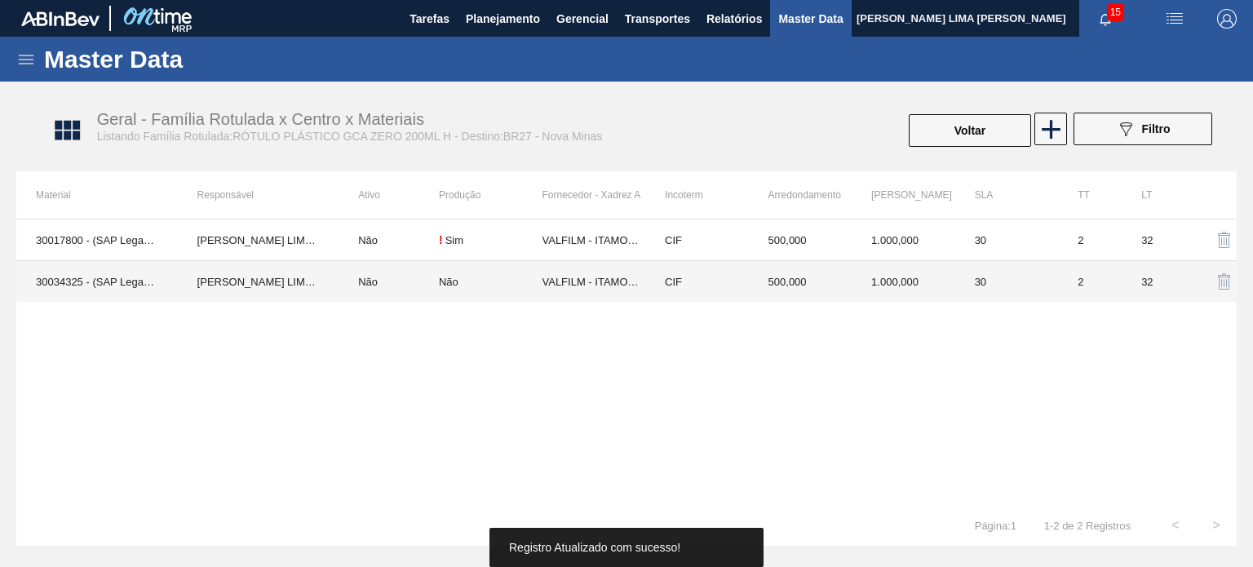
click at [720, 285] on td "CIF" at bounding box center [697, 282] width 104 height 42
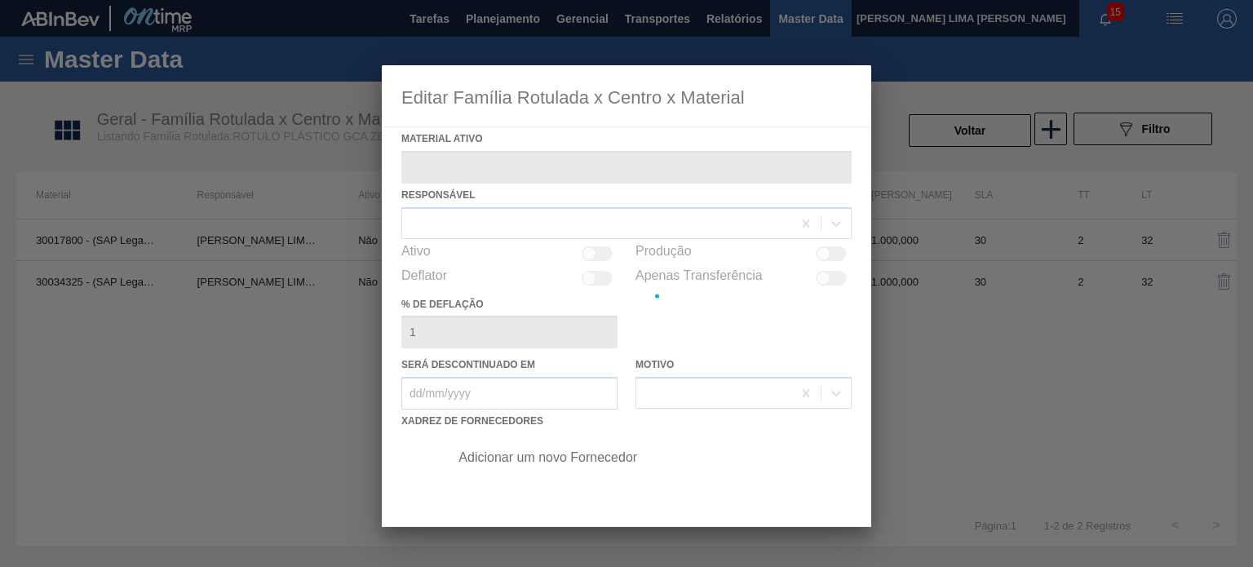
type ativo "30034325 - (SAP Legado: 50849292) - ROT PLAST 200ML H GCA ZERO S CL NIV25"
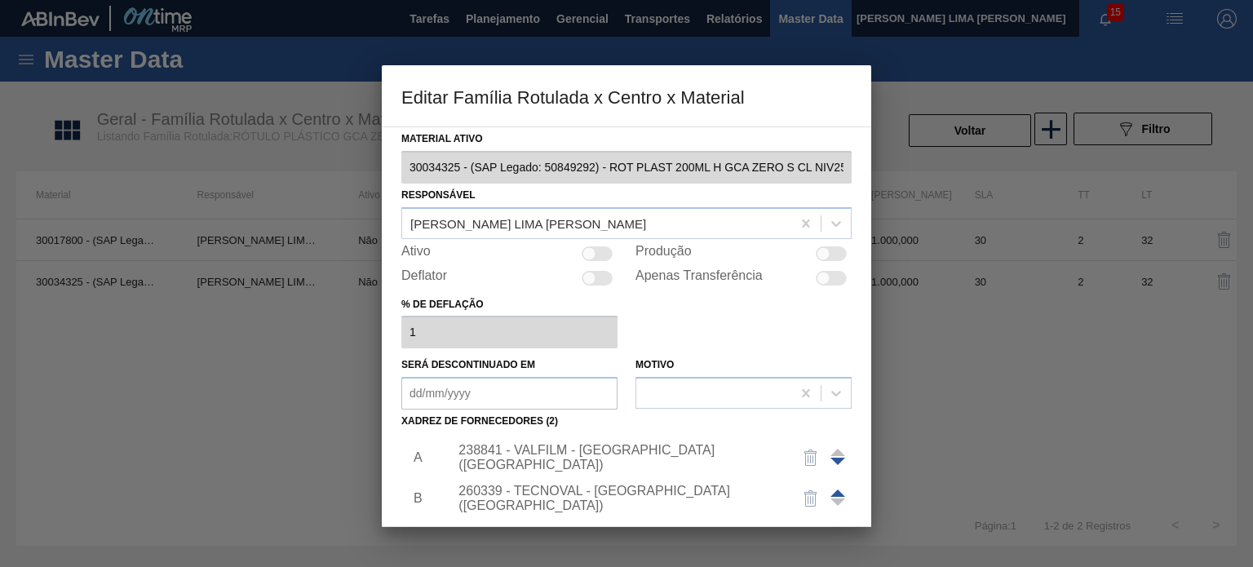
click at [594, 247] on div at bounding box center [596, 253] width 31 height 15
checkbox input "true"
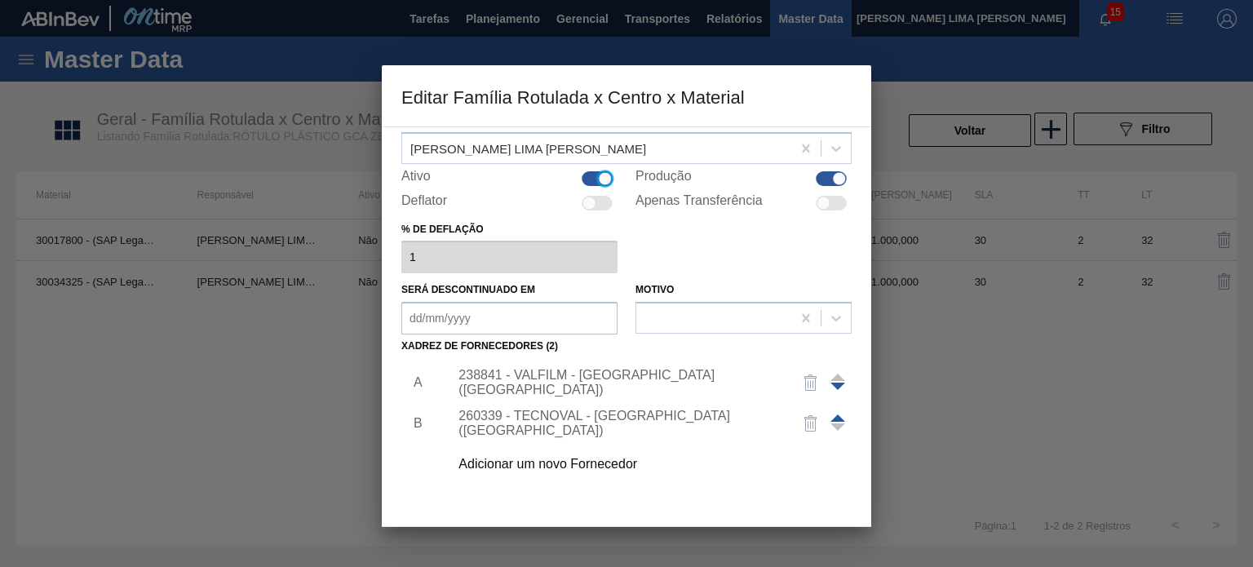
scroll to position [166, 0]
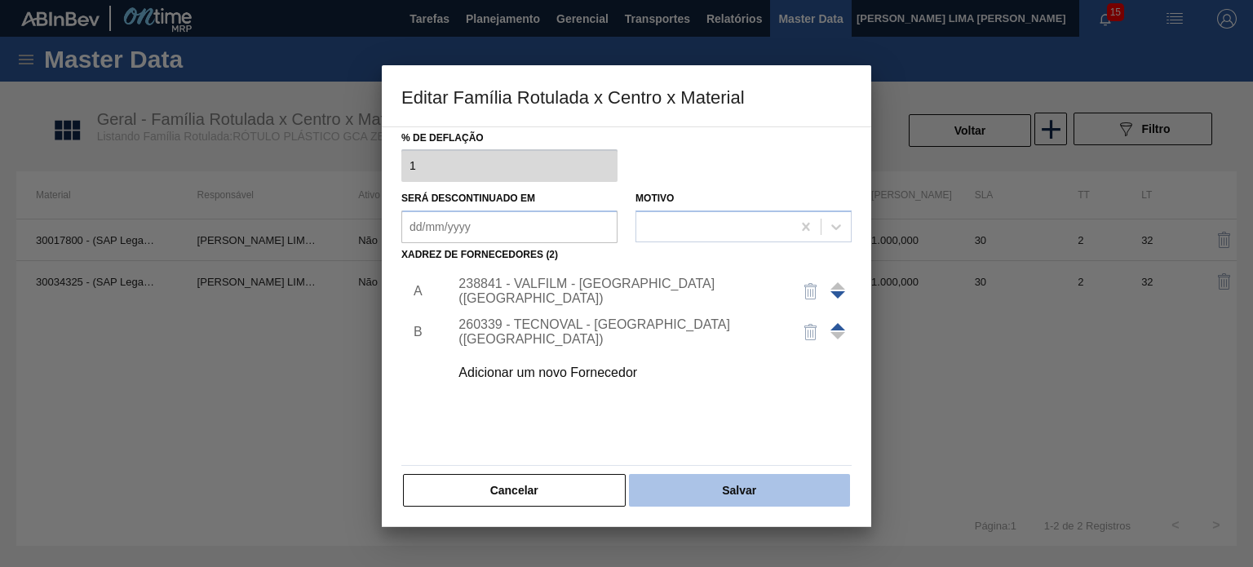
click at [779, 498] on button "Salvar" at bounding box center [739, 490] width 221 height 33
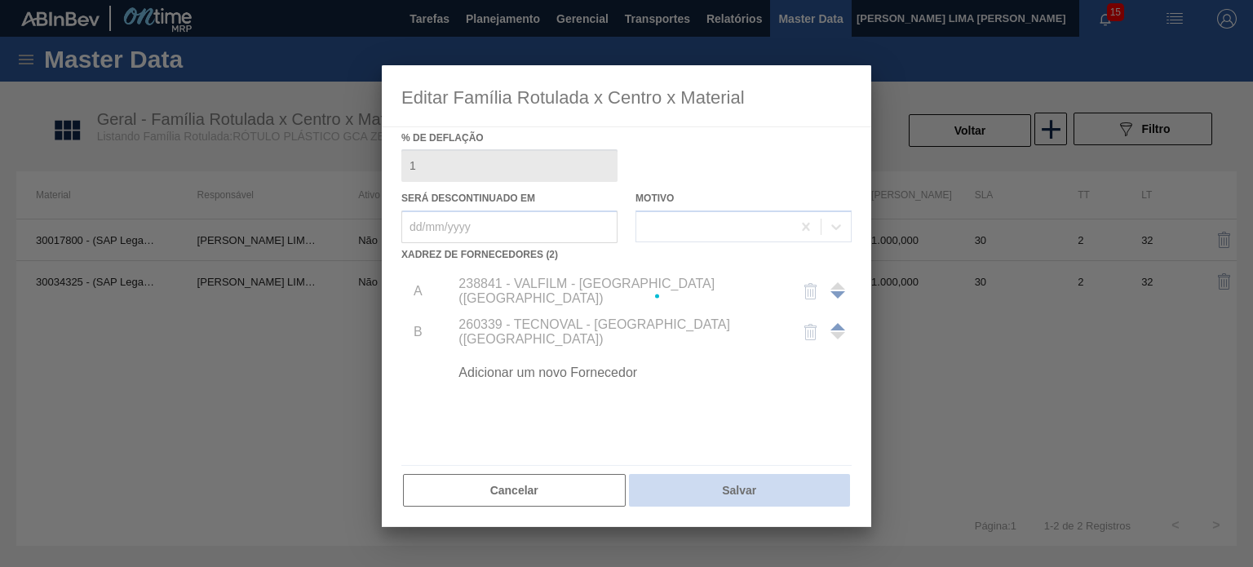
click at [774, 485] on div at bounding box center [626, 296] width 489 height 462
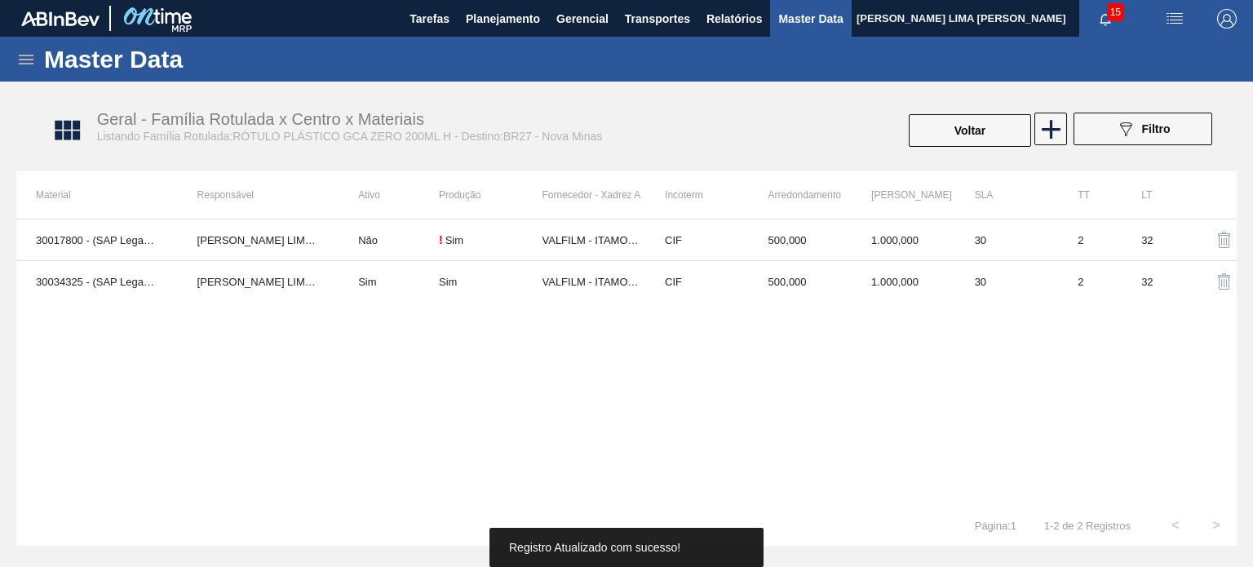
click at [945, 134] on button "Voltar" at bounding box center [969, 130] width 122 height 33
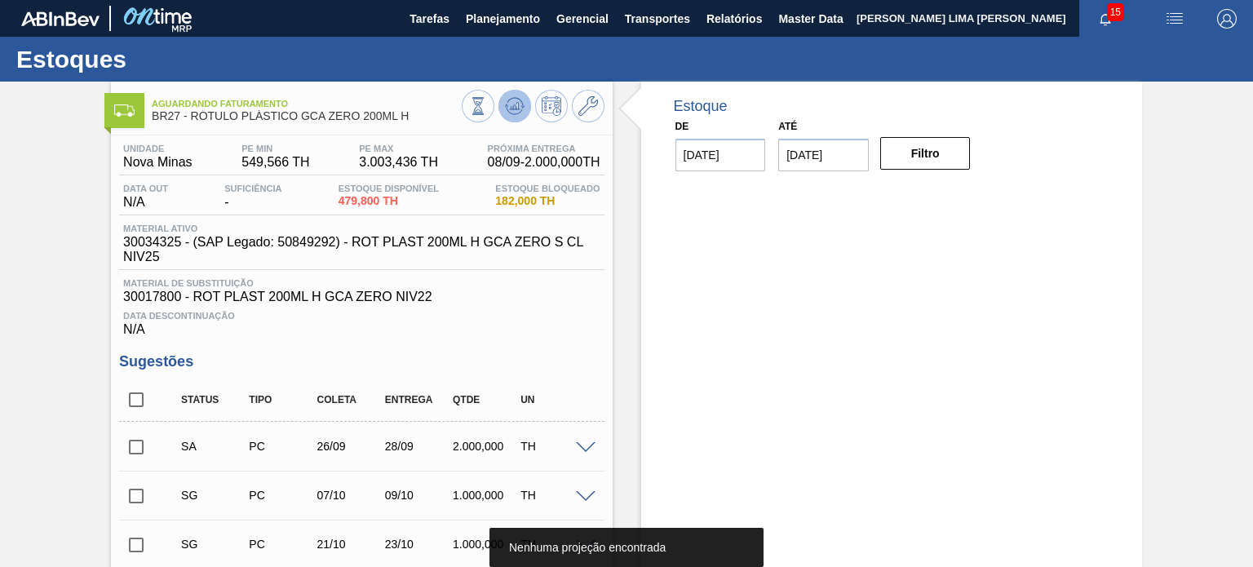
click at [511, 104] on icon at bounding box center [515, 106] width 20 height 20
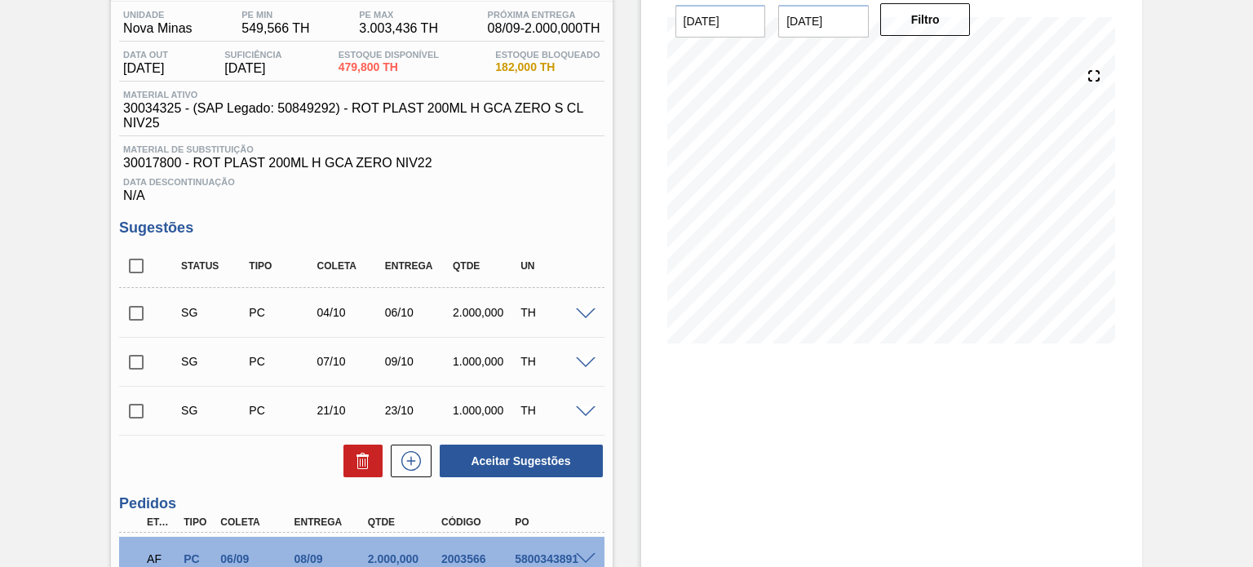
scroll to position [163, 0]
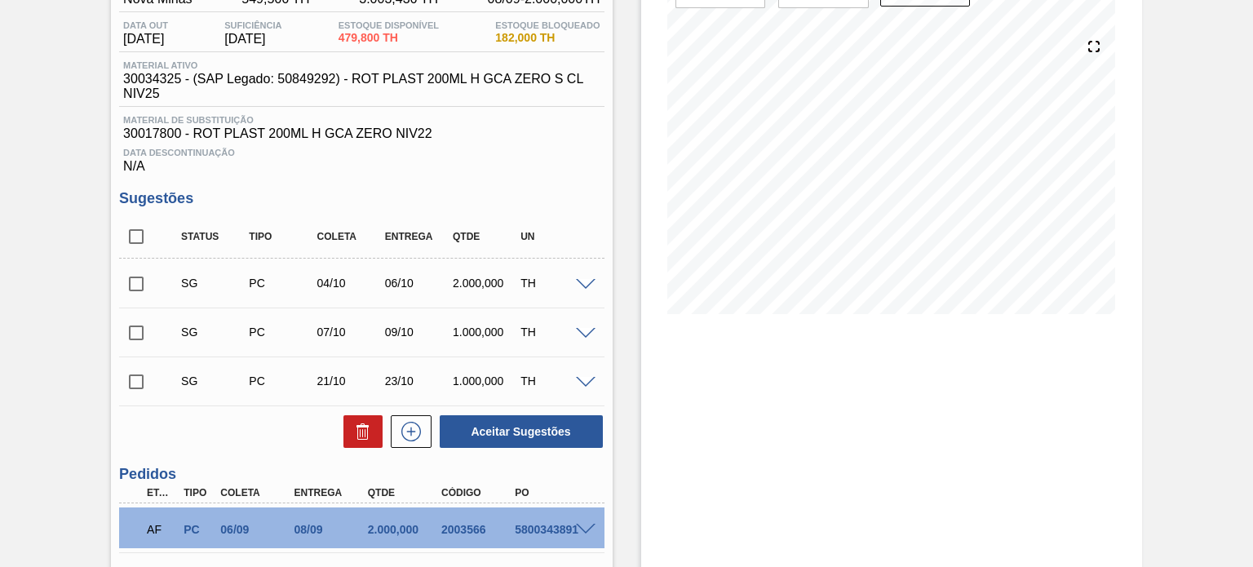
click at [577, 290] on span at bounding box center [586, 285] width 20 height 12
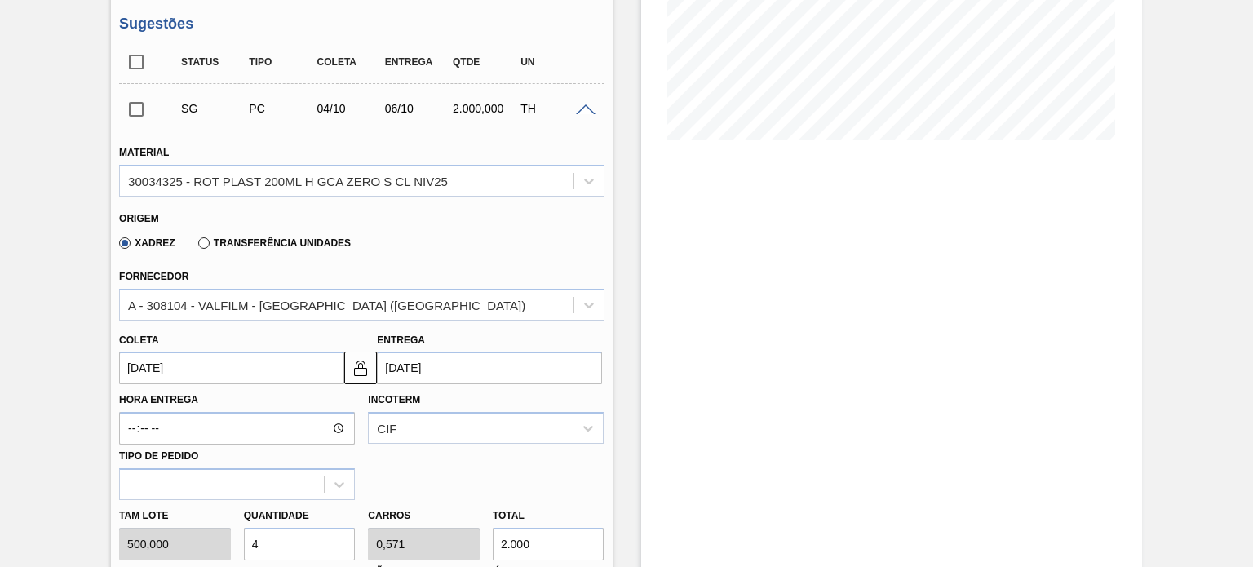
scroll to position [408, 0]
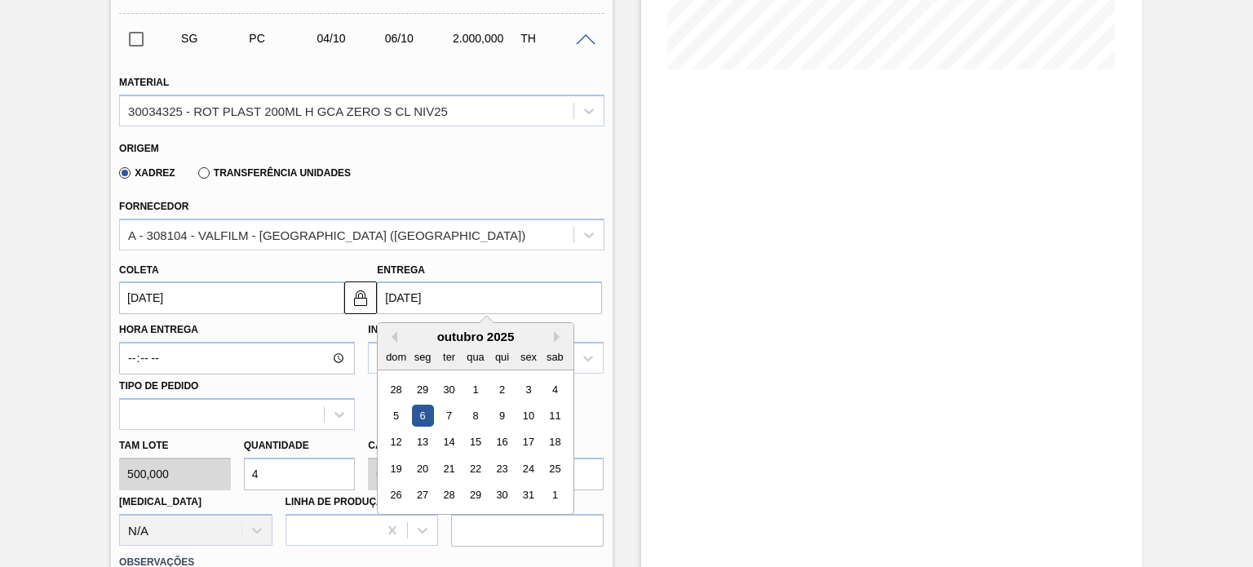
drag, startPoint x: 450, startPoint y: 294, endPoint x: 353, endPoint y: 253, distance: 105.3
click at [335, 263] on div "Coleta 04/10/2025 Entrega 06/10/2025 Previous Month Next Month outubro 2025 dom…" at bounding box center [361, 284] width 497 height 60
type input "2"
type input "31/08/2025"
type input "28"
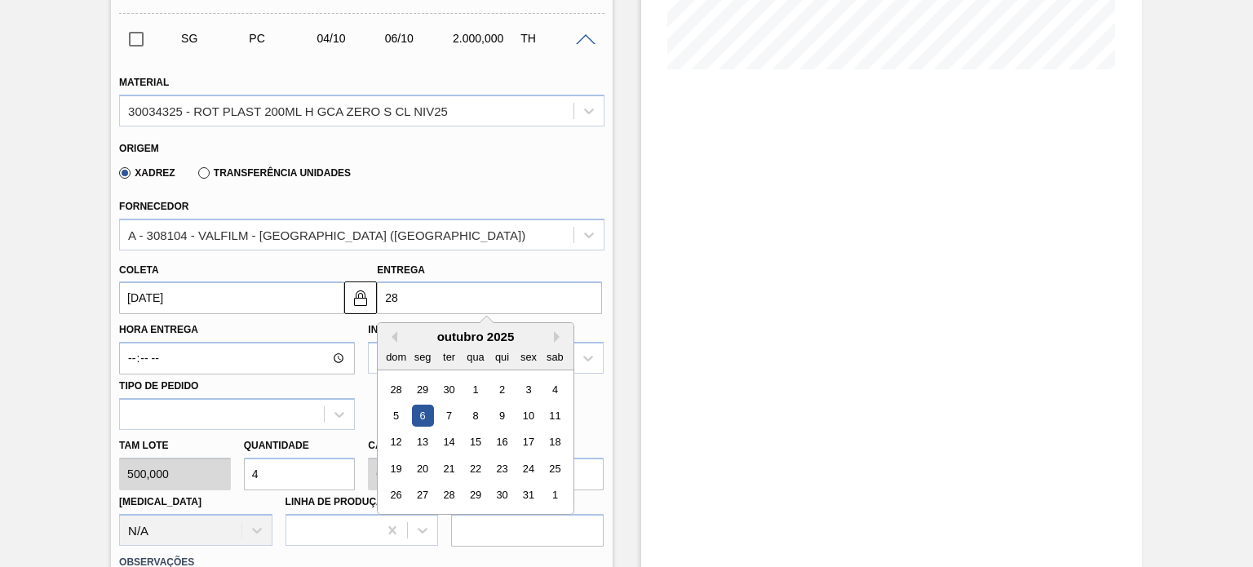
type input "26/09/2025"
type input "28/09/20"
type input "26/09/2020"
type input "28/09/2025"
type input "26/09/2025"
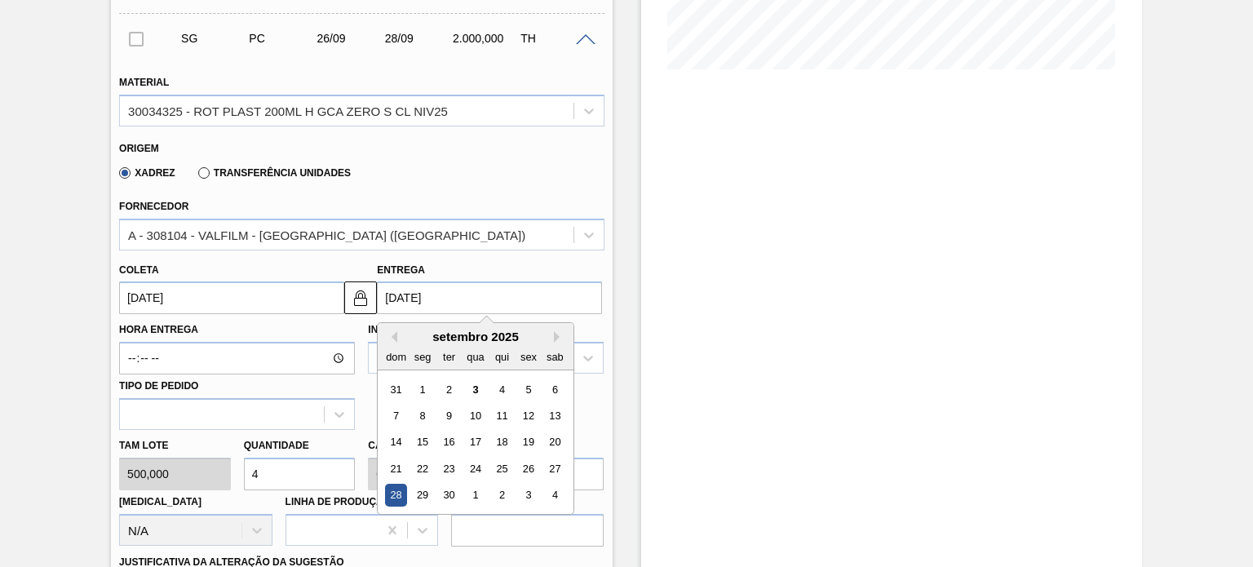
type input "28/09/2025"
click at [439, 273] on div "Entrega 28/09/2025 Previous Month Next Month setembro 2025 dom seg ter qua qui …" at bounding box center [489, 287] width 225 height 56
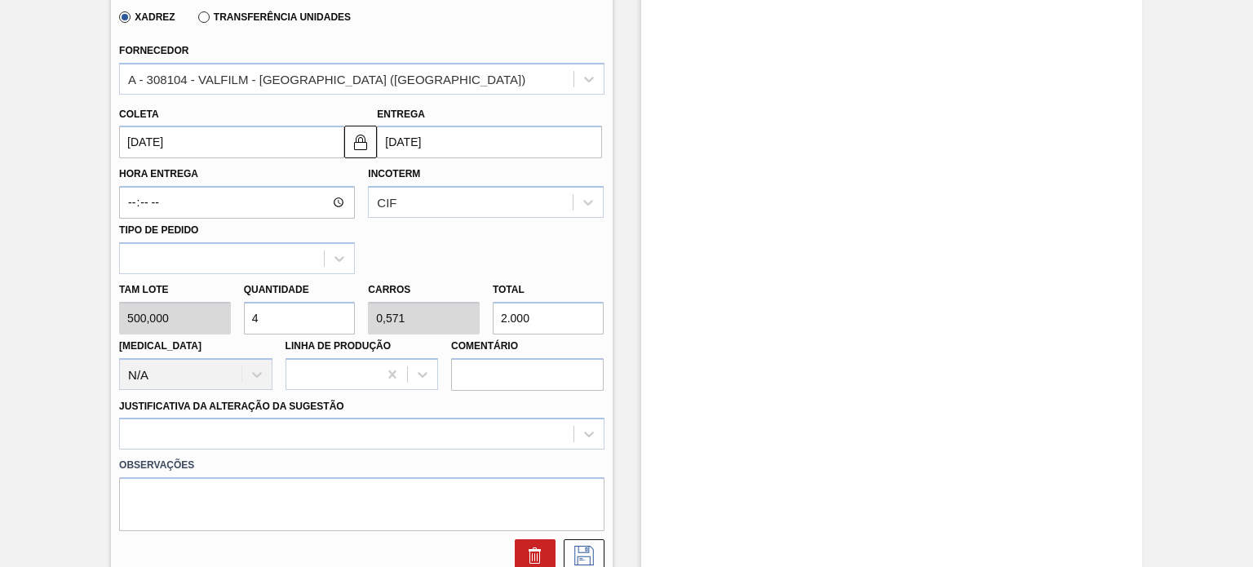
scroll to position [571, 0]
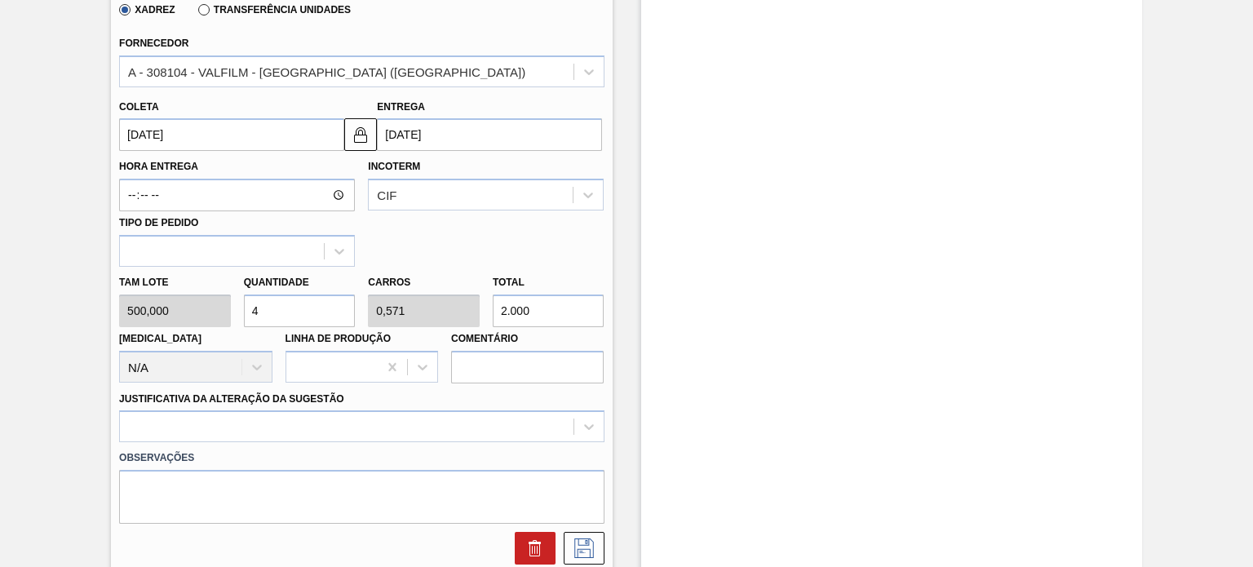
drag, startPoint x: 509, startPoint y: 303, endPoint x: 482, endPoint y: 296, distance: 27.7
click at [482, 296] on div "Tam lote 500,000 Quantidade 4 Carros 0,571 Total 2.000 Doca N/A Linha de Produç…" at bounding box center [361, 325] width 497 height 117
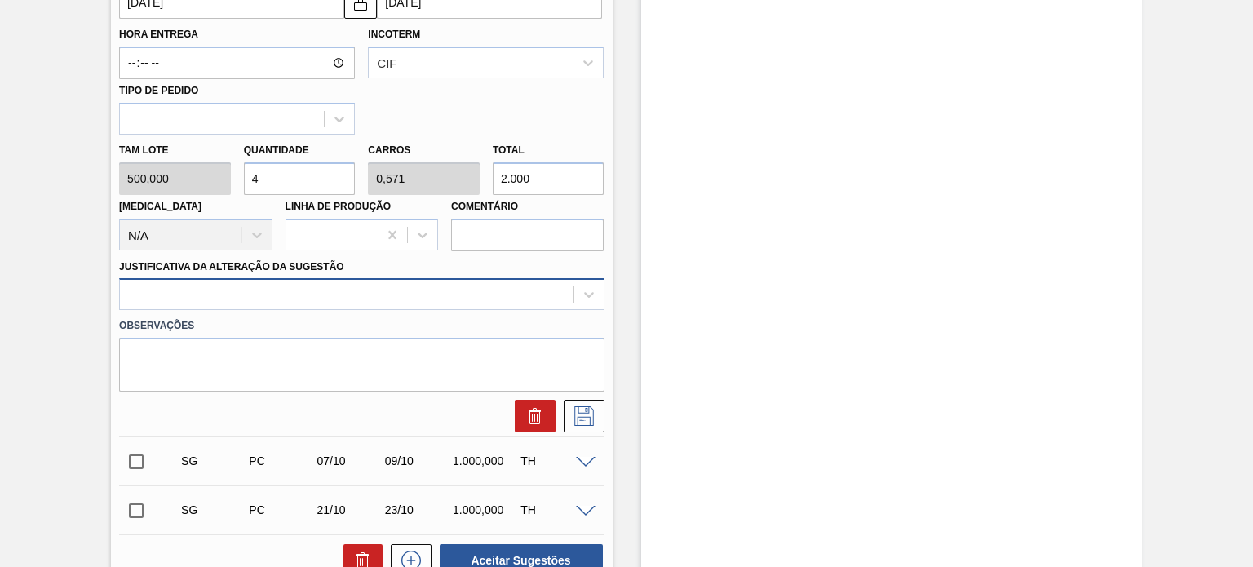
click at [411, 310] on div at bounding box center [361, 294] width 484 height 32
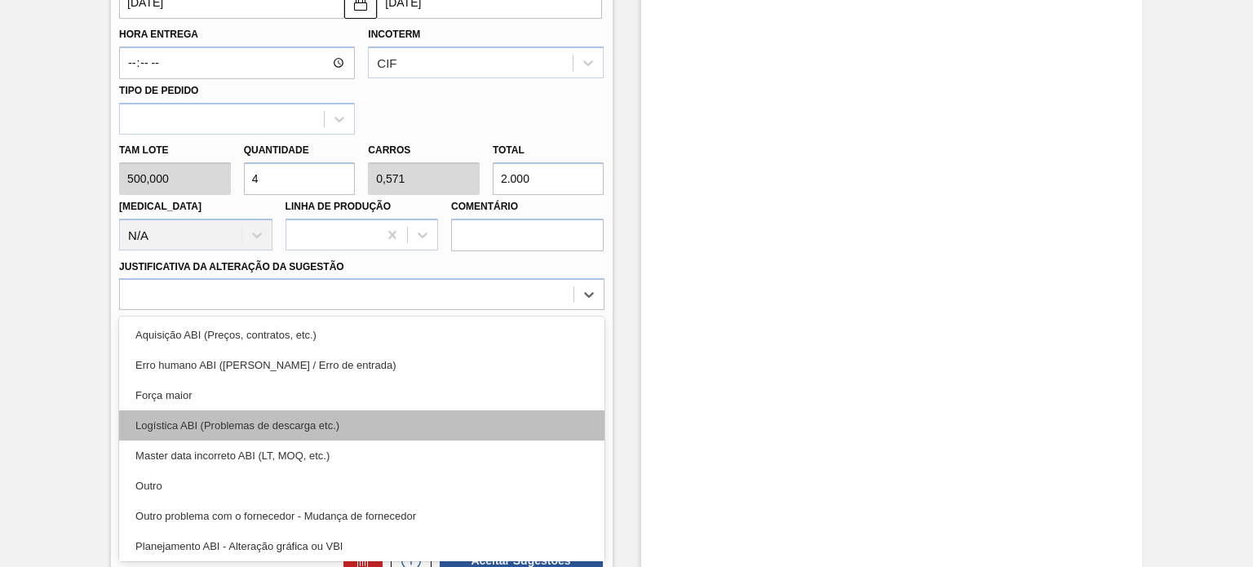
scroll to position [163, 0]
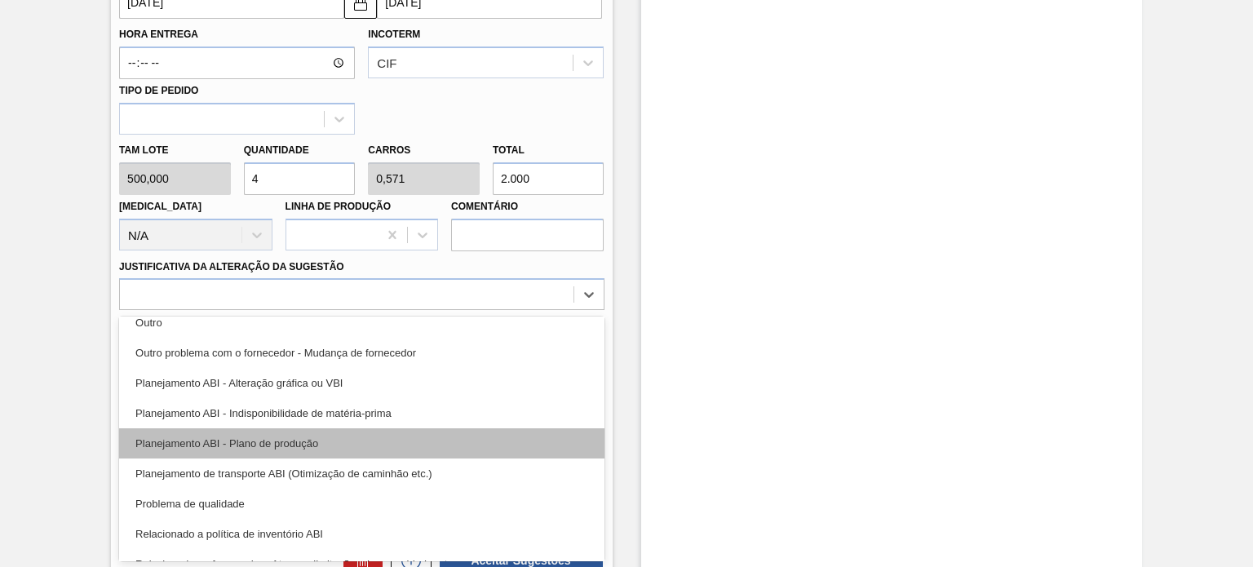
click at [351, 440] on div "Planejamento ABI - Plano de produção" at bounding box center [361, 443] width 484 height 30
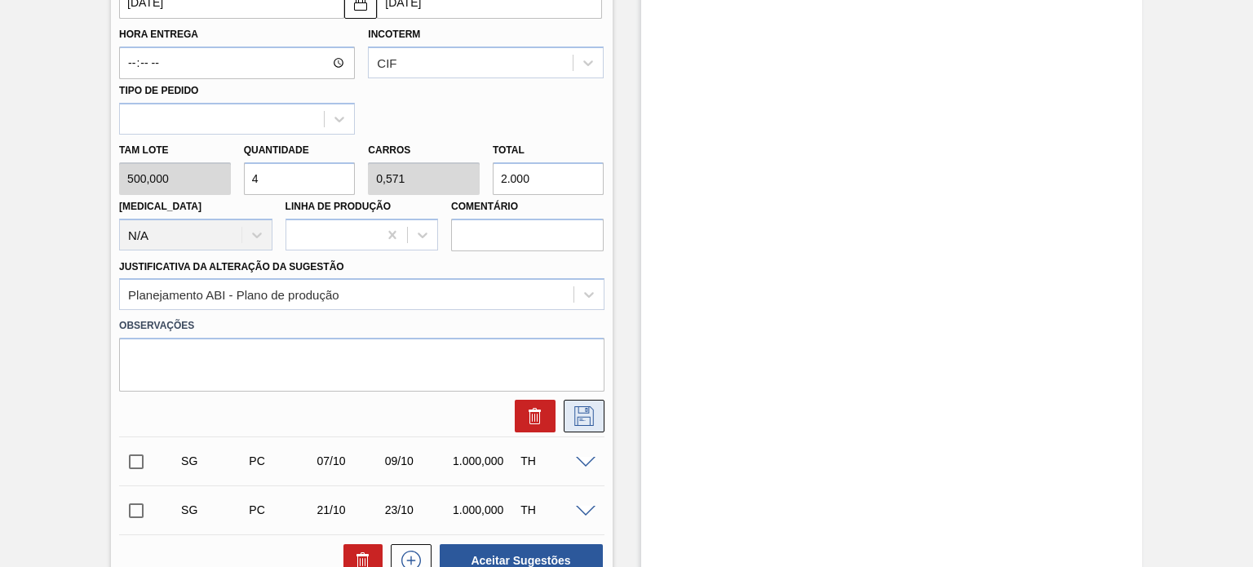
click at [581, 400] on button at bounding box center [584, 416] width 41 height 33
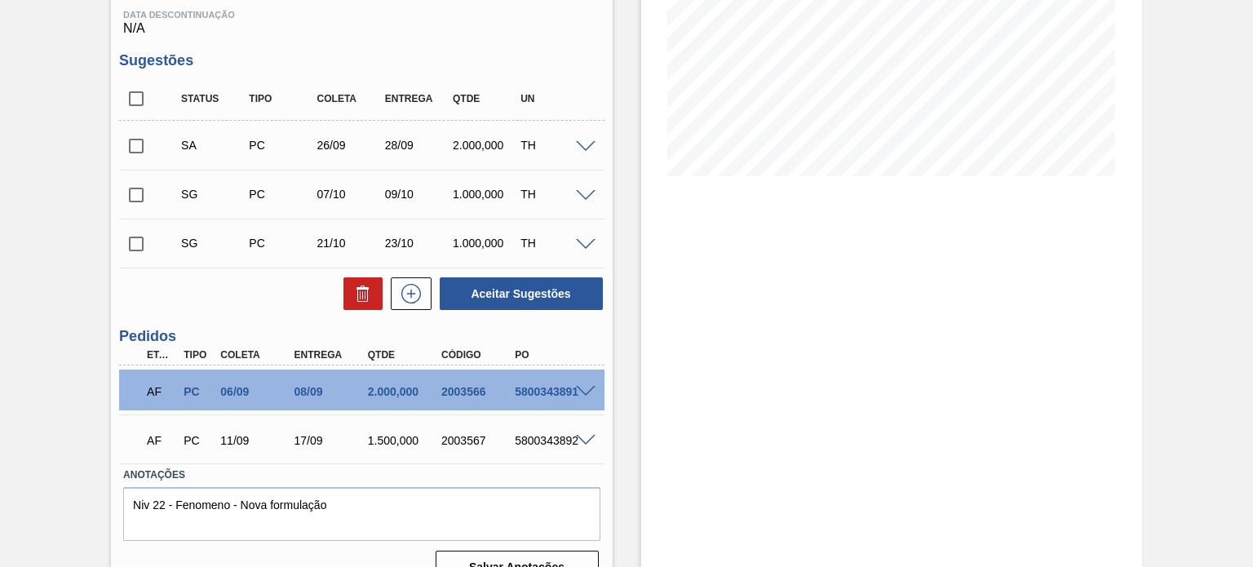
scroll to position [250, 0]
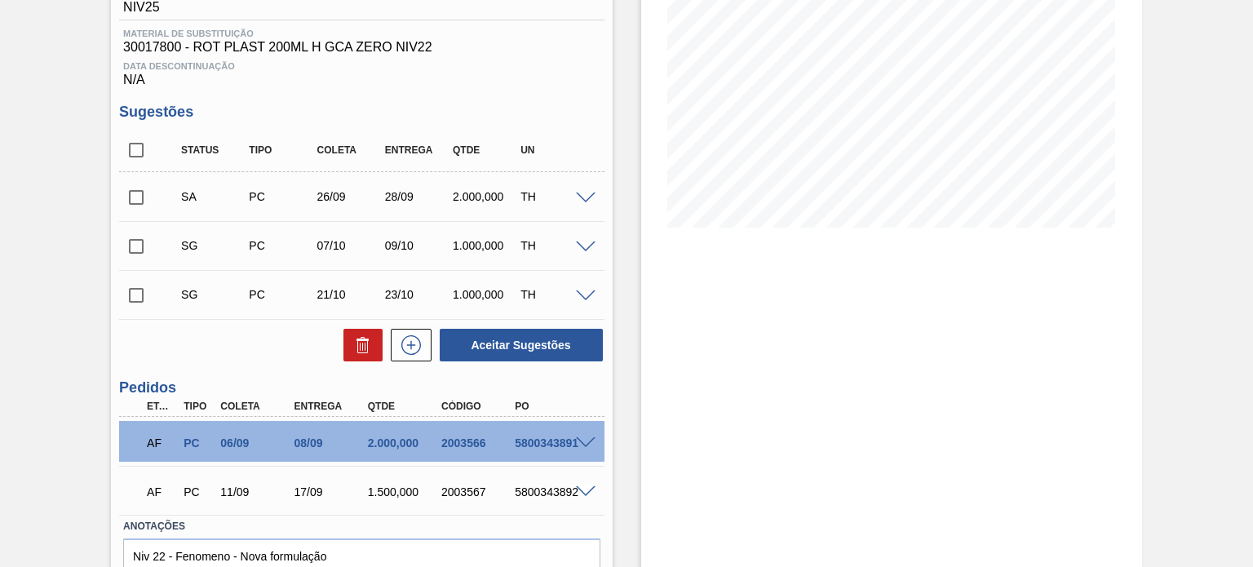
click at [140, 186] on input "checkbox" at bounding box center [136, 197] width 34 height 34
checkbox input "true"
click at [132, 235] on input "checkbox" at bounding box center [136, 246] width 34 height 34
checkbox input "true"
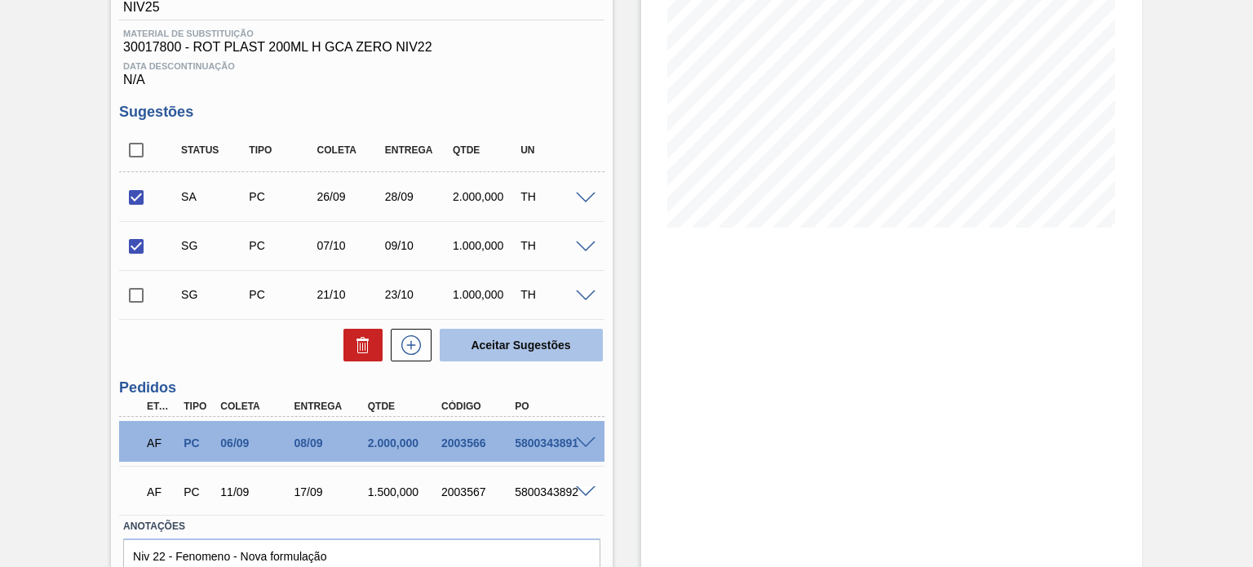
click at [531, 337] on button "Aceitar Sugestões" at bounding box center [521, 345] width 163 height 33
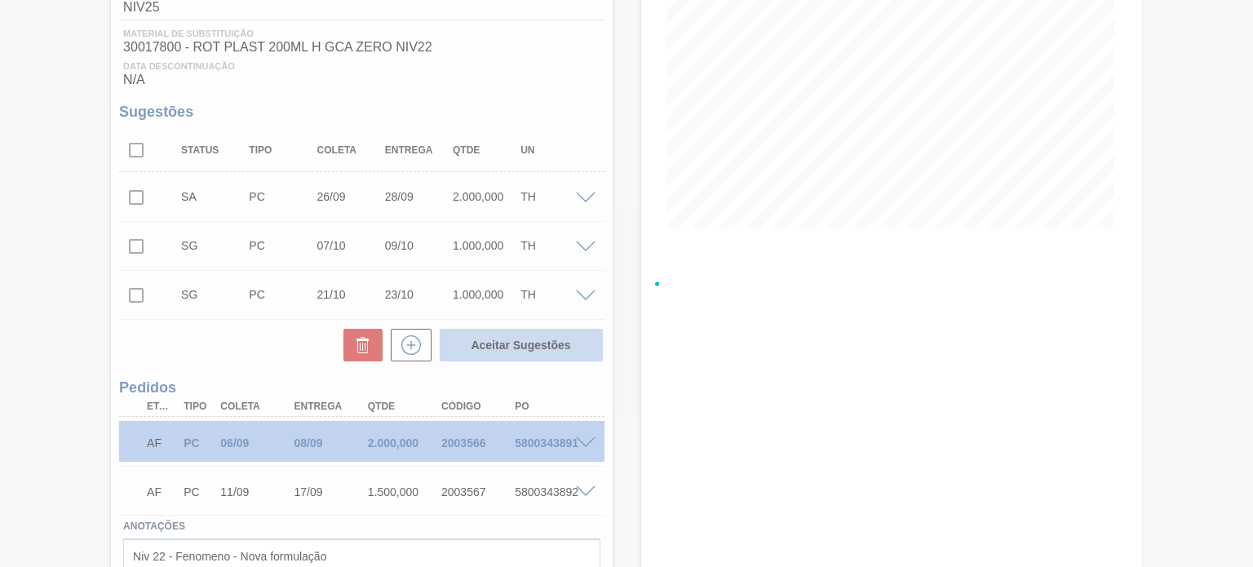
checkbox input "false"
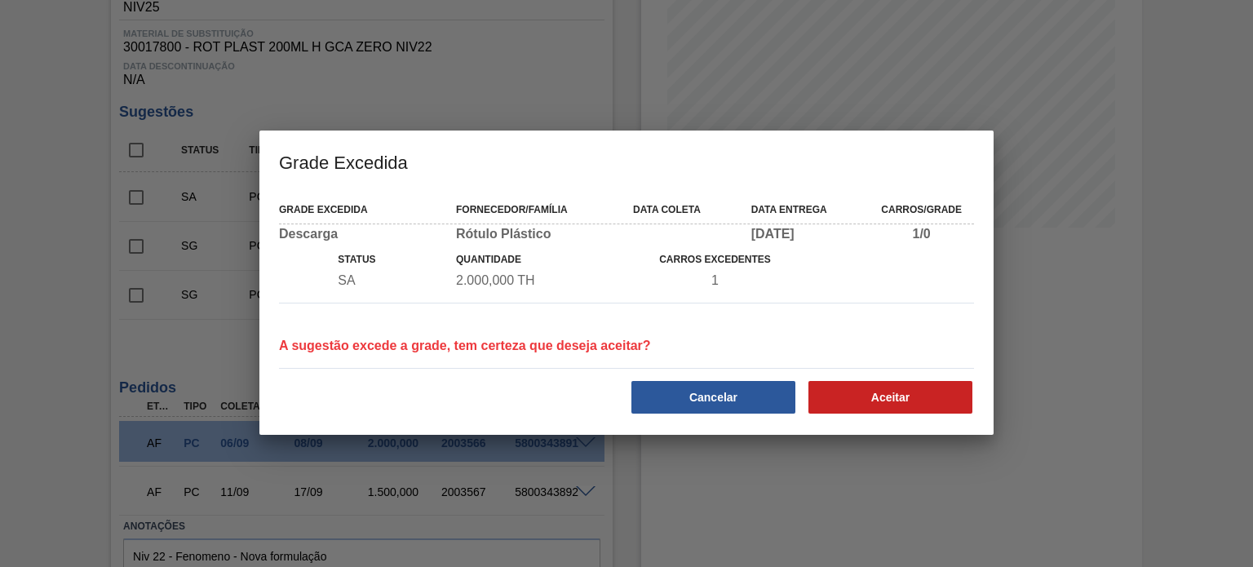
click at [690, 380] on div "Cancelar" at bounding box center [714, 397] width 177 height 36
click at [689, 390] on button "Cancelar" at bounding box center [713, 397] width 164 height 33
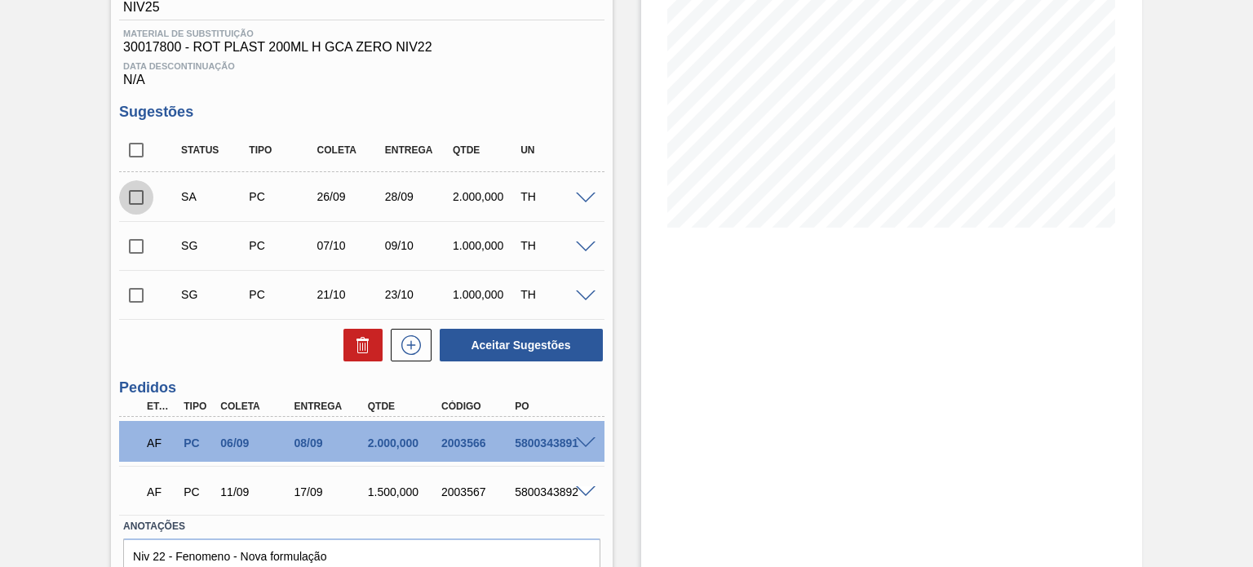
click at [135, 192] on input "checkbox" at bounding box center [136, 197] width 34 height 34
checkbox input "true"
click at [140, 245] on input "checkbox" at bounding box center [136, 246] width 34 height 34
checkbox input "true"
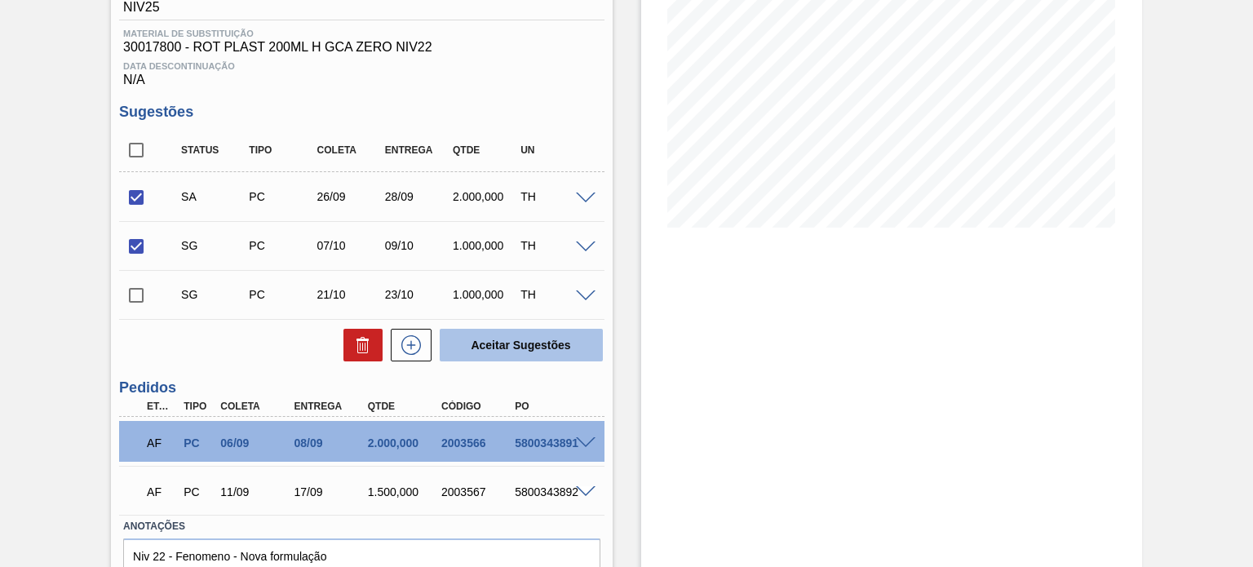
click at [512, 353] on button "Aceitar Sugestões" at bounding box center [521, 345] width 163 height 33
checkbox input "false"
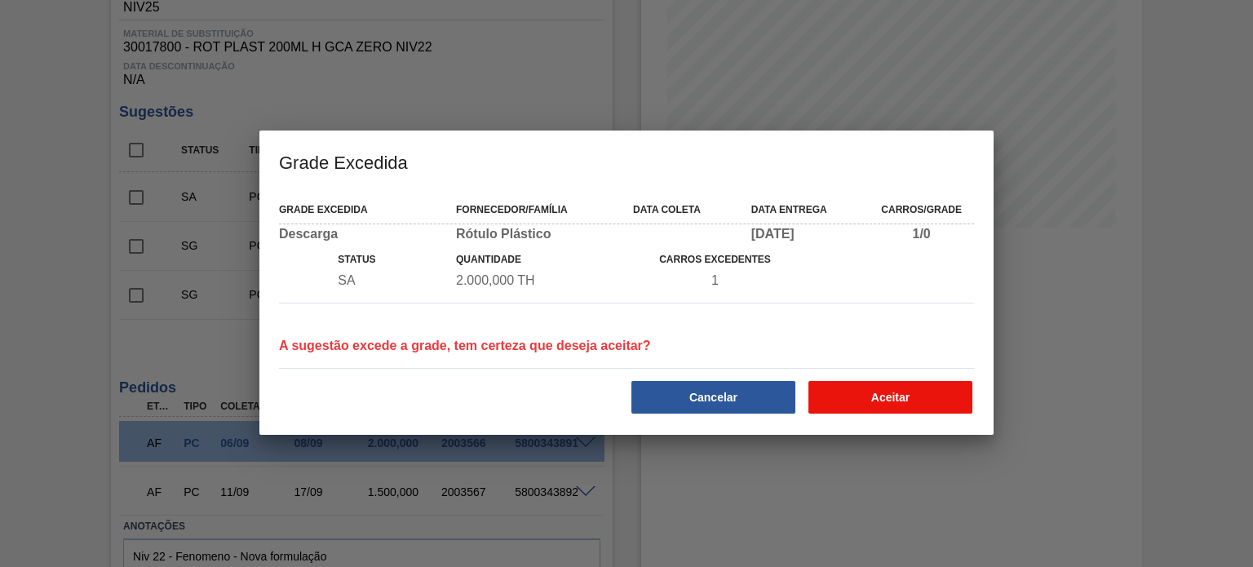
click at [891, 396] on button "Aceitar" at bounding box center [890, 397] width 164 height 33
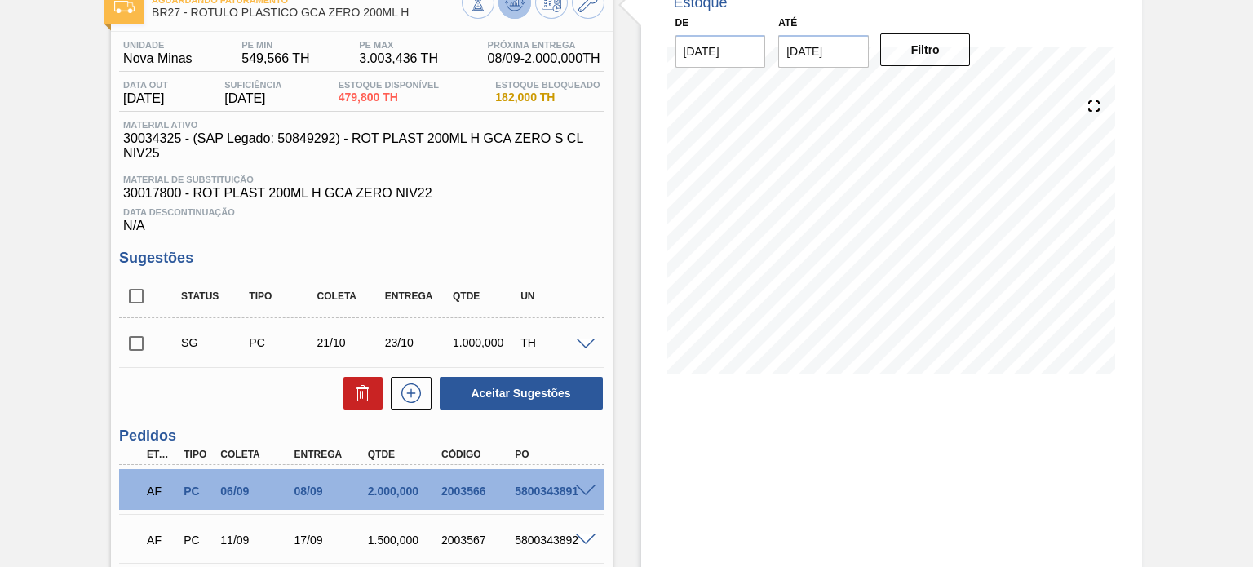
scroll to position [0, 0]
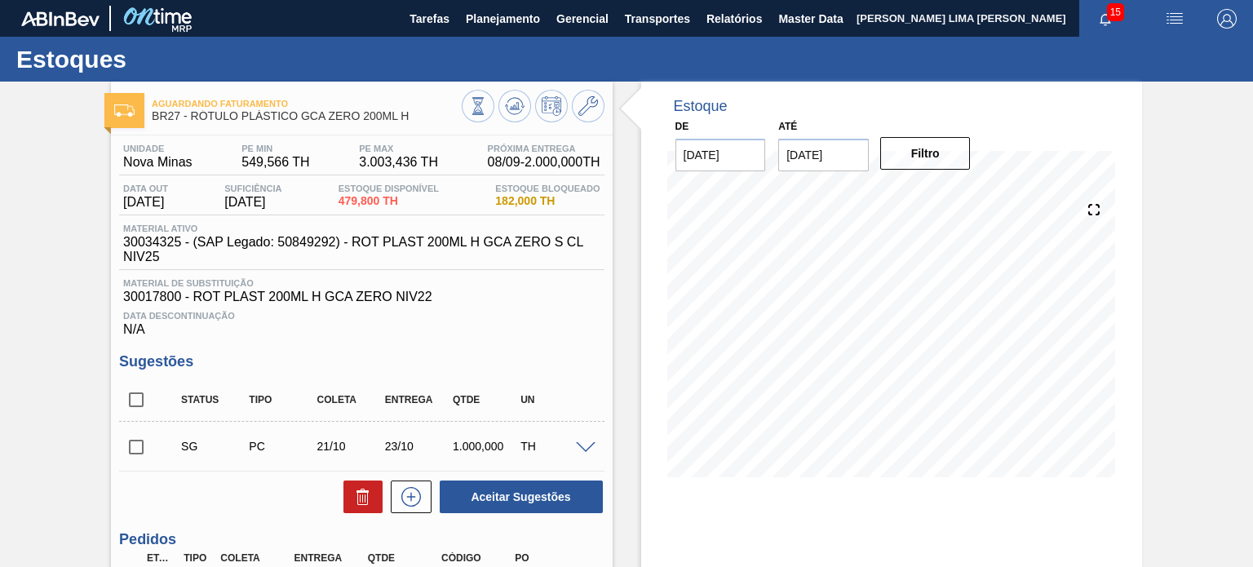
click at [505, 126] on div "Aguardando Faturamento BR27 - RÓTULO PLÁSTICO GCA ZERO 200ML H Unidade Nova Min…" at bounding box center [361, 490] width 501 height 816
click at [515, 114] on icon at bounding box center [515, 106] width 20 height 20
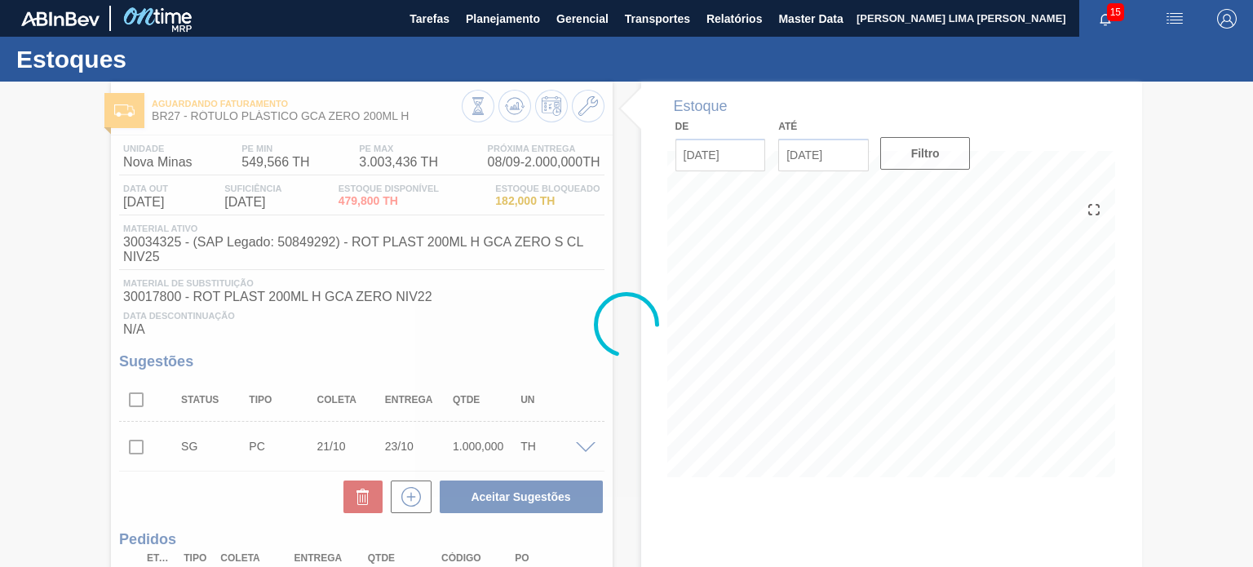
click at [414, 123] on div at bounding box center [626, 324] width 1253 height 485
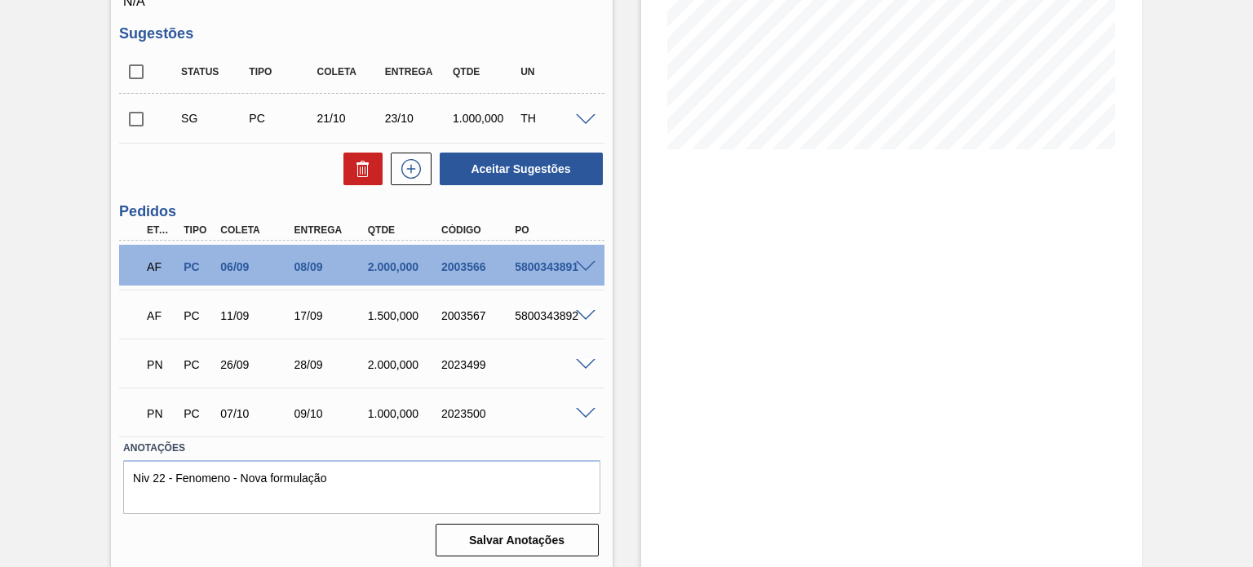
scroll to position [331, 0]
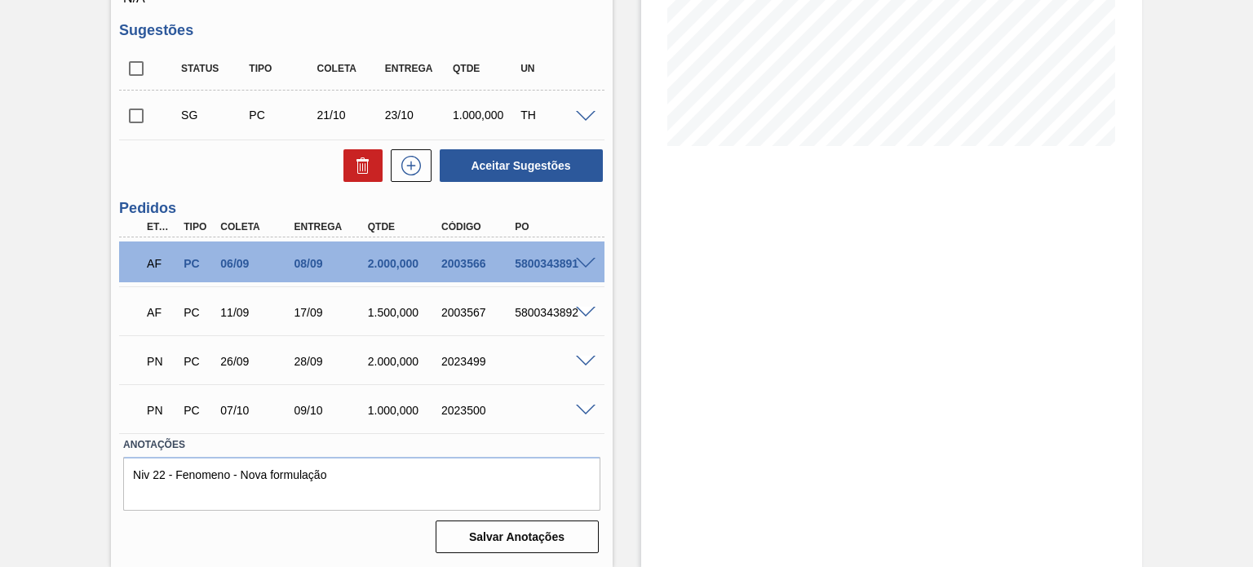
click at [465, 356] on div "2023499" at bounding box center [477, 361] width 81 height 13
click at [464, 356] on div "2023499" at bounding box center [477, 361] width 81 height 13
copy div "2023499"
click at [457, 404] on div "2023500" at bounding box center [477, 410] width 81 height 13
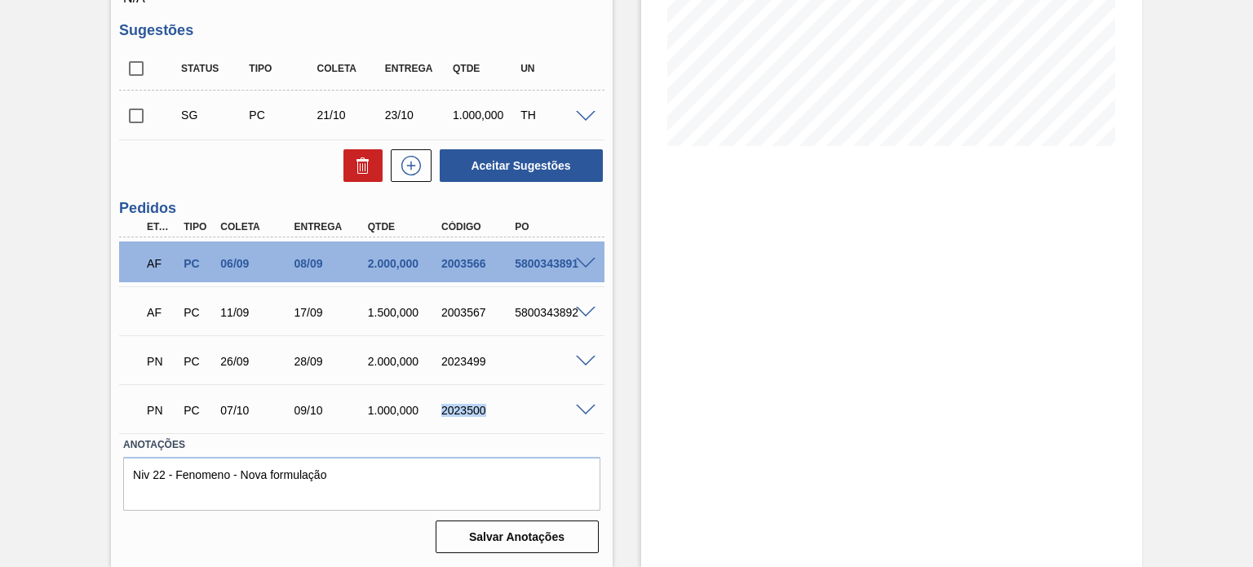
copy div "2023500"
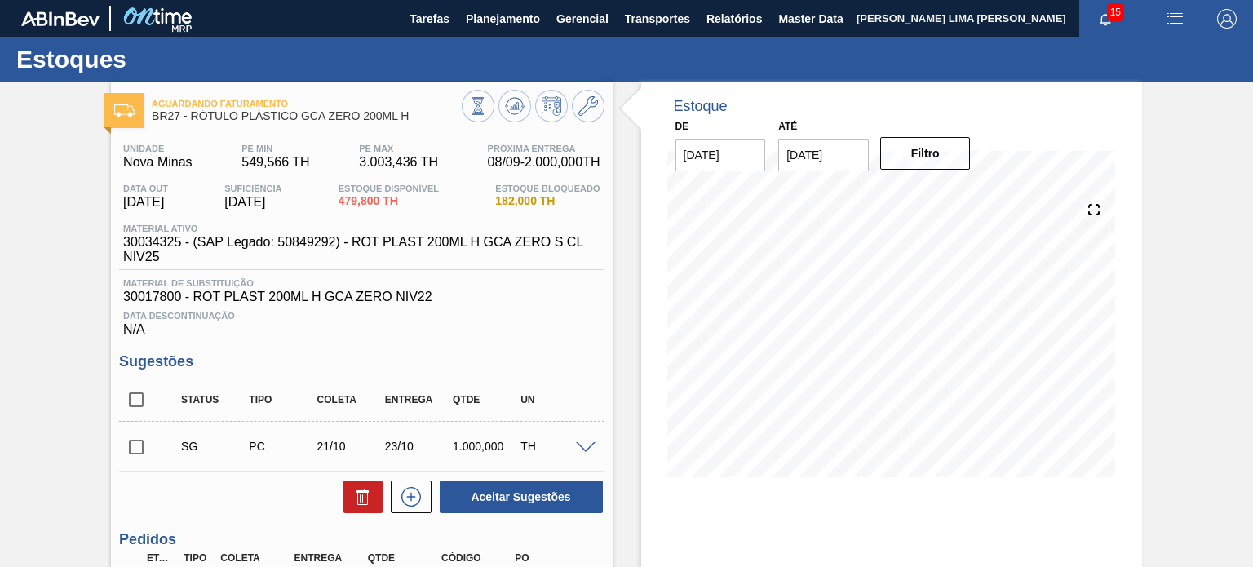
scroll to position [0, 0]
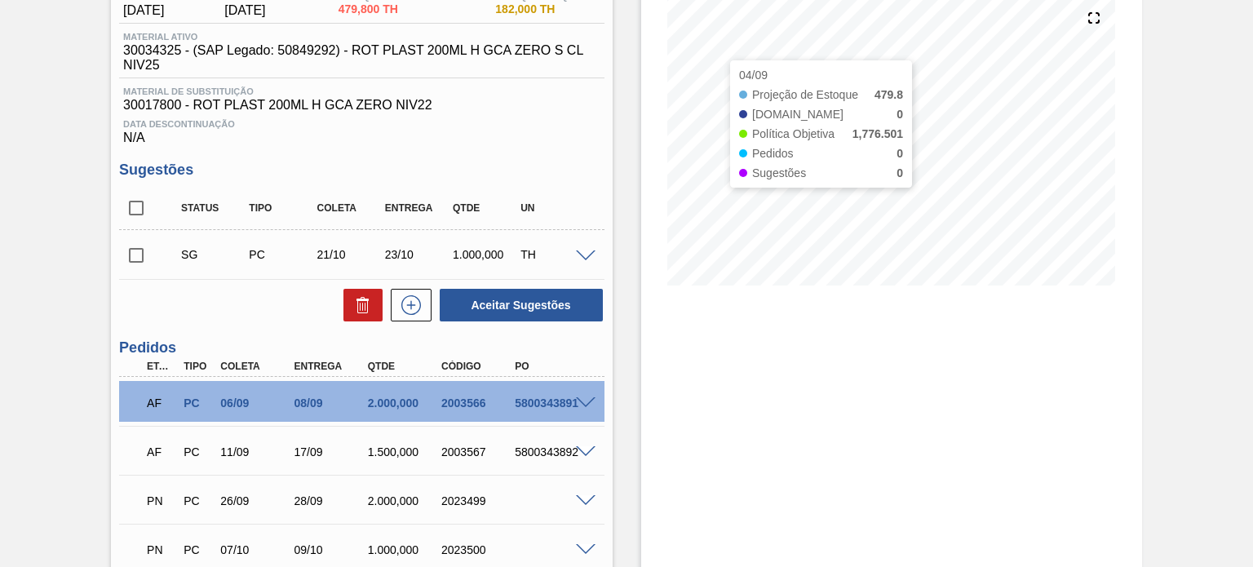
scroll to position [163, 0]
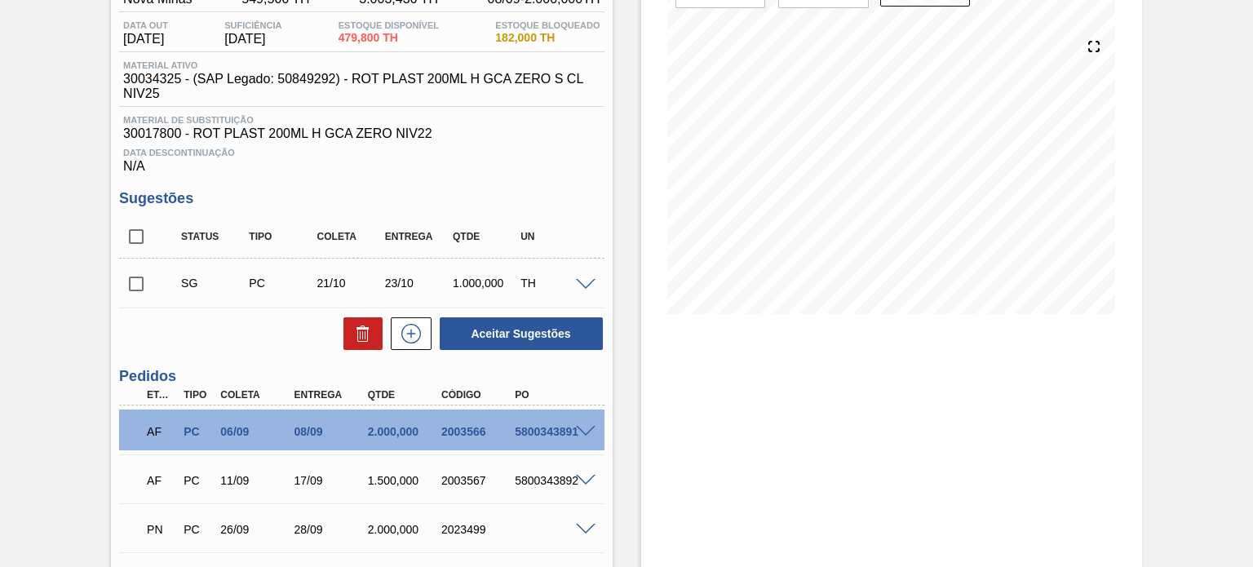
click at [475, 438] on div "2003566" at bounding box center [477, 431] width 81 height 13
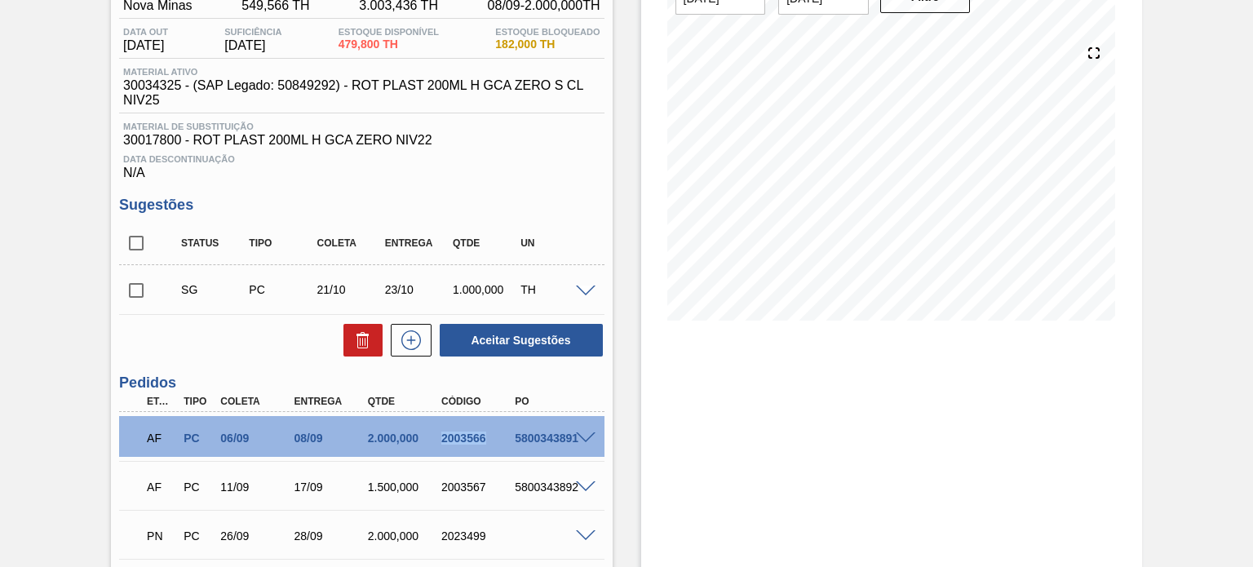
scroll to position [245, 0]
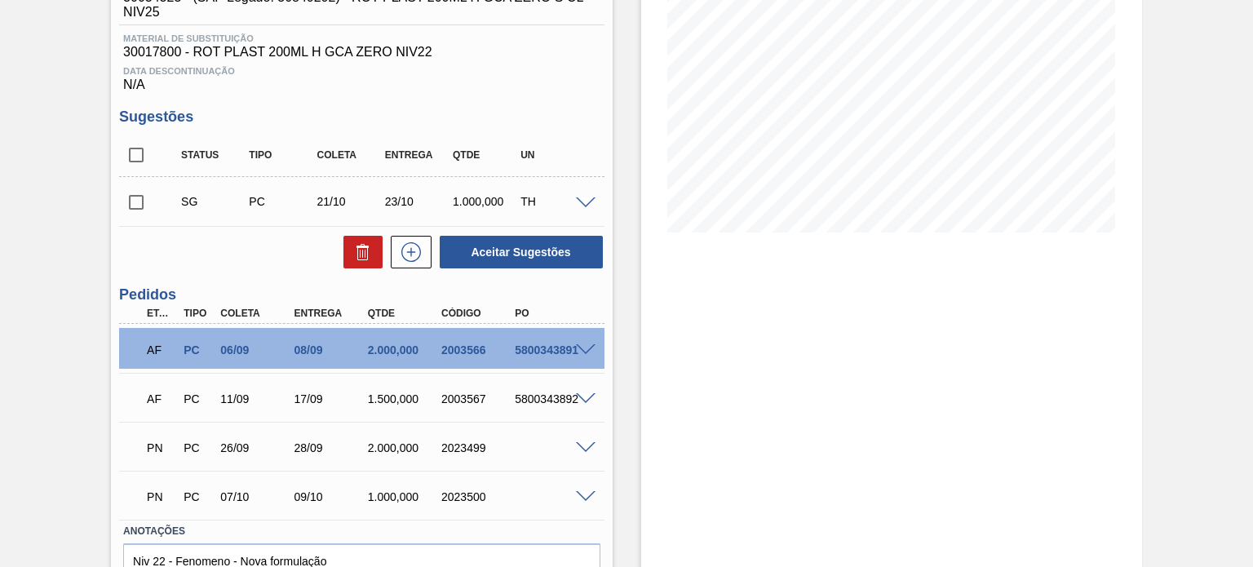
click at [590, 453] on div "PN PC 26/09 28/09 2.000,000 2023499" at bounding box center [361, 446] width 484 height 41
click at [586, 449] on span at bounding box center [586, 448] width 20 height 12
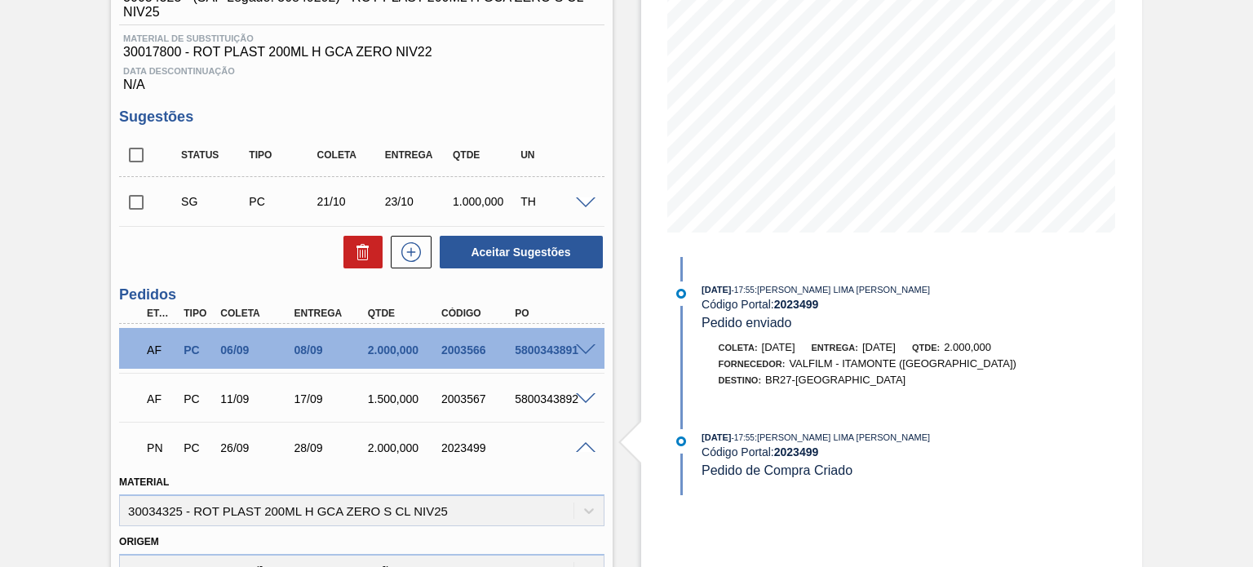
click at [585, 449] on span at bounding box center [586, 448] width 20 height 12
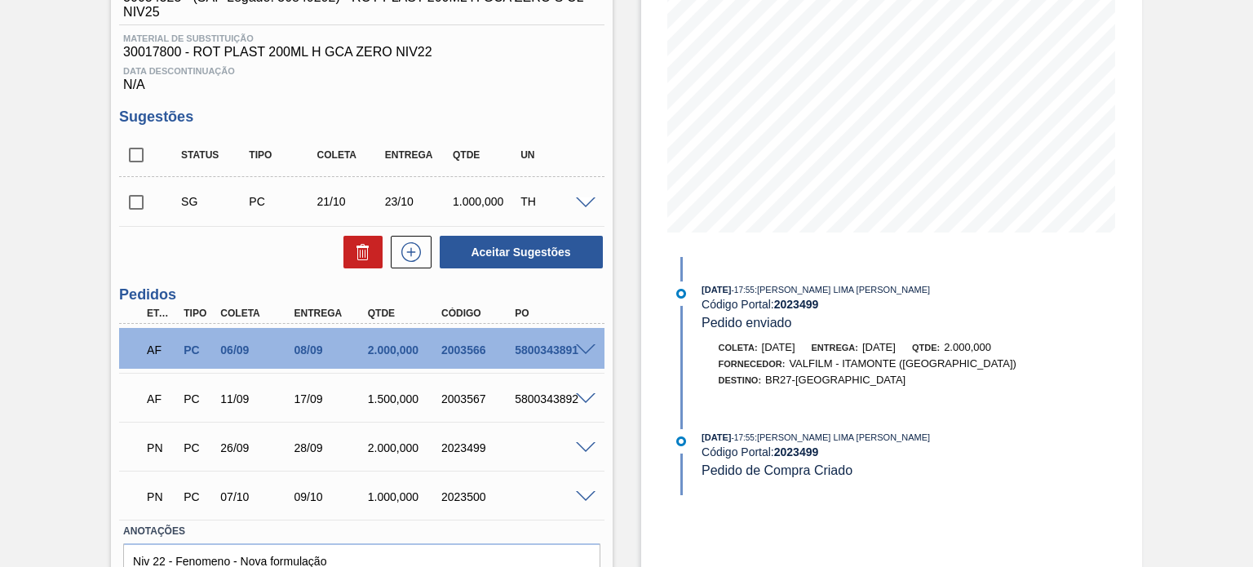
click at [586, 502] on div "PN PC 07/10 09/10 1.000,000 2023500" at bounding box center [361, 495] width 484 height 41
click at [586, 498] on span at bounding box center [586, 497] width 20 height 12
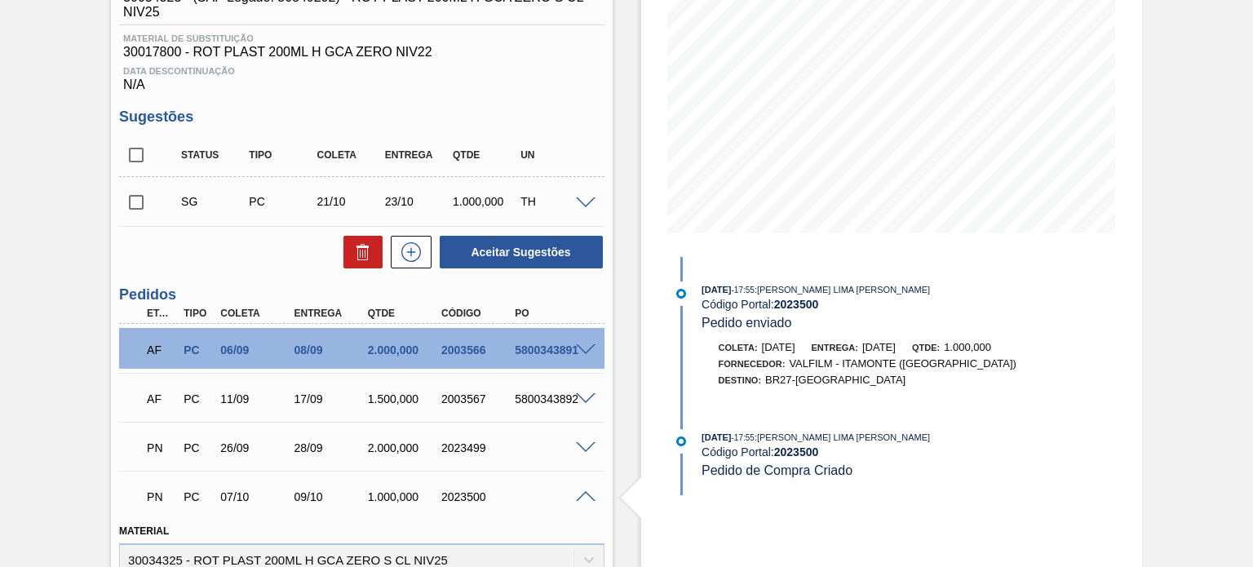
click at [590, 494] on span at bounding box center [586, 497] width 20 height 12
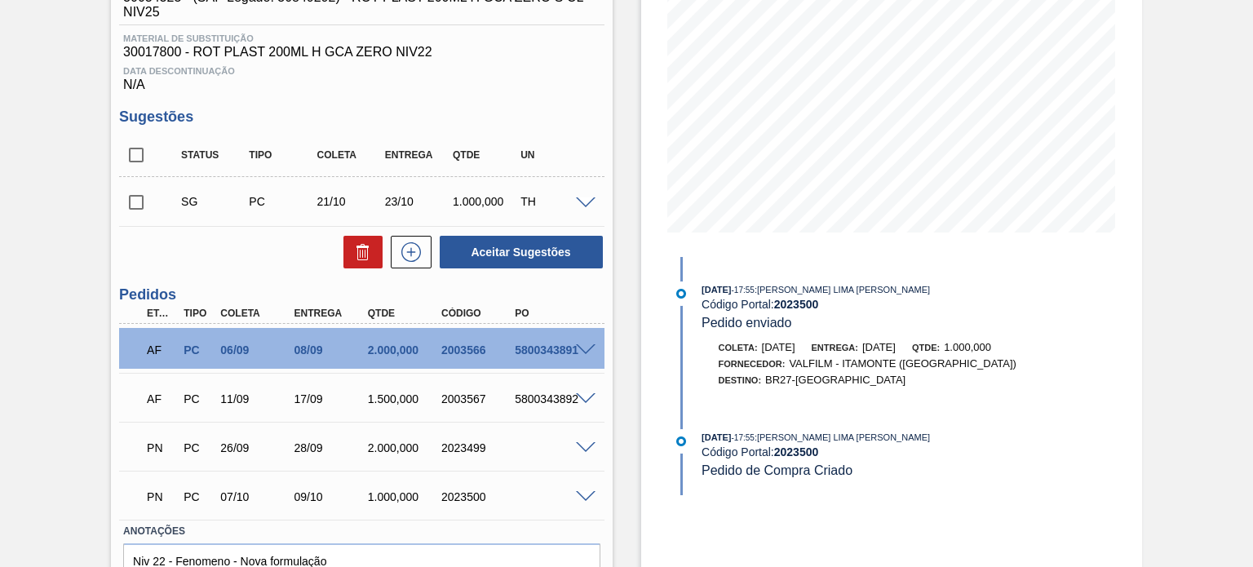
click at [576, 404] on span at bounding box center [586, 399] width 20 height 12
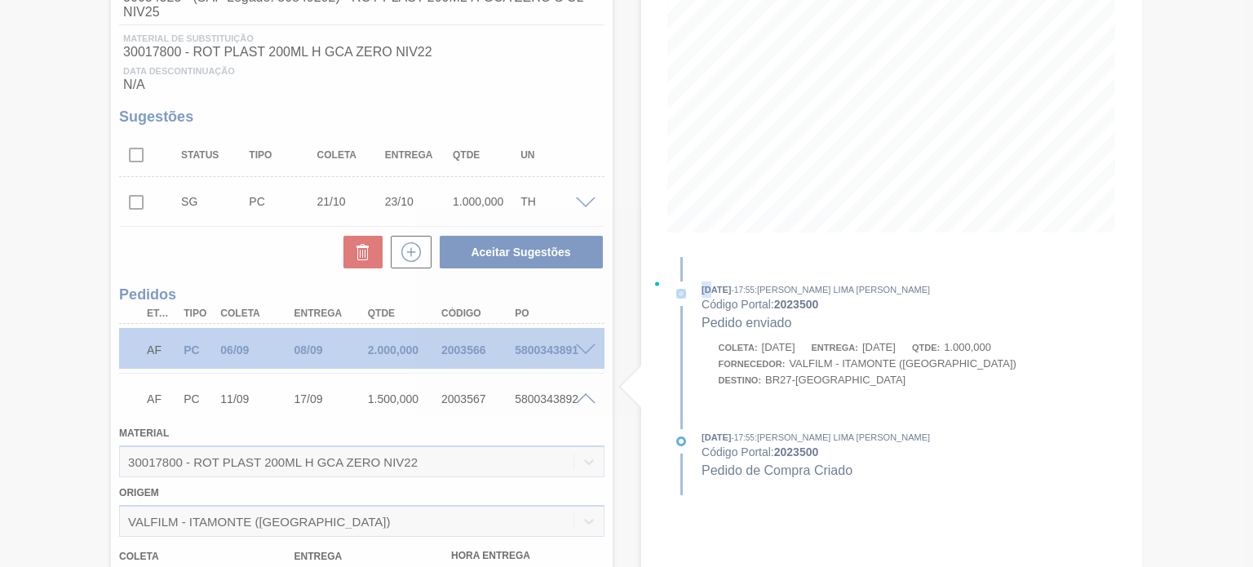
click at [576, 404] on div at bounding box center [626, 283] width 1253 height 567
click at [580, 401] on div at bounding box center [626, 283] width 1253 height 567
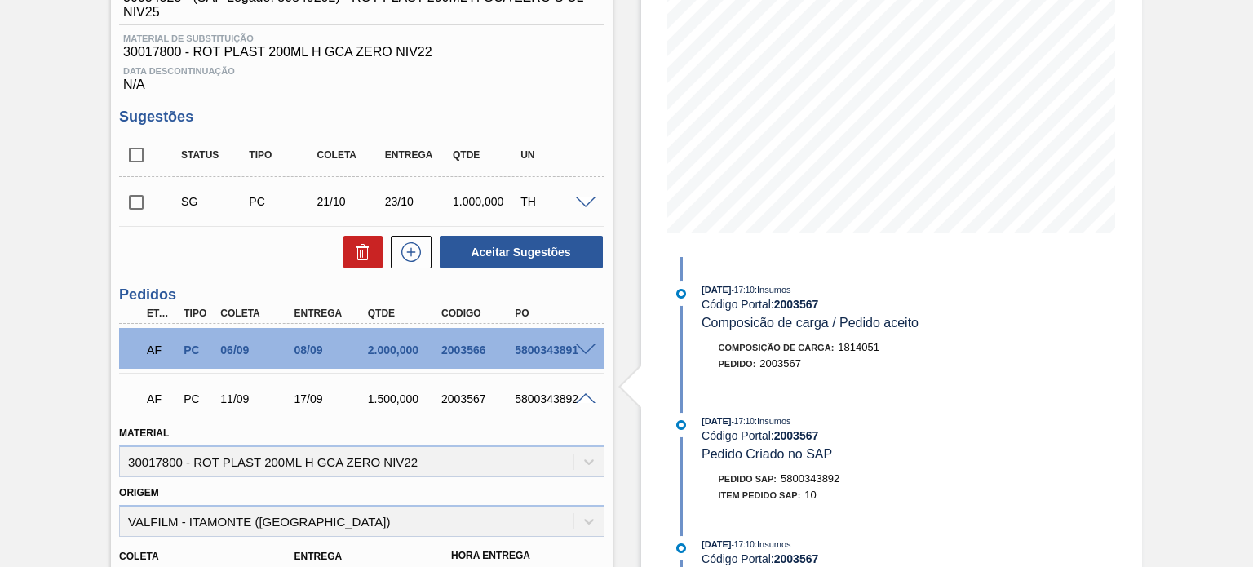
click at [580, 400] on span at bounding box center [586, 399] width 20 height 12
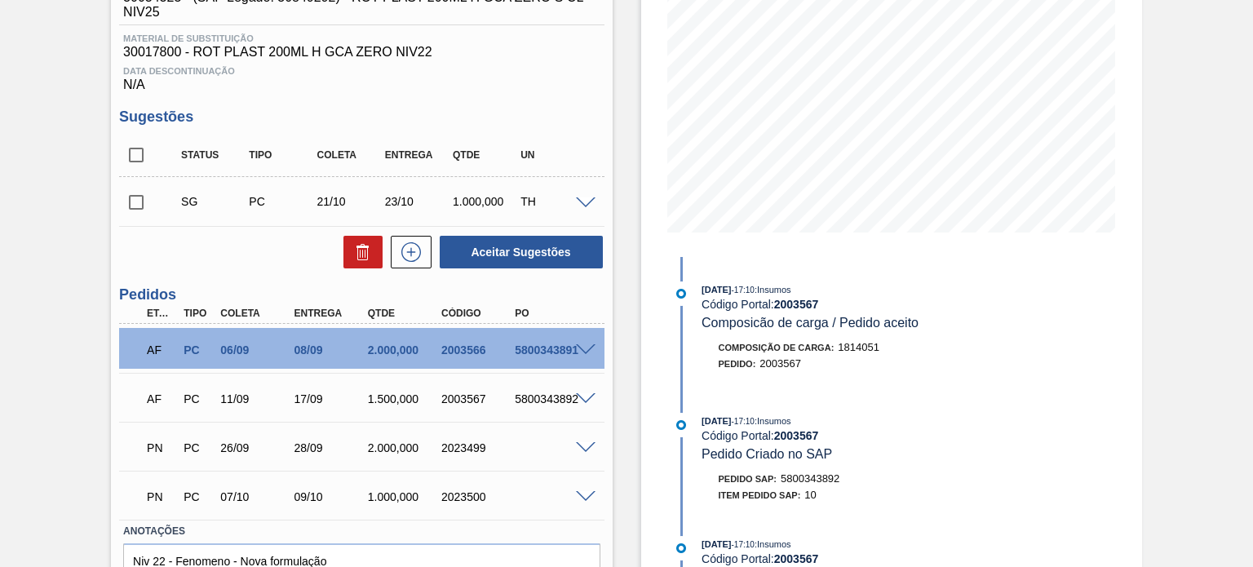
scroll to position [163, 0]
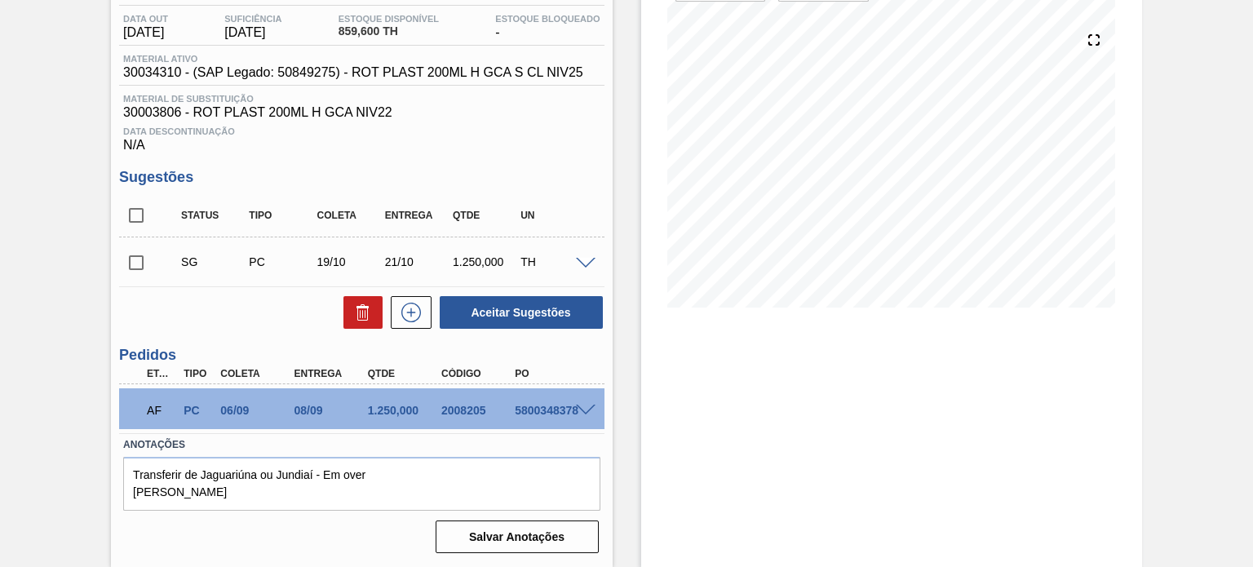
scroll to position [7, 0]
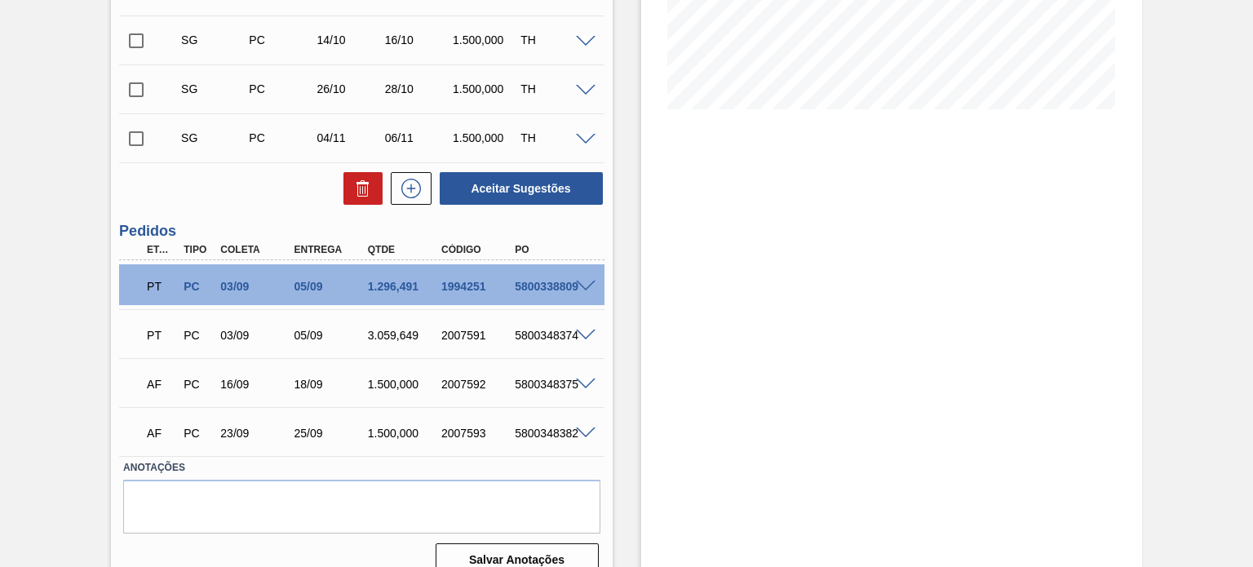
scroll to position [390, 0]
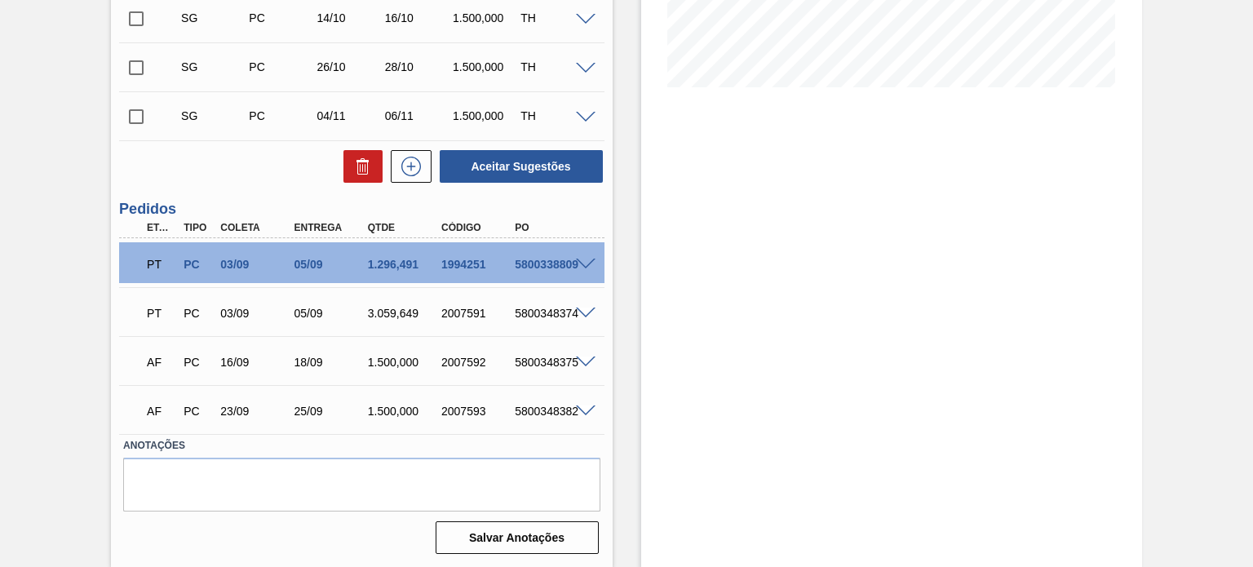
click at [477, 367] on div "2007592" at bounding box center [477, 362] width 81 height 13
click at [476, 365] on div "2007592" at bounding box center [477, 362] width 81 height 13
click at [459, 260] on div "1994251" at bounding box center [477, 264] width 81 height 13
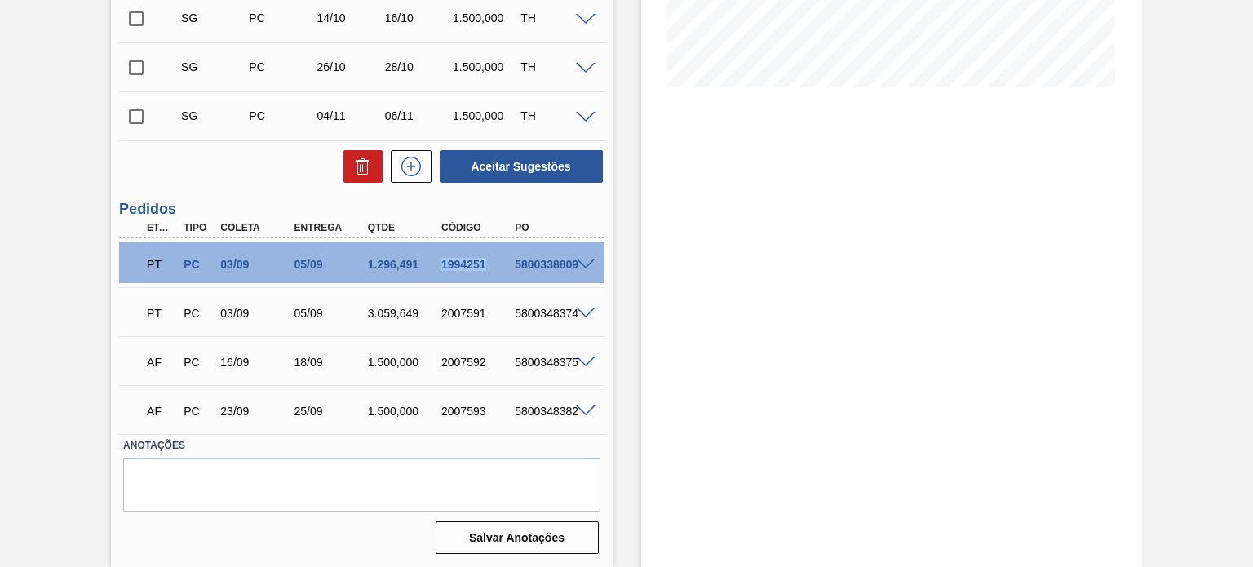
copy div "1994251"
click at [581, 408] on span at bounding box center [586, 411] width 20 height 12
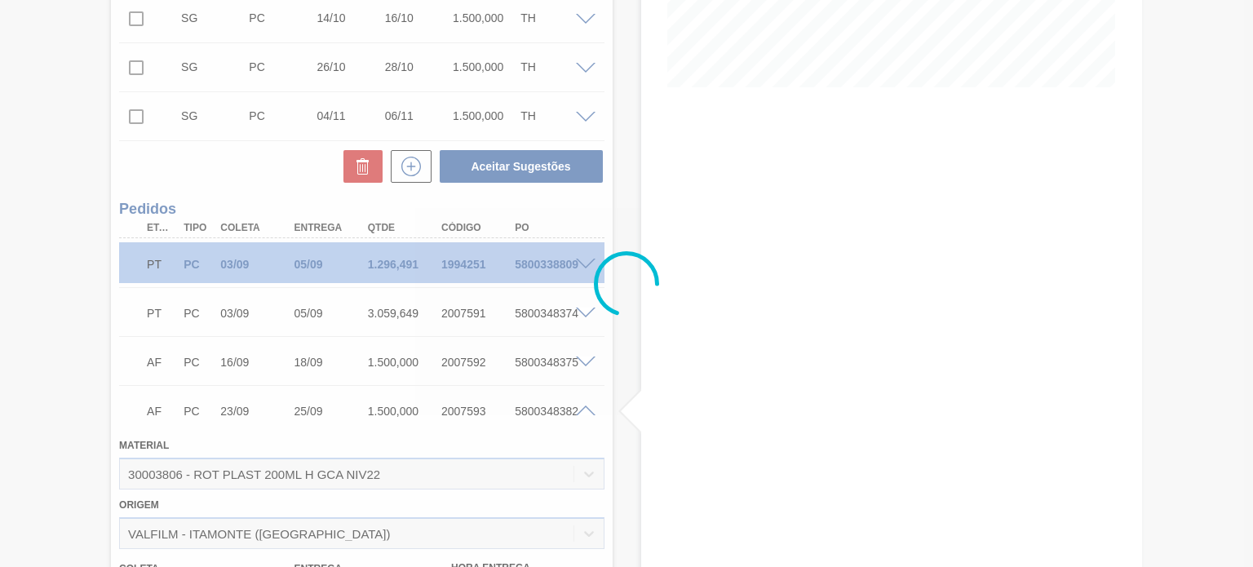
click at [579, 409] on div at bounding box center [626, 283] width 1253 height 567
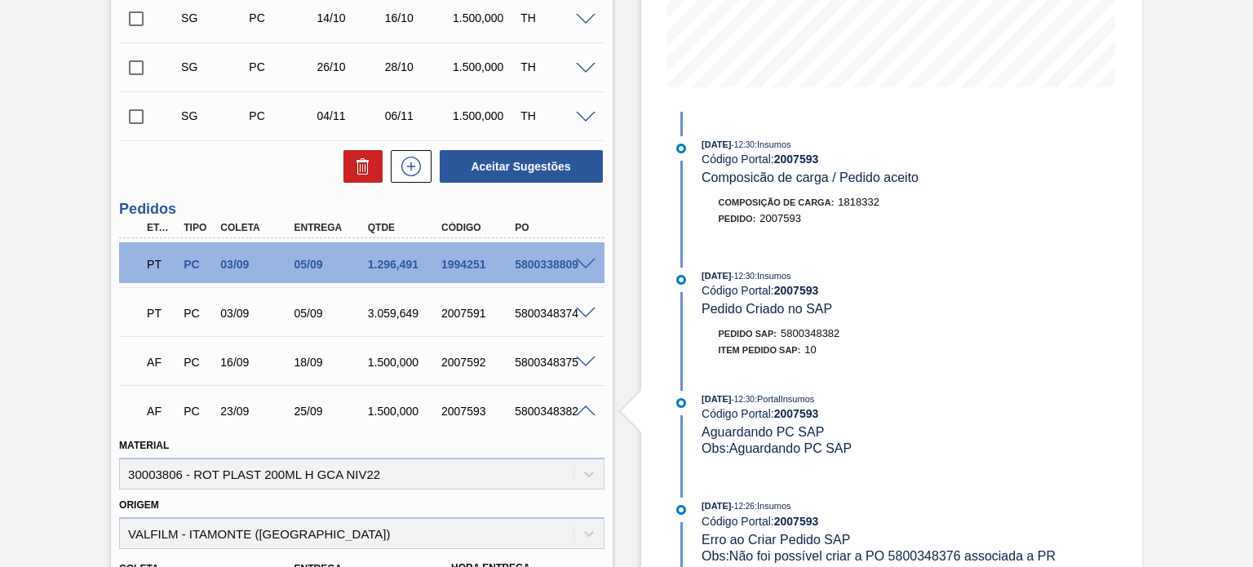
click at [579, 409] on span at bounding box center [586, 411] width 20 height 12
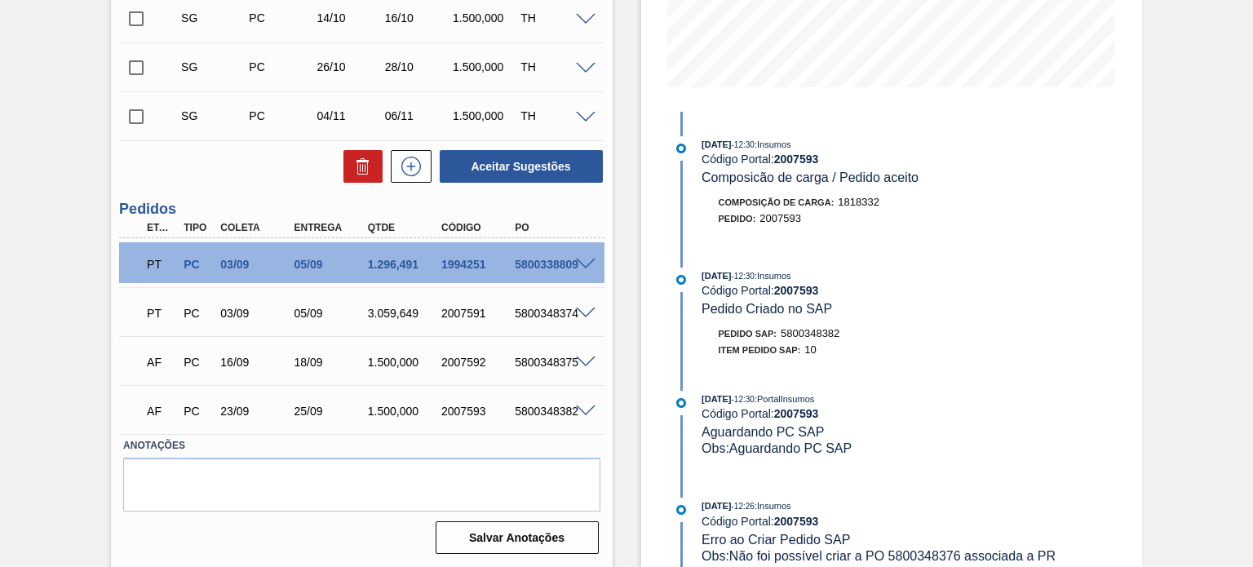
click at [579, 409] on span at bounding box center [586, 411] width 20 height 12
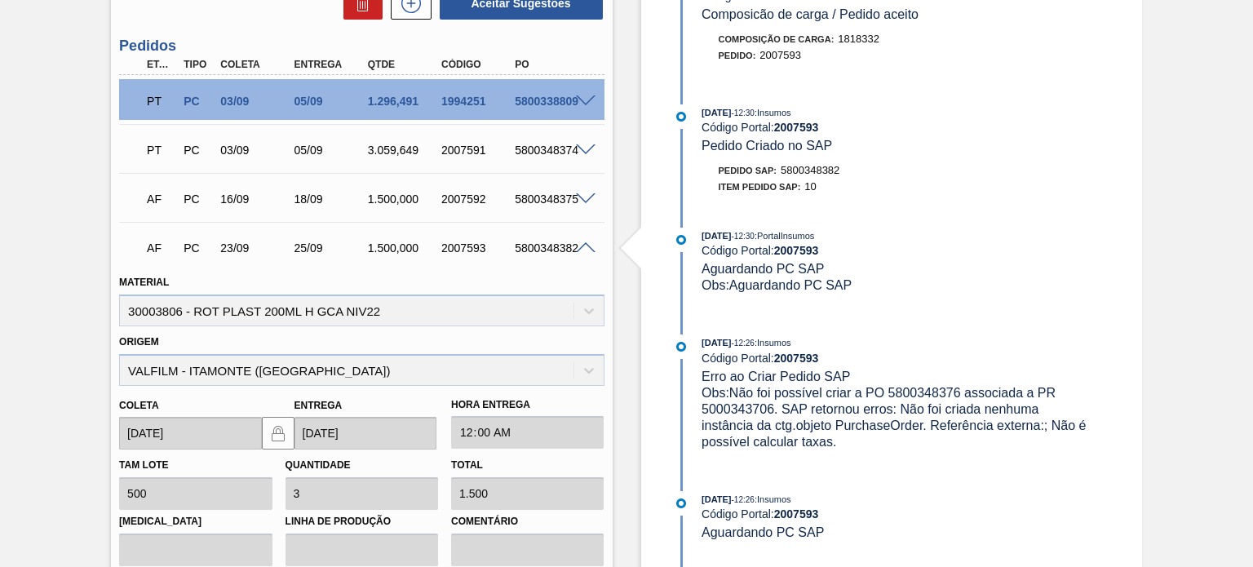
scroll to position [308, 0]
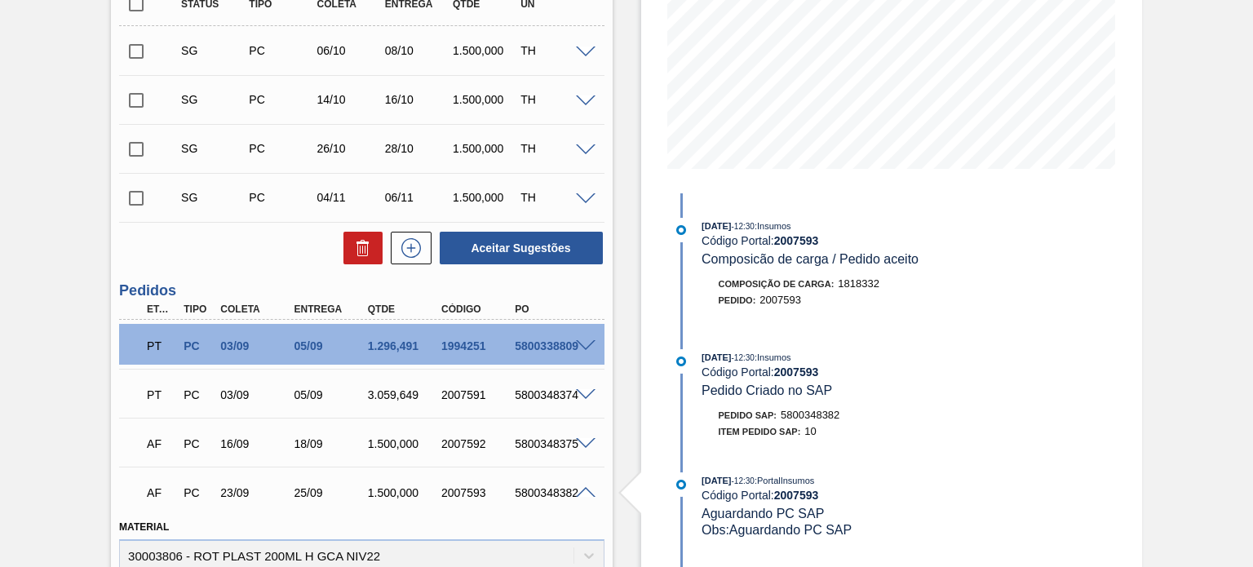
drag, startPoint x: 581, startPoint y: 489, endPoint x: 580, endPoint y: 479, distance: 10.6
click at [581, 489] on span at bounding box center [586, 493] width 20 height 12
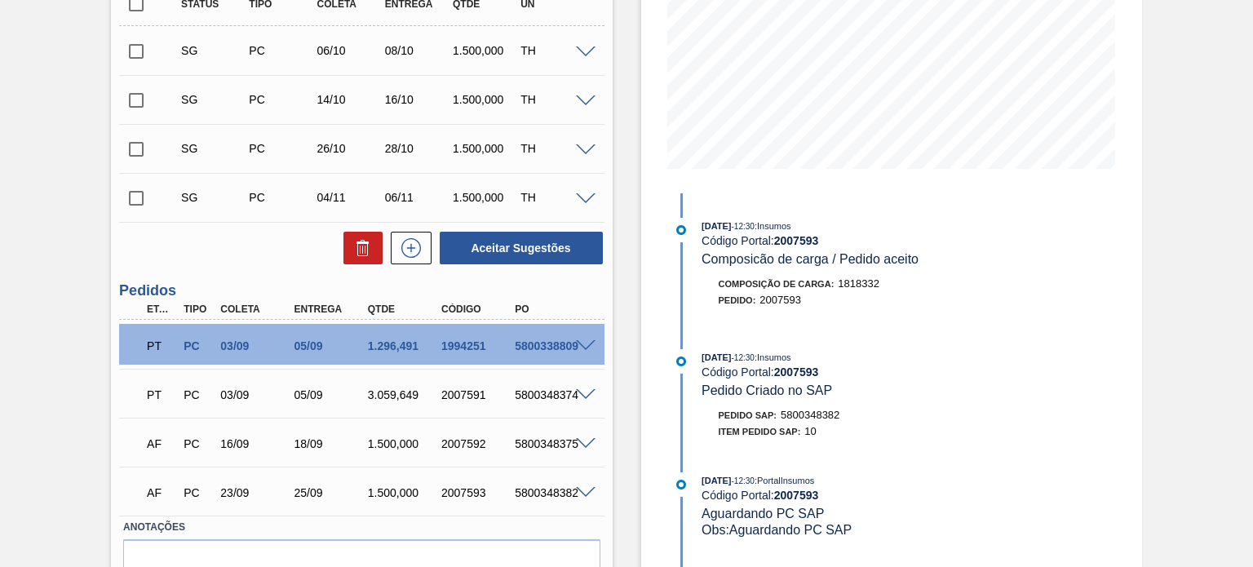
click at [470, 342] on div "1994251" at bounding box center [477, 345] width 81 height 13
copy div "1994251"
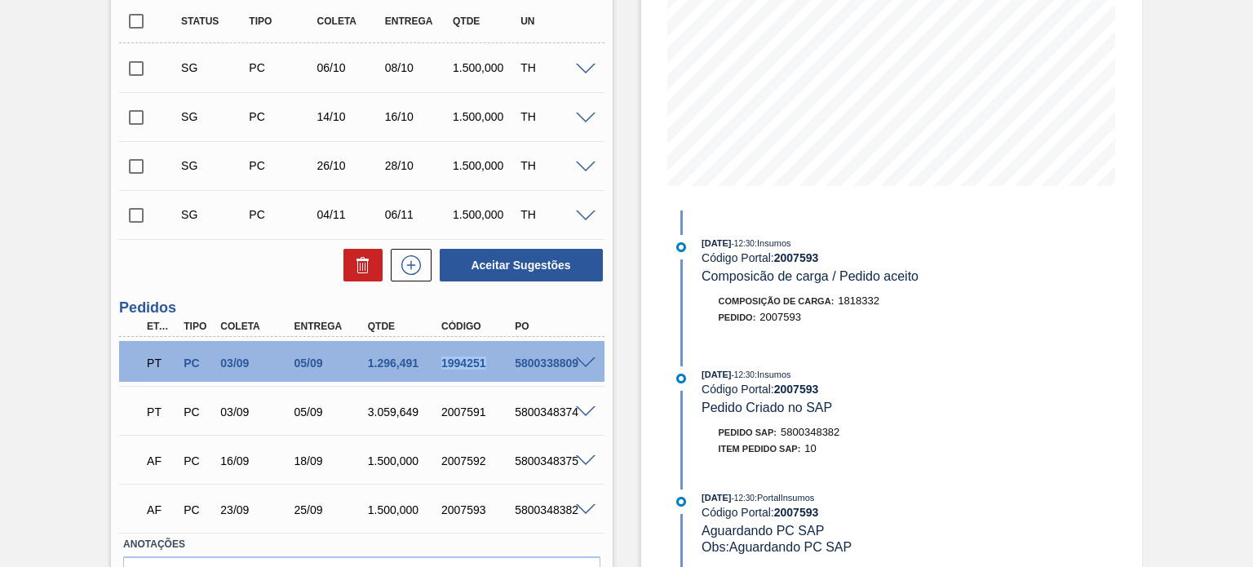
scroll to position [390, 0]
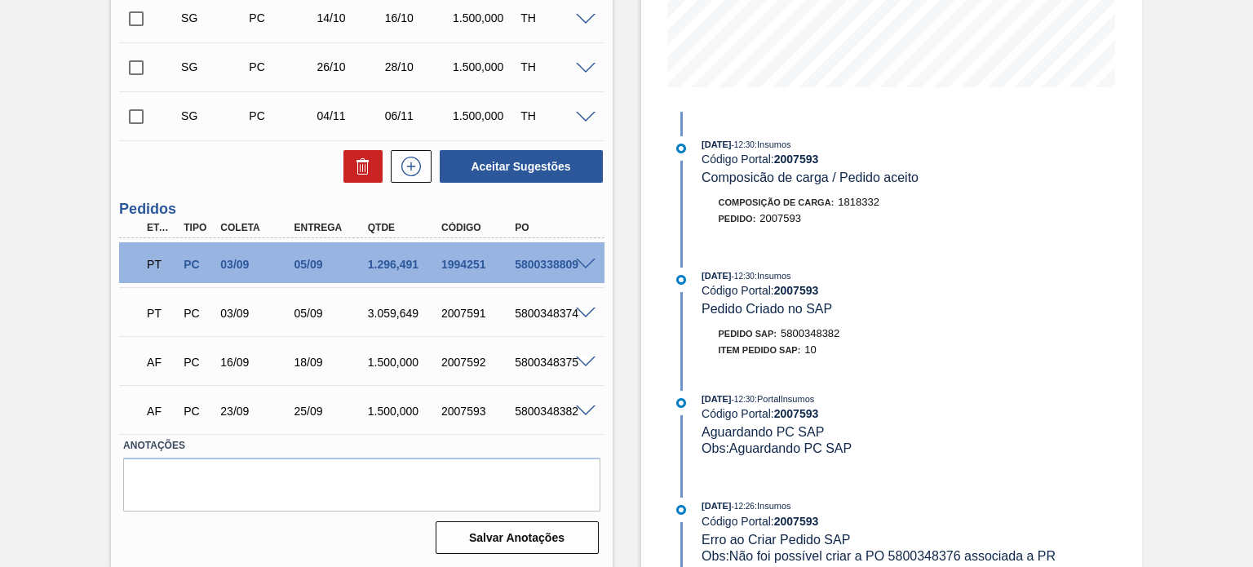
click at [466, 358] on div "2007592" at bounding box center [477, 362] width 81 height 13
copy div "2007592"
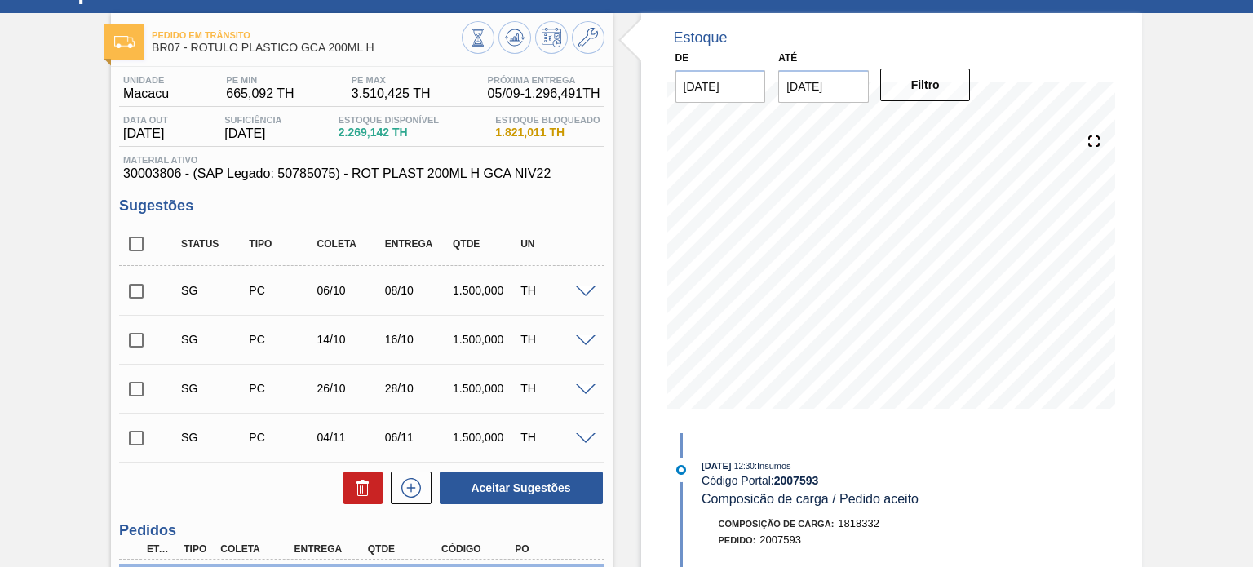
scroll to position [0, 0]
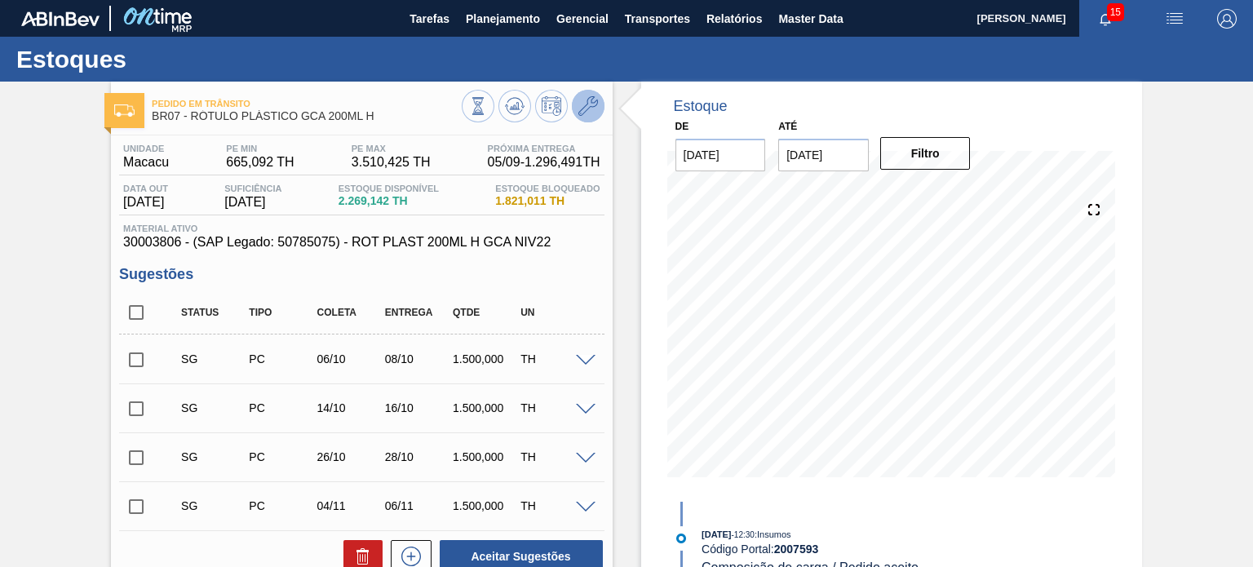
click at [590, 98] on icon at bounding box center [588, 106] width 20 height 20
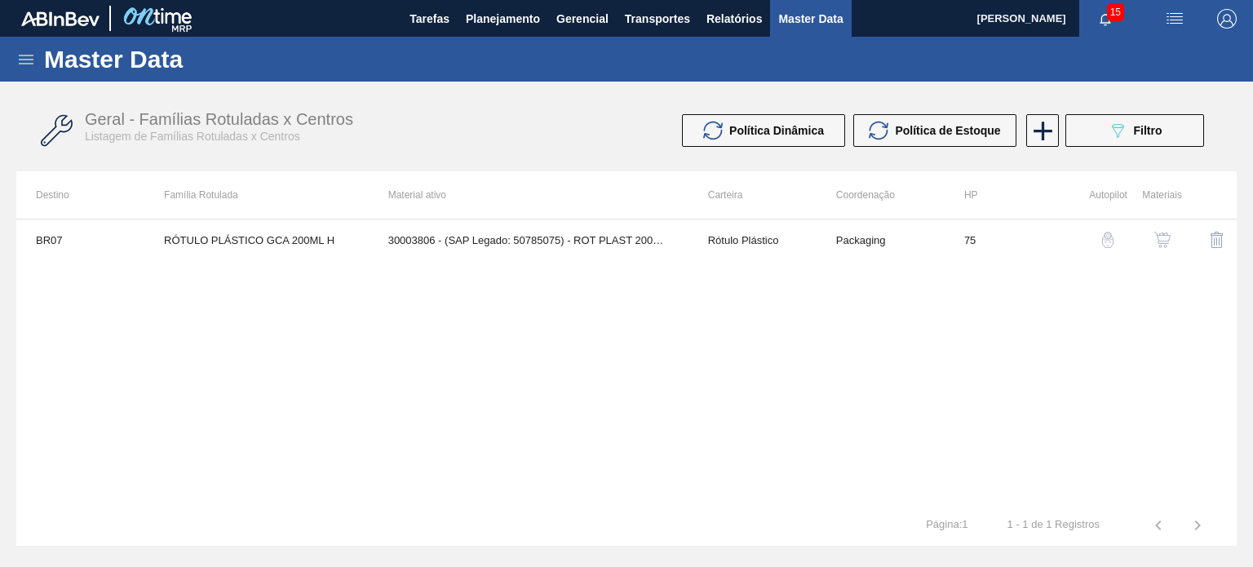
click at [1162, 241] on img "button" at bounding box center [1162, 240] width 16 height 16
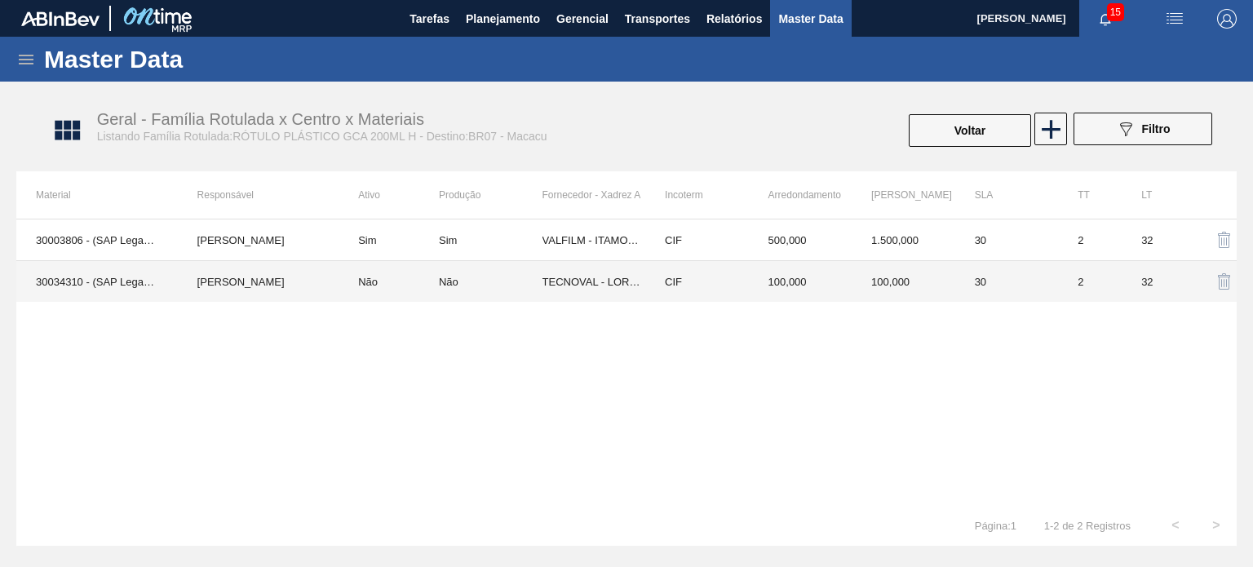
click at [796, 289] on td "100,000" at bounding box center [801, 282] width 104 height 42
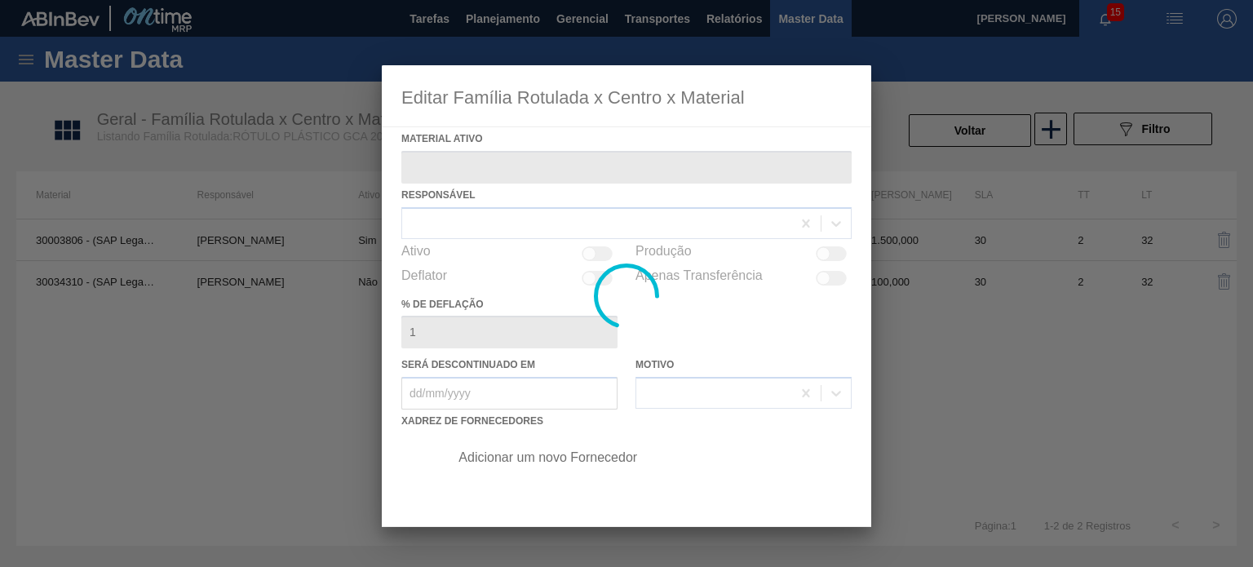
type ativo "30034310 - (SAP Legado: 50849275) - ROT PLAST 200ML H GCA S CL NIV25"
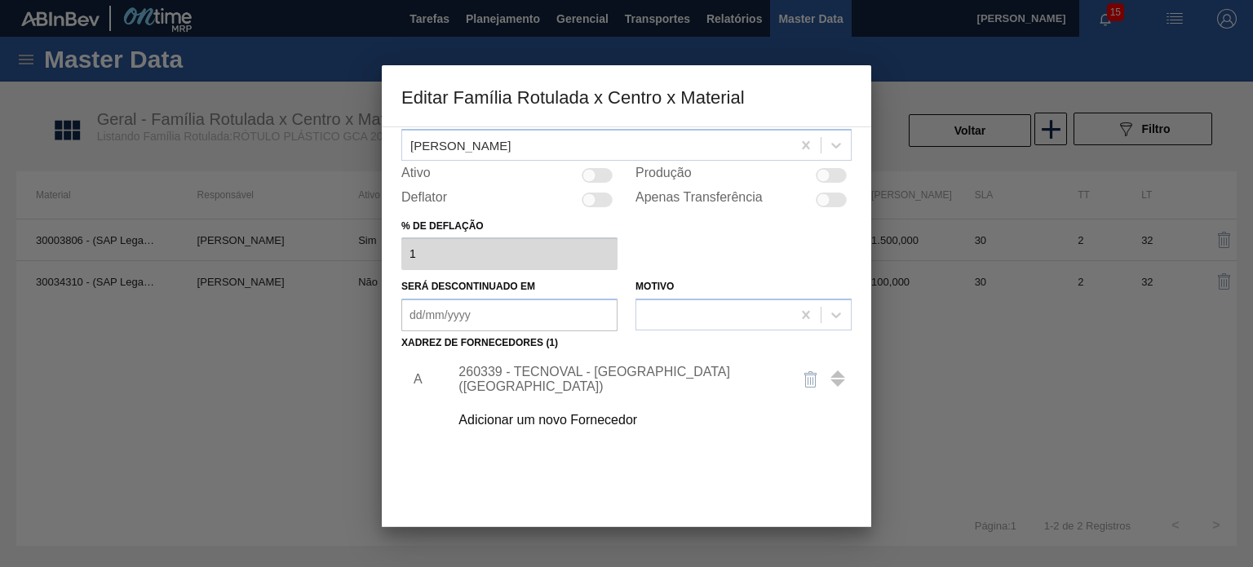
scroll to position [163, 0]
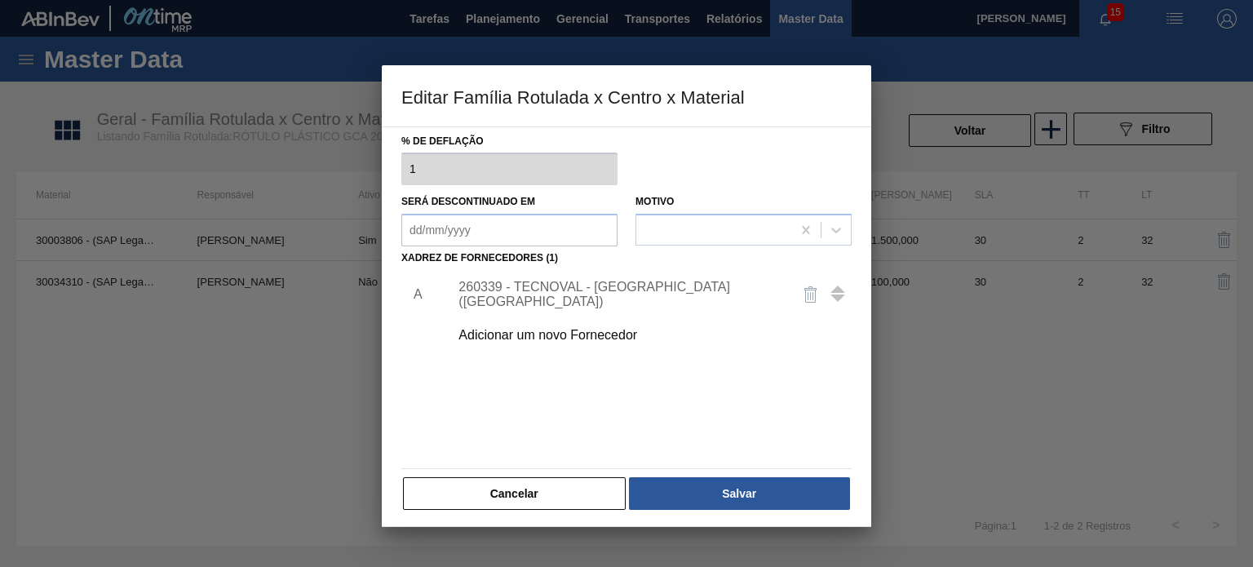
click at [588, 338] on div "Adicionar um novo Fornecedor" at bounding box center [618, 335] width 320 height 15
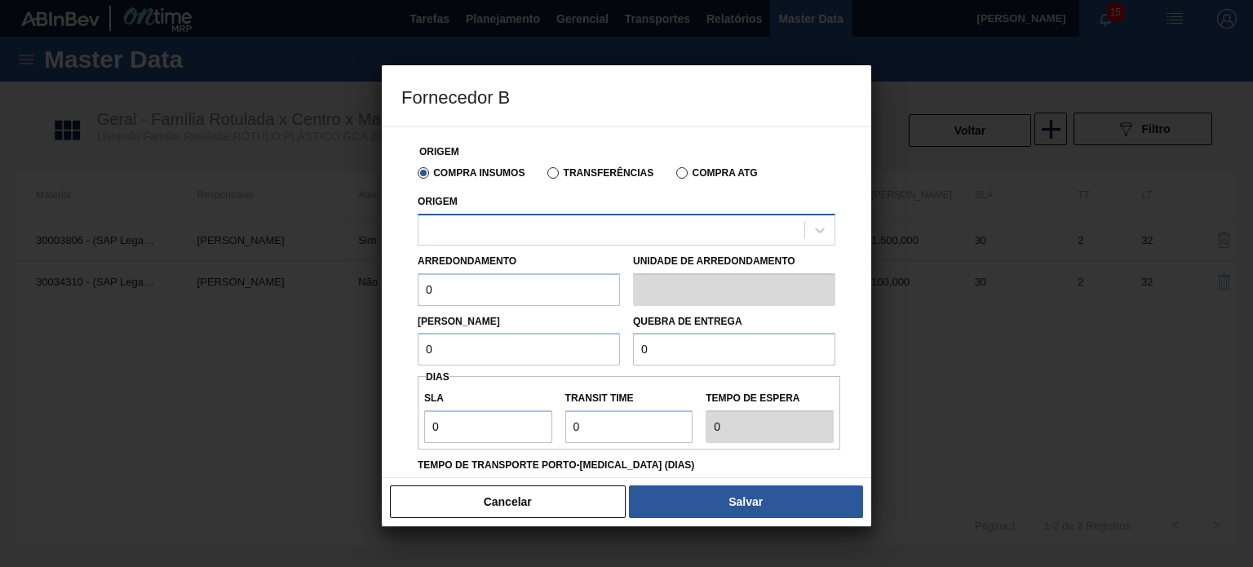
click at [596, 215] on div at bounding box center [627, 230] width 418 height 32
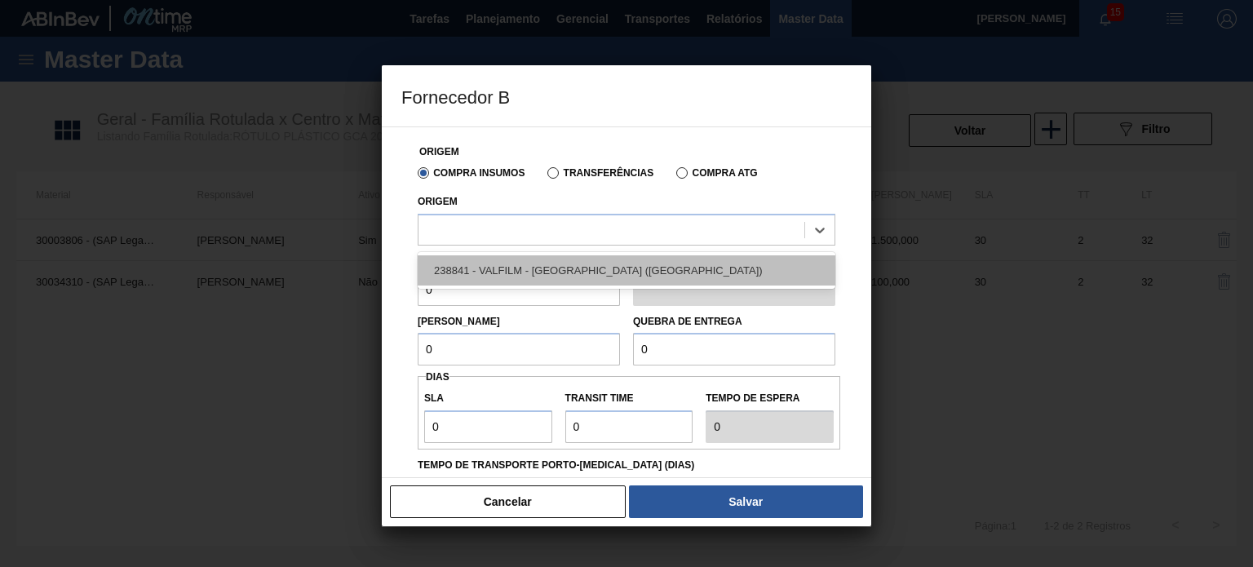
click at [572, 267] on div "238841 - VALFILM - [GEOGRAPHIC_DATA] ([GEOGRAPHIC_DATA])" at bounding box center [627, 270] width 418 height 30
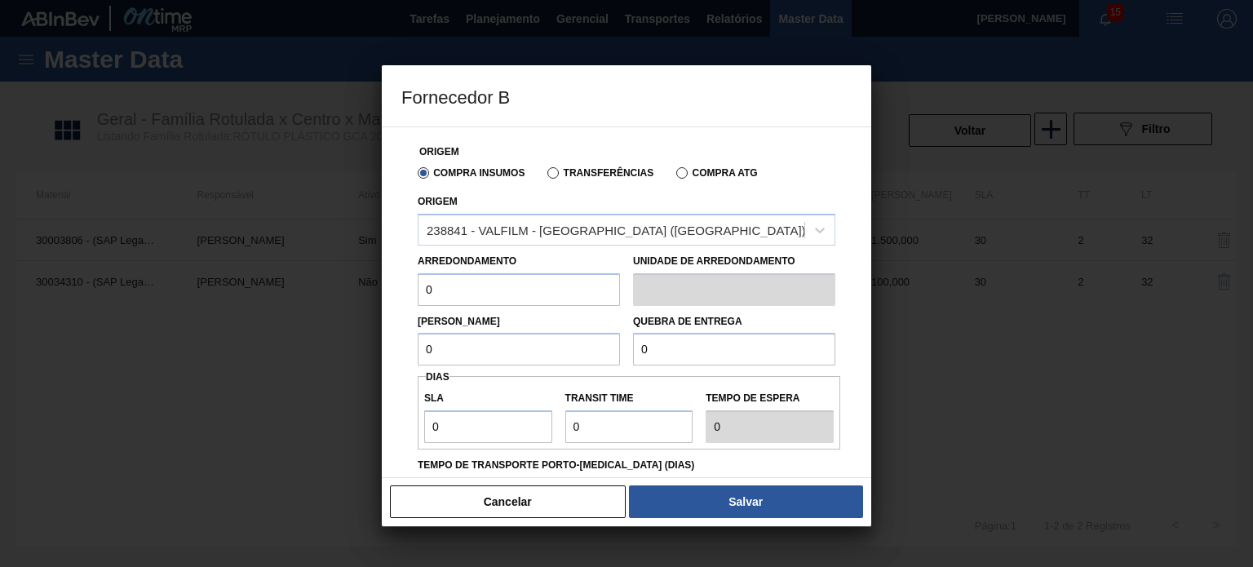
click at [503, 295] on input "0" at bounding box center [519, 289] width 202 height 33
drag, startPoint x: 467, startPoint y: 290, endPoint x: 401, endPoint y: 275, distance: 67.7
click at [409, 283] on div "Origem Compra Insumos Transferências Compra ATG Origem 238841 - VALFILM - [GEOG…" at bounding box center [626, 422] width 450 height 590
type input "500"
type input "1.000"
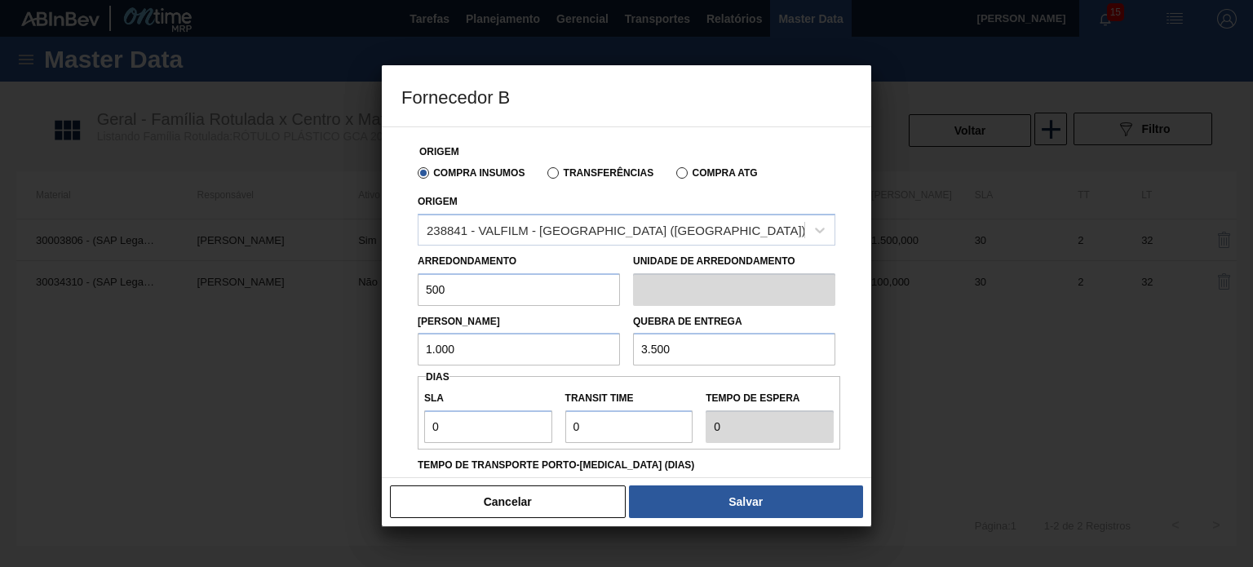
type input "3.500"
type input "3"
type input "30"
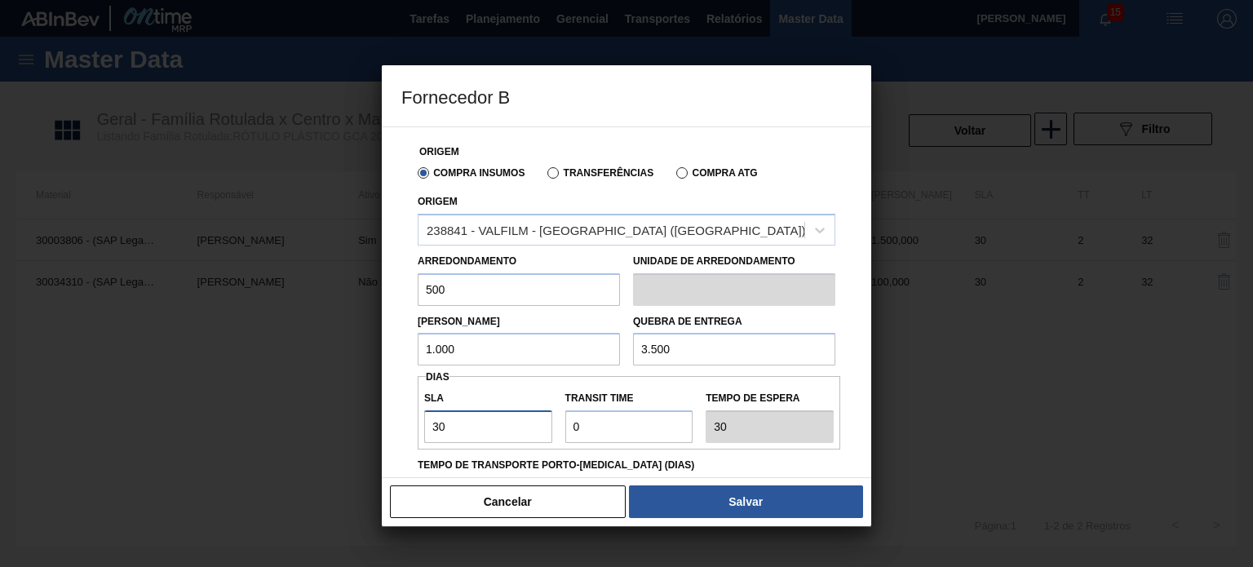
type input "30"
type input "2"
type input "32"
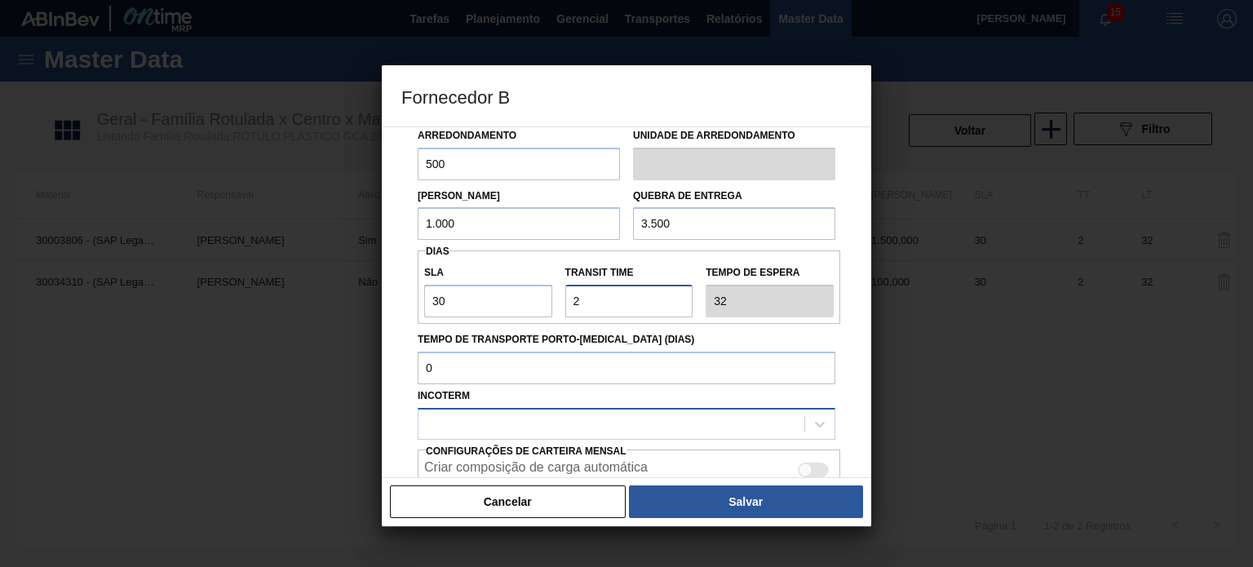
scroll to position [245, 0]
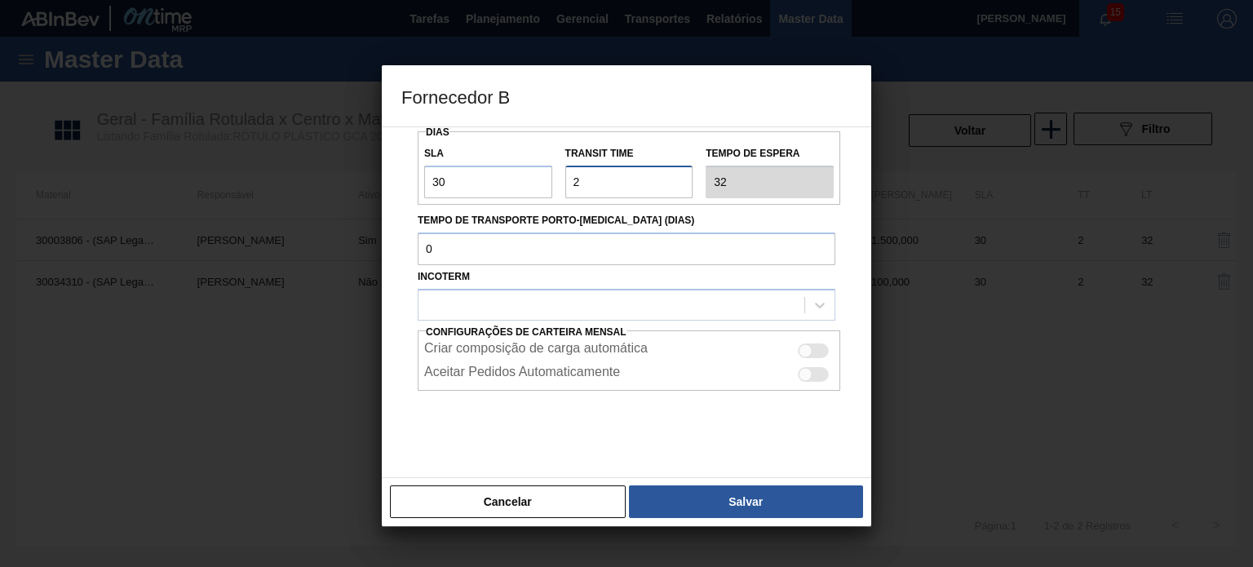
type input "2"
click at [816, 345] on div at bounding box center [813, 350] width 31 height 15
checkbox input "true"
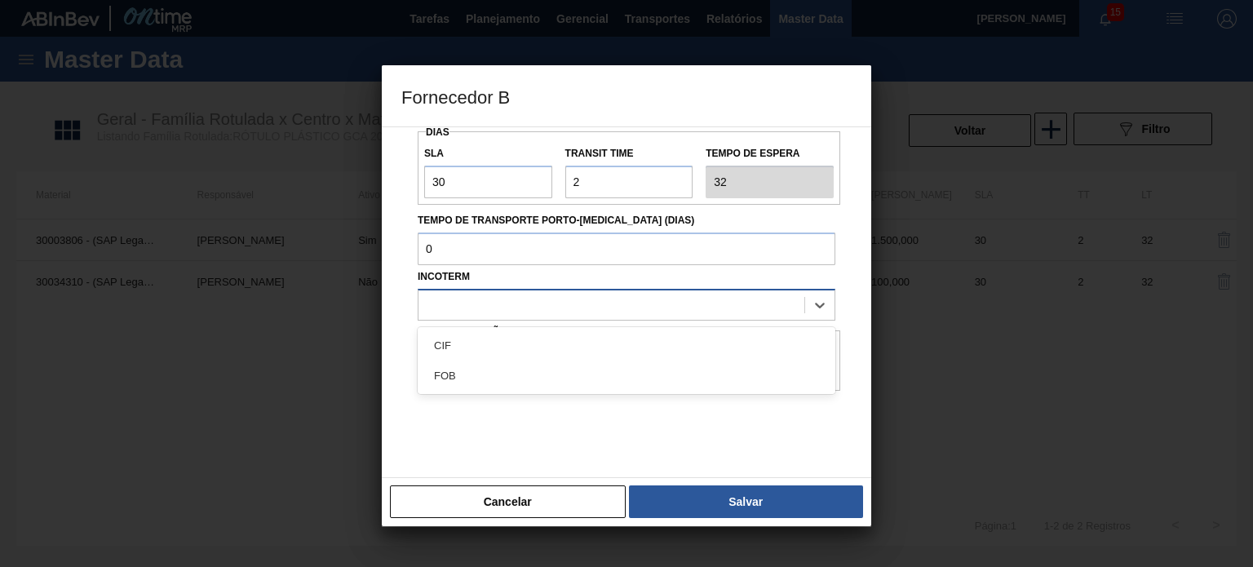
click at [771, 303] on div at bounding box center [611, 305] width 386 height 24
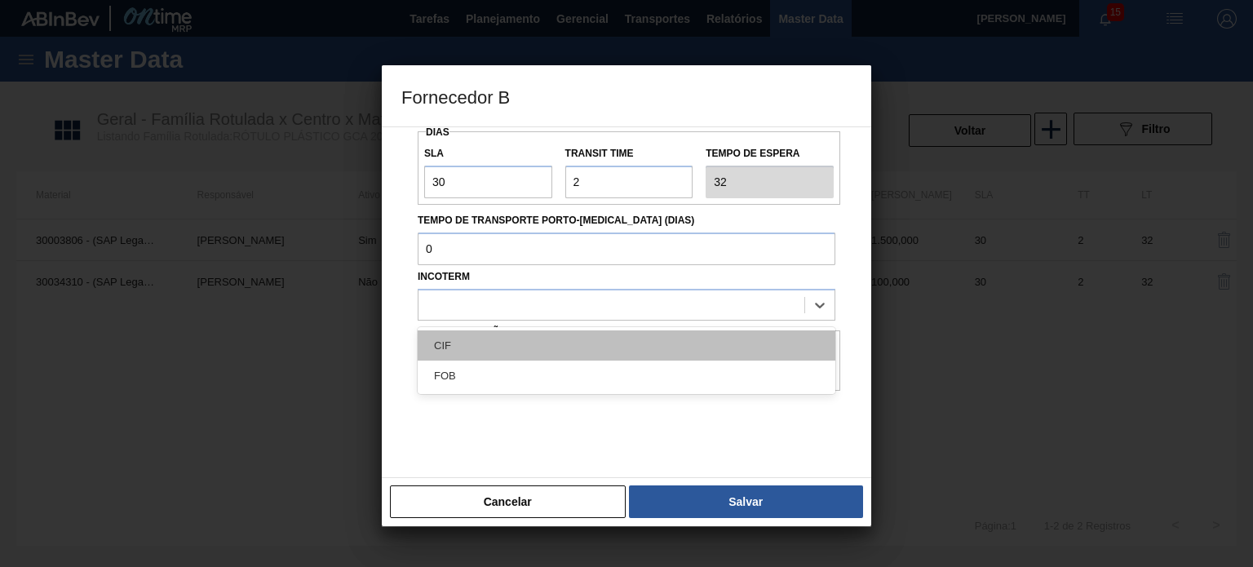
click at [705, 336] on div "CIF" at bounding box center [627, 345] width 418 height 30
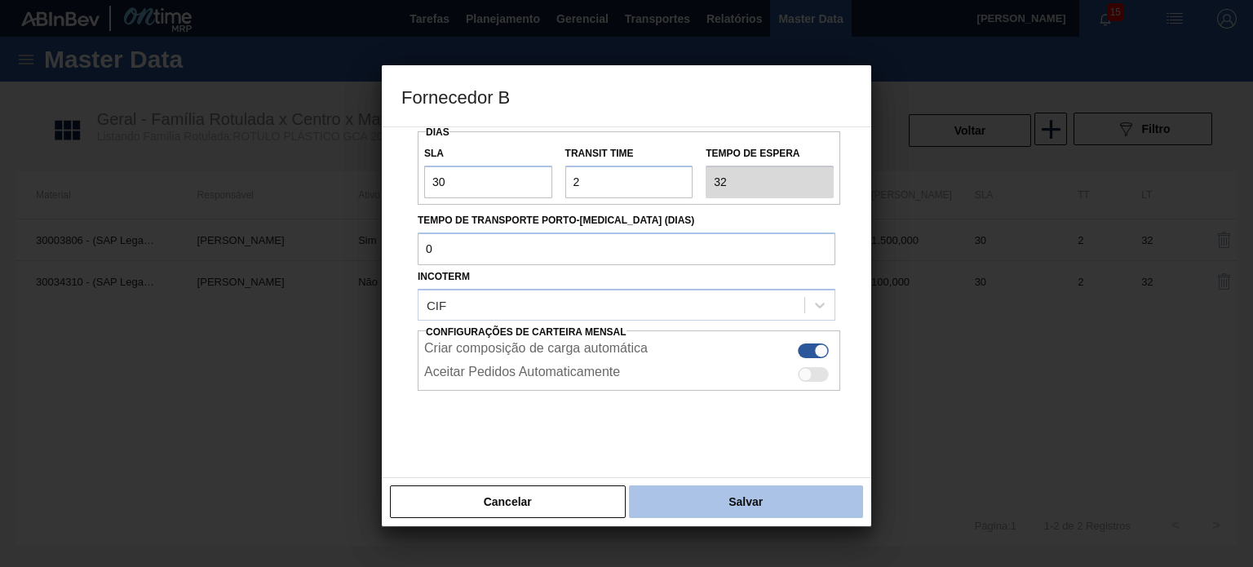
click at [717, 485] on button "Salvar" at bounding box center [746, 501] width 234 height 33
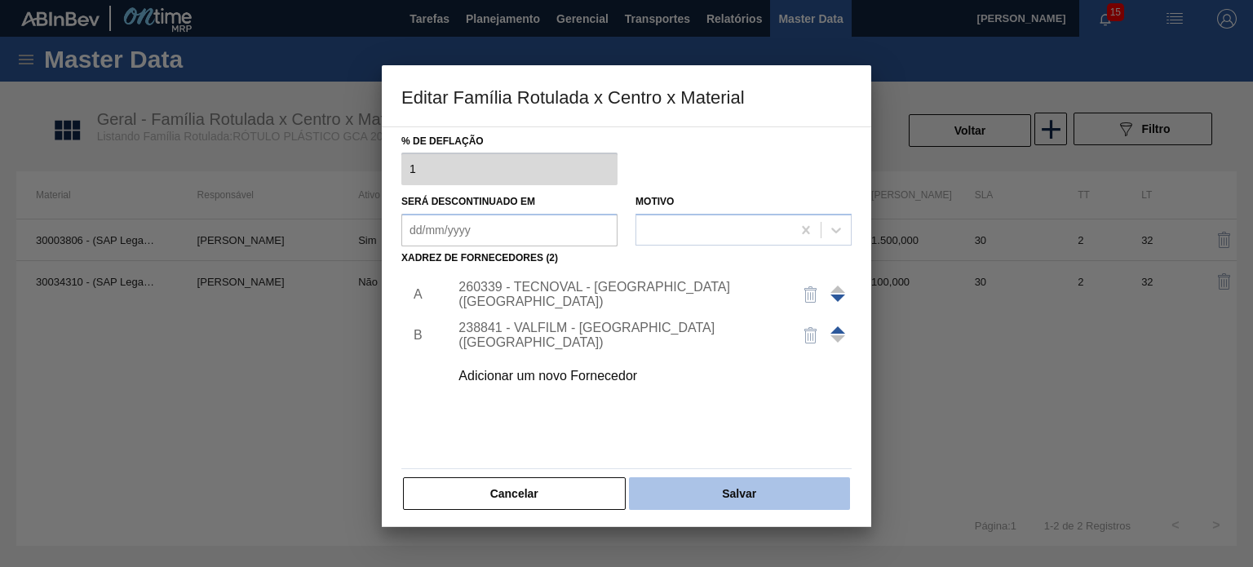
click at [734, 497] on button "Salvar" at bounding box center [739, 493] width 221 height 33
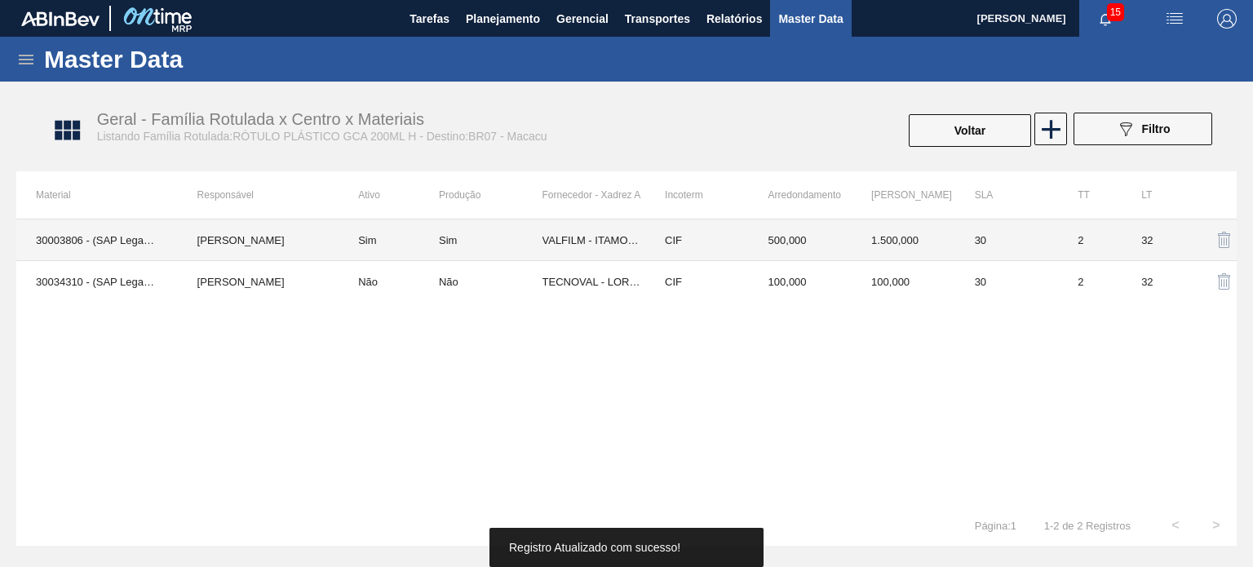
click at [714, 255] on td "CIF" at bounding box center [697, 240] width 104 height 42
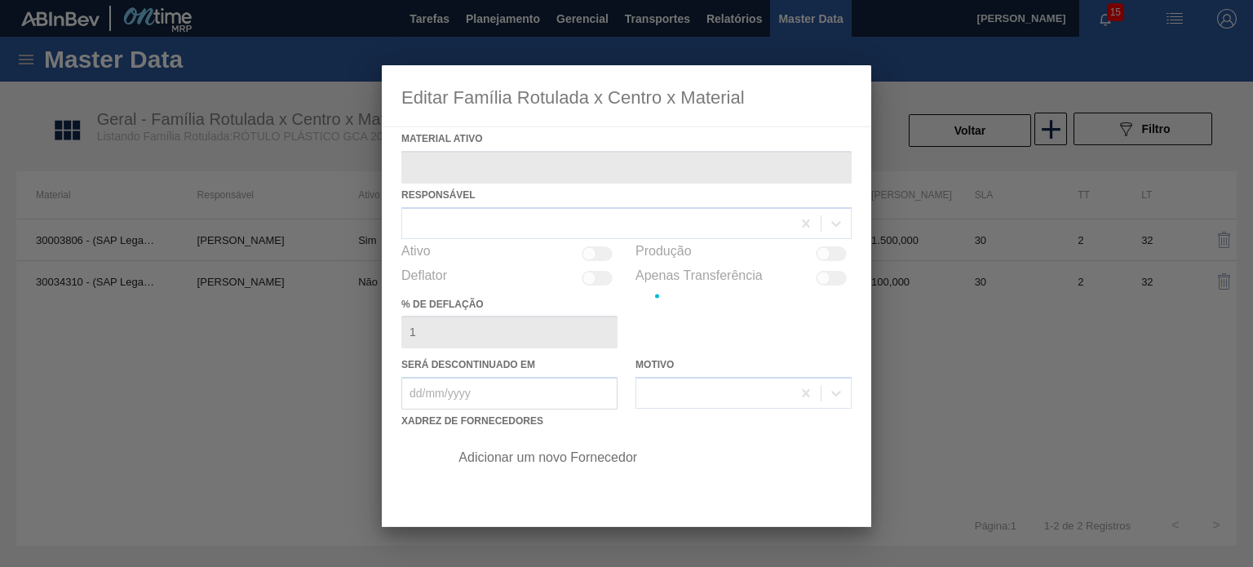
type ativo "30003806 - (SAP Legado: 50785075) - ROT PLAST 200ML H GCA NIV22"
checkbox input "true"
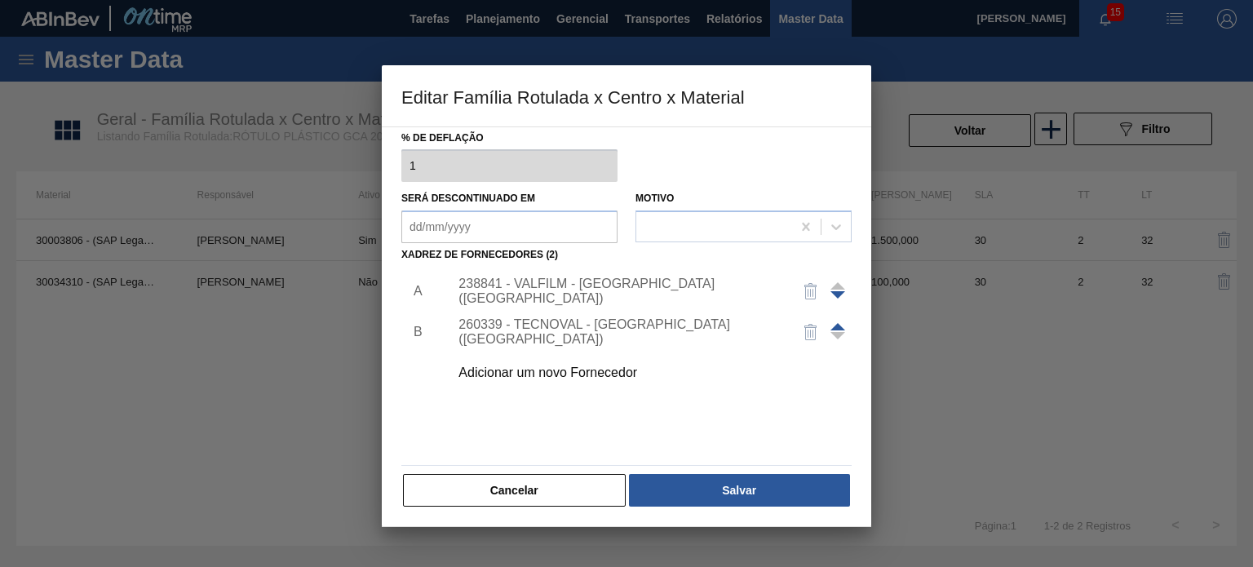
scroll to position [166, 0]
click at [617, 286] on div "238841 - VALFILM - [GEOGRAPHIC_DATA] ([GEOGRAPHIC_DATA])" at bounding box center [618, 290] width 320 height 29
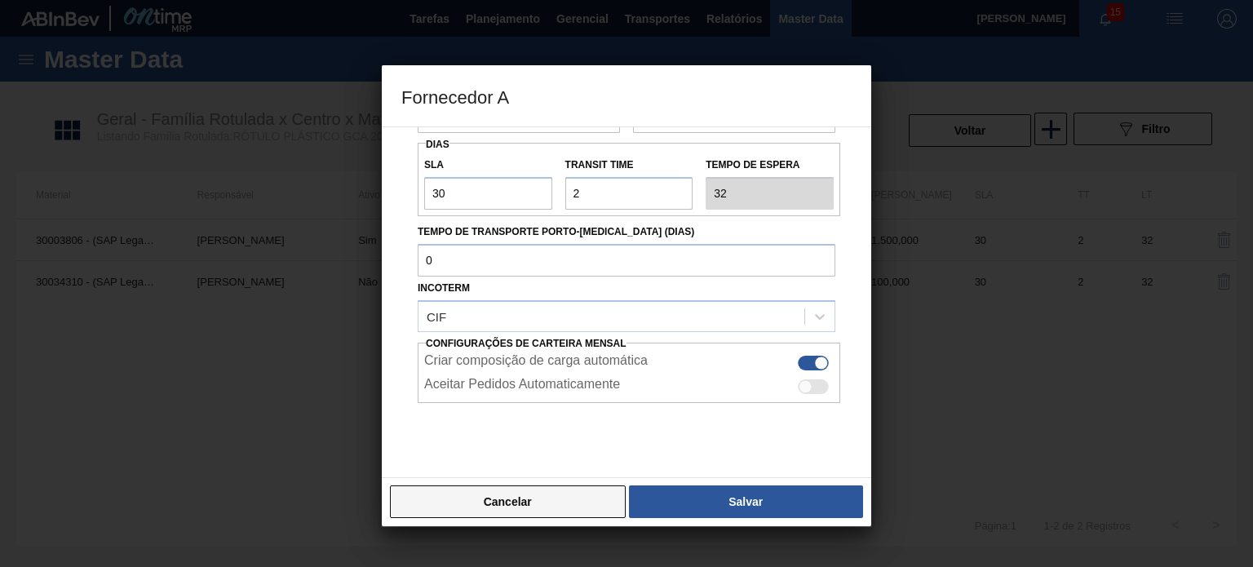
scroll to position [208, 0]
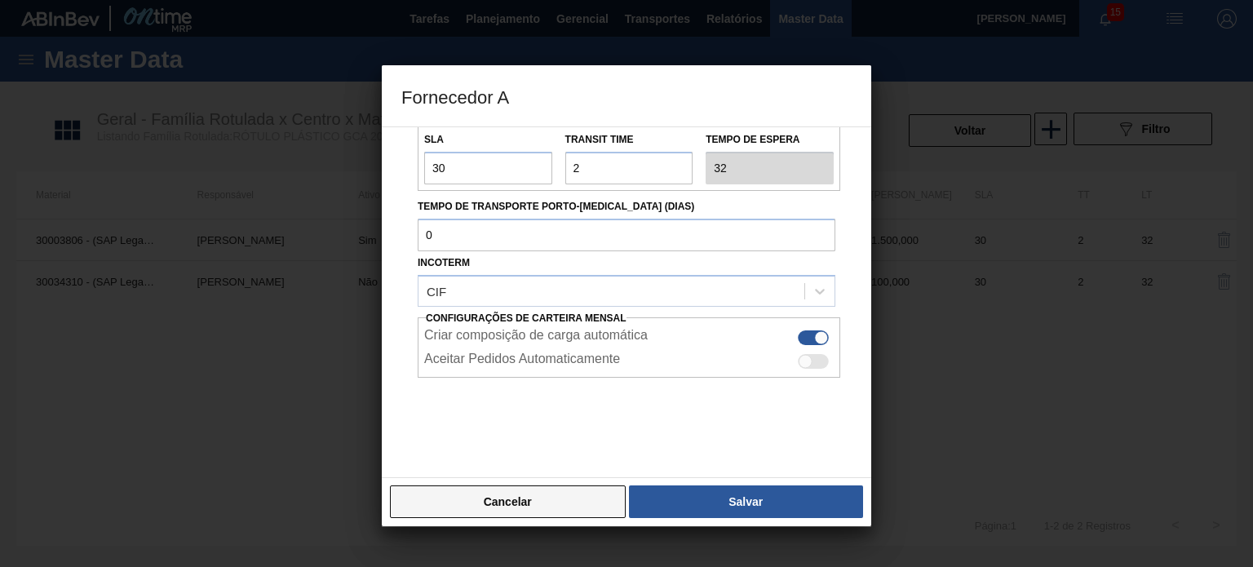
click at [547, 499] on button "Cancelar" at bounding box center [508, 501] width 236 height 33
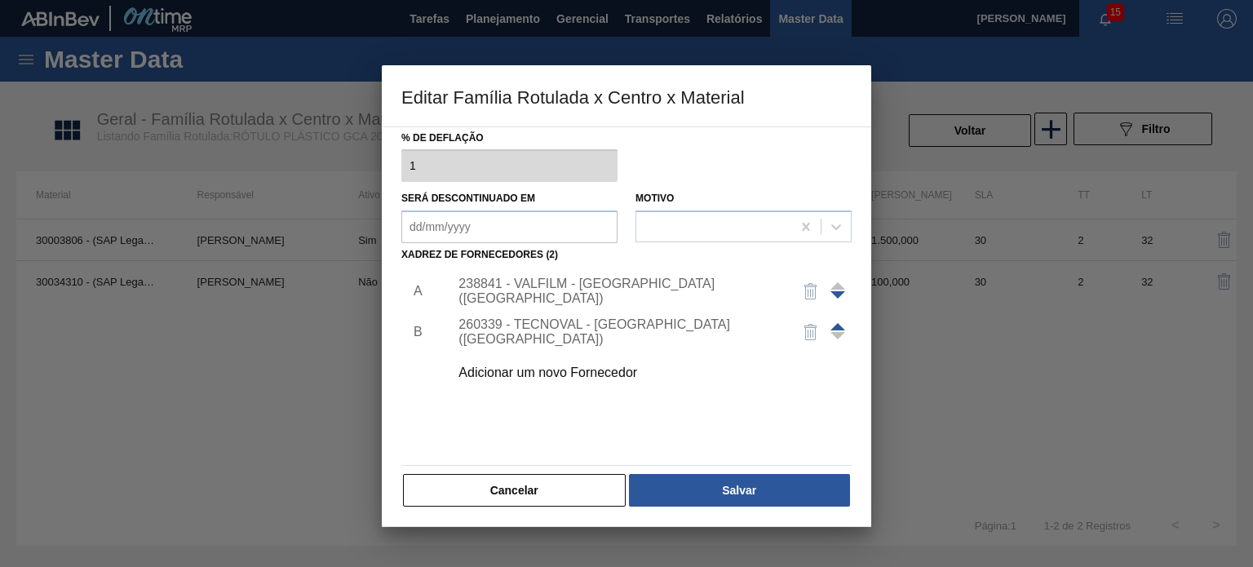
click at [548, 495] on button "Cancelar" at bounding box center [514, 490] width 223 height 33
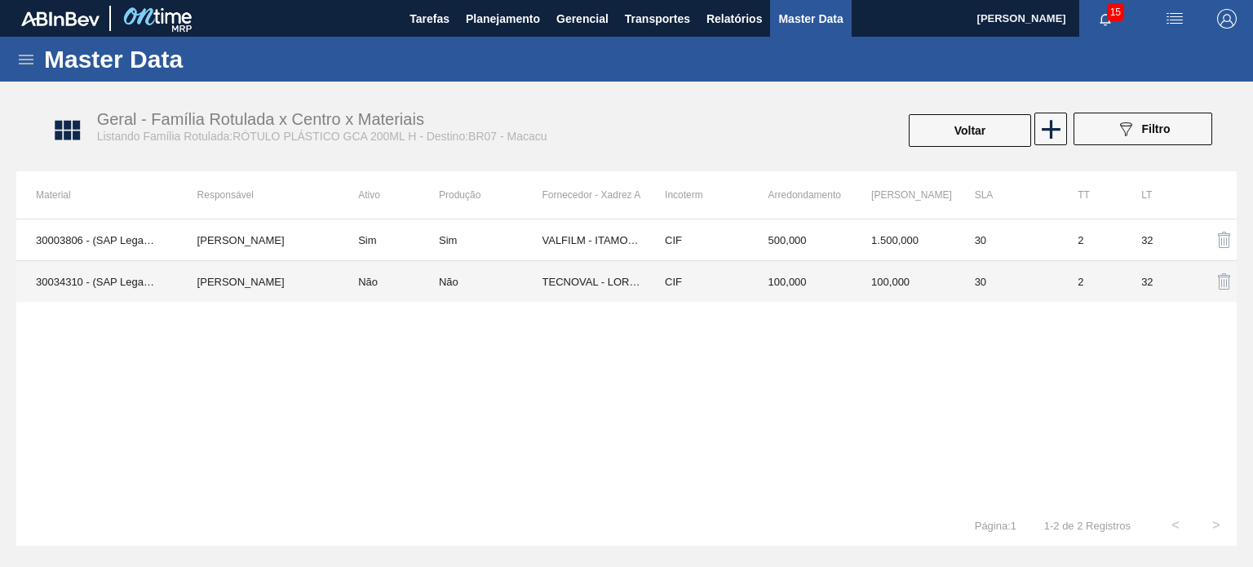
click at [639, 250] on td "VALFILM - ITAMONTE ([GEOGRAPHIC_DATA])" at bounding box center [594, 240] width 104 height 42
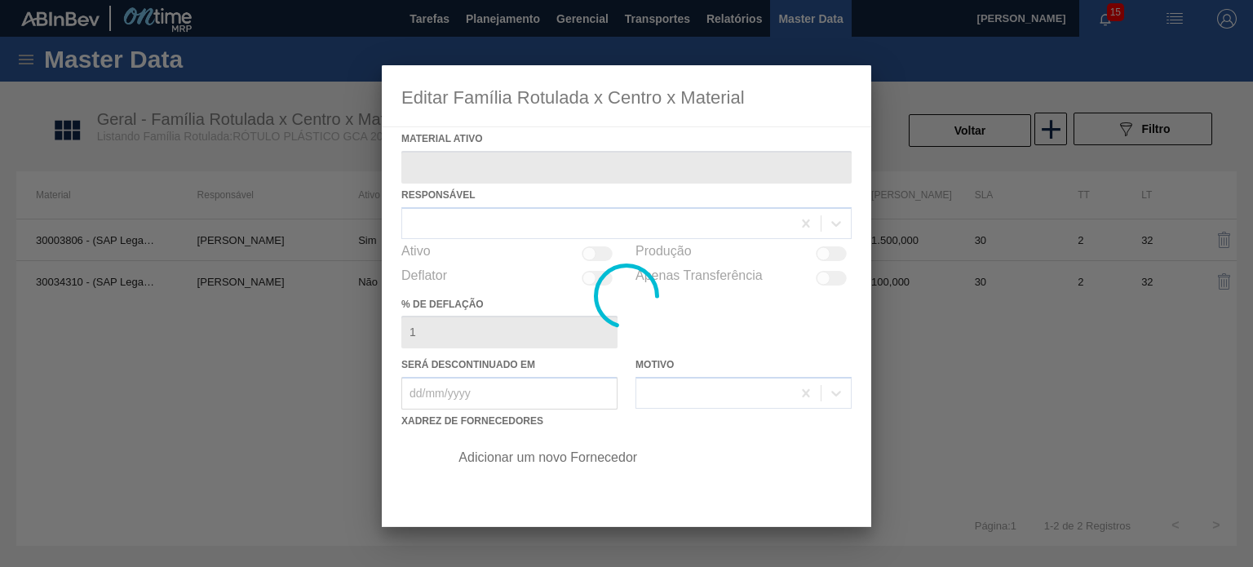
type ativo "30003806 - (SAP Legado: 50785075) - ROT PLAST 200ML H GCA NIV22"
checkbox input "true"
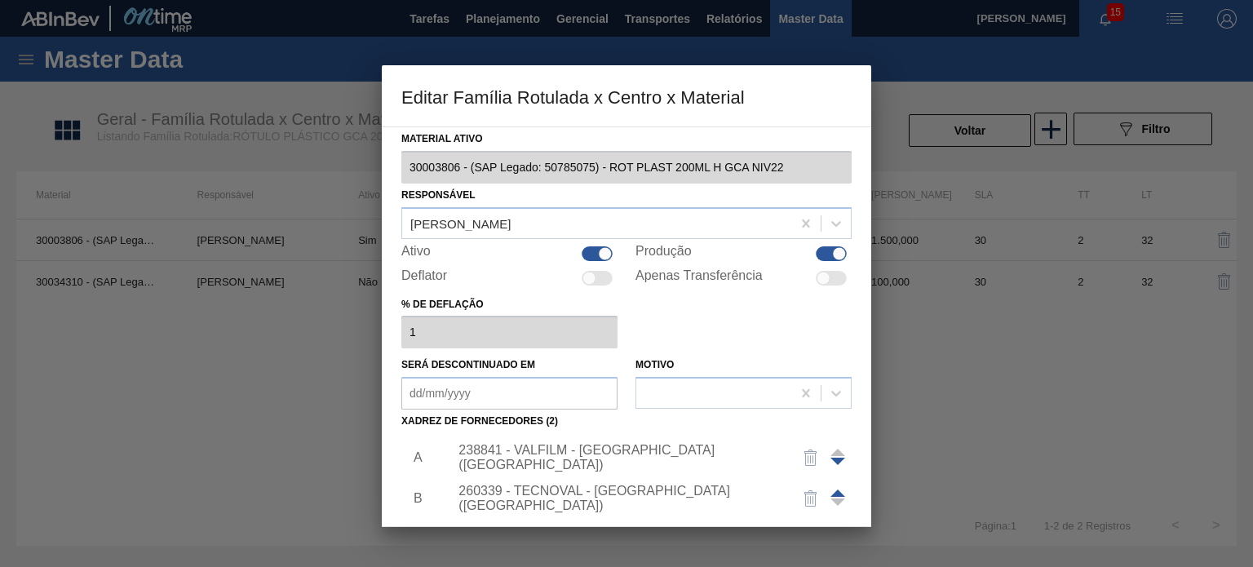
click at [586, 244] on div "Ativo" at bounding box center [509, 254] width 216 height 20
click at [599, 246] on div at bounding box center [596, 253] width 31 height 15
checkbox input "false"
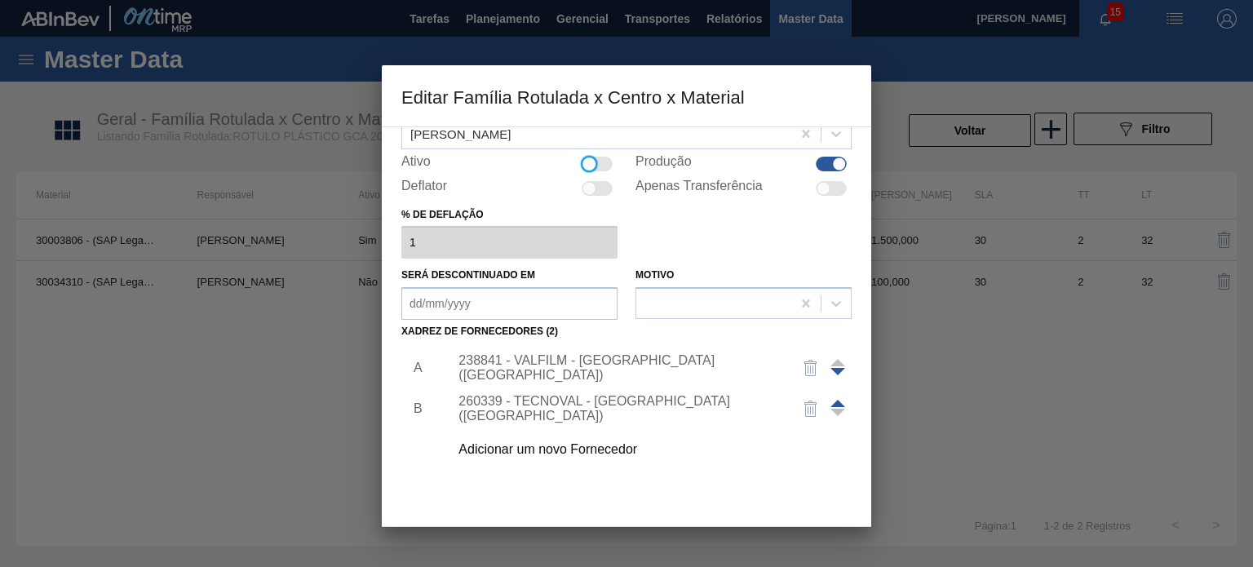
scroll to position [166, 0]
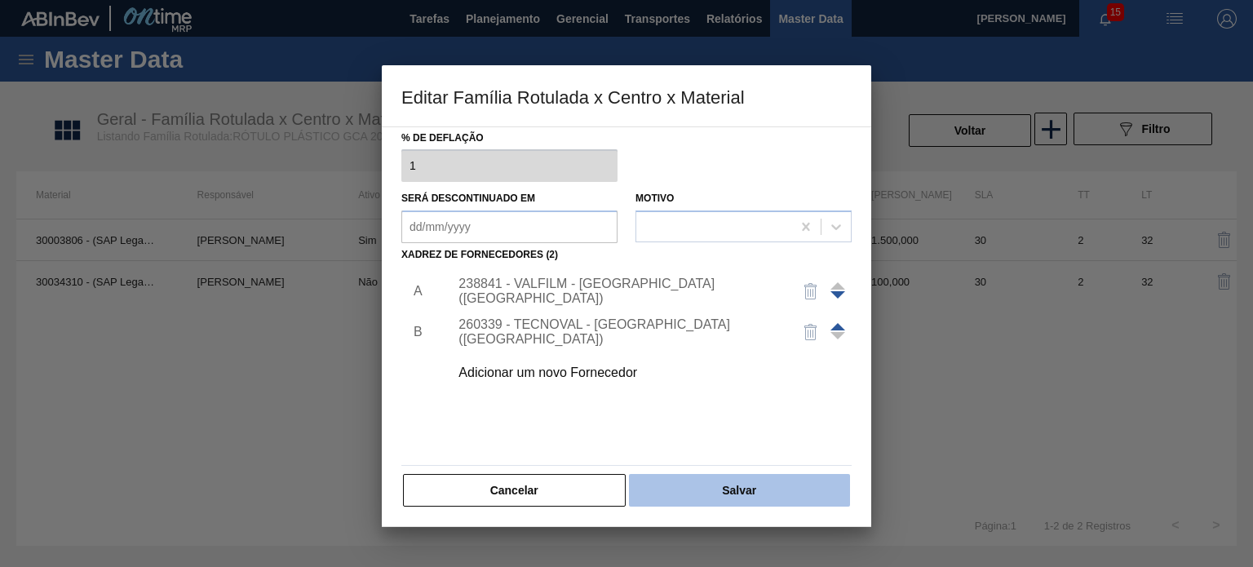
click at [718, 481] on button "Salvar" at bounding box center [739, 490] width 221 height 33
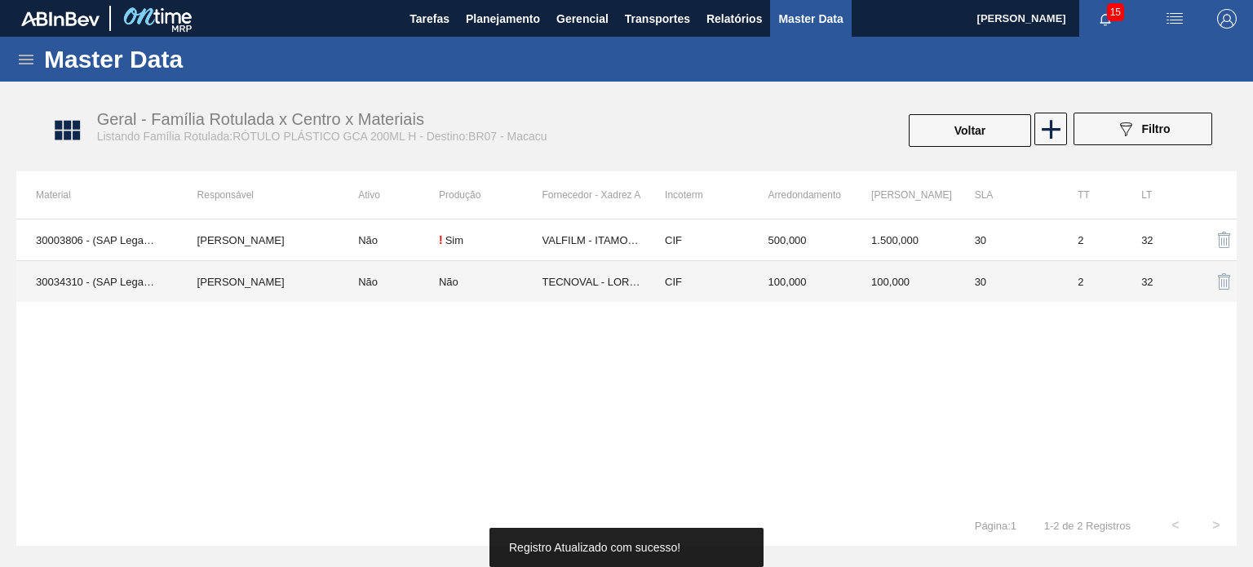
click at [902, 278] on td "100,000" at bounding box center [903, 282] width 104 height 42
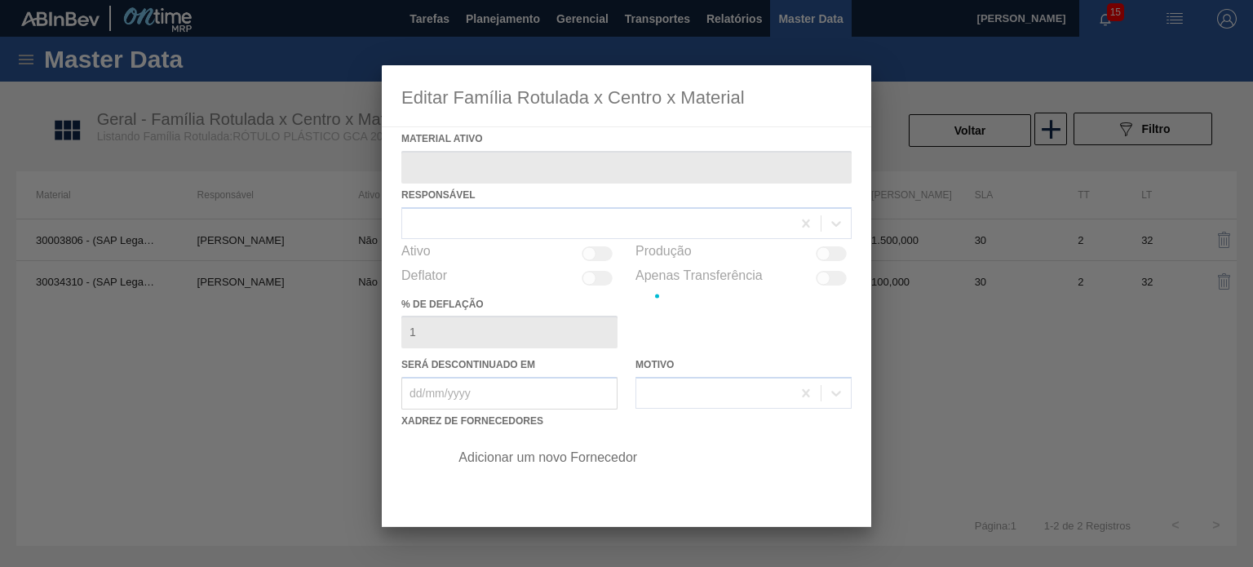
type ativo "30034310 - (SAP Legado: 50849275) - ROT PLAST 200ML H GCA S CL NIV25"
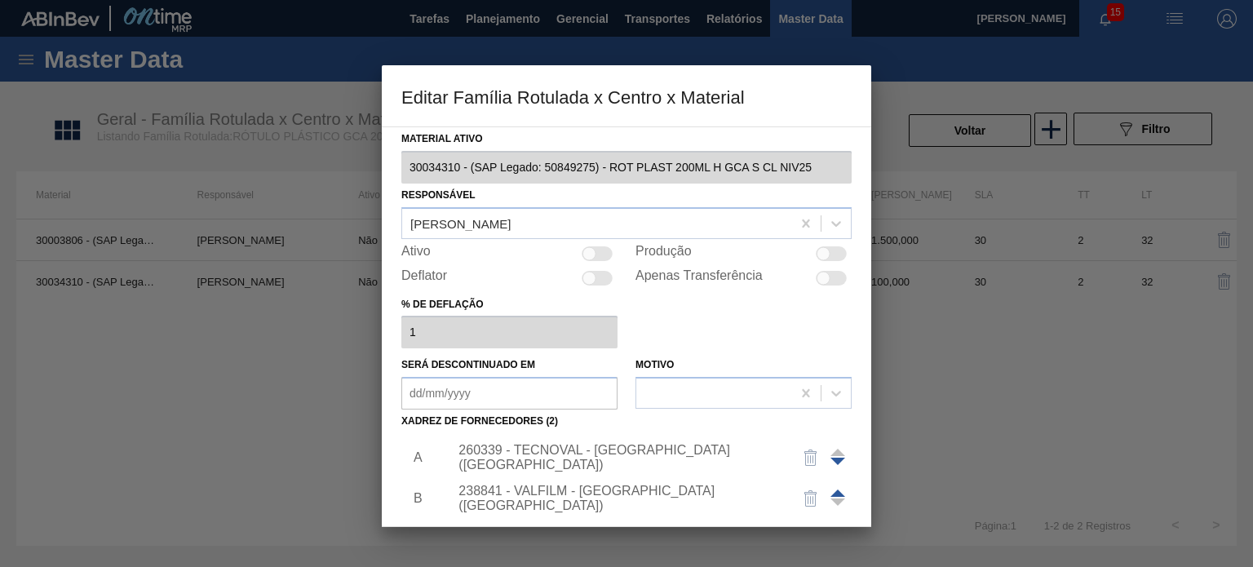
click at [590, 246] on div at bounding box center [589, 253] width 14 height 14
checkbox input "true"
click at [589, 448] on div "260339 - TECNOVAL - [GEOGRAPHIC_DATA] ([GEOGRAPHIC_DATA])" at bounding box center [646, 457] width 412 height 41
click at [836, 492] on span at bounding box center [837, 492] width 15 height 7
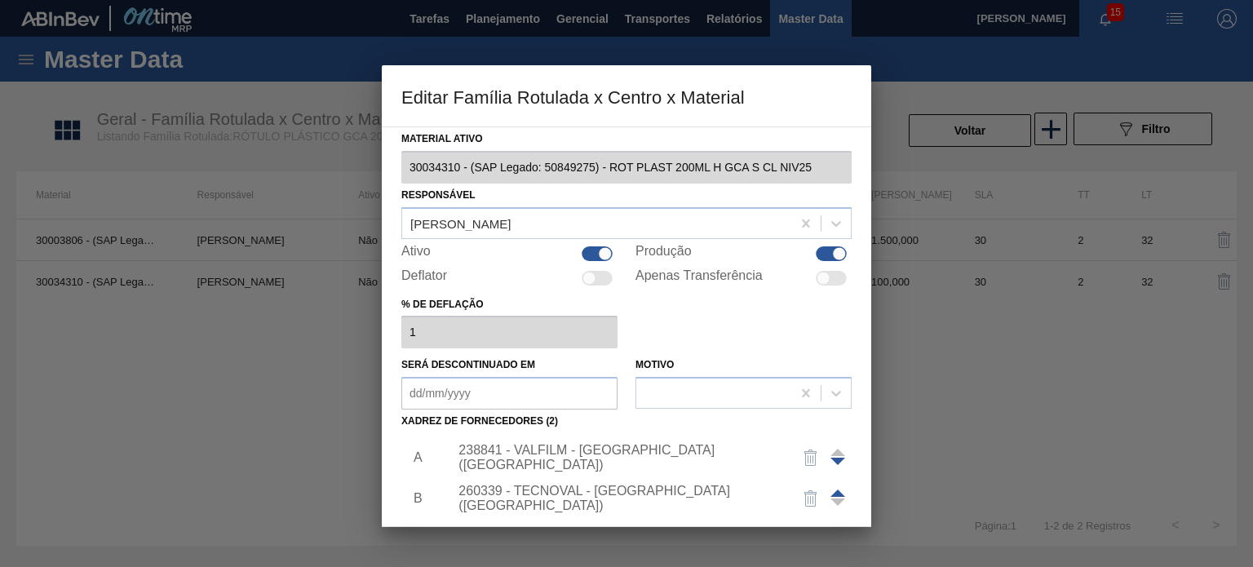
click at [675, 453] on div "238841 - VALFILM - [GEOGRAPHIC_DATA] ([GEOGRAPHIC_DATA])" at bounding box center [618, 457] width 320 height 29
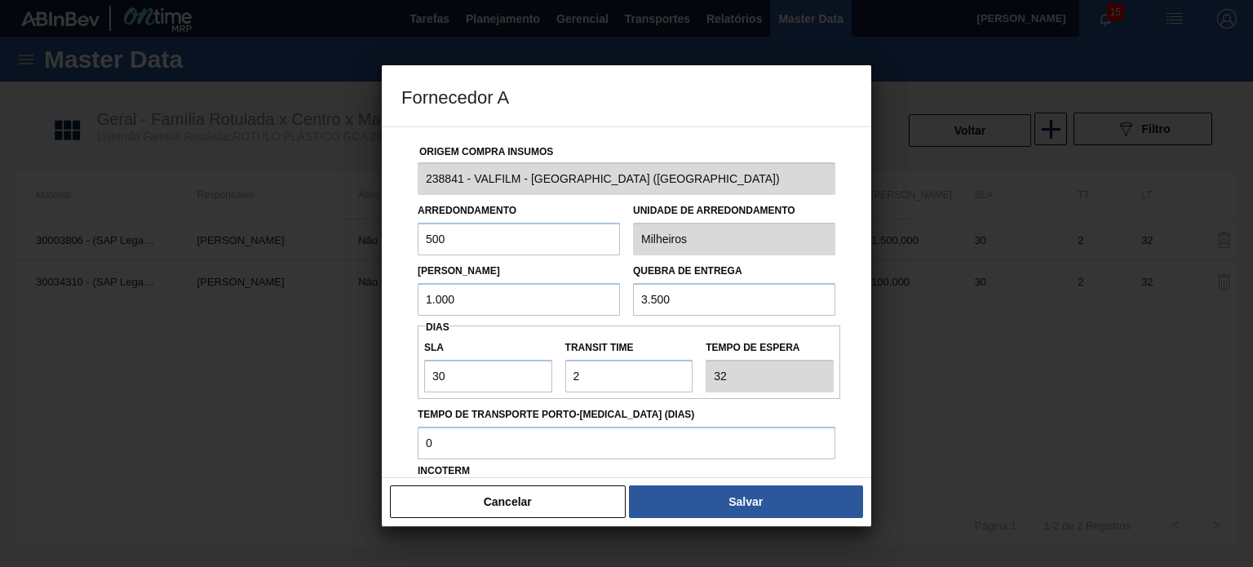
drag, startPoint x: 528, startPoint y: 304, endPoint x: 426, endPoint y: 292, distance: 102.7
click at [427, 296] on input "1.000" at bounding box center [519, 299] width 202 height 33
type input "1.500"
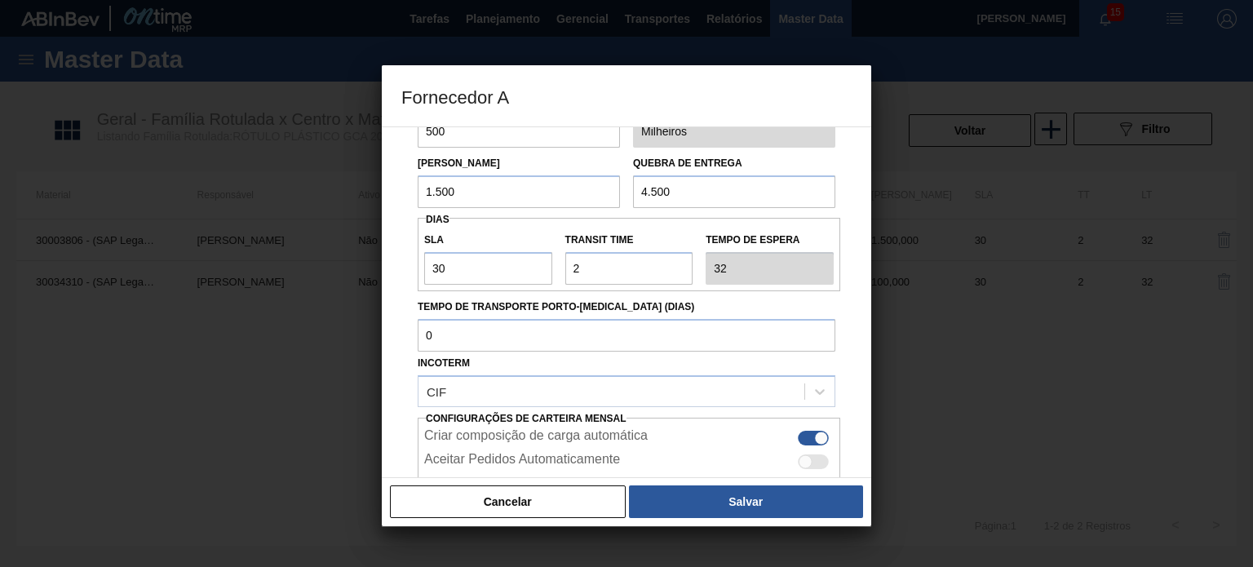
scroll to position [163, 0]
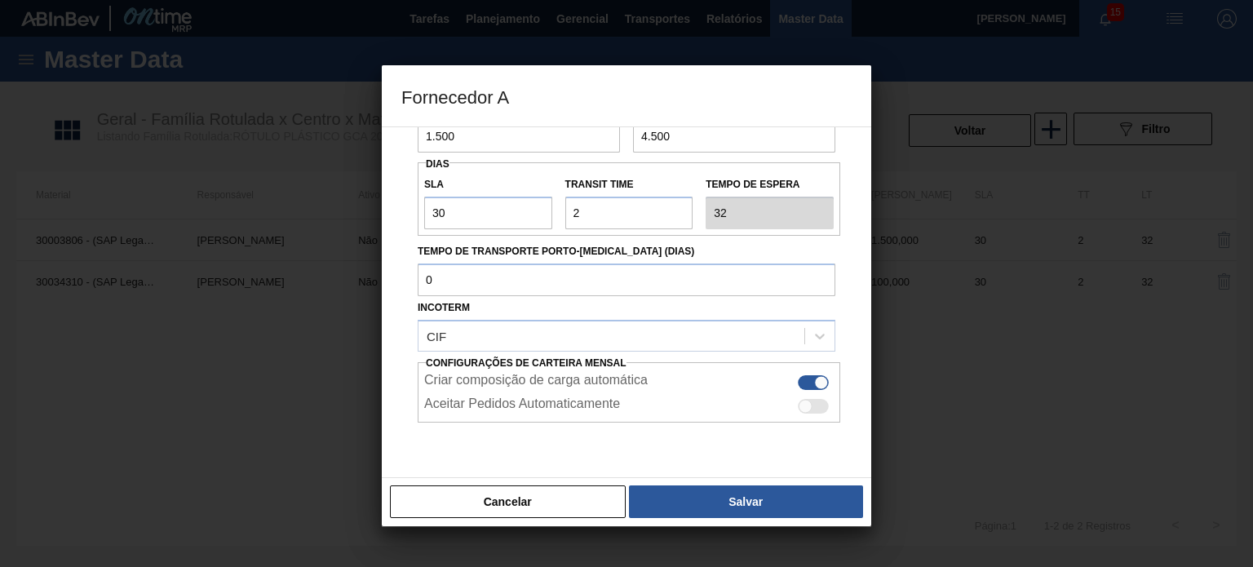
type input "4.500"
click at [768, 531] on div at bounding box center [626, 283] width 1253 height 567
click at [764, 515] on button "Salvar" at bounding box center [746, 501] width 234 height 33
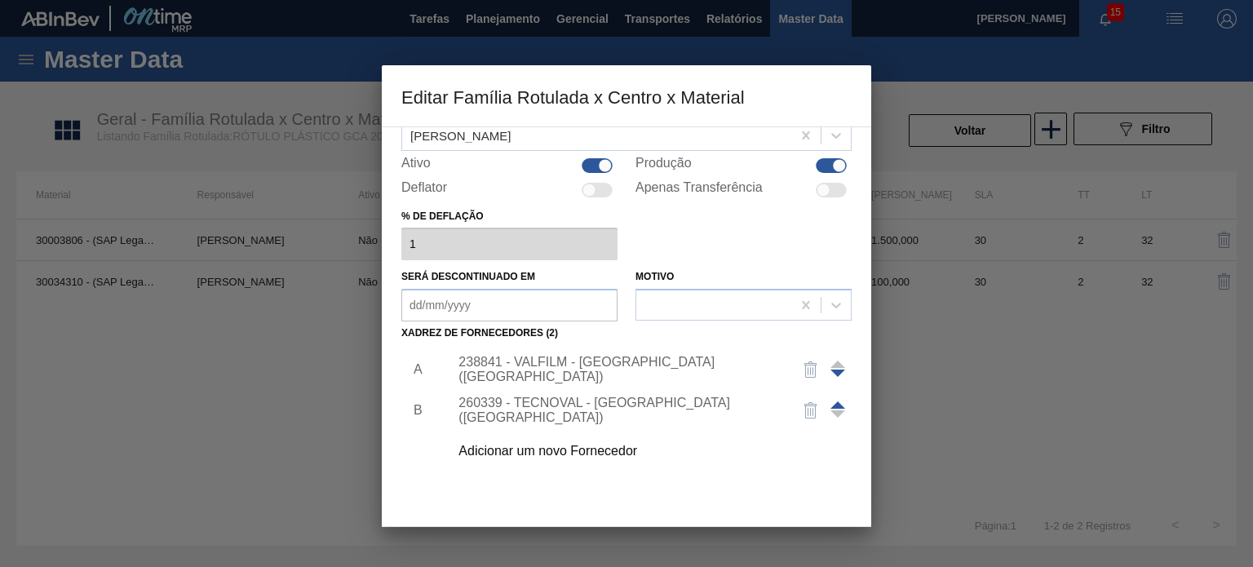
scroll to position [166, 0]
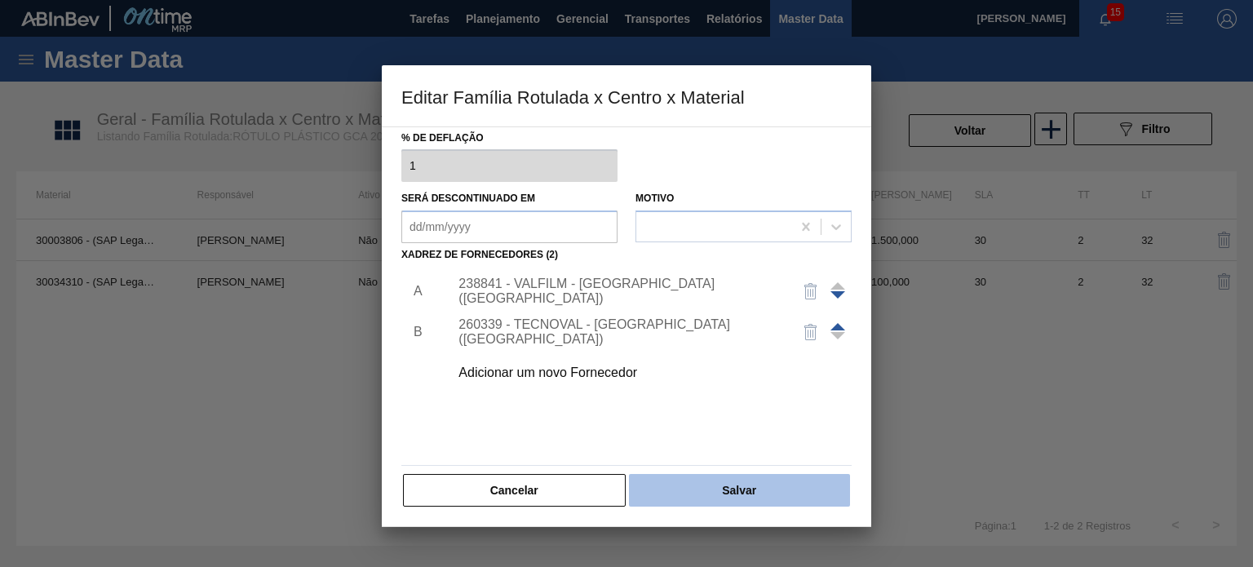
click at [762, 497] on button "Salvar" at bounding box center [739, 490] width 221 height 33
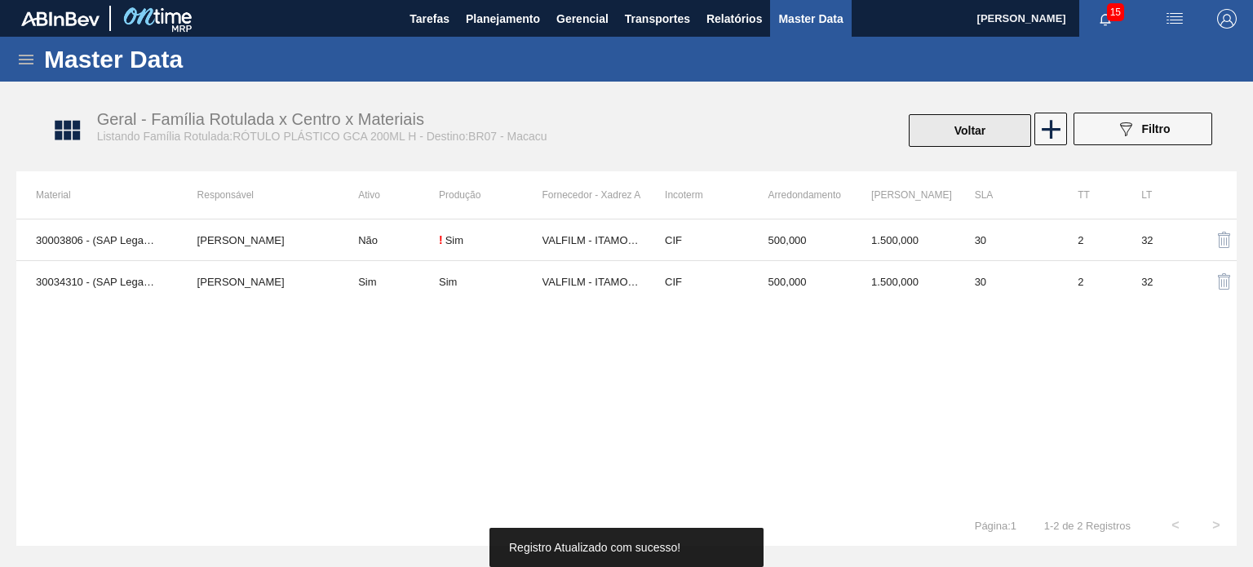
click at [979, 144] on button "Voltar" at bounding box center [969, 130] width 122 height 33
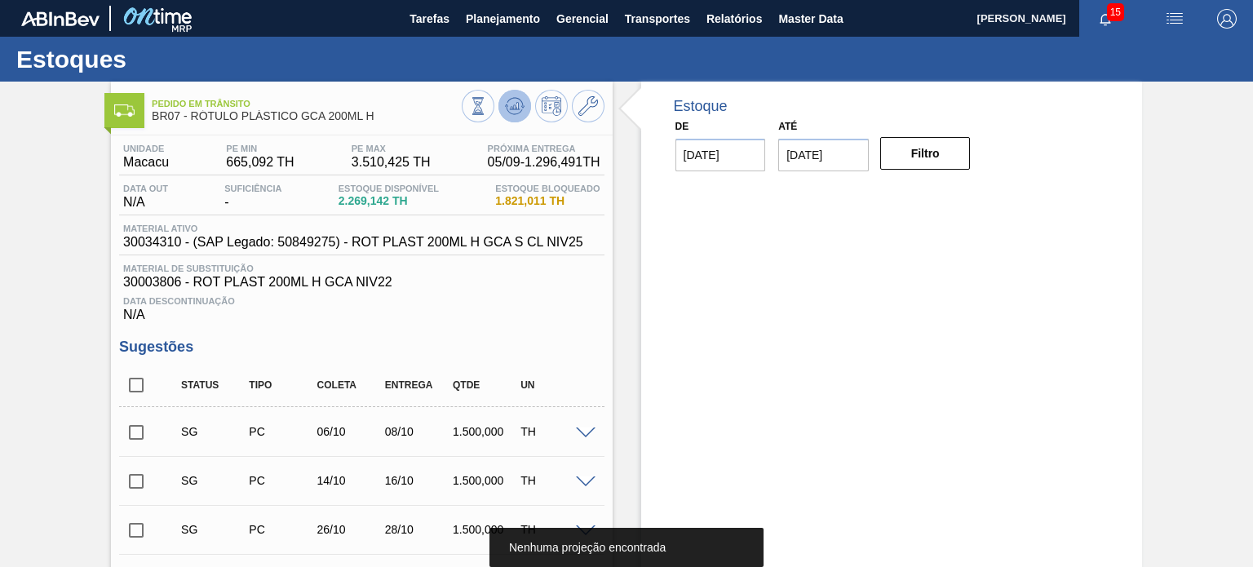
click at [520, 104] on icon at bounding box center [515, 106] width 20 height 20
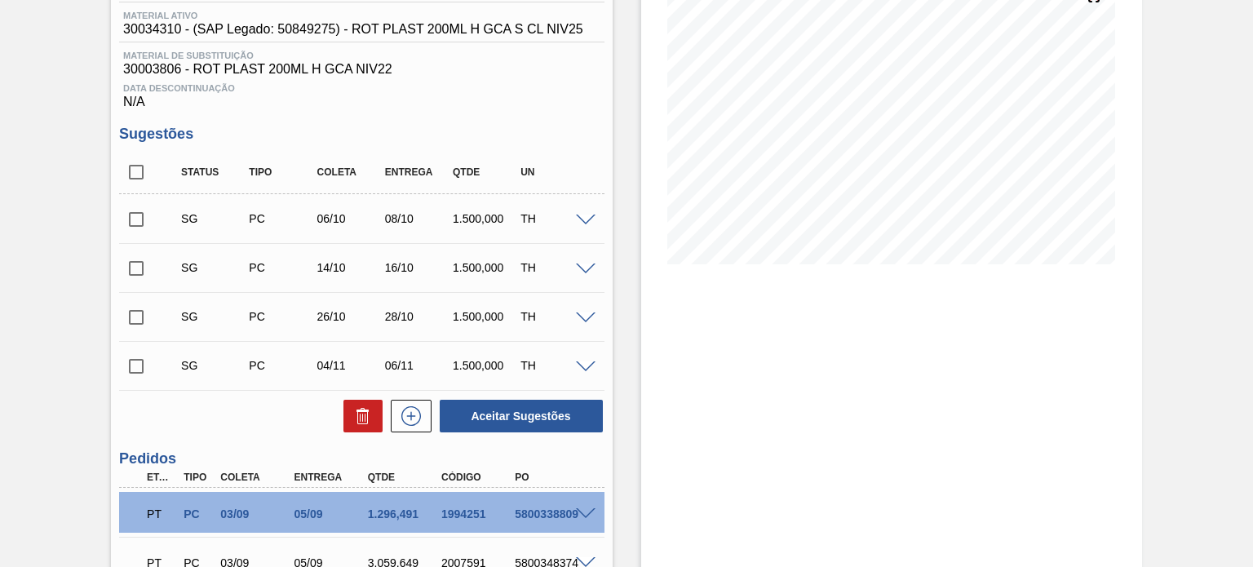
scroll to position [408, 0]
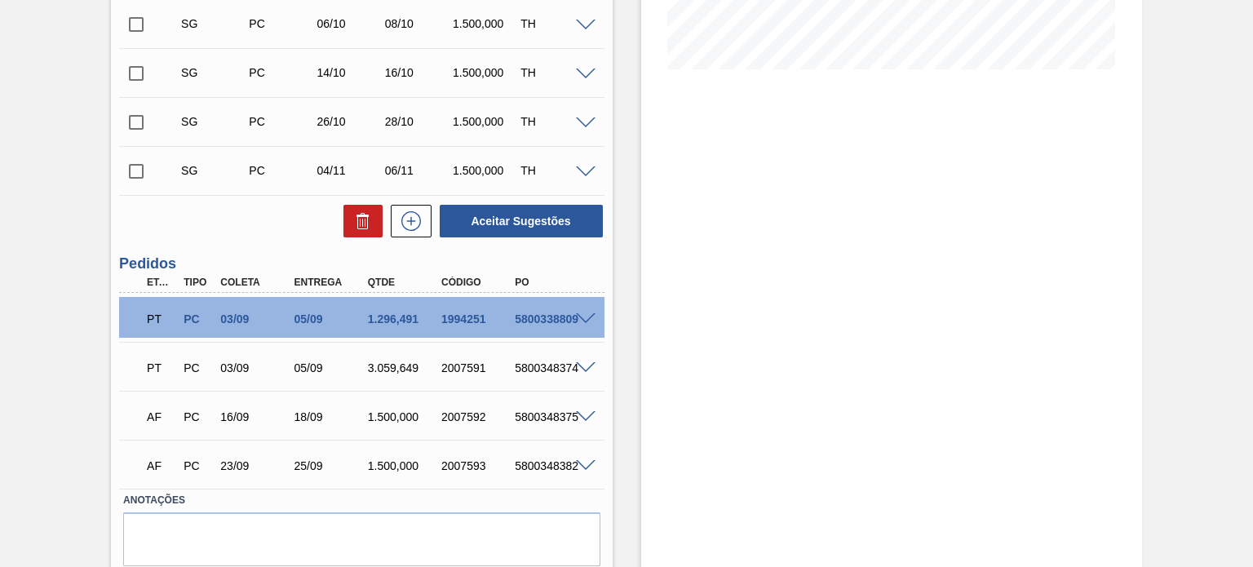
click at [577, 457] on div "AF PC 23/09 25/09 1.500,000 2007593 5800348382" at bounding box center [361, 464] width 484 height 41
click at [581, 462] on span at bounding box center [586, 466] width 20 height 12
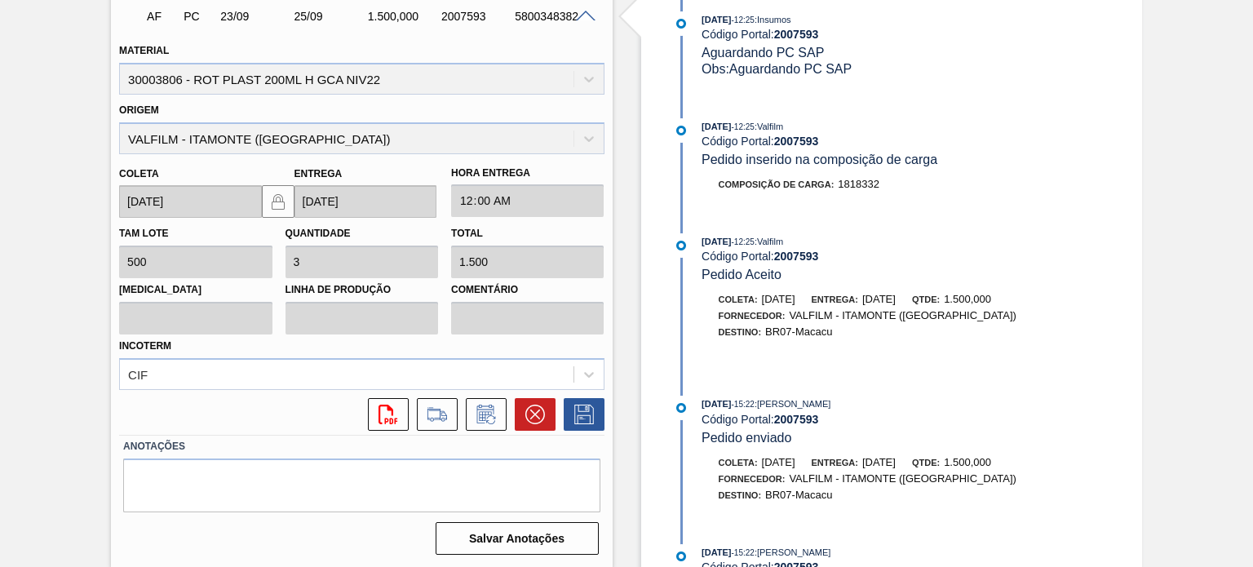
scroll to position [328, 0]
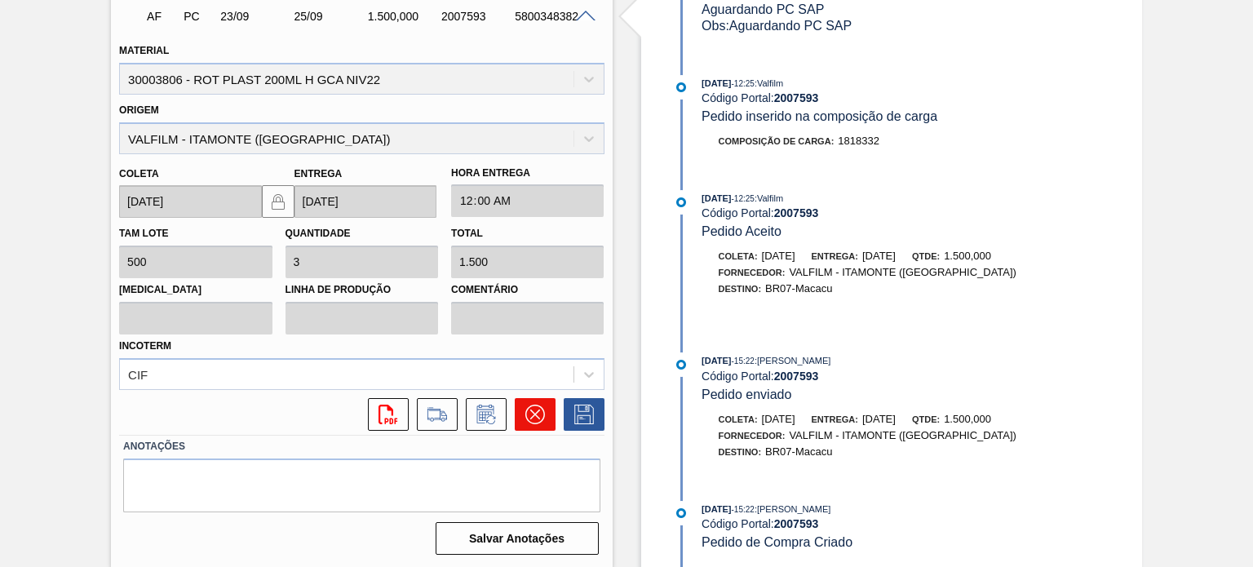
click at [532, 409] on icon at bounding box center [535, 414] width 20 height 20
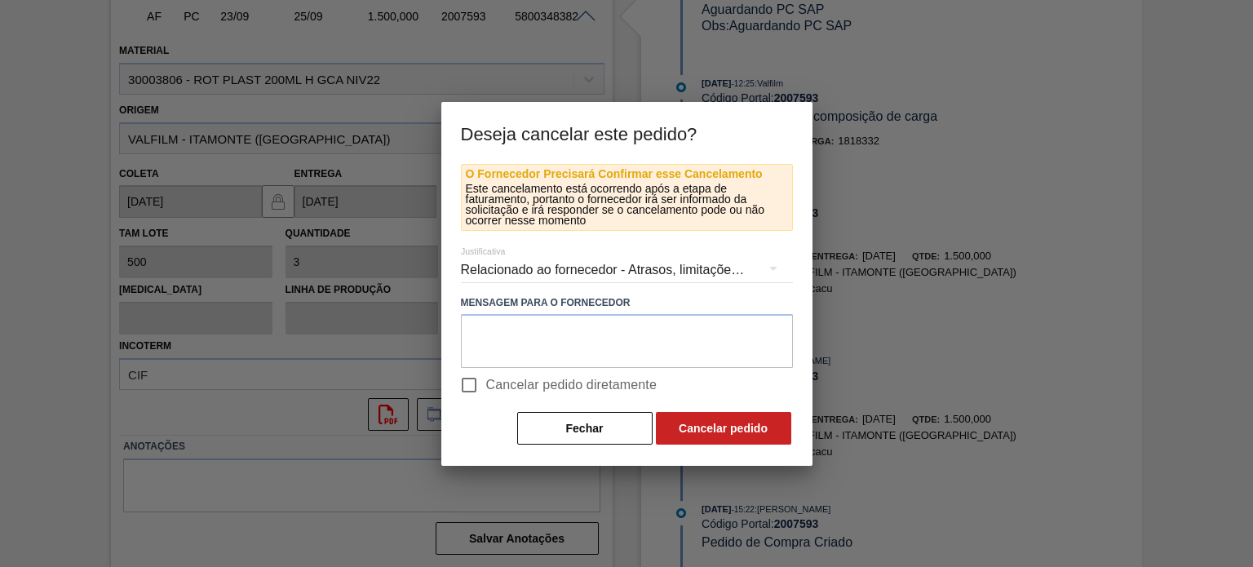
click at [572, 276] on div "Relacionado ao fornecedor - Atrasos, limitações de capacidade, etc." at bounding box center [627, 270] width 332 height 46
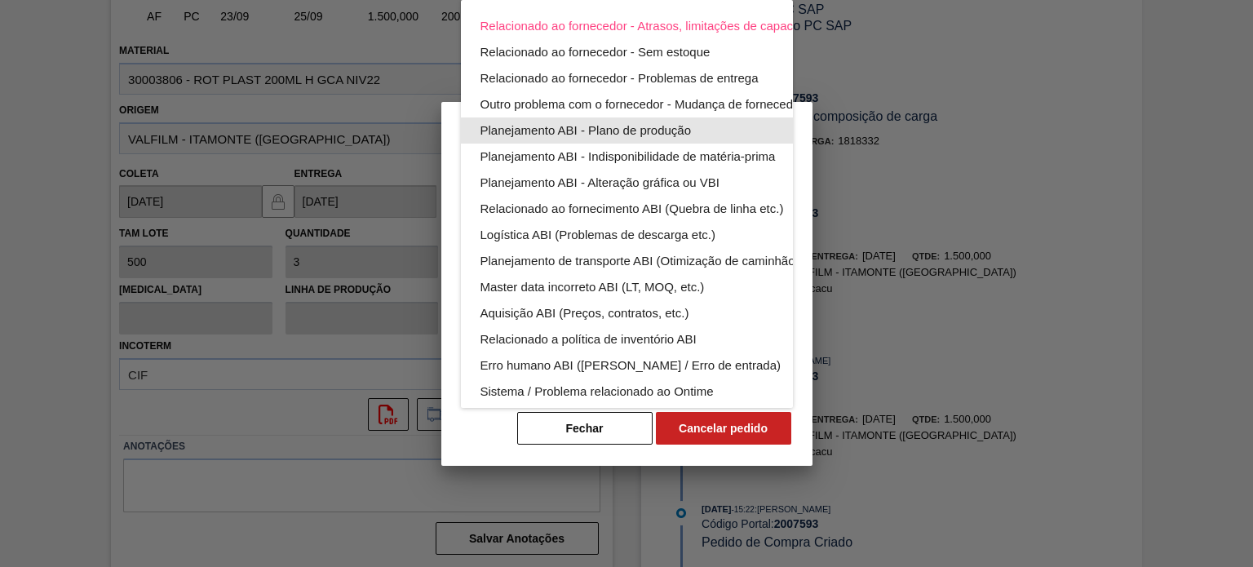
click at [668, 125] on div "Planejamento ABI - Plano de produção" at bounding box center [664, 130] width 369 height 26
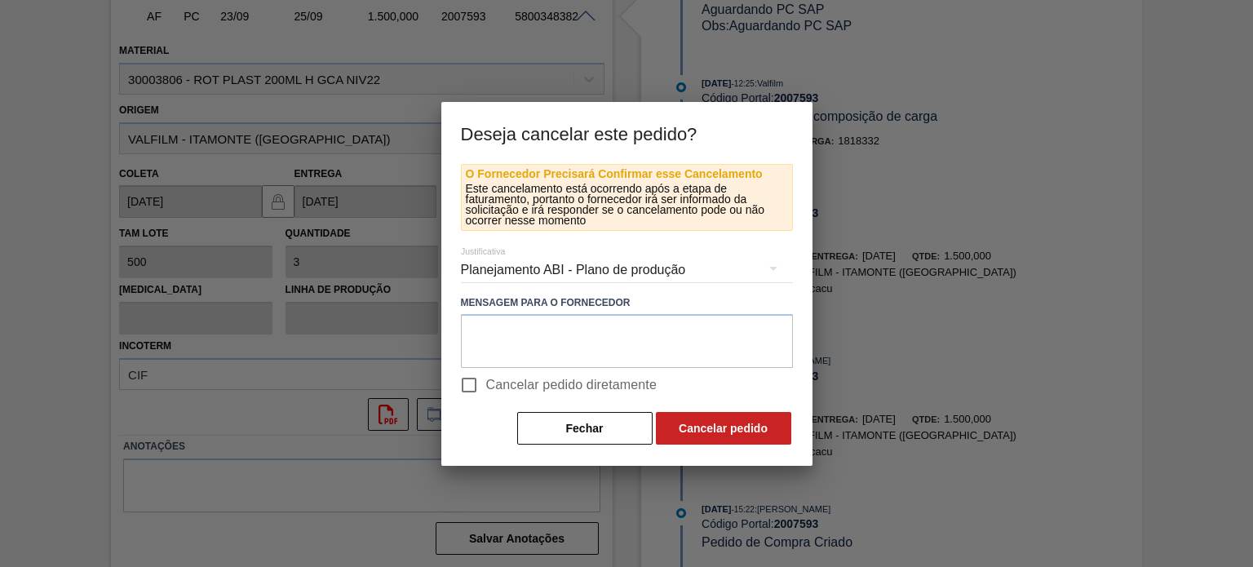
click at [523, 390] on span "Cancelar pedido diretamente" at bounding box center [571, 385] width 171 height 20
click at [486, 390] on input "Cancelar pedido diretamente" at bounding box center [469, 385] width 34 height 34
checkbox input "true"
click at [749, 444] on div "Fechar Cancelar pedido" at bounding box center [627, 428] width 332 height 36
click at [750, 432] on button "Cancelar pedido" at bounding box center [723, 428] width 135 height 33
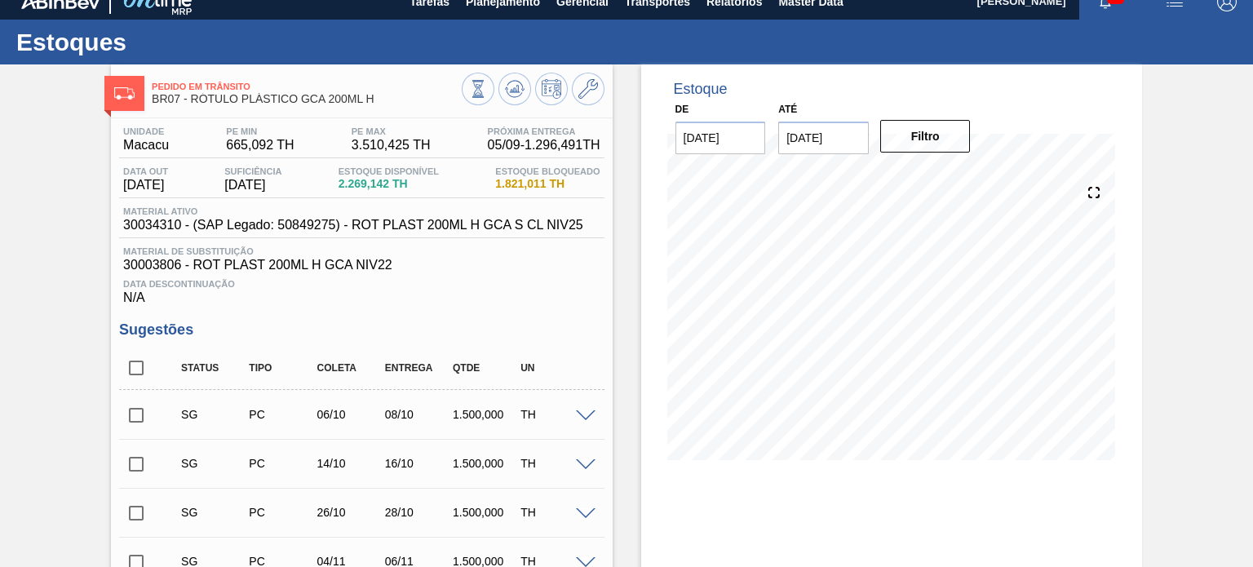
scroll to position [0, 0]
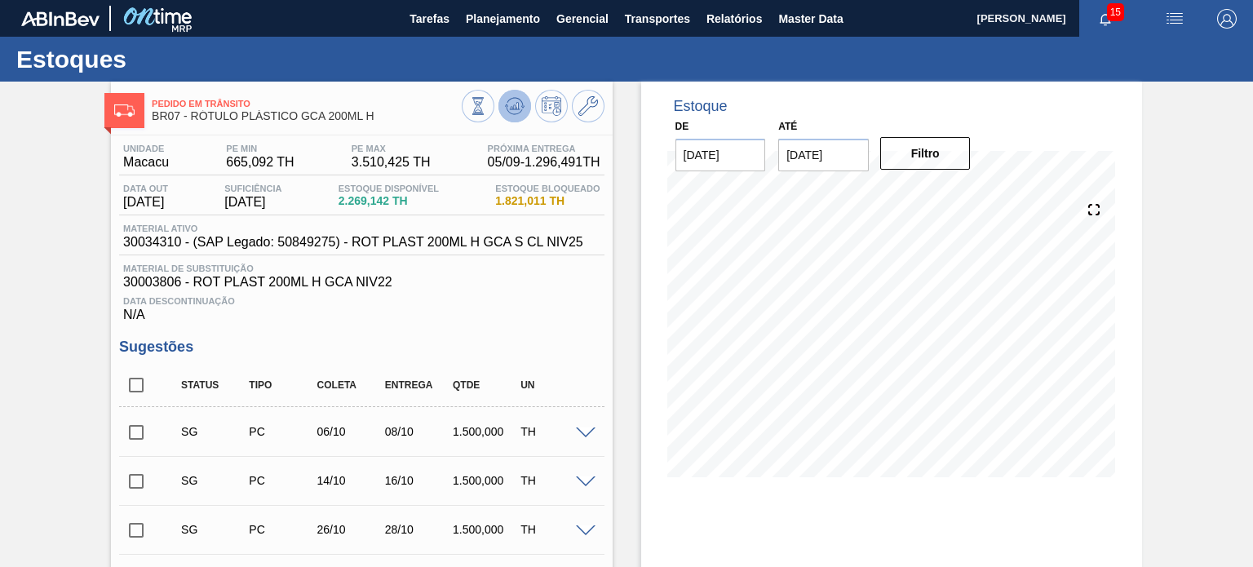
click at [505, 101] on icon at bounding box center [515, 106] width 20 height 20
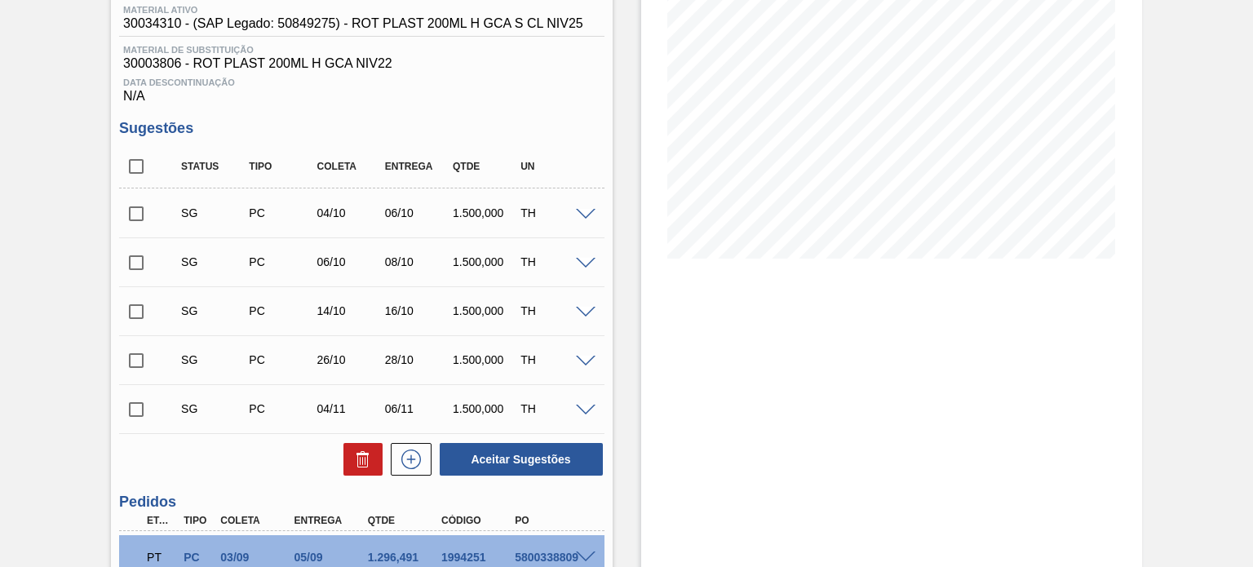
scroll to position [55, 0]
